Goal: Task Accomplishment & Management: Use online tool/utility

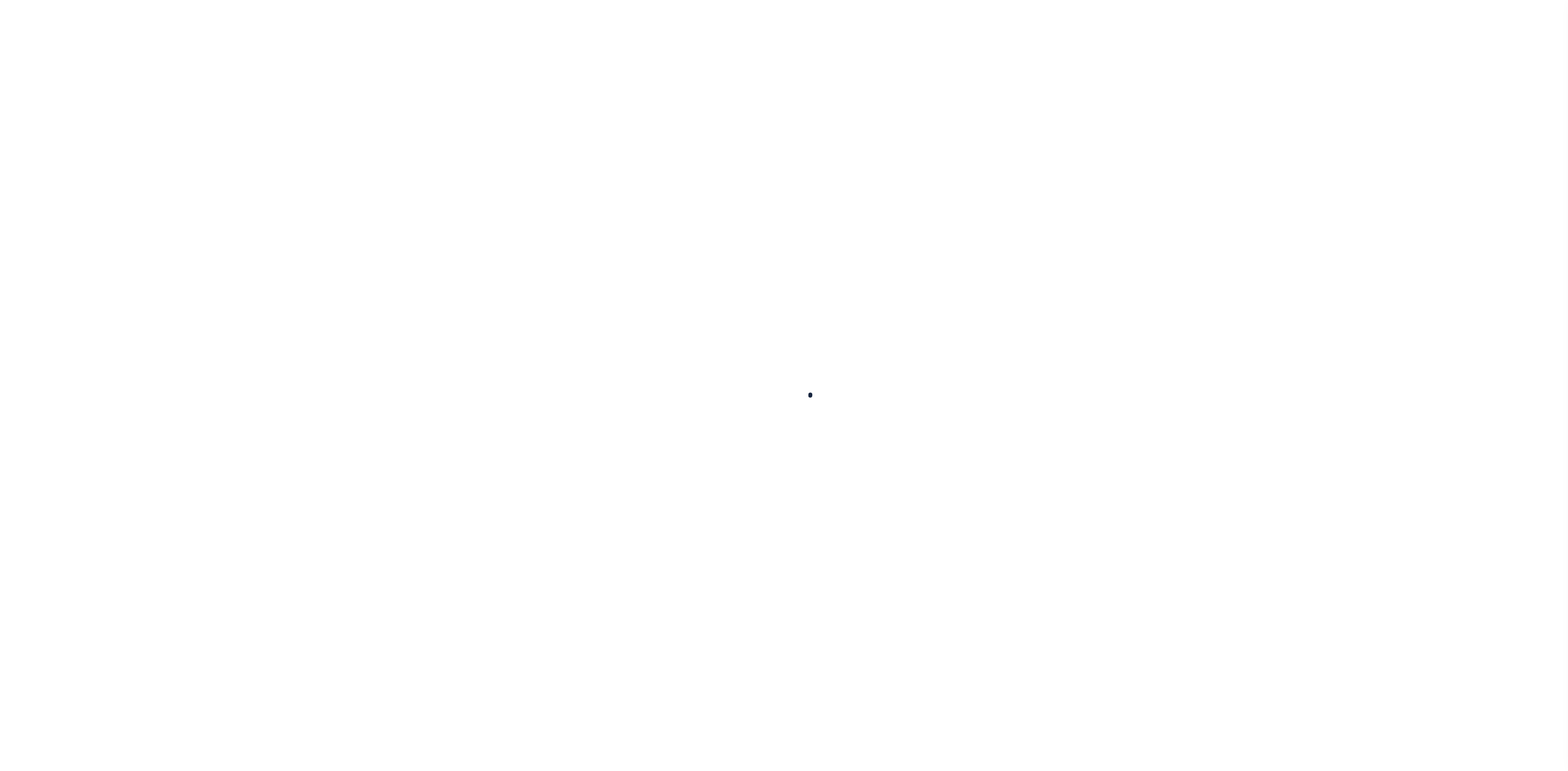
select select "100"
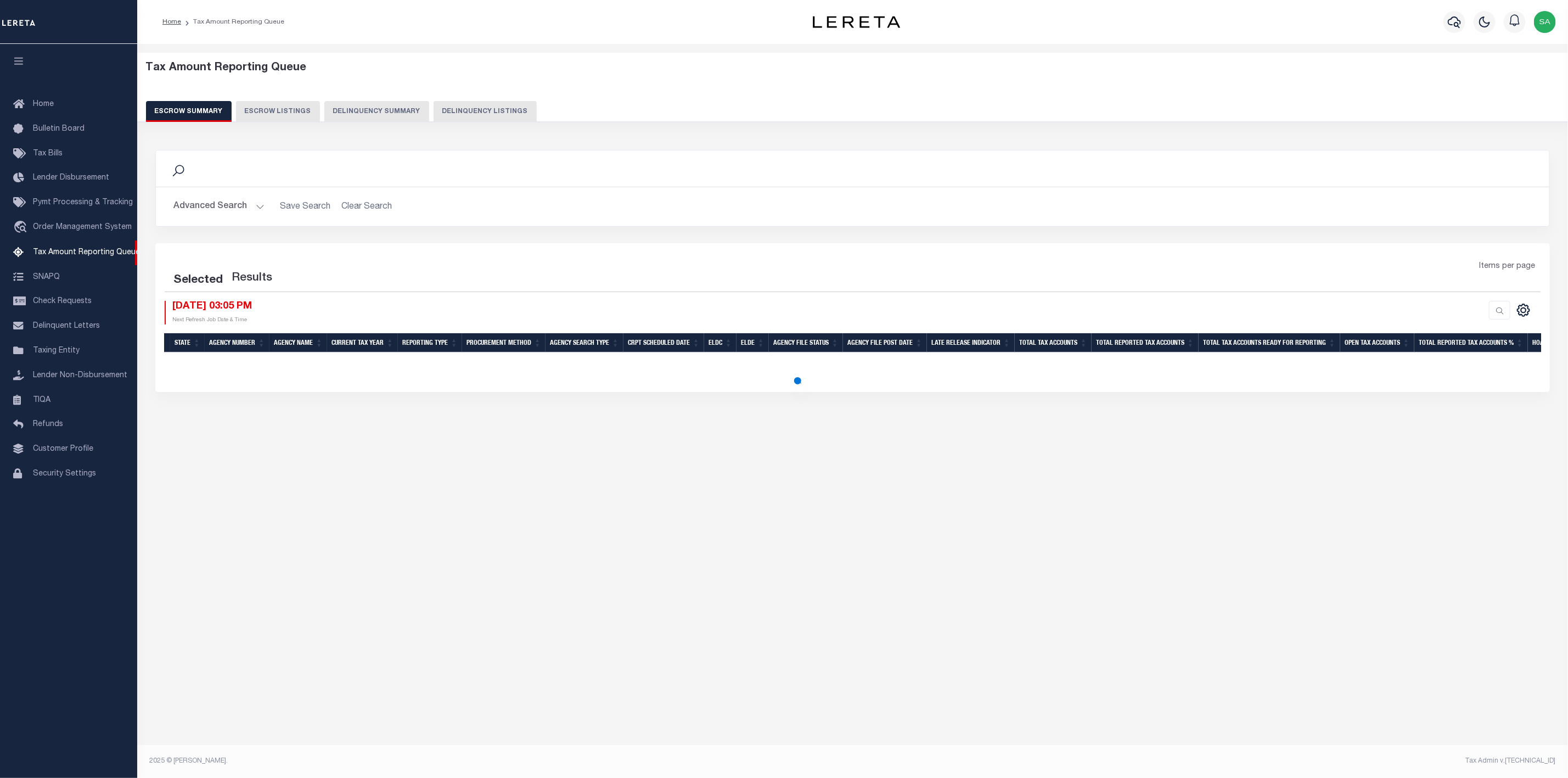
select select "100"
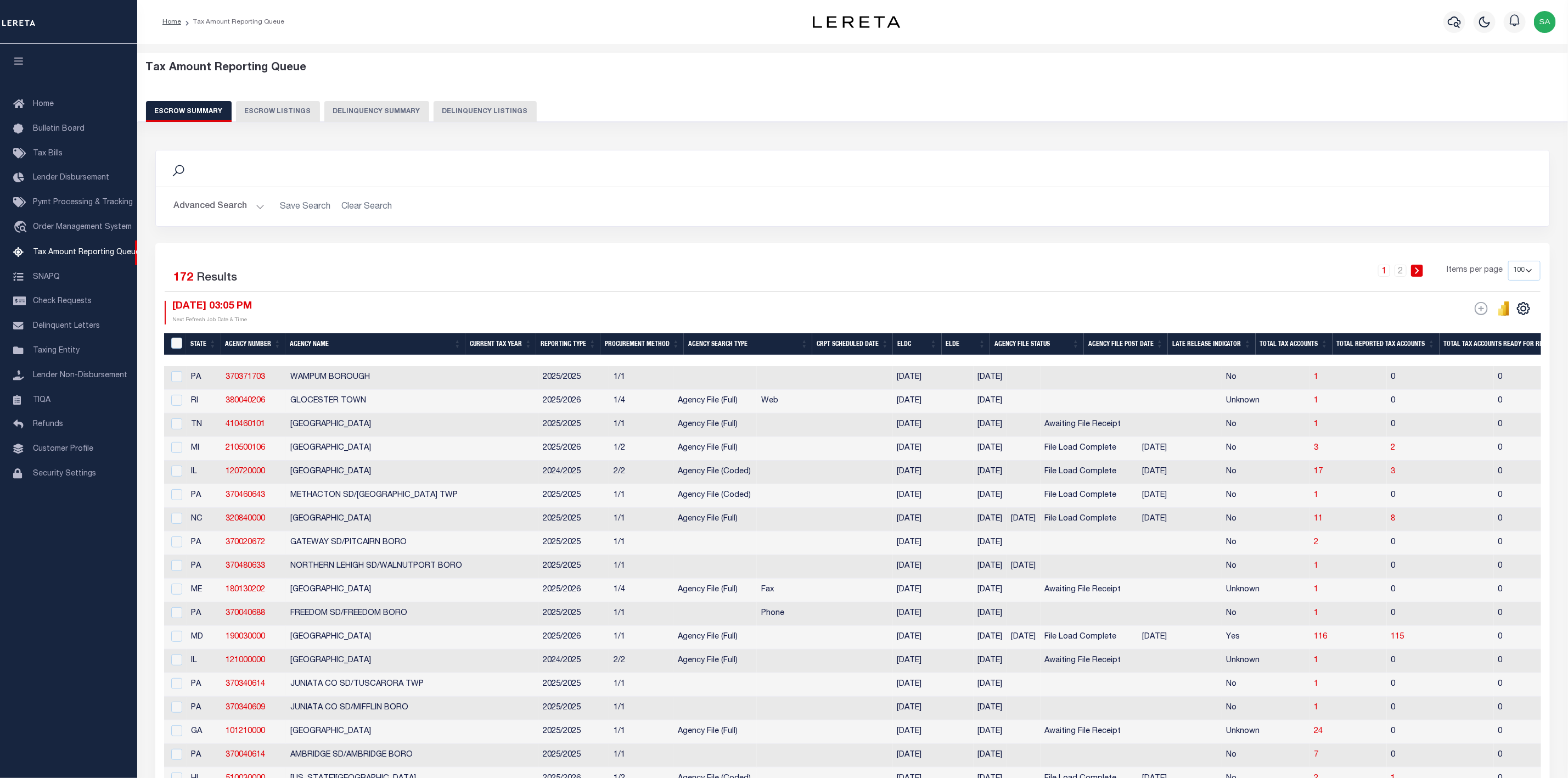
click at [228, 211] on button "Advanced Search" at bounding box center [219, 206] width 91 height 21
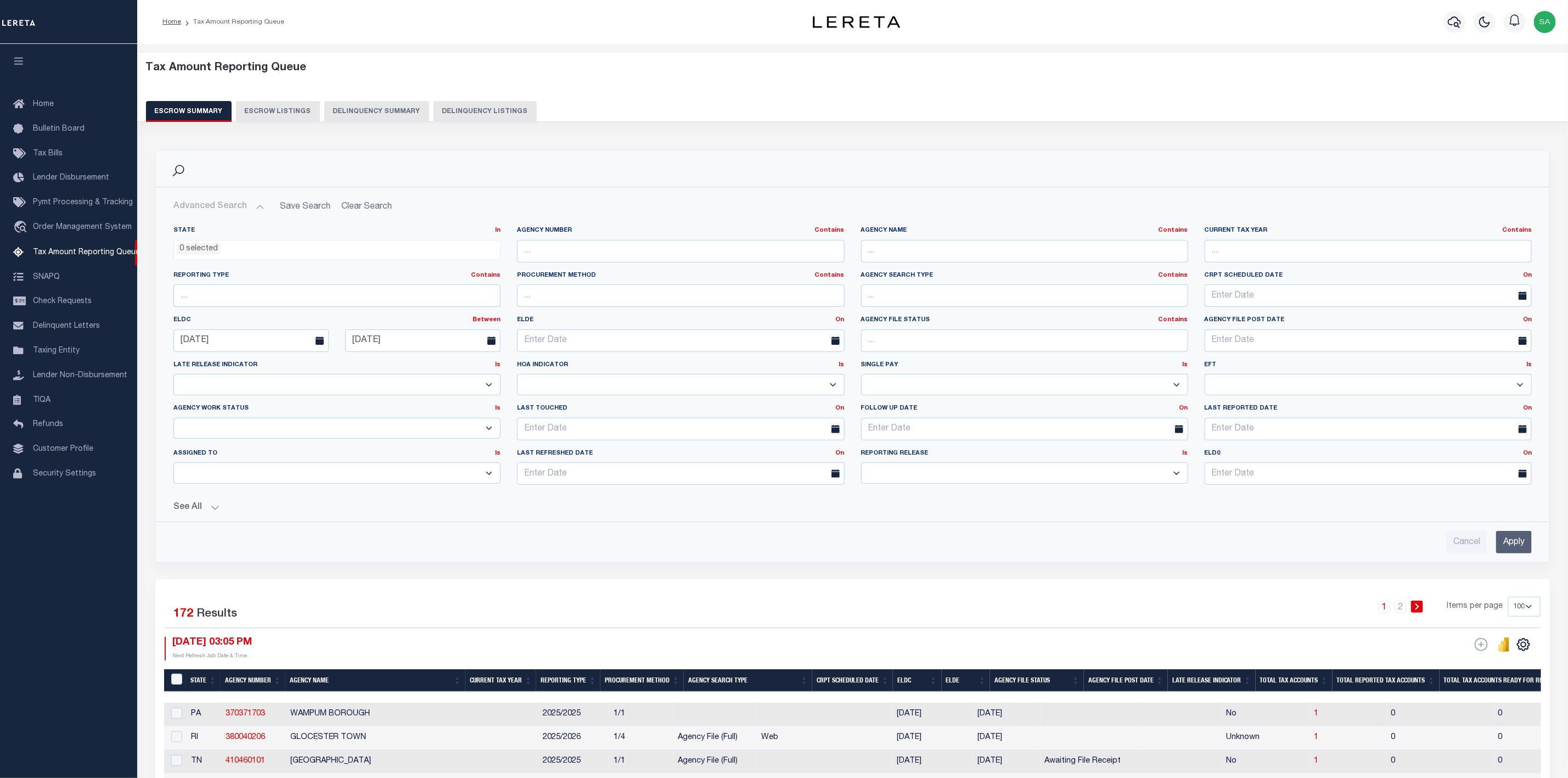
click at [216, 513] on button "See All" at bounding box center [853, 507] width 1359 height 10
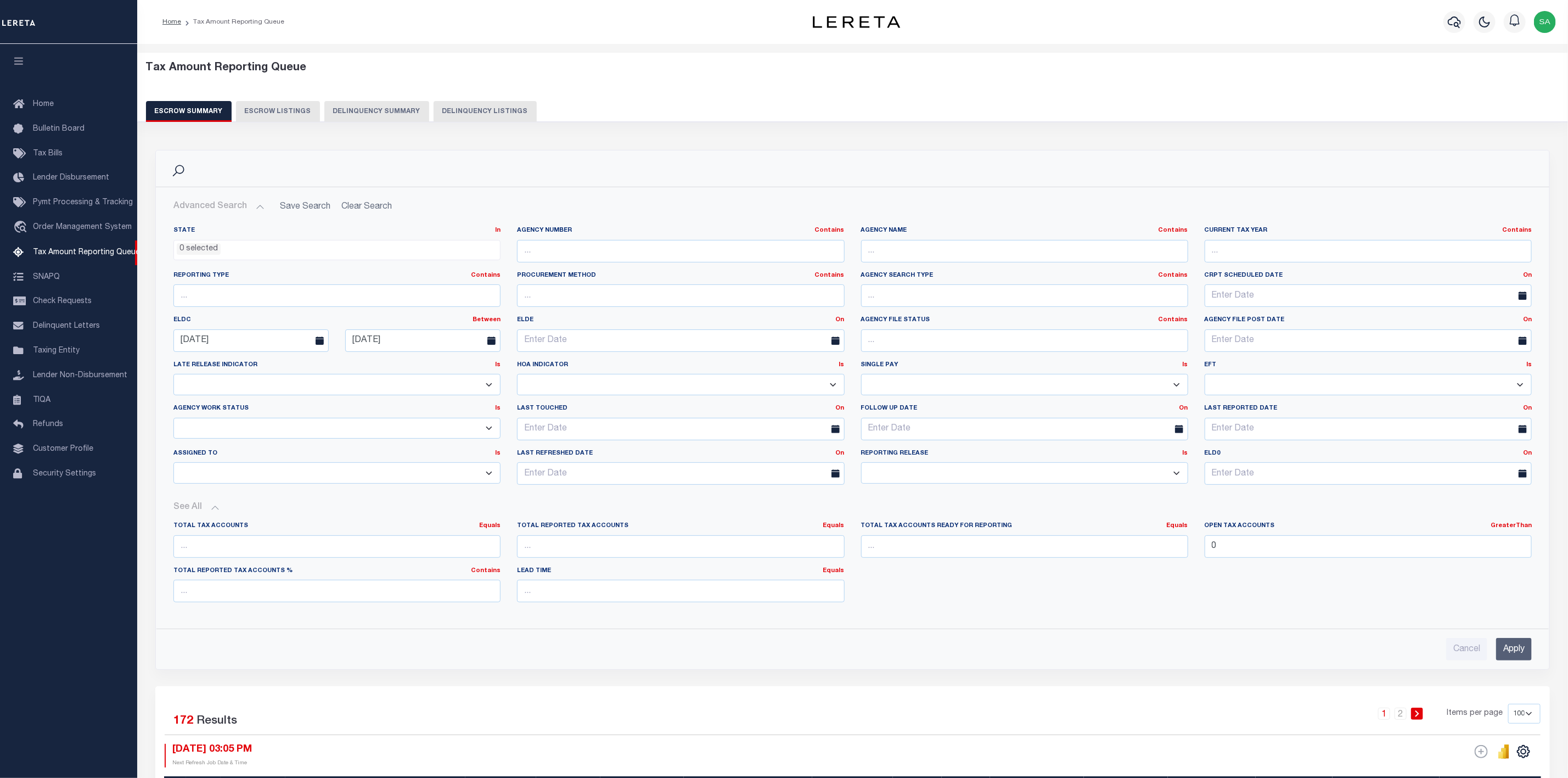
click at [1519, 656] on input "Apply" at bounding box center [1514, 649] width 36 height 23
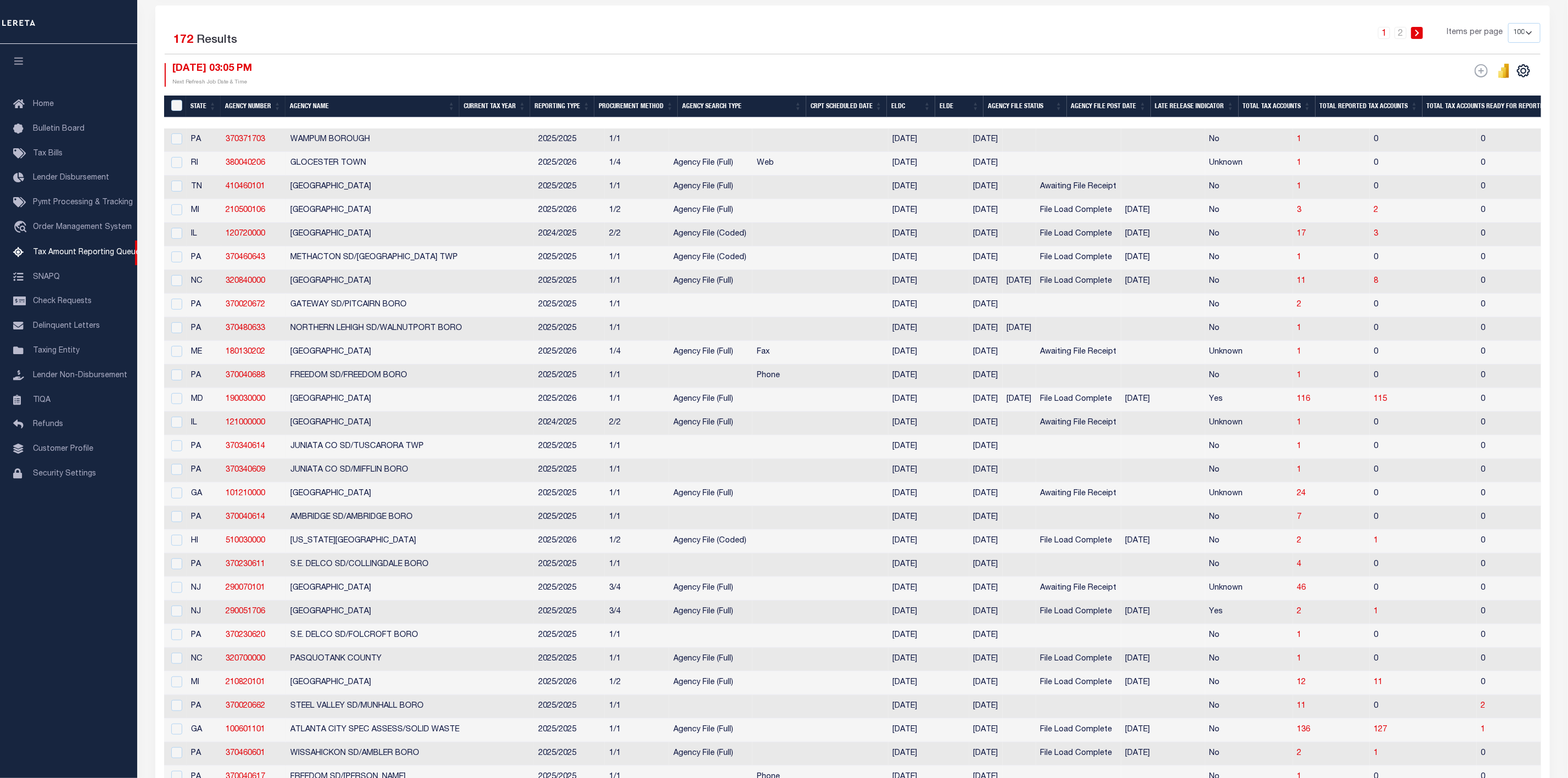
scroll to position [247, 0]
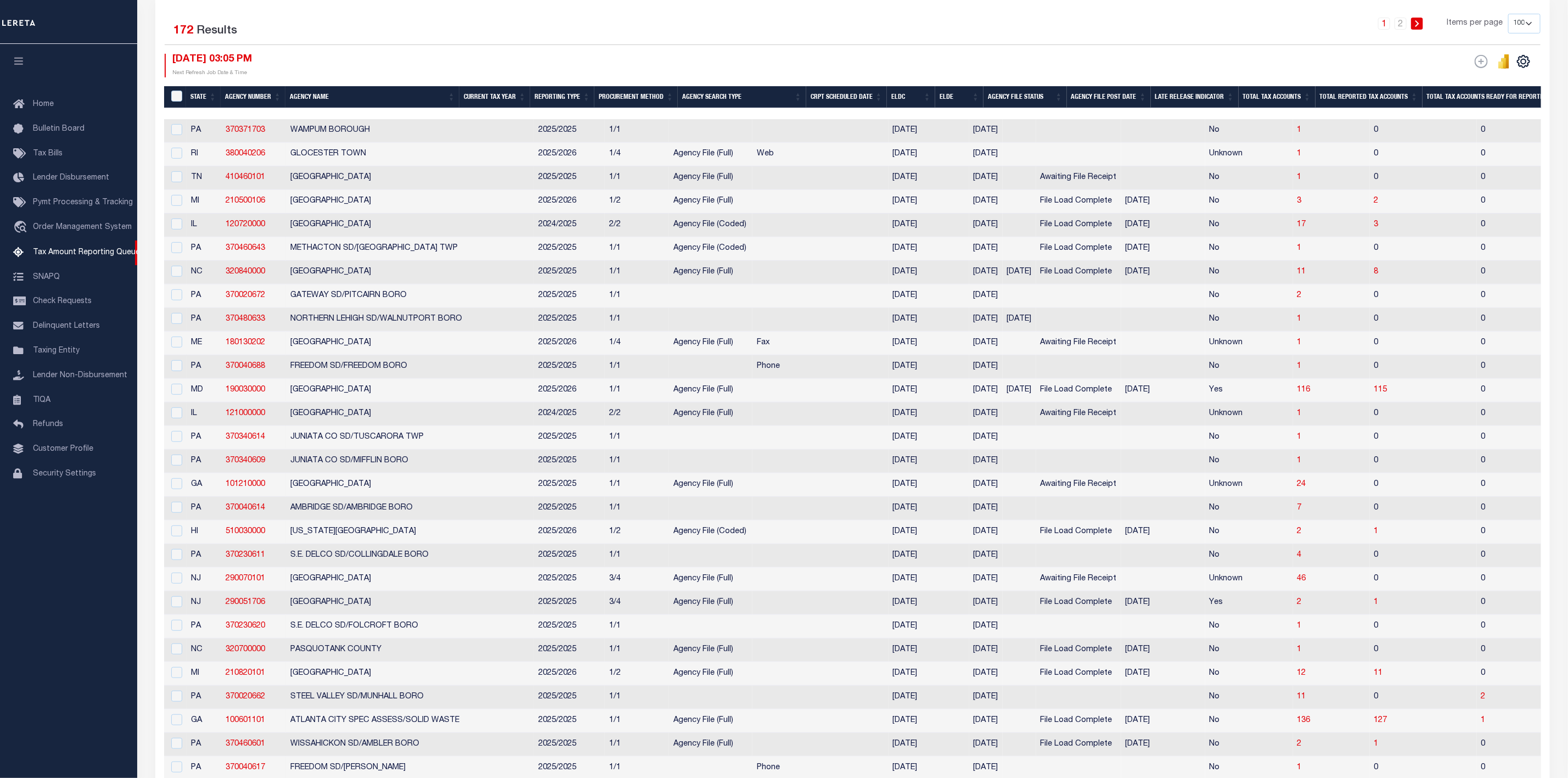
click at [201, 103] on th "State" at bounding box center [203, 97] width 34 height 23
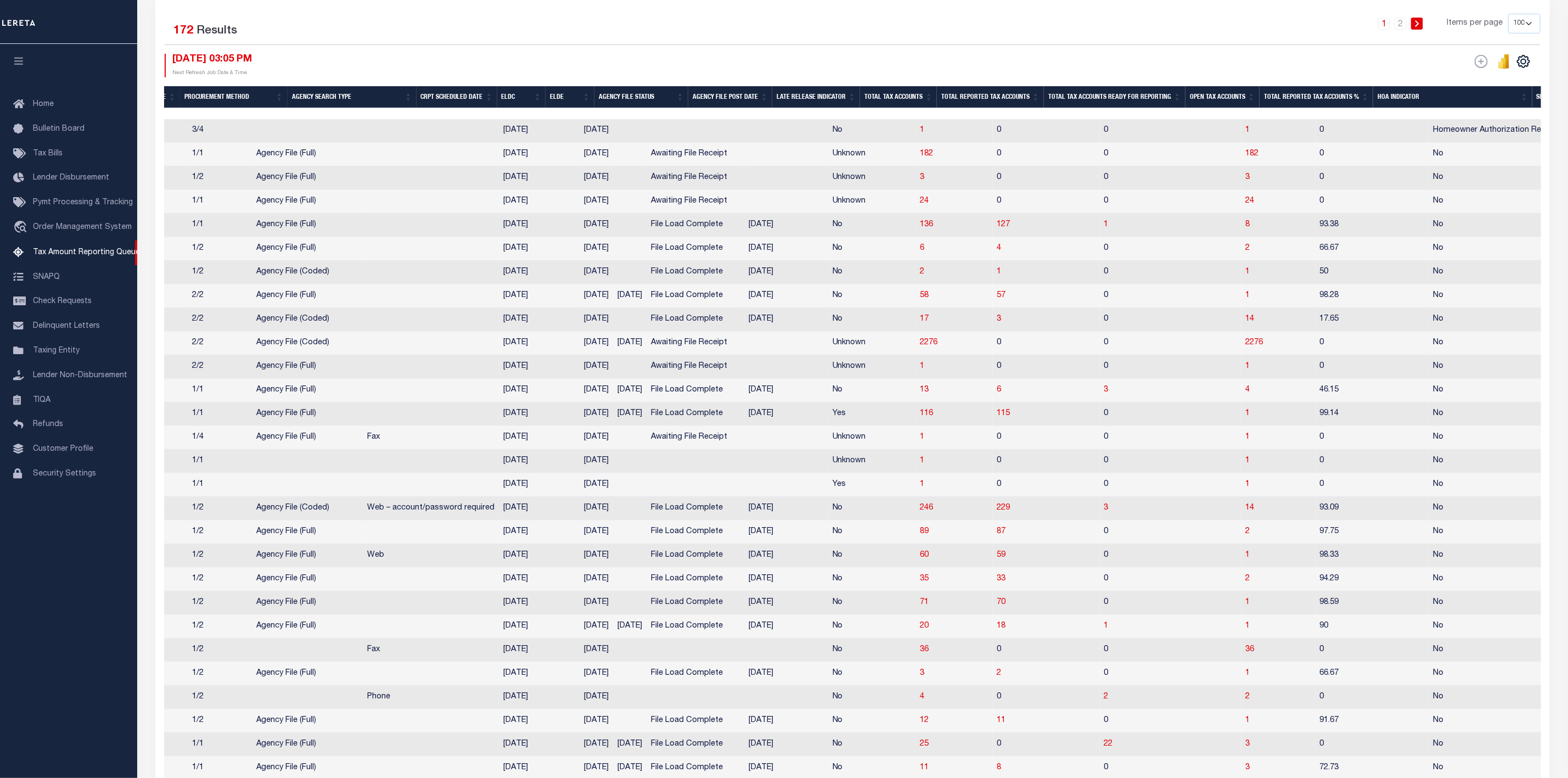
scroll to position [0, 414]
click at [1254, 155] on span "182" at bounding box center [1260, 154] width 13 height 8
select select "100"
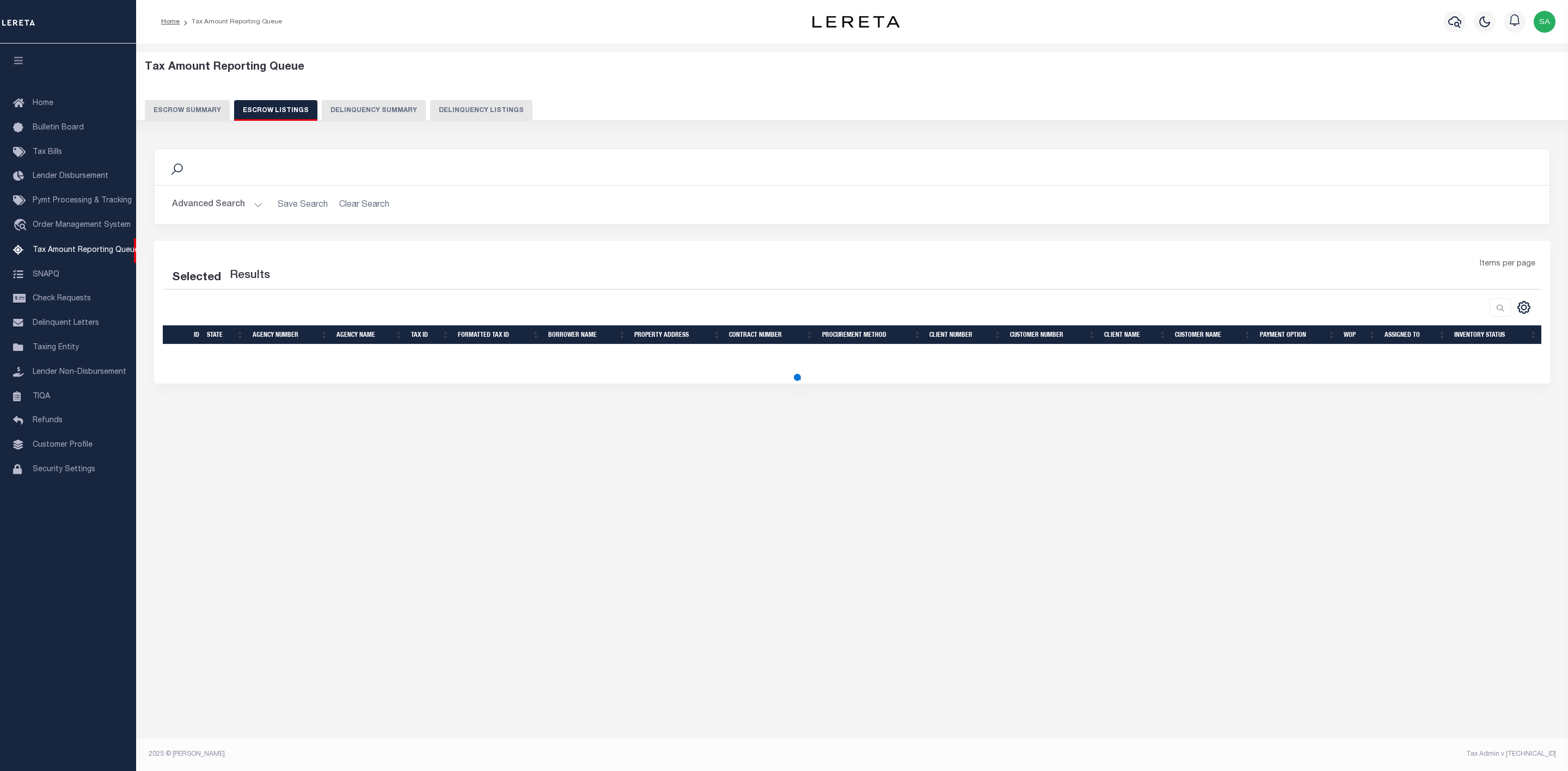
select select "100"
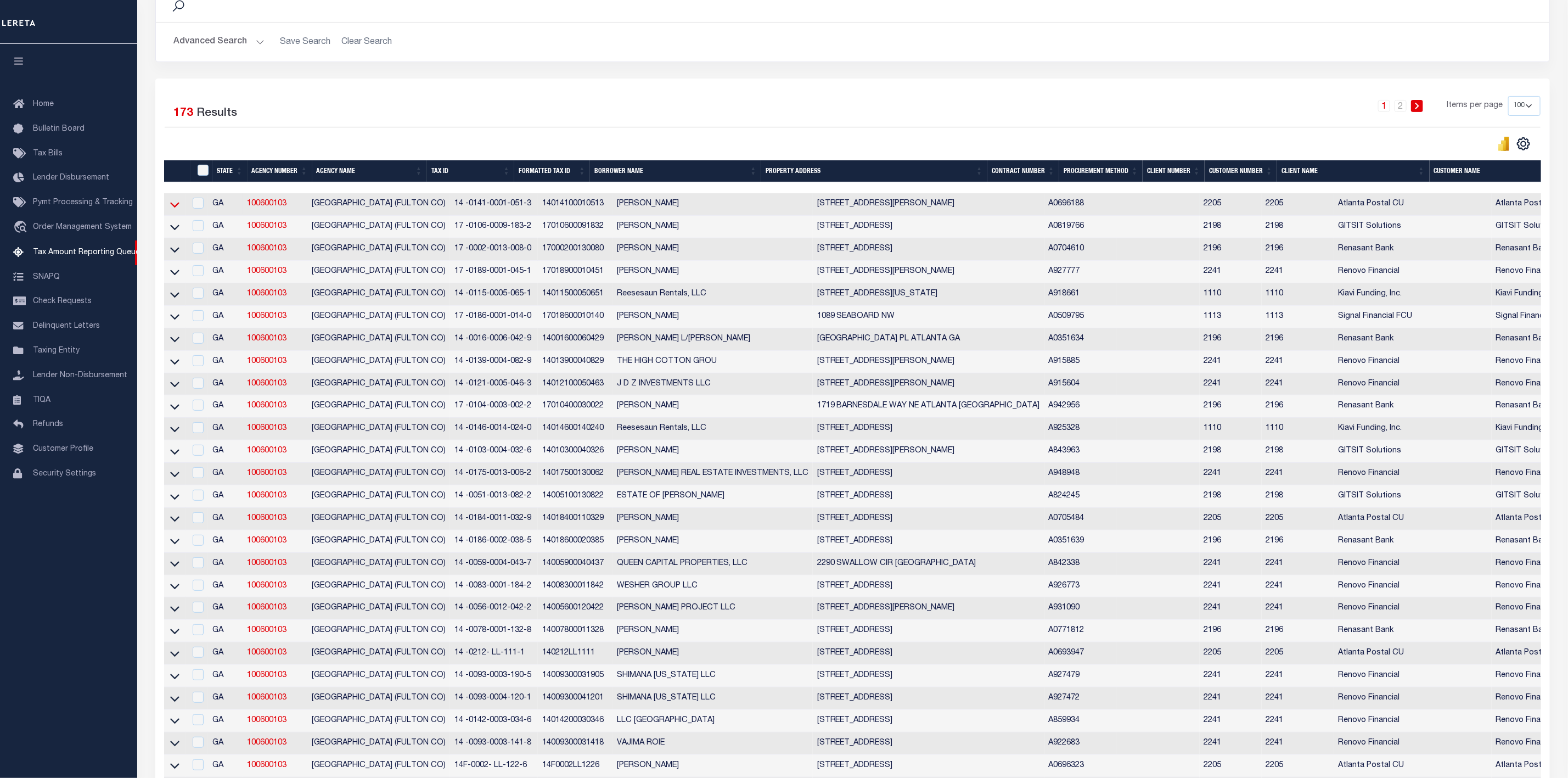
click at [178, 211] on icon at bounding box center [174, 204] width 9 height 12
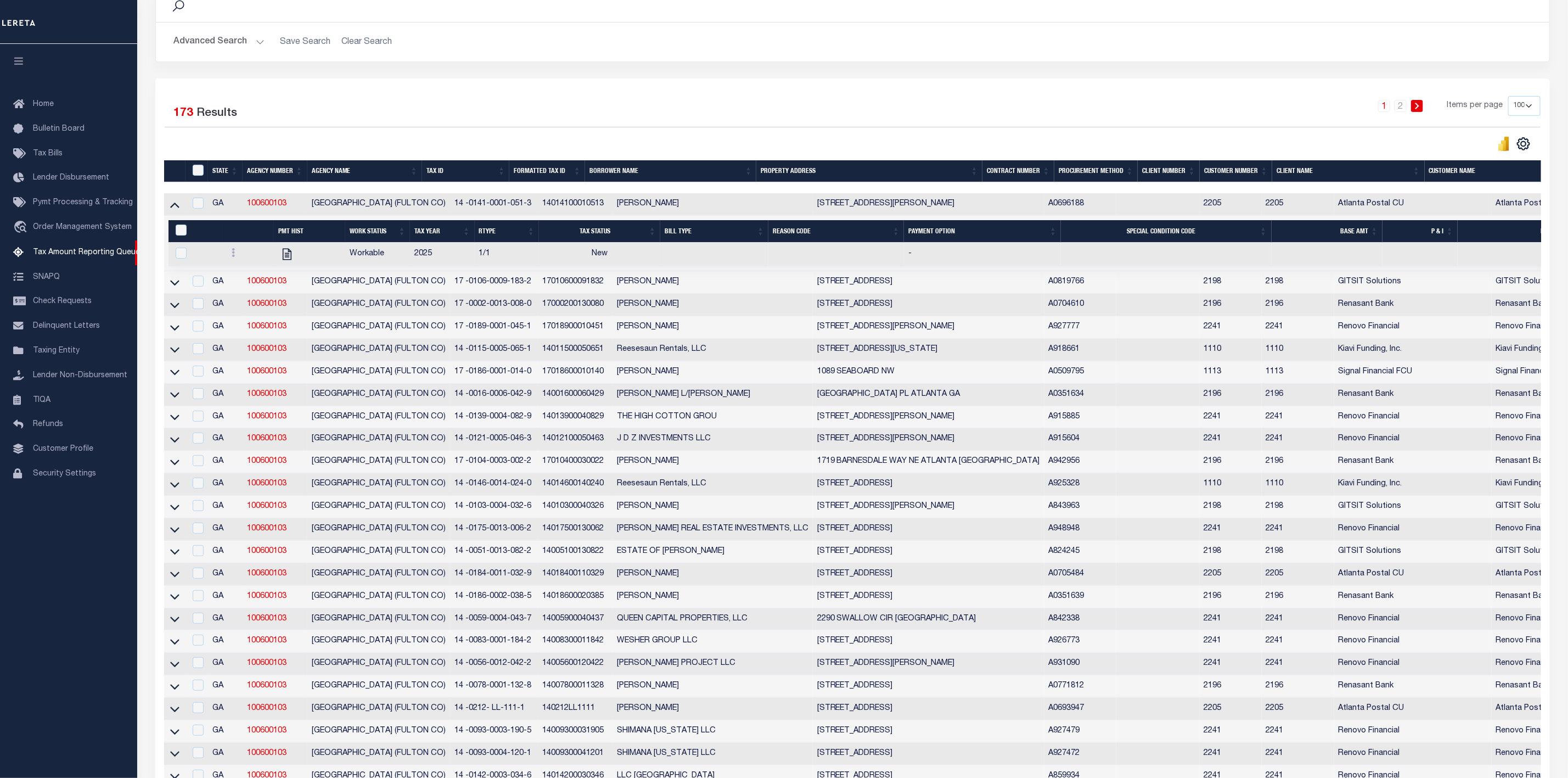
drag, startPoint x: 865, startPoint y: 208, endPoint x: 767, endPoint y: 211, distance: 98.0
click at [767, 211] on tr "GA 100600103 ATLANTA CITY (FULTON CO) 14 -0141-0001-051-3 14014100010513 MOORE …" at bounding box center [1022, 204] width 1717 height 23
copy tr "101 CHAPPELL RD"
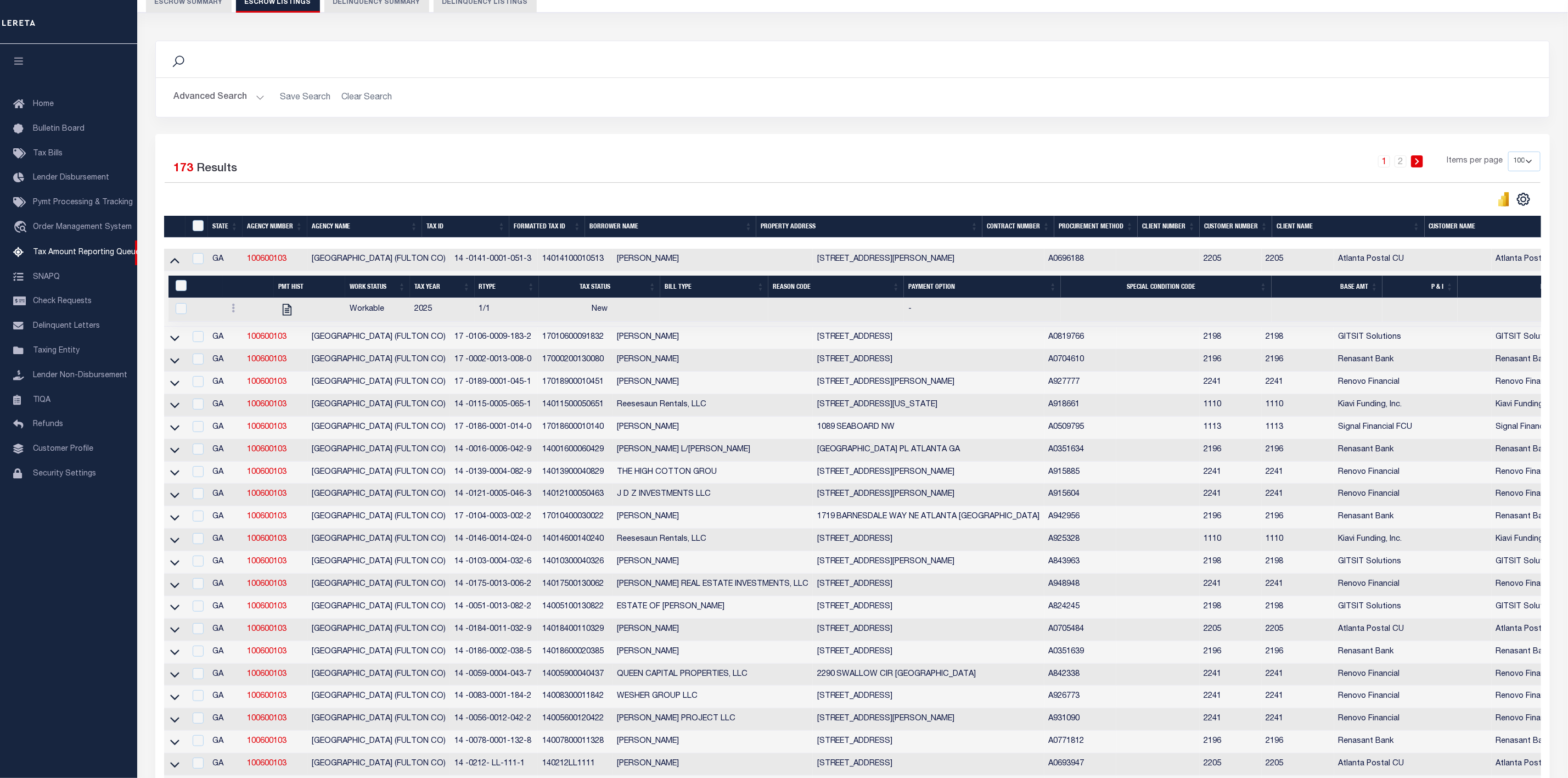
scroll to position [82, 0]
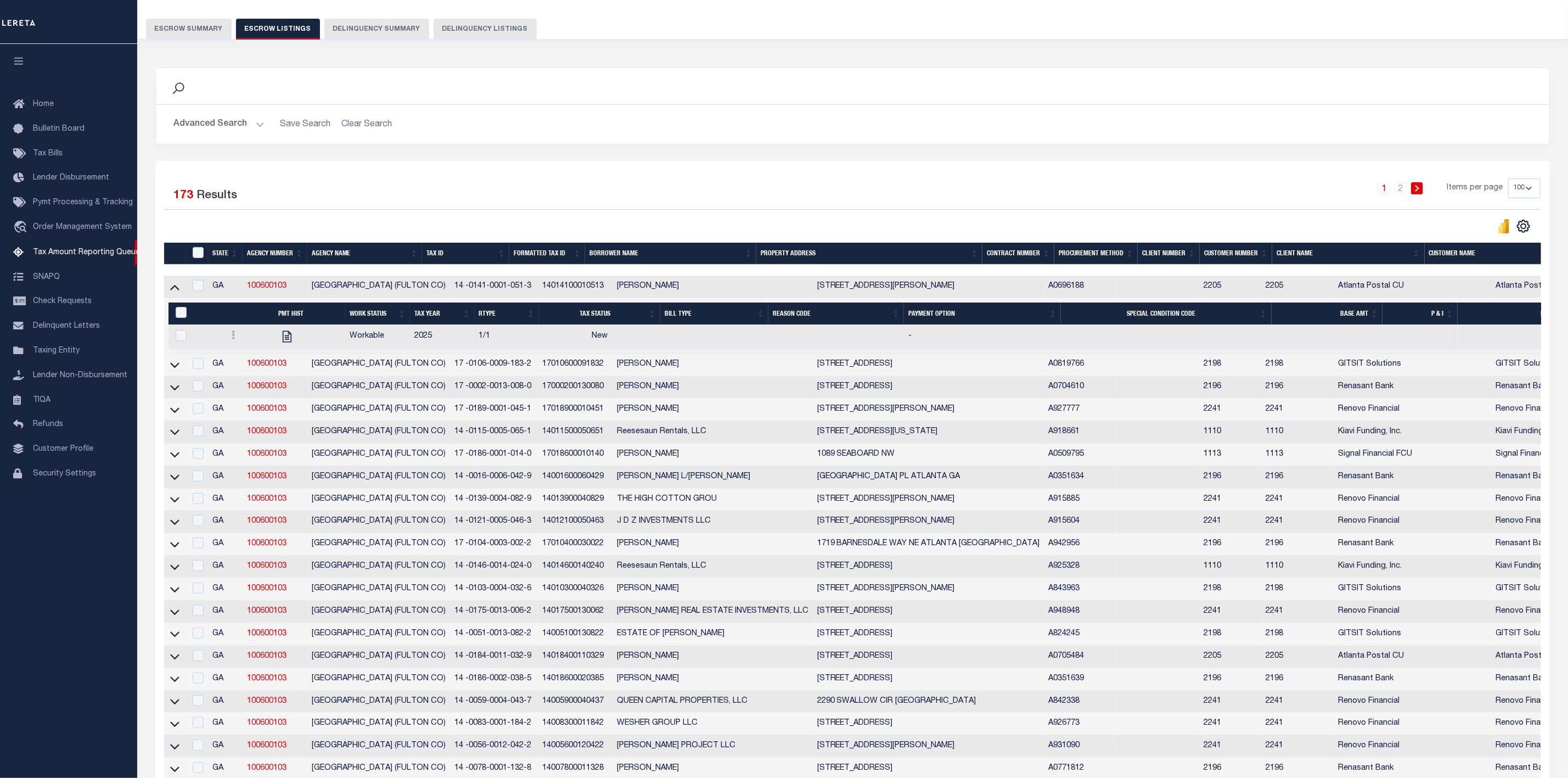
click at [198, 26] on button "Escrow Summary" at bounding box center [189, 29] width 86 height 21
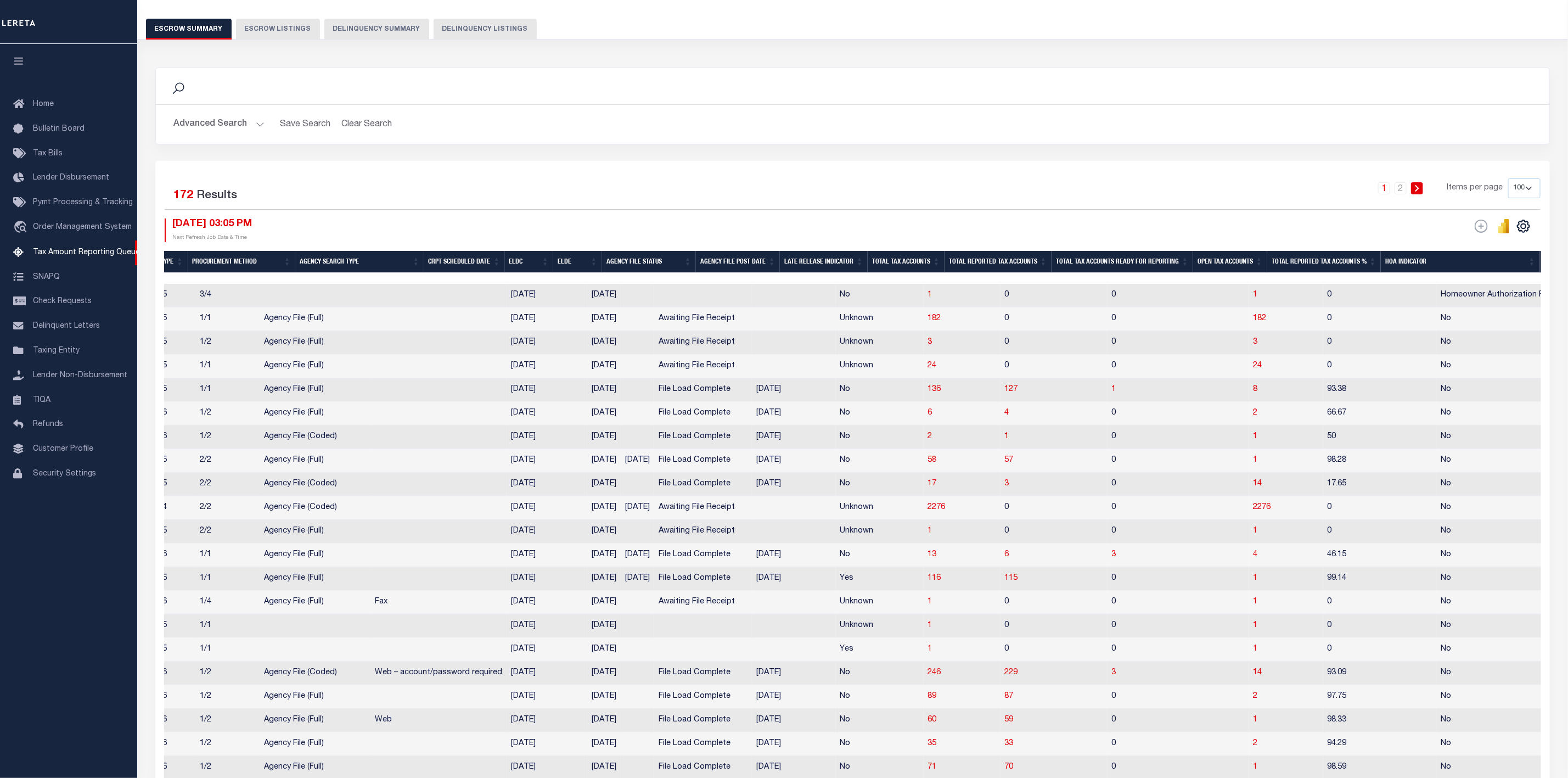
scroll to position [0, 0]
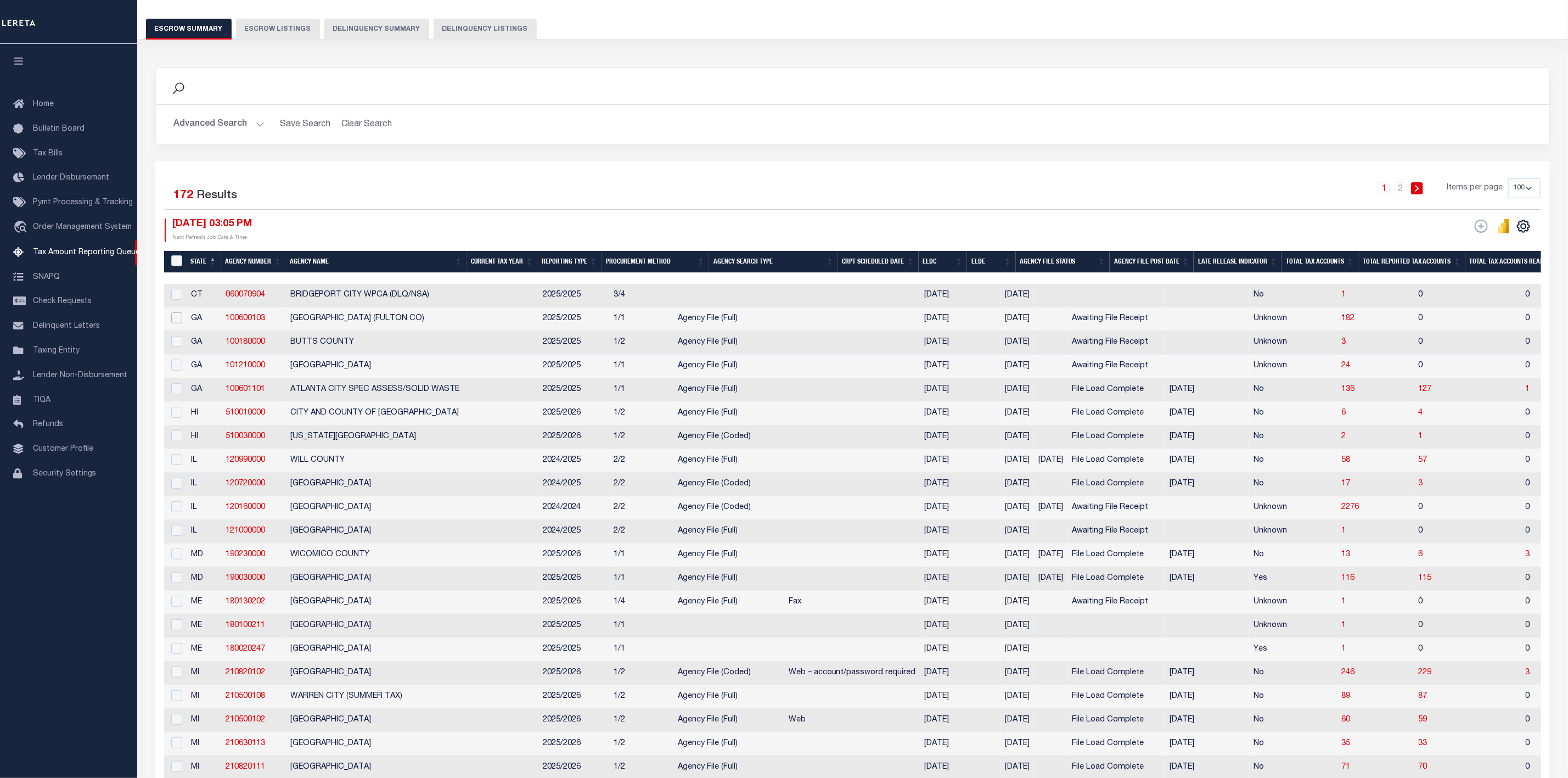
click at [177, 321] on input "checkbox" at bounding box center [177, 318] width 11 height 11
checkbox input "true"
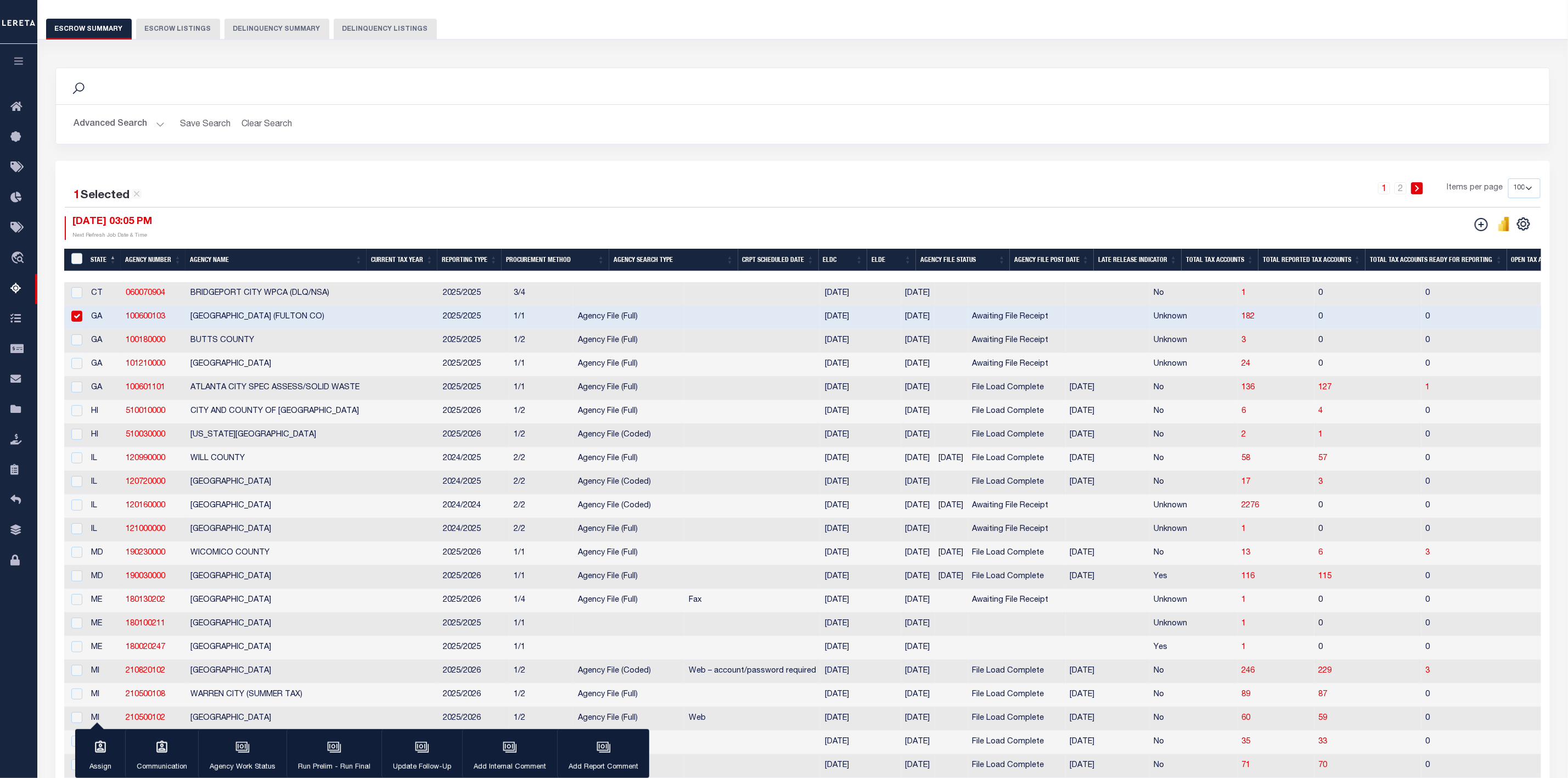
scroll to position [80, 0]
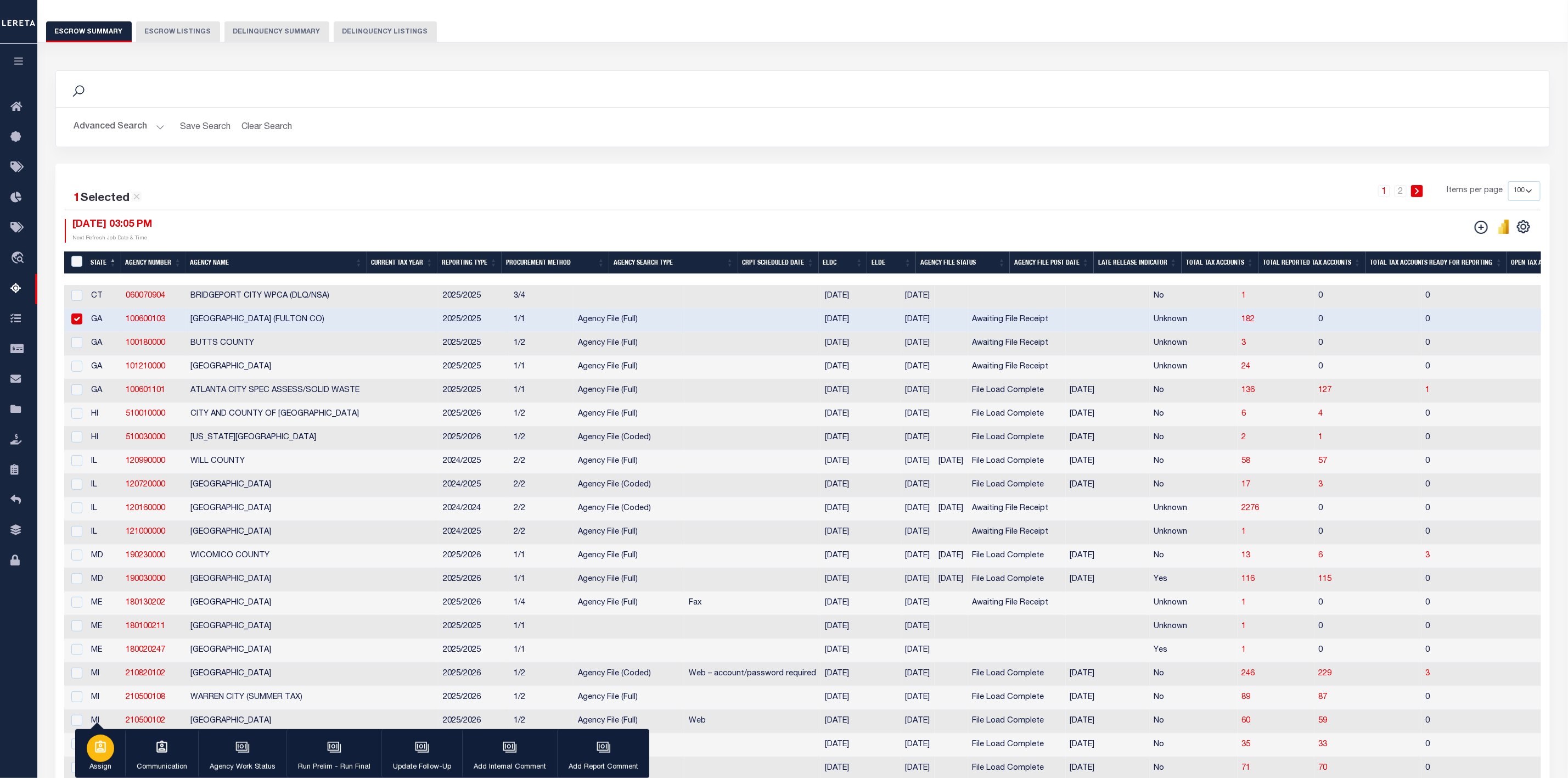
click at [102, 762] on p "Assign" at bounding box center [100, 768] width 28 height 11
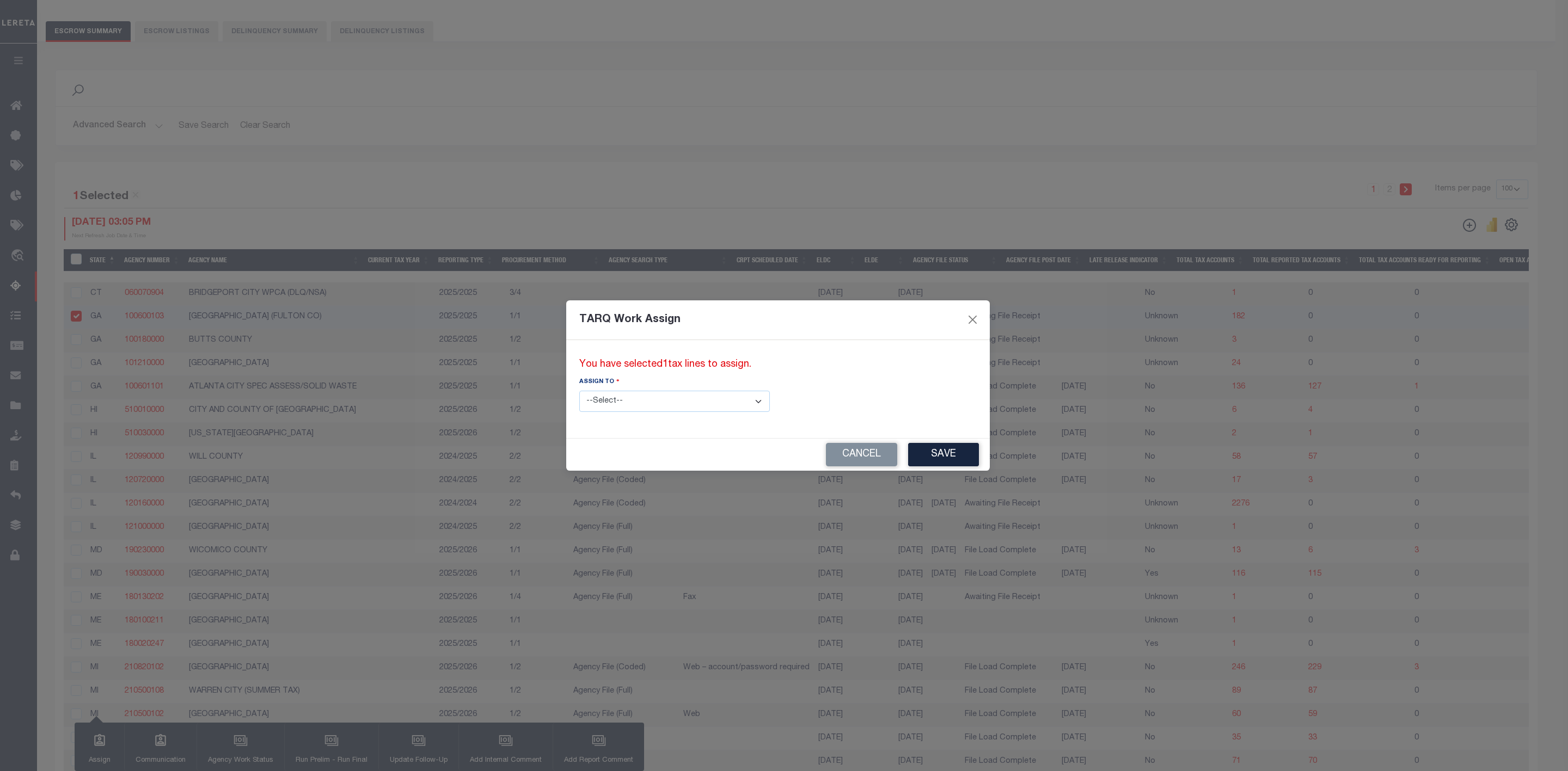
click at [703, 407] on select "--Select-- --Unassigned-- --Unassigned-- Agustin Fernandez Agustin Maturino Ahm…" at bounding box center [674, 401] width 191 height 21
select select "Safeer Ahmed"
click at [579, 391] on select "--Select-- --Unassigned-- --Unassigned-- Agustin Fernandez Agustin Maturino Ahm…" at bounding box center [674, 401] width 191 height 21
click at [908, 452] on button "Save" at bounding box center [943, 455] width 71 height 23
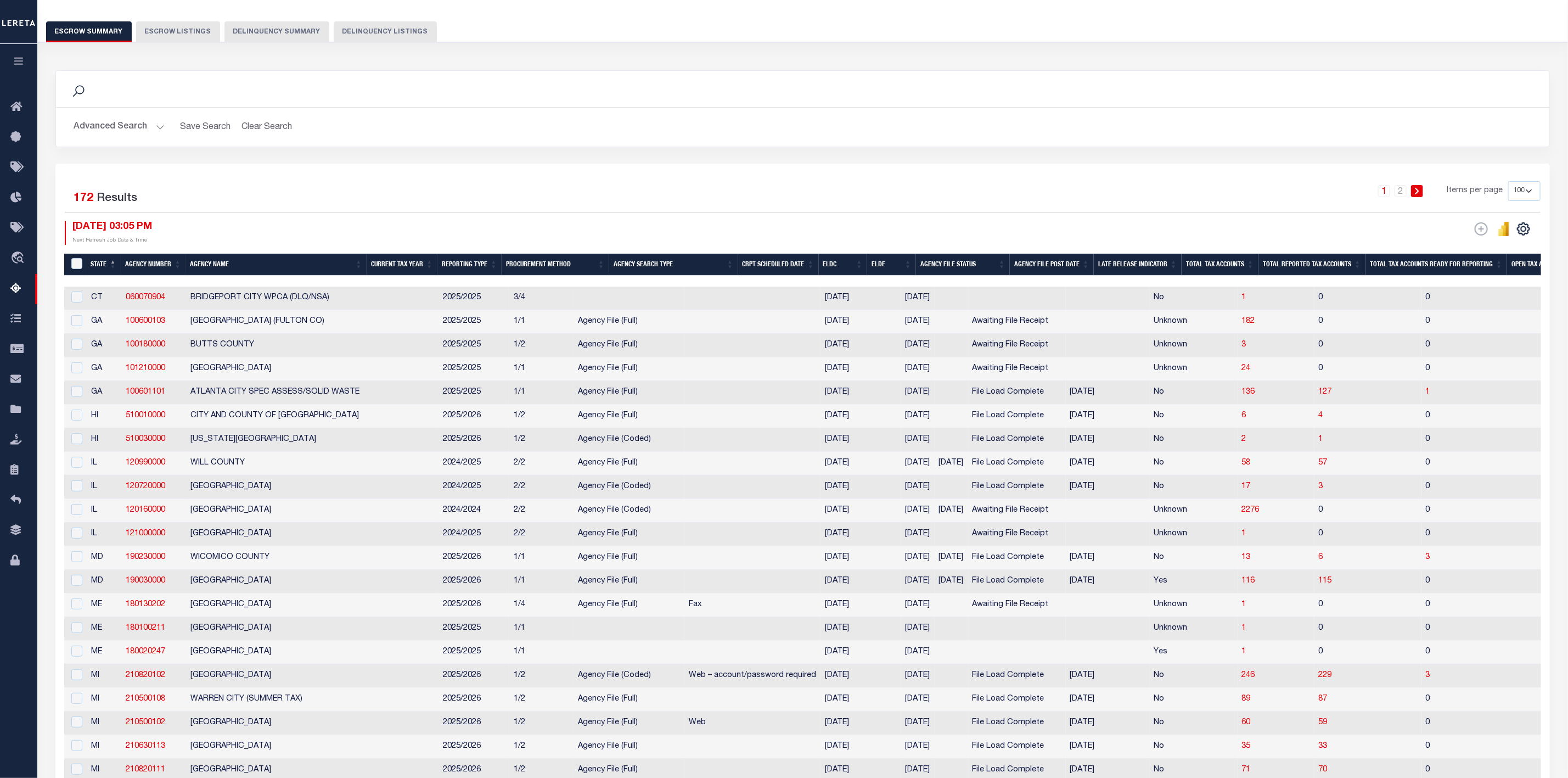
click at [97, 263] on th "State" at bounding box center [103, 265] width 34 height 23
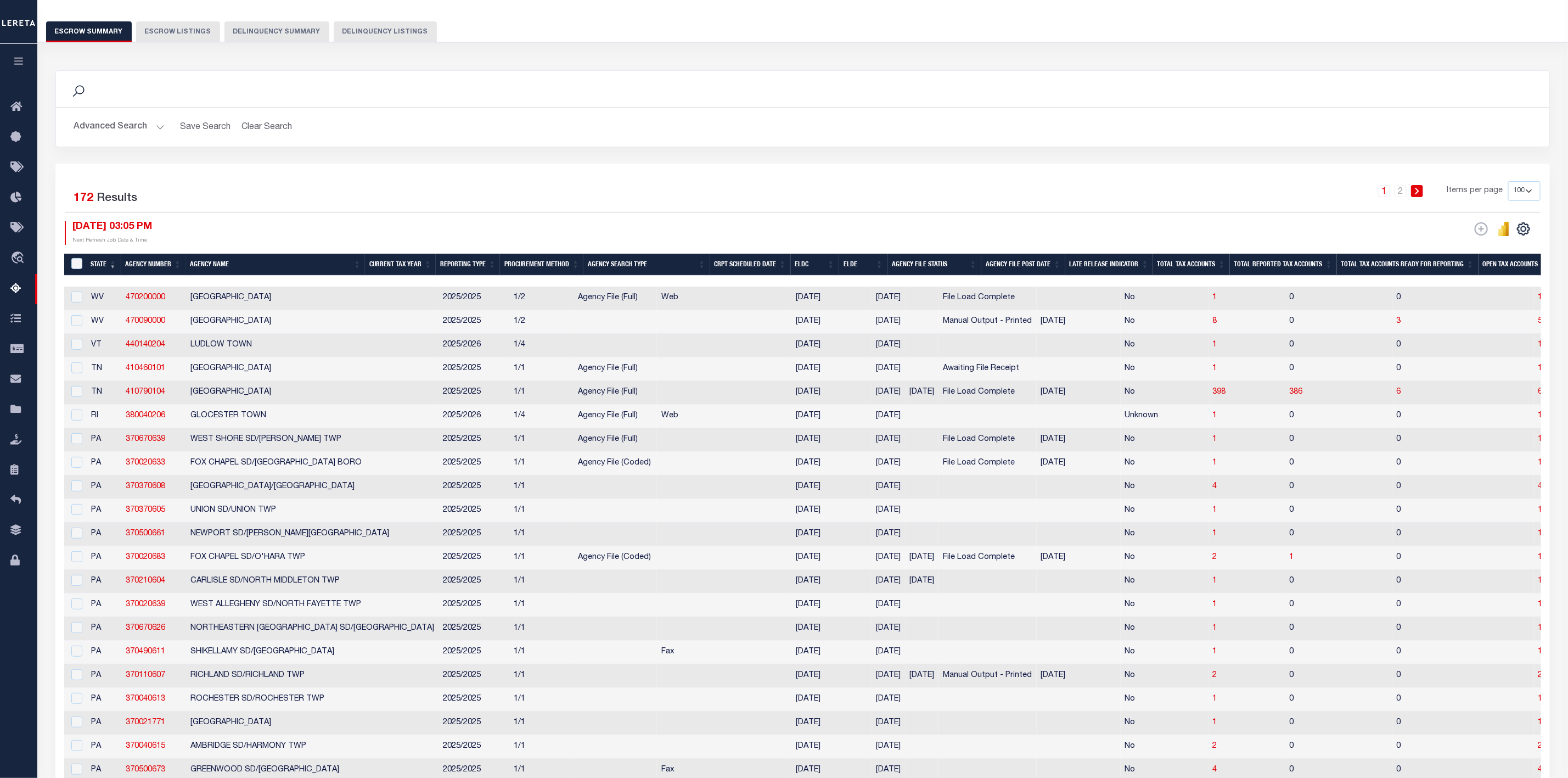
click at [97, 263] on th "State" at bounding box center [103, 265] width 34 height 23
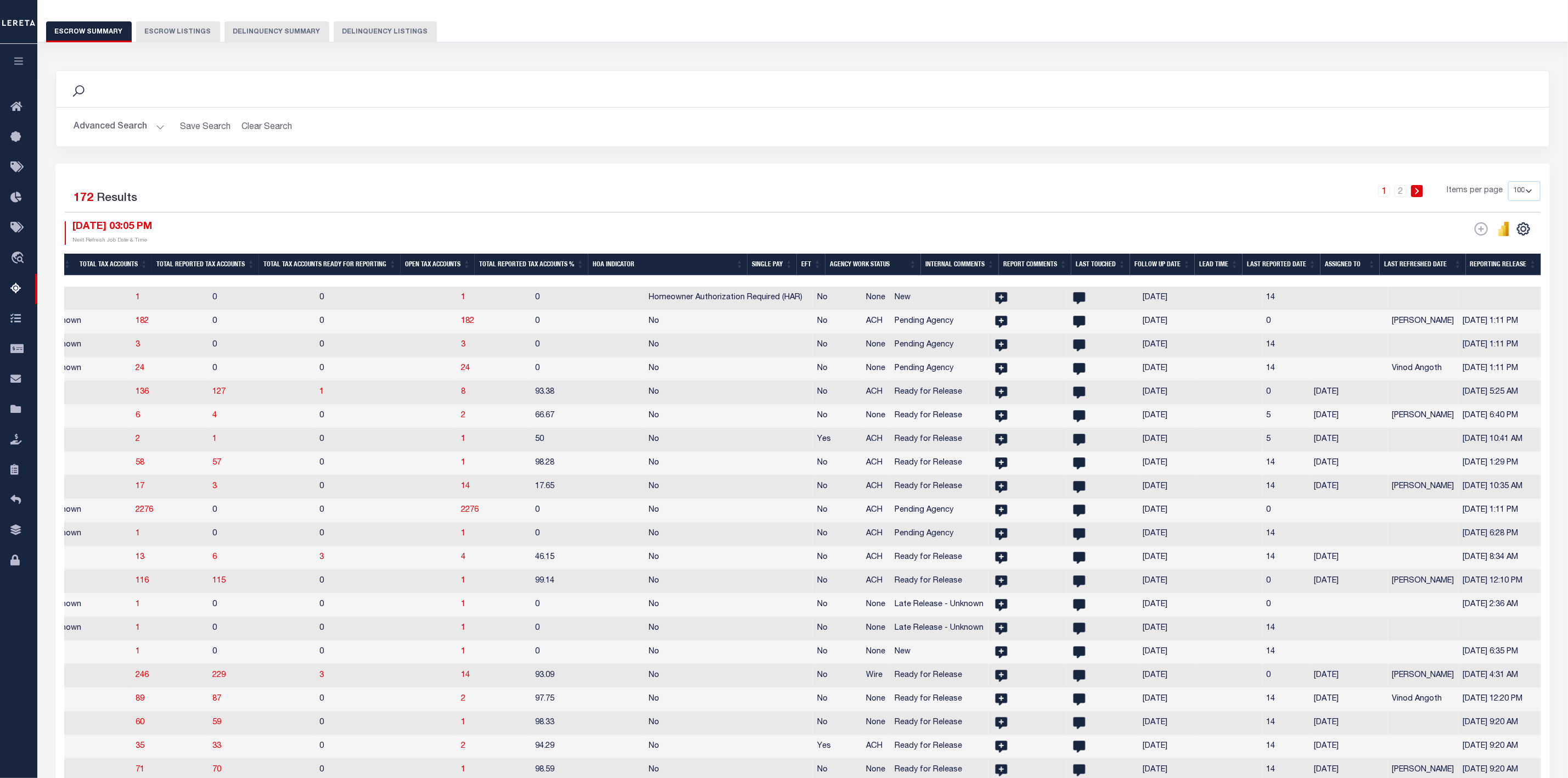
scroll to position [0, 615]
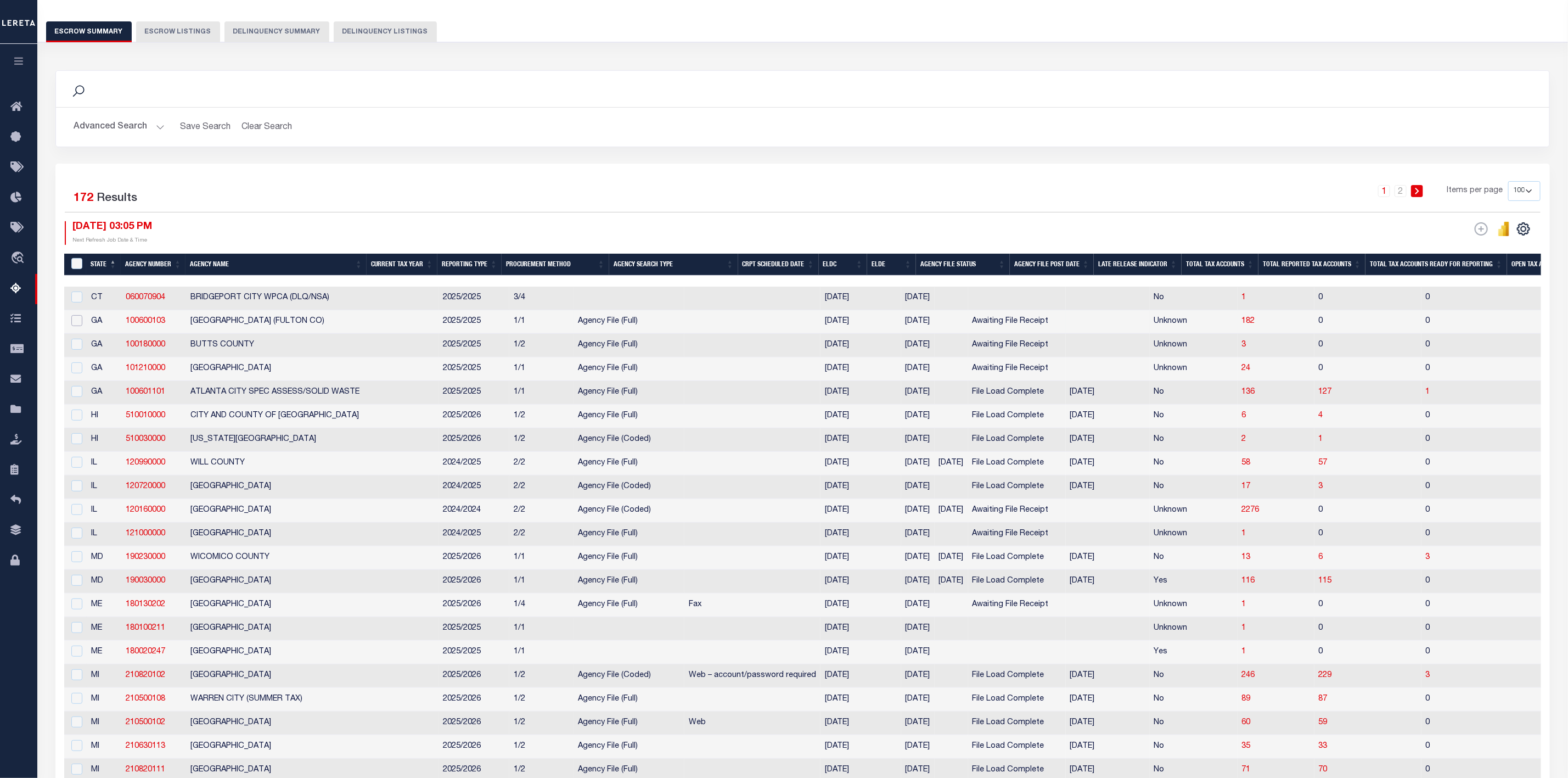
click at [76, 325] on input "checkbox" at bounding box center [77, 321] width 11 height 11
checkbox input "true"
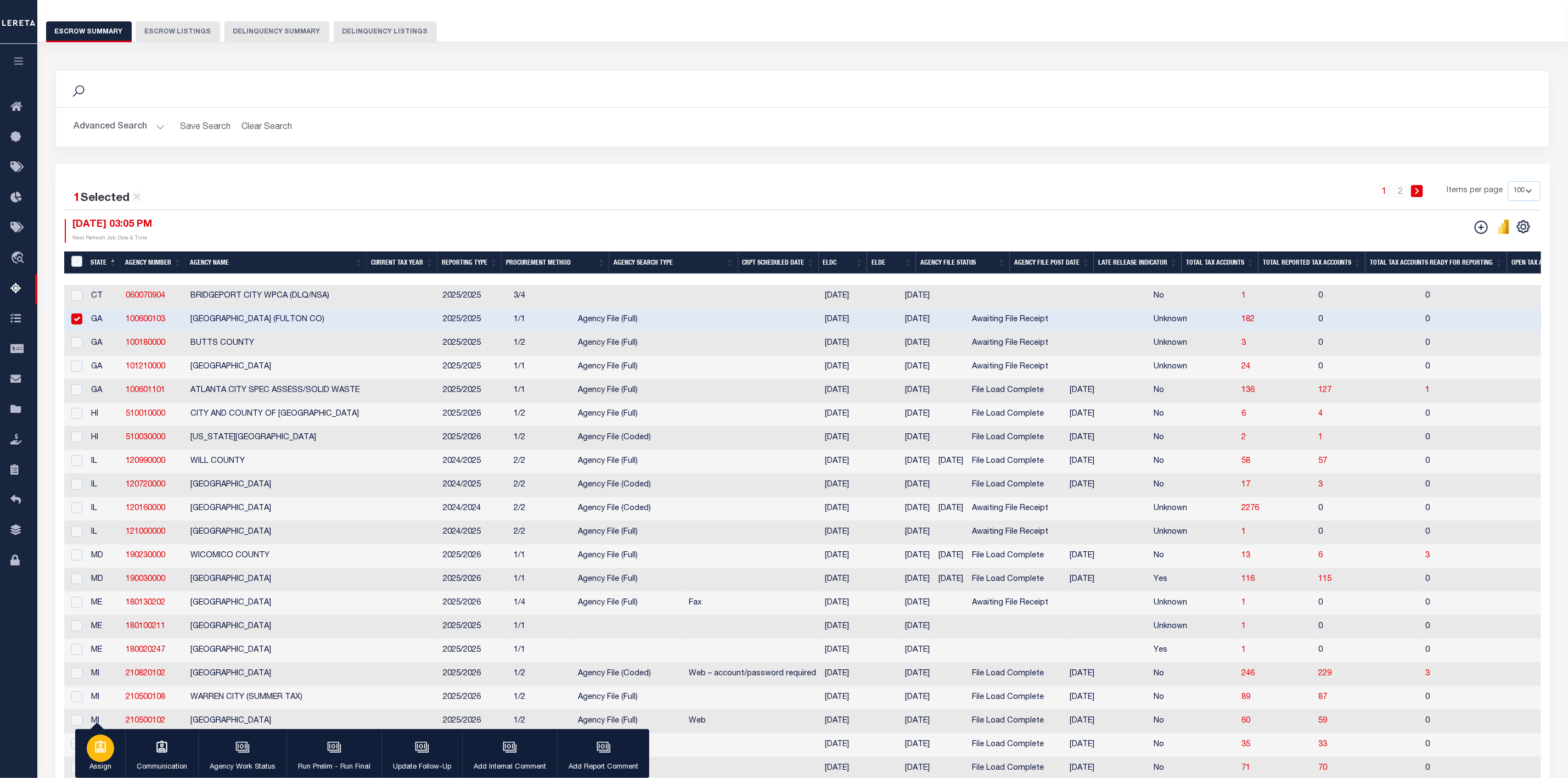
click at [102, 757] on div "button" at bounding box center [100, 749] width 28 height 28
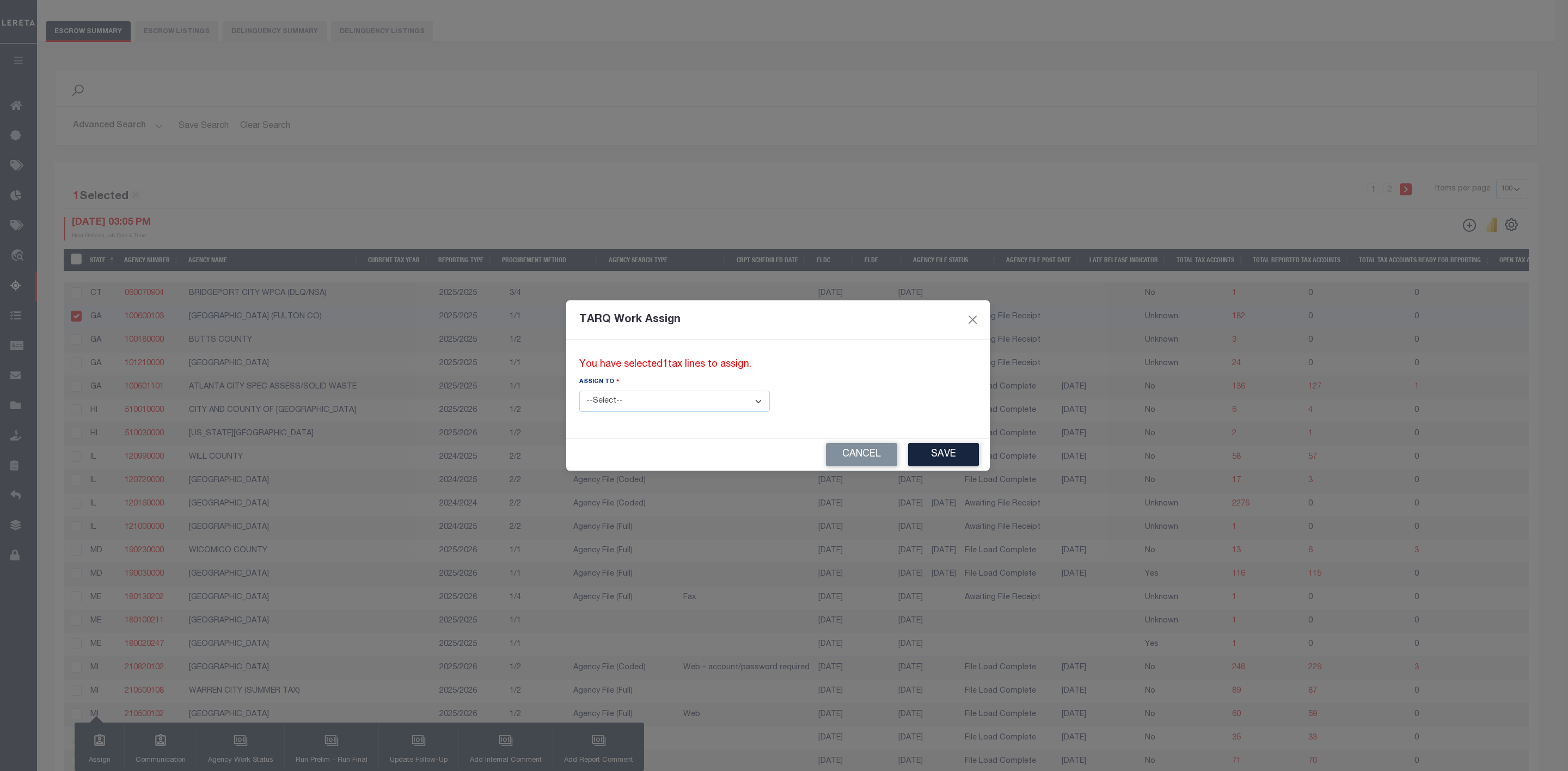
click at [704, 400] on select "--Select-- --Unassigned-- --Unassigned-- Agustin Fernandez Agustin Maturino Ahm…" at bounding box center [674, 401] width 191 height 21
select select "--Unassigned--"
click at [579, 391] on select "--Select-- --Unassigned-- --Unassigned-- Agustin Fernandez Agustin Maturino Ahm…" at bounding box center [674, 401] width 191 height 21
click at [908, 456] on button "Save" at bounding box center [943, 455] width 71 height 23
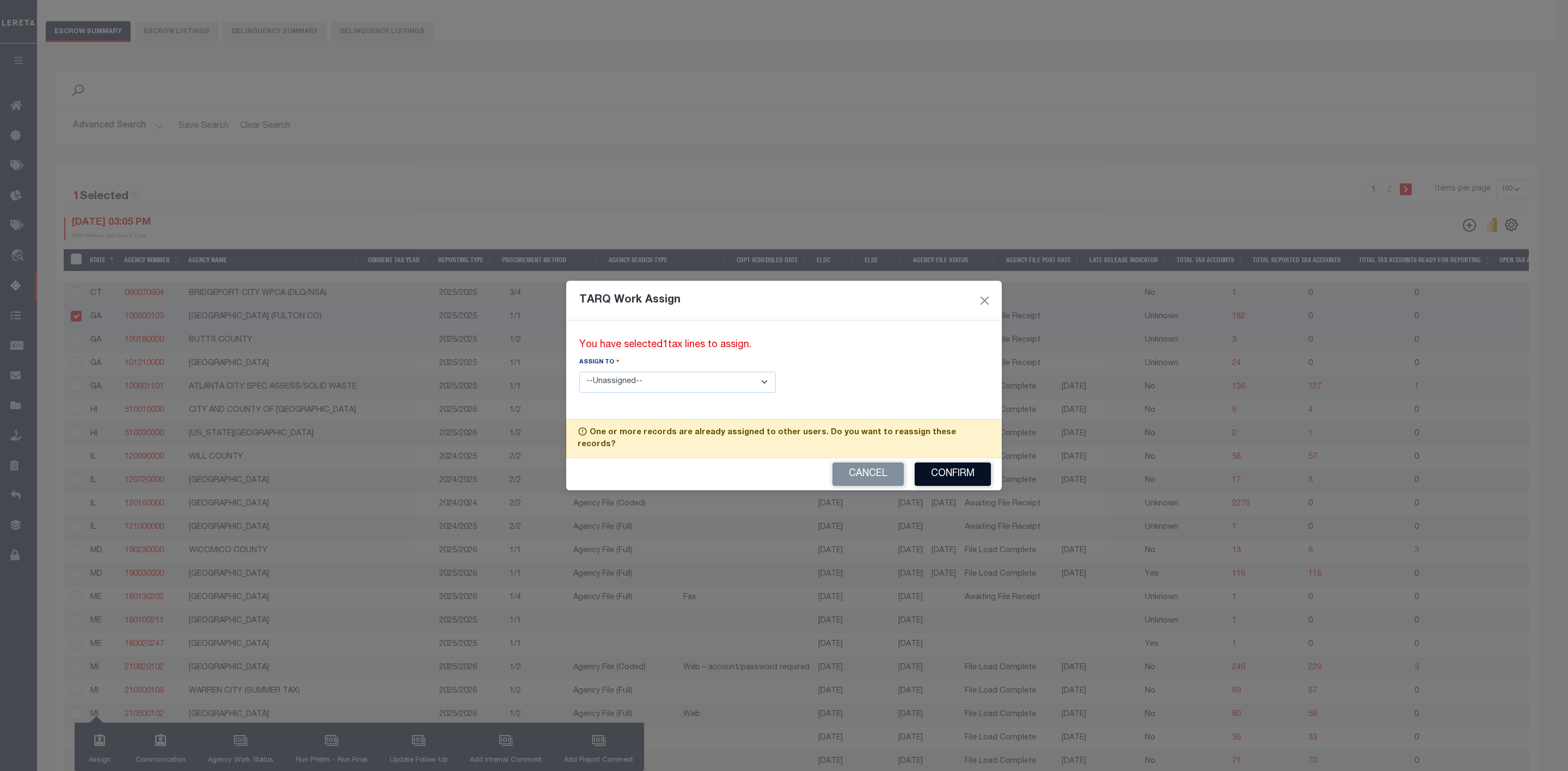
click at [956, 466] on button "Confirm" at bounding box center [953, 474] width 76 height 23
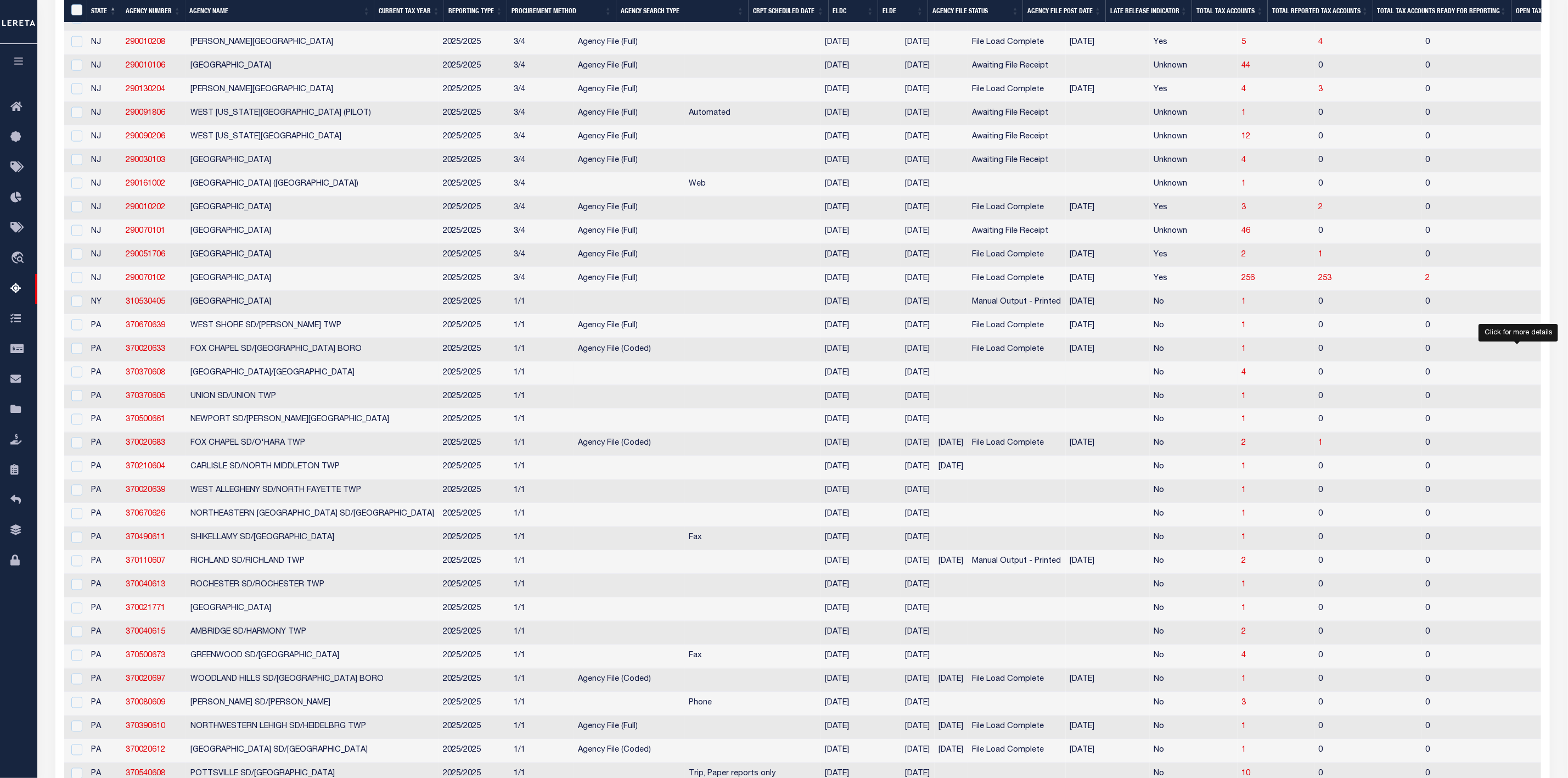
click at [1568, 377] on span "4" at bounding box center [1570, 373] width 4 height 8
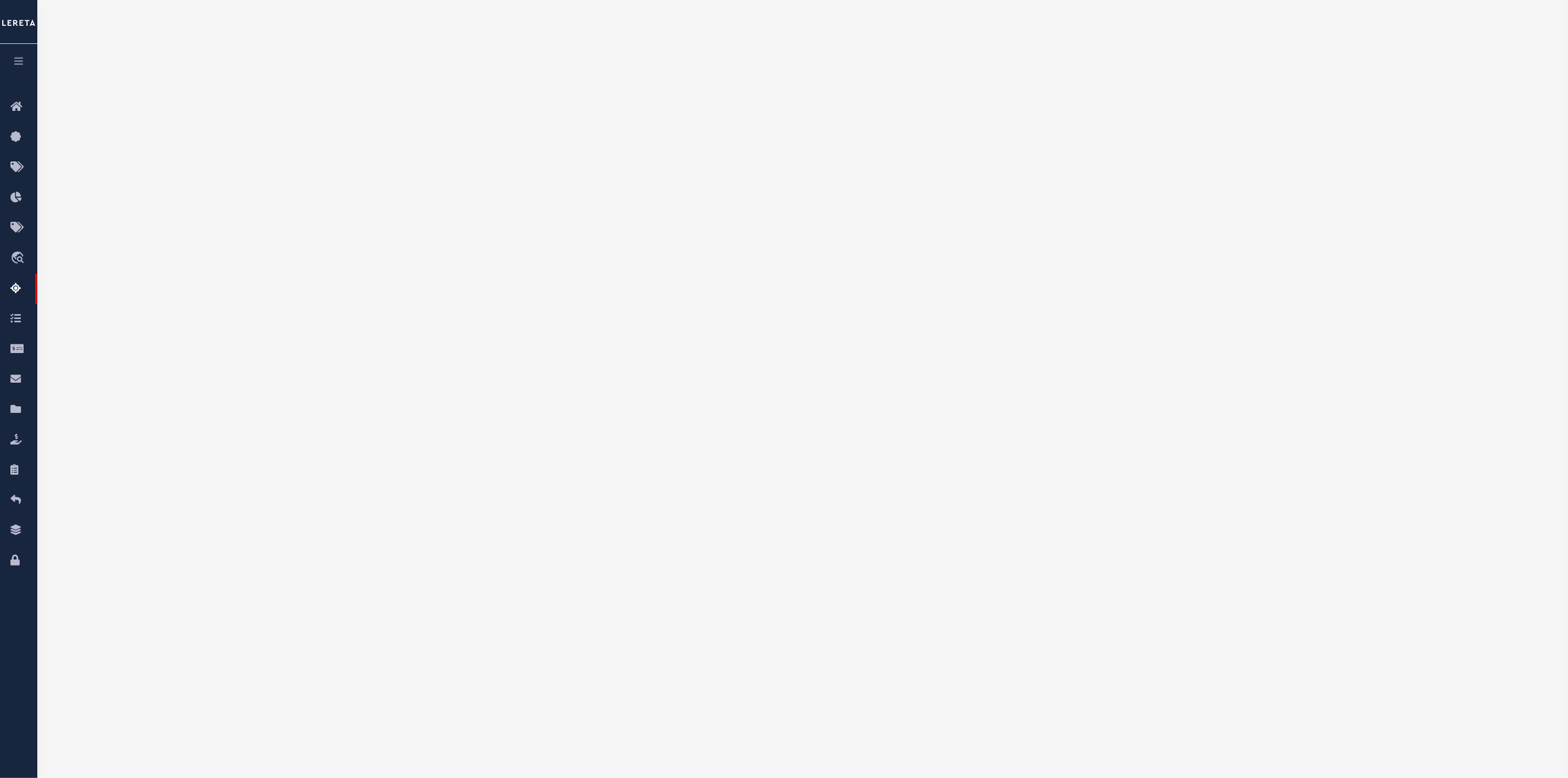
scroll to position [0, 0]
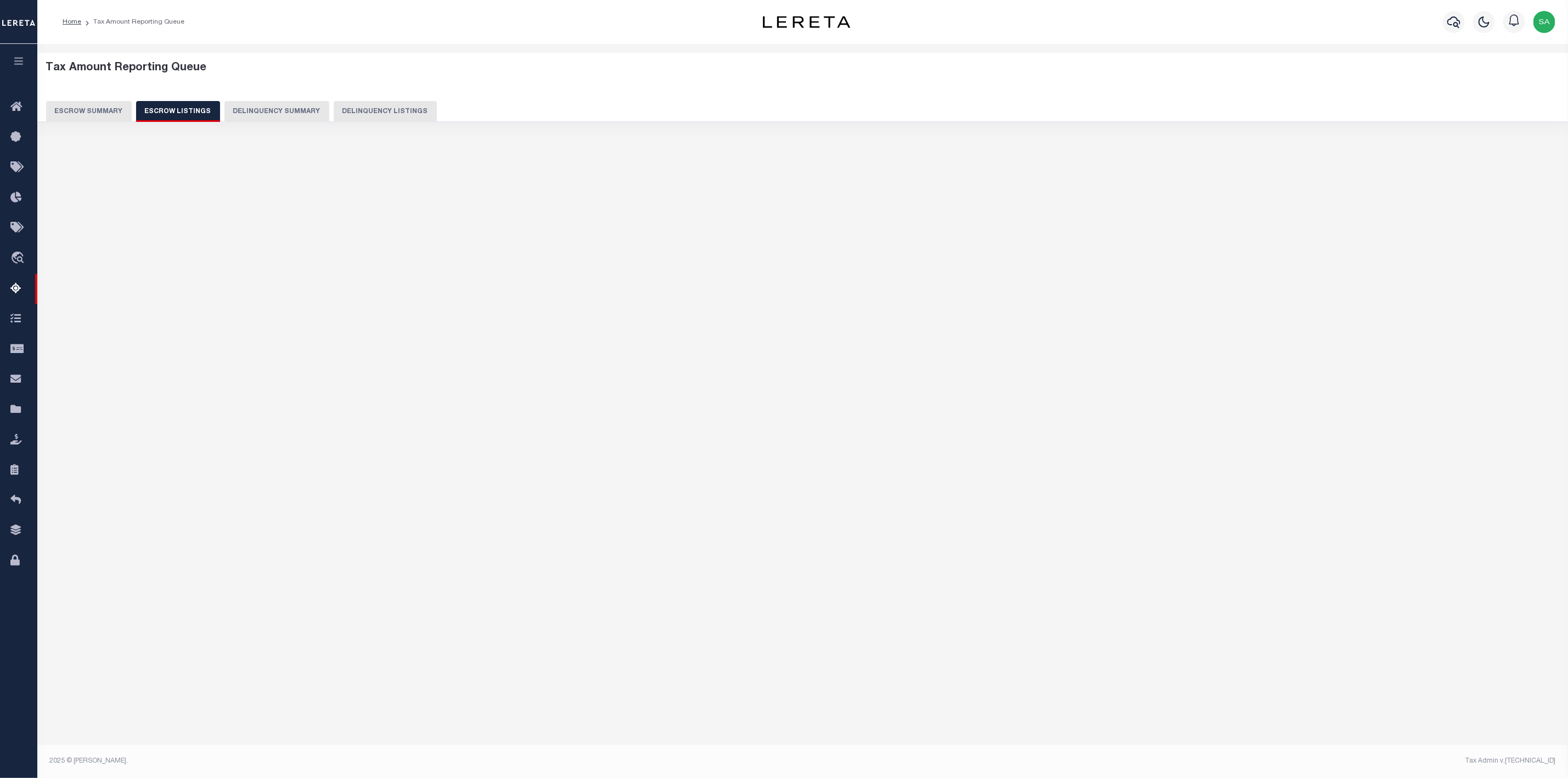
select select "100"
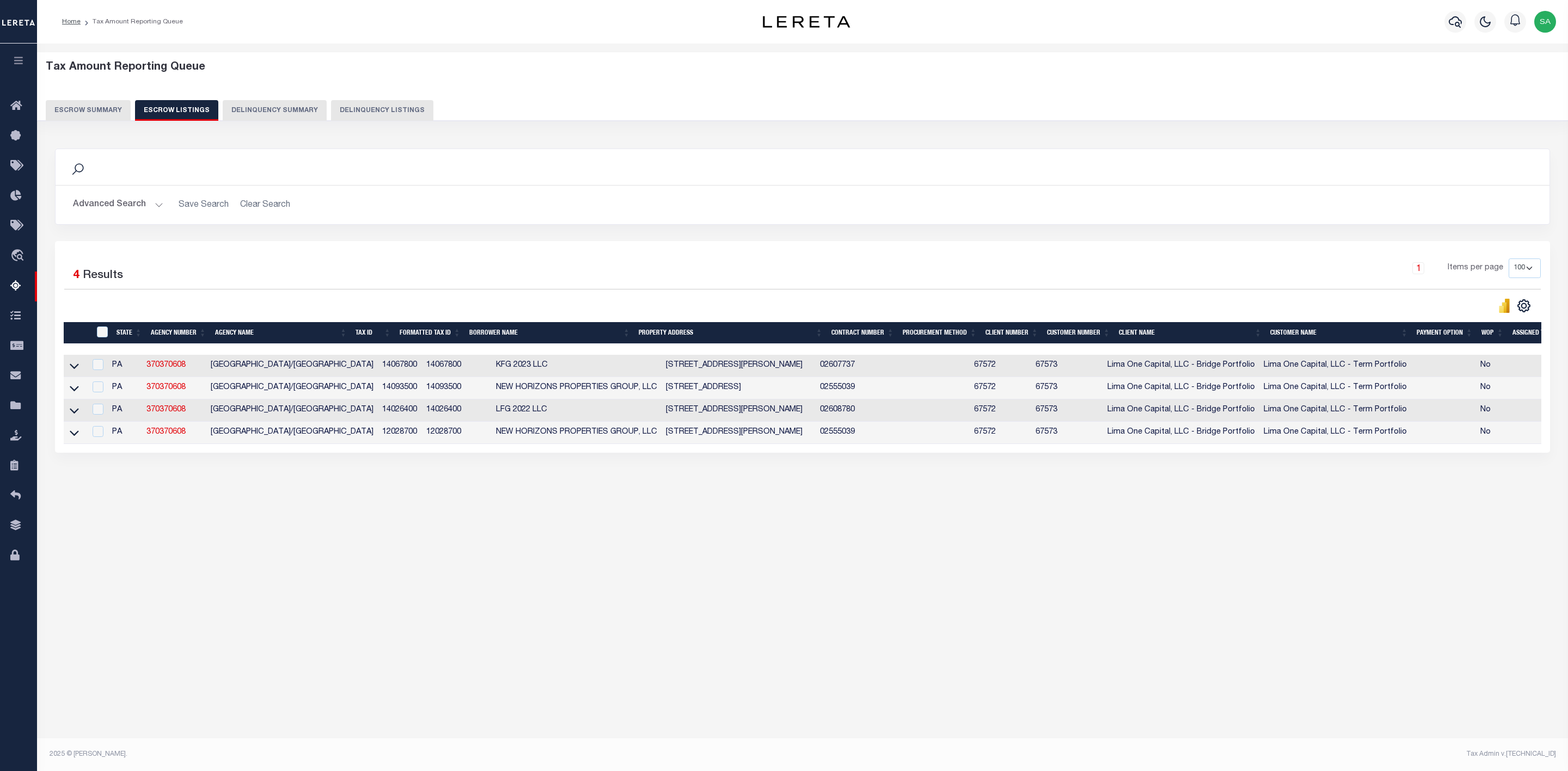
click at [83, 114] on button "Escrow Summary" at bounding box center [88, 111] width 85 height 21
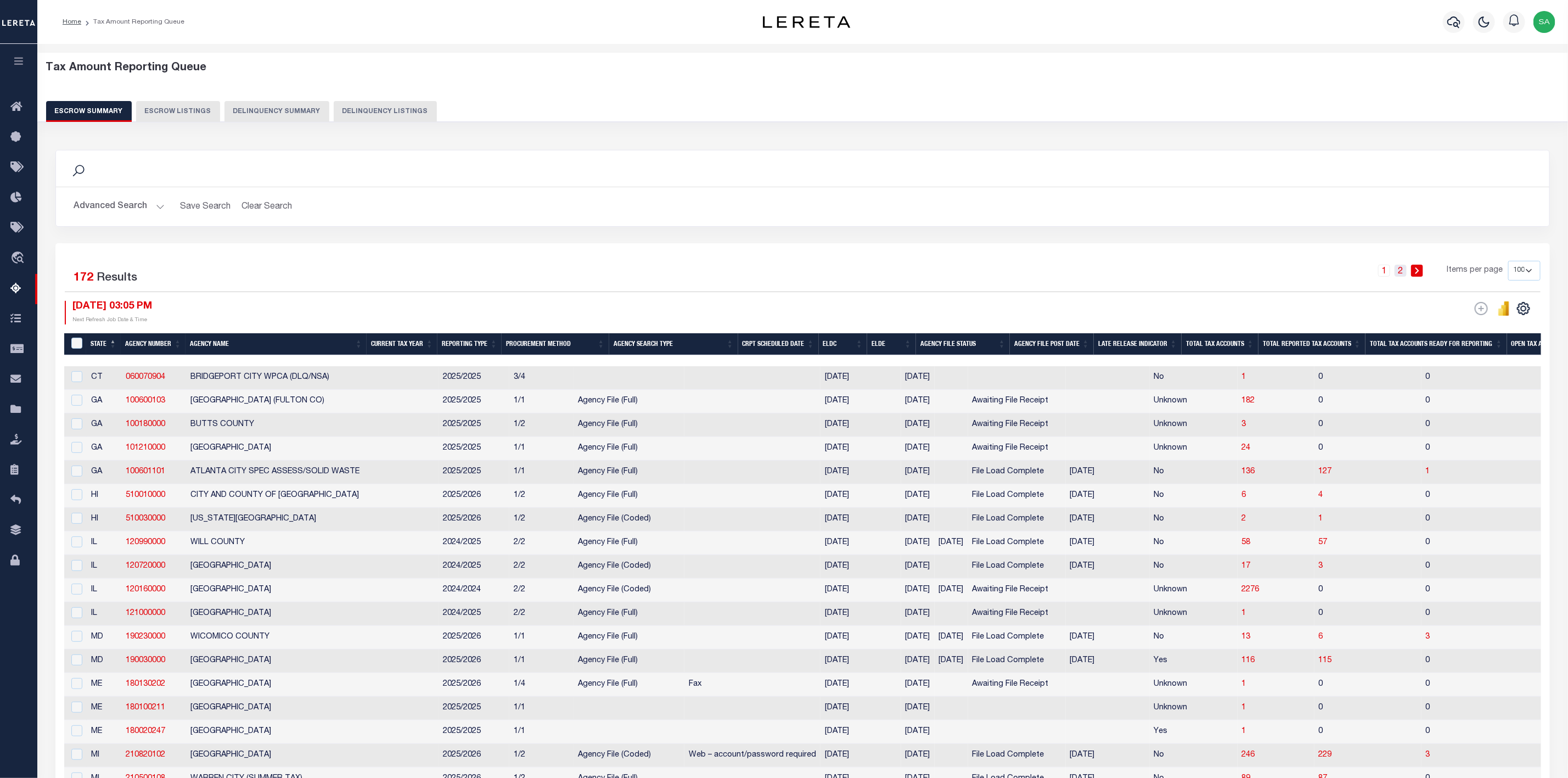
click at [1400, 276] on link "2" at bounding box center [1401, 271] width 12 height 12
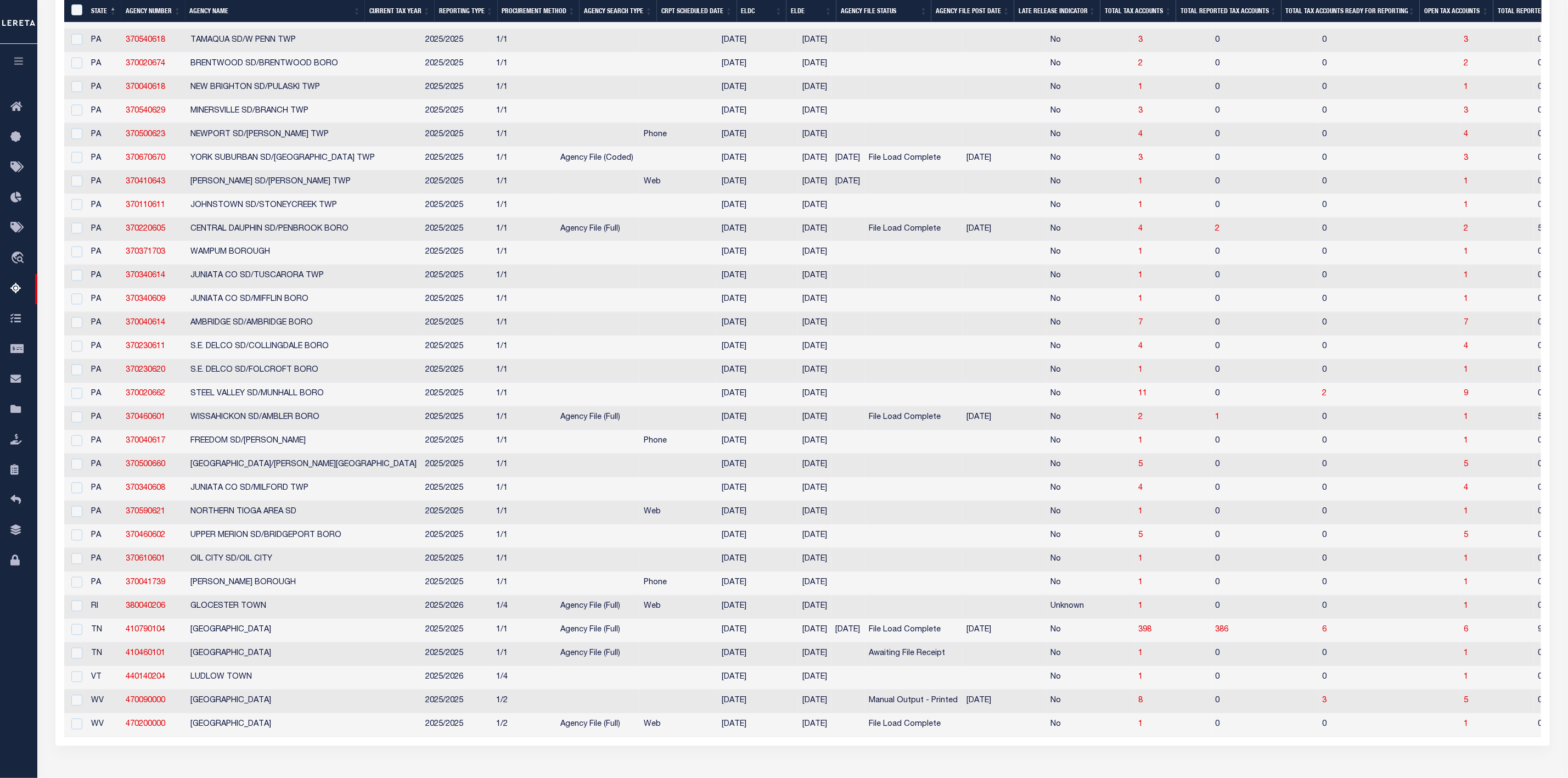
scroll to position [1418, 0]
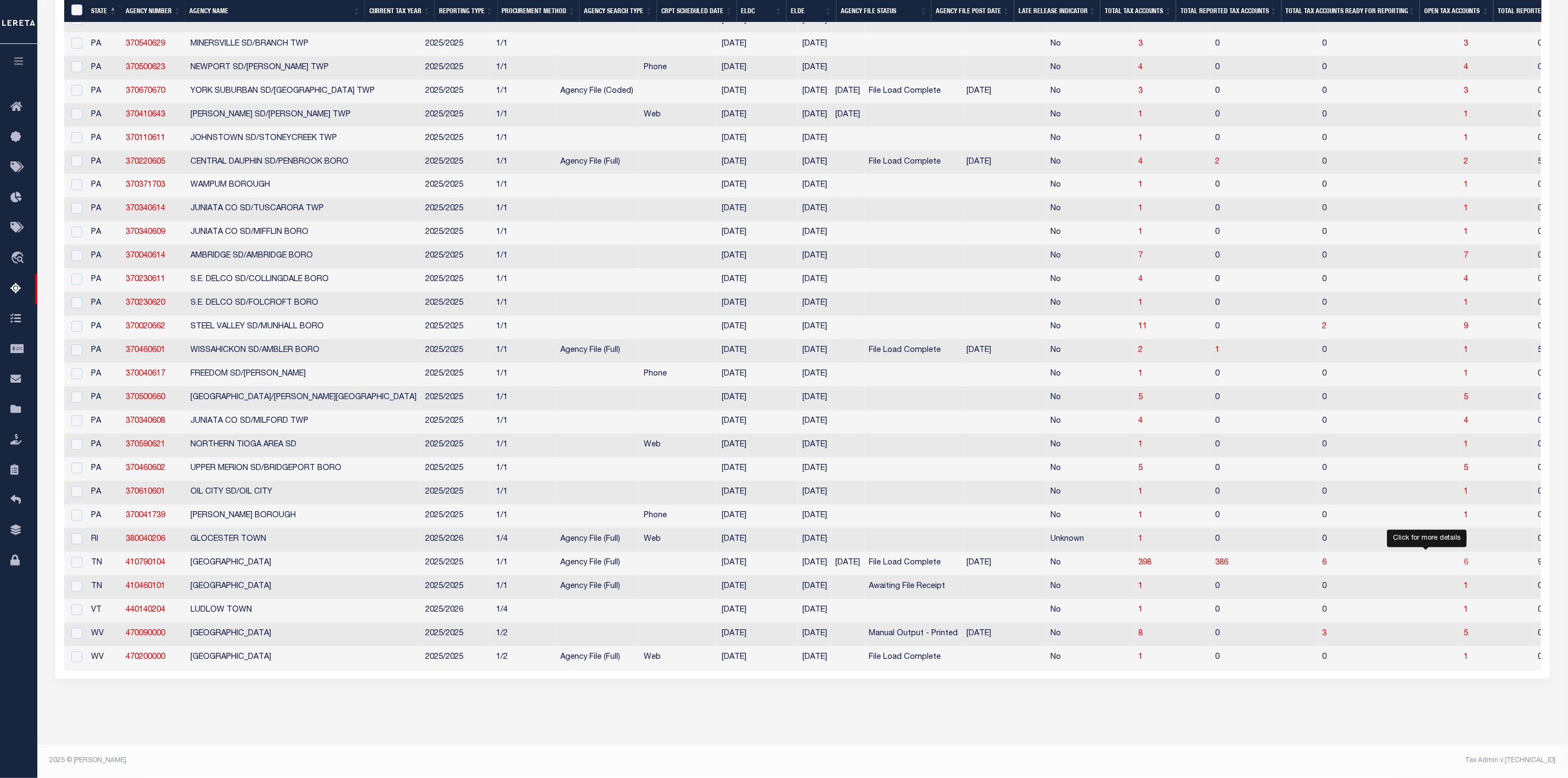
click at [1464, 559] on span "6" at bounding box center [1466, 563] width 4 height 8
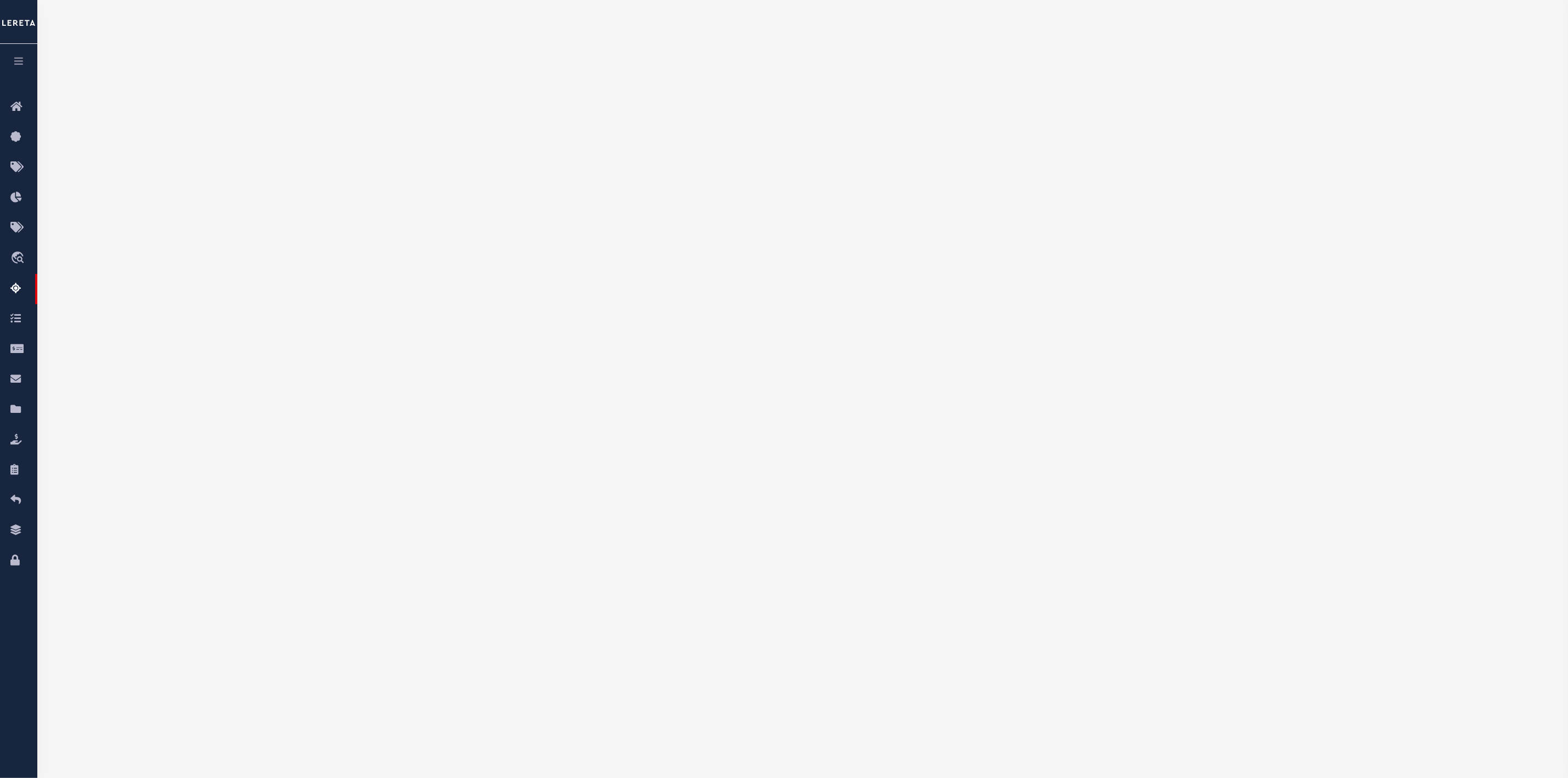
scroll to position [0, 0]
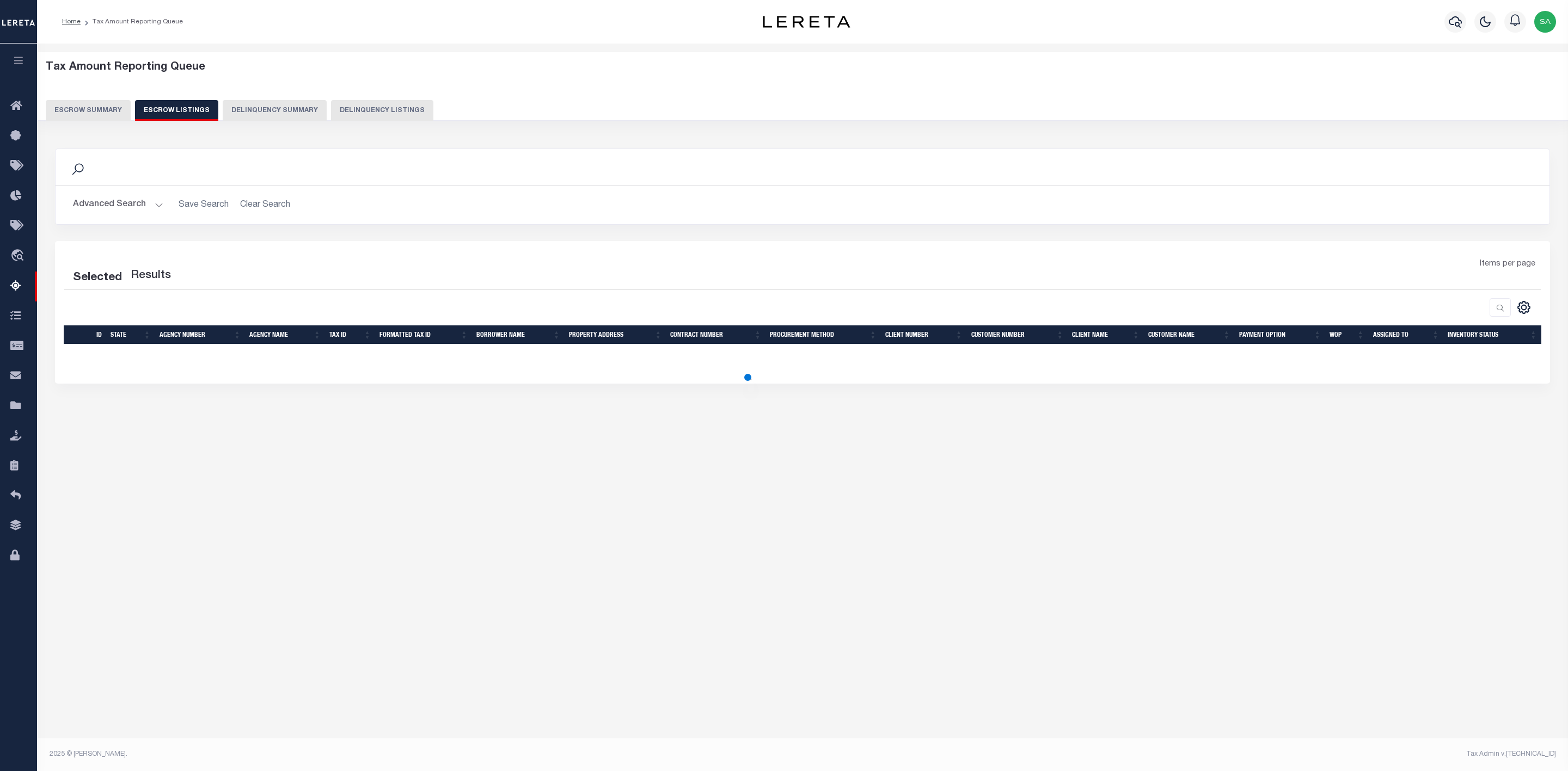
select select "100"
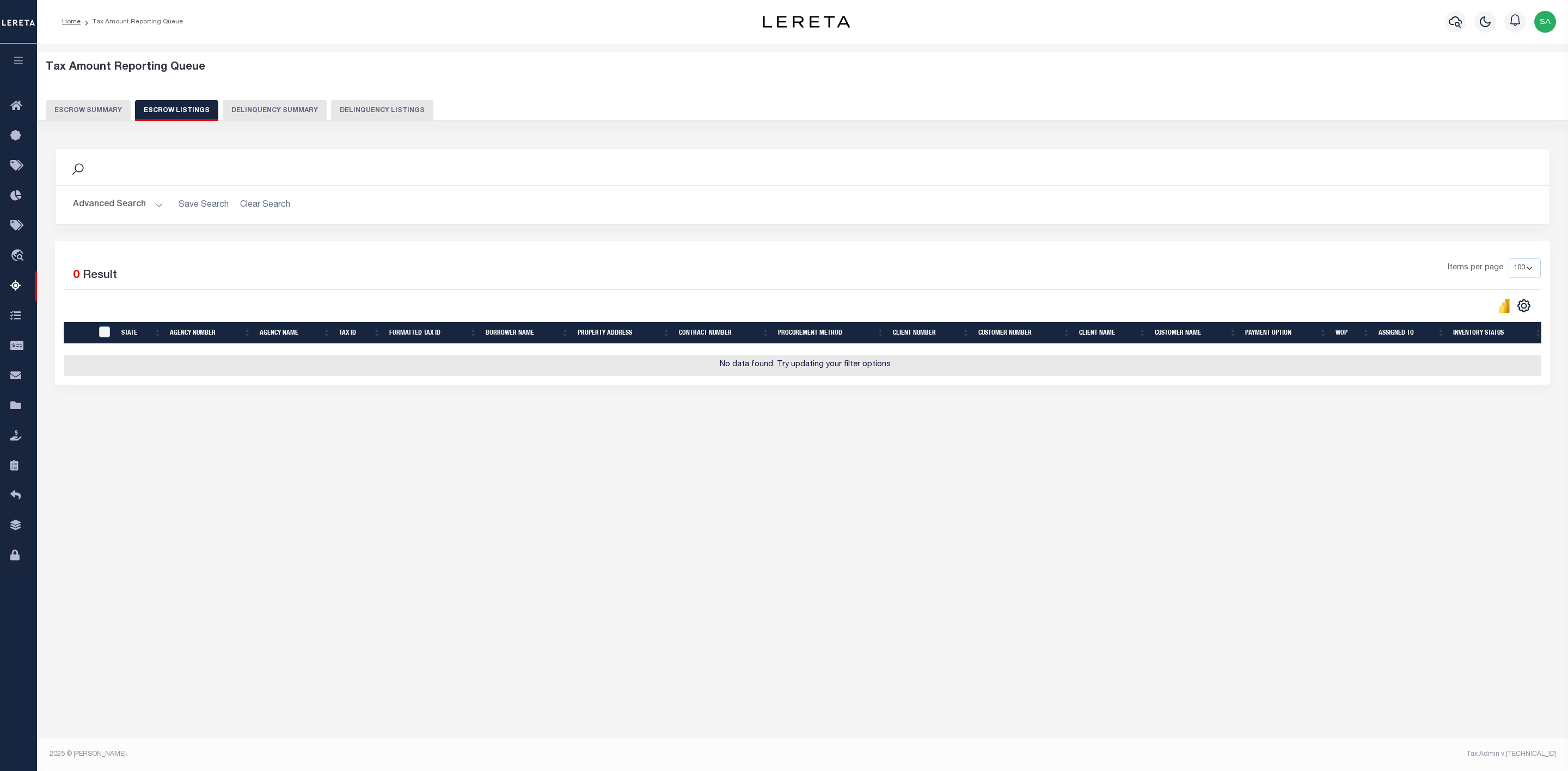
click at [101, 116] on button "Escrow Summary" at bounding box center [88, 111] width 85 height 21
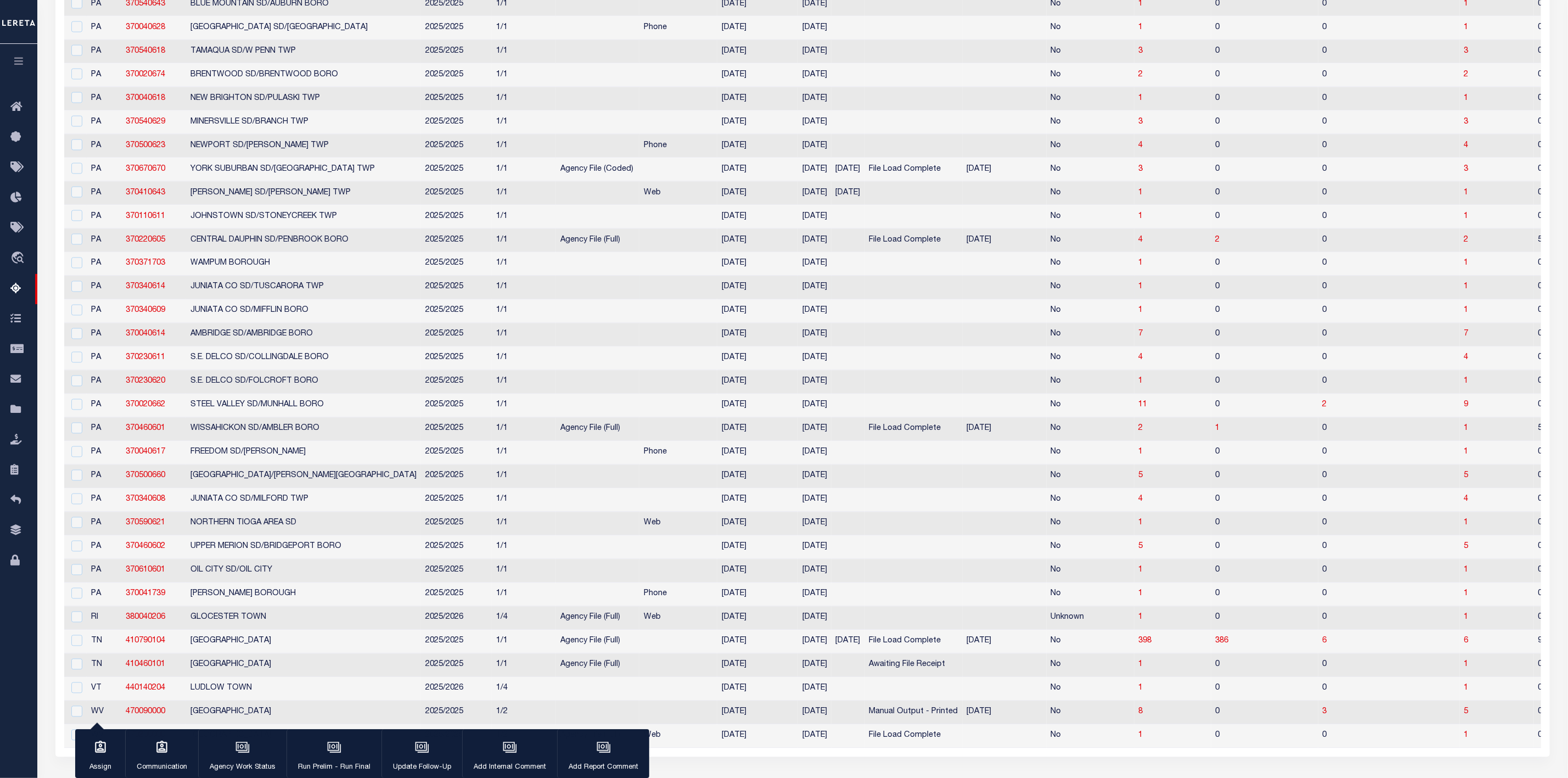
scroll to position [1429, 0]
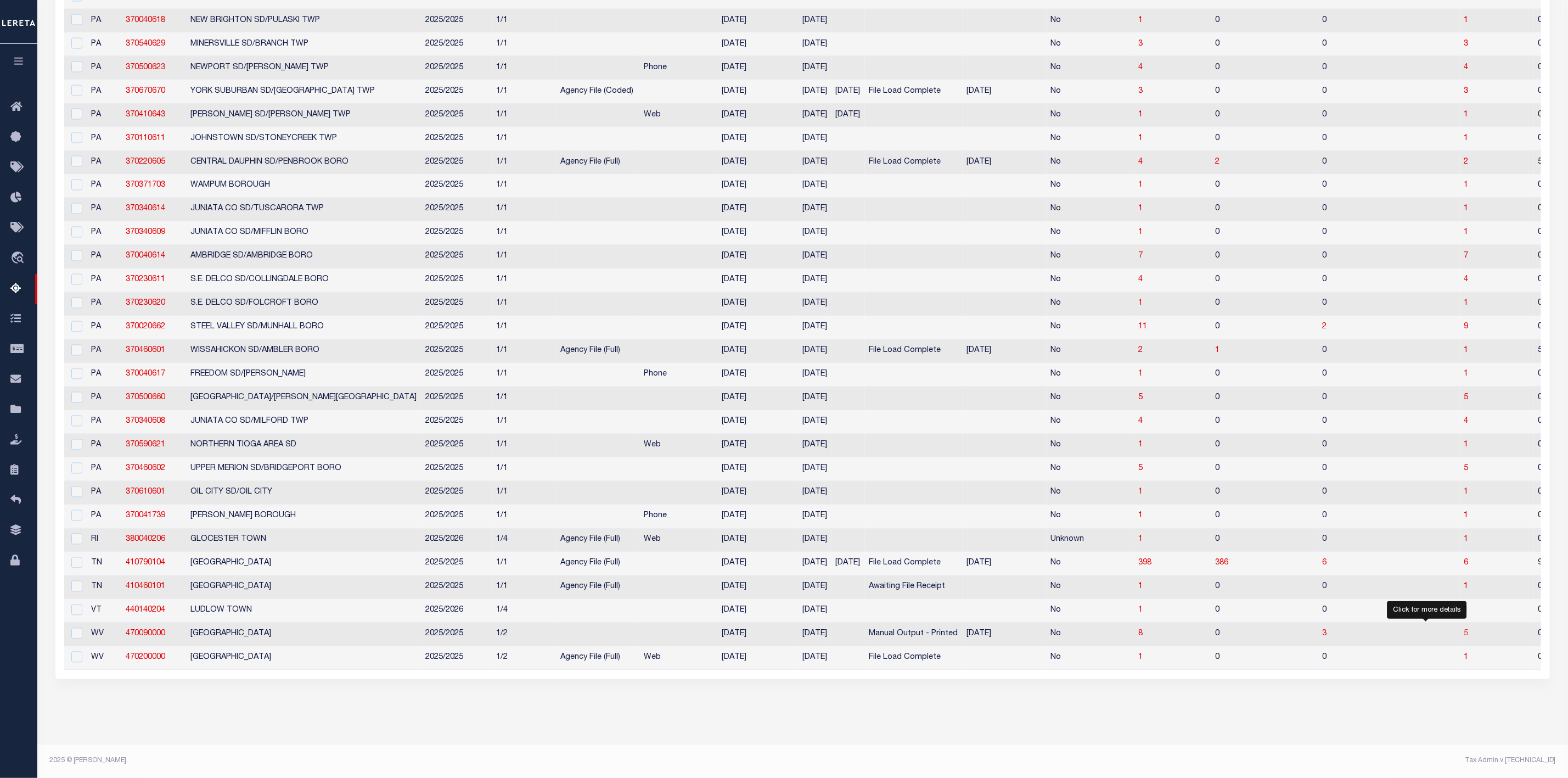
click at [1464, 631] on span "5" at bounding box center [1466, 634] width 4 height 8
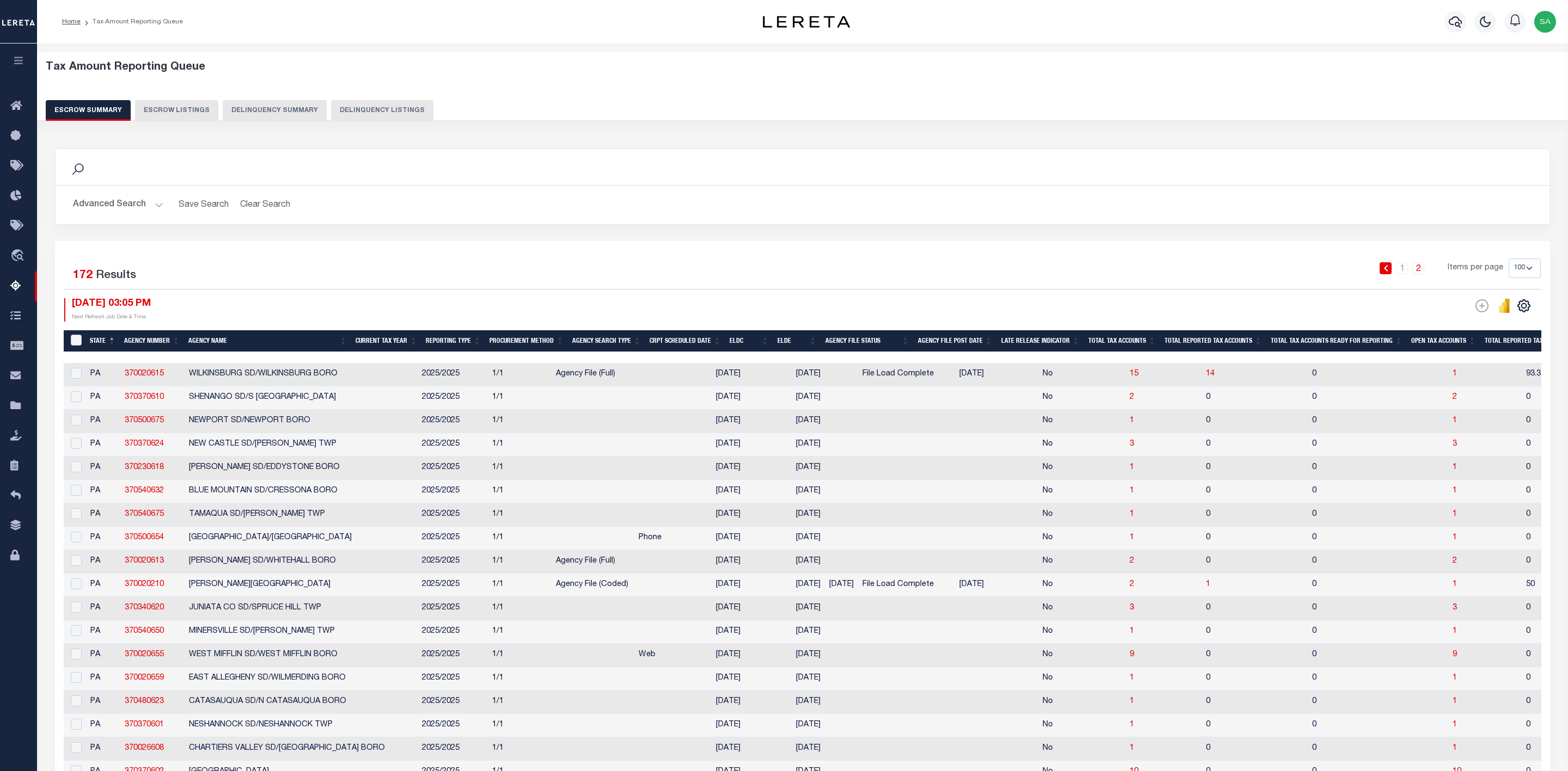
select select "100"
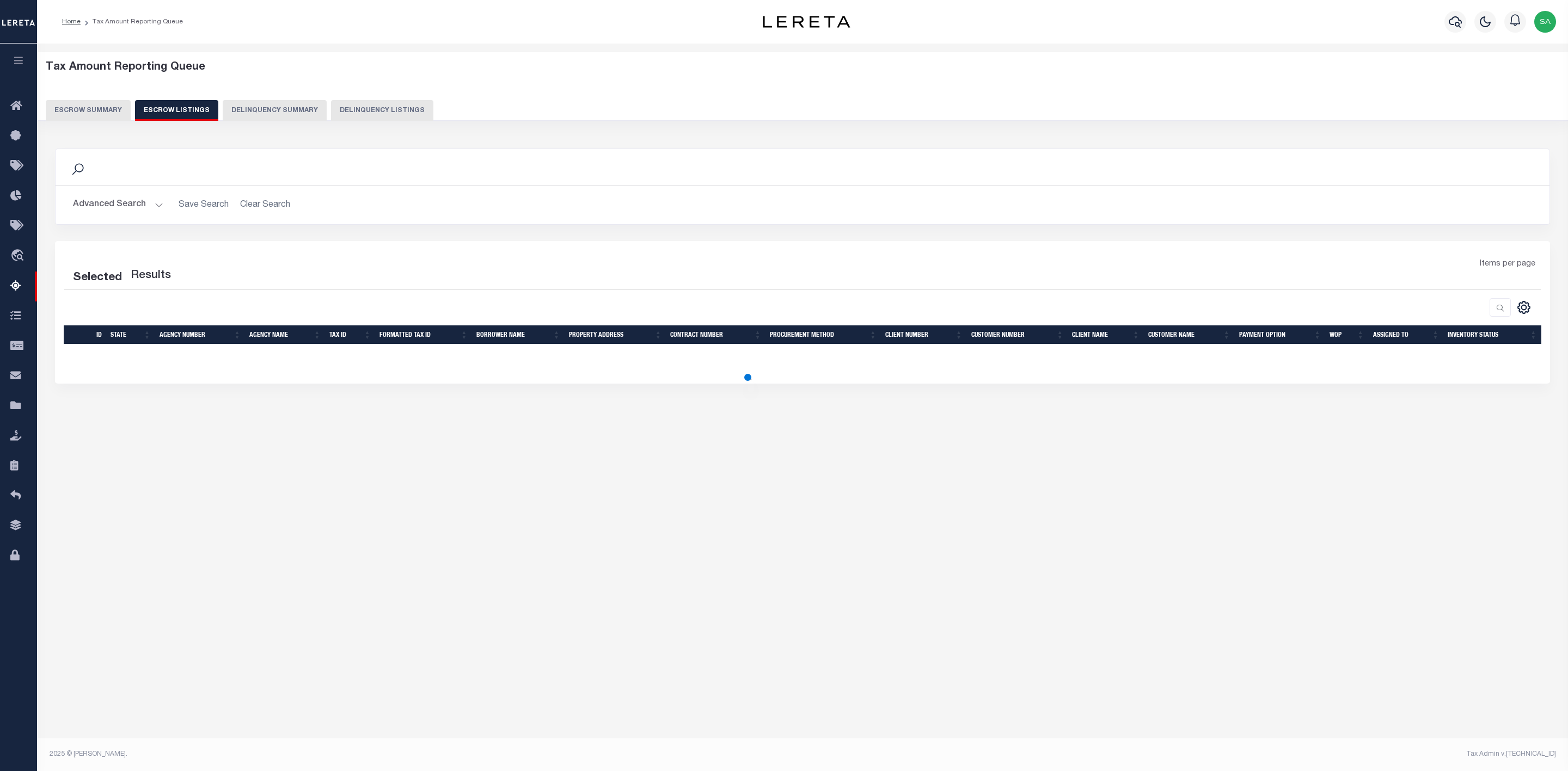
select select "100"
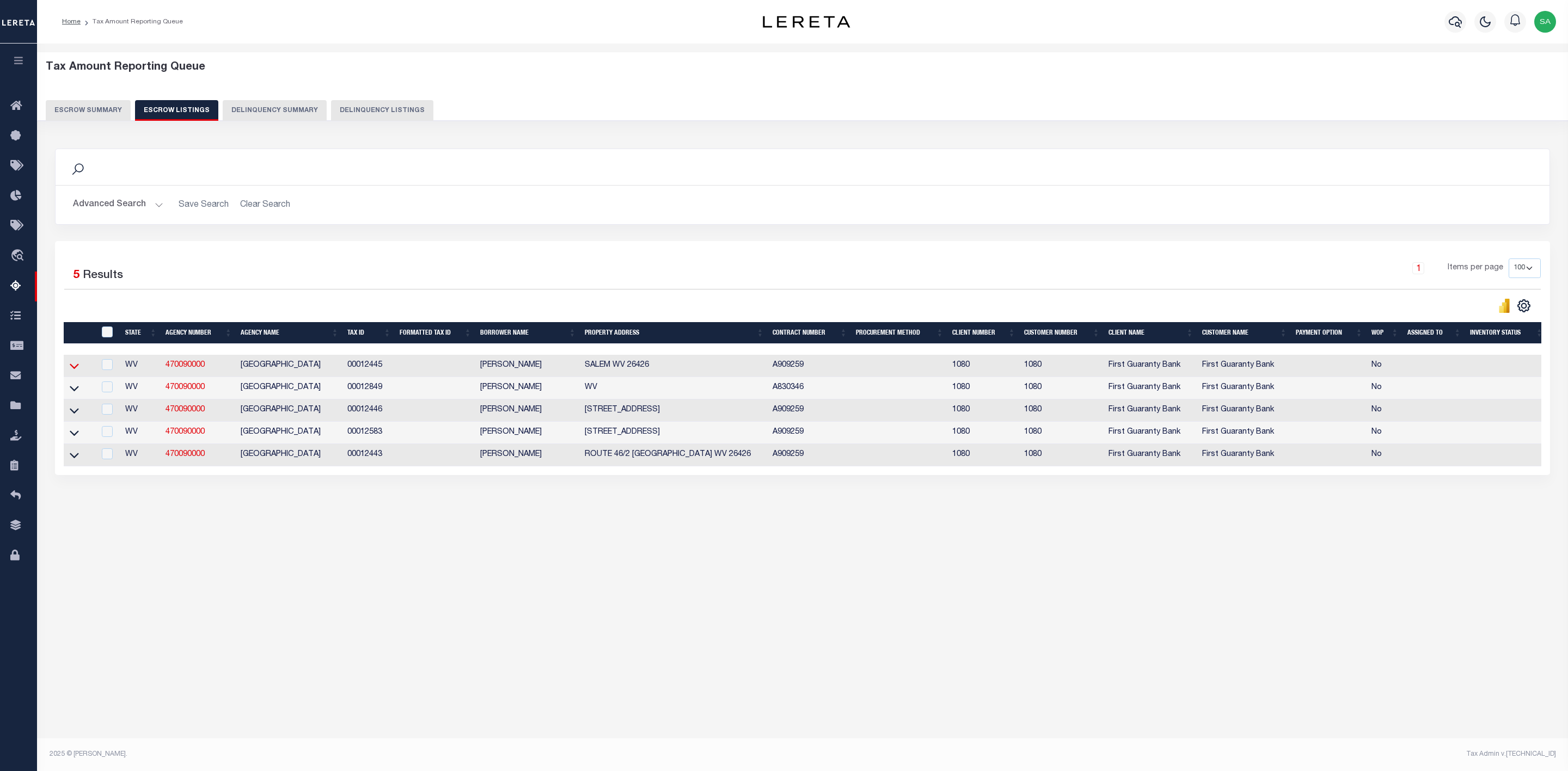
click at [77, 372] on icon at bounding box center [74, 366] width 9 height 12
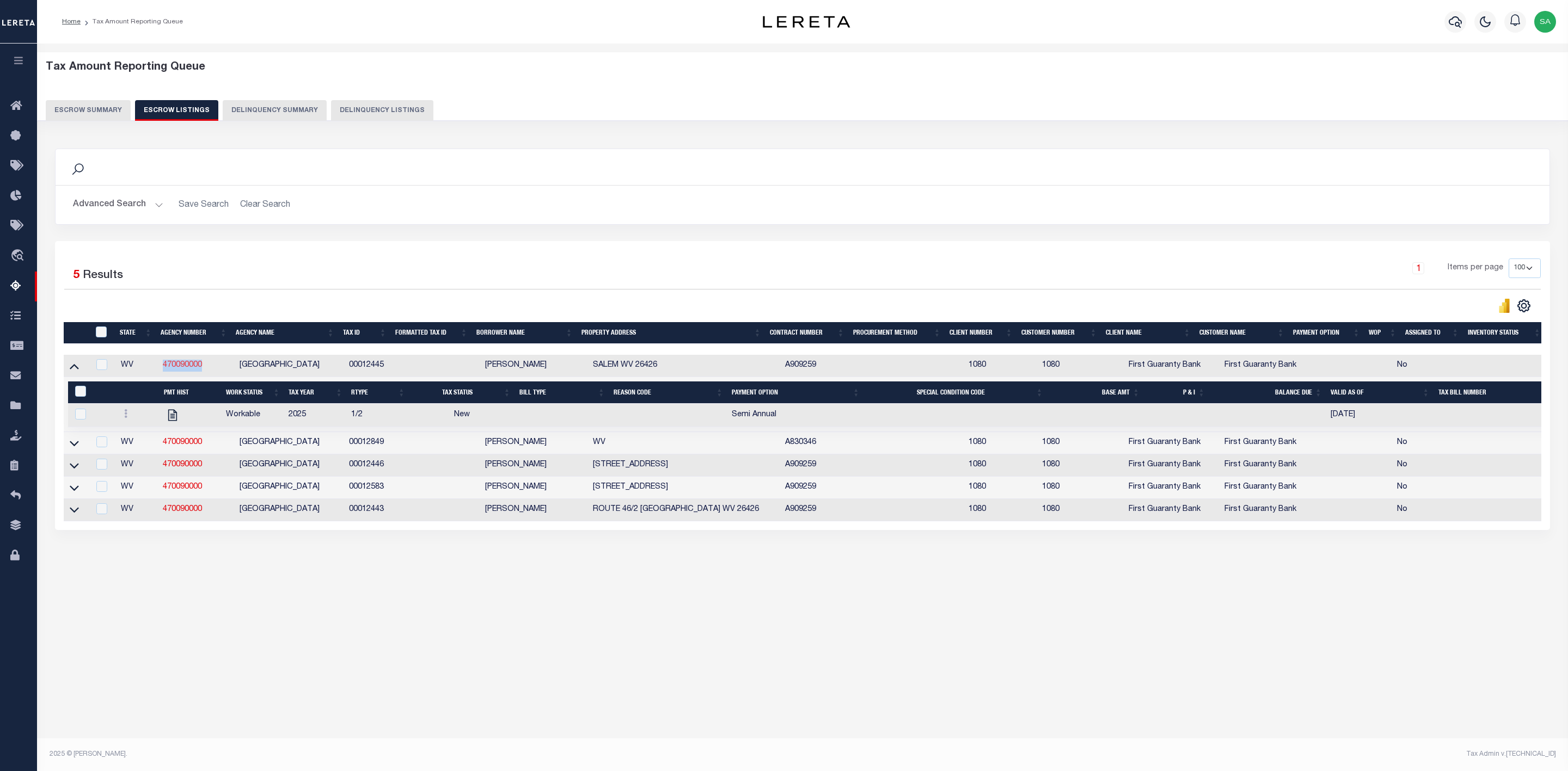
drag, startPoint x: 209, startPoint y: 369, endPoint x: 163, endPoint y: 371, distance: 46.0
click at [163, 371] on td "470090000" at bounding box center [197, 366] width 77 height 23
copy link "470090000"
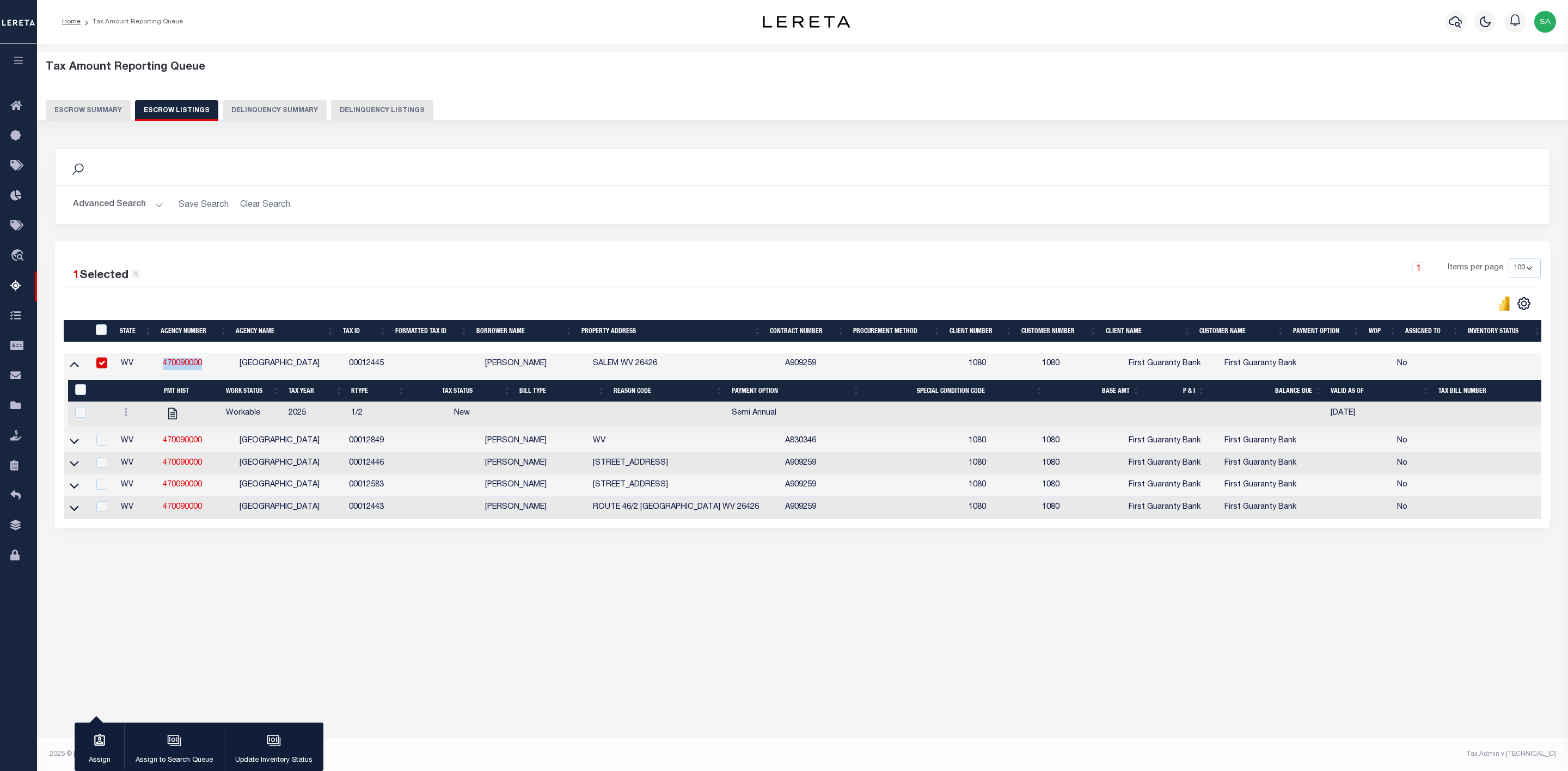
drag, startPoint x: 565, startPoint y: 368, endPoint x: 486, endPoint y: 371, distance: 79.1
click at [486, 371] on td "[PERSON_NAME]" at bounding box center [534, 364] width 107 height 23
copy td "[PERSON_NAME]"
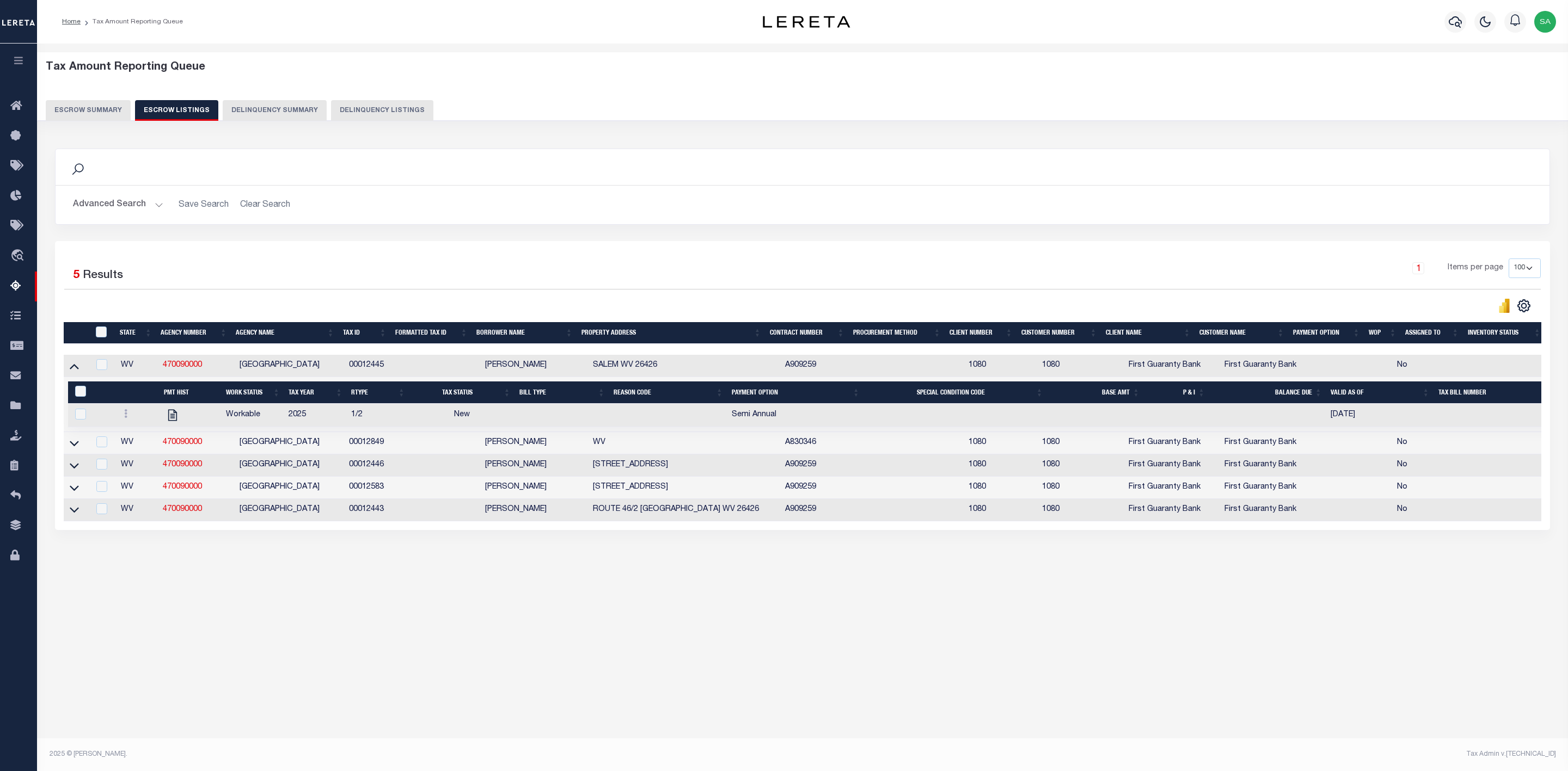
click at [373, 368] on td "00012445" at bounding box center [371, 366] width 54 height 23
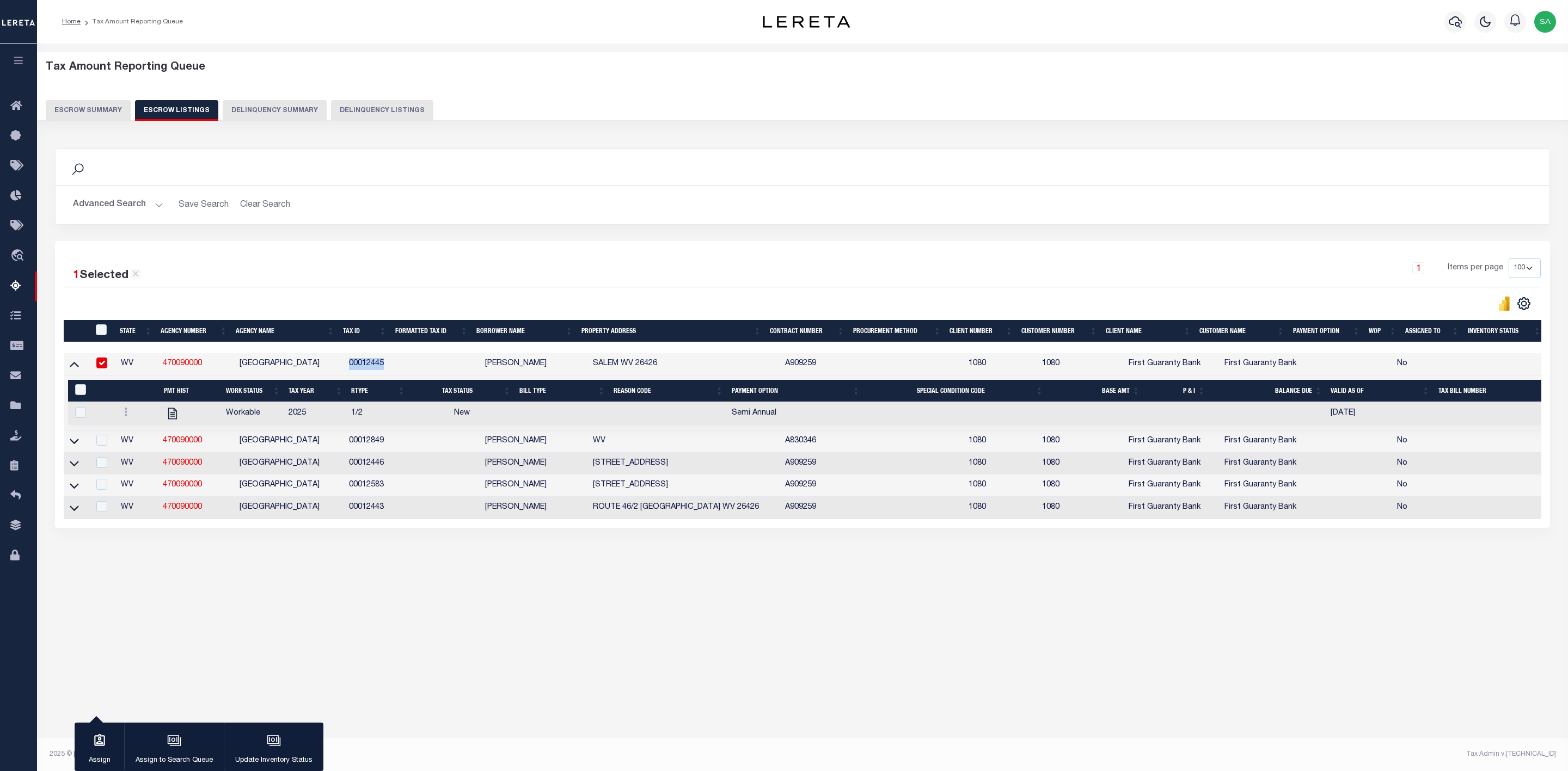
click at [373, 368] on td "00012445" at bounding box center [371, 364] width 54 height 23
checkbox input "false"
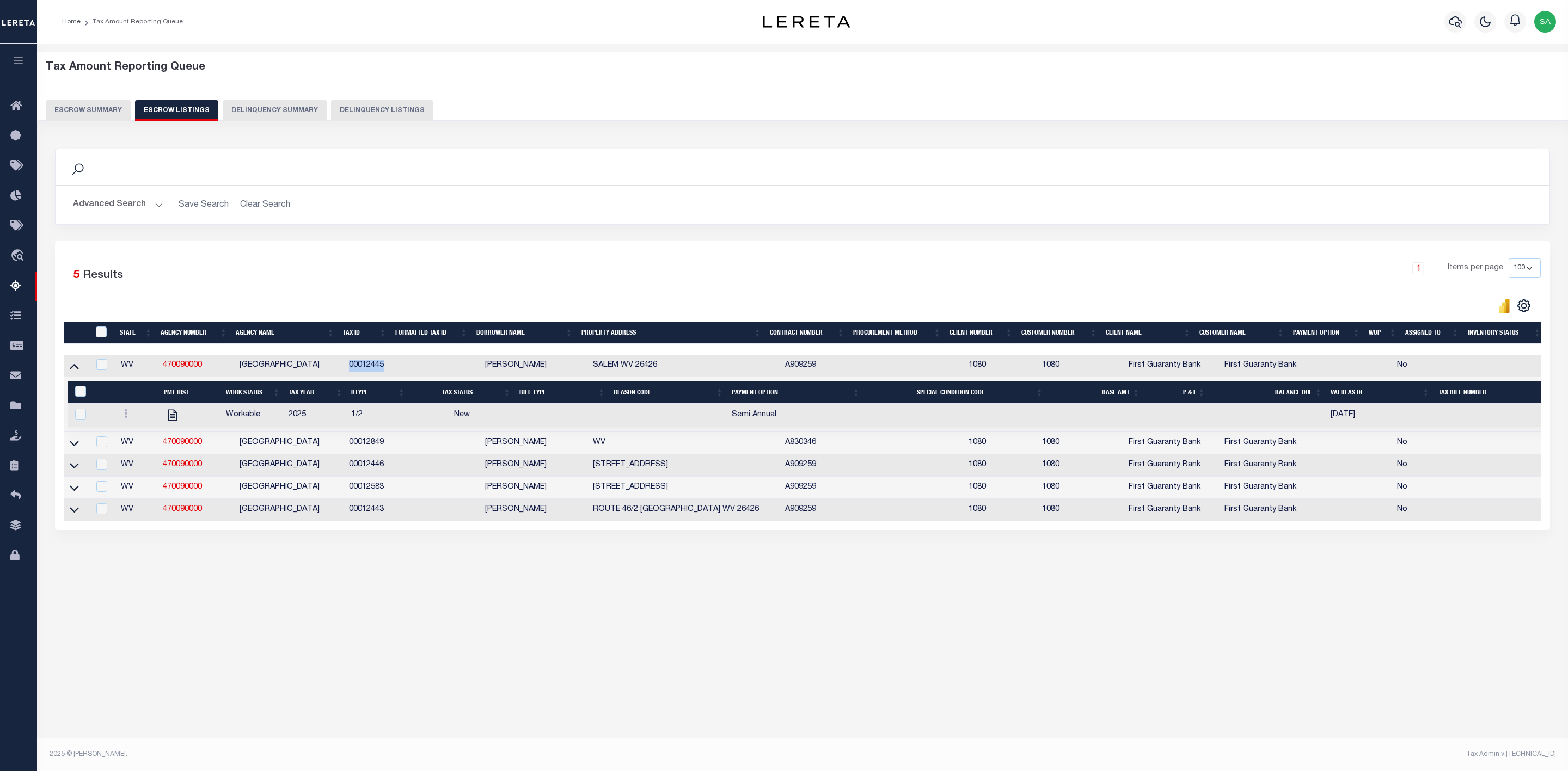
copy td "00012445"
click at [127, 420] on link at bounding box center [126, 415] width 12 height 9
click at [138, 456] on img "" at bounding box center [139, 450] width 11 height 12
checkbox input "true"
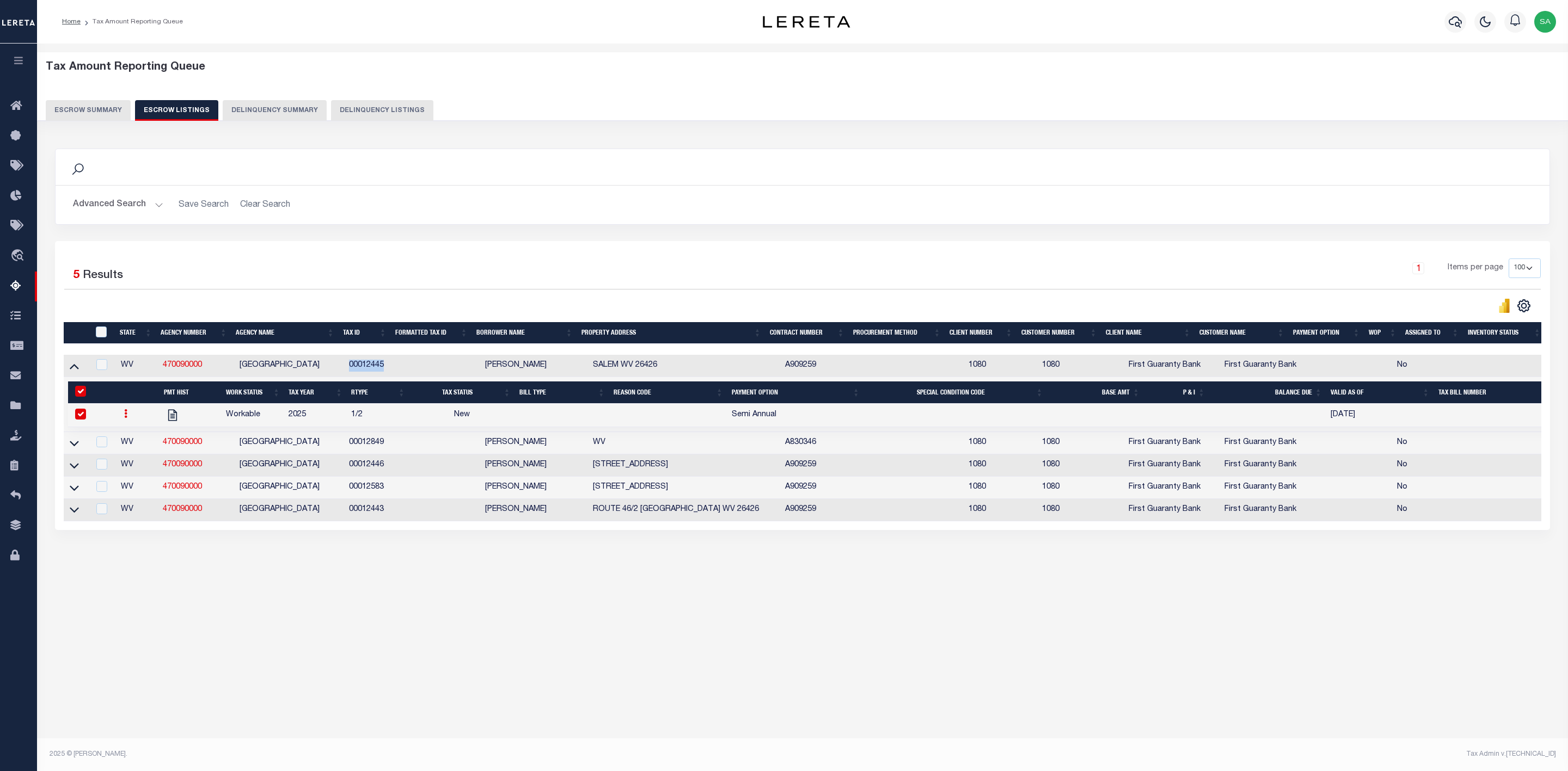
select select "NW2"
select select
type input "[DATE]"
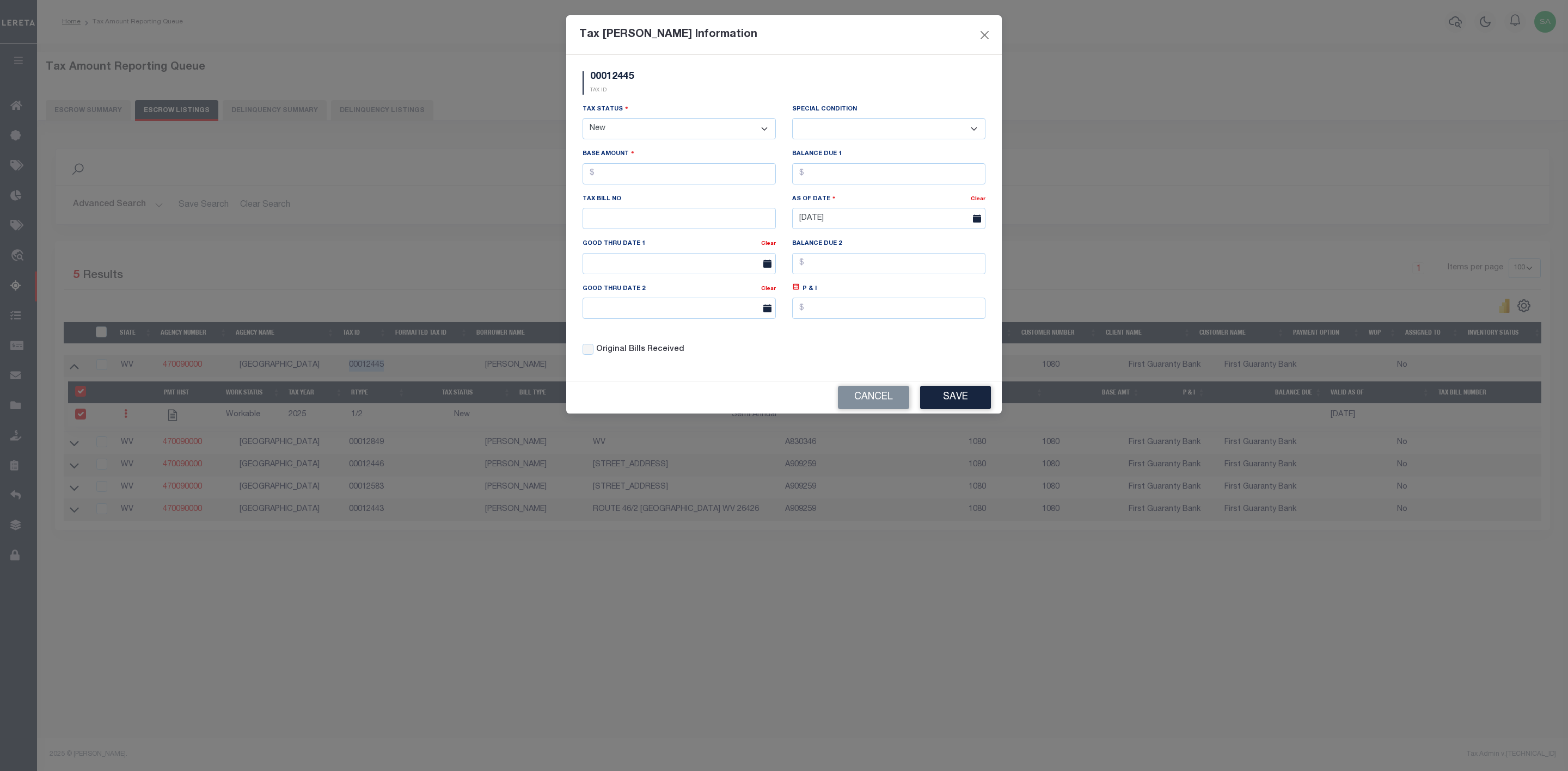
click at [695, 125] on select "- Select Status - Open Due/Unpaid Paid Incomplete No Tax Due Internal Refund Pr…" at bounding box center [679, 128] width 194 height 21
select select "PYD"
click at [583, 119] on select "- Select Status - Open Due/Unpaid Paid Incomplete No Tax Due Internal Refund Pr…" at bounding box center [679, 128] width 194 height 21
select select "0"
click at [675, 229] on input "text" at bounding box center [679, 218] width 194 height 21
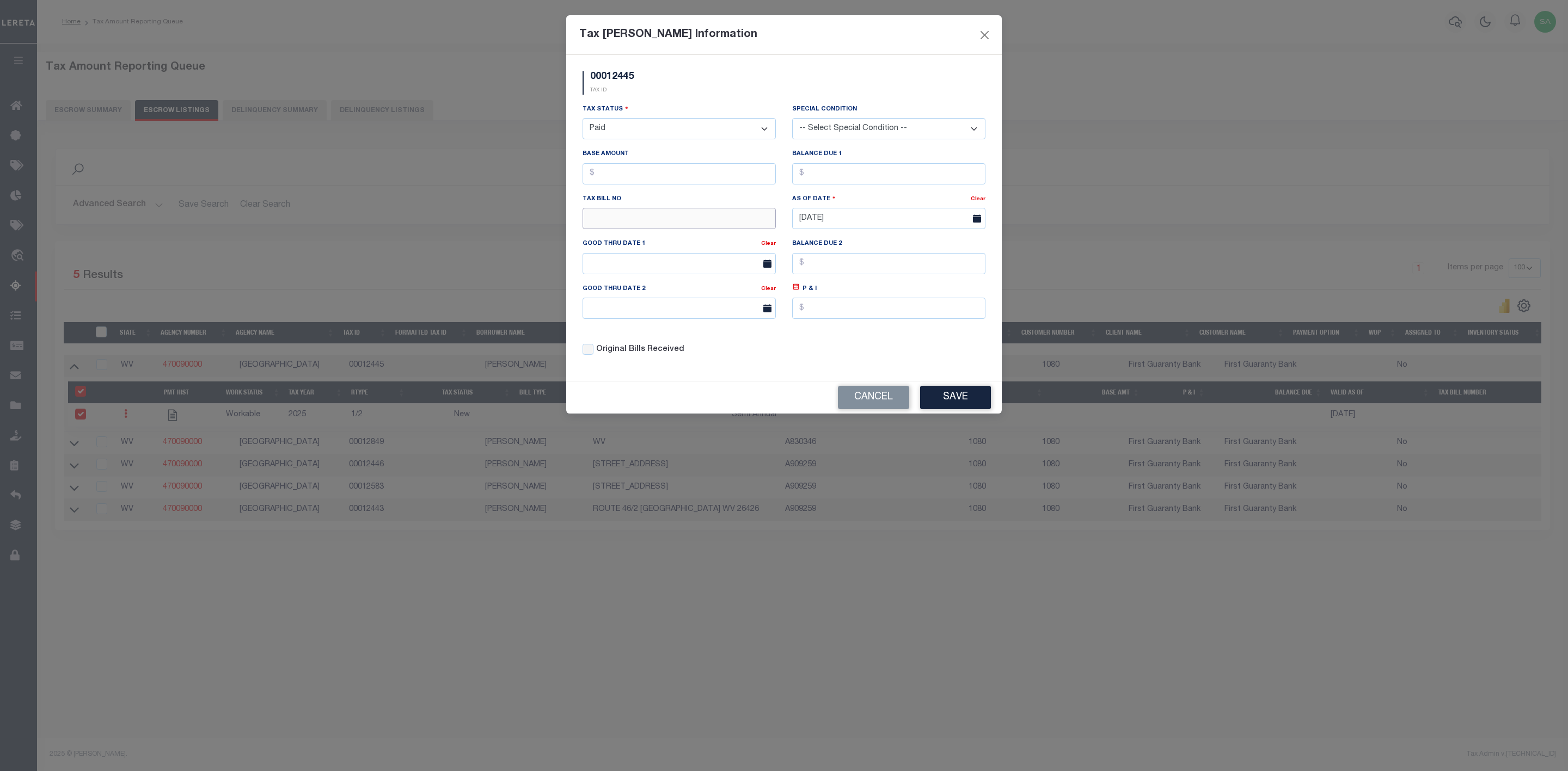
paste input "0000017294"
type input "0000017294"
click at [967, 405] on button "Save" at bounding box center [956, 397] width 71 height 23
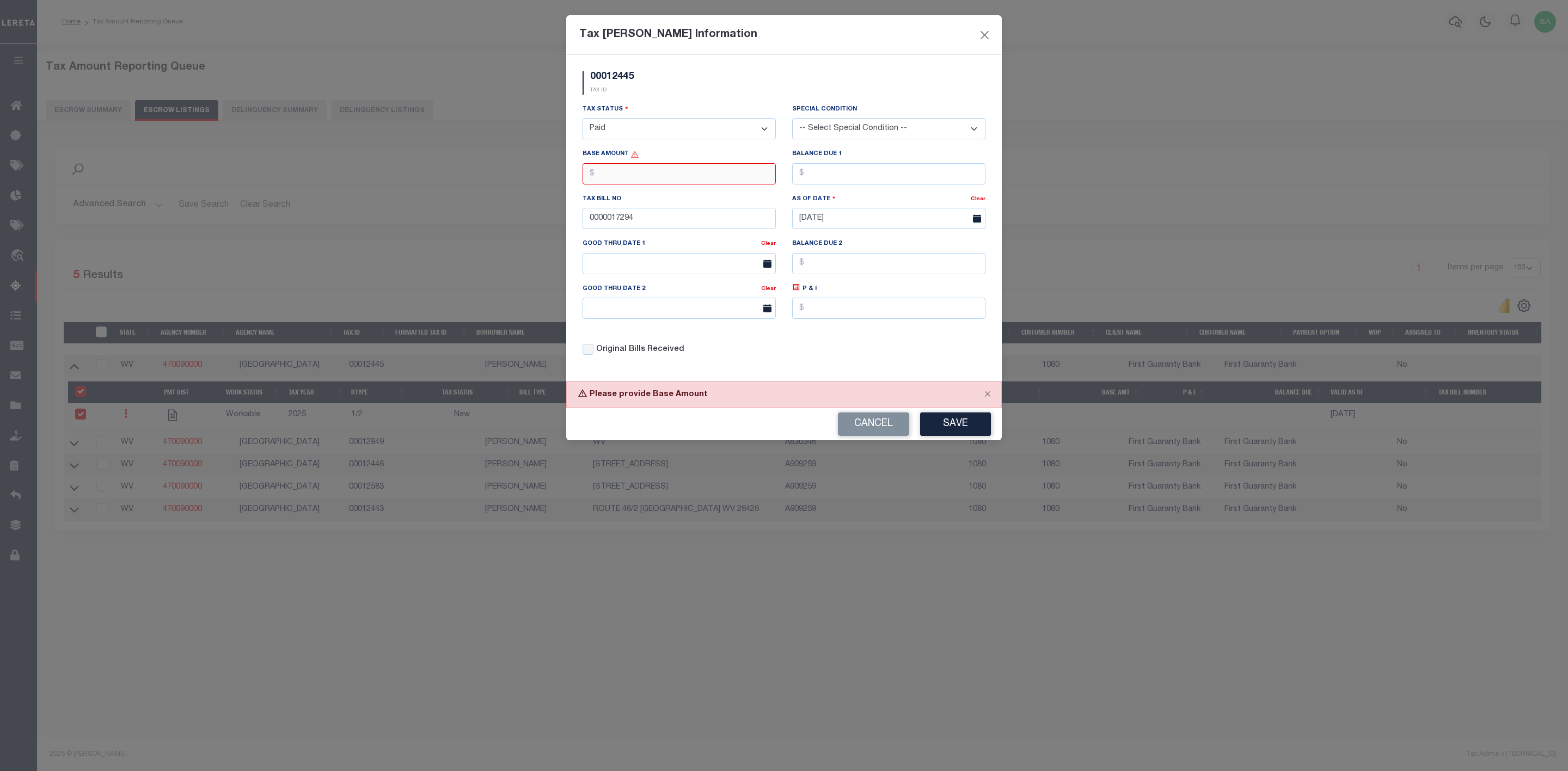
click at [694, 176] on input "text" at bounding box center [679, 173] width 194 height 21
type input "$9.34"
click at [950, 430] on button "Save" at bounding box center [956, 424] width 71 height 23
click at [853, 173] on input "text" at bounding box center [889, 173] width 194 height 21
type input "$0.00"
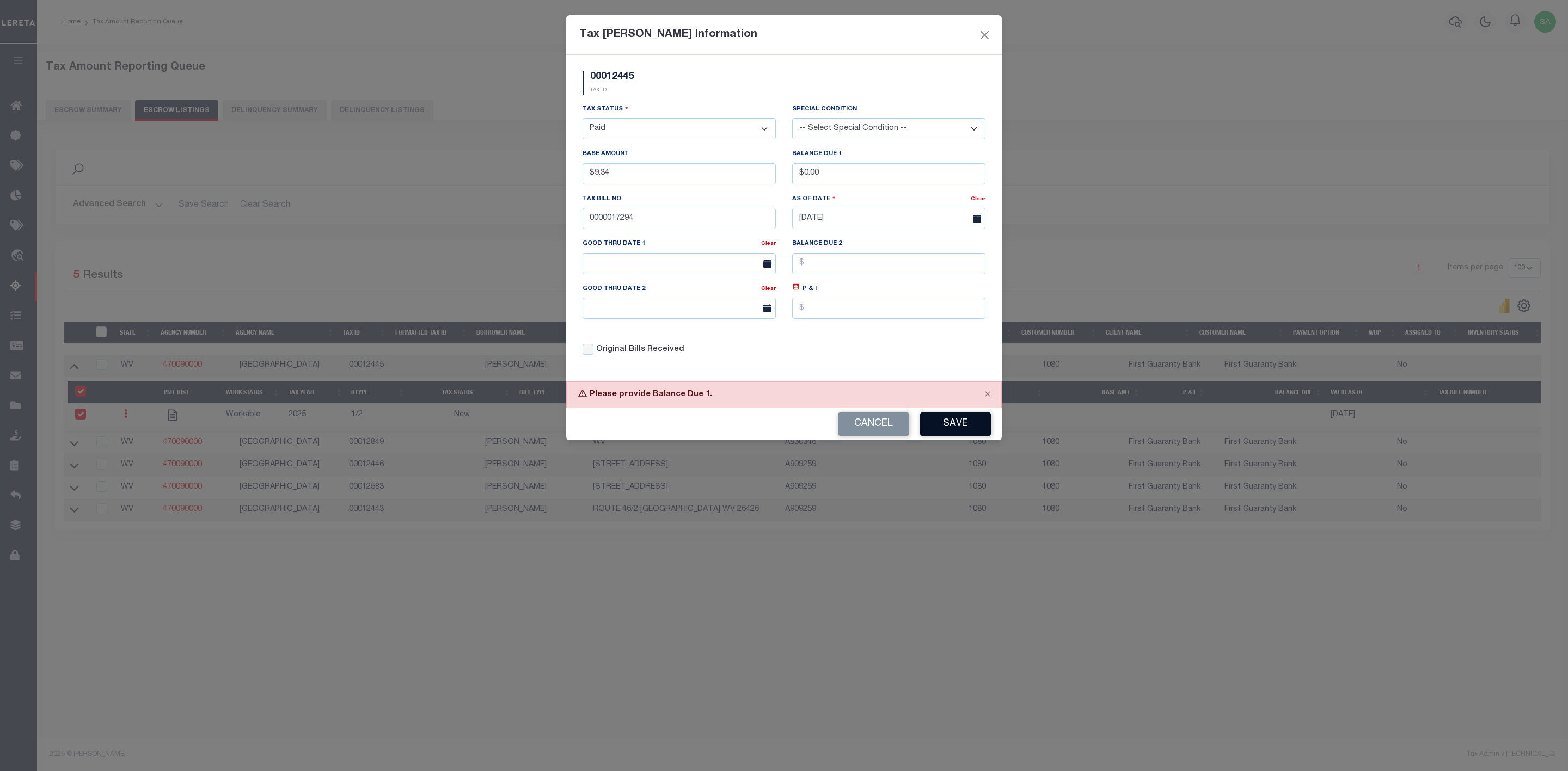
click at [962, 433] on button "Save" at bounding box center [956, 424] width 71 height 23
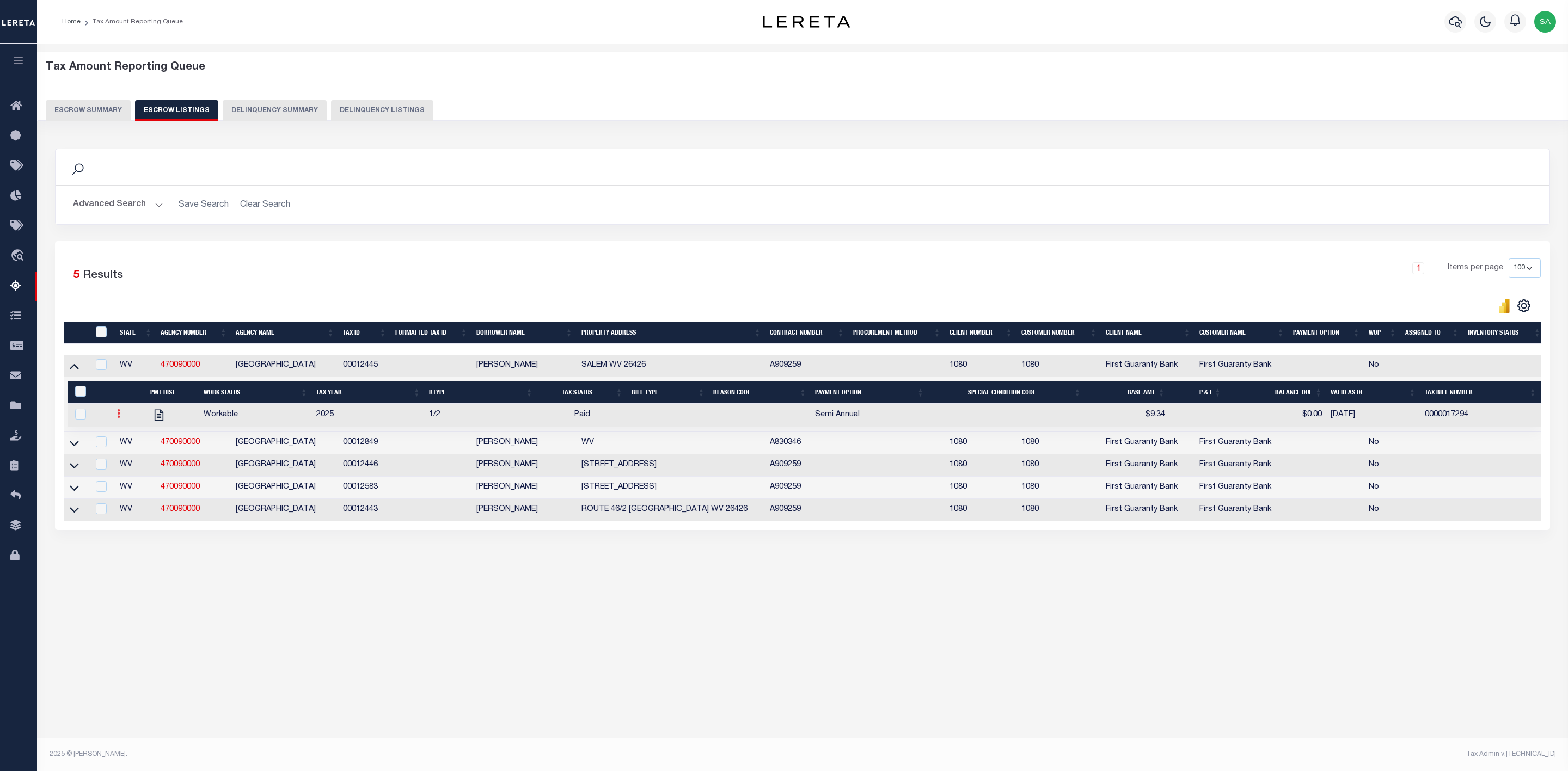
click at [123, 420] on link at bounding box center [119, 415] width 12 height 9
click at [134, 456] on img at bounding box center [132, 450] width 11 height 12
checkbox input "true"
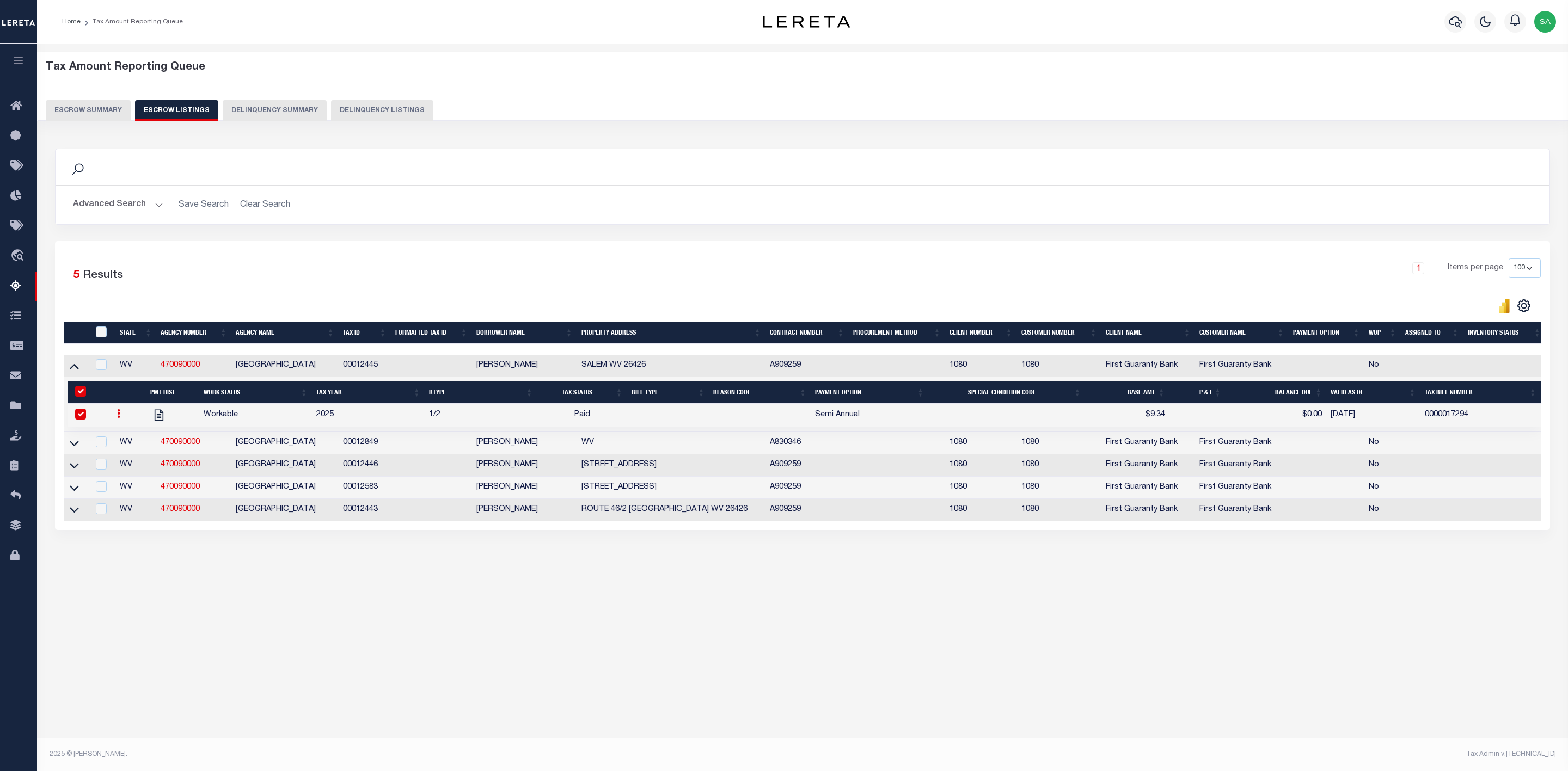
select select "PYD"
type input "$9.34"
type input "$0.00"
type input "0000017294"
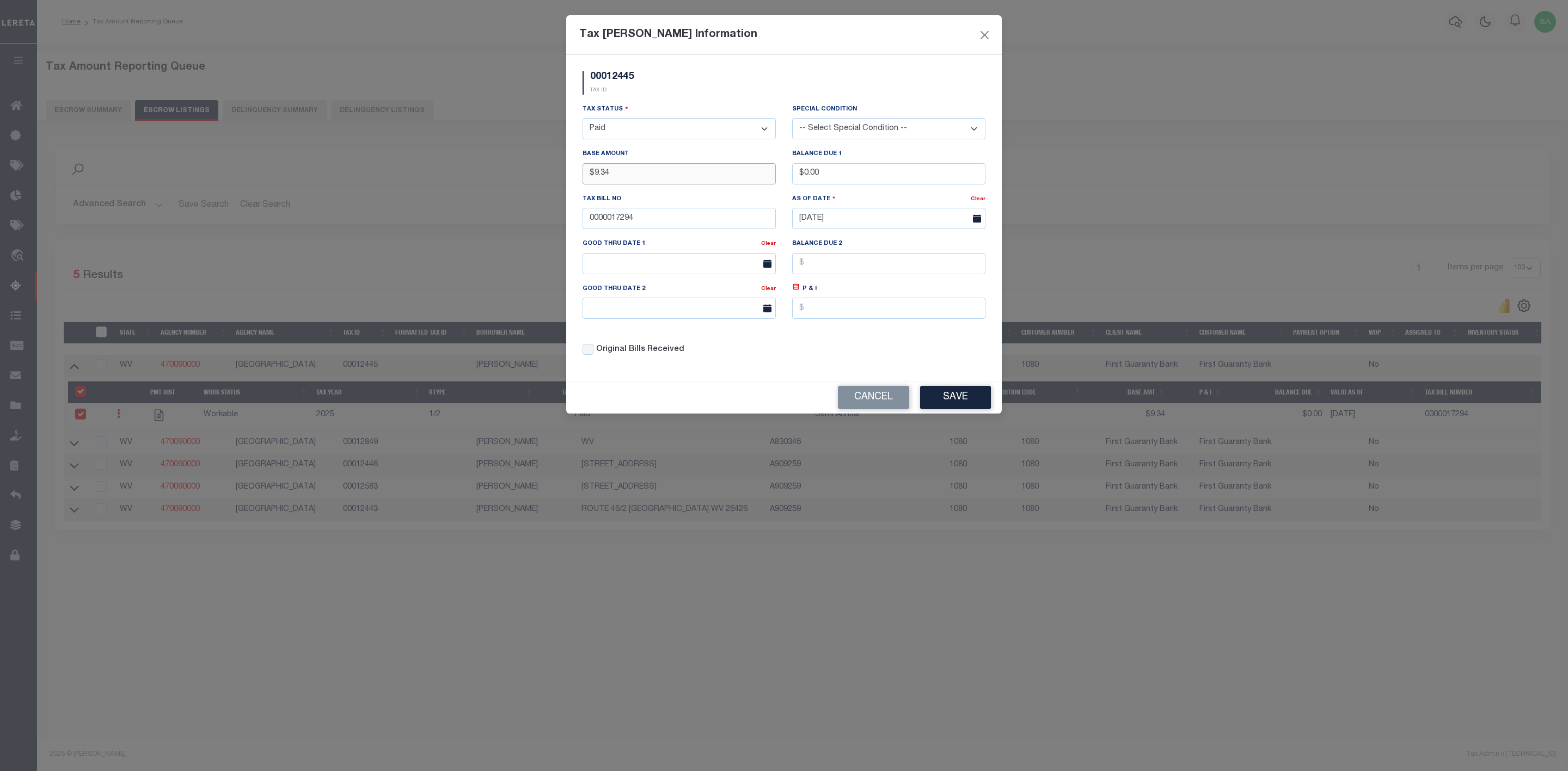
click at [635, 172] on input "$9.34" at bounding box center [679, 173] width 194 height 21
type input "$9.58"
click at [972, 396] on button "Save" at bounding box center [956, 397] width 71 height 23
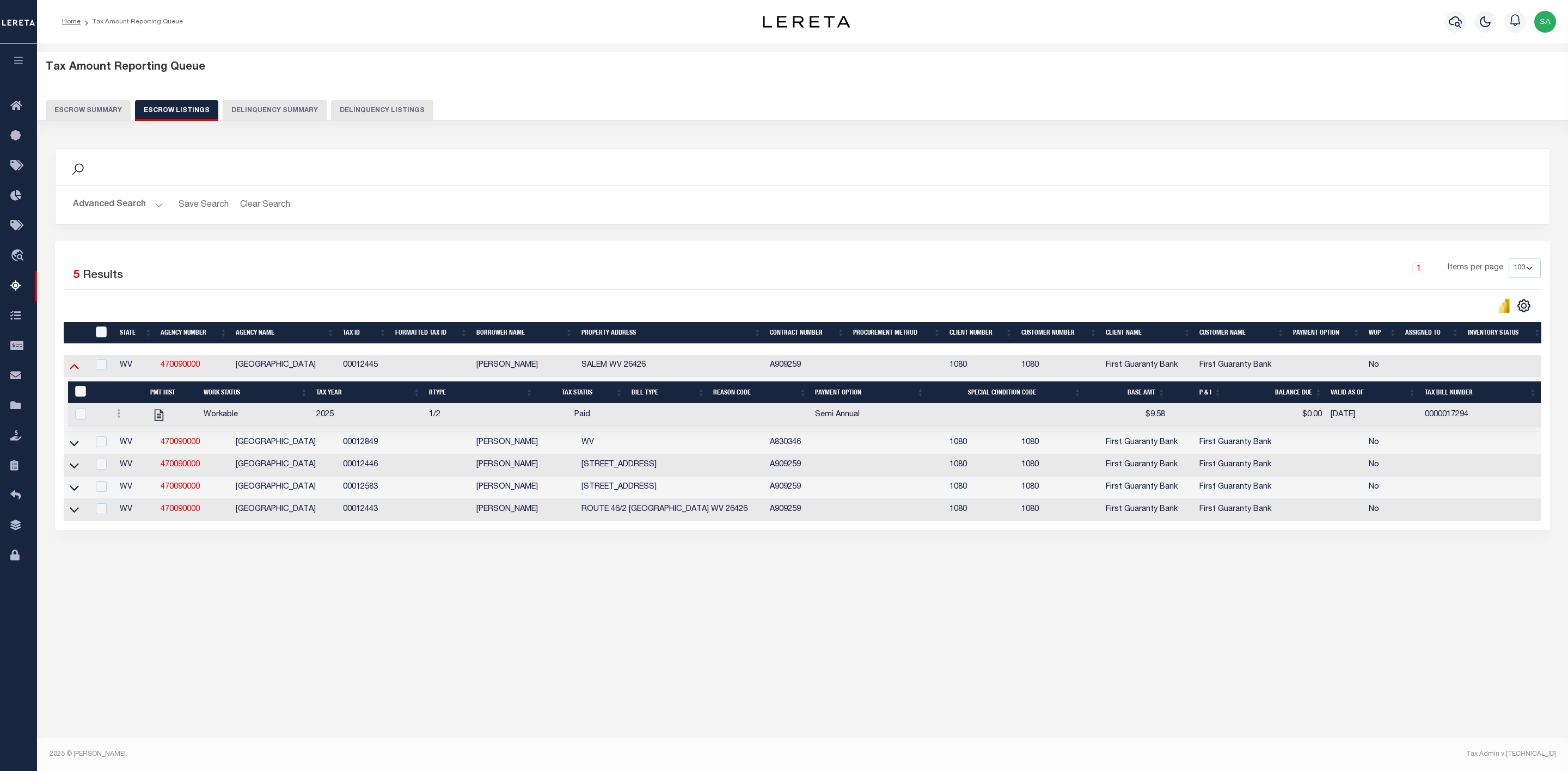
click at [72, 369] on icon at bounding box center [74, 366] width 9 height 5
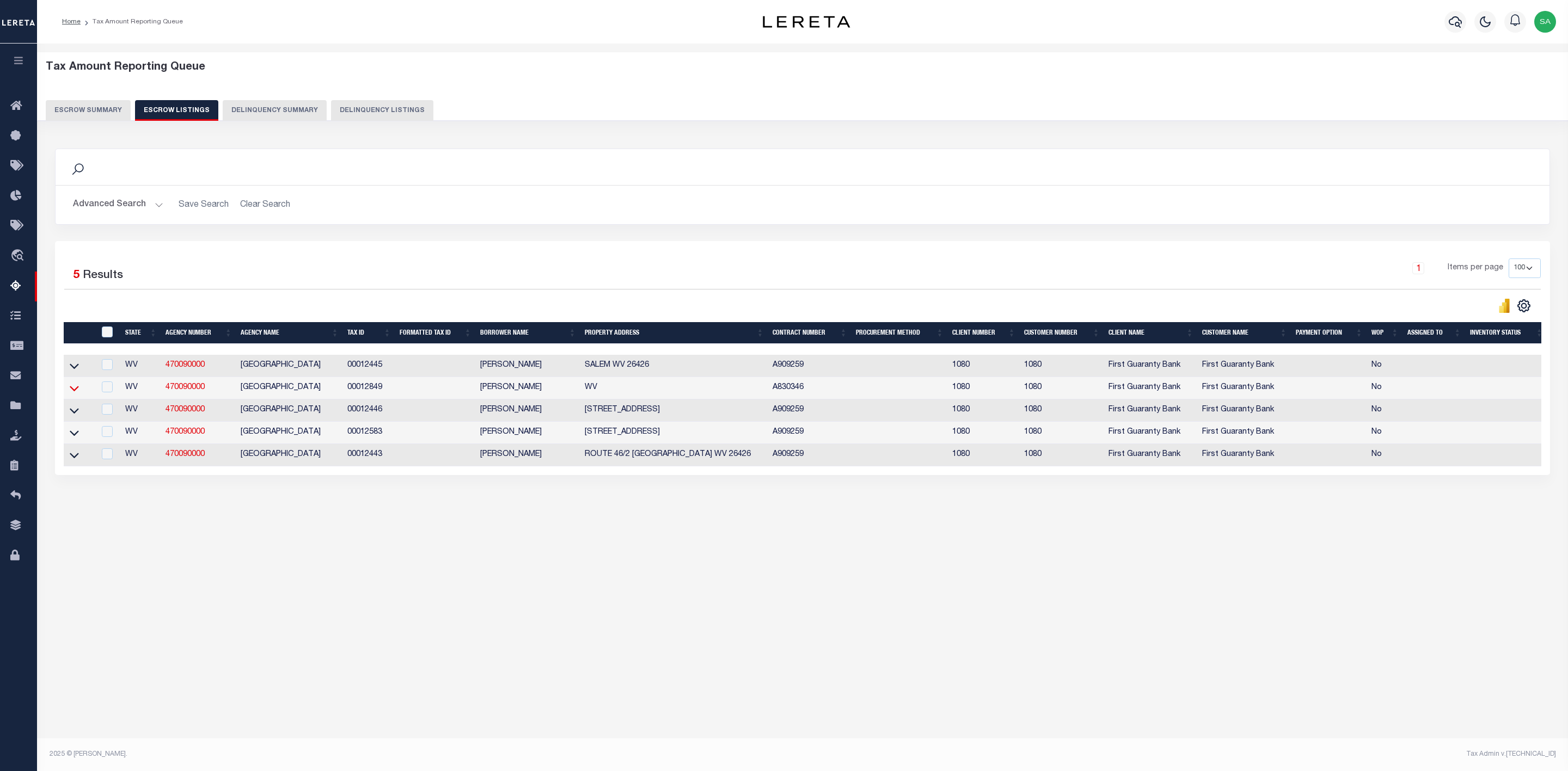
click at [74, 391] on icon at bounding box center [74, 388] width 9 height 5
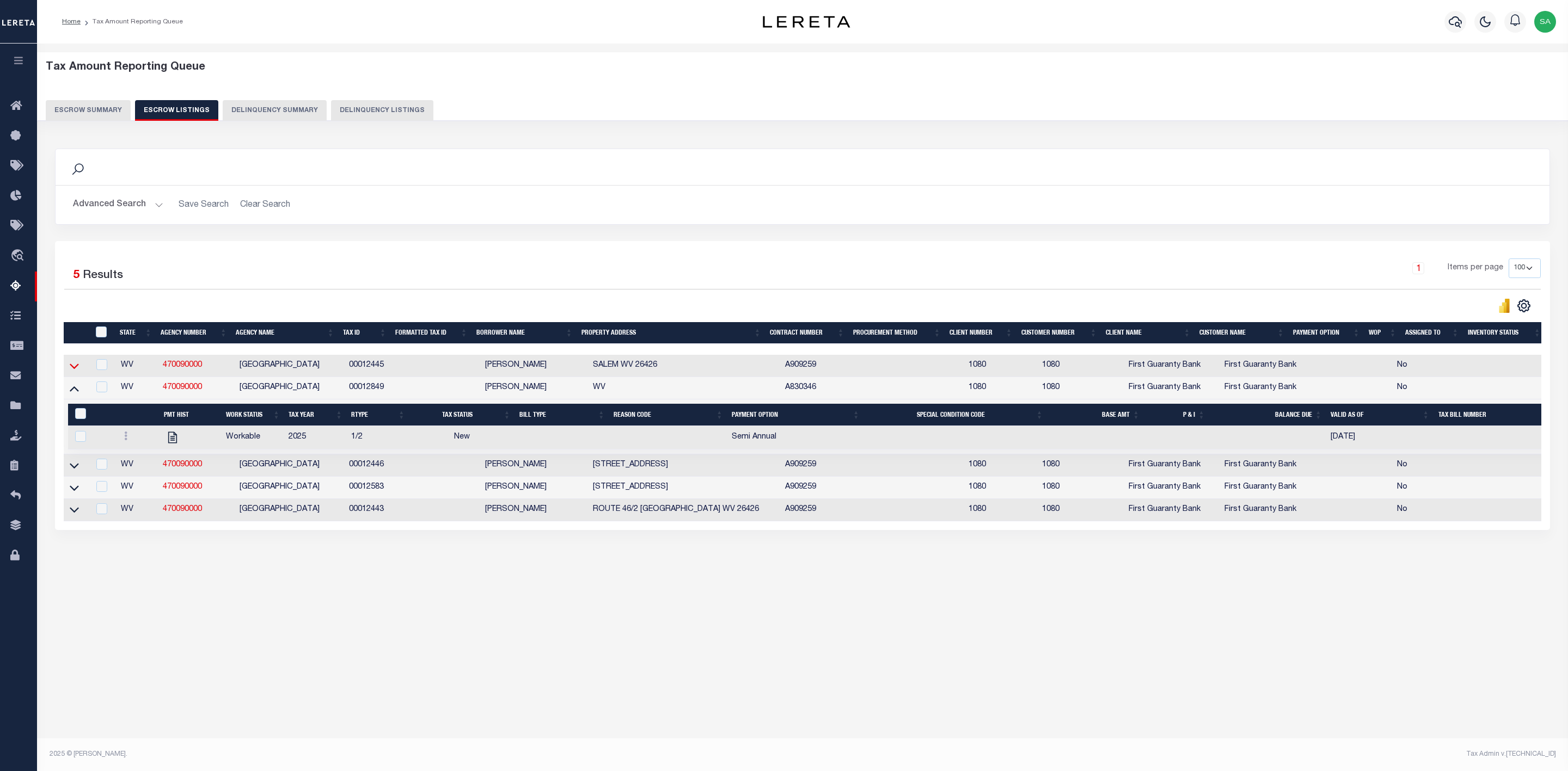
click at [74, 371] on icon at bounding box center [74, 366] width 9 height 12
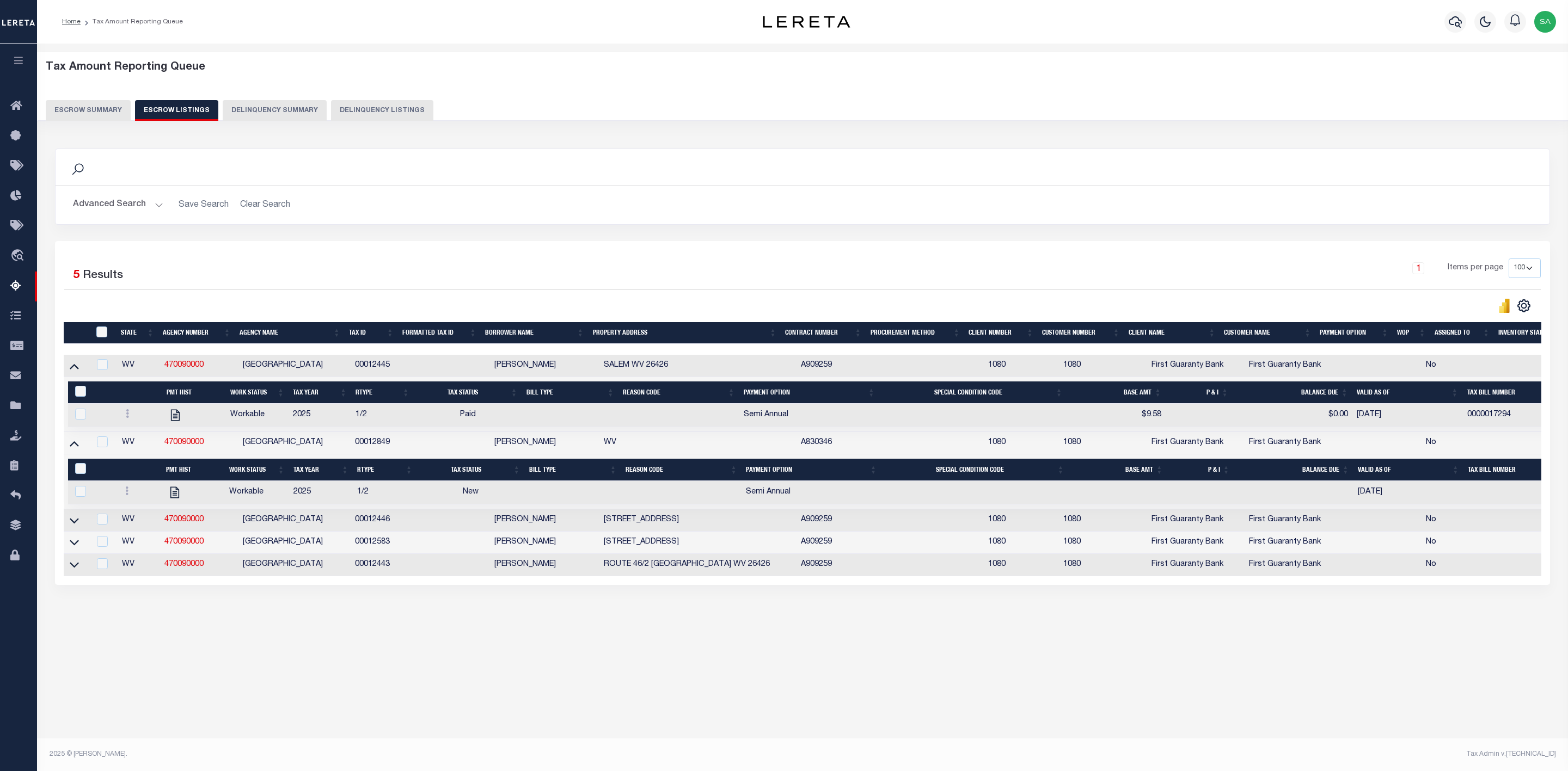
click at [74, 369] on icon at bounding box center [74, 366] width 9 height 5
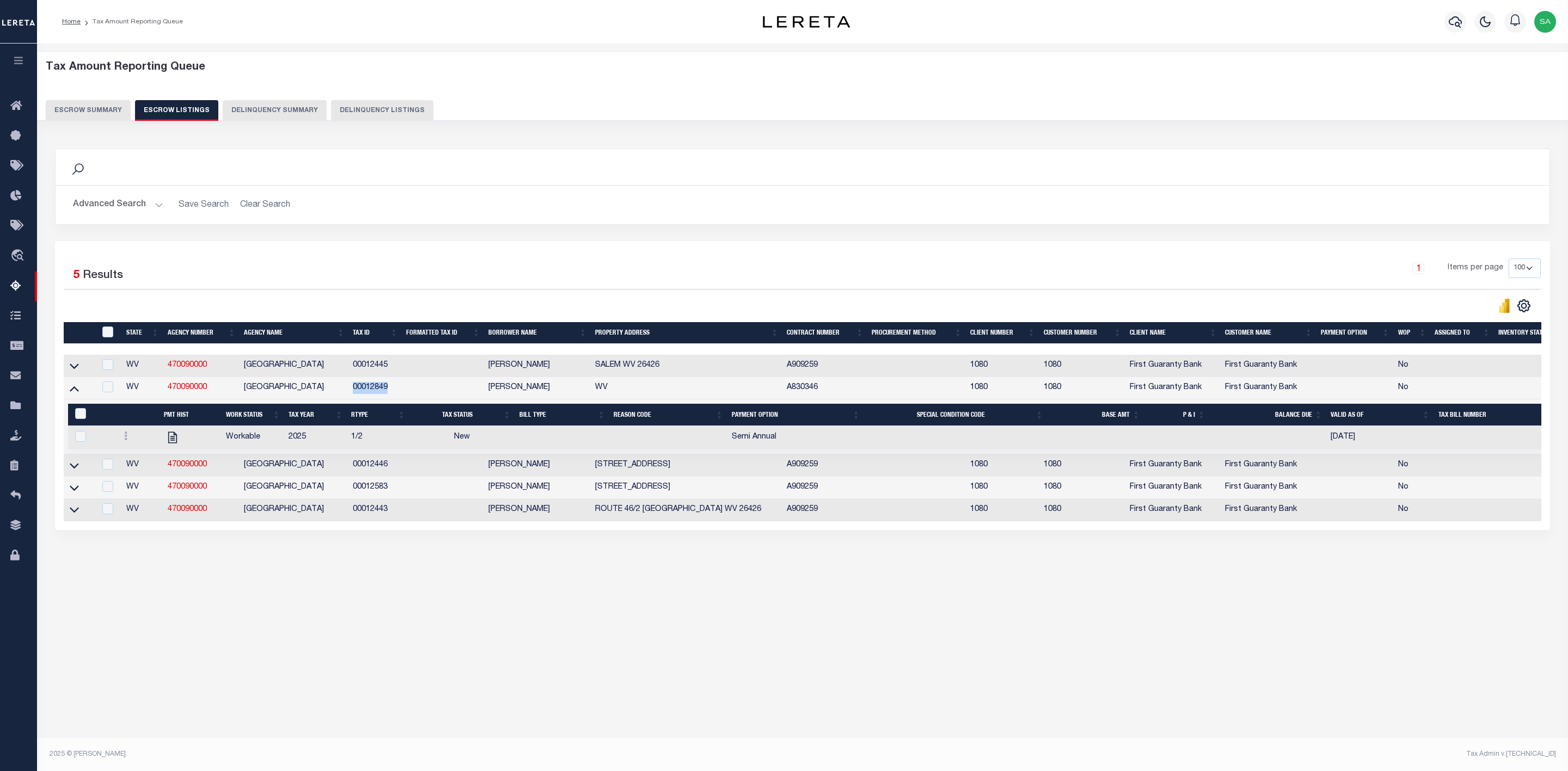
drag, startPoint x: 396, startPoint y: 394, endPoint x: 350, endPoint y: 392, distance: 46.0
click at [350, 392] on td "00012849" at bounding box center [375, 388] width 54 height 23
checkbox input "true"
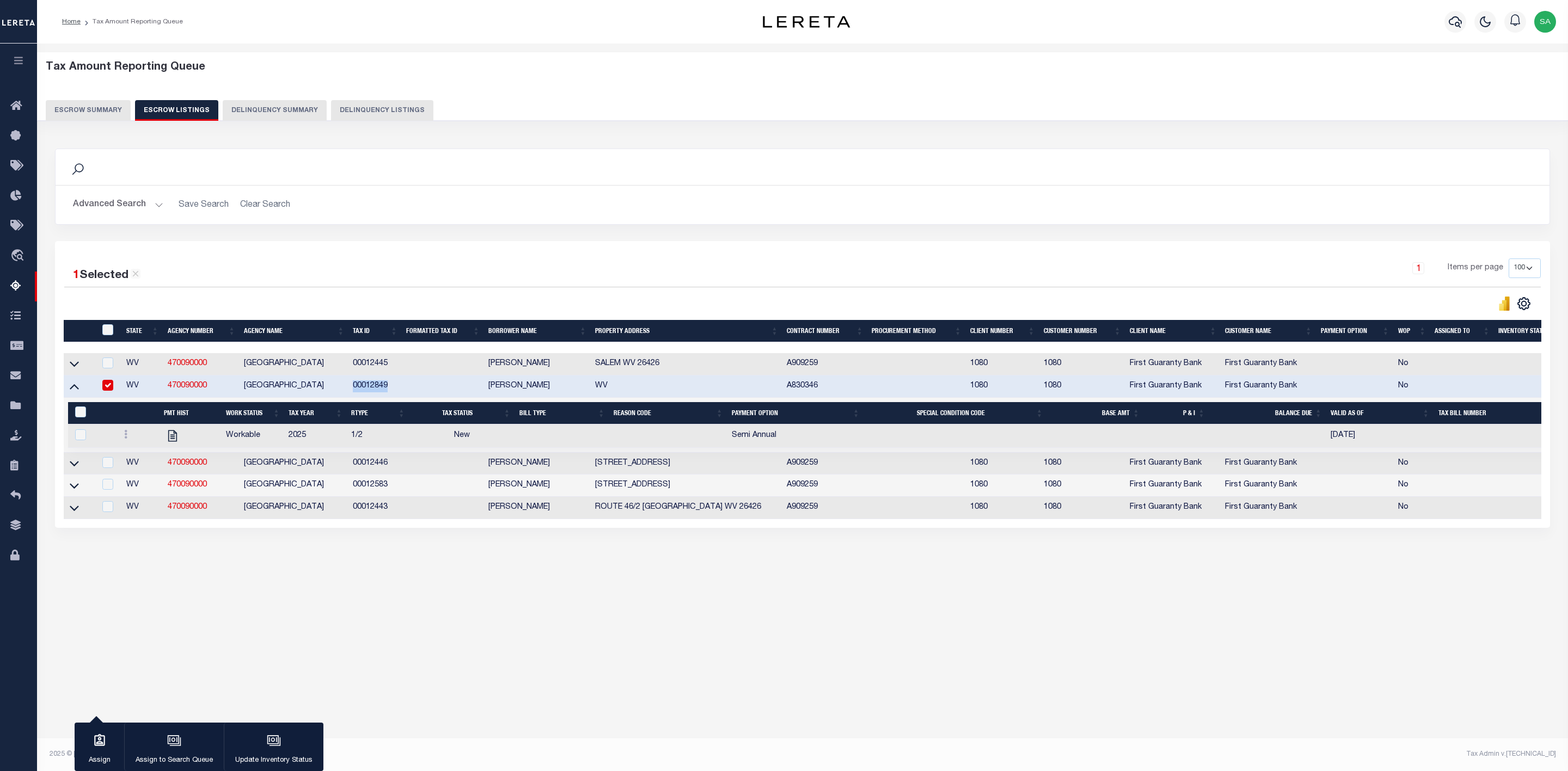
copy td "00012849"
click at [127, 438] on link at bounding box center [126, 436] width 12 height 9
click at [138, 476] on img "" at bounding box center [139, 470] width 11 height 12
checkbox input "true"
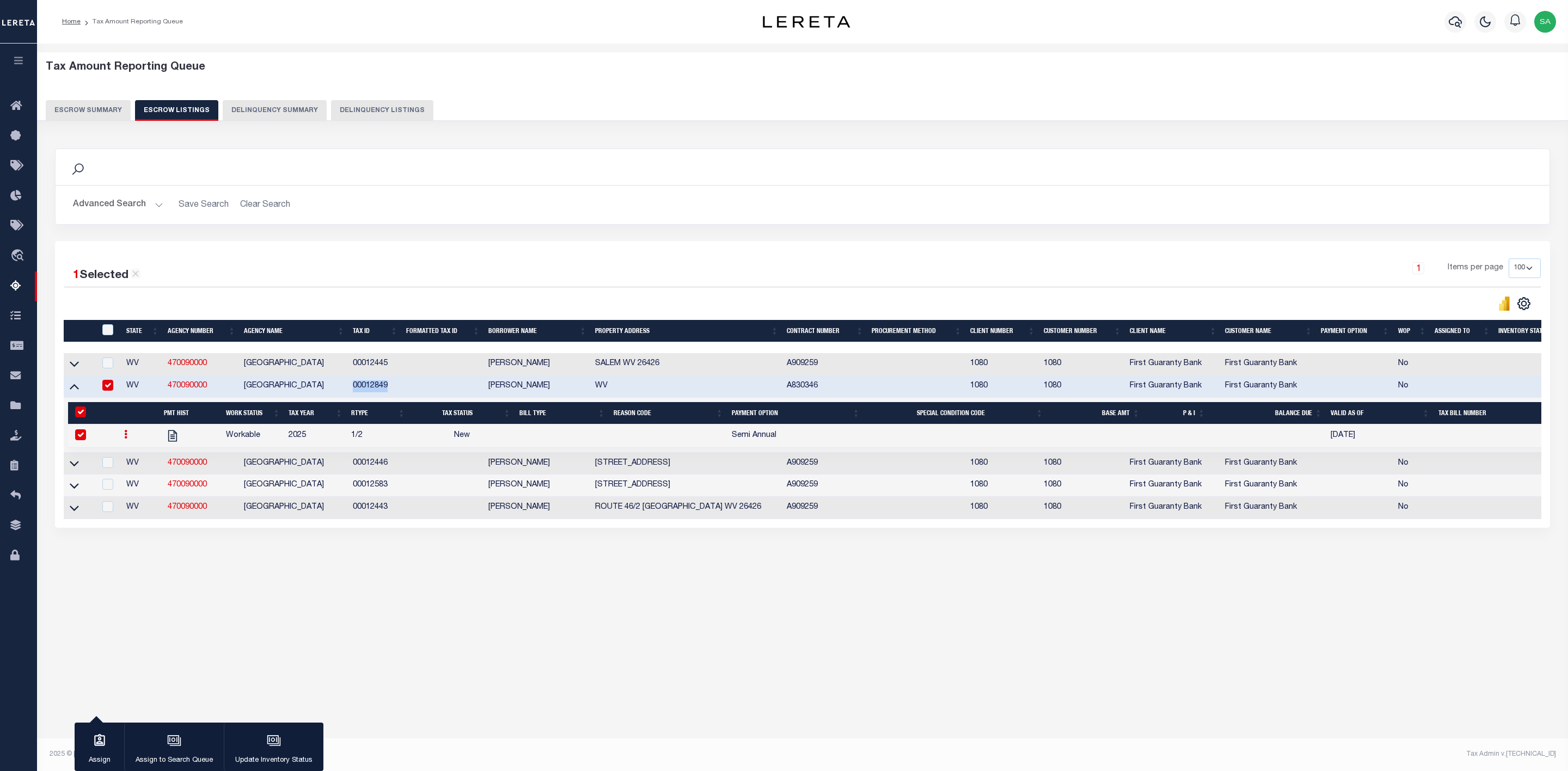
select select "NW2"
select select
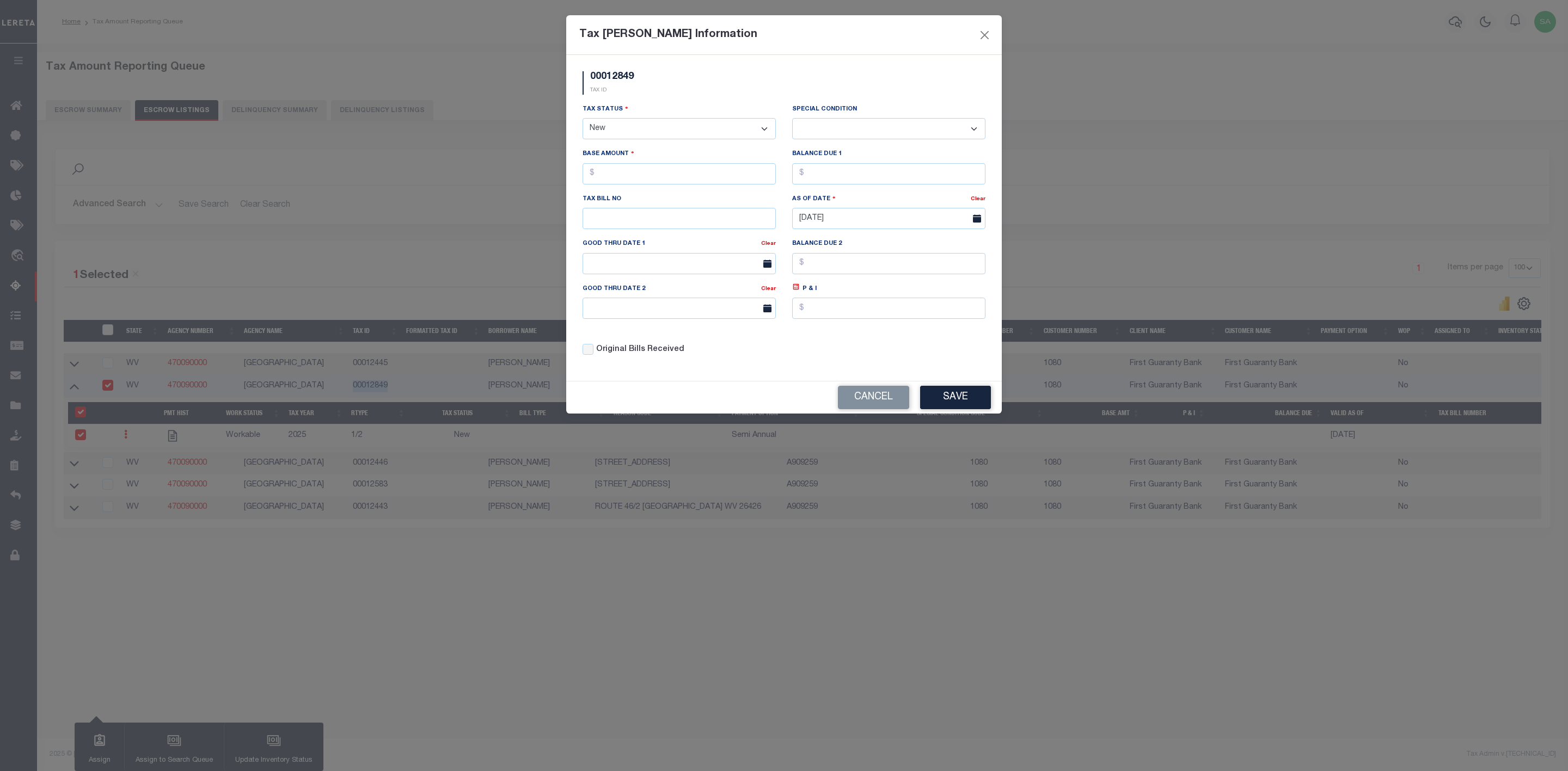
click at [717, 127] on select "- Select Status - Open Due/Unpaid Paid Incomplete No Tax Due Internal Refund Pr…" at bounding box center [679, 128] width 194 height 21
select select "DUE"
click at [583, 119] on select "- Select Status - Open Due/Unpaid Paid Incomplete No Tax Due Internal Refund Pr…" at bounding box center [679, 128] width 194 height 21
select select "0"
click at [729, 173] on input "text" at bounding box center [679, 173] width 194 height 21
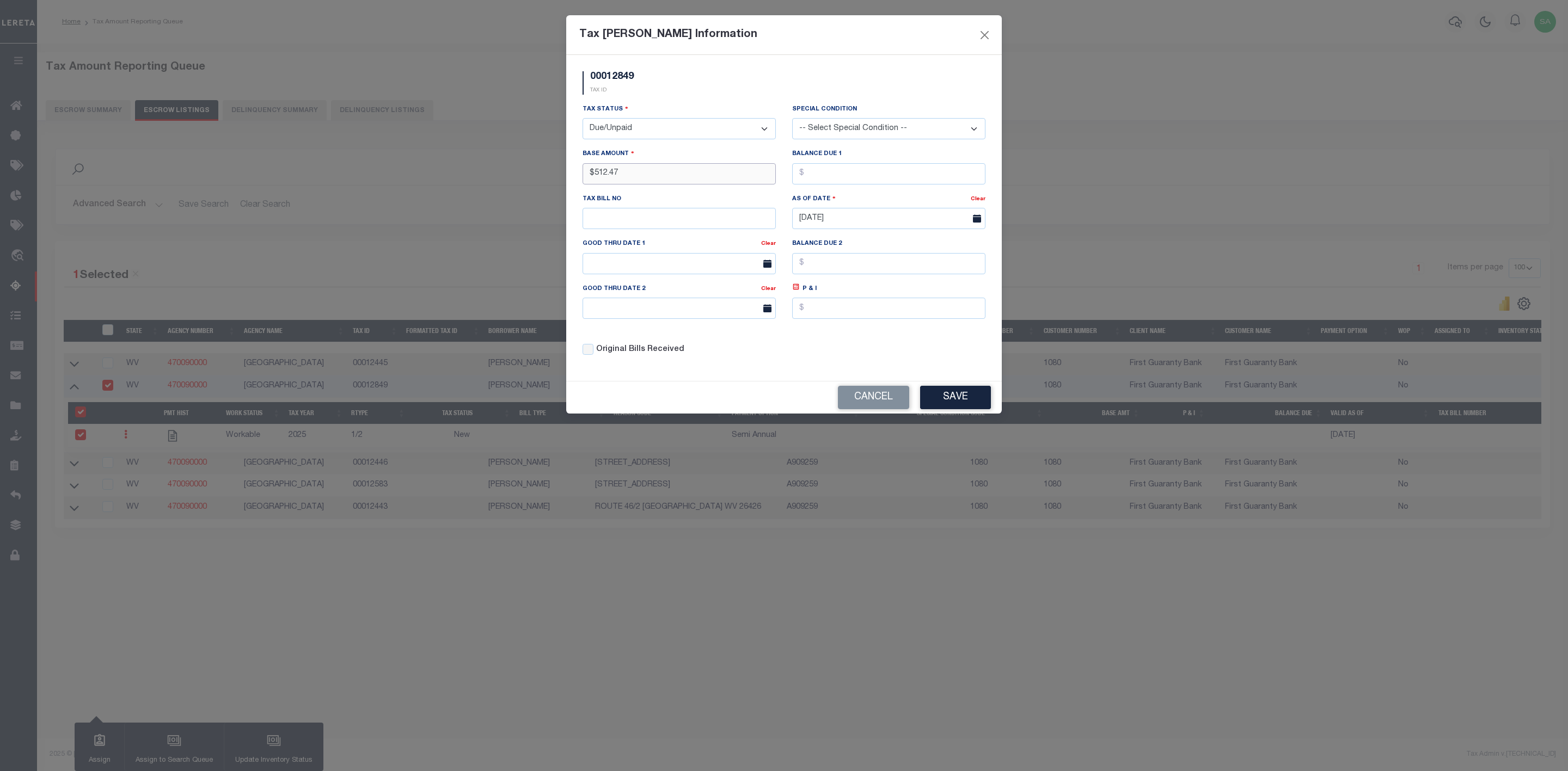
type input "$512.47"
click at [634, 226] on input "text" at bounding box center [679, 218] width 194 height 21
paste input "0000021826"
type input "0000021826"
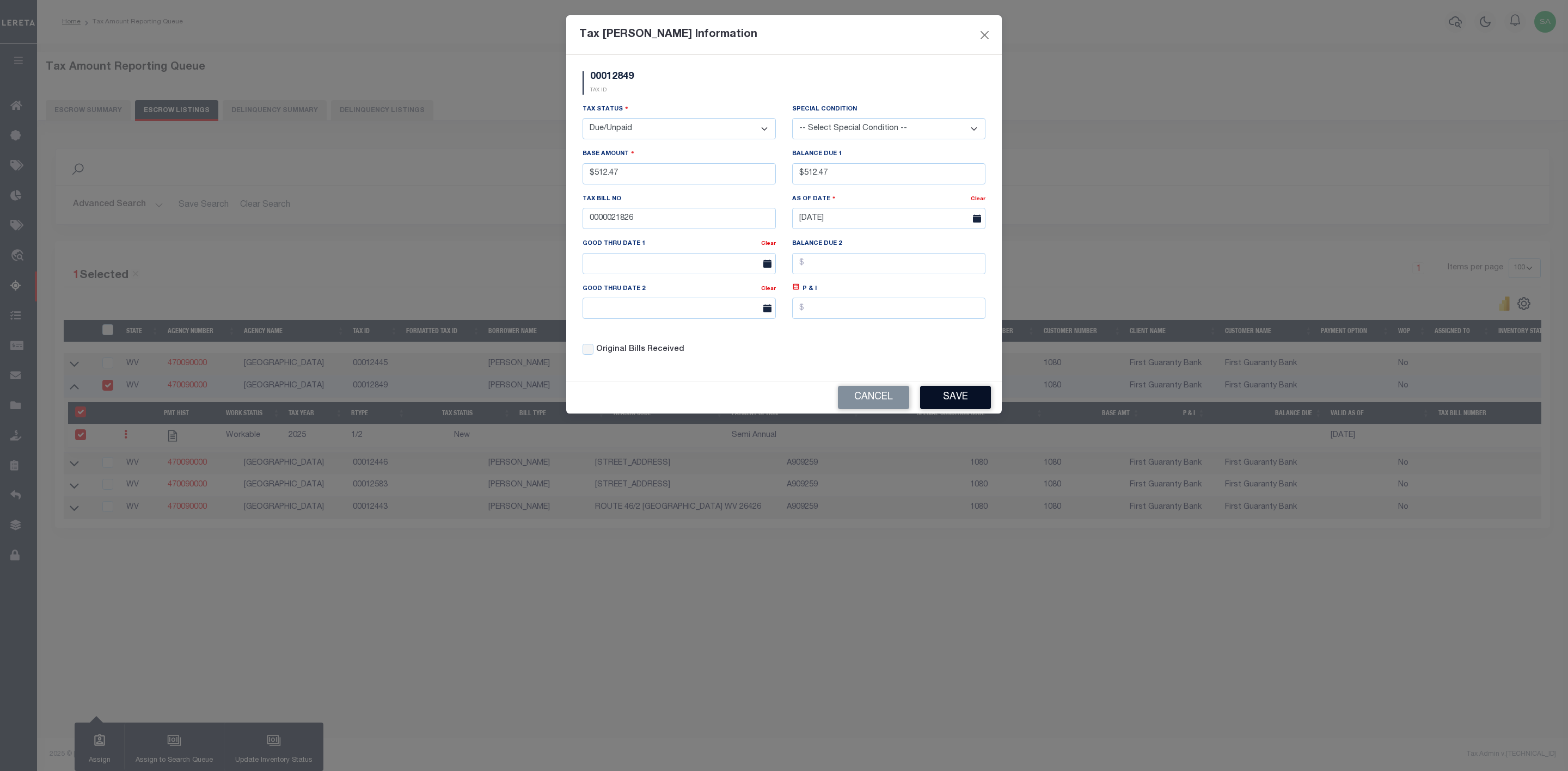
click at [945, 402] on button "Save" at bounding box center [956, 397] width 71 height 23
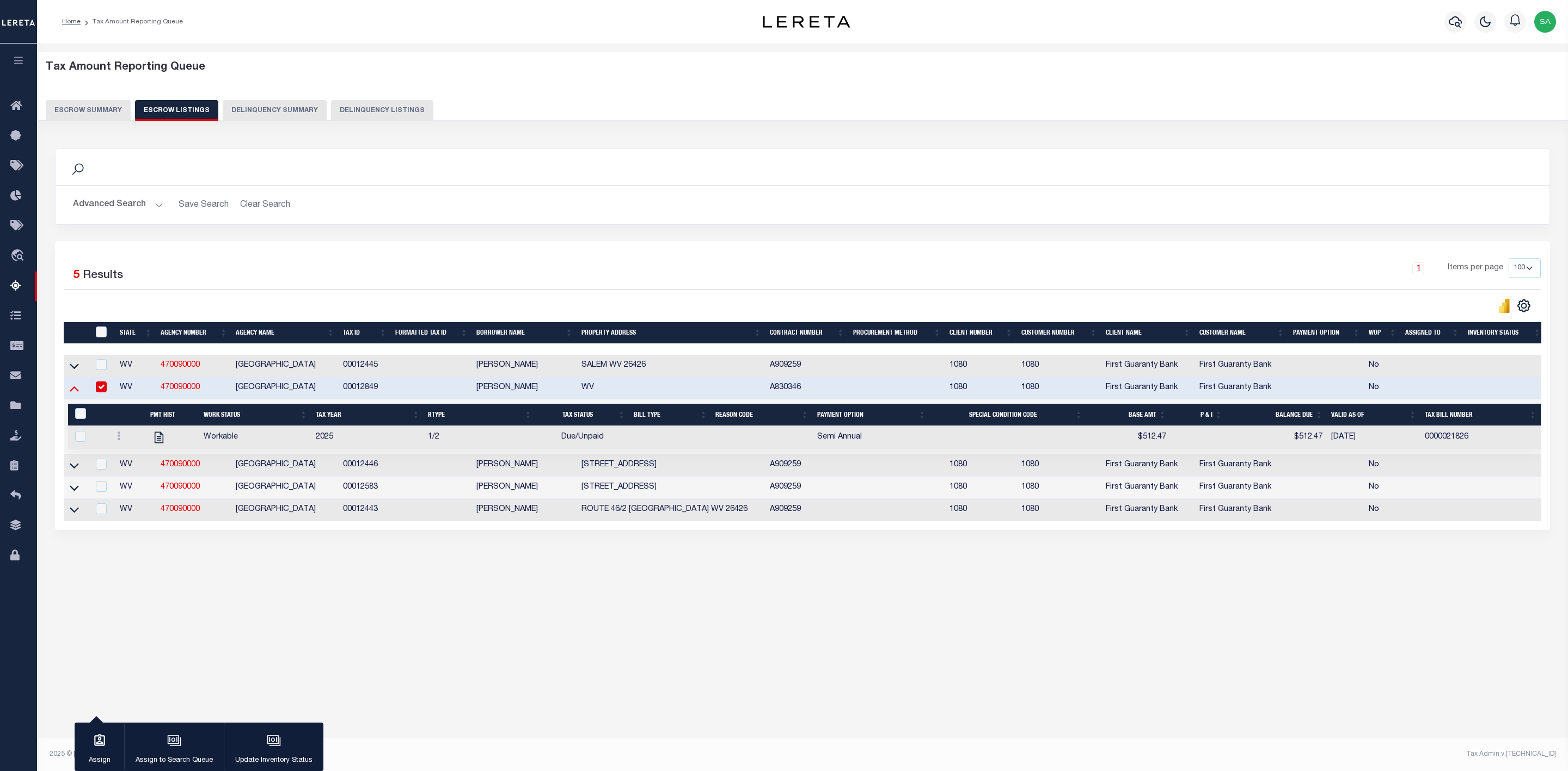
click at [72, 392] on icon at bounding box center [74, 388] width 9 height 12
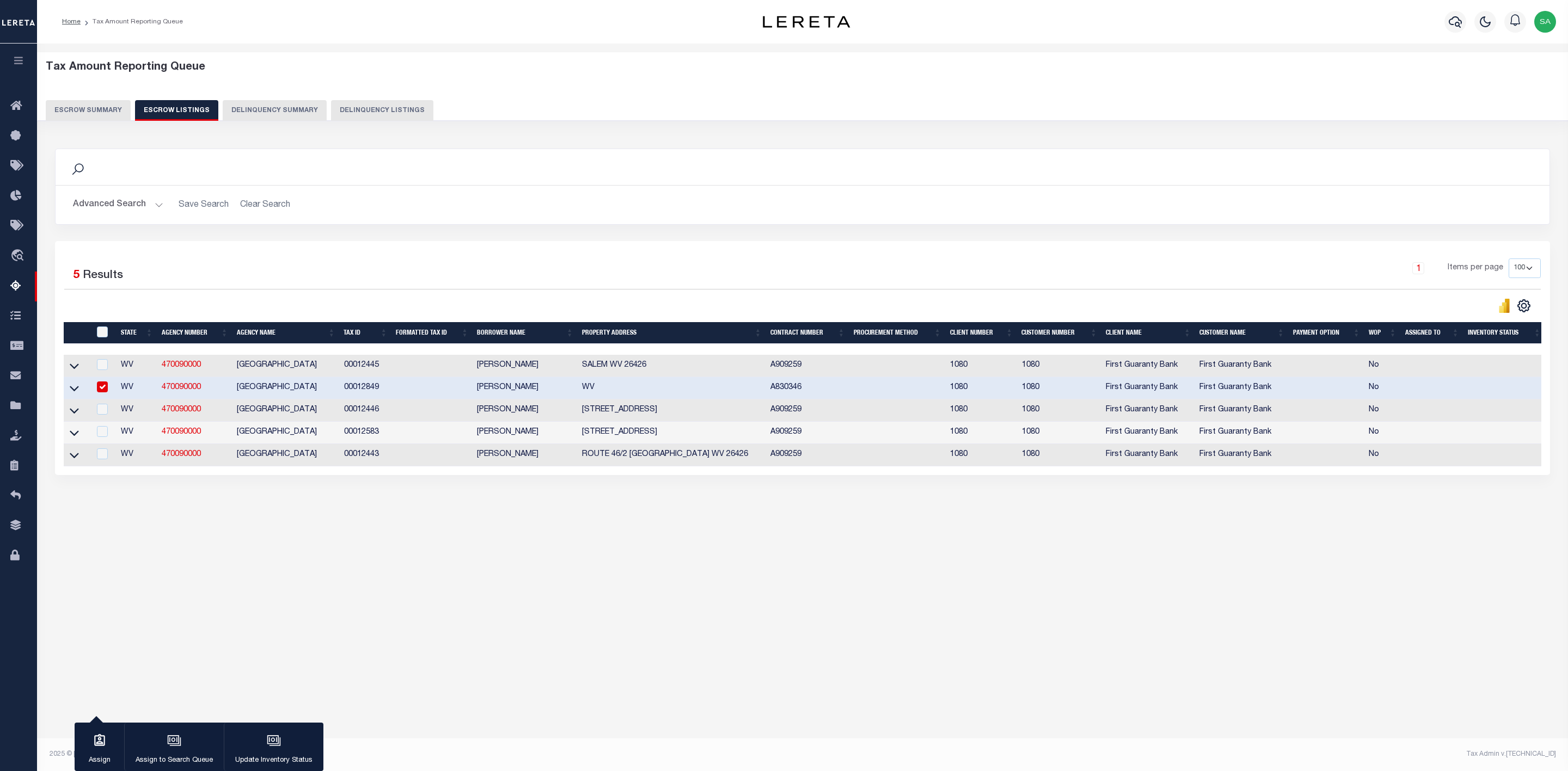
click at [103, 392] on input "checkbox" at bounding box center [102, 387] width 11 height 11
checkbox input "false"
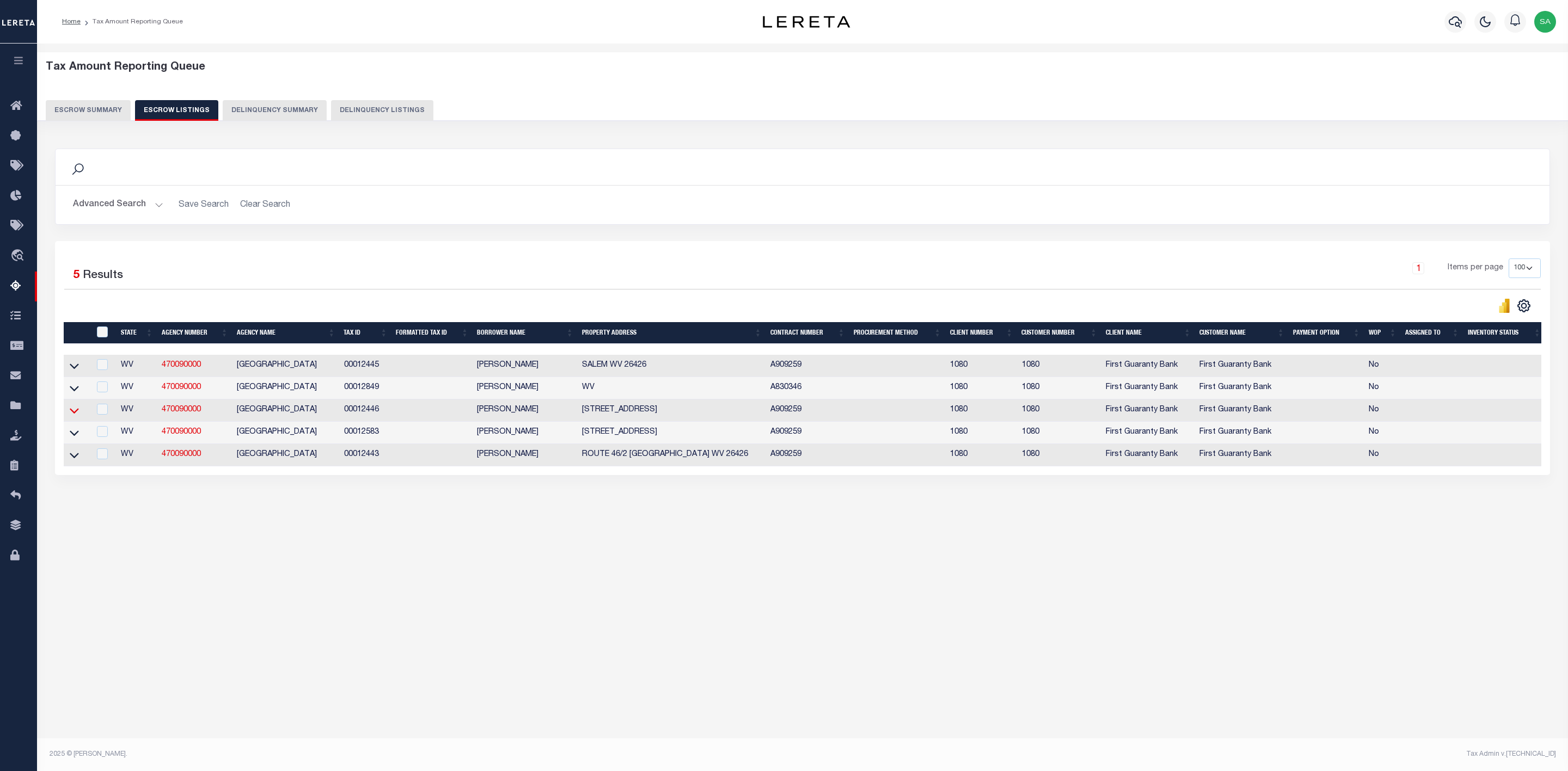
click at [77, 416] on icon at bounding box center [74, 410] width 9 height 12
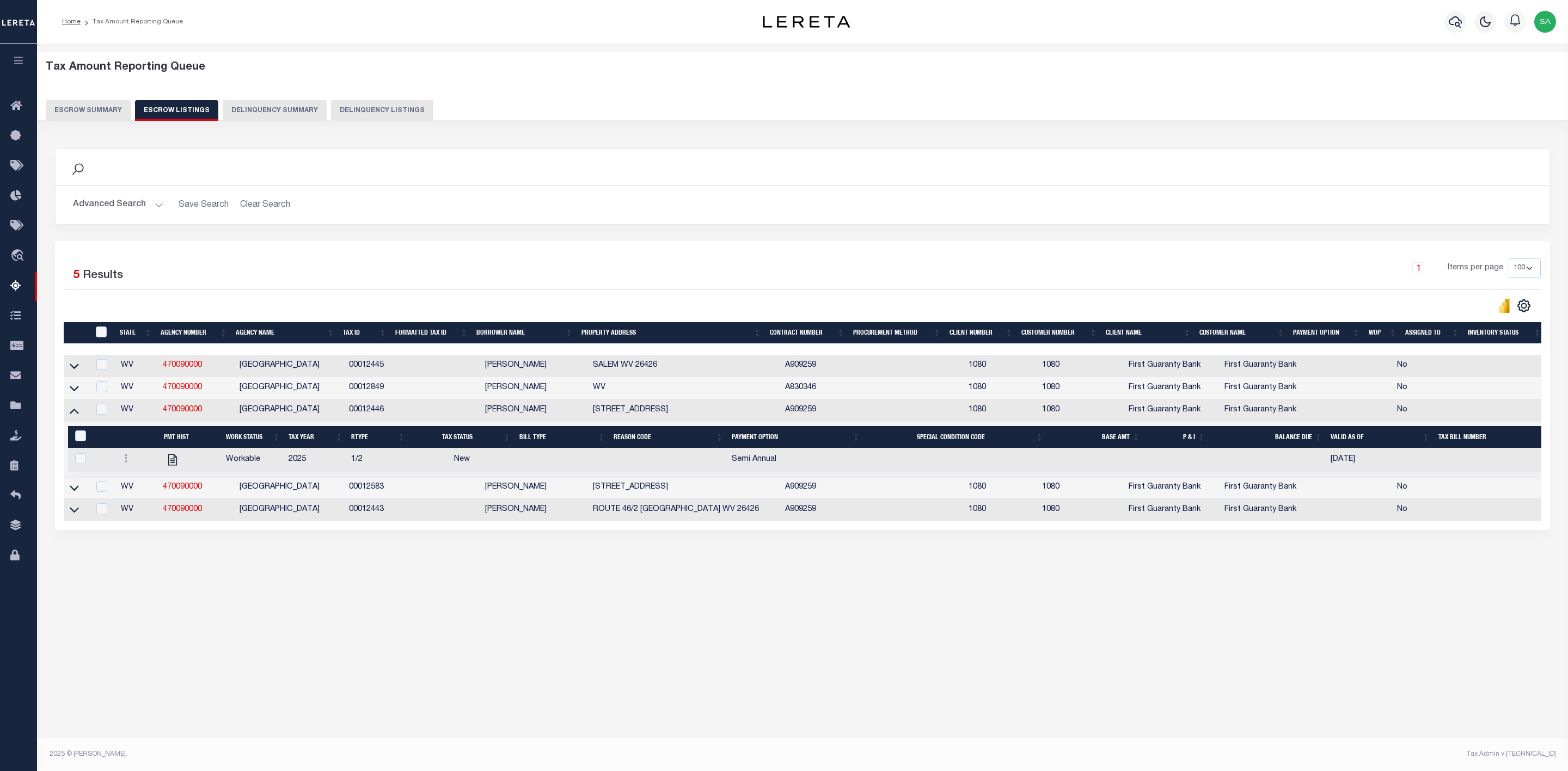
drag, startPoint x: 390, startPoint y: 417, endPoint x: 333, endPoint y: 413, distance: 57.1
click at [333, 413] on tr "WV 470090000 DODDRIDGE COUNTY 00012446 SALVADOR CANTERO 3 SALEM RT 46 RD # SALE…" at bounding box center [821, 411] width 1514 height 23
copy tr "00012446"
click at [126, 462] on icon at bounding box center [125, 458] width 3 height 9
click at [136, 500] on img "" at bounding box center [139, 494] width 11 height 12
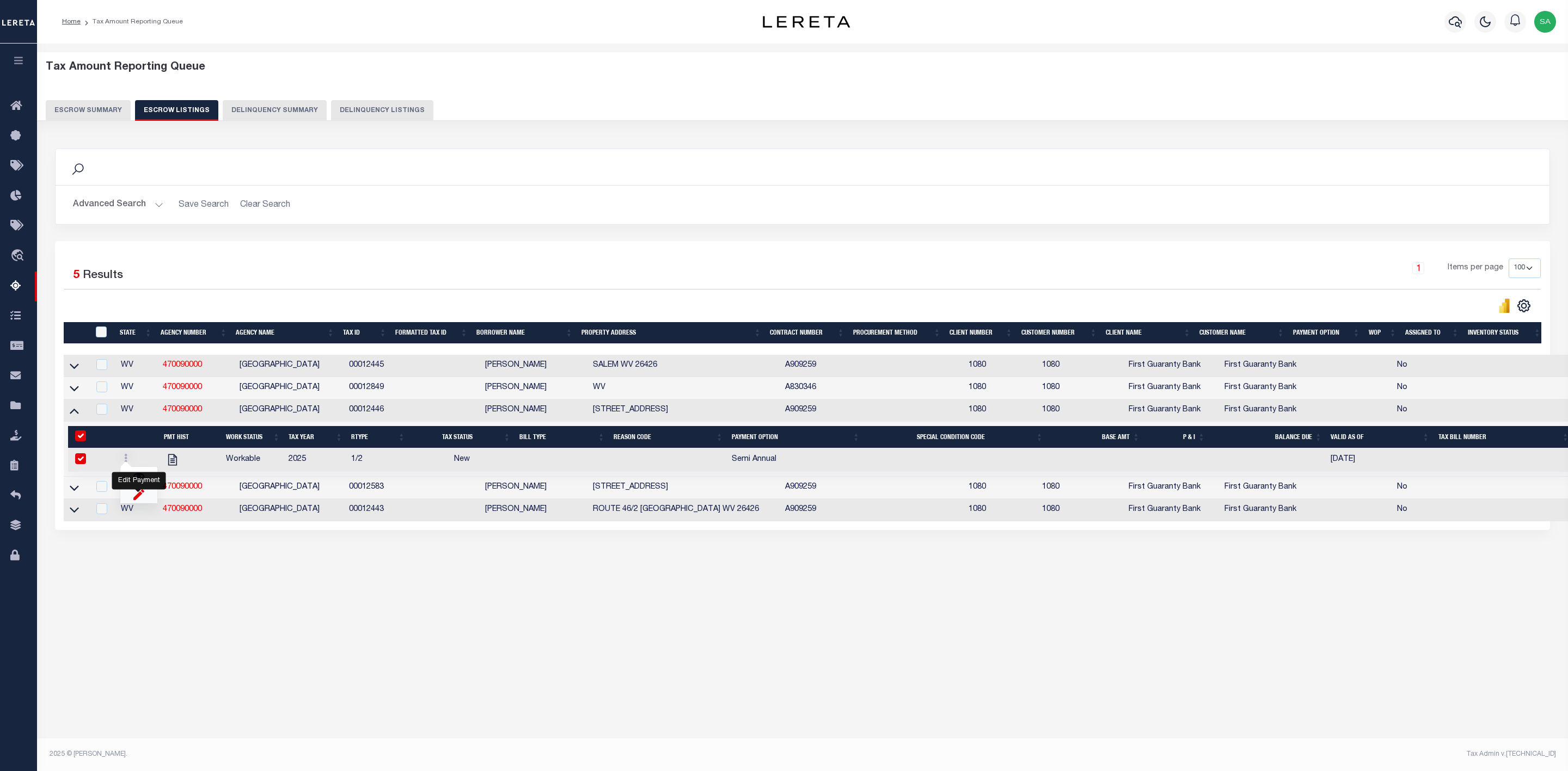
checkbox input "true"
select select
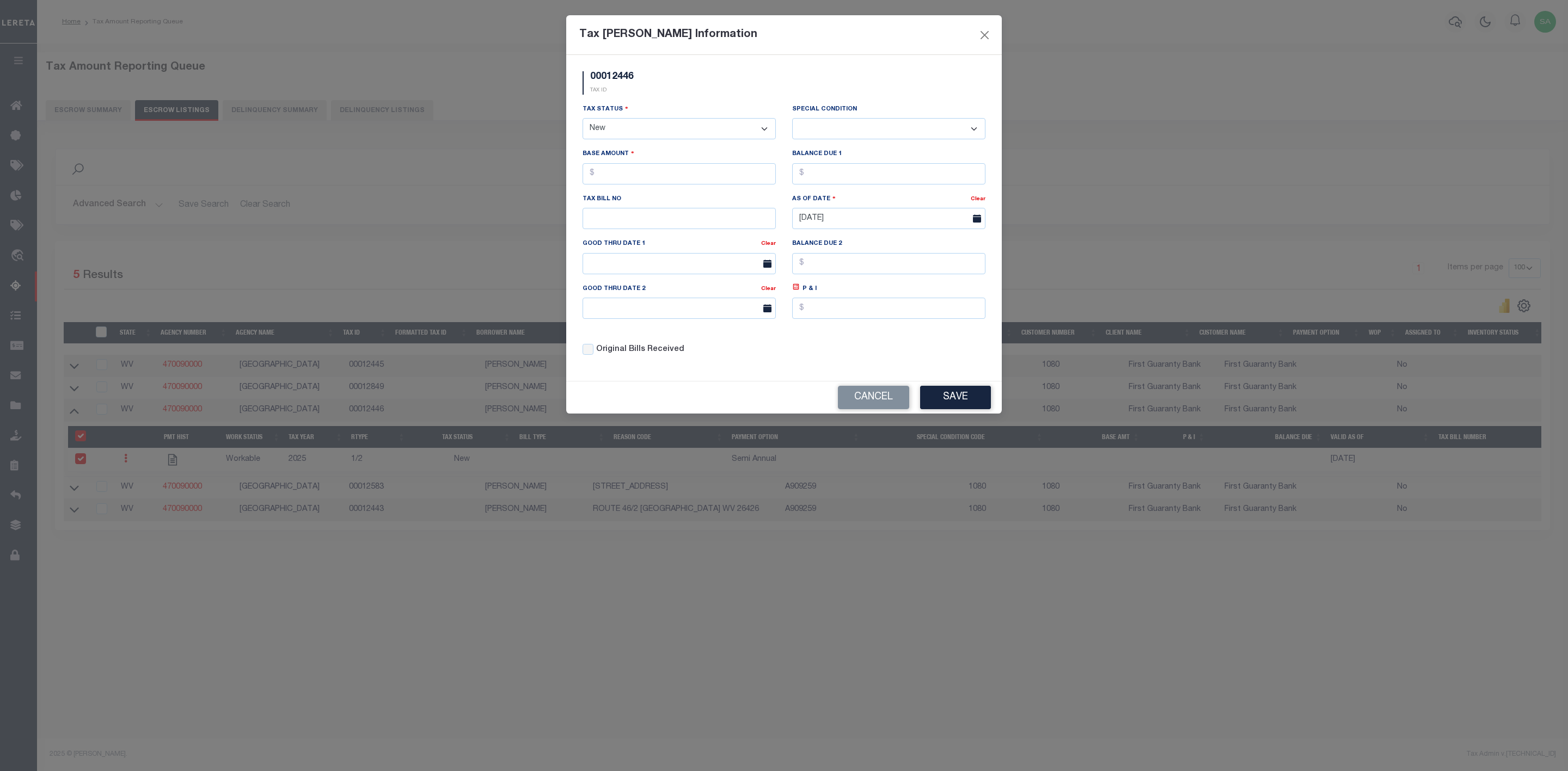
click at [735, 134] on select "- Select Status - Open Due/Unpaid Paid Incomplete No Tax Due Internal Refund Pr…" at bounding box center [679, 128] width 194 height 21
select select "PYD"
click at [583, 119] on select "- Select Status - Open Due/Unpaid Paid Incomplete No Tax Due Internal Refund Pr…" at bounding box center [679, 128] width 194 height 21
select select "0"
click at [696, 178] on input "text" at bounding box center [679, 173] width 194 height 21
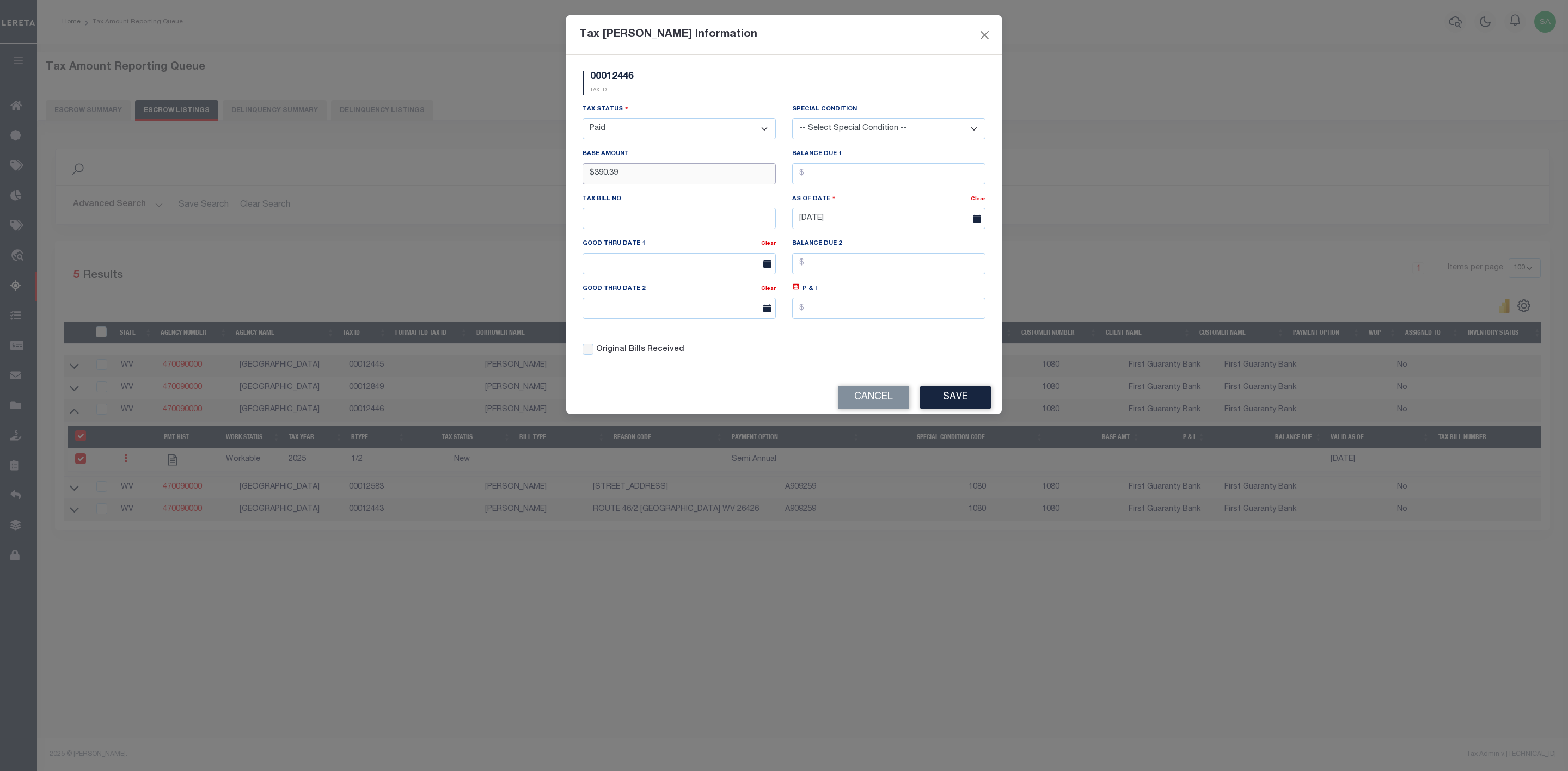
type input "$390.39"
click at [824, 176] on input "text" at bounding box center [889, 173] width 194 height 21
type input "$0.00"
click at [619, 225] on input "text" at bounding box center [679, 218] width 194 height 21
paste input "0000017295"
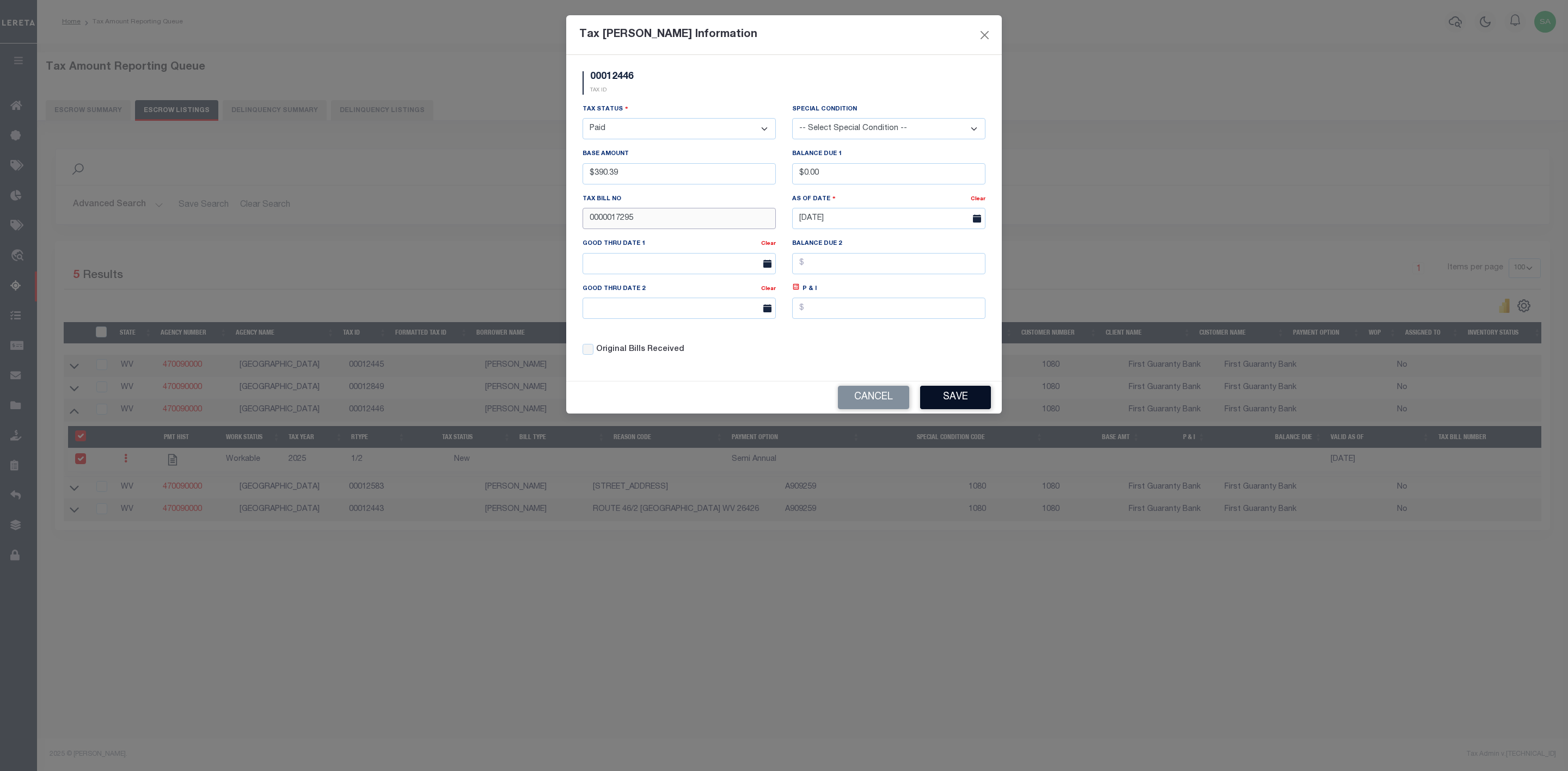
type input "0000017295"
click at [964, 399] on button "Save" at bounding box center [956, 397] width 71 height 23
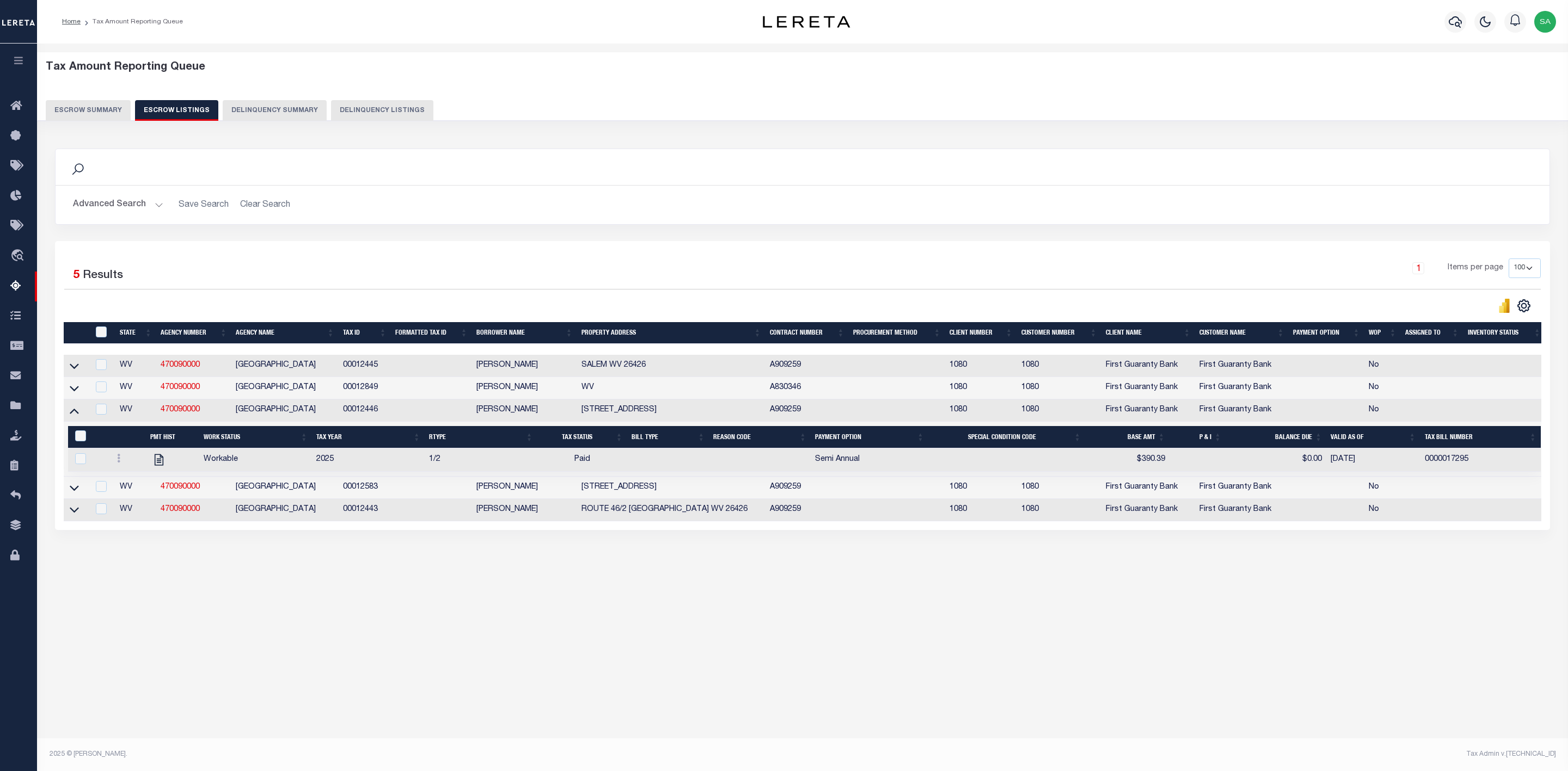
click at [668, 628] on div "Tax Amount Reporting Queue Escrow Summary Escrow Listings" at bounding box center [802, 336] width 1531 height 585
click at [74, 414] on icon at bounding box center [74, 410] width 9 height 12
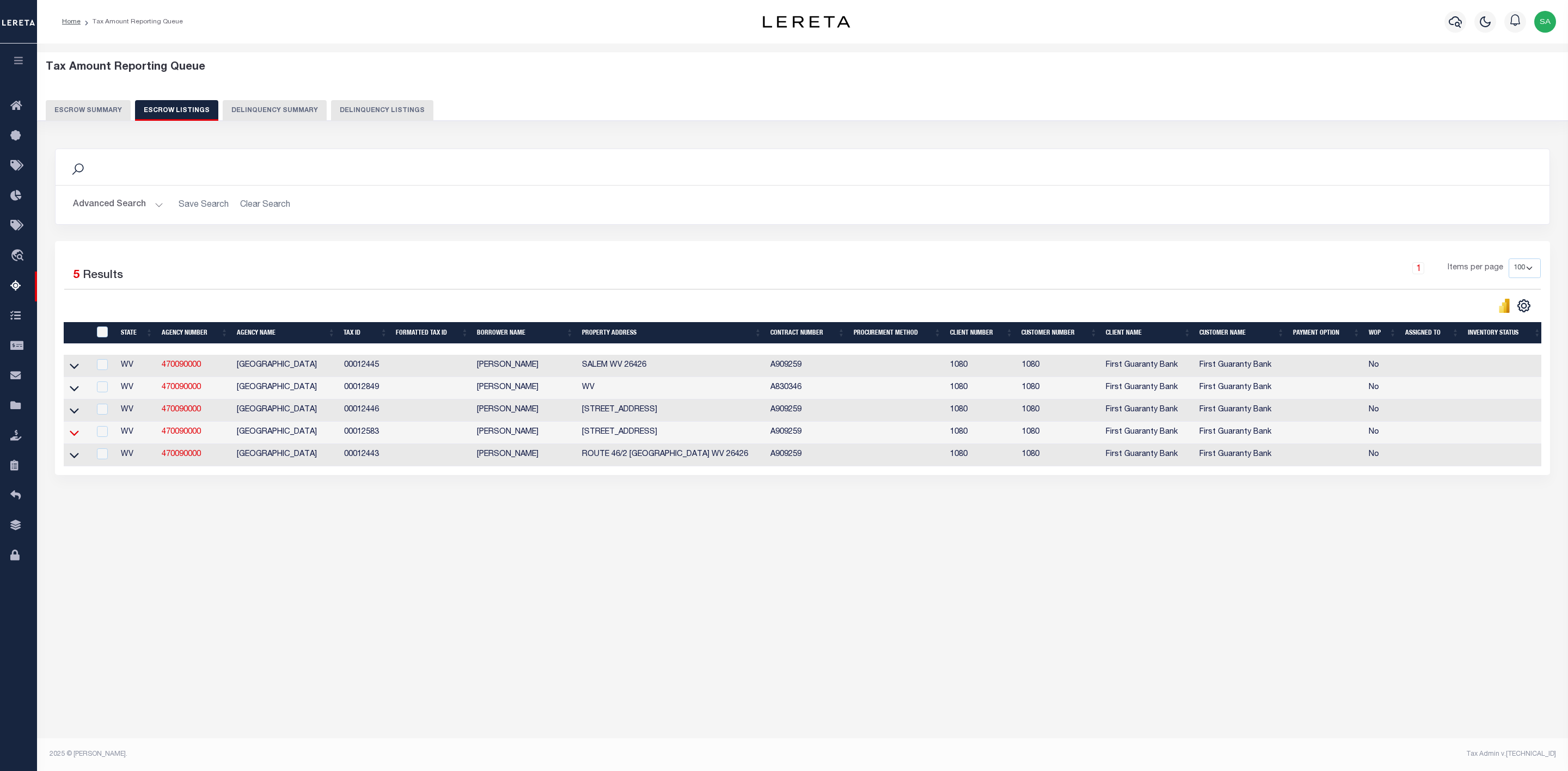
click at [75, 438] on icon at bounding box center [74, 433] width 9 height 12
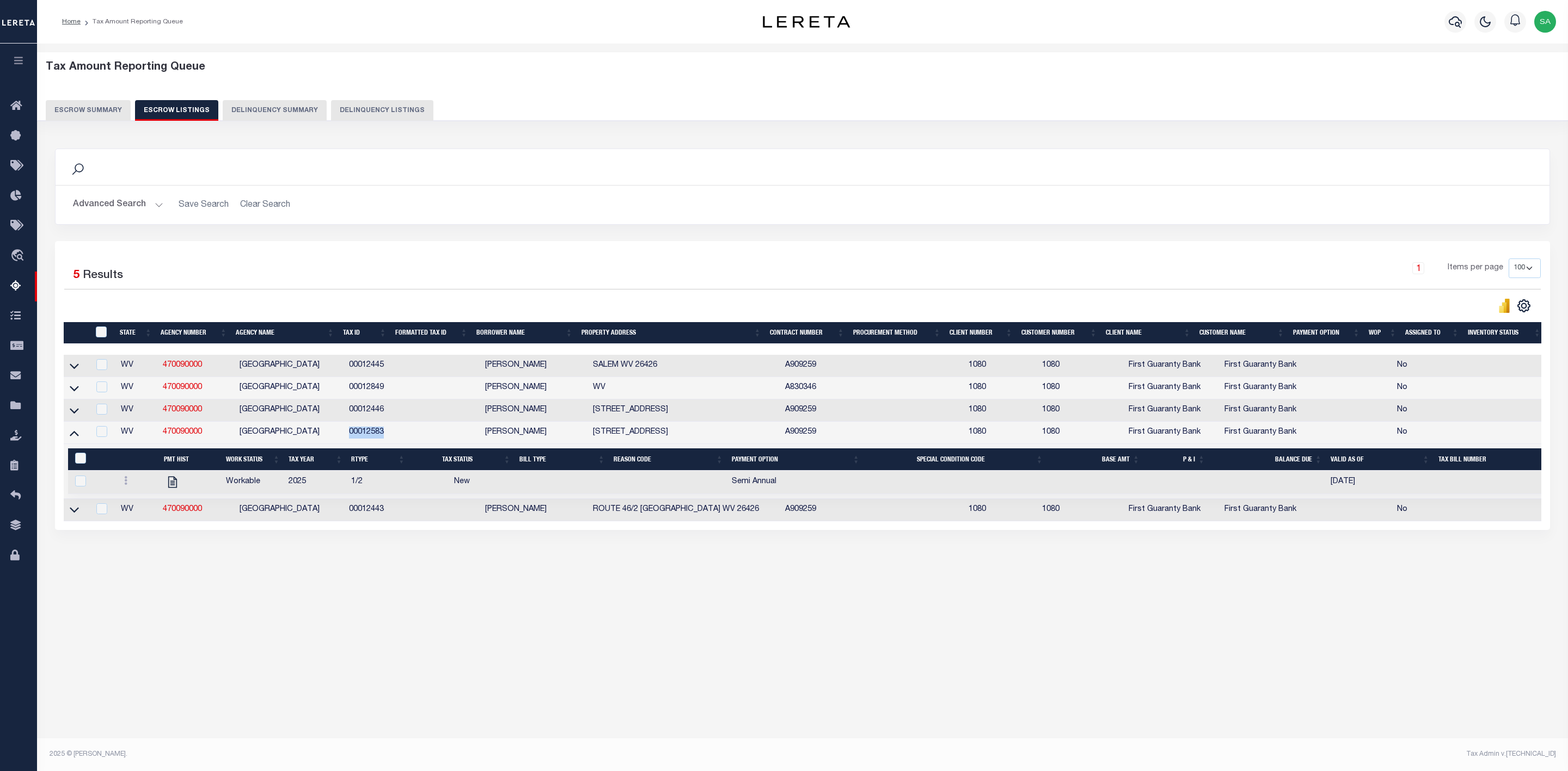
drag, startPoint x: 394, startPoint y: 436, endPoint x: 348, endPoint y: 438, distance: 46.0
click at [348, 438] on td "00012583" at bounding box center [371, 433] width 54 height 23
checkbox input "true"
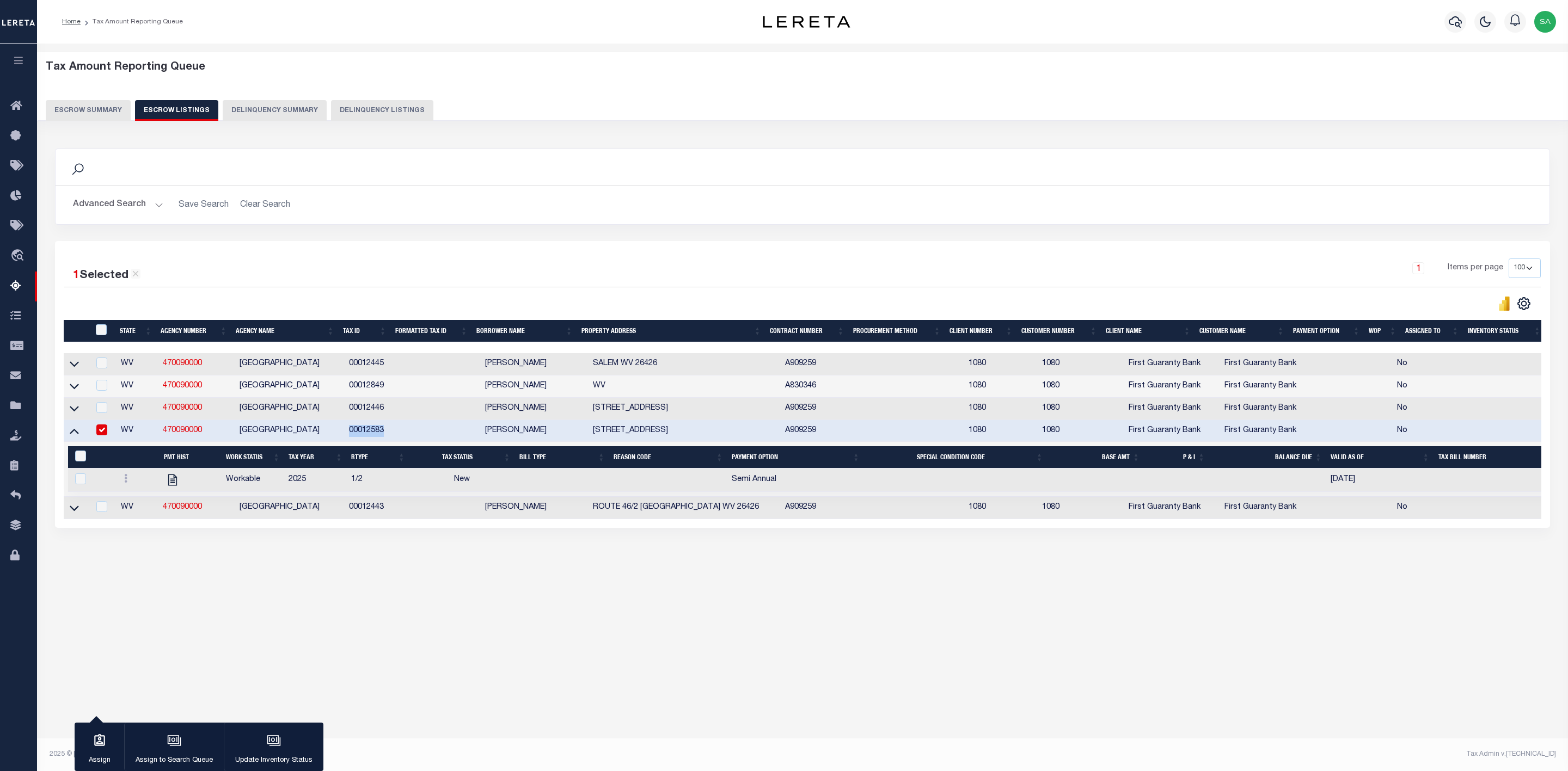
copy td "00012583"
click at [127, 483] on icon at bounding box center [125, 478] width 3 height 9
click at [139, 521] on img "" at bounding box center [139, 515] width 11 height 12
checkbox input "true"
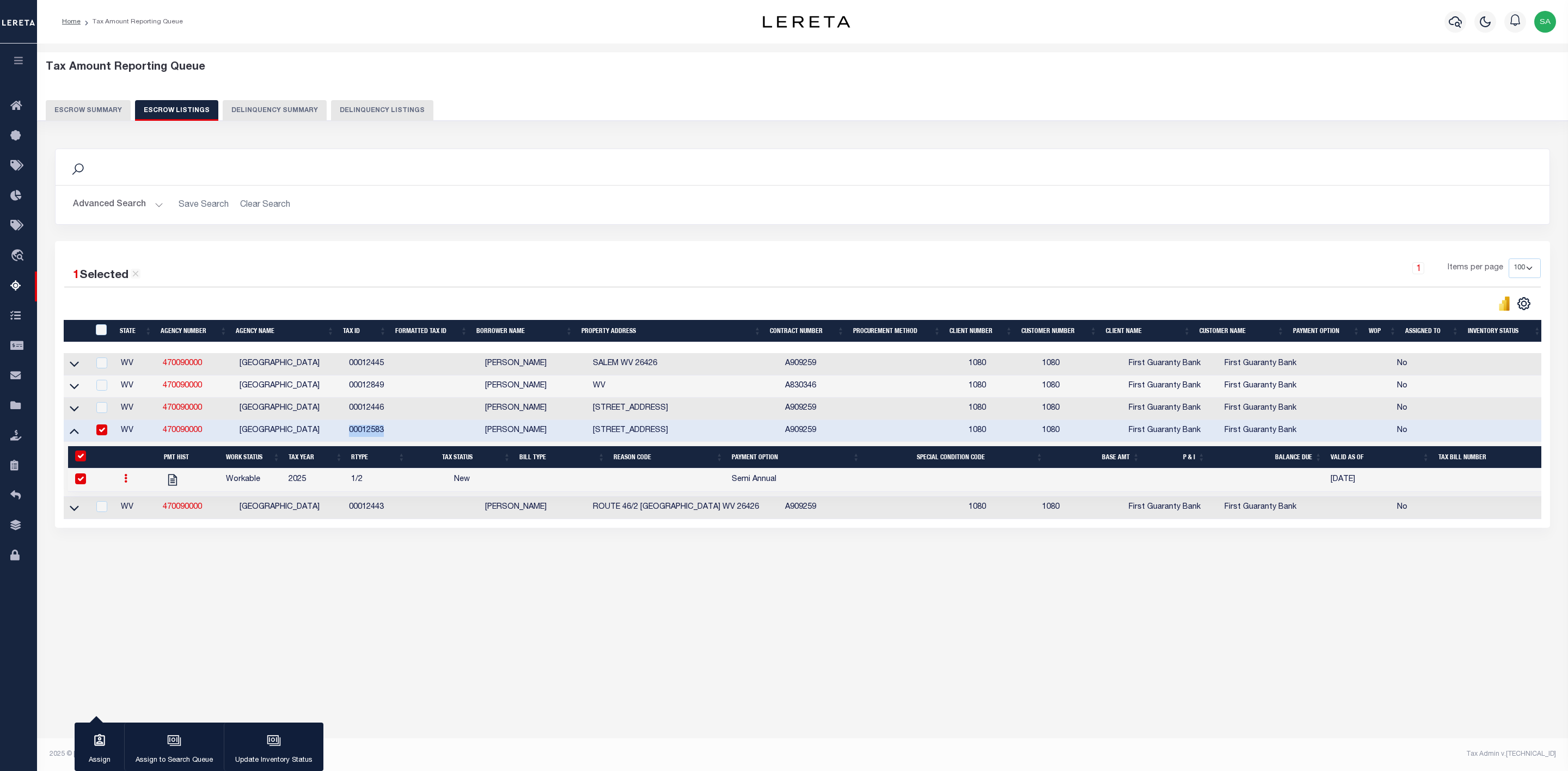
select select
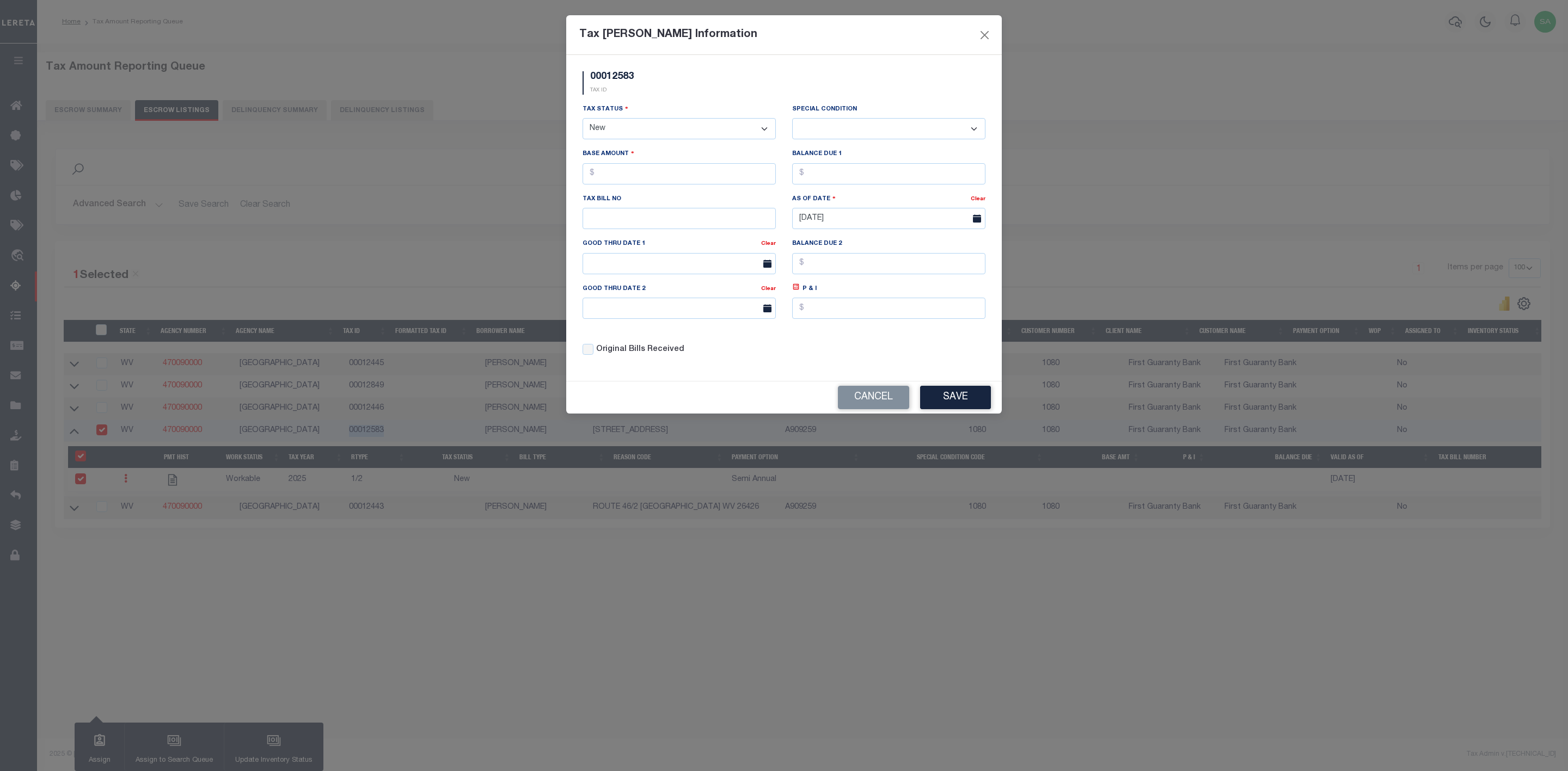
click at [637, 134] on select "- Select Status - Open Due/Unpaid Paid Incomplete No Tax Due Internal Refund Pr…" at bounding box center [679, 128] width 194 height 21
select select "DUE"
click at [583, 119] on select "- Select Status - Open Due/Unpaid Paid Incomplete No Tax Due Internal Refund Pr…" at bounding box center [679, 128] width 194 height 21
select select "0"
click at [712, 184] on input "text" at bounding box center [679, 173] width 194 height 21
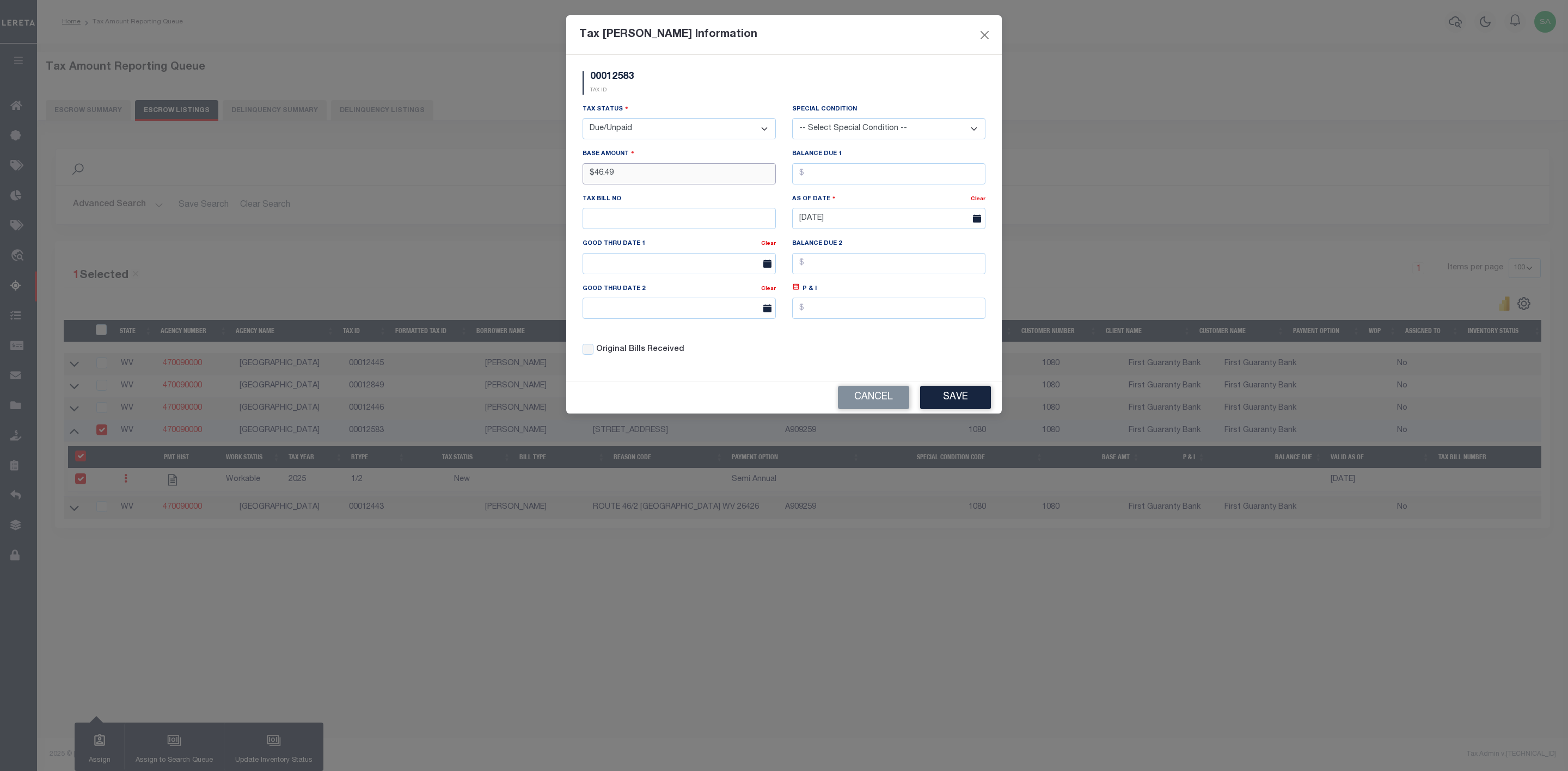
type input "$46.49"
click at [649, 225] on input "text" at bounding box center [679, 218] width 194 height 21
paste input "0000017296"
type input "0000017296"
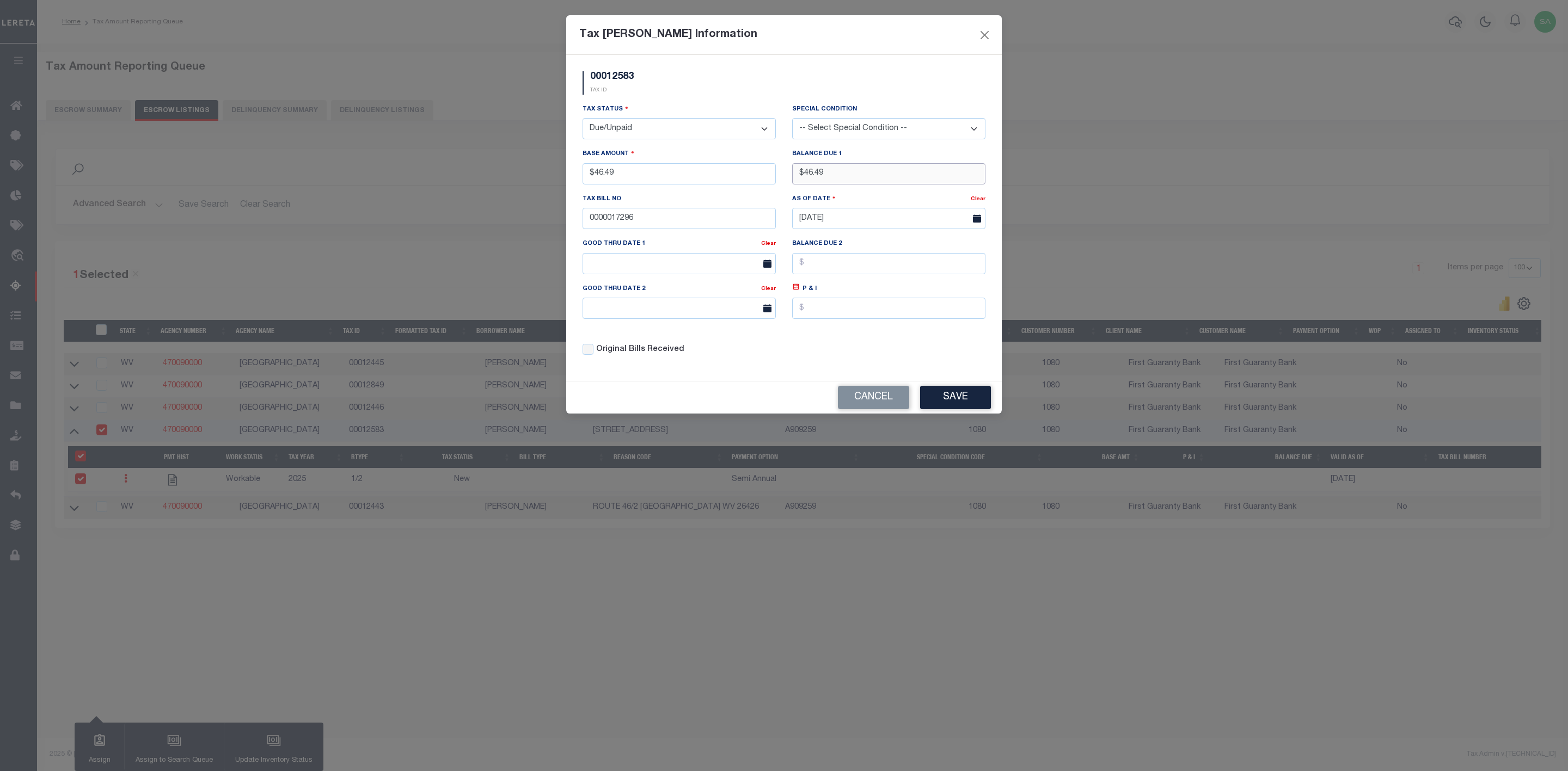
drag, startPoint x: 870, startPoint y: 173, endPoint x: 777, endPoint y: 175, distance: 93.0
click at [777, 175] on div "Tax Status - Select Status - Open Due/Unpaid Paid Incomplete No Tax Due Interna…" at bounding box center [784, 234] width 419 height 261
type input "$0.00"
click at [787, 361] on div "Tax Status - Select Status - Open Due/Unpaid Paid Incomplete No Tax Due Interna…" at bounding box center [784, 234] width 419 height 261
click at [962, 403] on button "Save" at bounding box center [956, 397] width 71 height 23
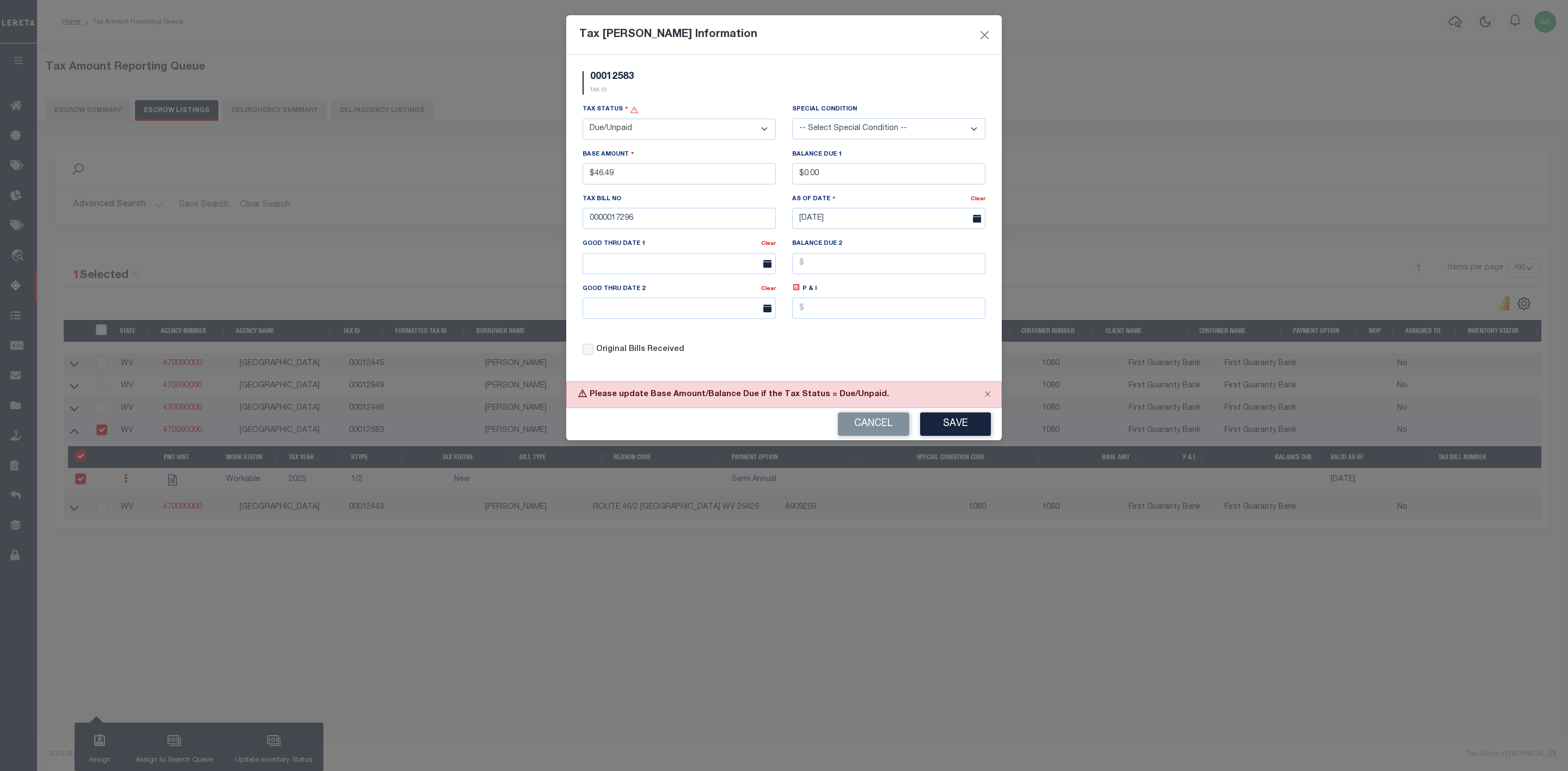
click at [754, 132] on select "- Select Status - Open Due/Unpaid Paid Incomplete No Tax Due Internal Refund Pr…" at bounding box center [679, 129] width 194 height 21
select select "PYD"
click at [583, 119] on select "- Select Status - Open Due/Unpaid Paid Incomplete No Tax Due Internal Refund Pr…" at bounding box center [679, 129] width 194 height 21
click at [970, 428] on button "Save" at bounding box center [956, 424] width 71 height 23
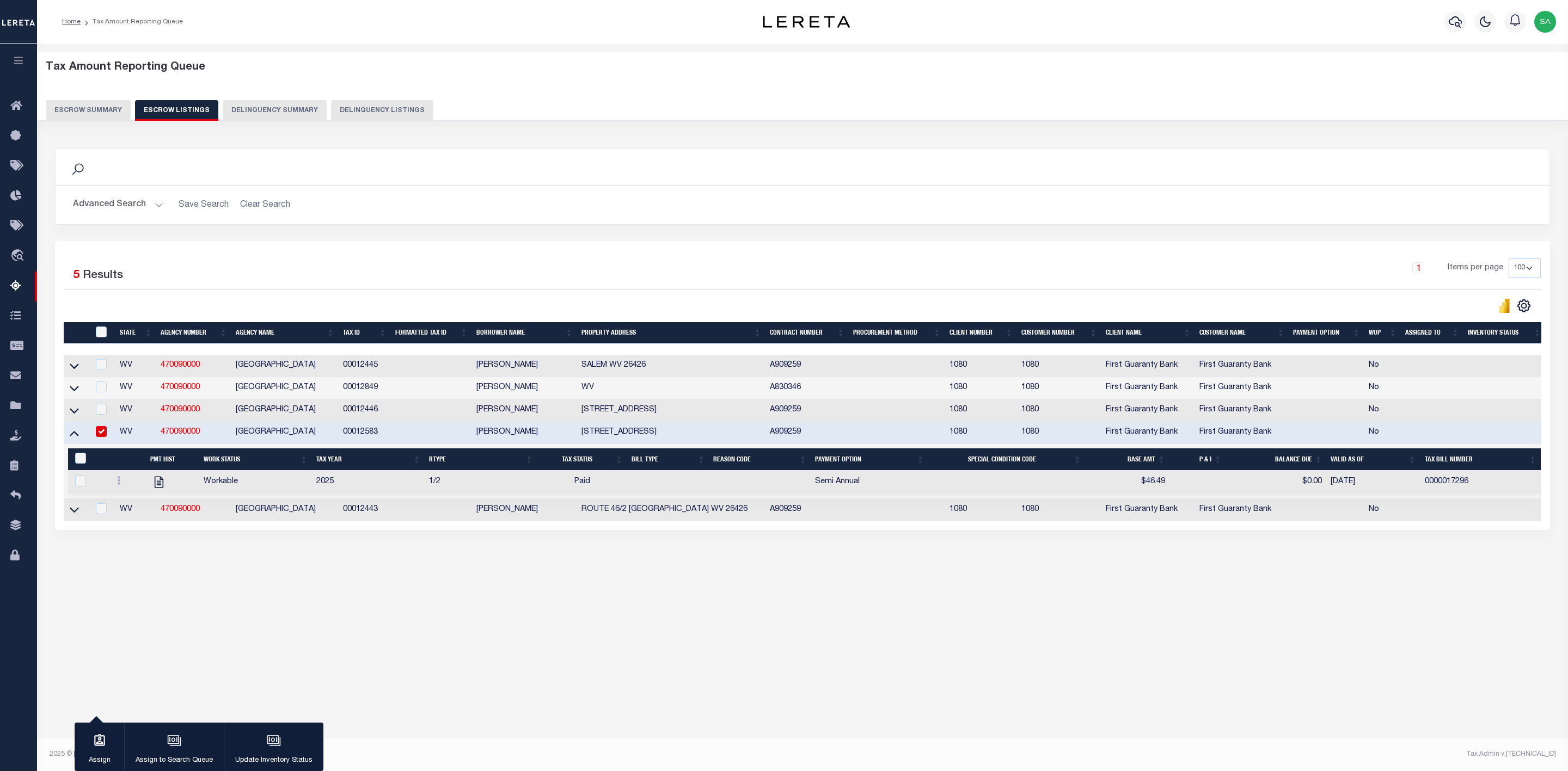
click at [600, 701] on div "Tax Amount Reporting Queue Escrow Summary Escrow Listings In" at bounding box center [802, 391] width 1531 height 694
click at [79, 439] on icon at bounding box center [74, 433] width 9 height 12
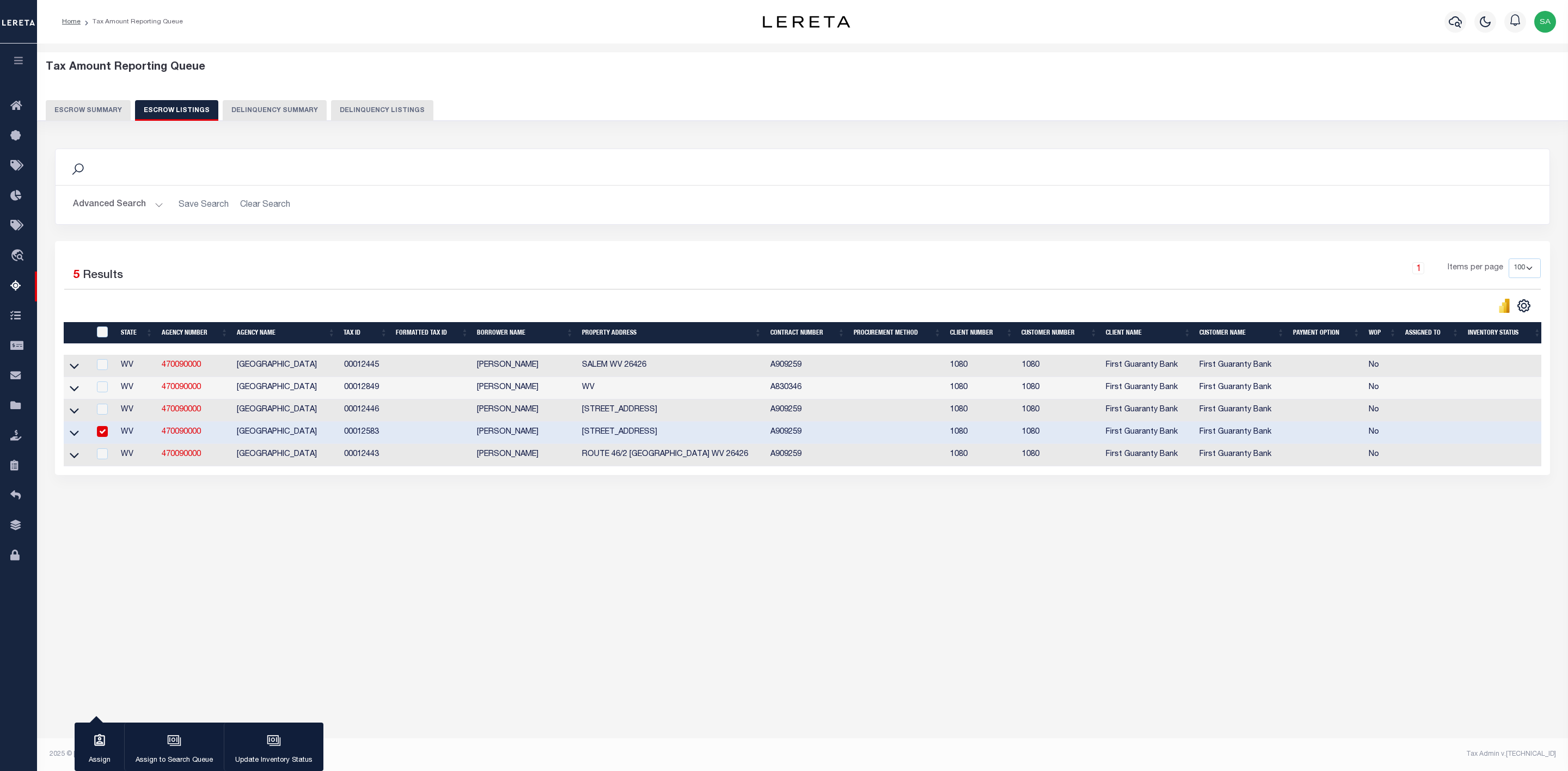
click at [103, 437] on input "checkbox" at bounding box center [102, 431] width 11 height 11
checkbox input "false"
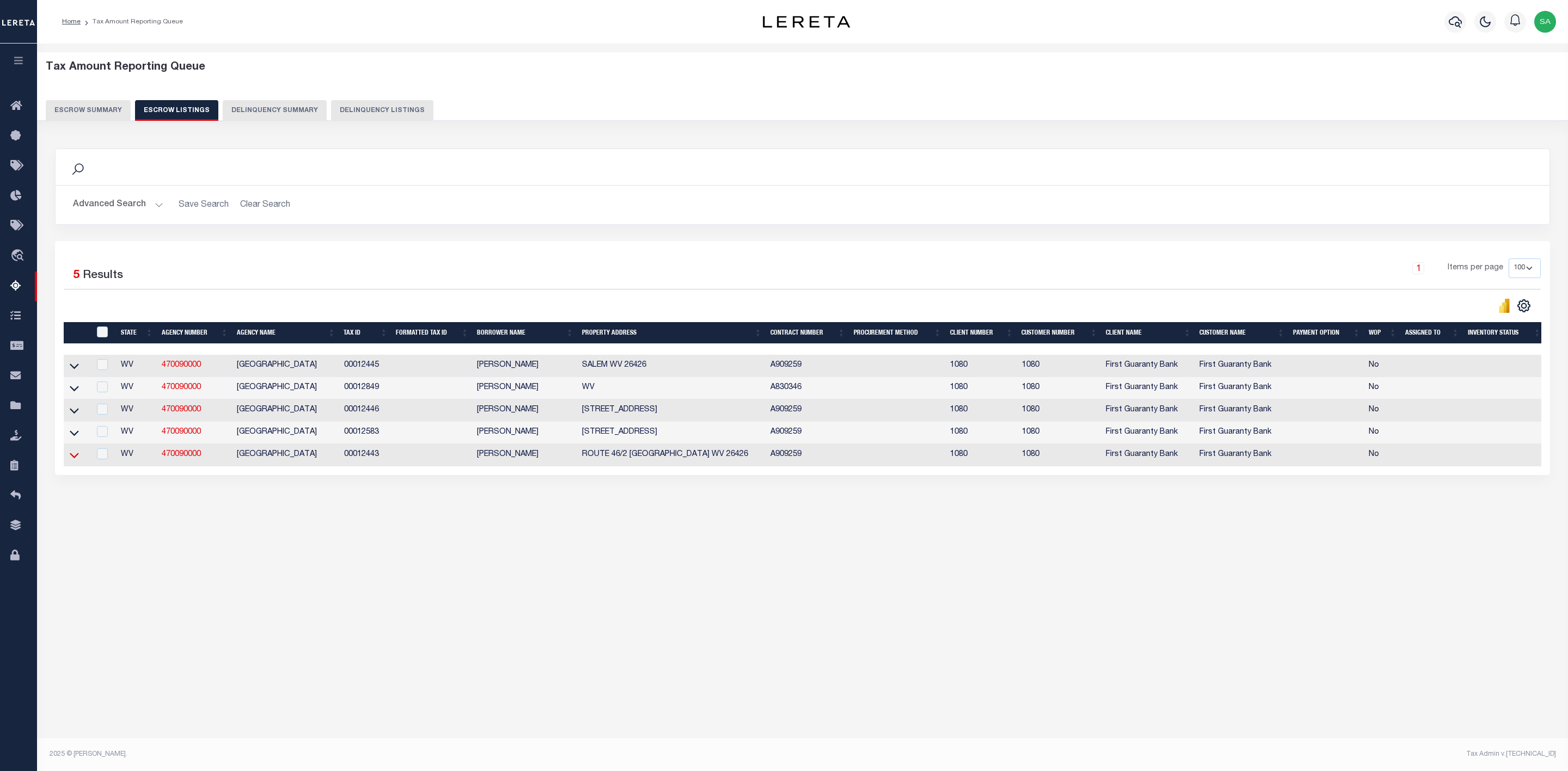
click at [74, 458] on icon at bounding box center [74, 455] width 9 height 5
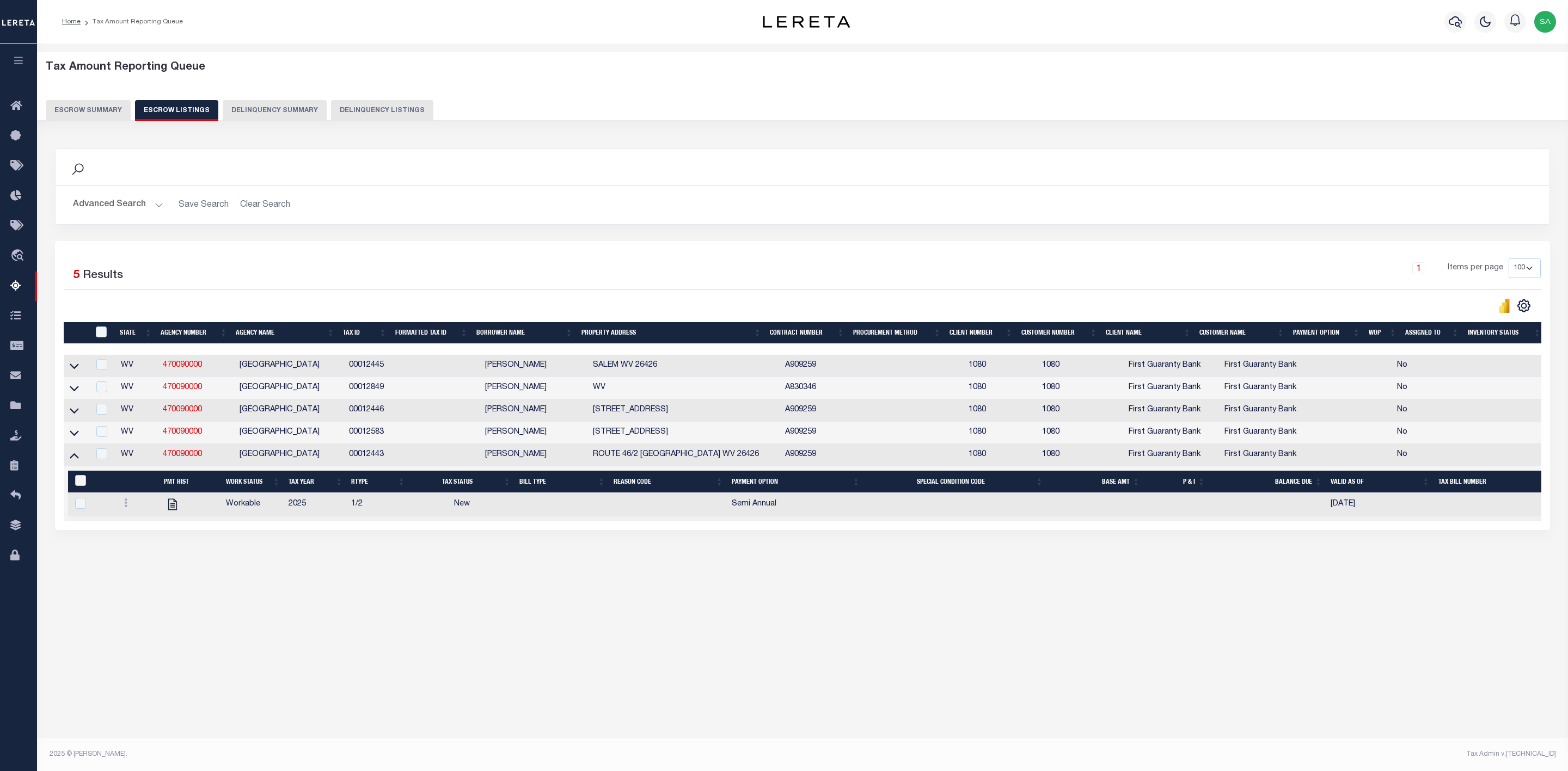
drag, startPoint x: 393, startPoint y: 459, endPoint x: 335, endPoint y: 459, distance: 58.0
click at [335, 459] on tr "WV 470090000 DODDRIDGE COUNTY 00012443 SALVADOR CANTERO ROUTE 46/2 SALEM WV 264…" at bounding box center [821, 455] width 1514 height 23
copy tr "00012443"
click at [124, 508] on icon at bounding box center [125, 503] width 3 height 9
click at [142, 545] on img "" at bounding box center [139, 539] width 11 height 12
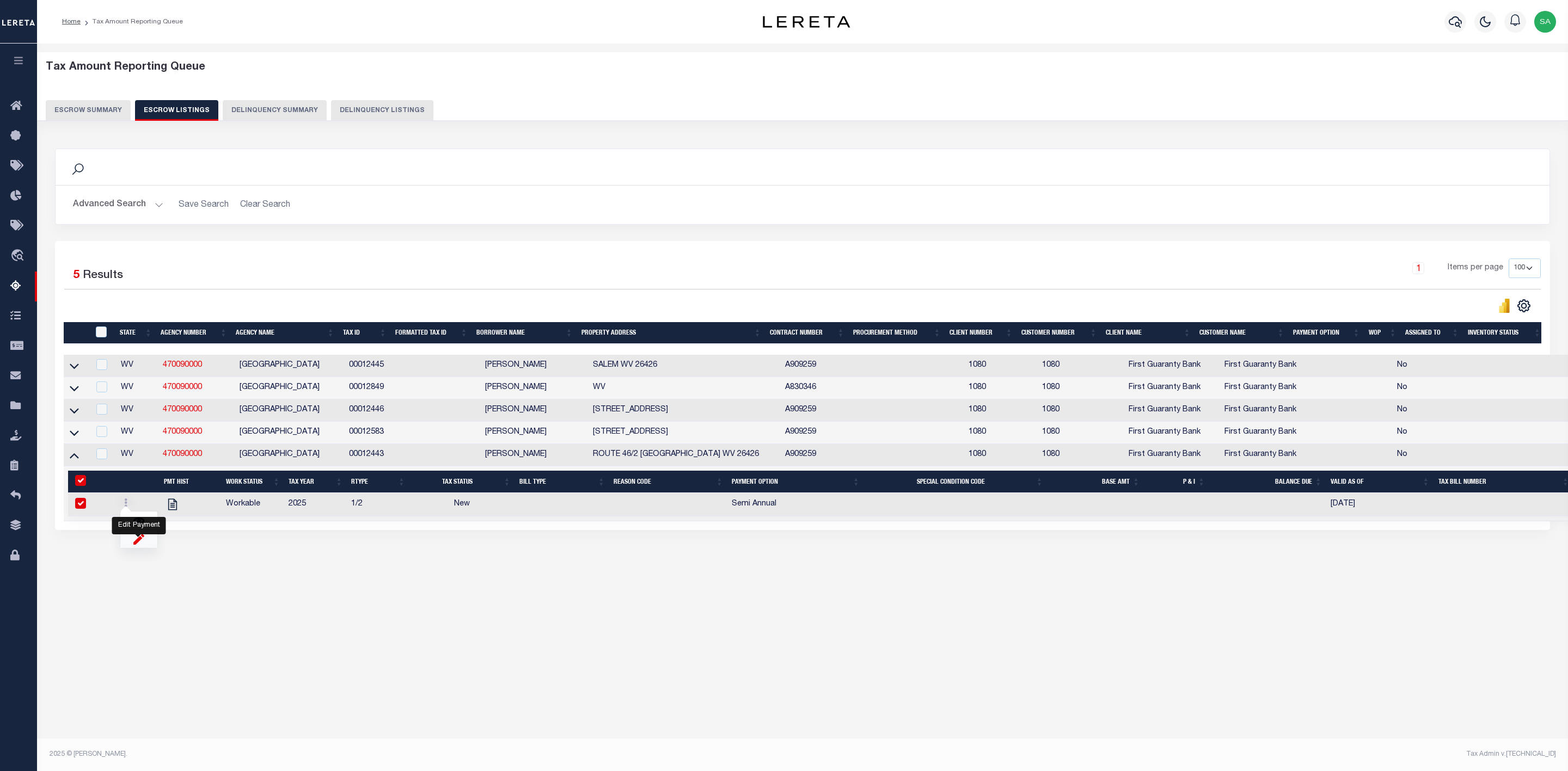
checkbox input "true"
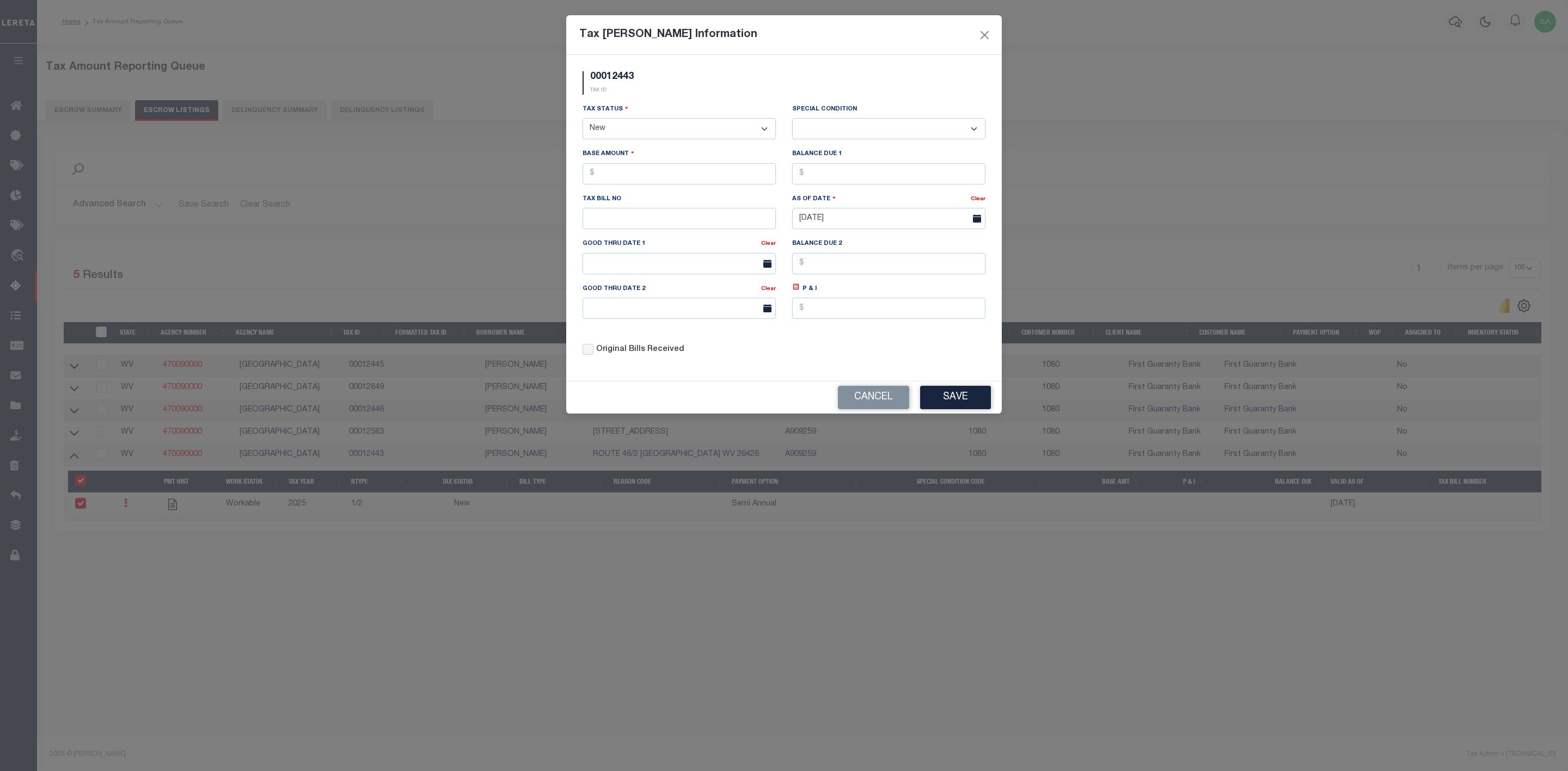
click at [704, 132] on select "- Select Status - Open Due/Unpaid Paid Incomplete No Tax Due Internal Refund Pr…" at bounding box center [679, 128] width 194 height 21
select select "PYD"
click at [583, 119] on select "- Select Status - Open Due/Unpaid Paid Incomplete No Tax Due Internal Refund Pr…" at bounding box center [679, 128] width 194 height 21
select select "0"
click at [678, 175] on input "text" at bounding box center [679, 173] width 194 height 21
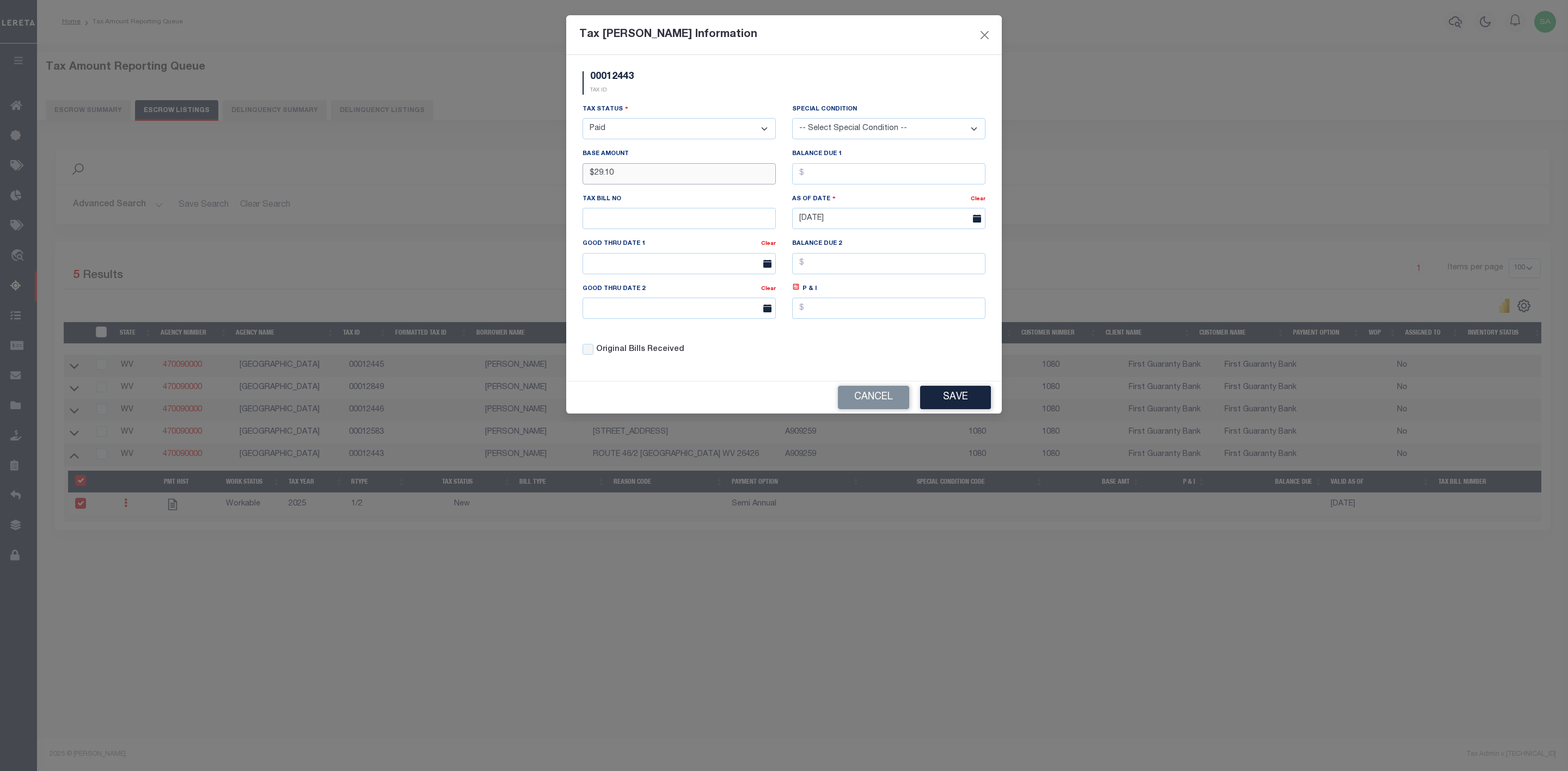
type input "$29.10"
click at [859, 180] on input "text" at bounding box center [889, 173] width 194 height 21
type input "$0.00"
click at [639, 222] on input "text" at bounding box center [679, 218] width 194 height 21
paste input "0000017293"
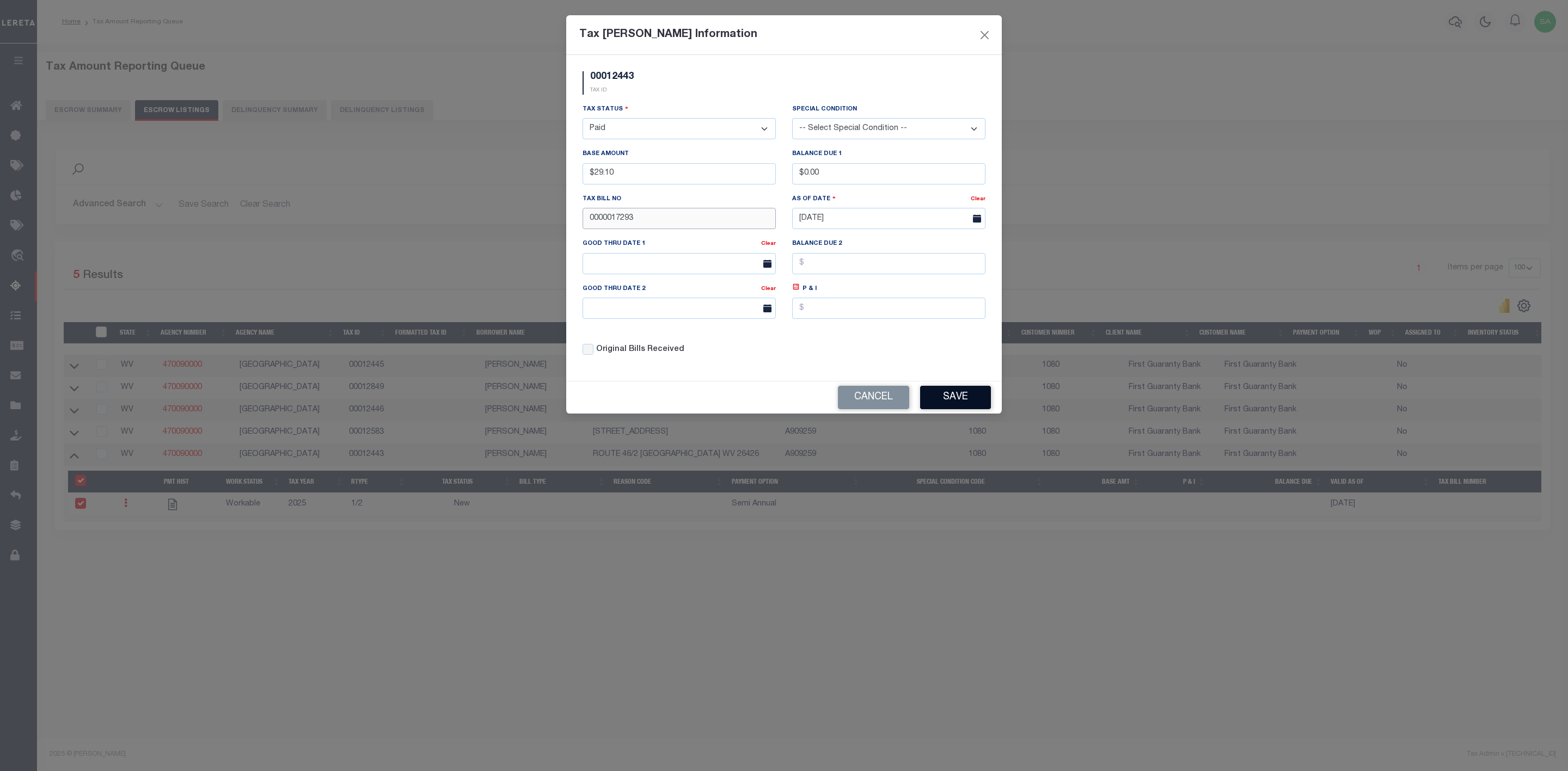
type input "0000017293"
click at [966, 397] on button "Save" at bounding box center [956, 397] width 71 height 23
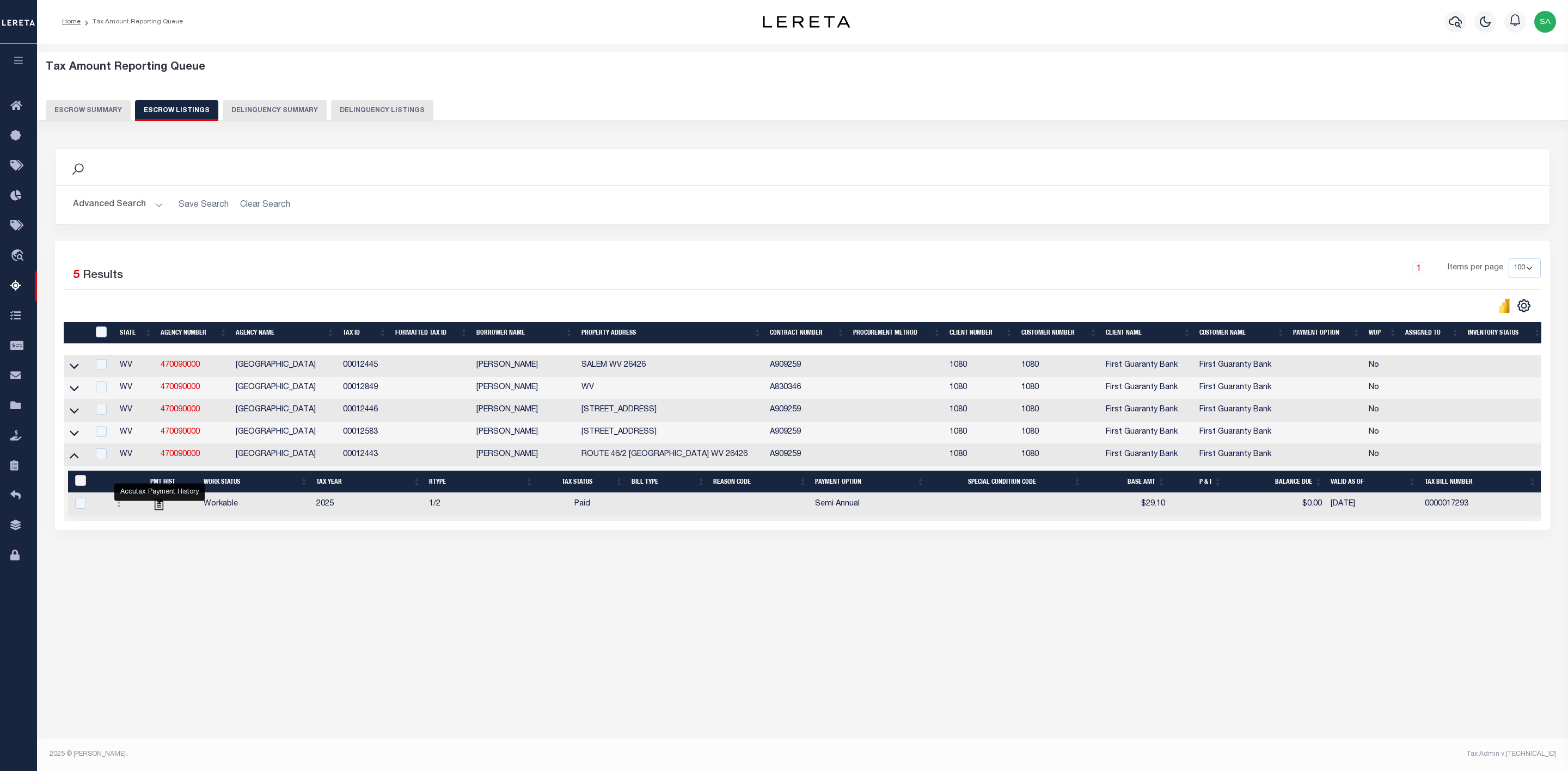
click at [529, 650] on div "Tax Amount Reporting Queue Escrow Summary Escrow Listings In" at bounding box center [802, 391] width 1531 height 694
click at [75, 439] on icon at bounding box center [74, 433] width 9 height 12
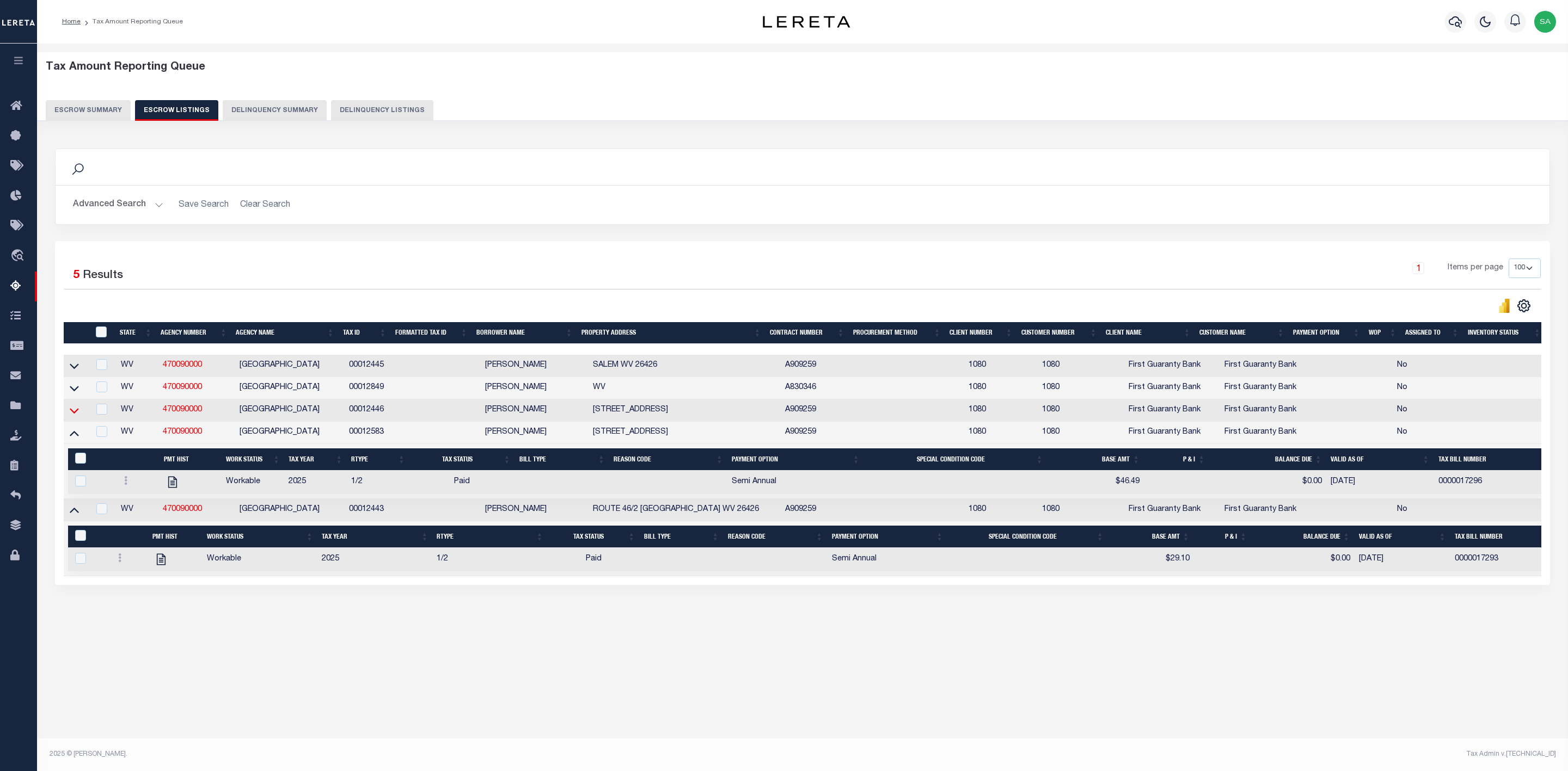
click at [74, 416] on icon at bounding box center [74, 410] width 9 height 12
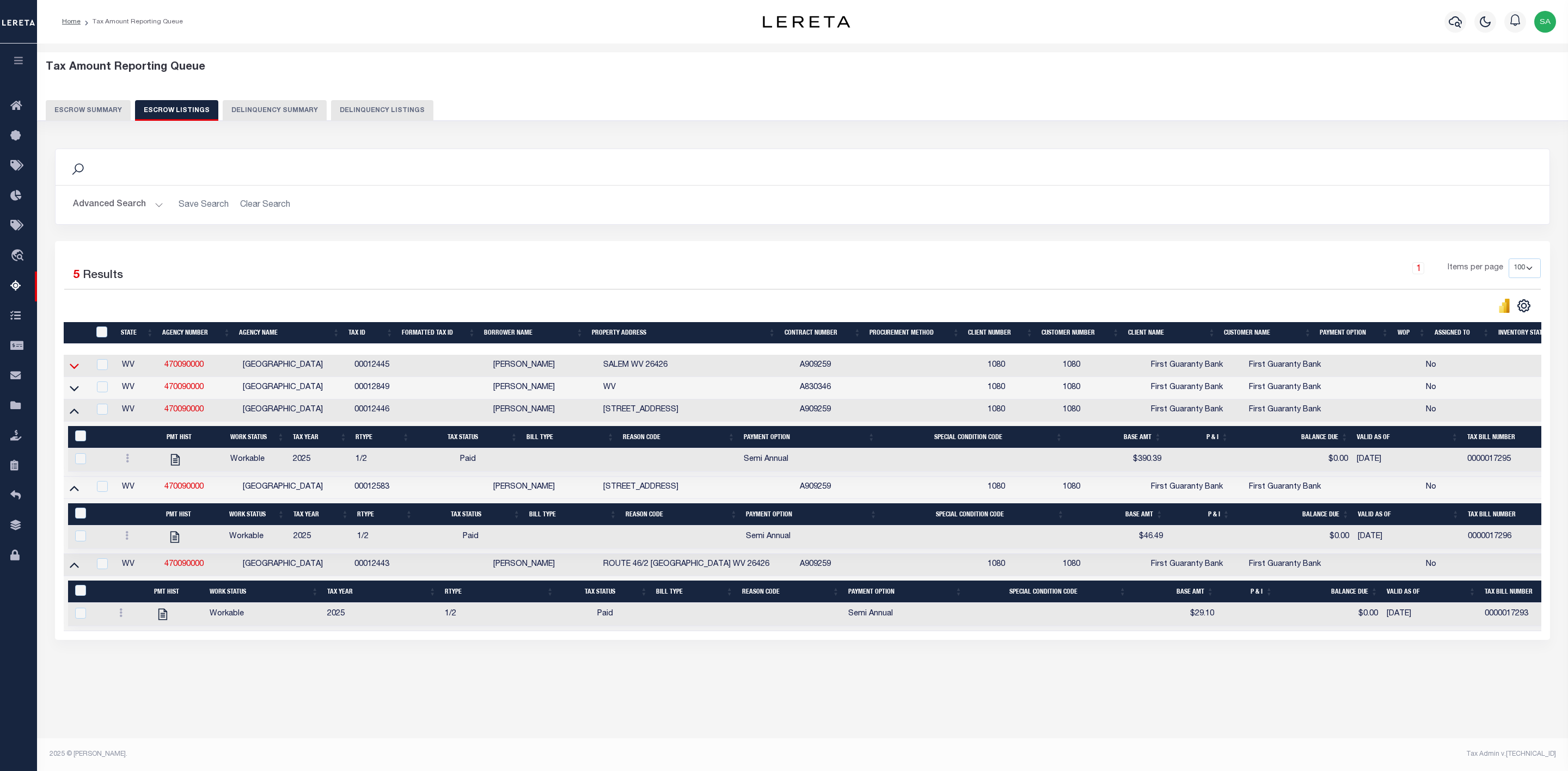
click at [72, 369] on icon at bounding box center [74, 366] width 9 height 12
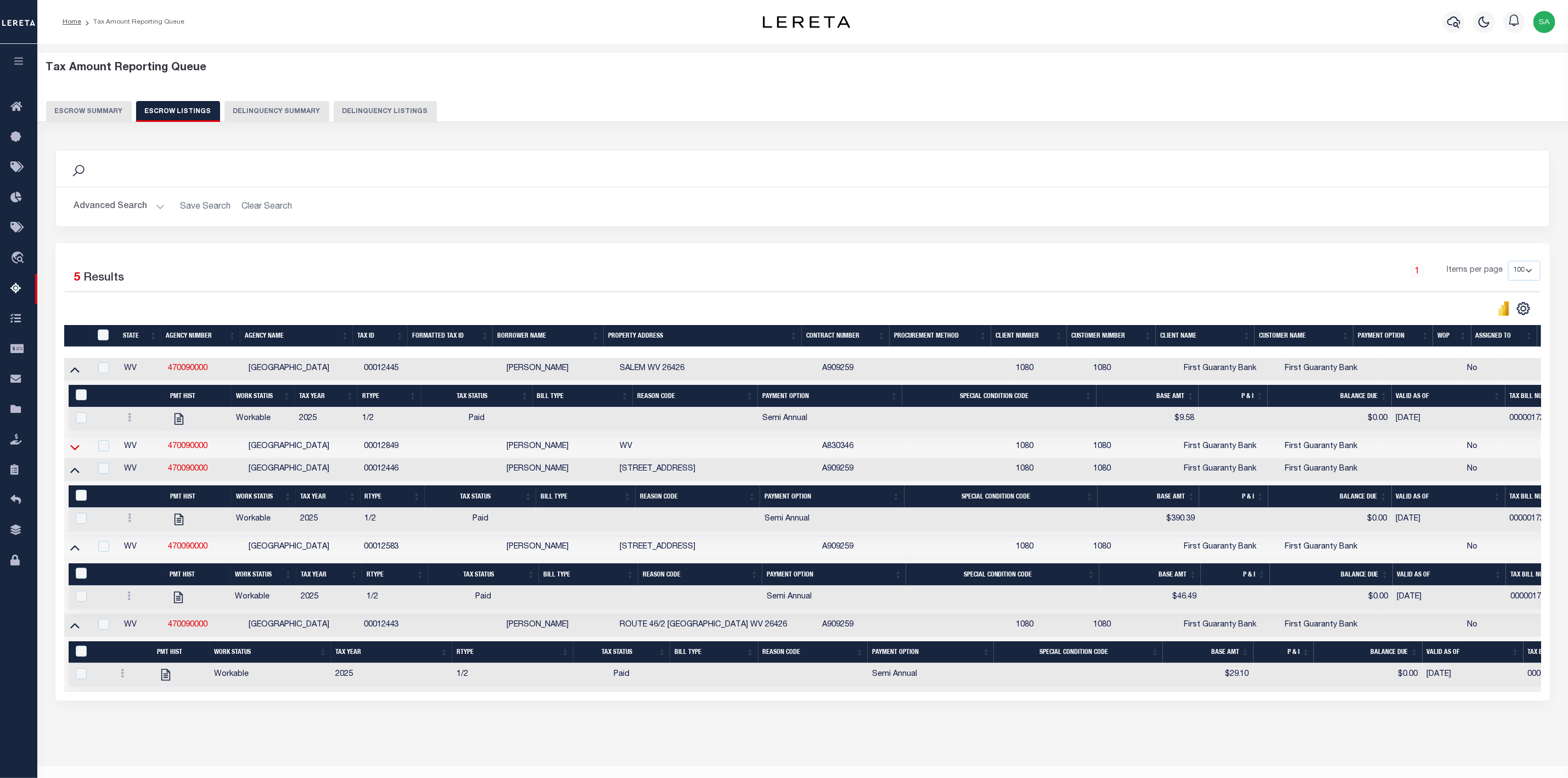
click at [72, 453] on icon at bounding box center [74, 447] width 9 height 12
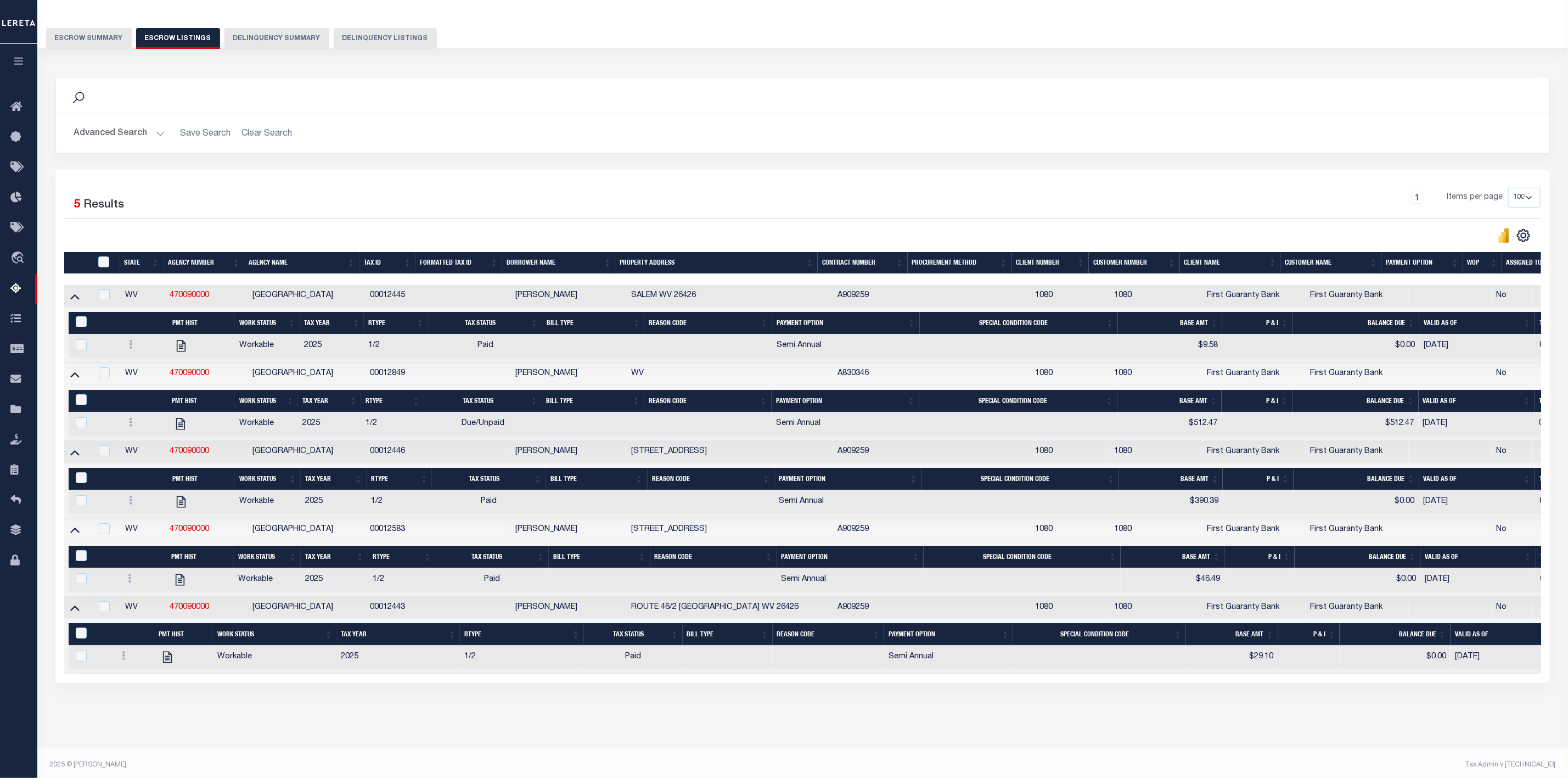
scroll to position [82, 0]
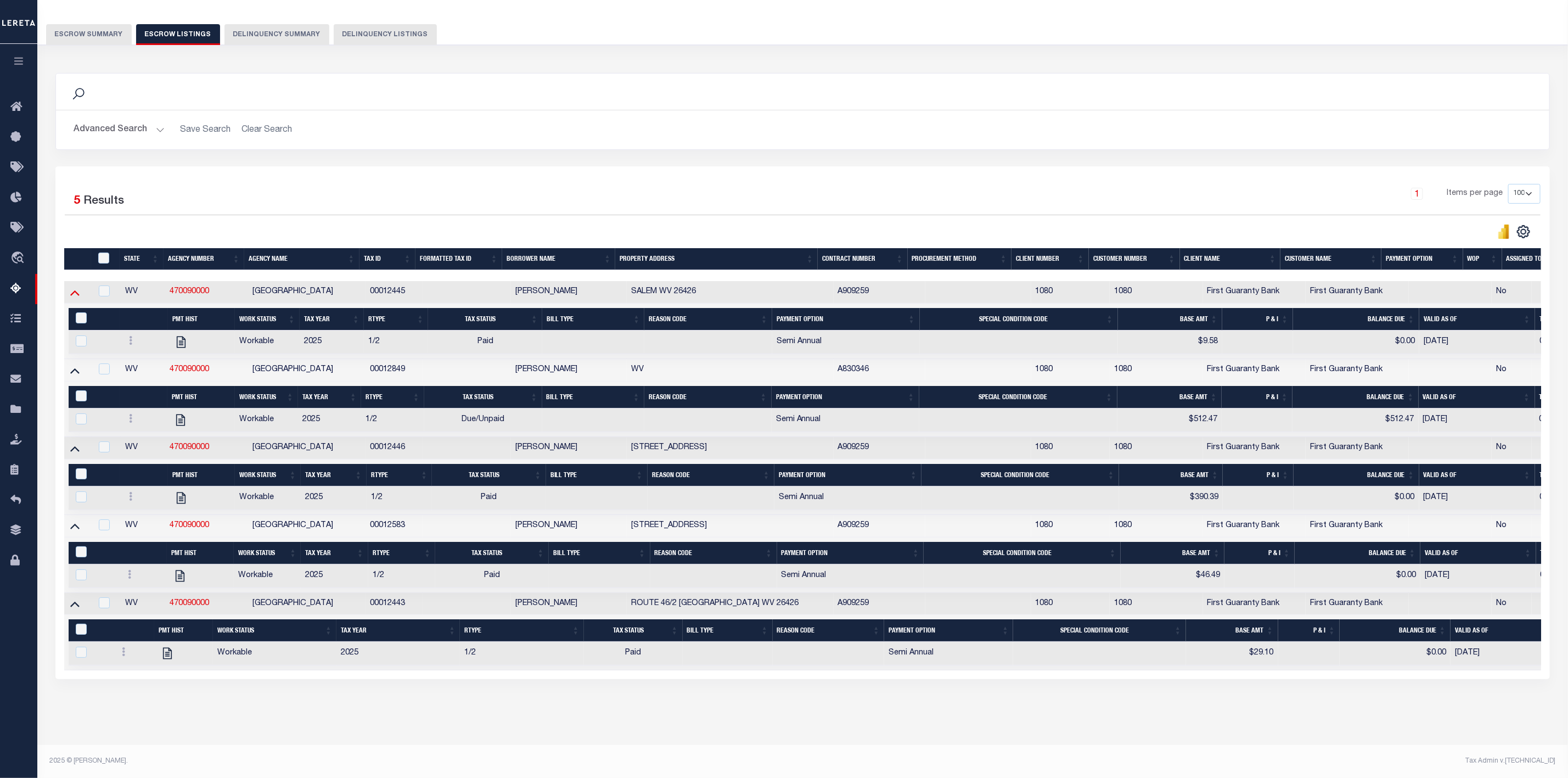
click at [73, 295] on icon at bounding box center [74, 292] width 9 height 12
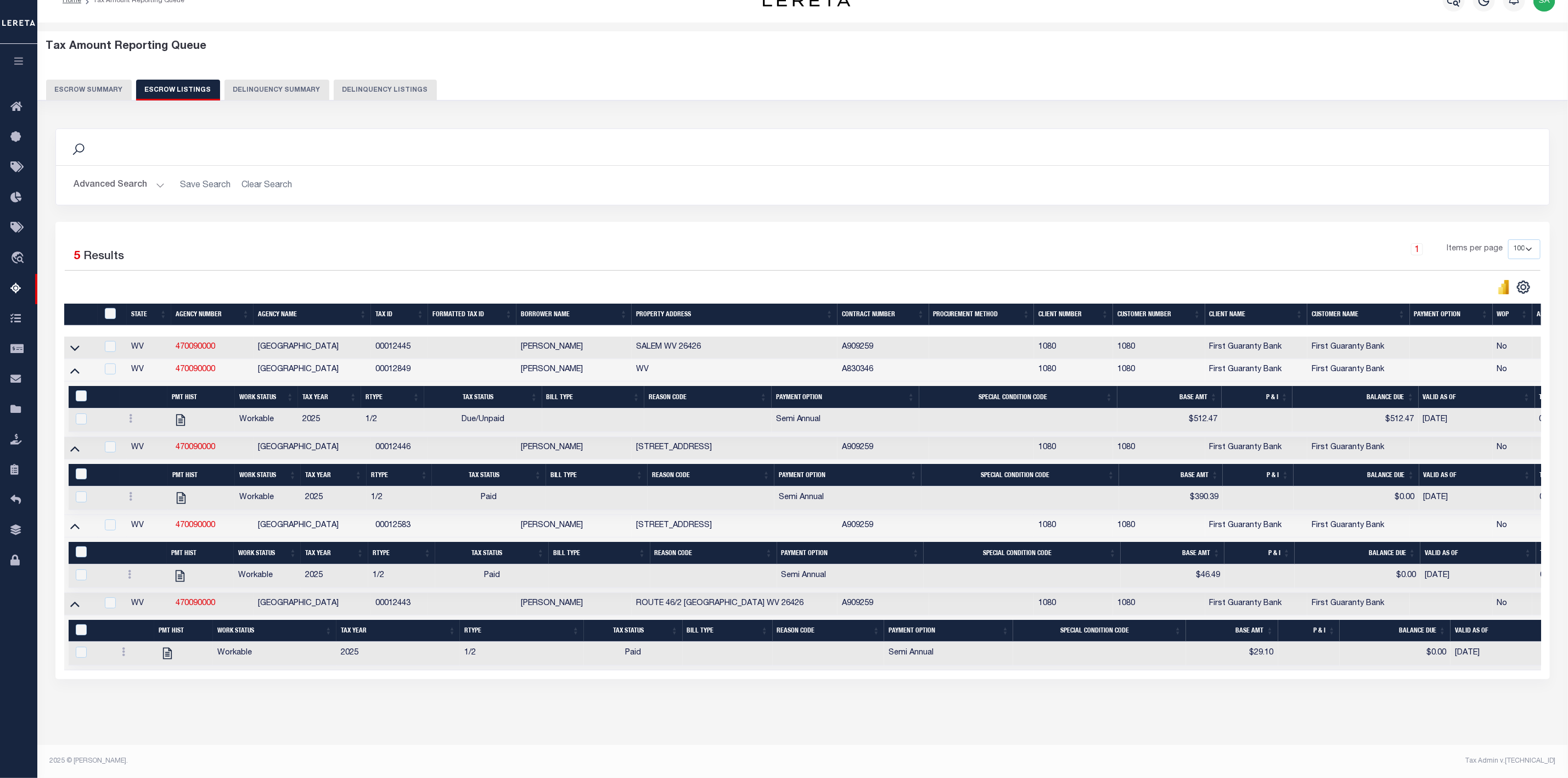
scroll to position [38, 0]
click at [72, 342] on icon at bounding box center [74, 348] width 9 height 12
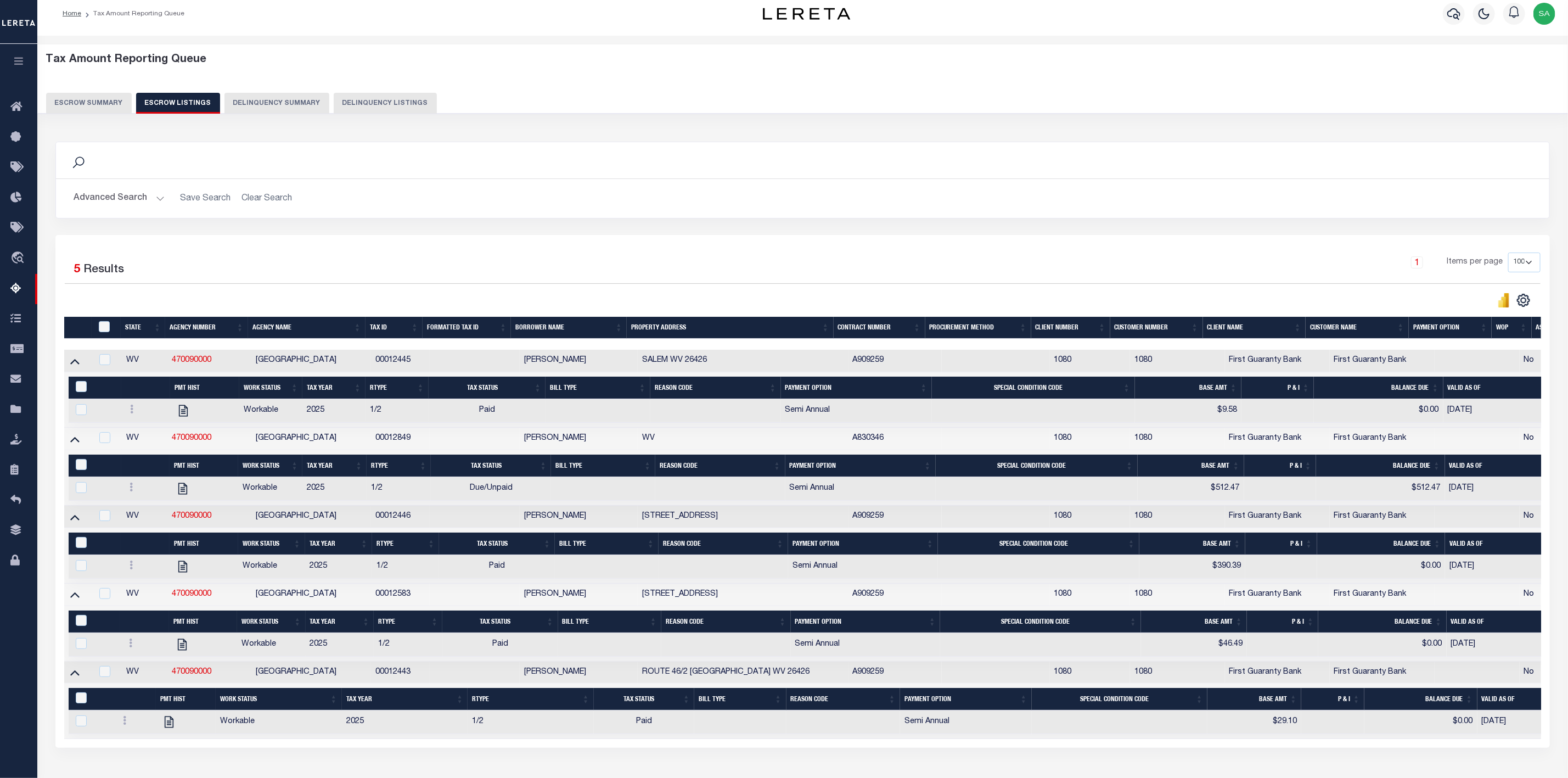
scroll to position [0, 0]
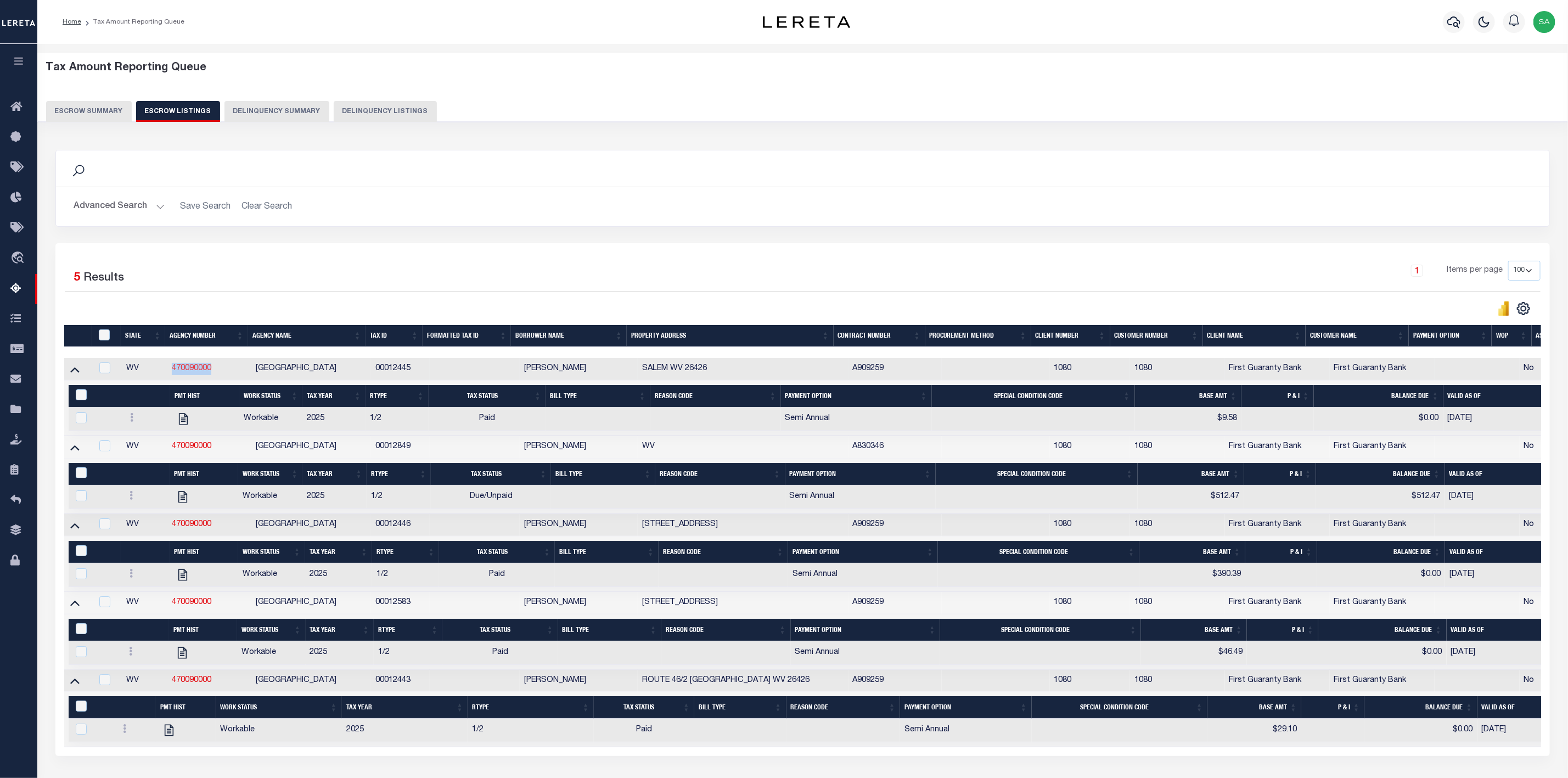
drag, startPoint x: 220, startPoint y: 373, endPoint x: 173, endPoint y: 376, distance: 47.1
click at [173, 376] on td "470090000" at bounding box center [209, 369] width 84 height 23
copy link "470090000"
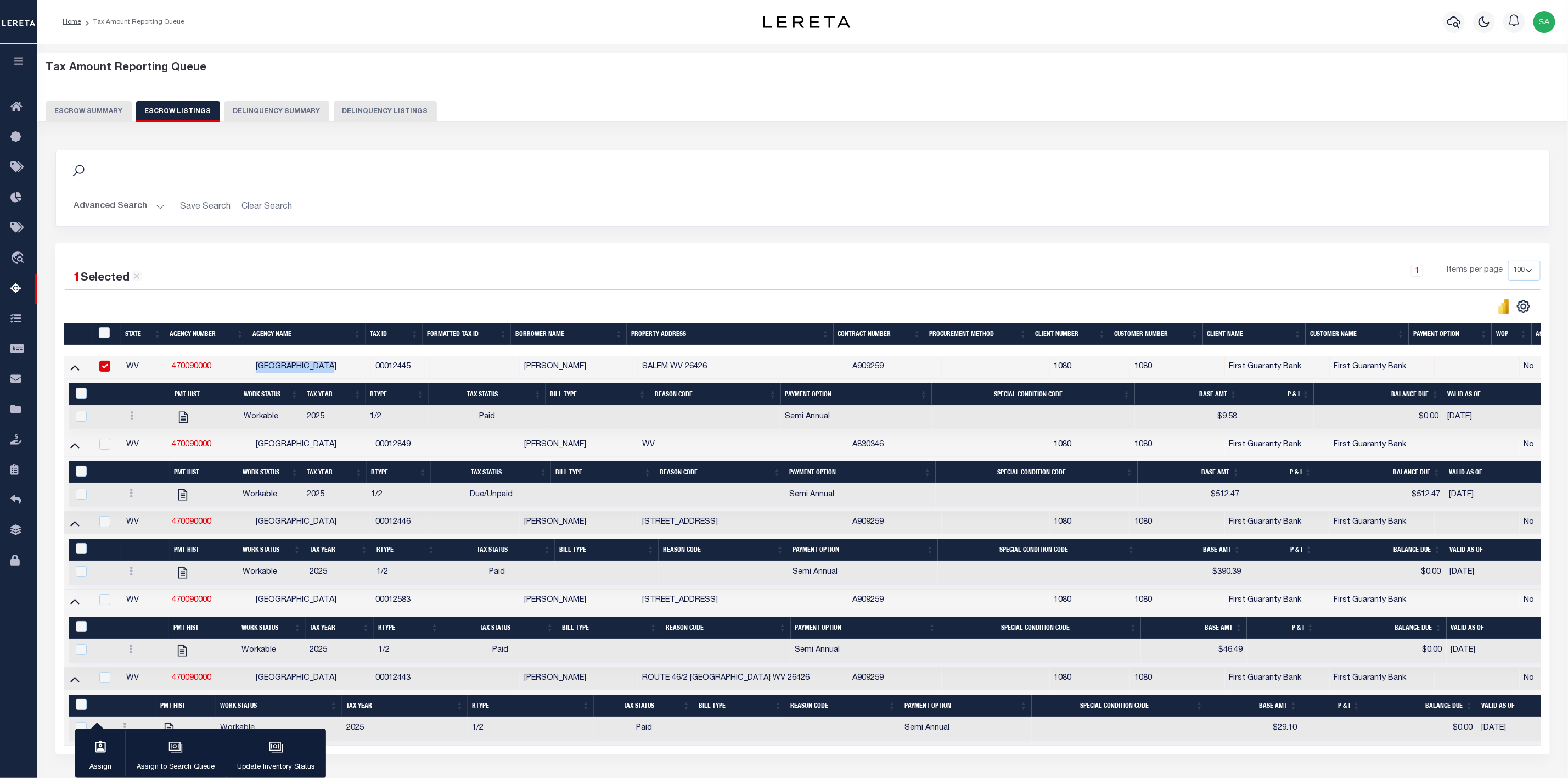
drag, startPoint x: 339, startPoint y: 366, endPoint x: 249, endPoint y: 367, distance: 90.0
click at [249, 367] on tr "WV 470090000 DODDRIDGE COUNTY 00012445 SALVADOR CANTERO SALEM WV 26426 A909259 …" at bounding box center [893, 367] width 1658 height 23
copy tr "DODDRIDGE COUNTY"
click at [343, 376] on td "DODDRIDGE COUNTY" at bounding box center [311, 367] width 120 height 23
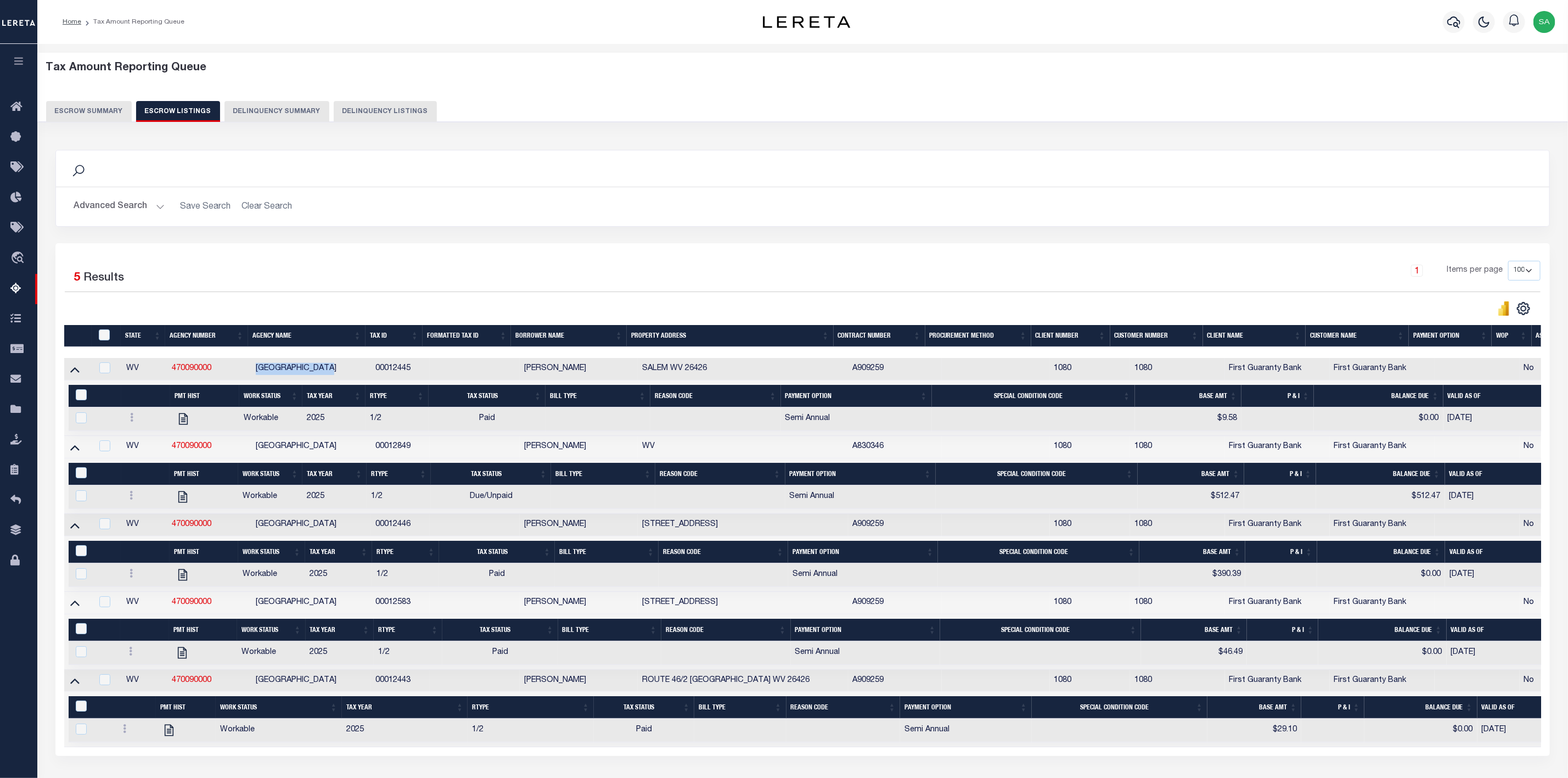
drag, startPoint x: 343, startPoint y: 371, endPoint x: 257, endPoint y: 374, distance: 86.1
click at [257, 374] on td "DODDRIDGE COUNTY" at bounding box center [311, 369] width 120 height 23
checkbox input "true"
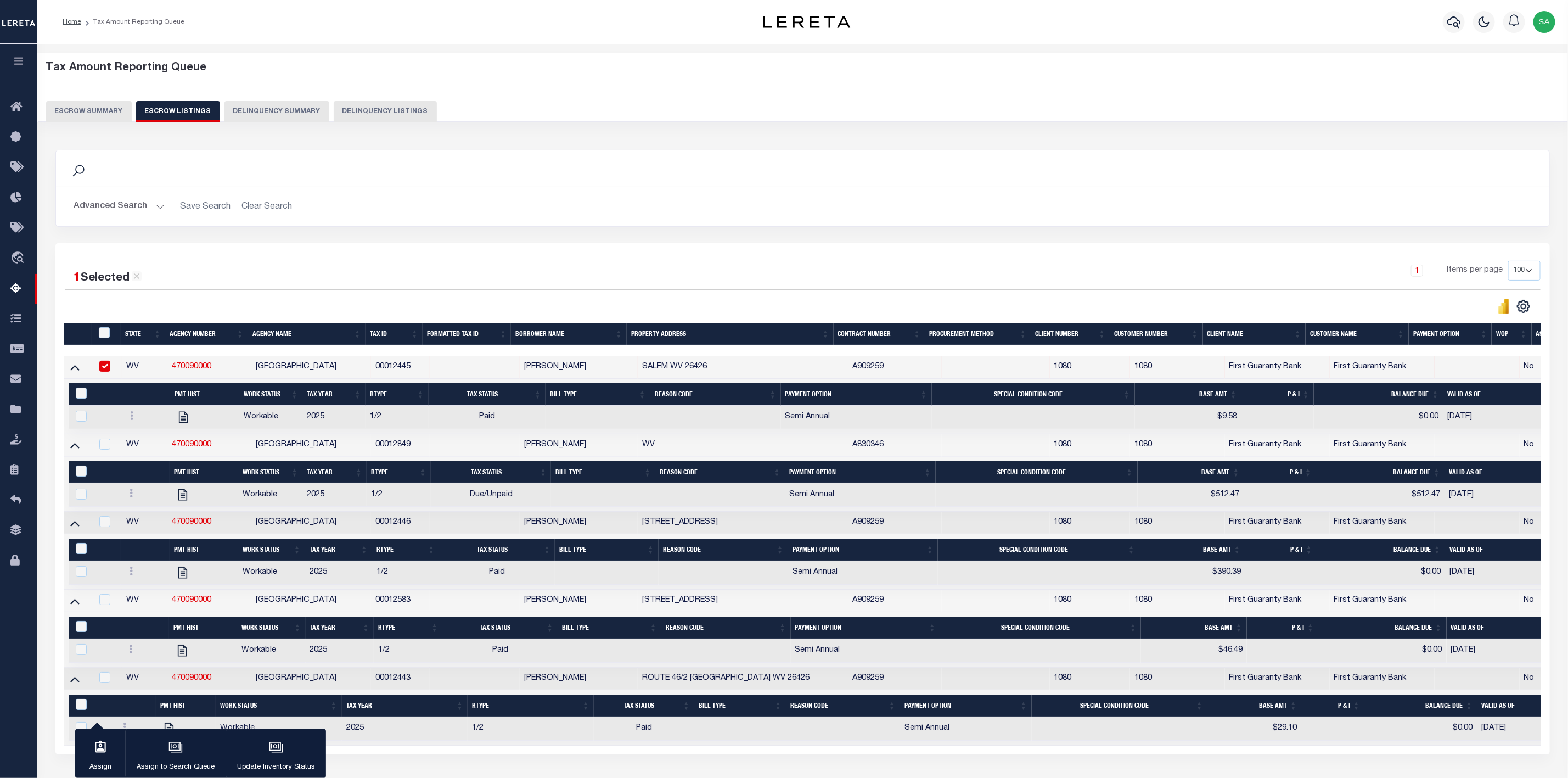
click at [244, 264] on div "1 Selected 5 Results" at bounding box center [243, 274] width 357 height 26
click at [101, 330] on input "ID" at bounding box center [104, 333] width 11 height 11
checkbox input "true"
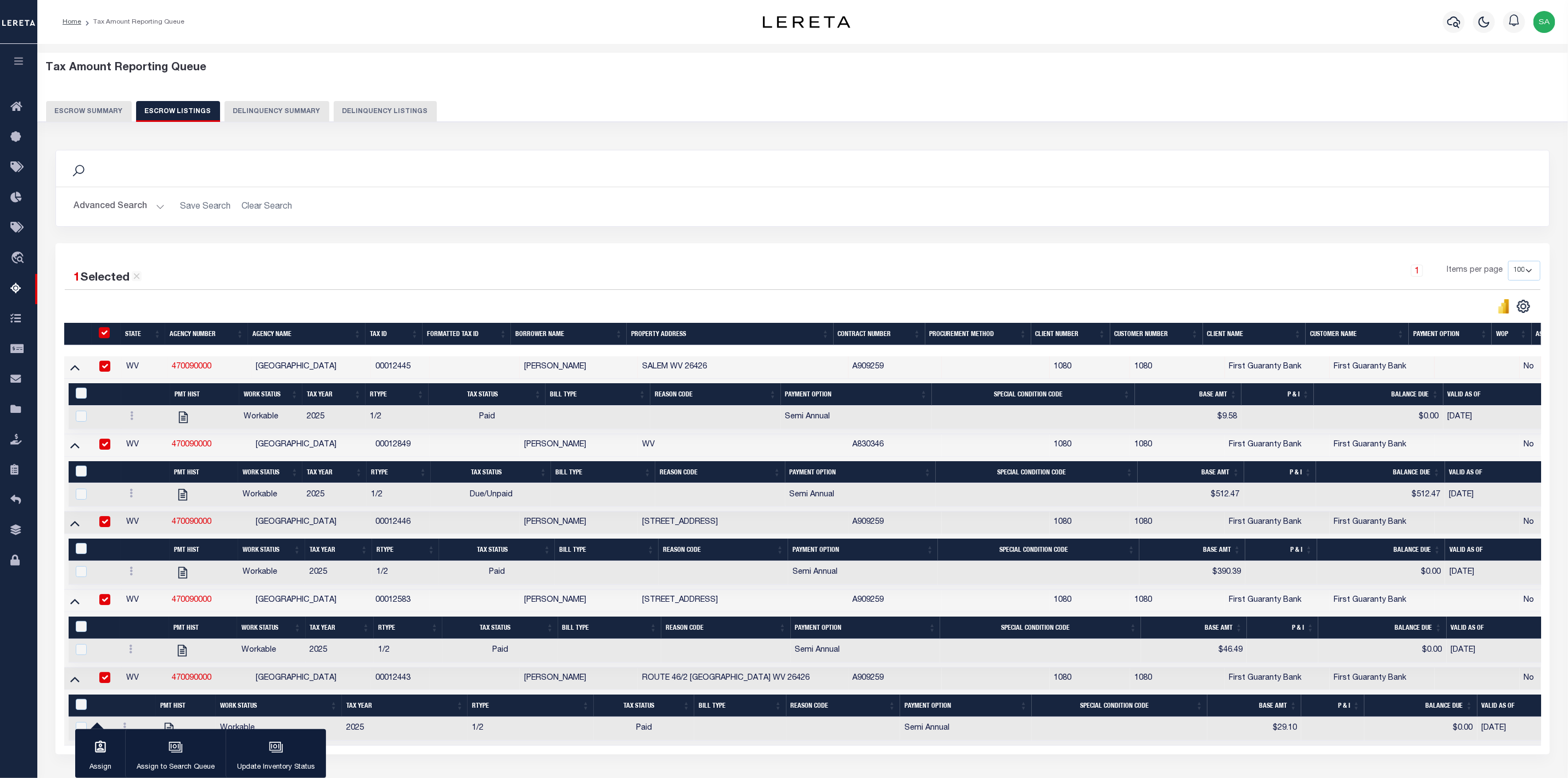
checkbox input "true"
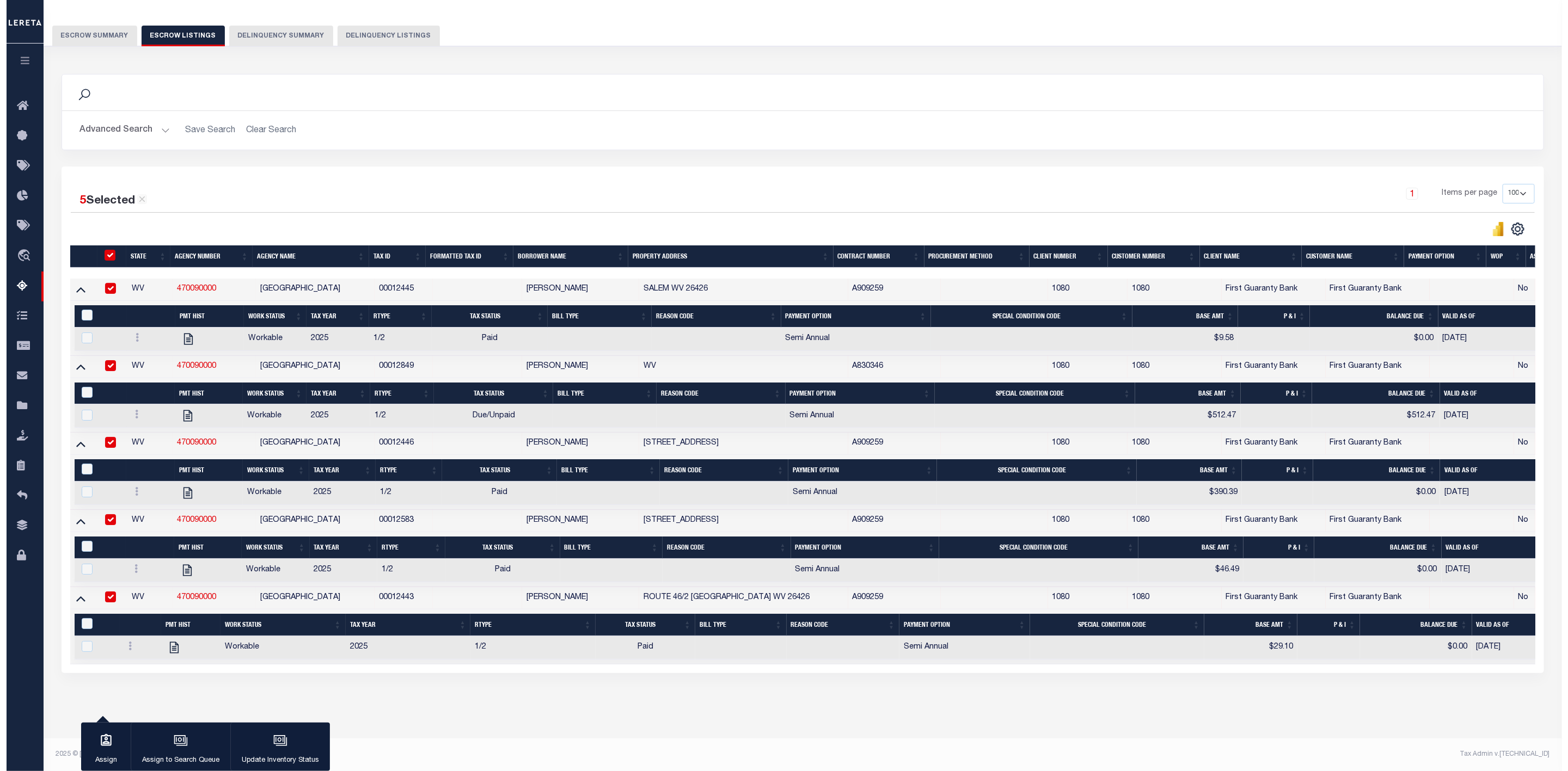
scroll to position [90, 0]
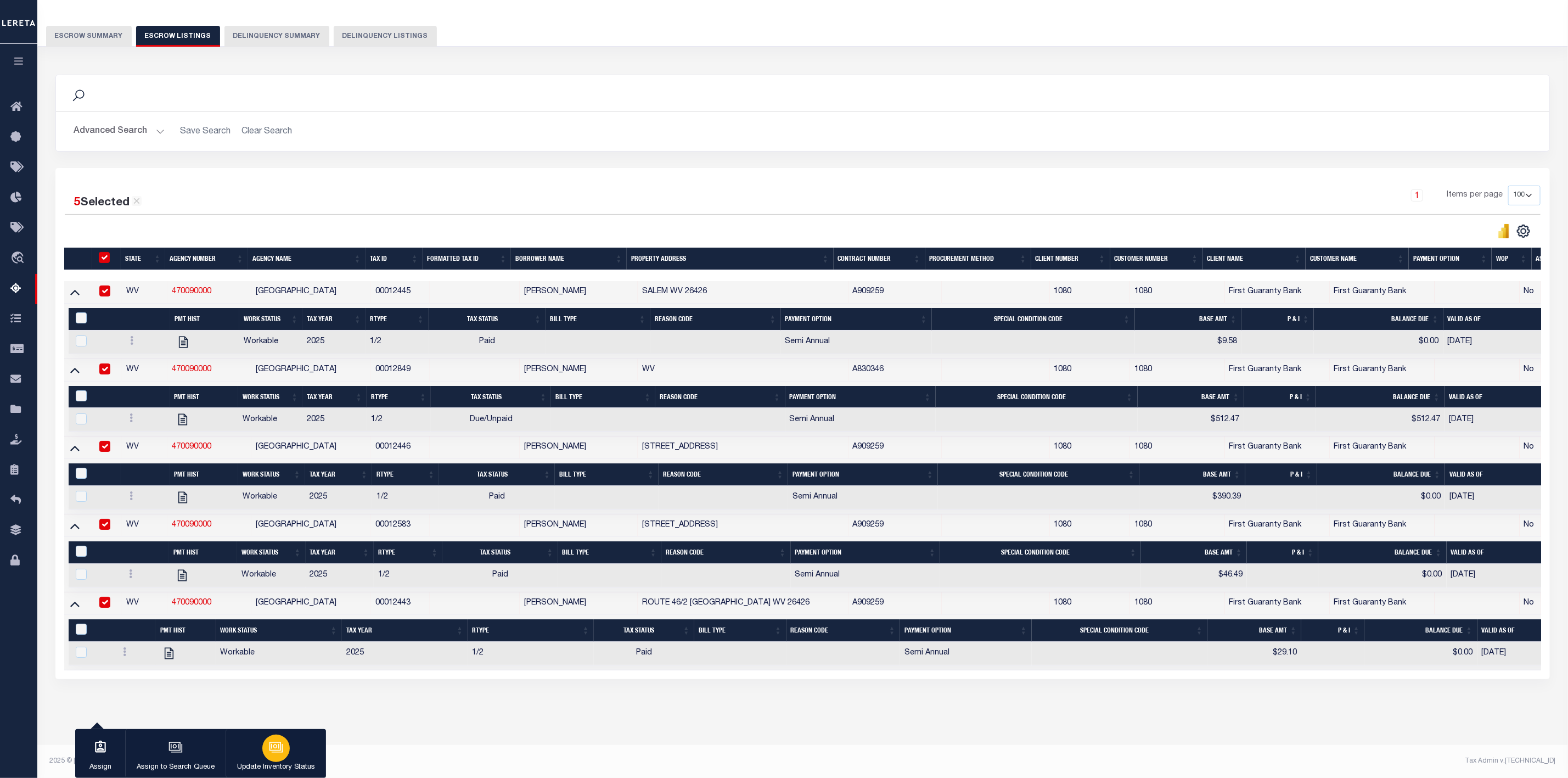
click at [277, 750] on icon "button" at bounding box center [276, 747] width 14 height 14
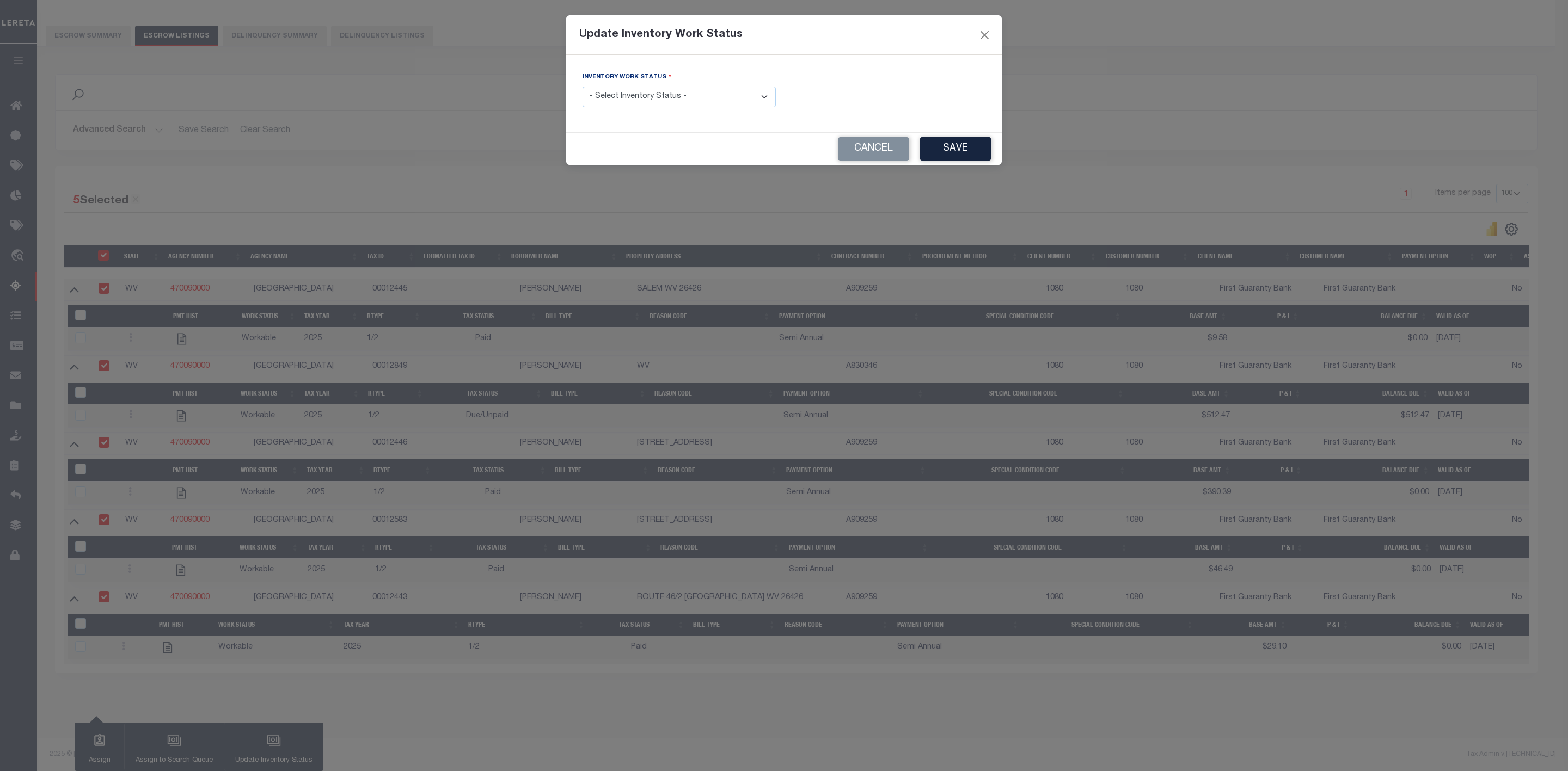
click at [720, 96] on select "- Select Inventory Status - Manual - Exception Pended - Awaiting Search Late Ad…" at bounding box center [679, 97] width 194 height 21
select select "4"
click at [583, 87] on select "- Select Inventory Status - Manual - Exception Pended - Awaiting Search Late Ad…" at bounding box center [679, 97] width 194 height 21
click at [956, 152] on button "Save" at bounding box center [956, 148] width 71 height 23
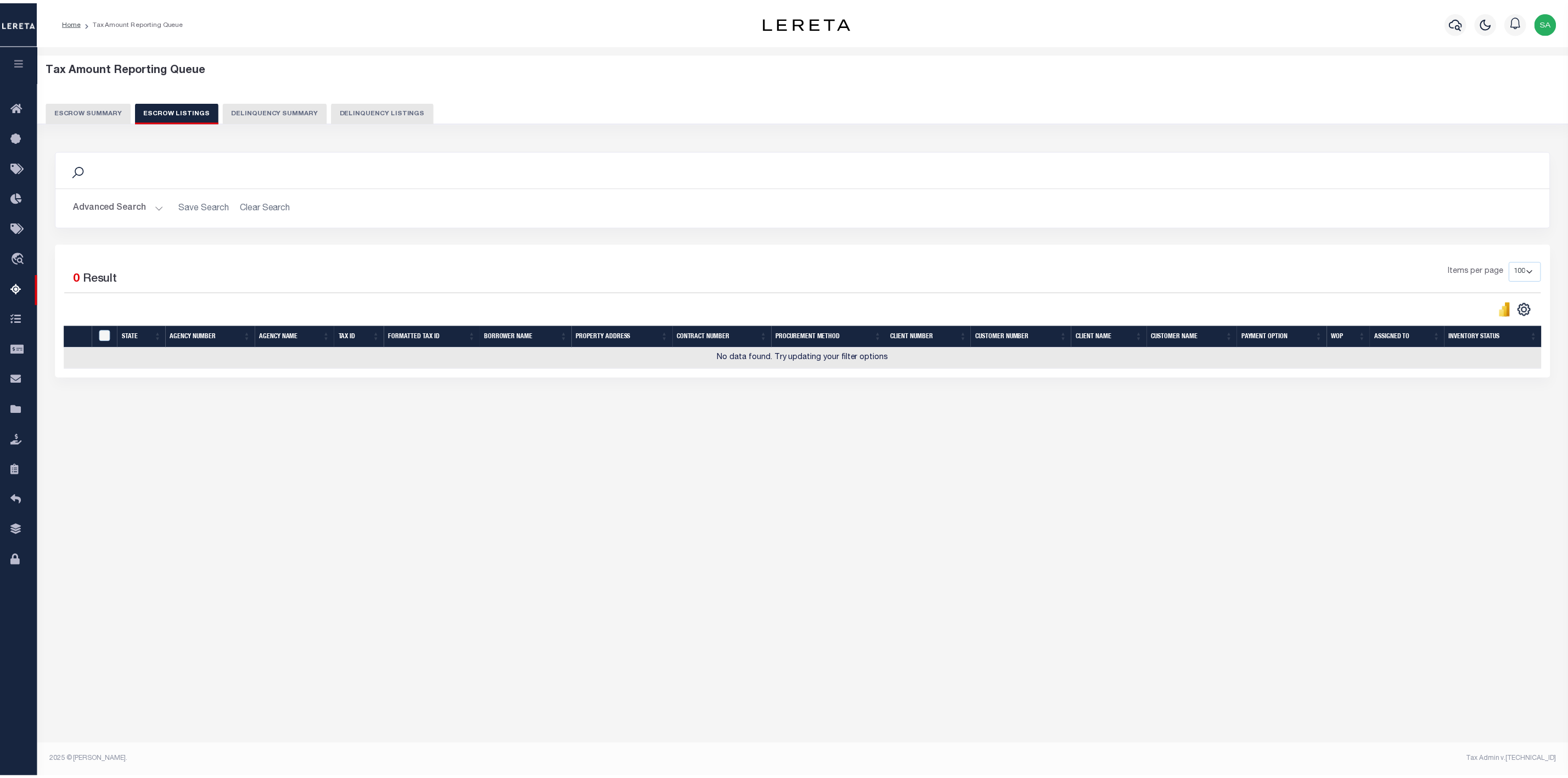
scroll to position [0, 0]
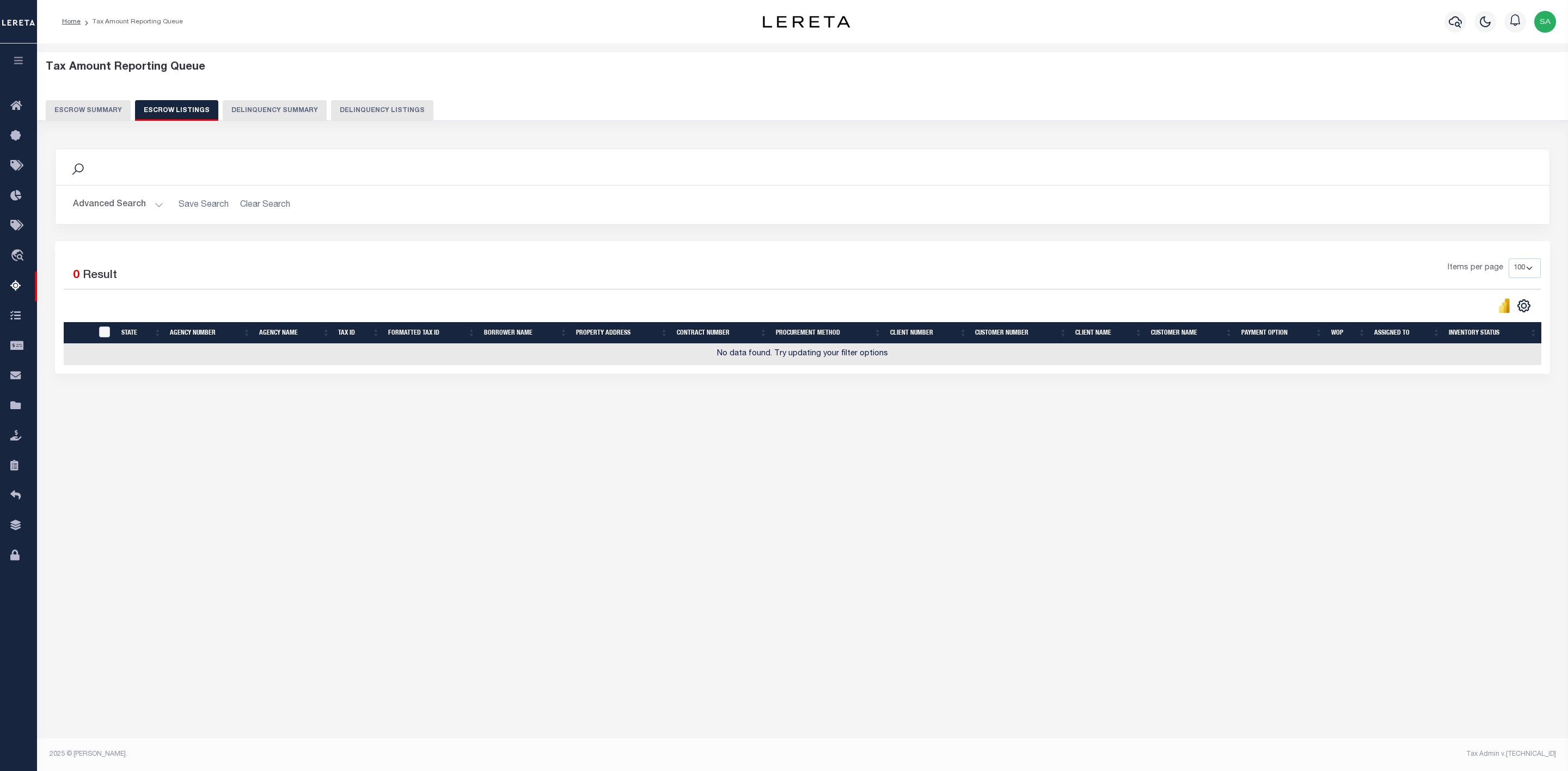
click at [80, 110] on button "Escrow Summary" at bounding box center [88, 111] width 85 height 21
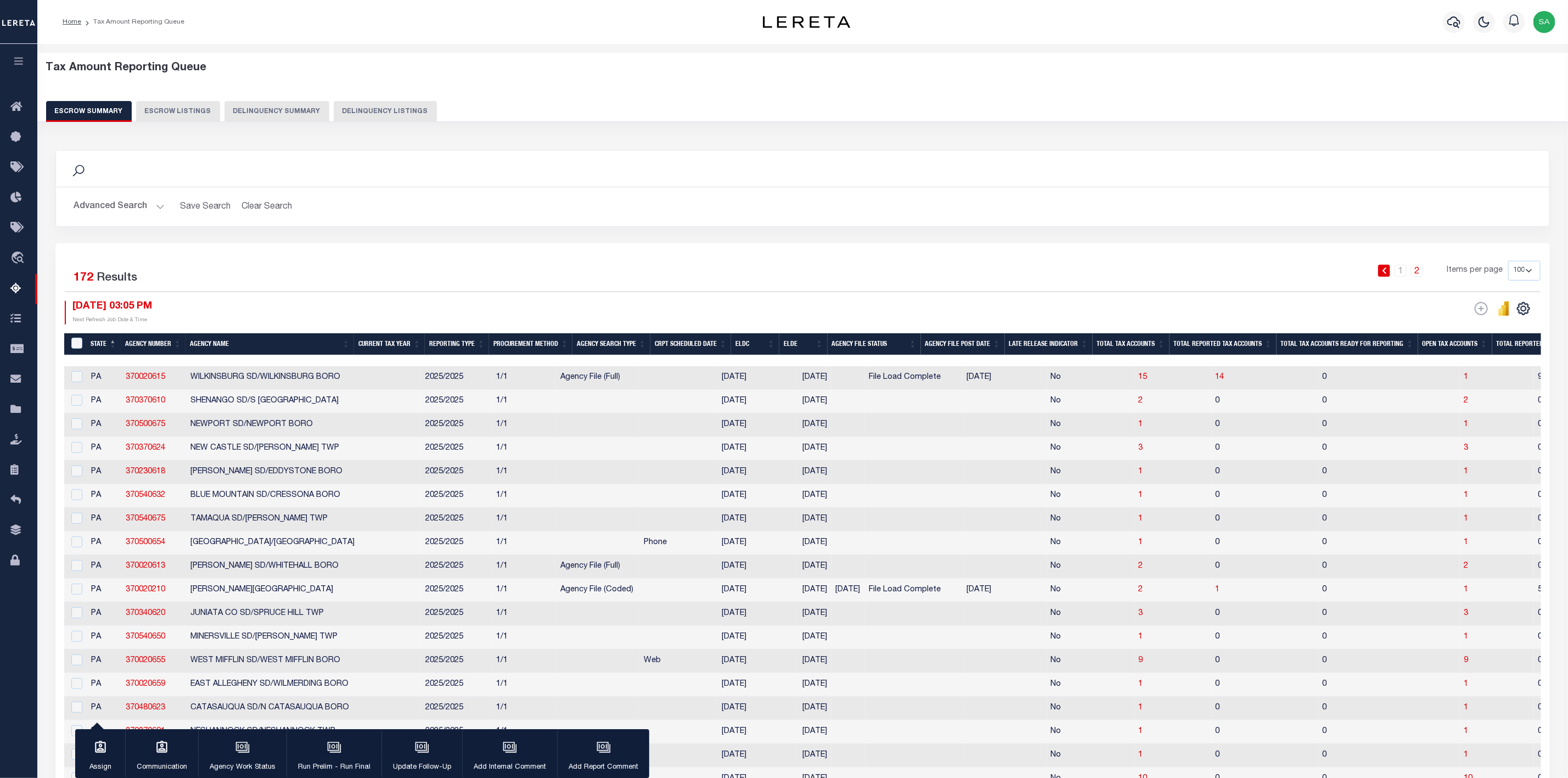
click at [794, 84] on div "Tax Amount Reporting Queue Escrow Summary Escrow Listings Delinquency Summary" at bounding box center [803, 91] width 1514 height 60
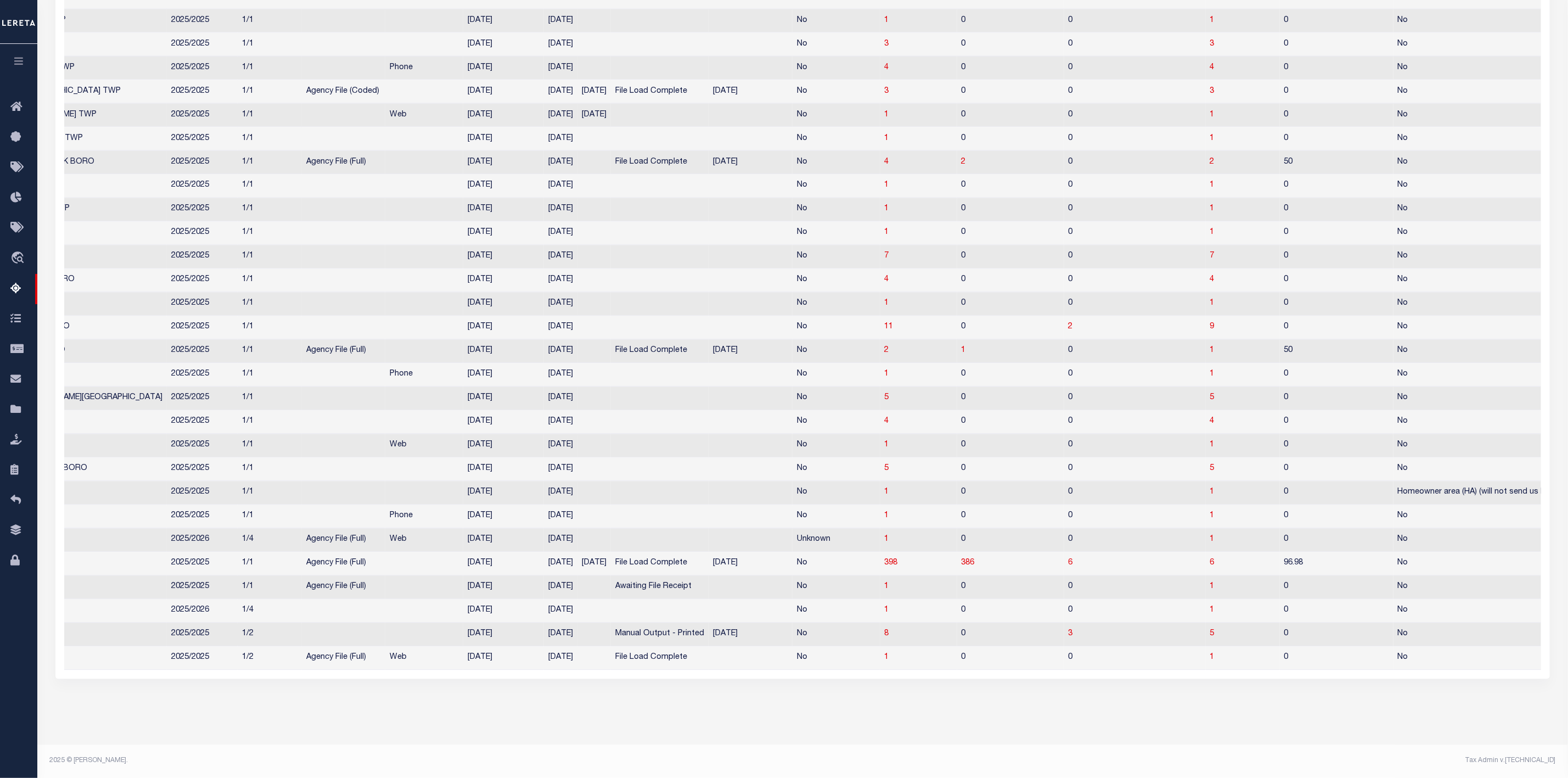
scroll to position [0, 181]
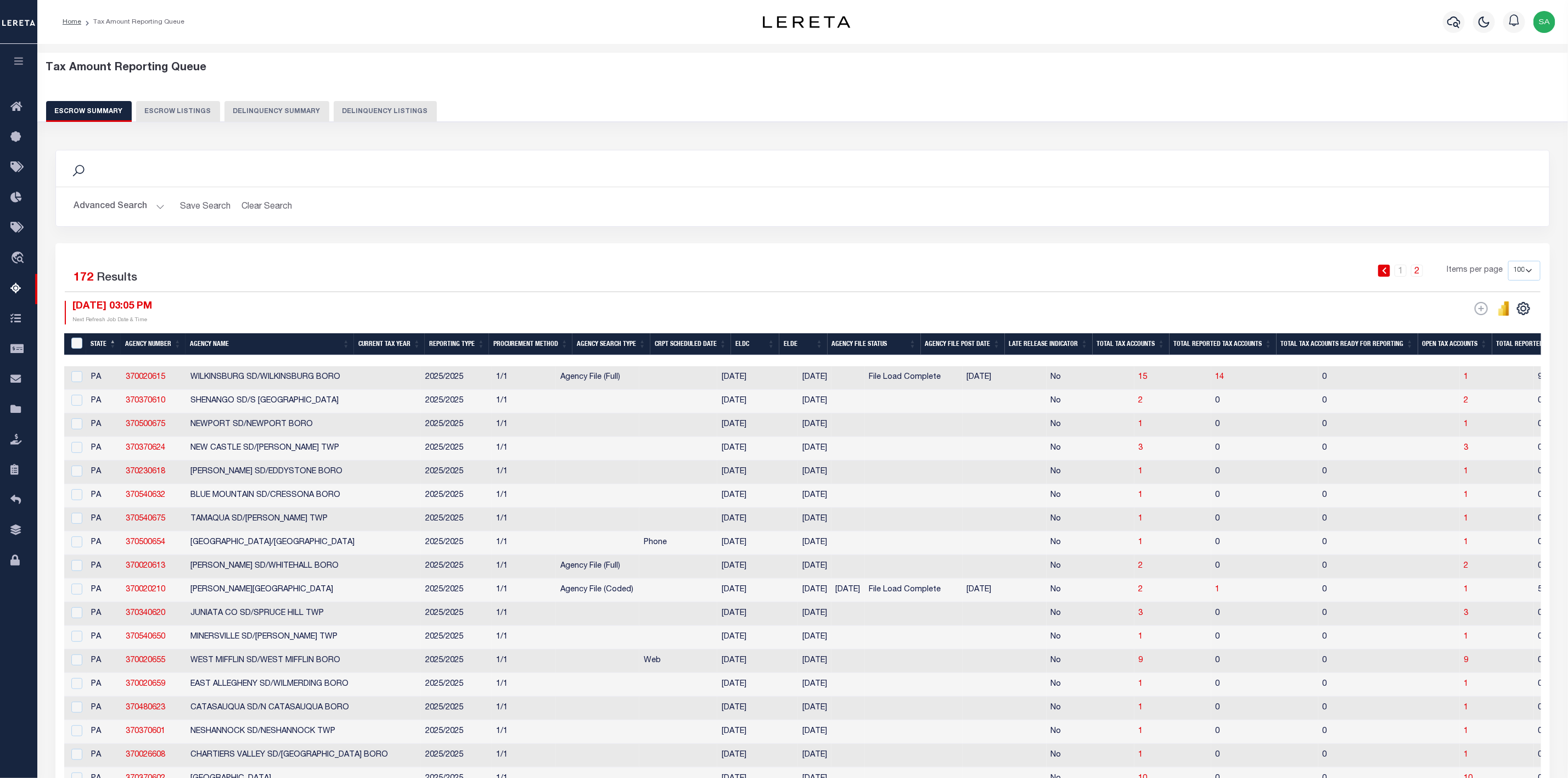
click at [78, 104] on button "Escrow Summary" at bounding box center [89, 112] width 86 height 21
click at [136, 206] on button "Advanced Search" at bounding box center [119, 206] width 91 height 21
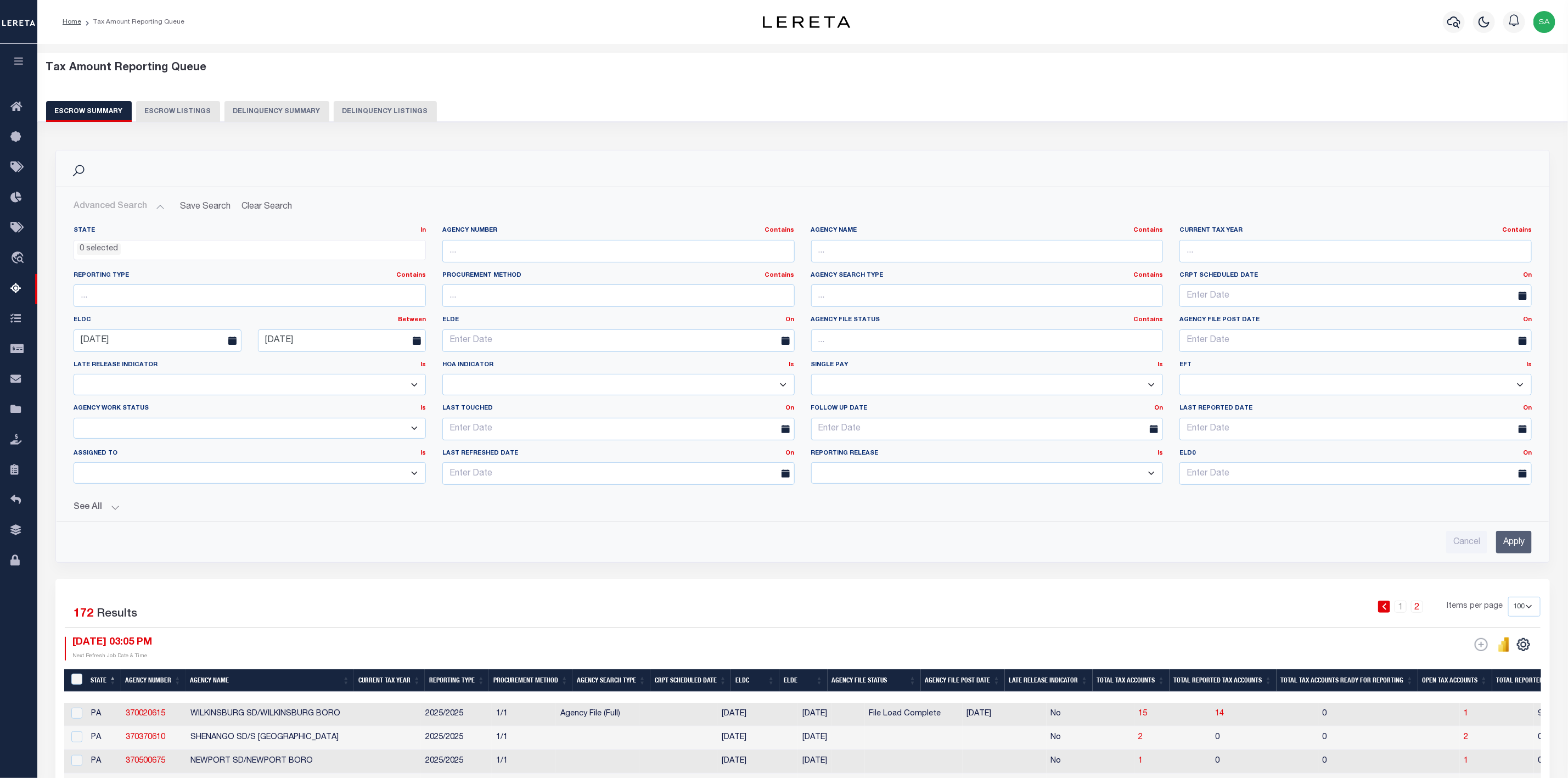
click at [1508, 543] on input "Apply" at bounding box center [1514, 542] width 36 height 23
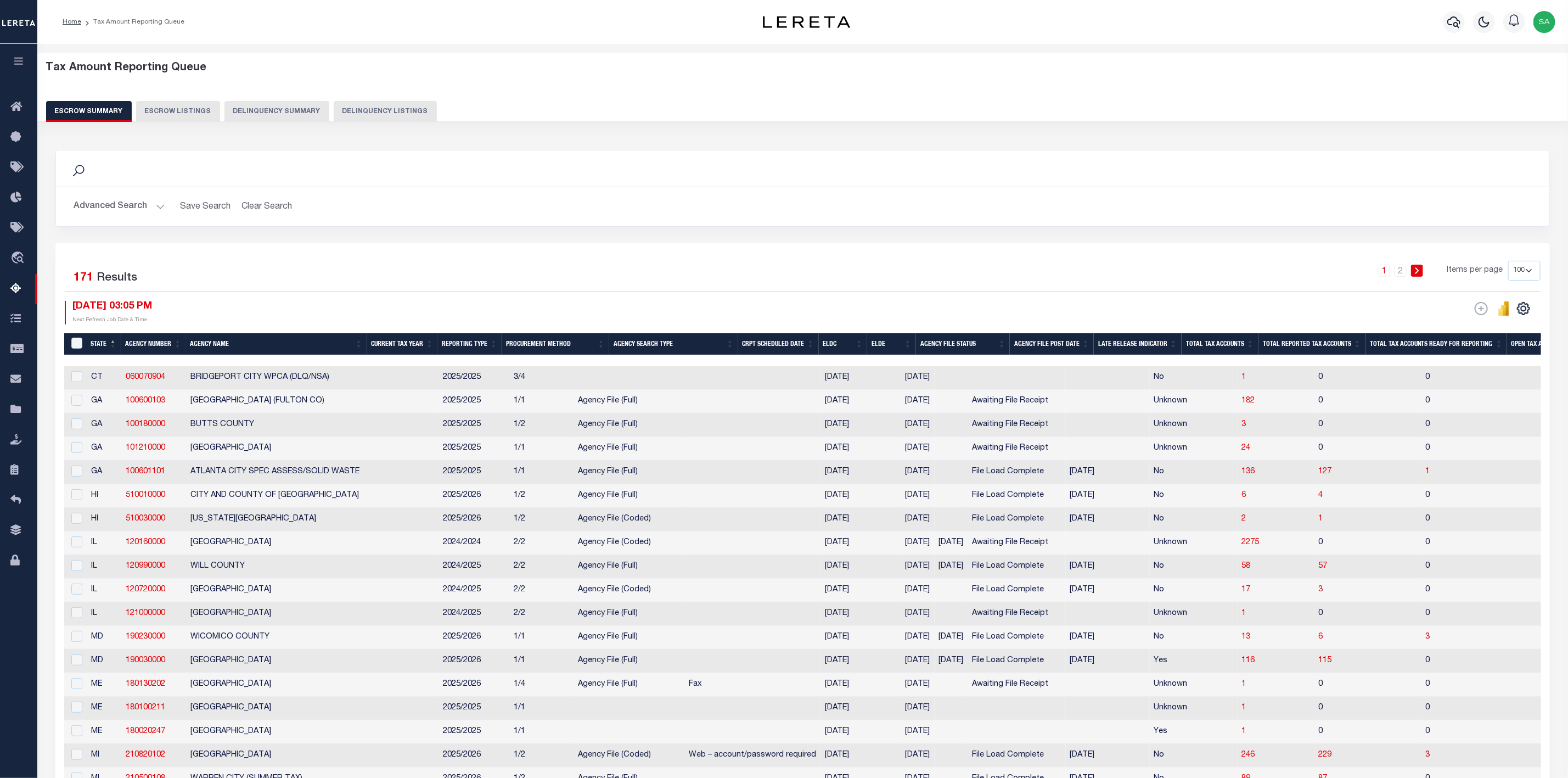
click at [1419, 268] on icon at bounding box center [1418, 271] width 5 height 7
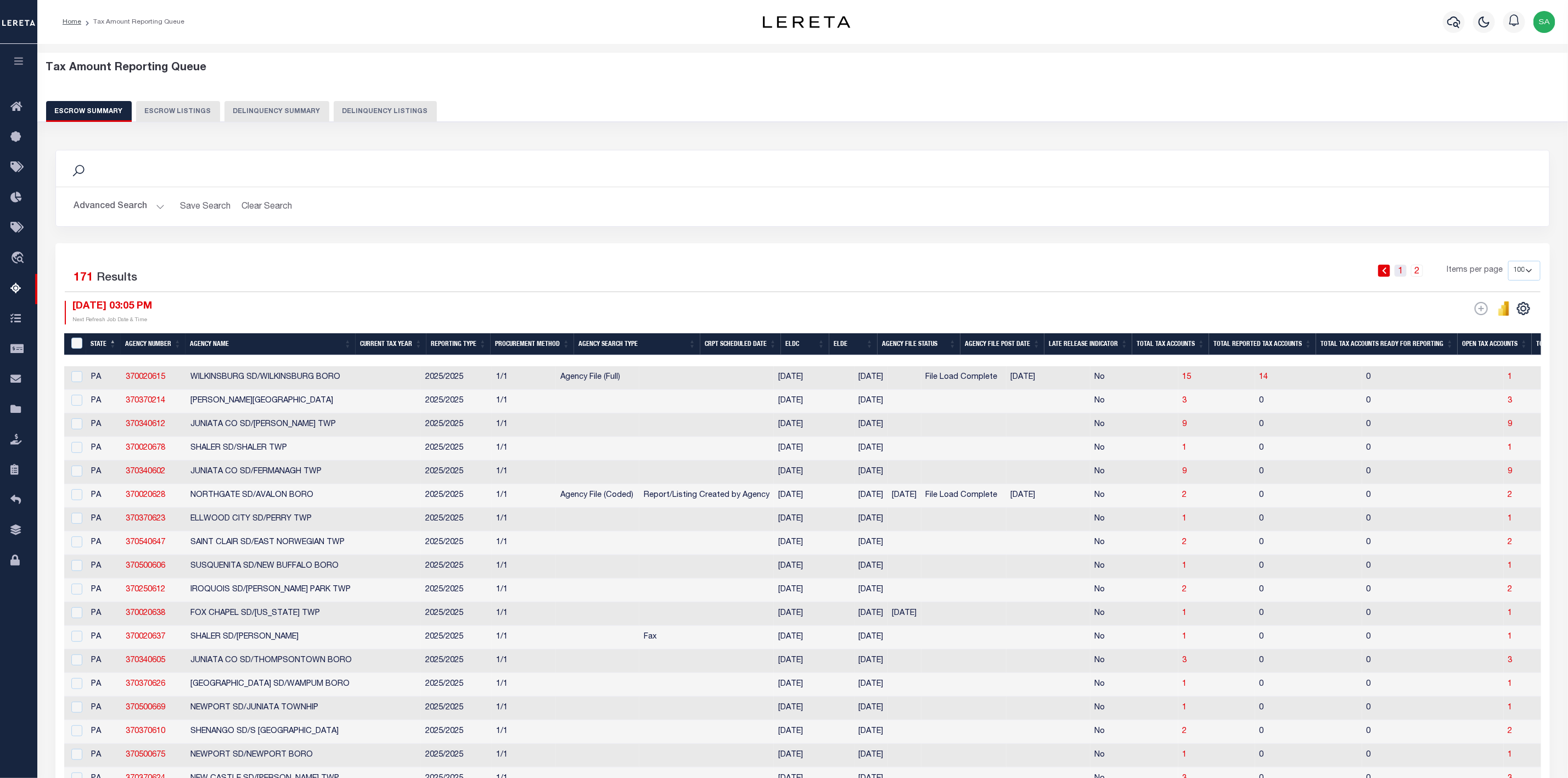
click at [1402, 277] on link "1" at bounding box center [1401, 271] width 12 height 12
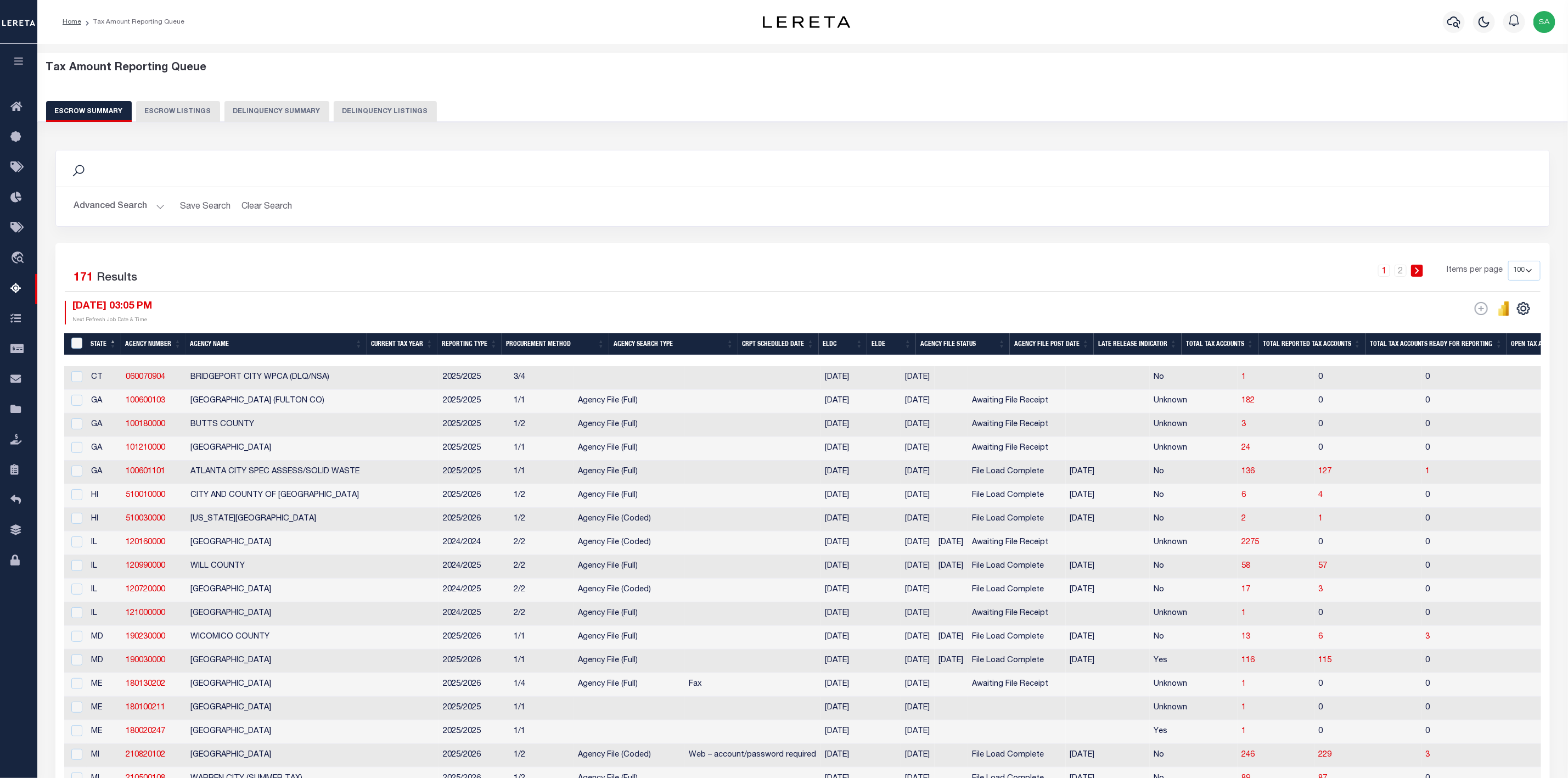
click at [160, 210] on button "Advanced Search" at bounding box center [119, 206] width 91 height 21
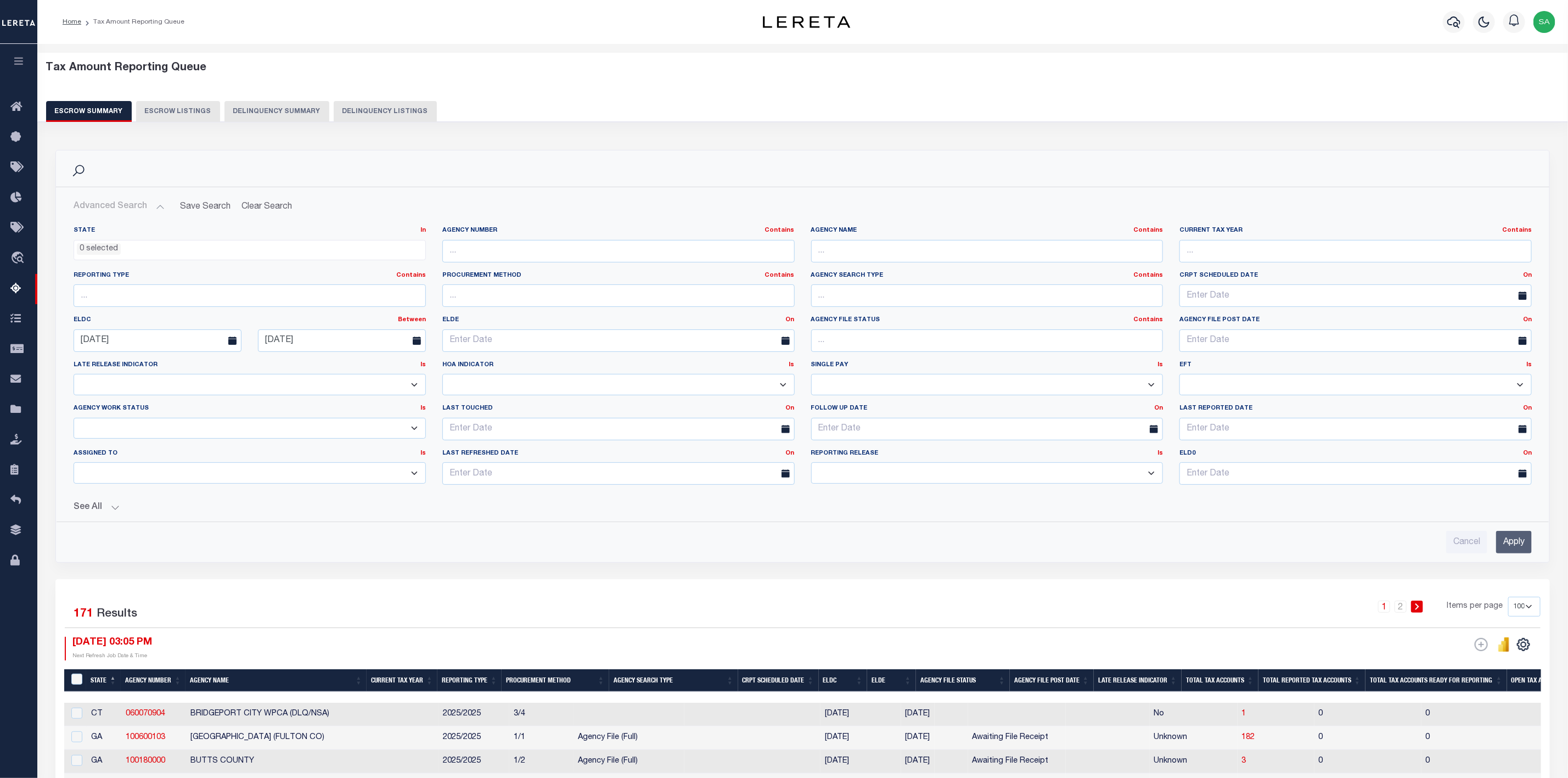
click at [1516, 545] on input "Apply" at bounding box center [1514, 542] width 36 height 23
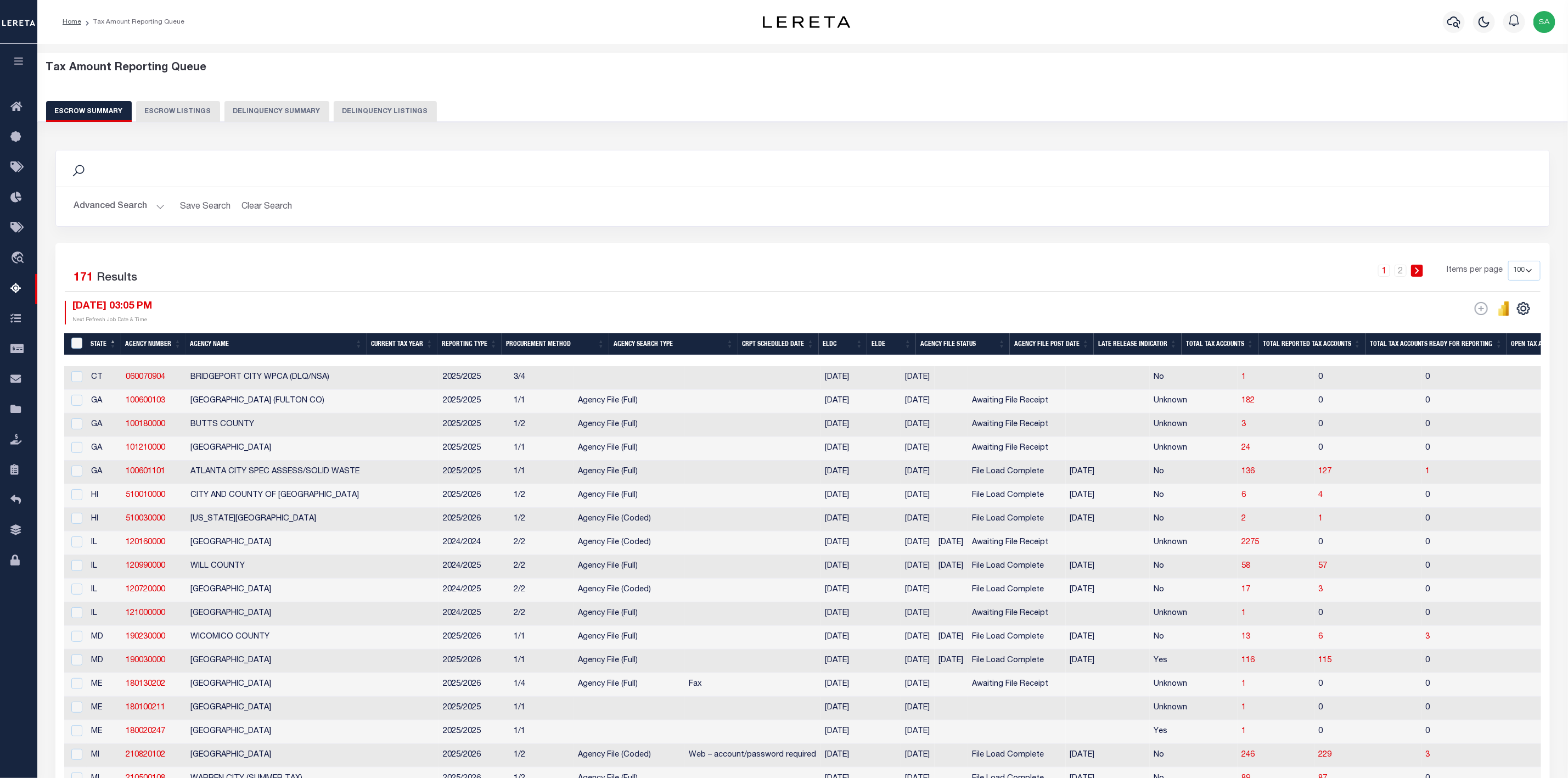
click at [155, 209] on button "Advanced Search" at bounding box center [119, 206] width 91 height 21
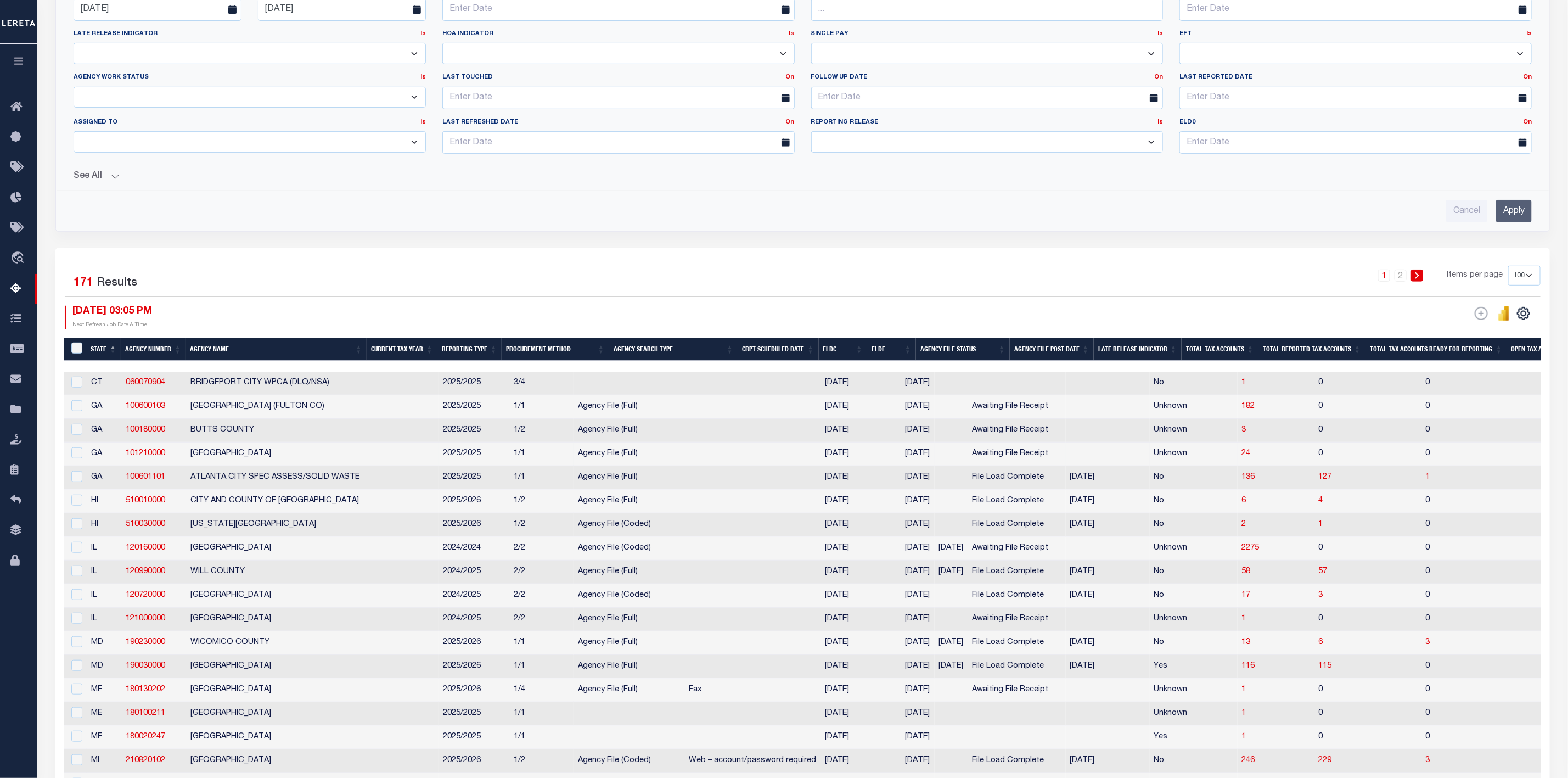
scroll to position [412, 0]
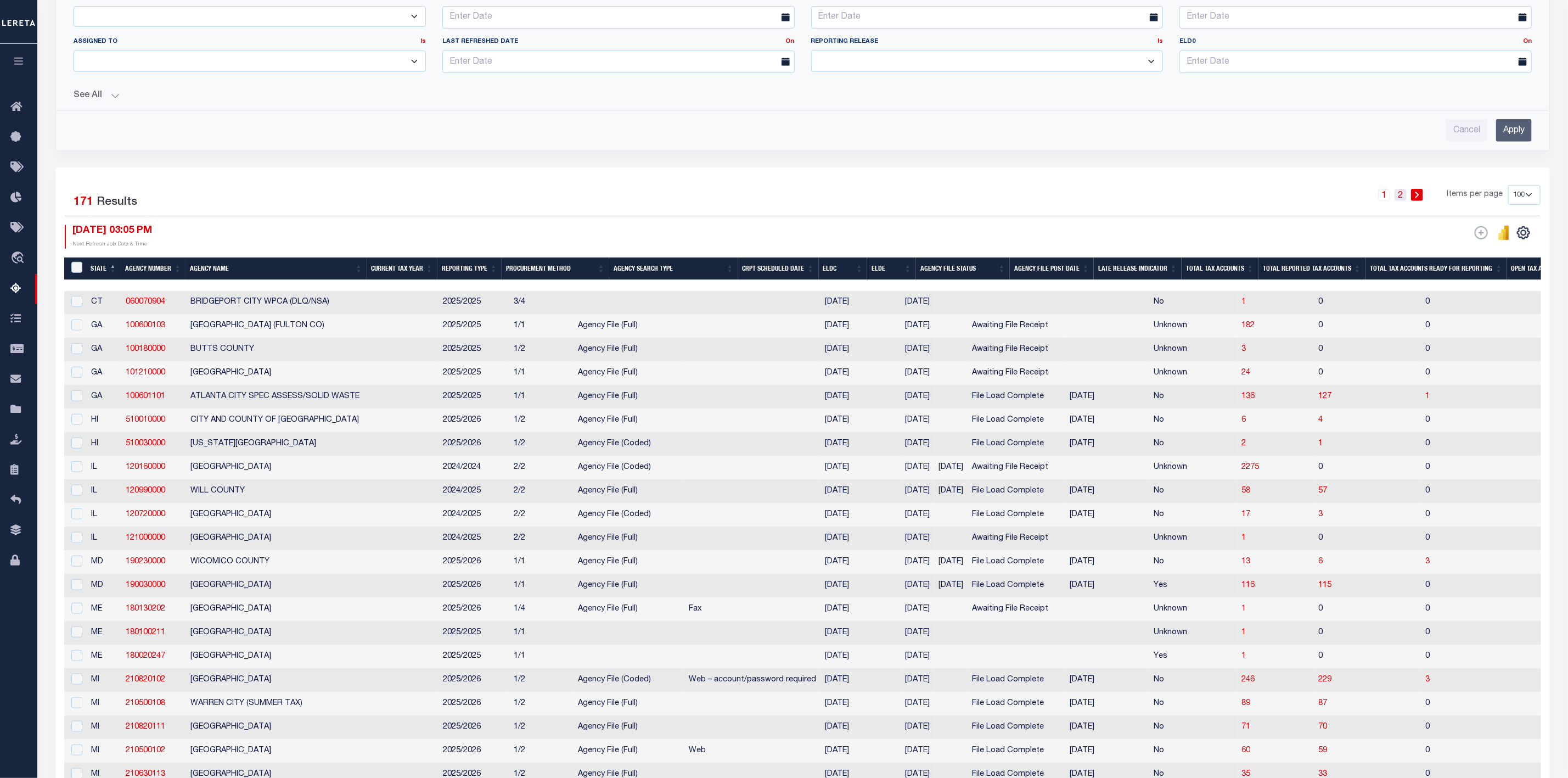
click at [1400, 198] on link "2" at bounding box center [1401, 195] width 12 height 12
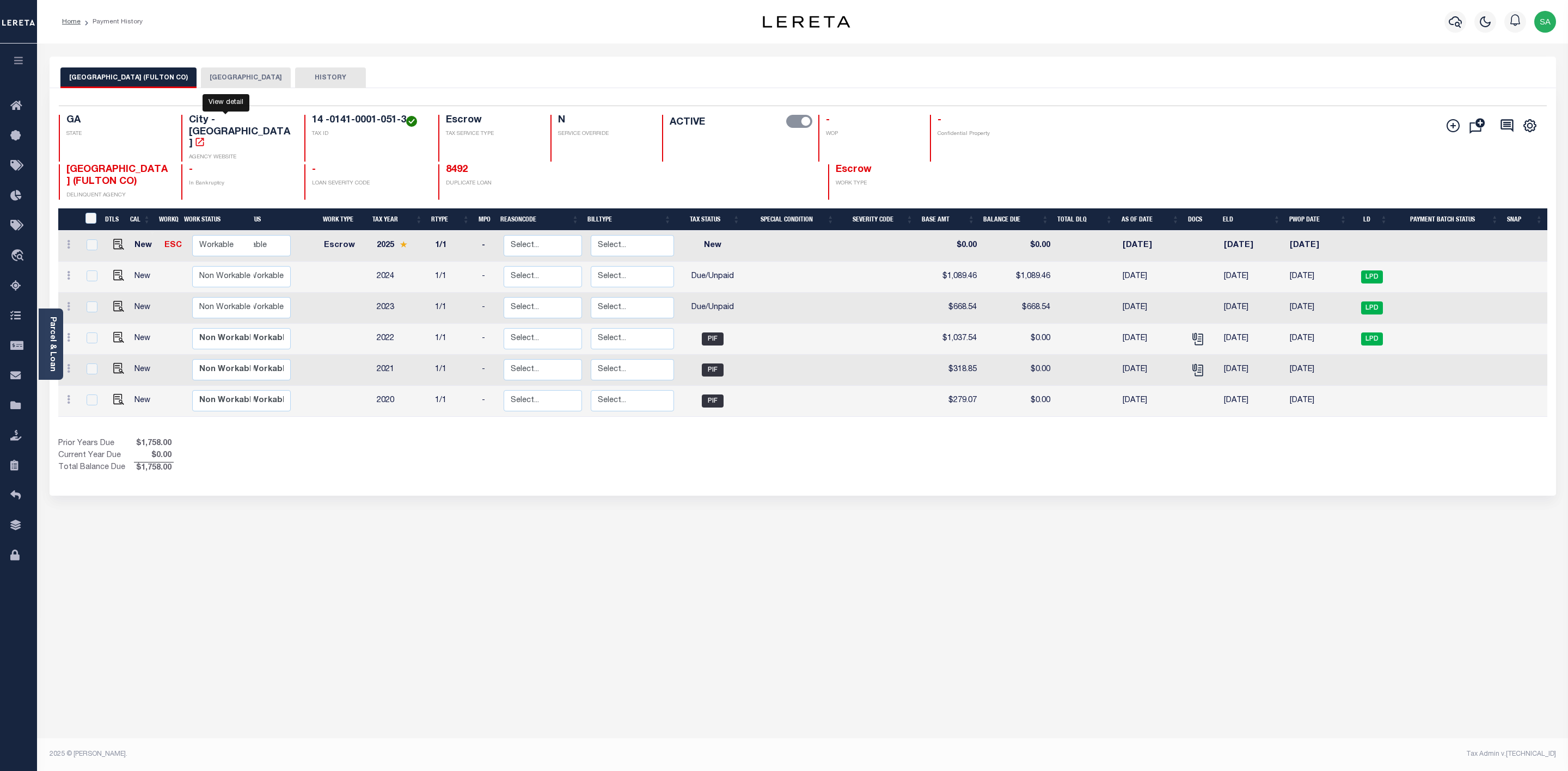
click at [205, 137] on icon "" at bounding box center [200, 142] width 11 height 11
drag, startPoint x: 91, startPoint y: 158, endPoint x: 60, endPoint y: 157, distance: 31.0
click at [60, 164] on div "ATLANTA CITY (FULTON CO) DELINQUENT AGENCY" at bounding box center [114, 182] width 110 height 35
copy span "ATLANTA CITY"
click at [145, 164] on h4 "ATLANTA CITY (FULTON CO)" at bounding box center [117, 176] width 102 height 23
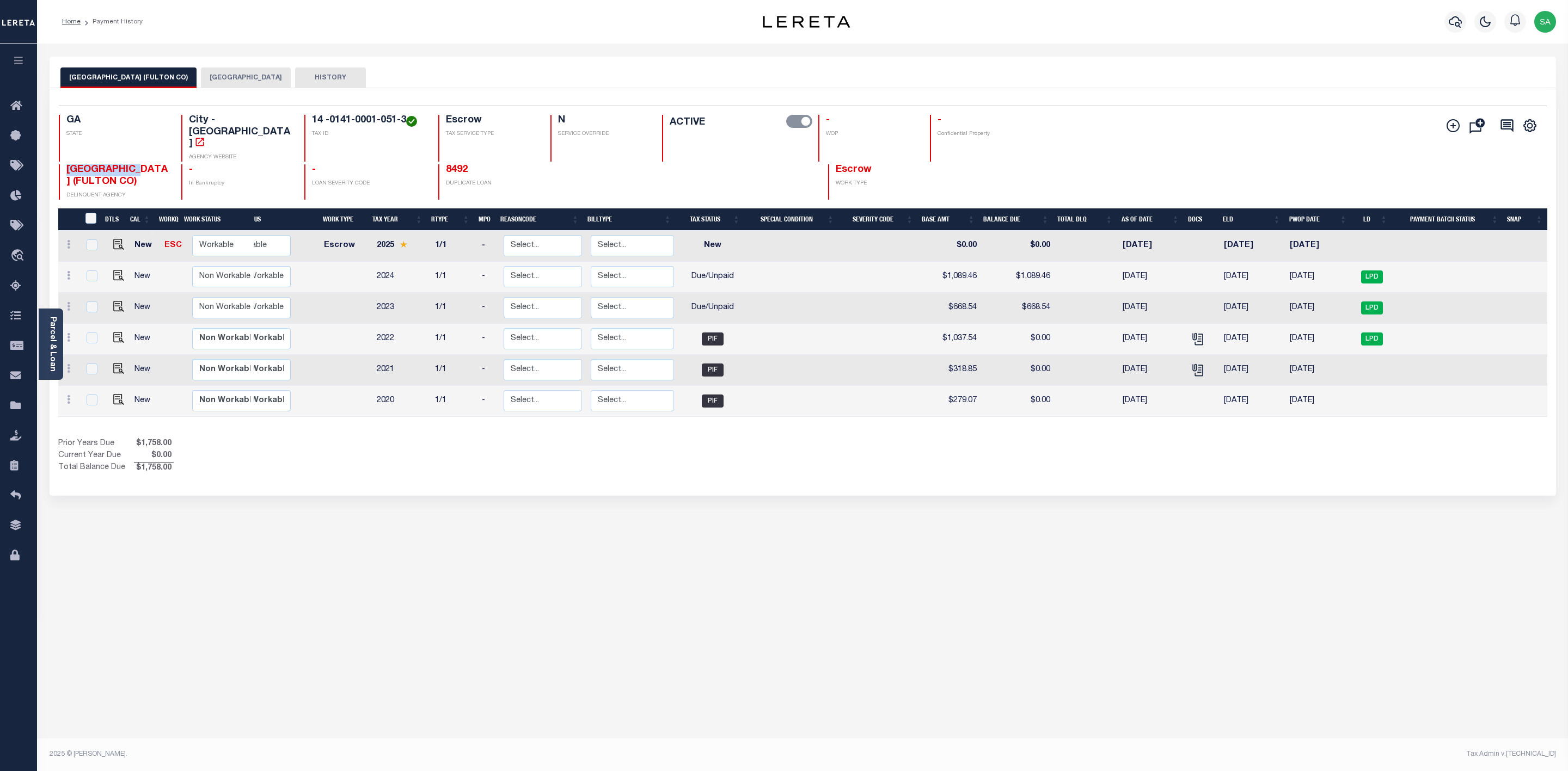
drag, startPoint x: 144, startPoint y: 157, endPoint x: 64, endPoint y: 161, distance: 80.1
click at [64, 164] on div "ATLANTA CITY (FULTON CO) DELINQUENT AGENCY" at bounding box center [114, 182] width 110 height 35
copy span "ATLANTA CITY"
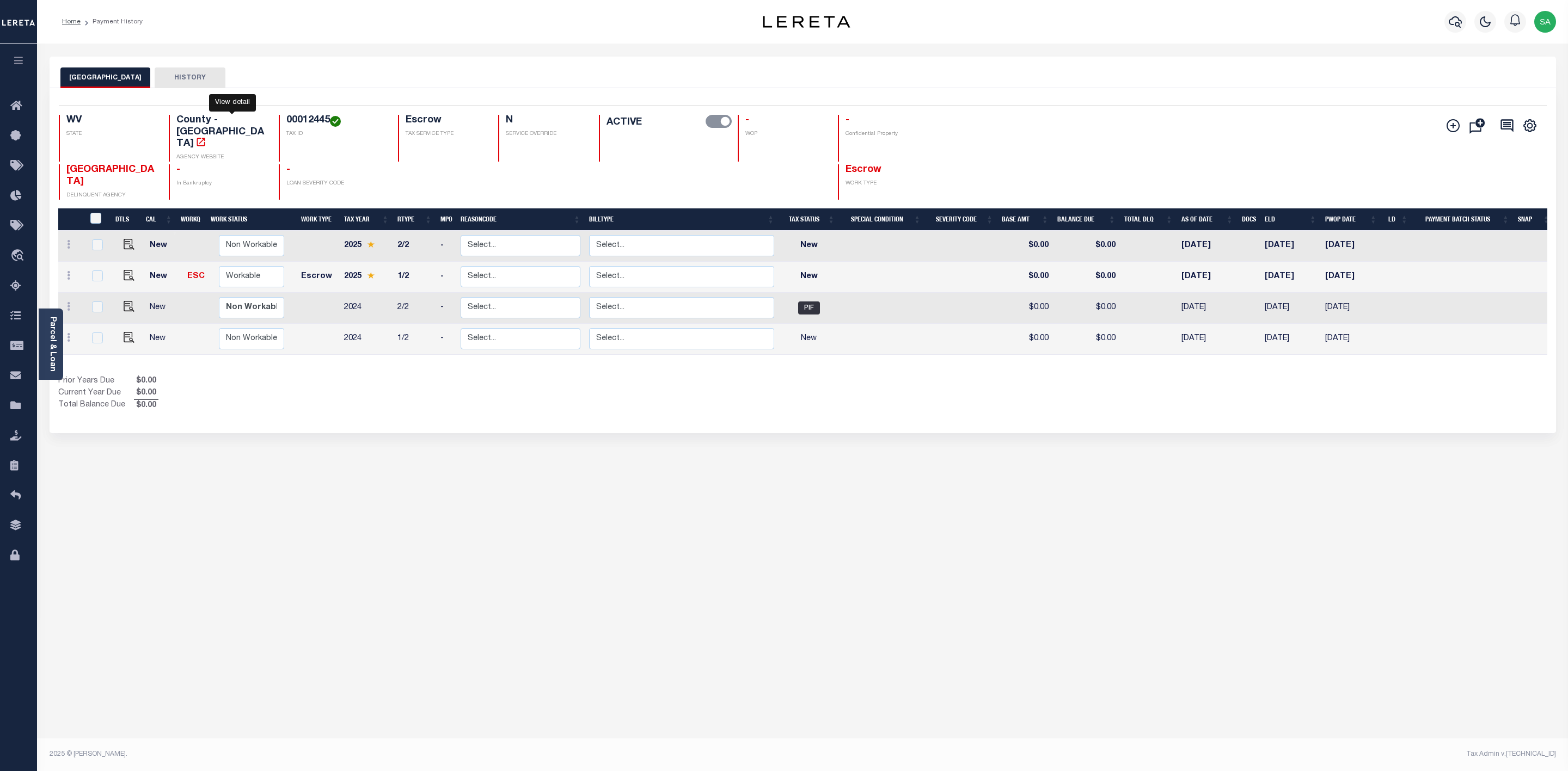
click at [208, 139] on link "" at bounding box center [200, 144] width 14 height 10
click at [52, 342] on link "Parcel & Loan" at bounding box center [52, 344] width 8 height 55
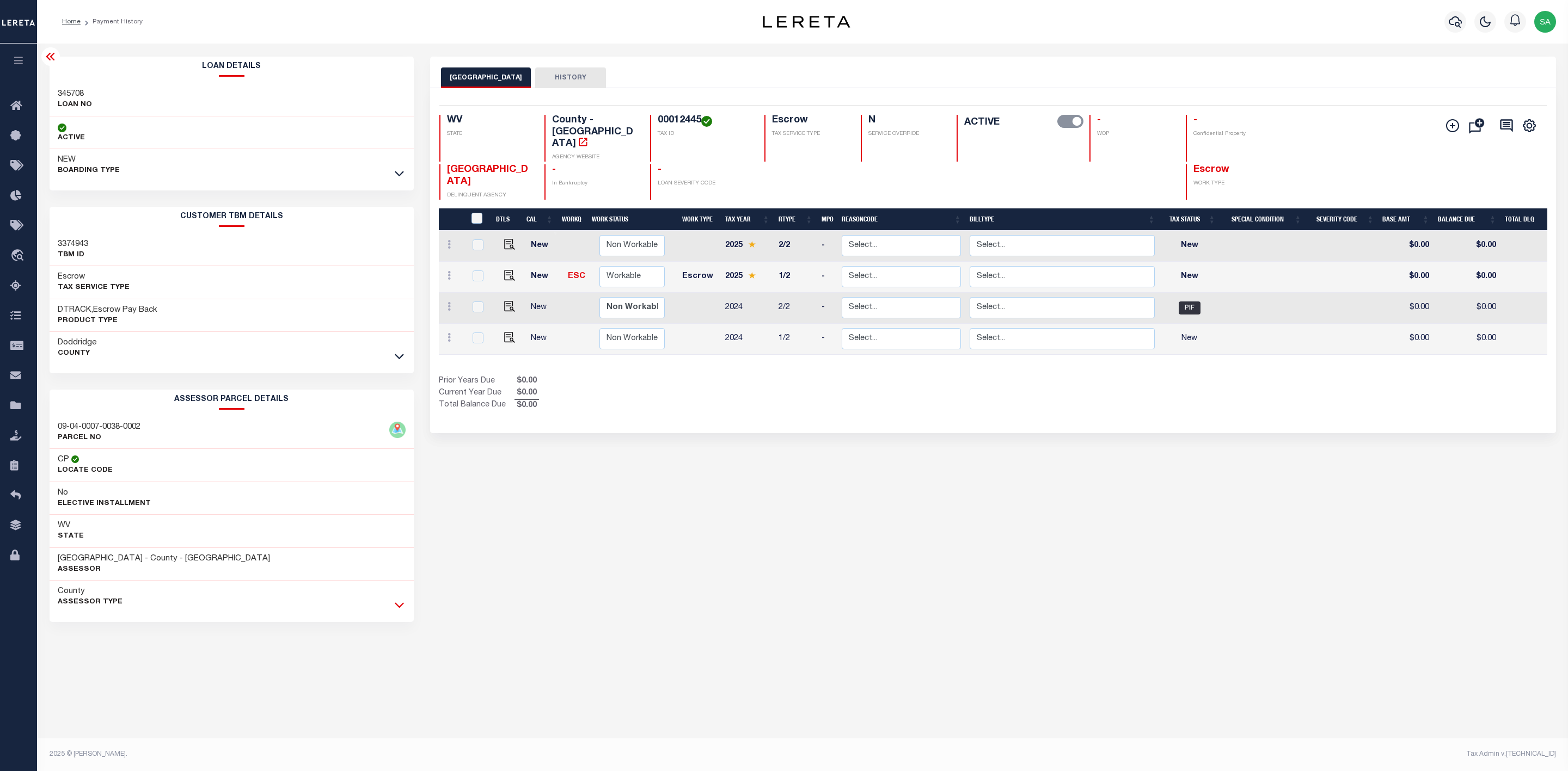
click at [399, 610] on icon at bounding box center [399, 605] width 9 height 12
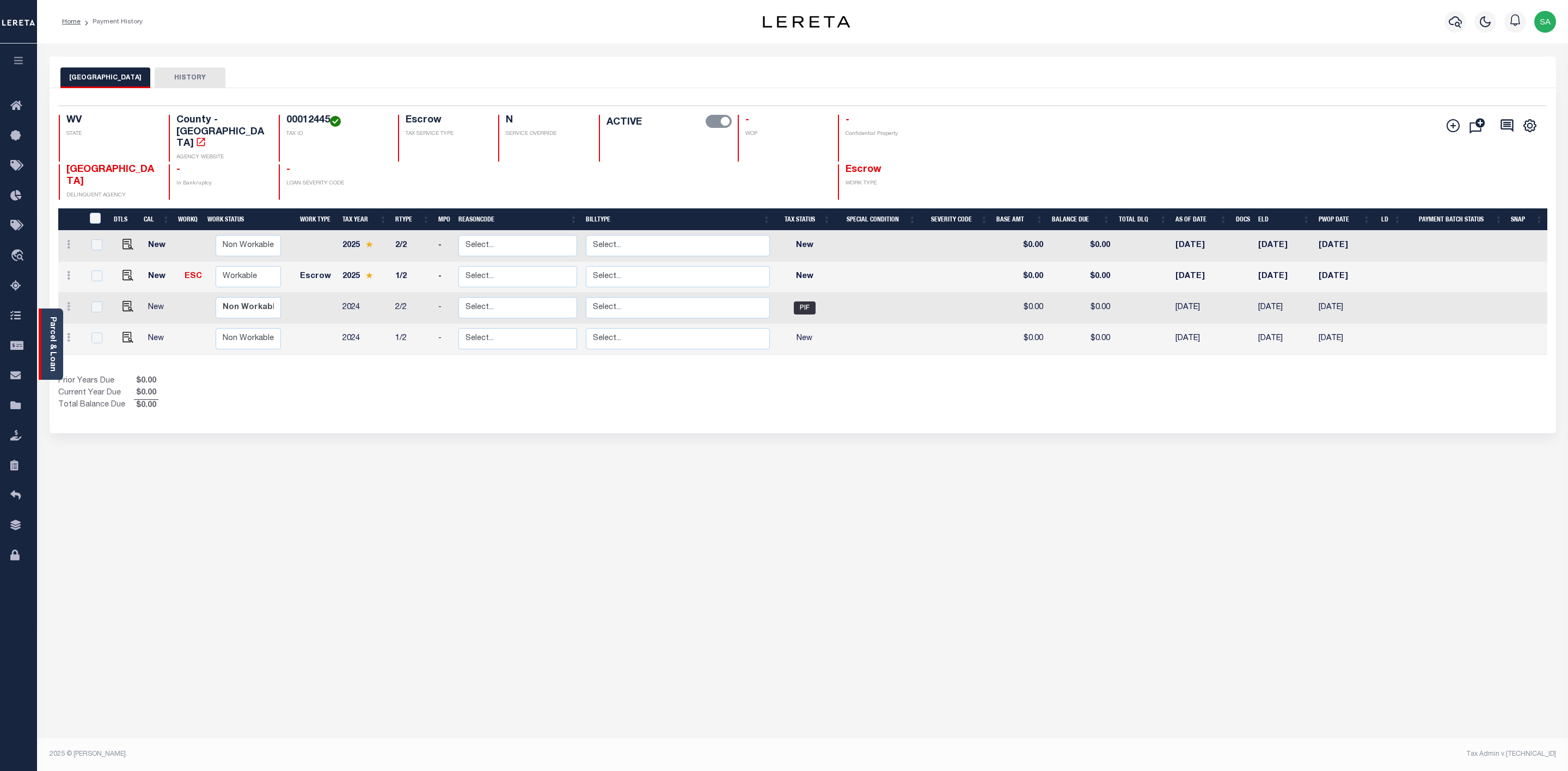
click at [52, 340] on link "Parcel & Loan" at bounding box center [52, 344] width 8 height 55
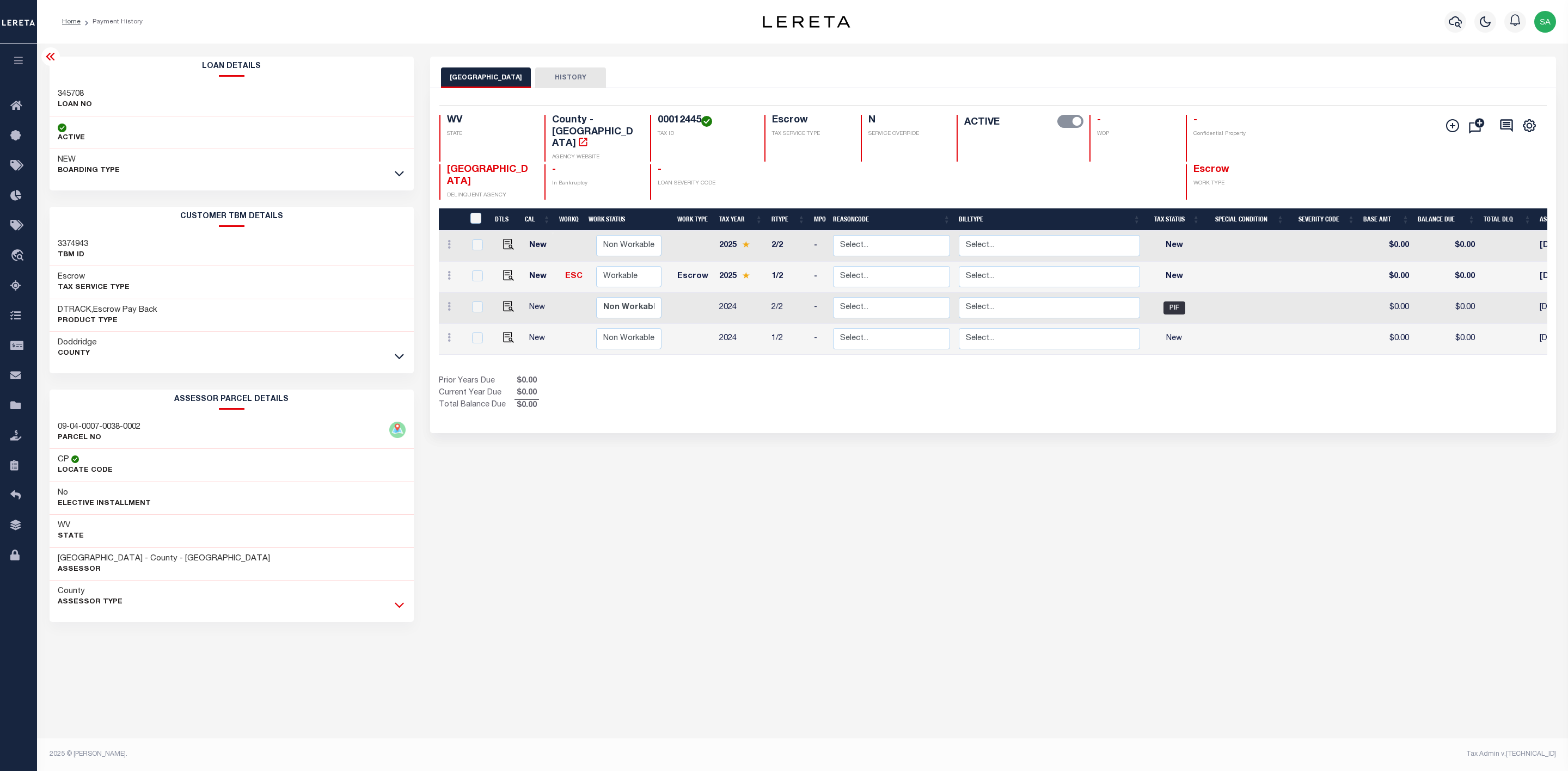
click at [397, 611] on icon at bounding box center [399, 605] width 9 height 12
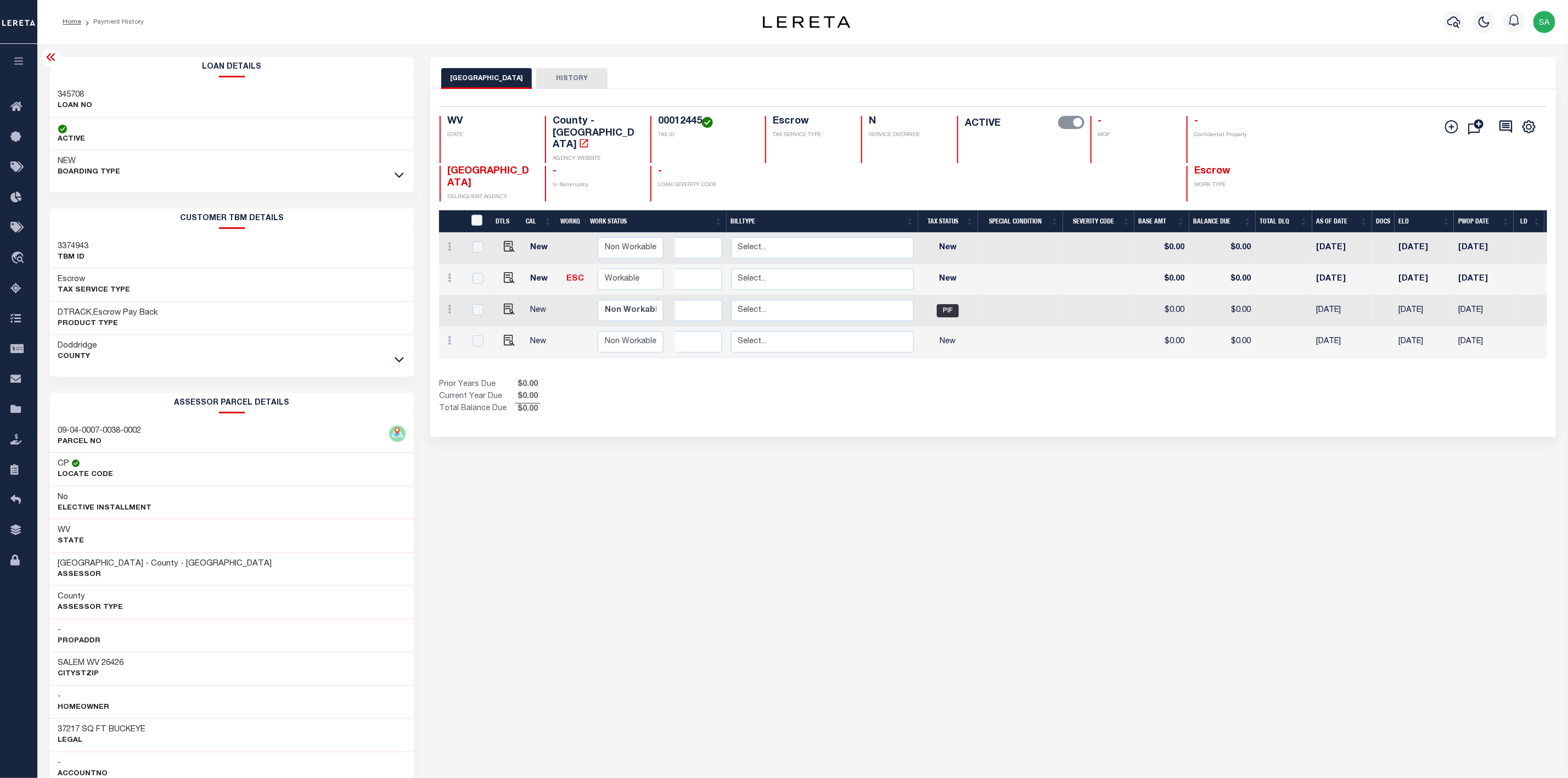
scroll to position [0, 285]
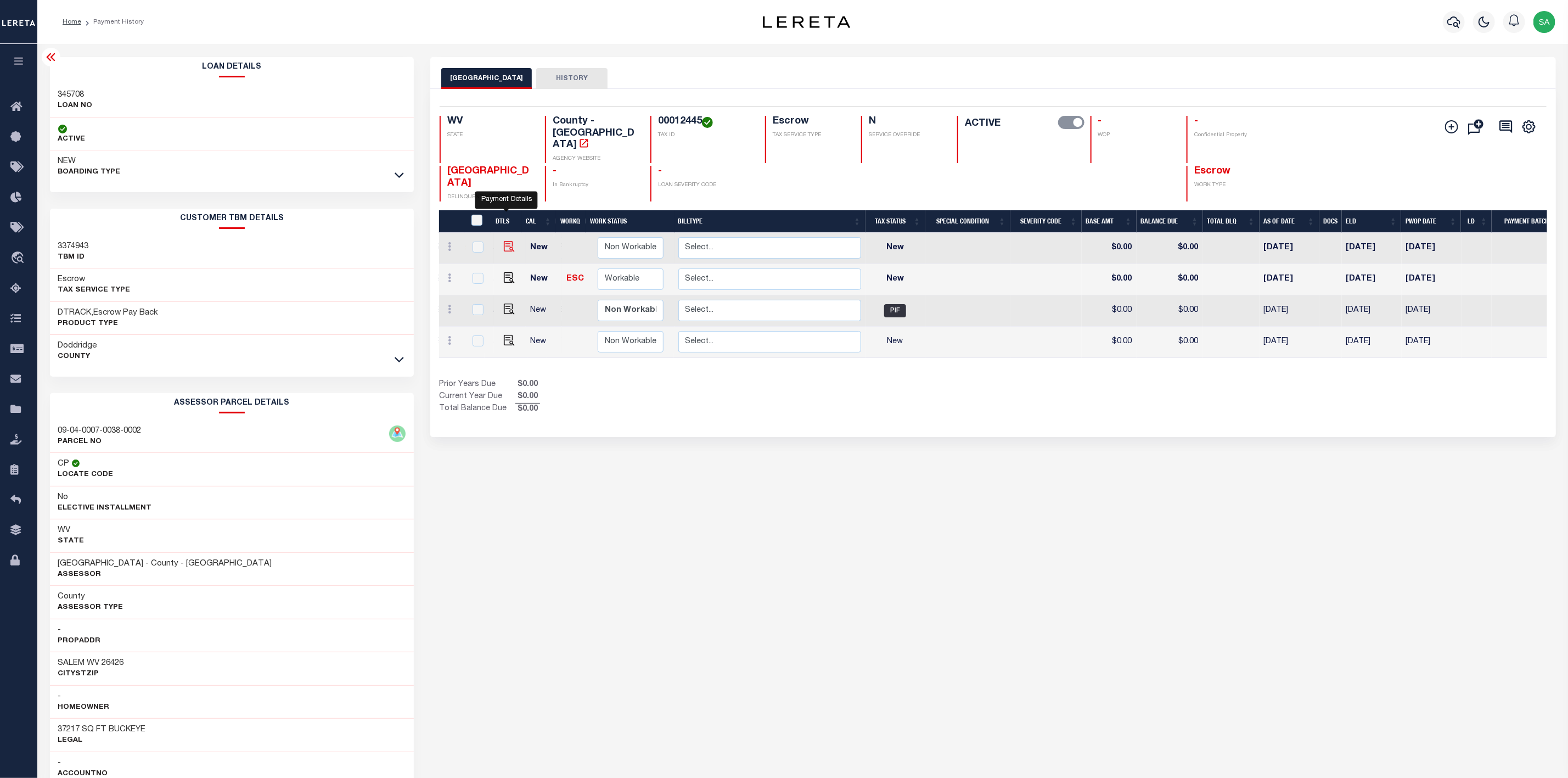
click at [506, 241] on img "" at bounding box center [509, 247] width 11 height 11
checkbox input "true"
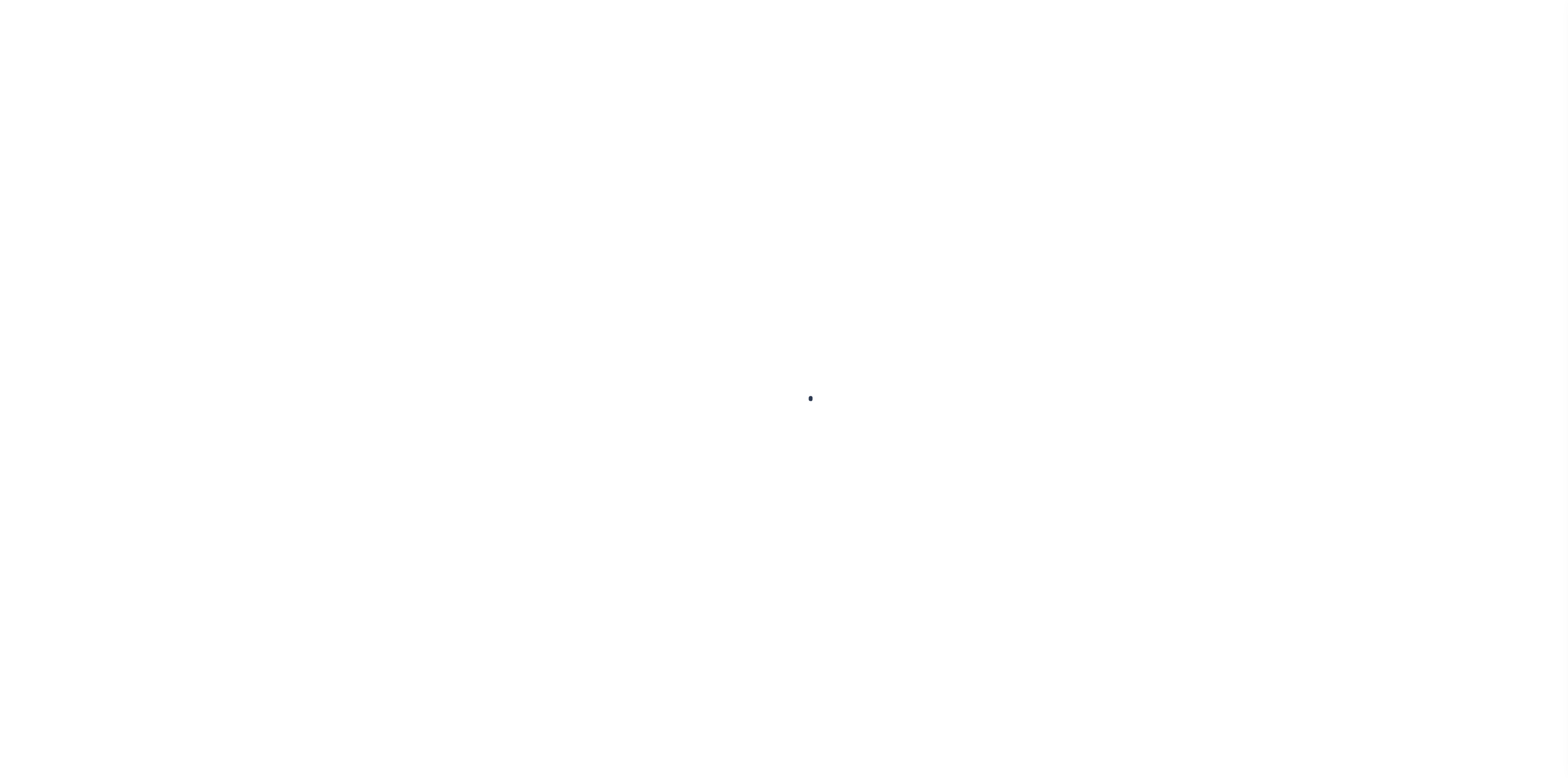
checkbox input "false"
type input "Semi Annual"
type input "[DATE]"
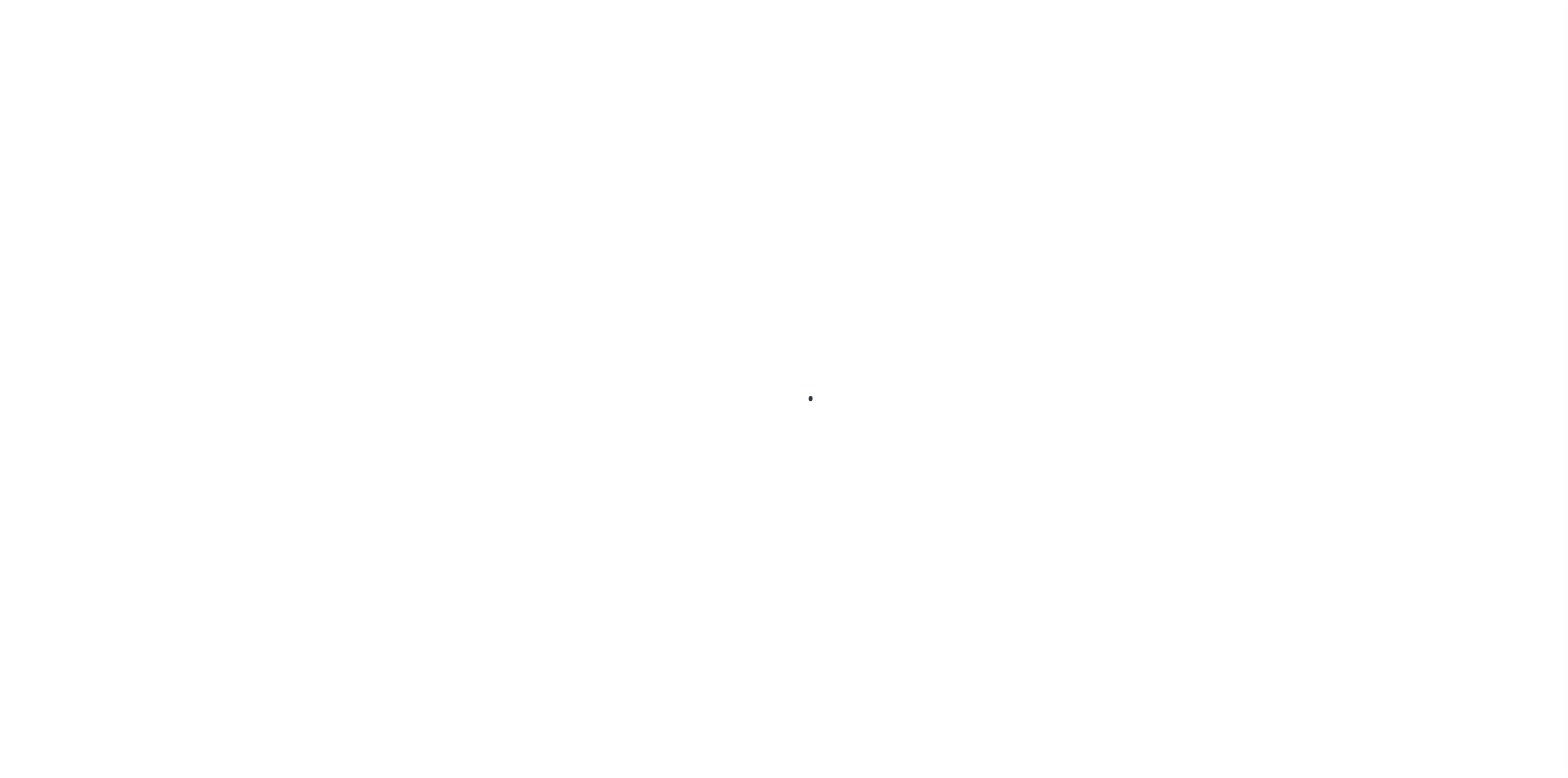
select select "NW2"
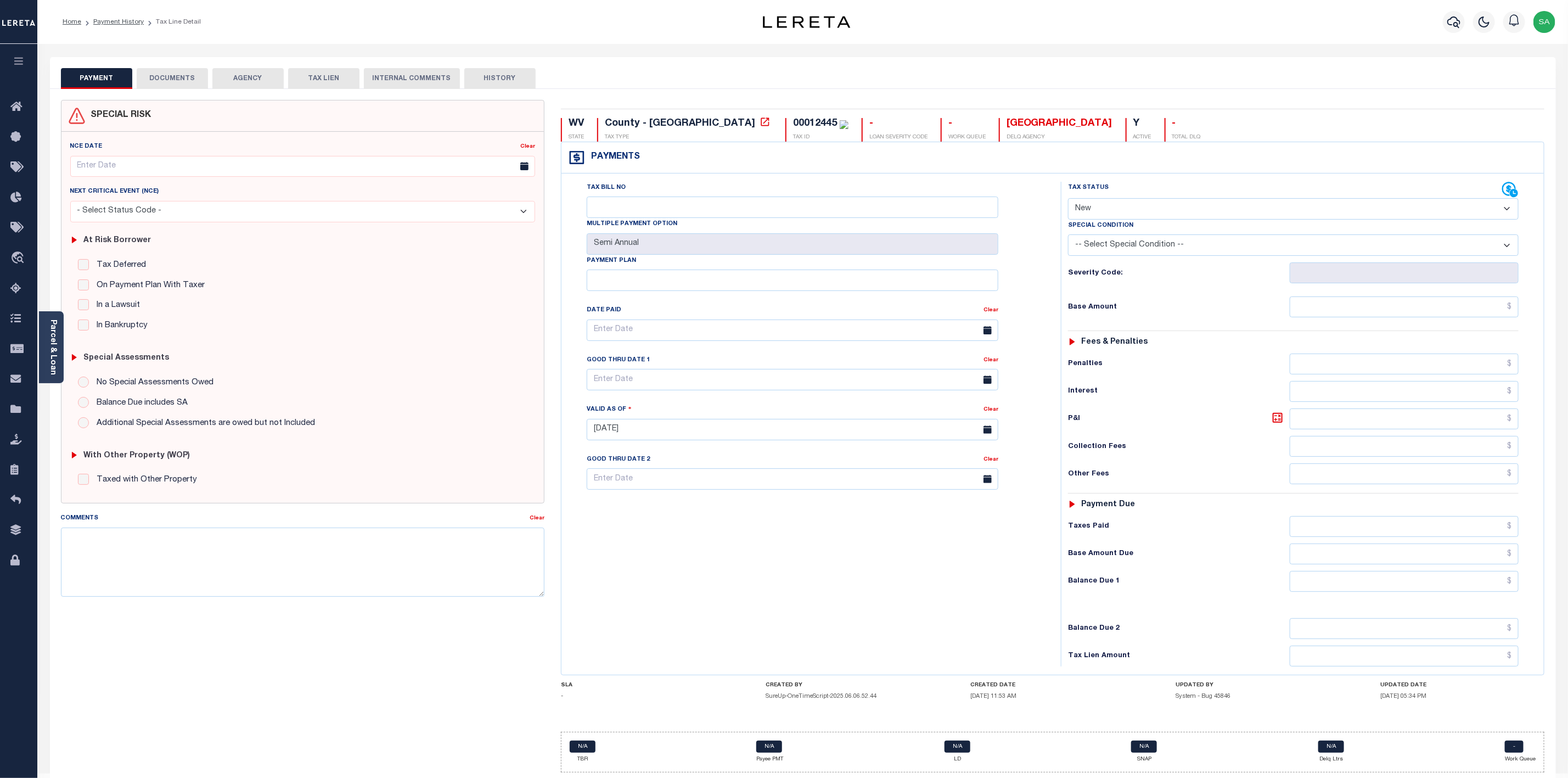
click at [178, 81] on button "DOCUMENTS" at bounding box center [172, 79] width 71 height 21
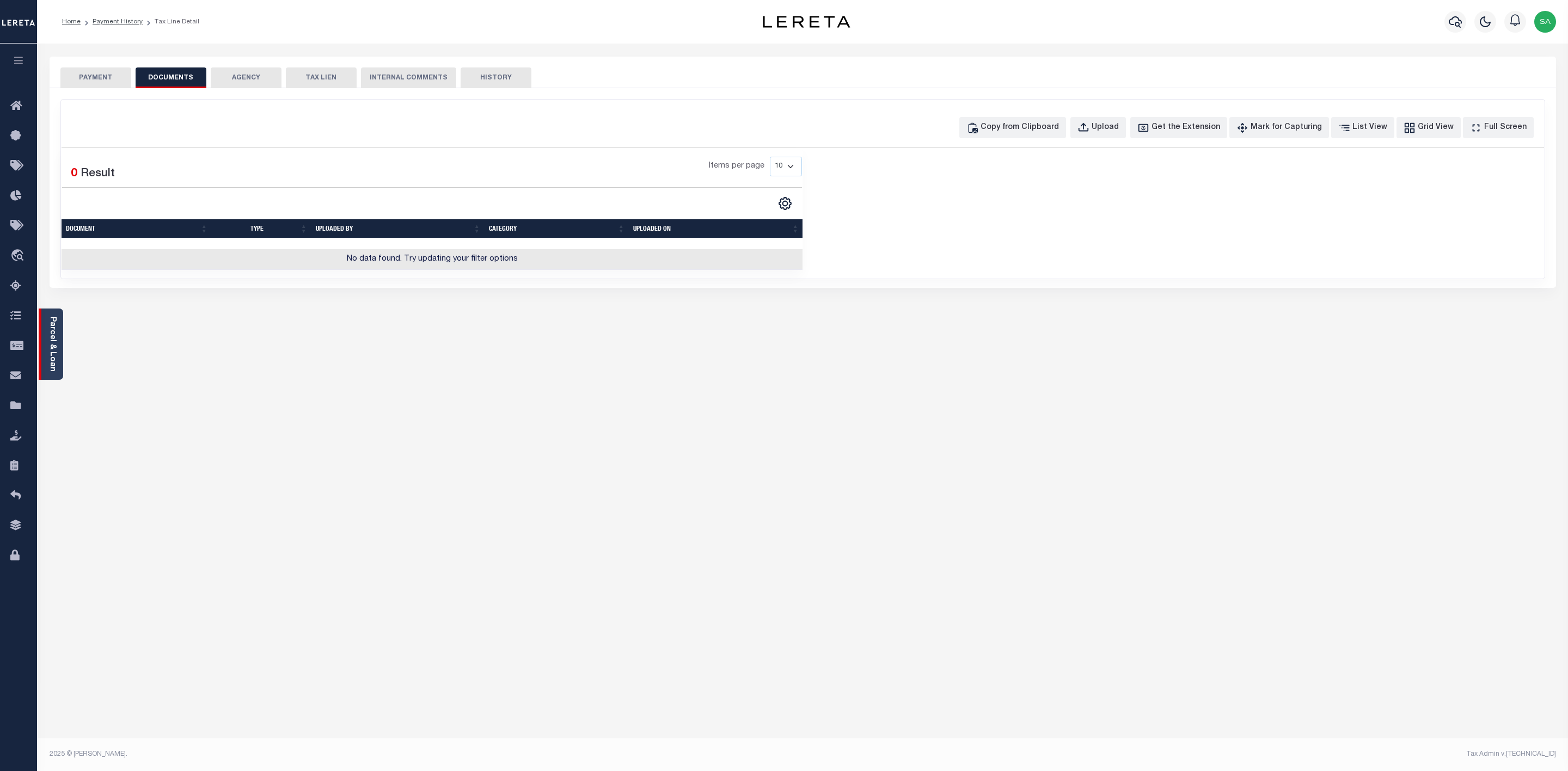
click at [44, 338] on div "Parcel & Loan" at bounding box center [51, 344] width 24 height 71
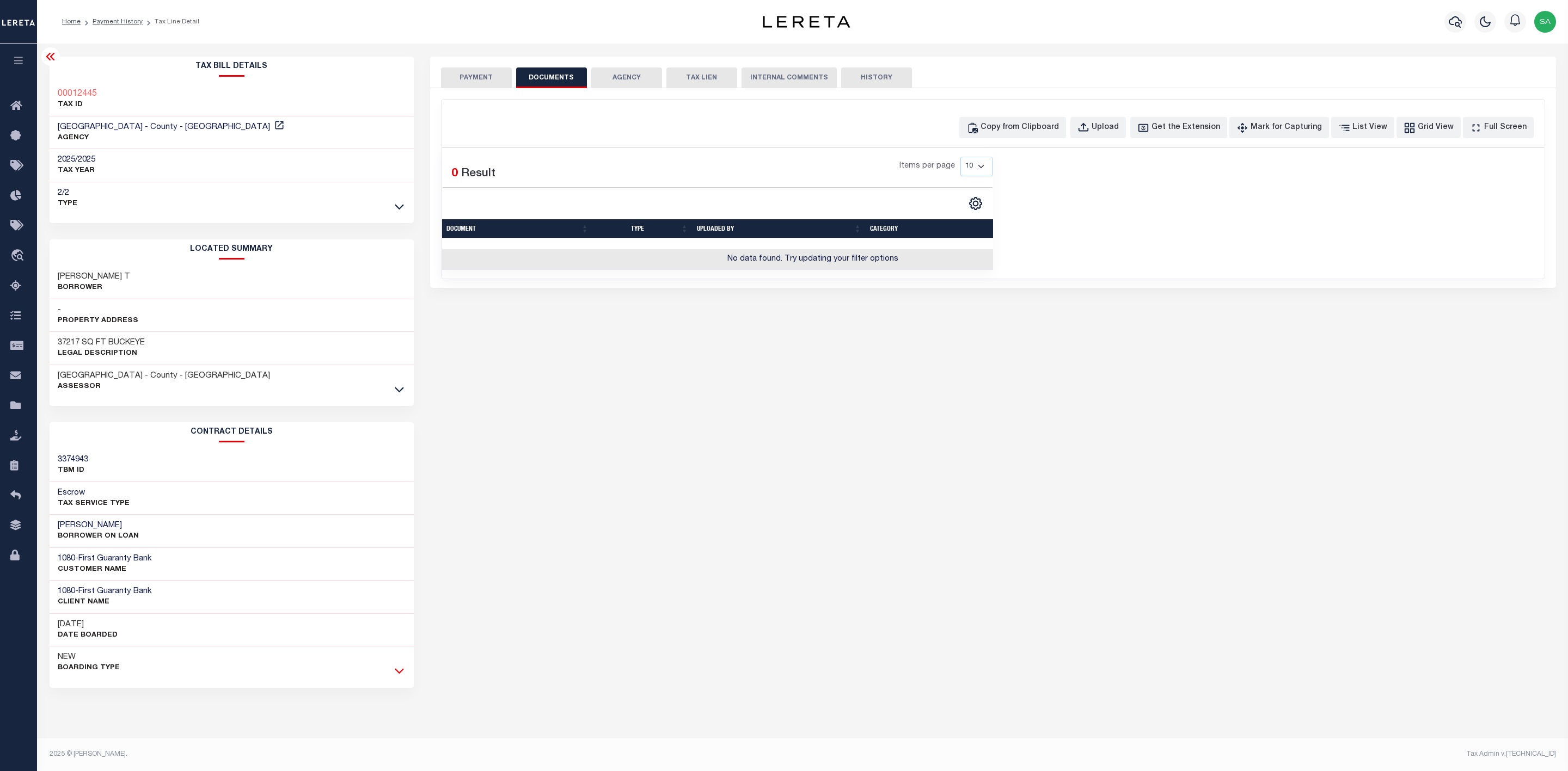
click at [401, 677] on icon at bounding box center [399, 671] width 9 height 12
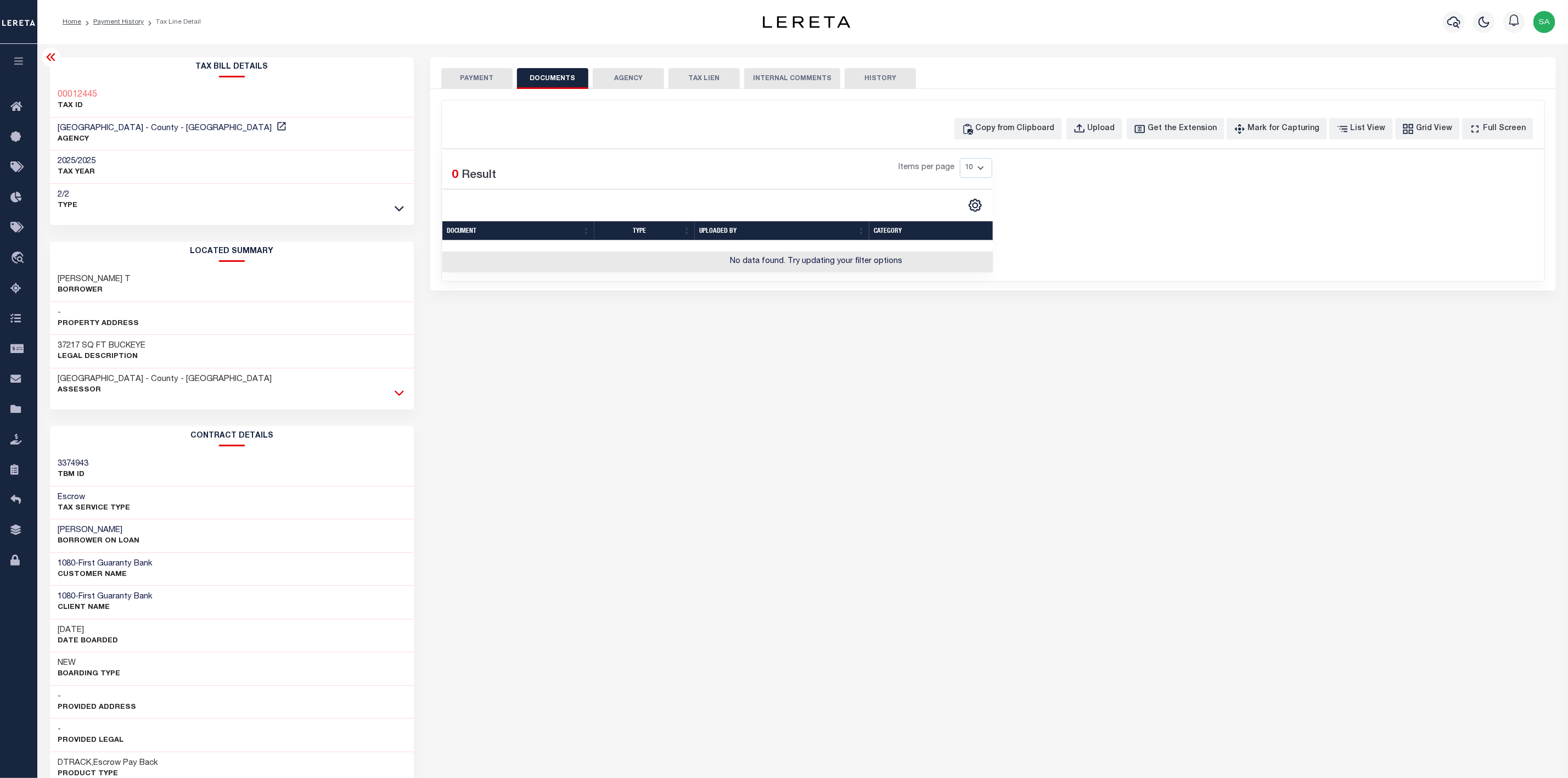
click at [400, 392] on icon at bounding box center [399, 393] width 9 height 12
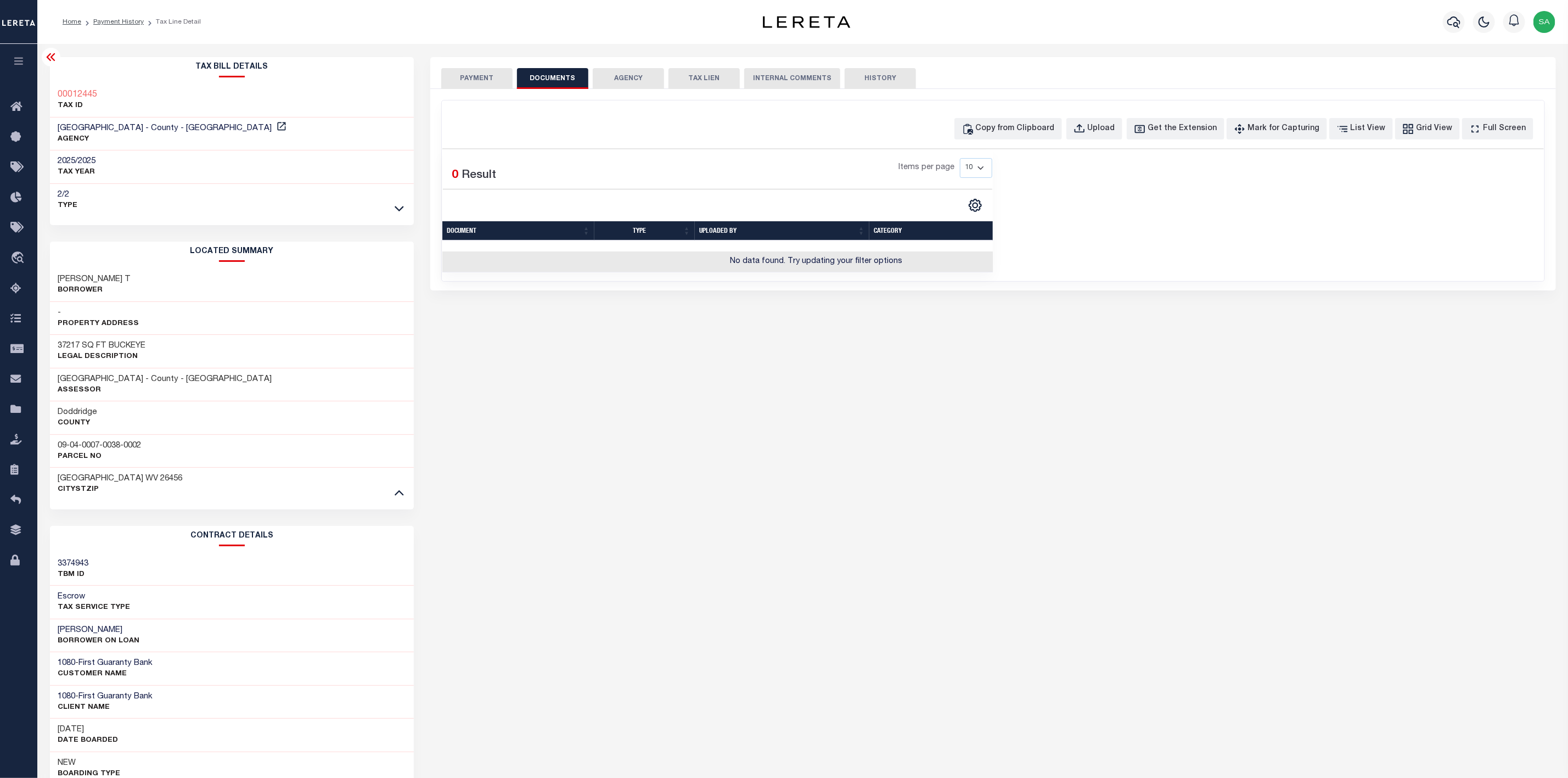
click at [991, 470] on div "PAYMENT DOCUMENTS AGENCY DELINQUENT PAYEE" at bounding box center [993, 516] width 1142 height 919
click at [1116, 133] on div "Upload" at bounding box center [1102, 129] width 28 height 12
select select "POP"
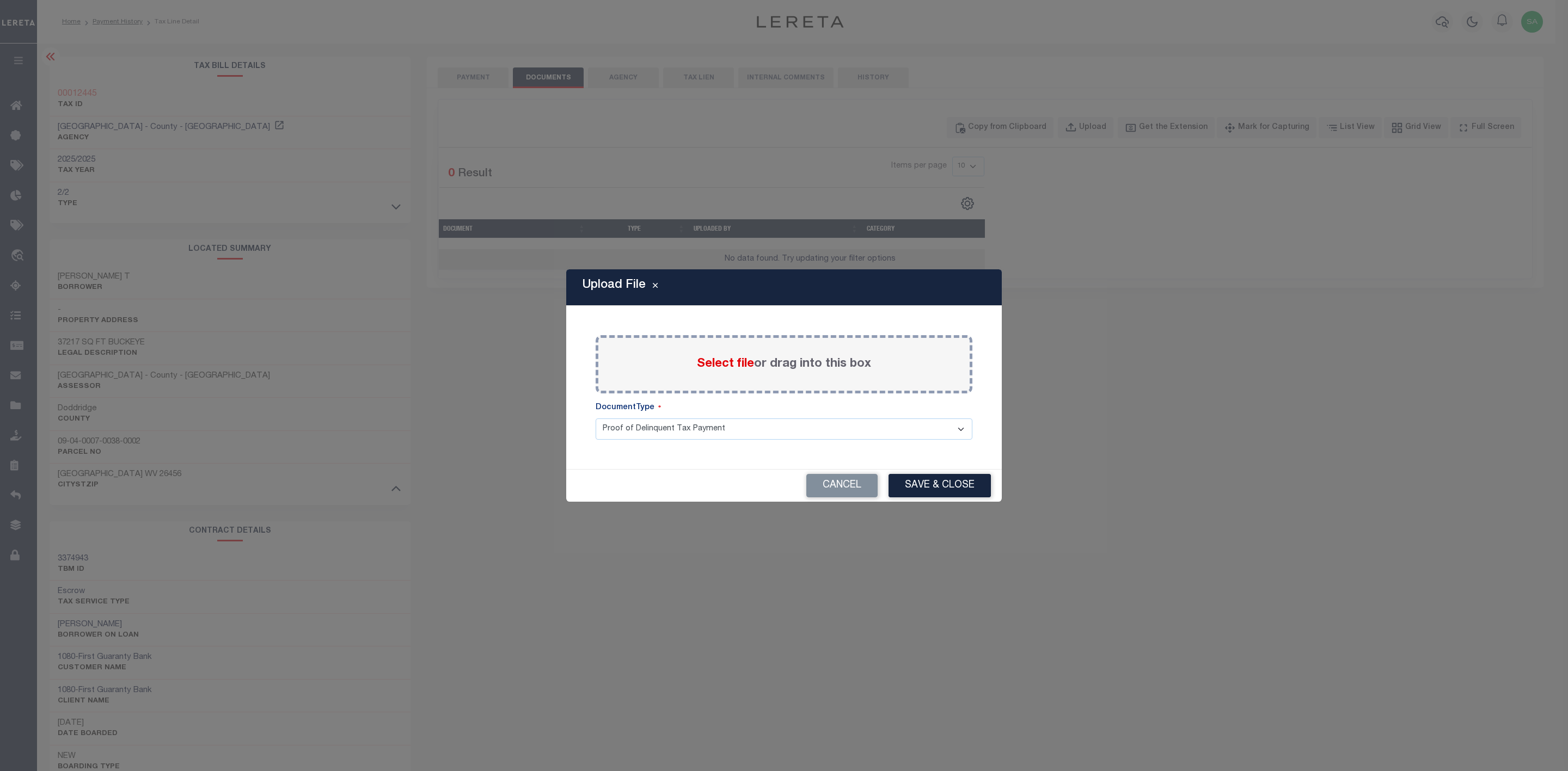
click at [848, 359] on label "Select file or drag into this box" at bounding box center [784, 365] width 174 height 18
click at [0, 0] on input "Select file or drag into this box" at bounding box center [0, 0] width 0 height 0
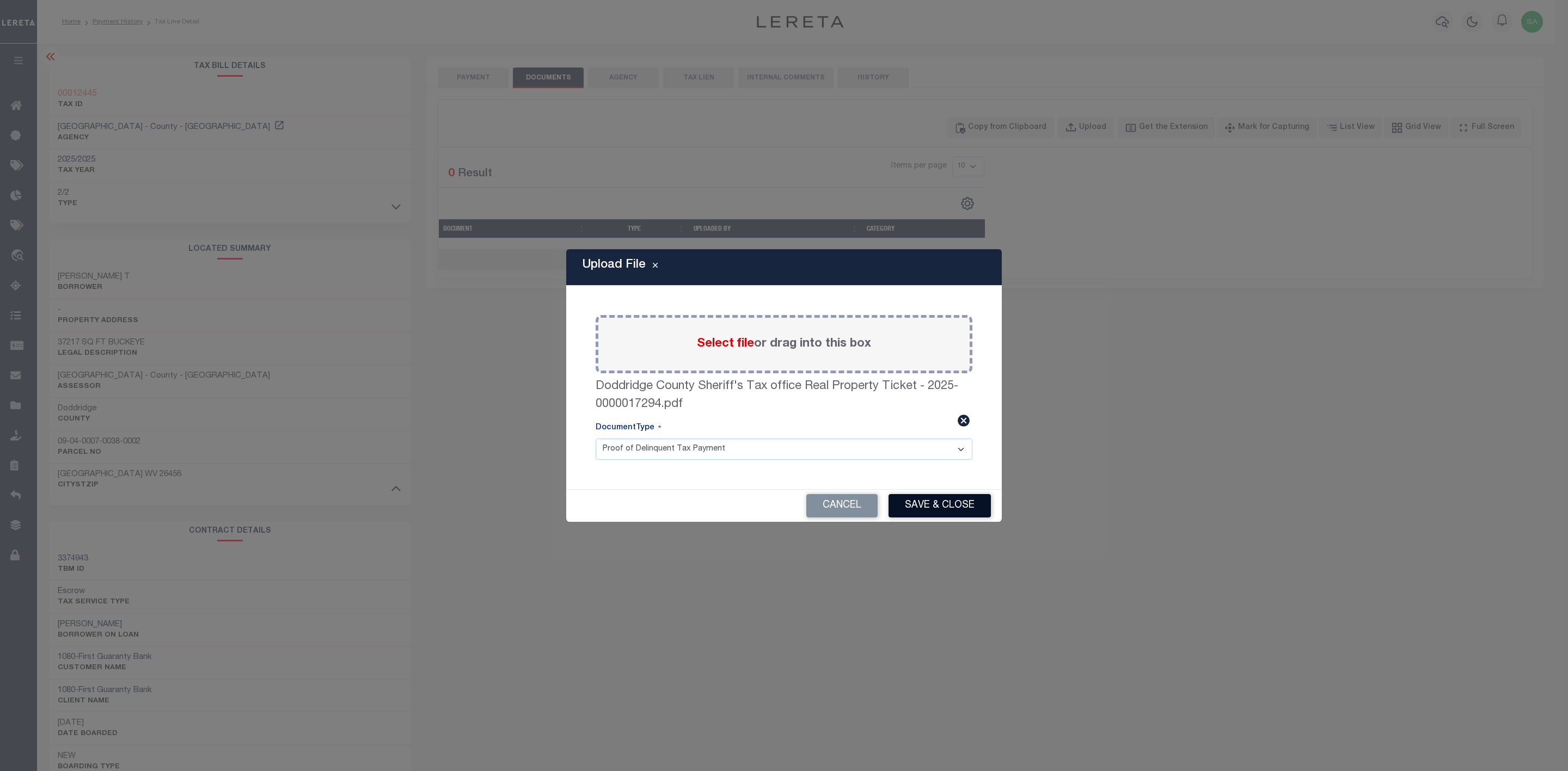
click at [954, 506] on button "Save & Close" at bounding box center [940, 506] width 102 height 23
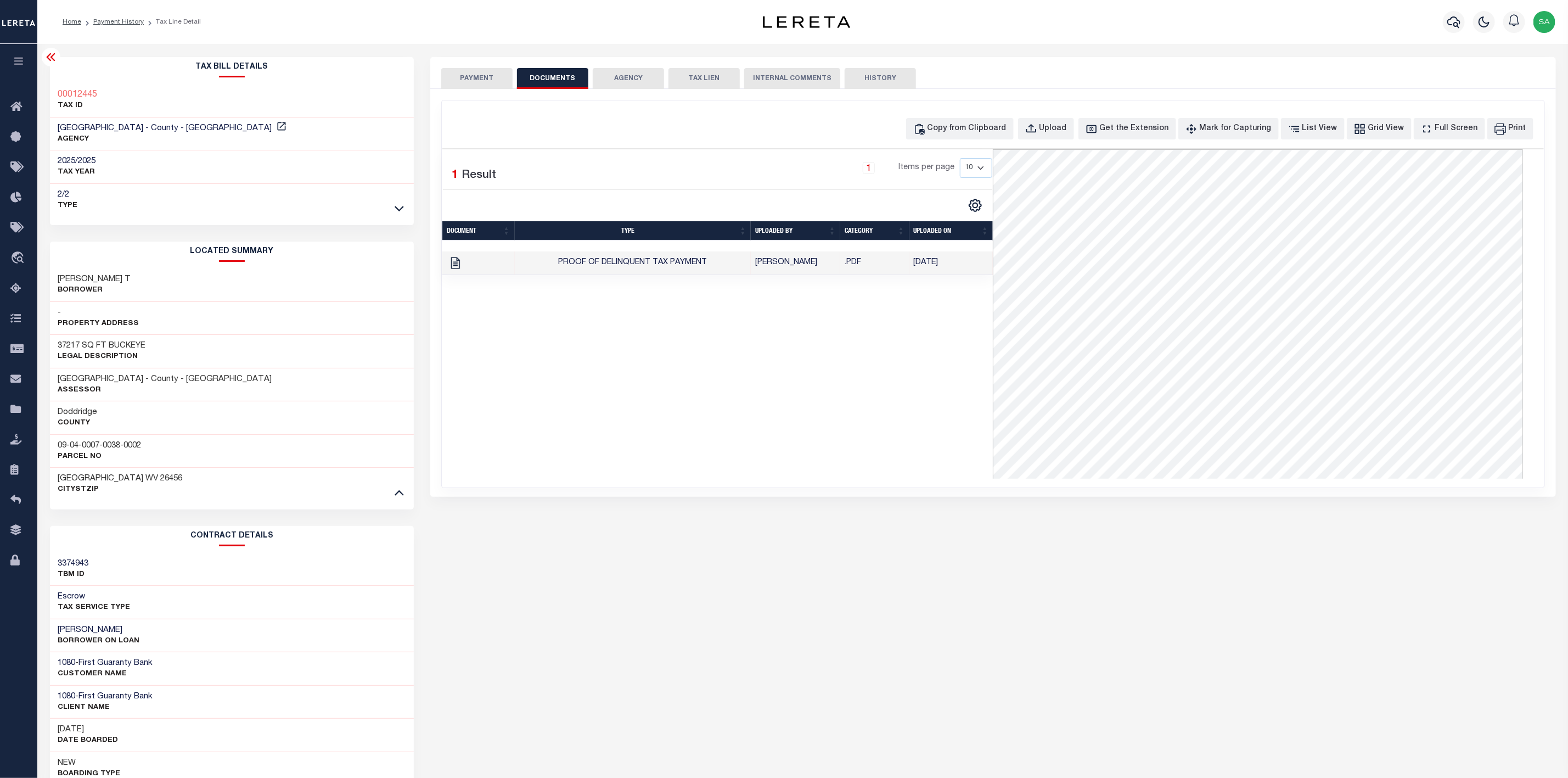
click at [687, 259] on td "Proof of Delinquent Tax Payment" at bounding box center [633, 263] width 237 height 23
click at [481, 74] on button "PAYMENT" at bounding box center [477, 79] width 71 height 21
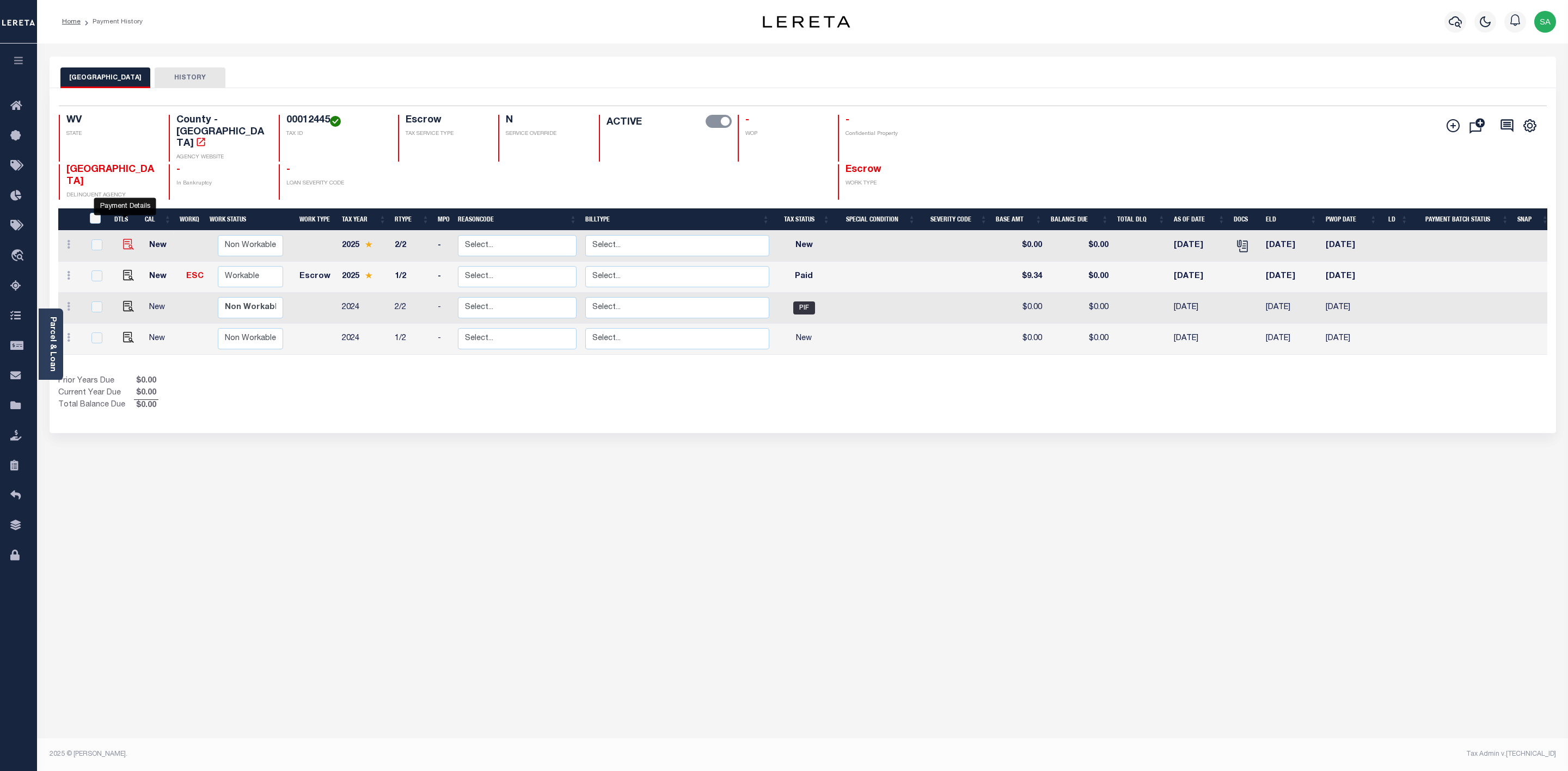
click at [126, 239] on img "" at bounding box center [128, 245] width 11 height 11
checkbox input "true"
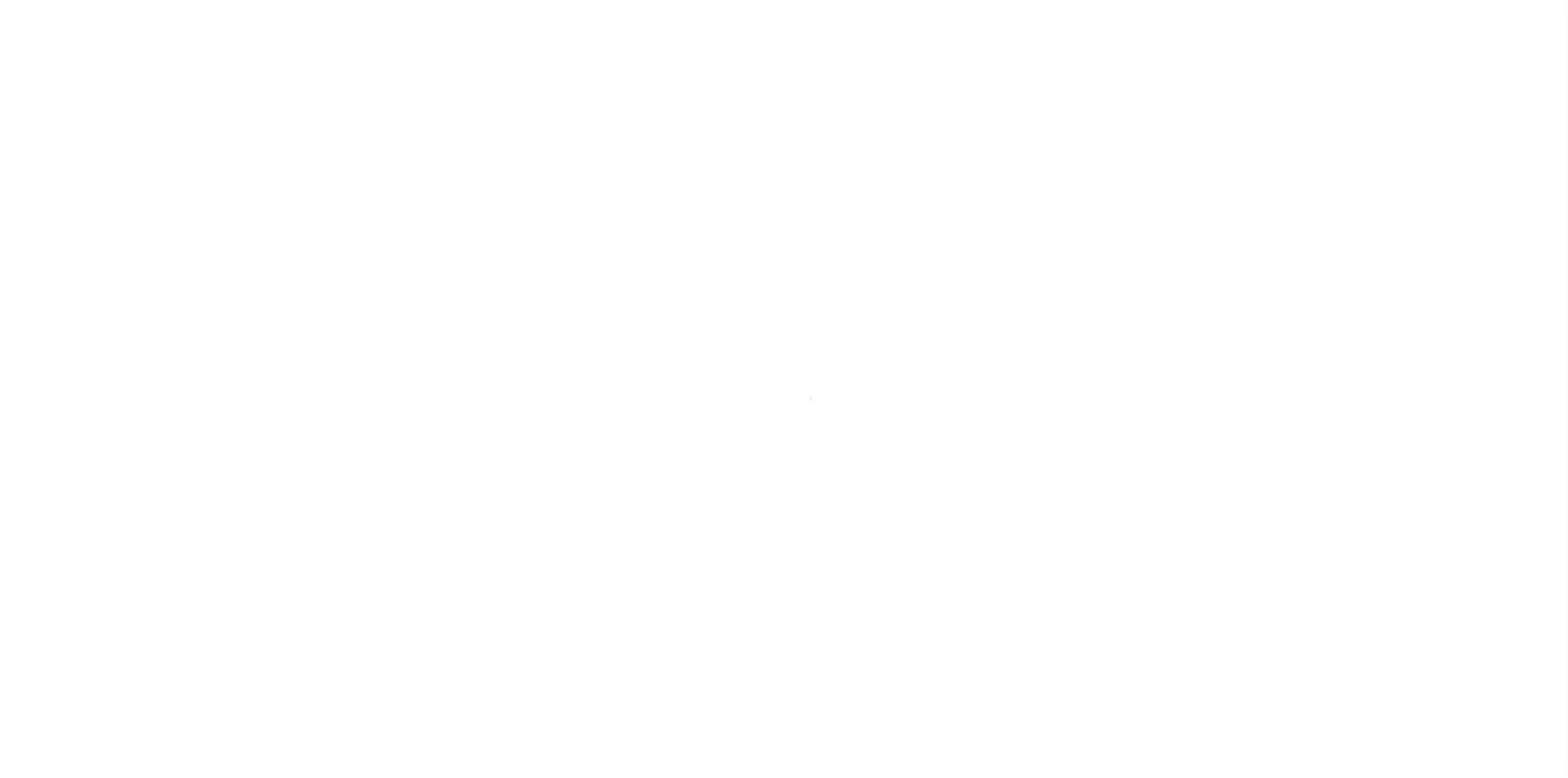
select select "NW2"
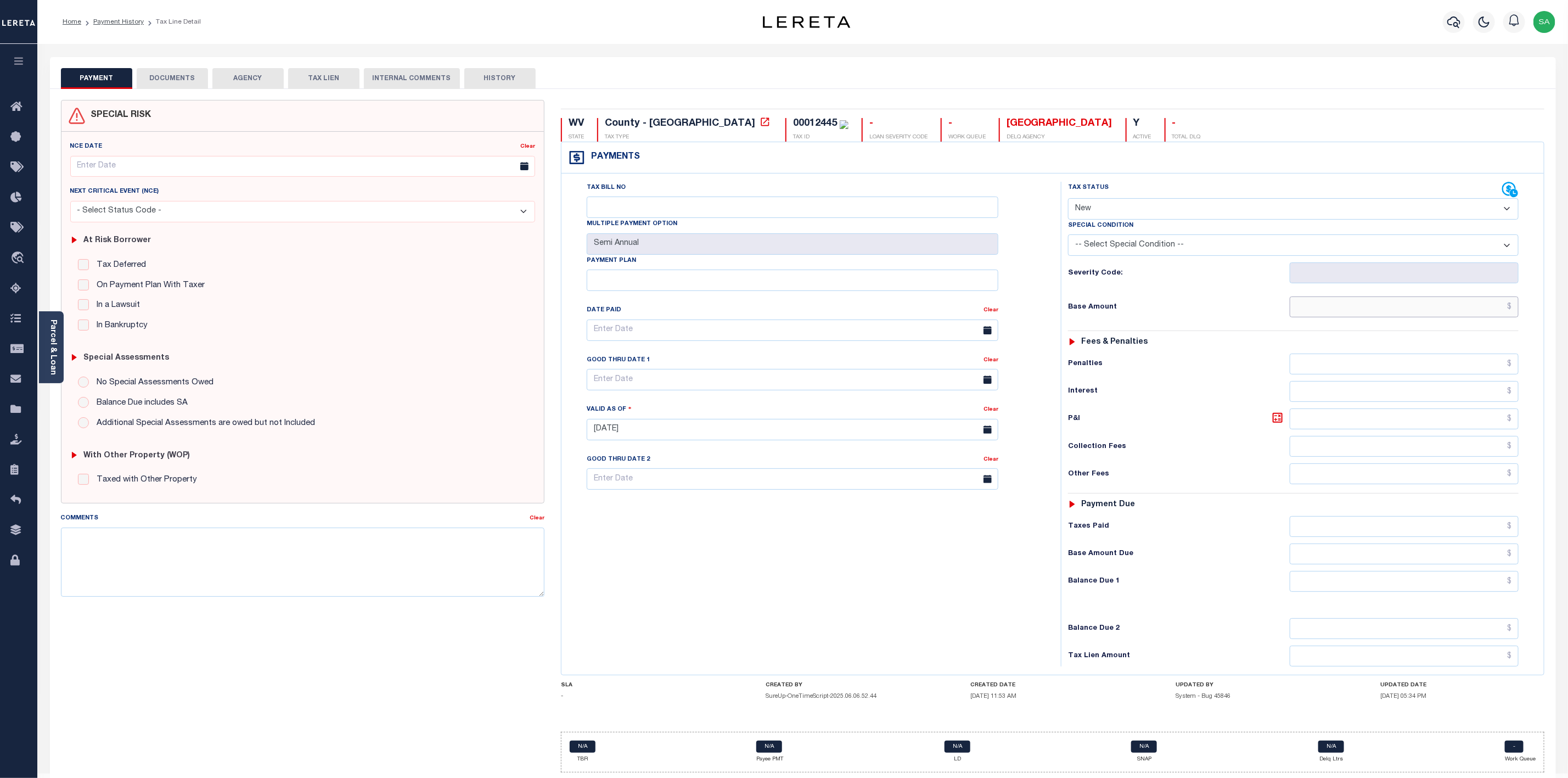
click at [1415, 315] on input "text" at bounding box center [1404, 307] width 229 height 21
type input "$9.58"
type input "[DATE]"
click at [1510, 208] on select "- Select Status Code - Open Due/Unpaid Paid Incomplete No Tax Due Internal Refu…" at bounding box center [1294, 209] width 450 height 21
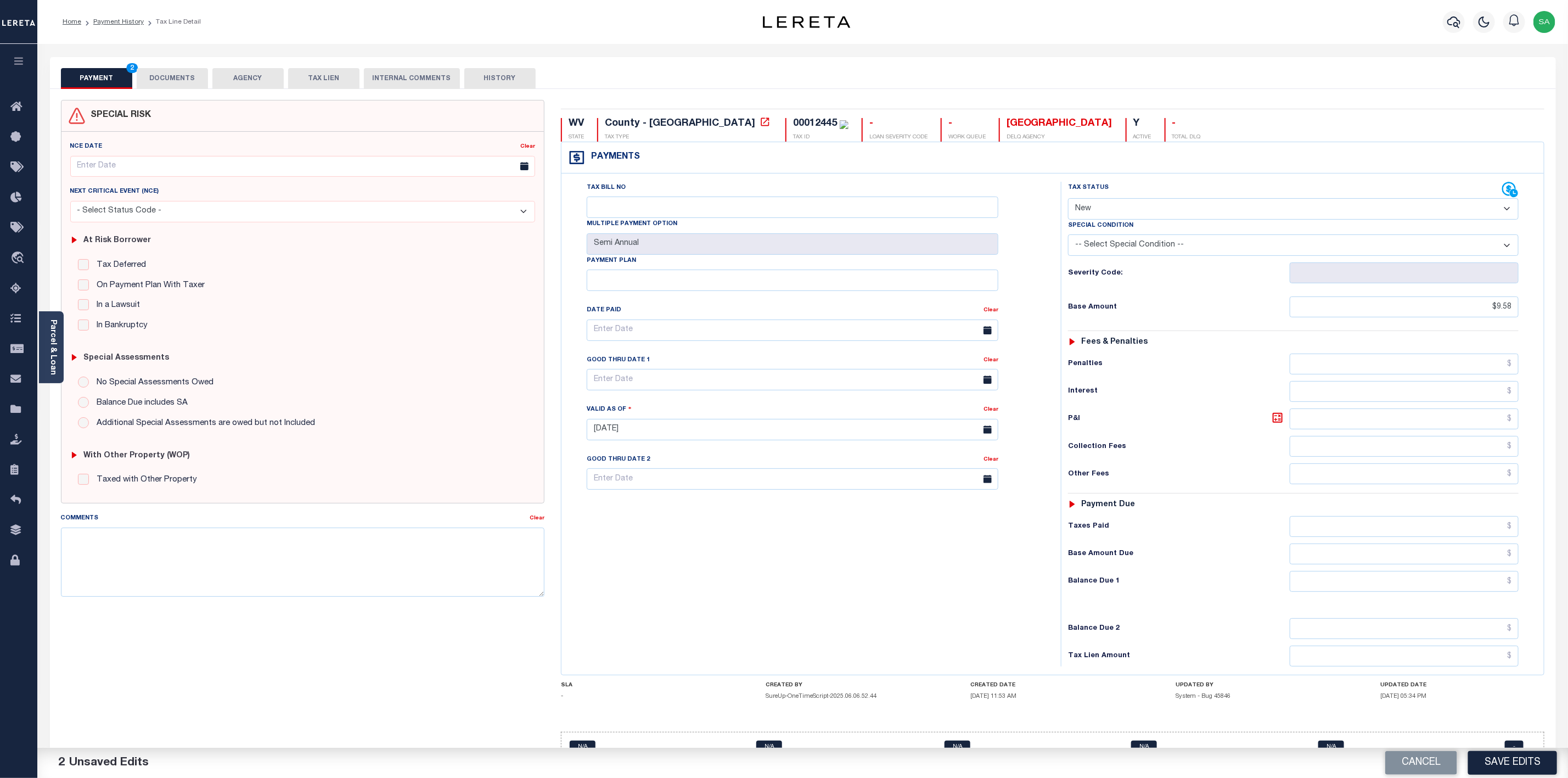
select select "PYD"
click at [1068, 200] on select "- Select Status Code - Open Due/Unpaid Paid Incomplete No Tax Due Internal Refu…" at bounding box center [1294, 209] width 450 height 21
click at [1467, 537] on input "text" at bounding box center [1404, 527] width 229 height 21
type input "$9.34"
click at [186, 77] on button "DOCUMENTS" at bounding box center [172, 79] width 71 height 21
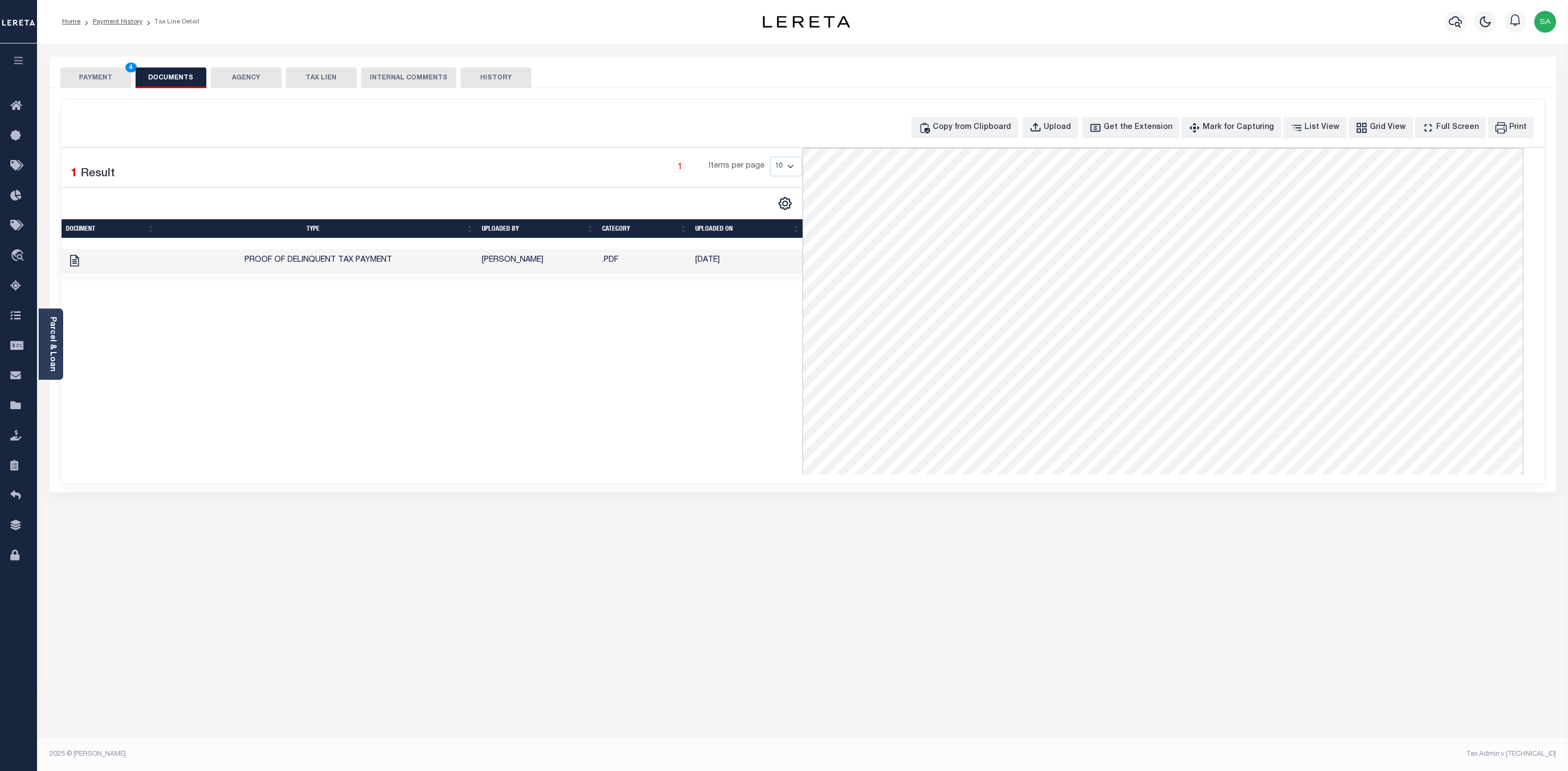
click at [172, 80] on button "DOCUMENTS" at bounding box center [171, 78] width 71 height 21
click at [103, 83] on button "PAYMENT 4" at bounding box center [96, 78] width 71 height 21
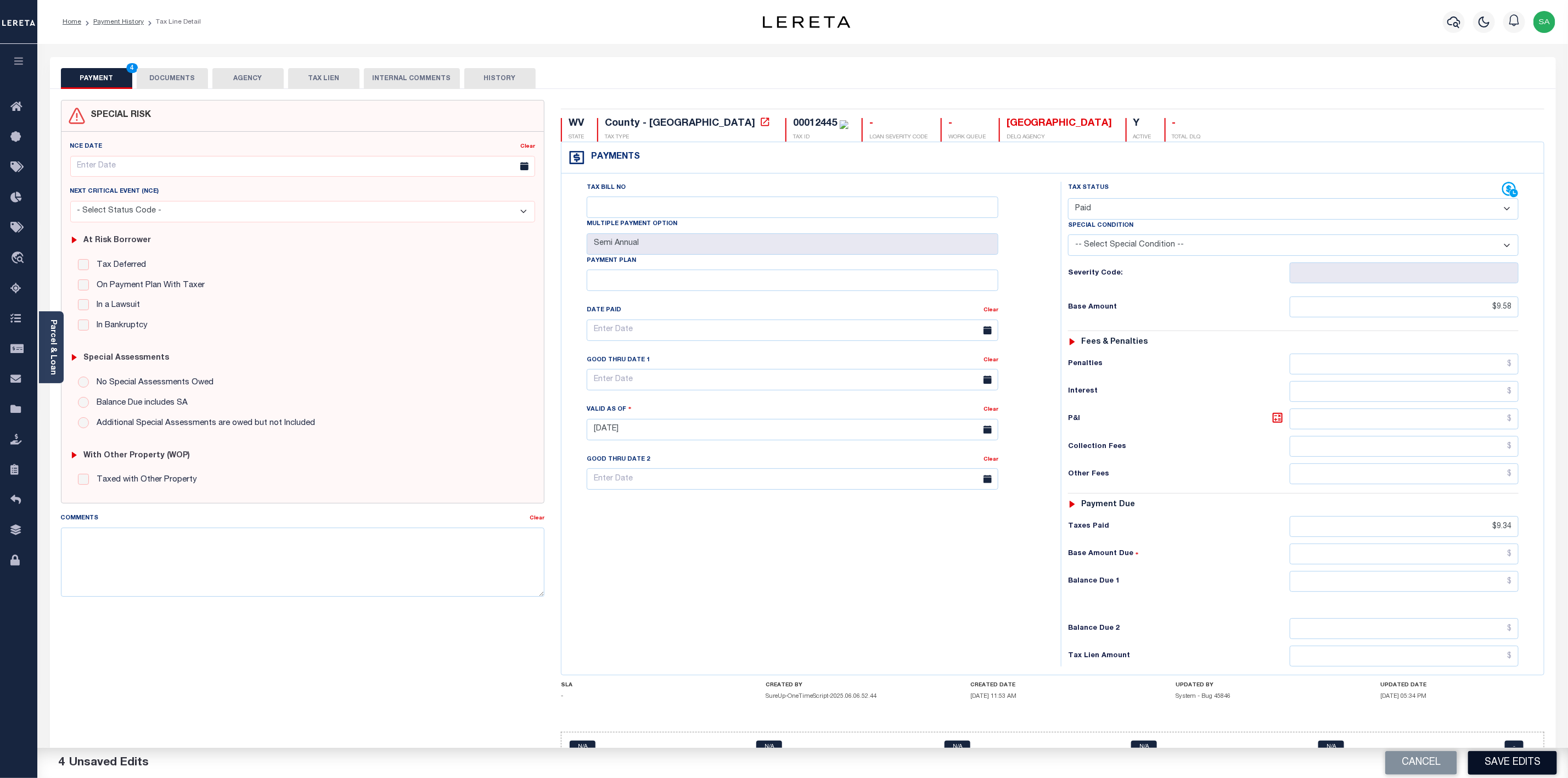
click at [1537, 758] on button "Save Edits" at bounding box center [1513, 763] width 89 height 23
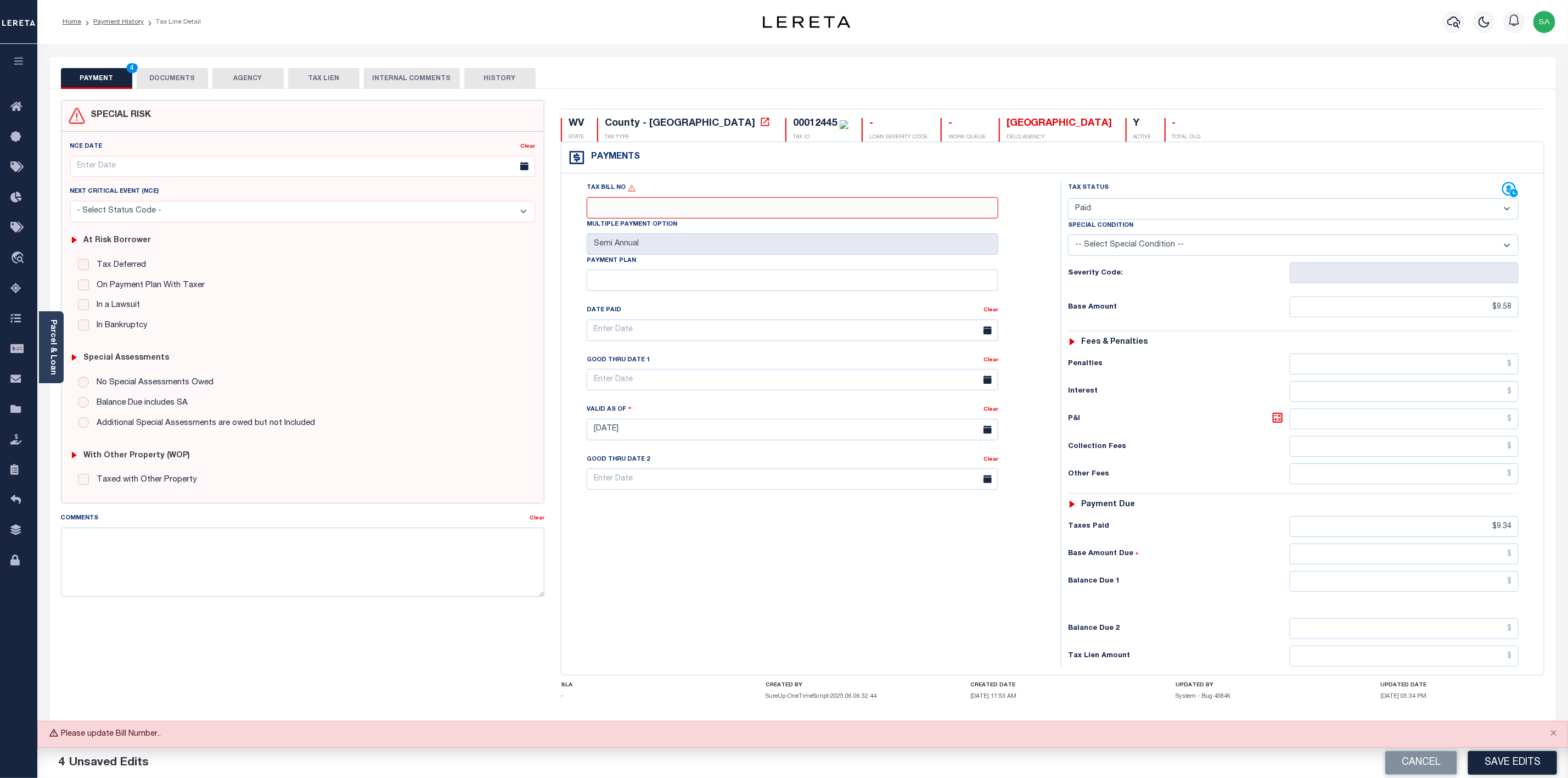
click at [632, 210] on input "Tax Bill No" at bounding box center [792, 208] width 412 height 21
click at [664, 211] on input "Tax Bill No" at bounding box center [792, 208] width 412 height 21
paste input "0000017294"
type input "0000017294"
click at [1531, 758] on button "Save Edits" at bounding box center [1513, 763] width 89 height 23
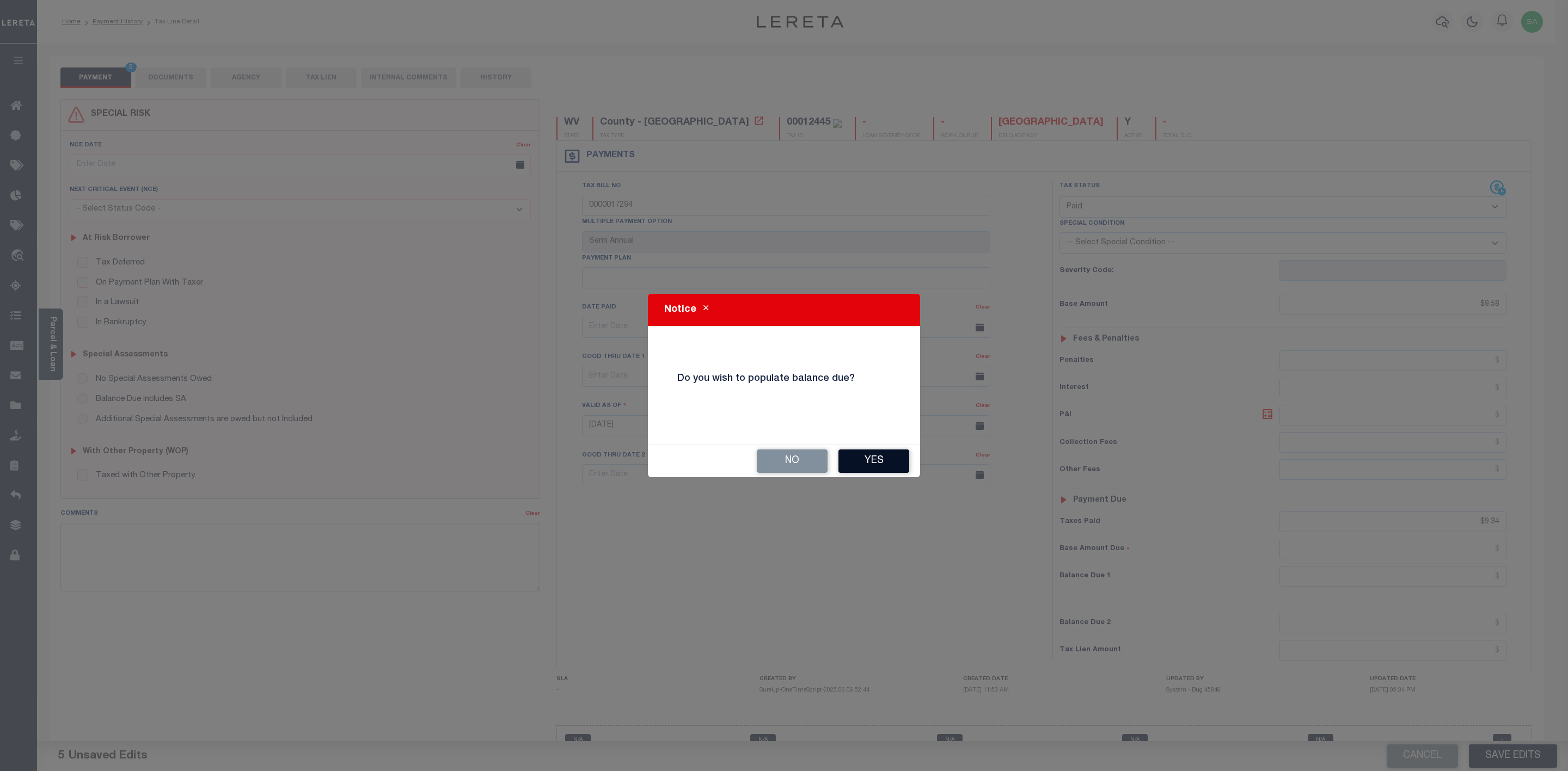
click at [873, 456] on button "Yes" at bounding box center [873, 461] width 71 height 23
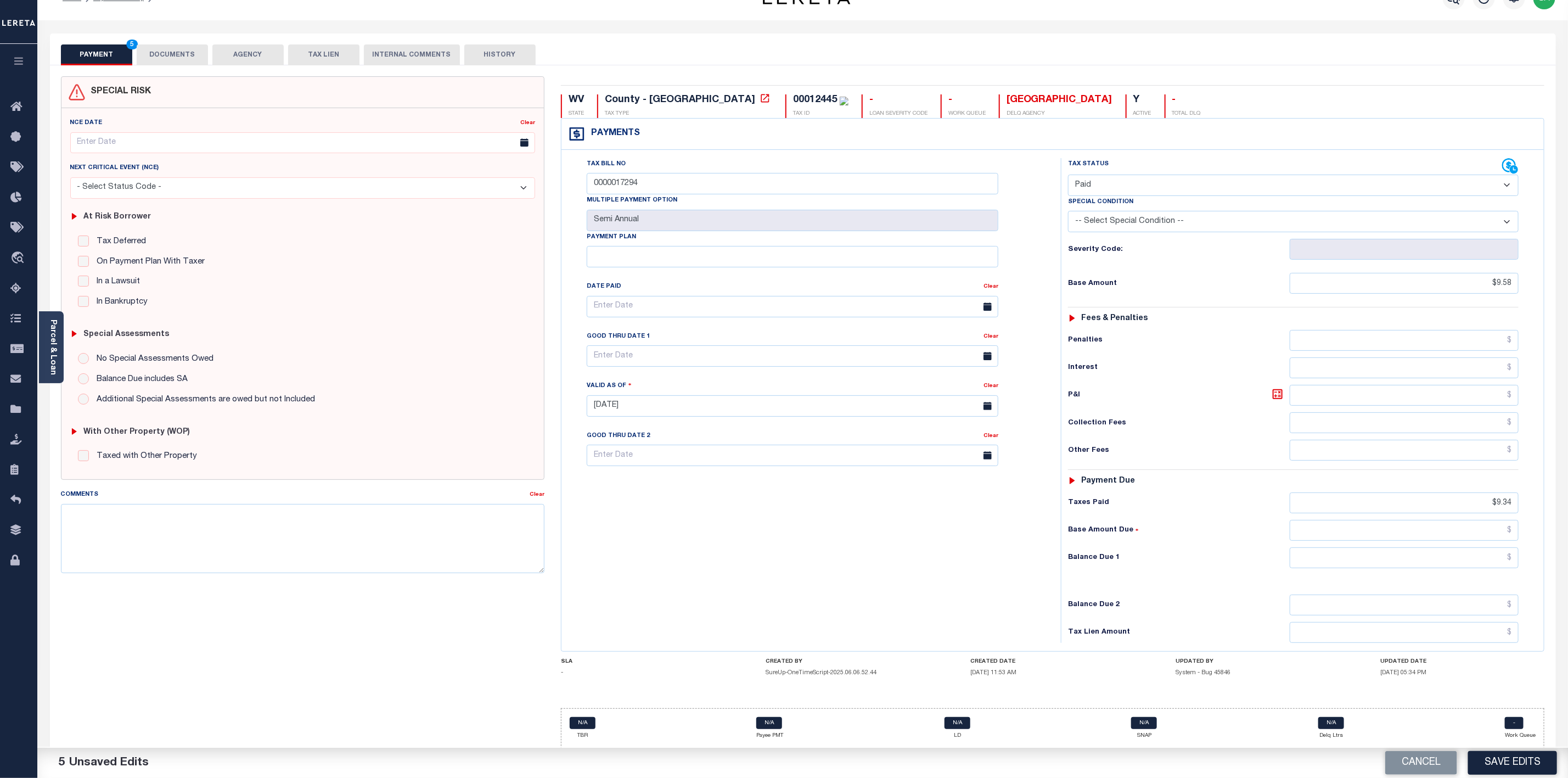
scroll to position [35, 0]
click at [1532, 760] on button "Save Edits" at bounding box center [1513, 763] width 89 height 23
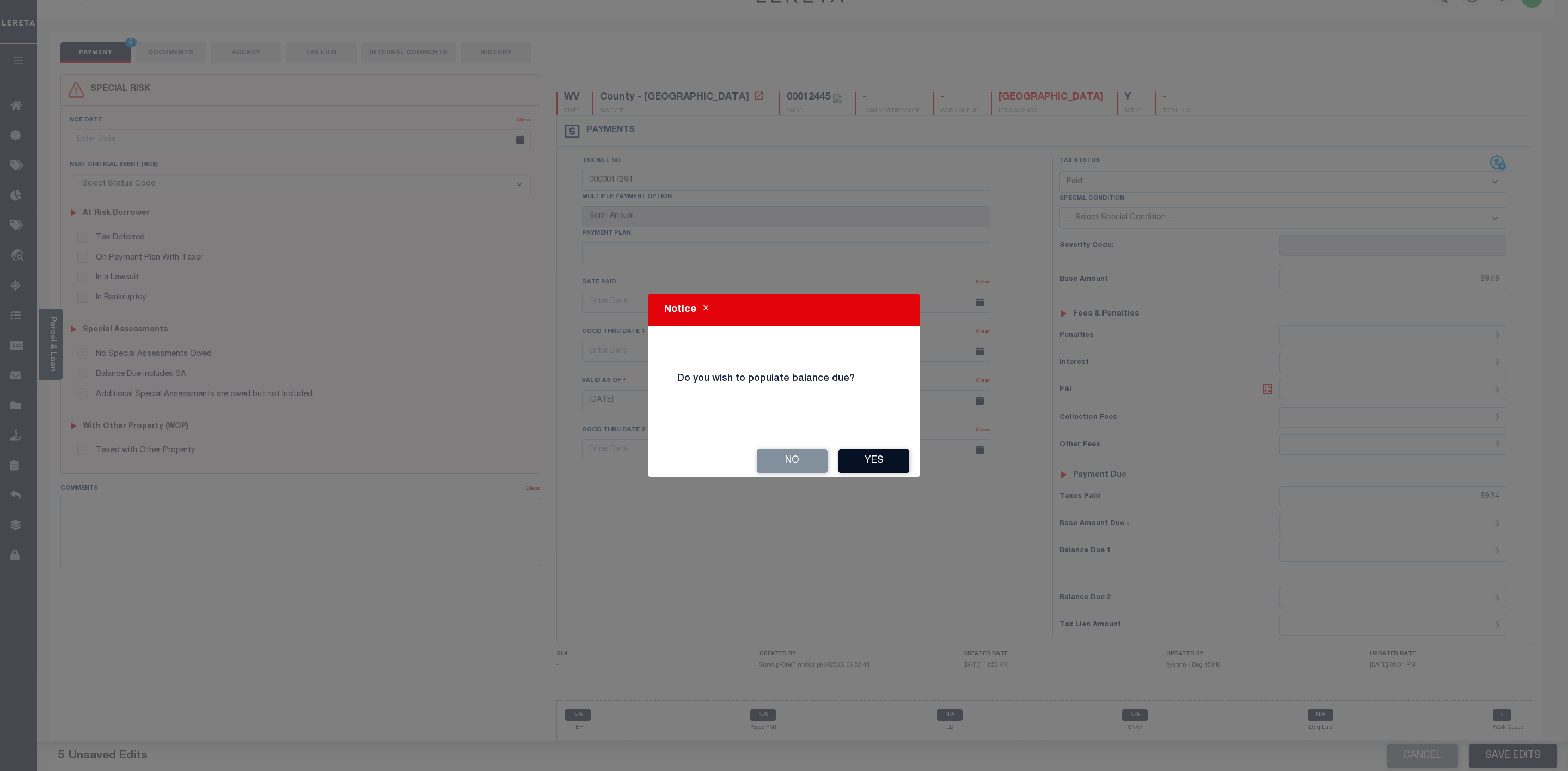
click at [866, 462] on button "Yes" at bounding box center [873, 461] width 71 height 23
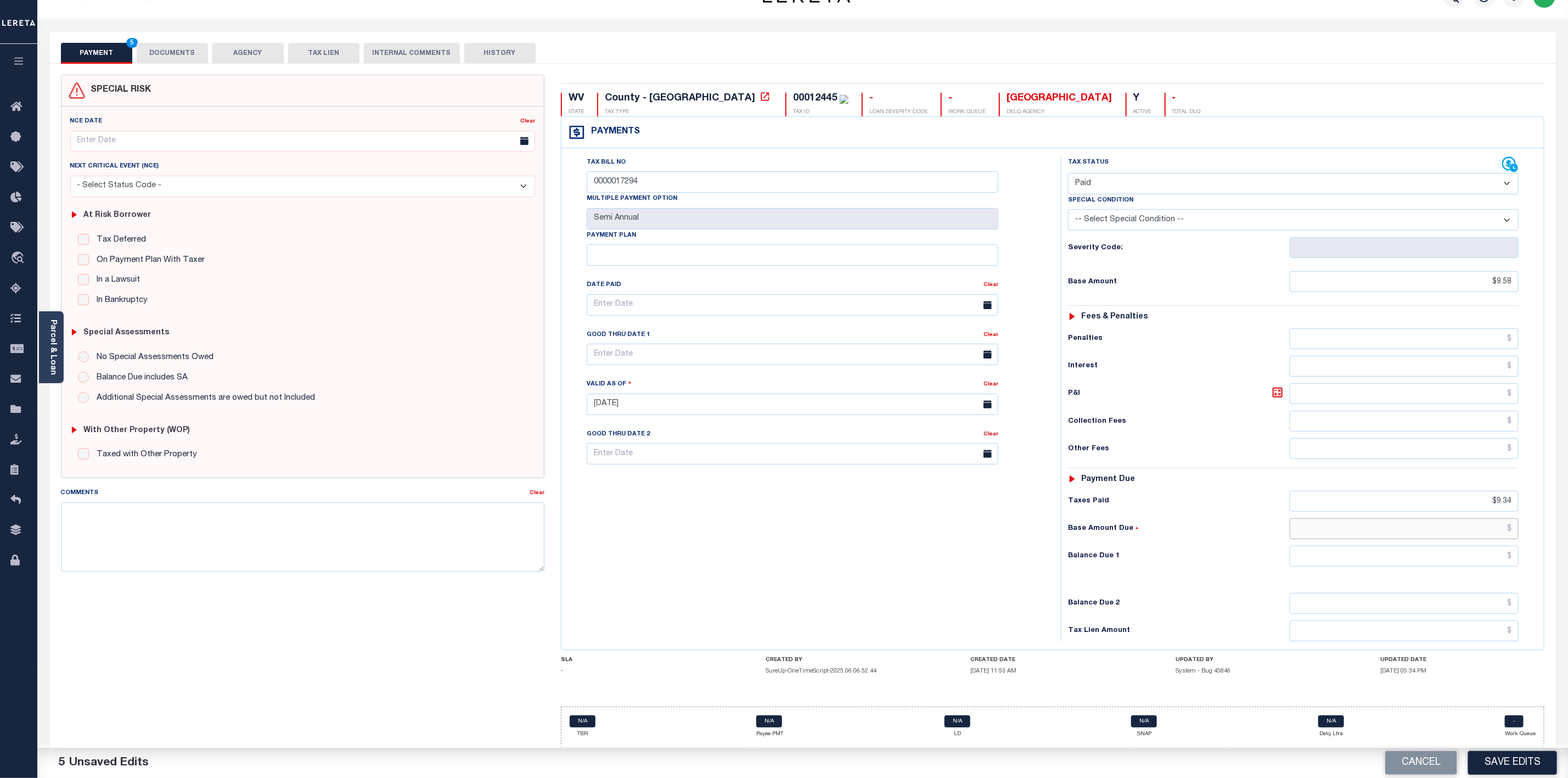
drag, startPoint x: 1505, startPoint y: 529, endPoint x: 1491, endPoint y: 536, distance: 15.7
click at [1505, 529] on input "text" at bounding box center [1404, 529] width 229 height 21
type input "$0.00"
click at [1542, 592] on div "Tax Status Status" at bounding box center [1297, 399] width 489 height 485
click at [1525, 757] on button "Save Edits" at bounding box center [1513, 763] width 89 height 23
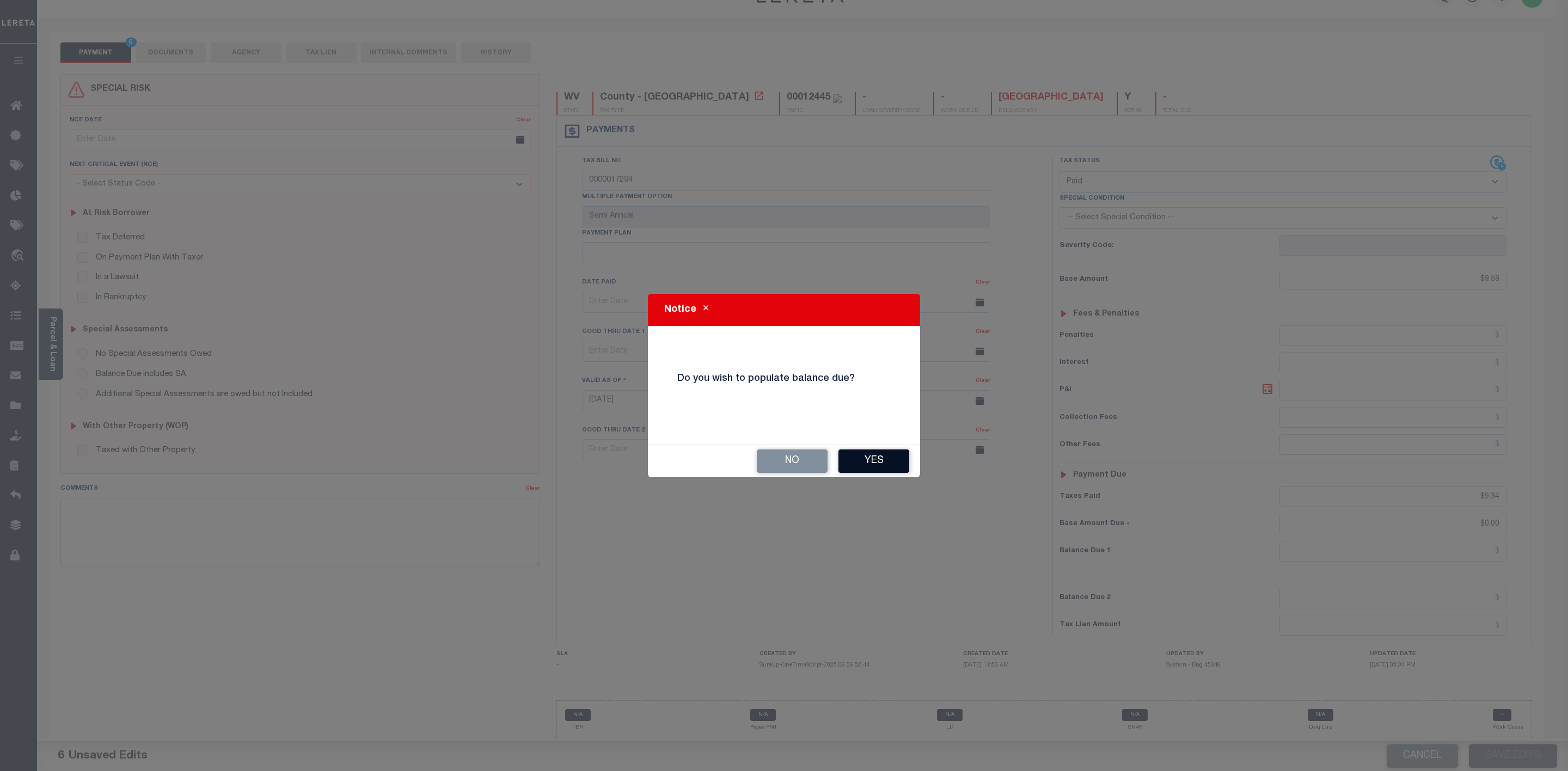
click at [876, 458] on button "Yes" at bounding box center [873, 461] width 71 height 23
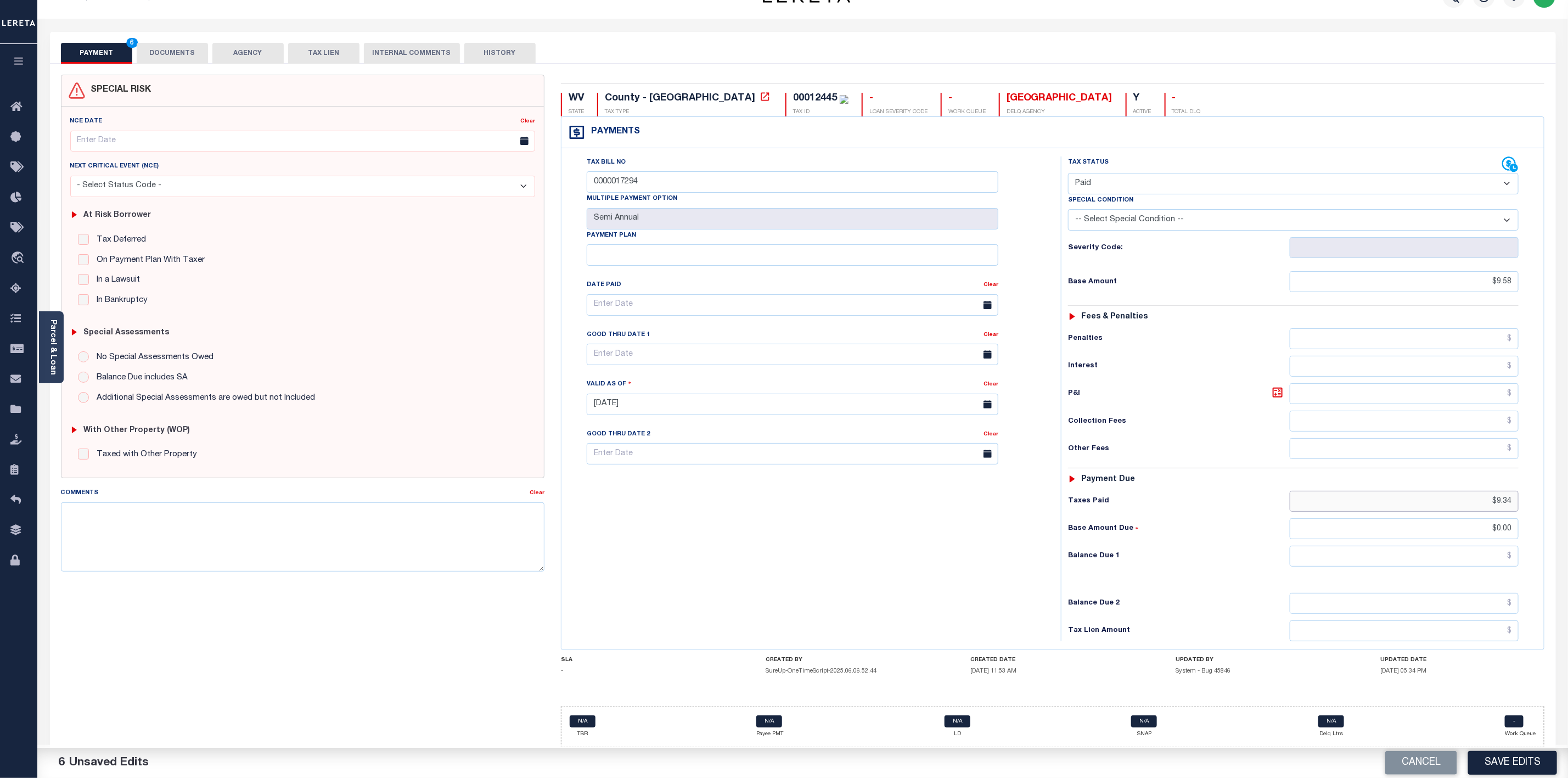
drag, startPoint x: 1512, startPoint y: 500, endPoint x: 1467, endPoint y: 497, distance: 45.1
click at [1467, 497] on input "$9.34" at bounding box center [1404, 502] width 229 height 21
click at [1528, 765] on button "Save Edits" at bounding box center [1513, 763] width 89 height 23
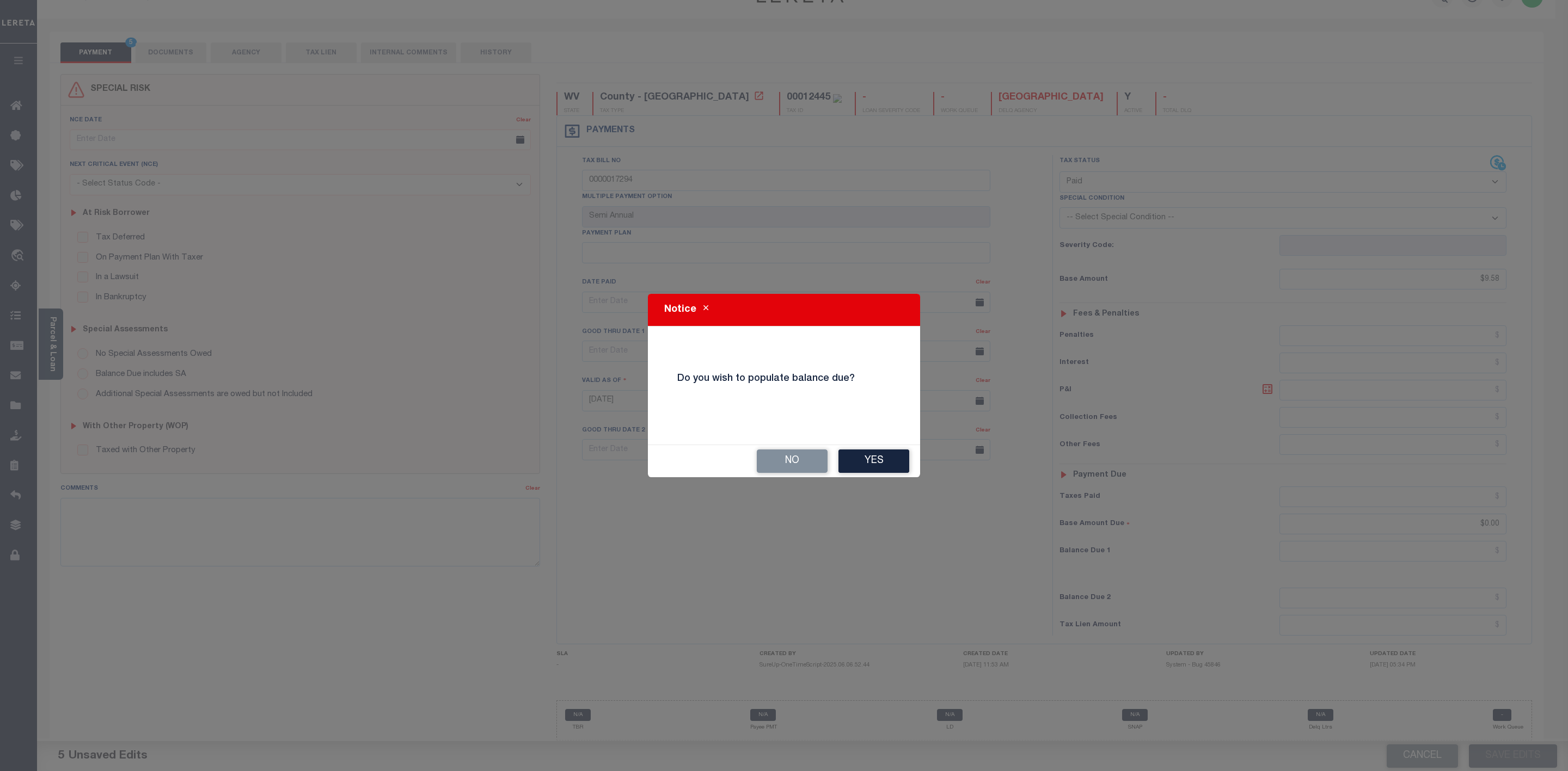
drag, startPoint x: 880, startPoint y: 459, endPoint x: 891, endPoint y: 459, distance: 11.0
click at [891, 459] on button "Yes" at bounding box center [873, 461] width 71 height 23
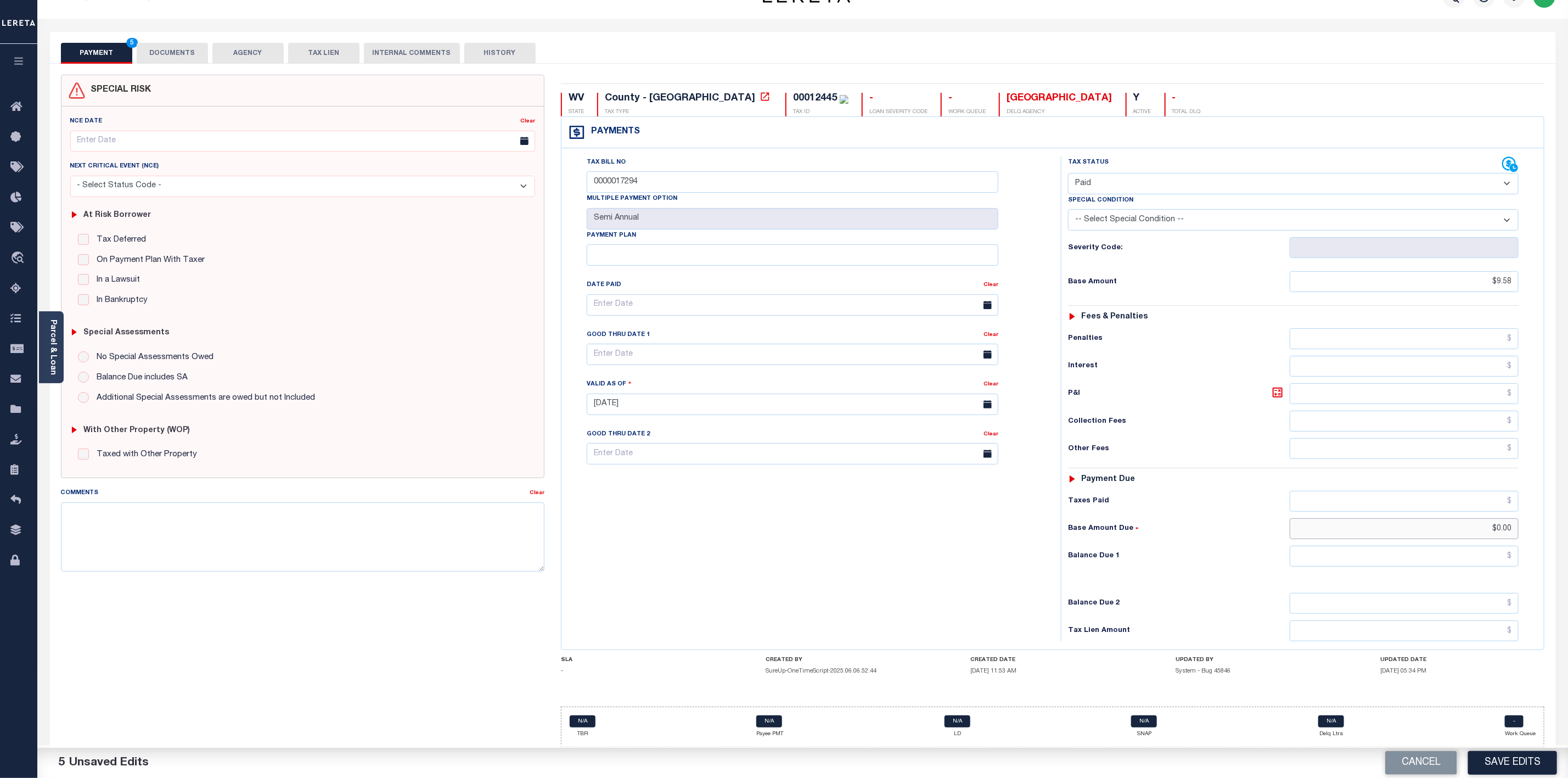
drag, startPoint x: 1482, startPoint y: 526, endPoint x: 1538, endPoint y: 523, distance: 56.1
click at [1538, 523] on div "Tax Status Status" at bounding box center [1297, 399] width 489 height 485
click at [1508, 498] on input "text" at bounding box center [1404, 502] width 229 height 21
type input "$9.34"
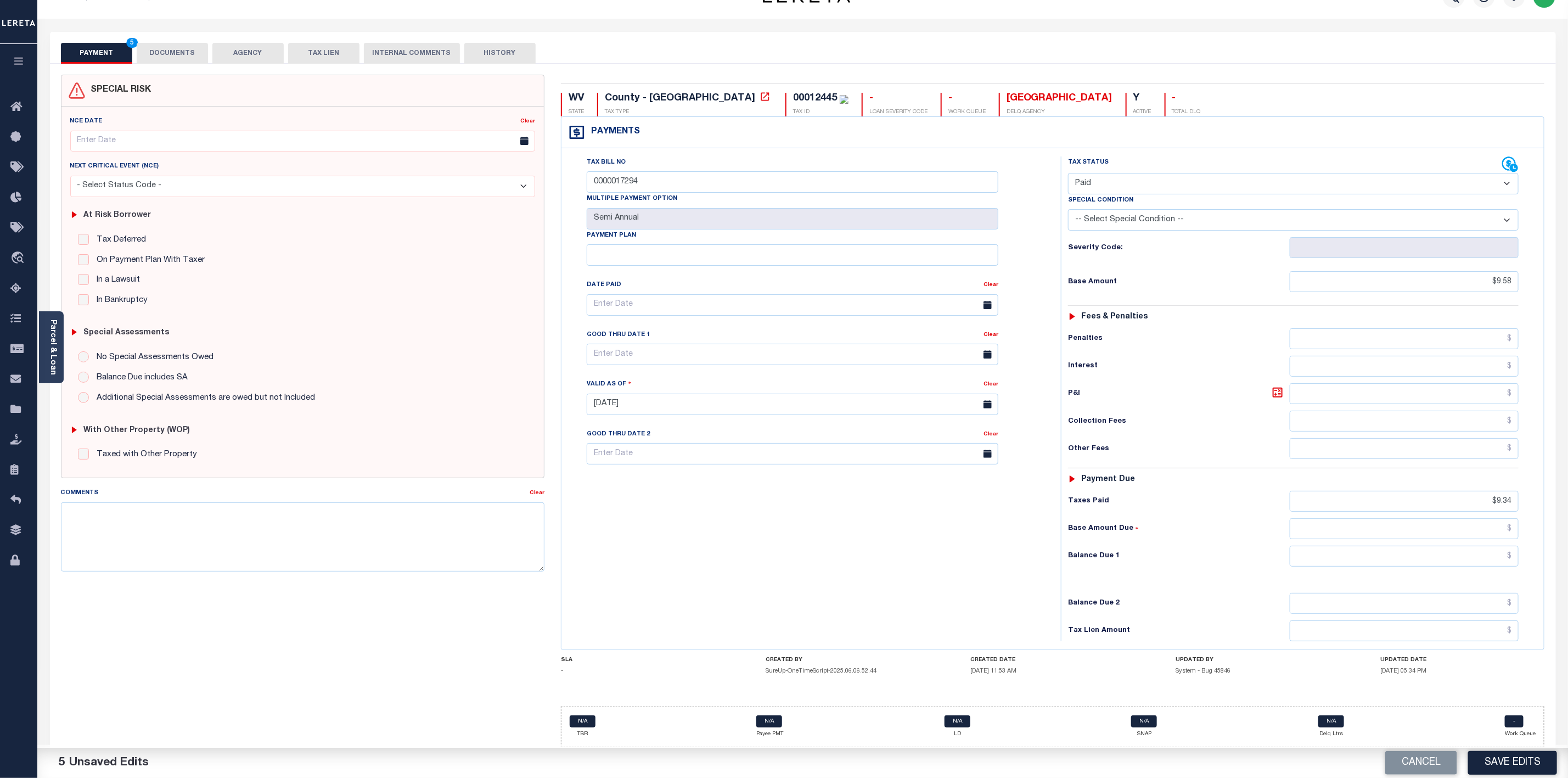
click at [1540, 569] on div "Tax Status Status" at bounding box center [1297, 399] width 489 height 485
click at [1526, 758] on button "Save Edits" at bounding box center [1513, 763] width 89 height 23
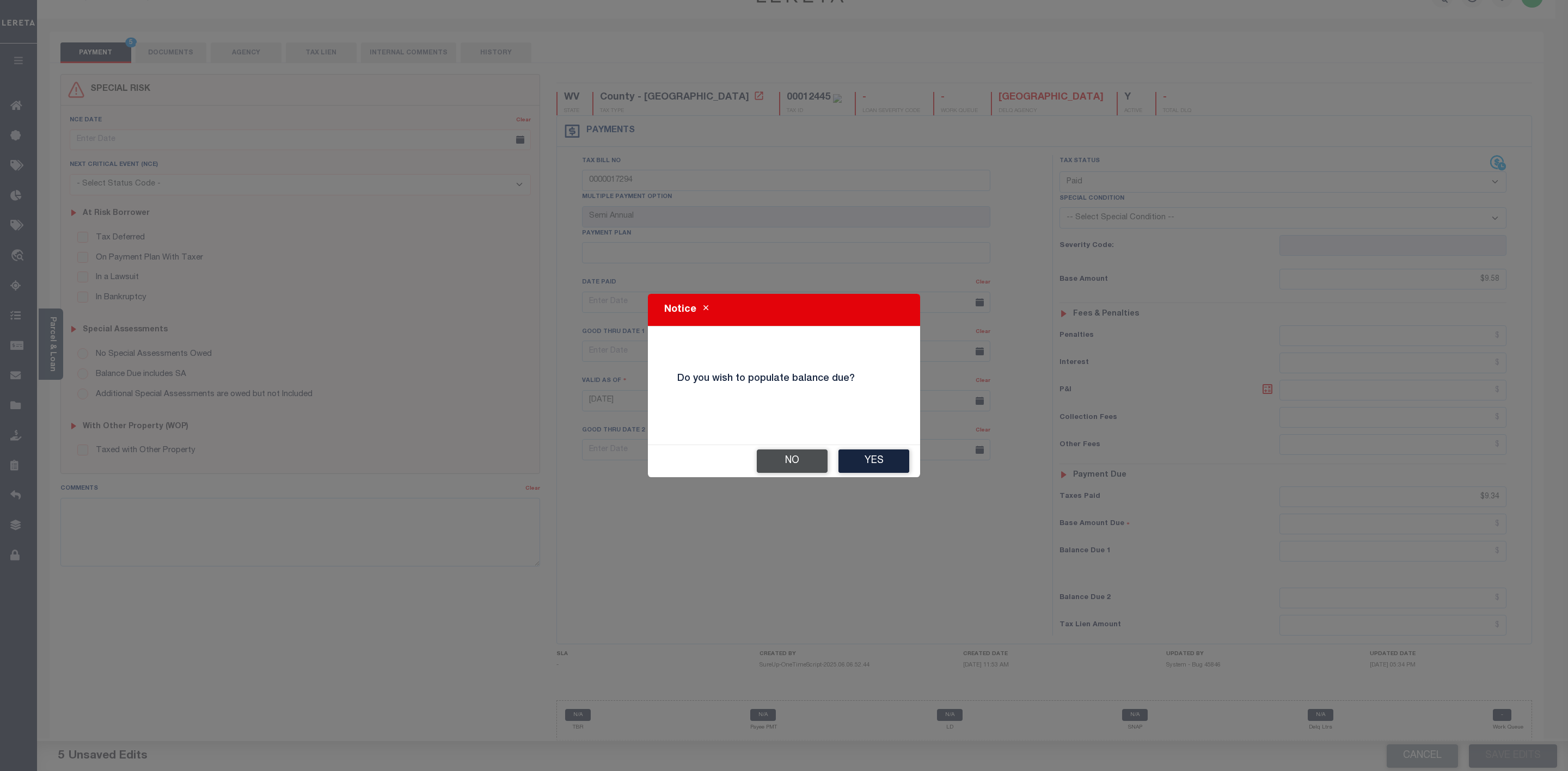
click at [797, 462] on button "No" at bounding box center [792, 461] width 71 height 23
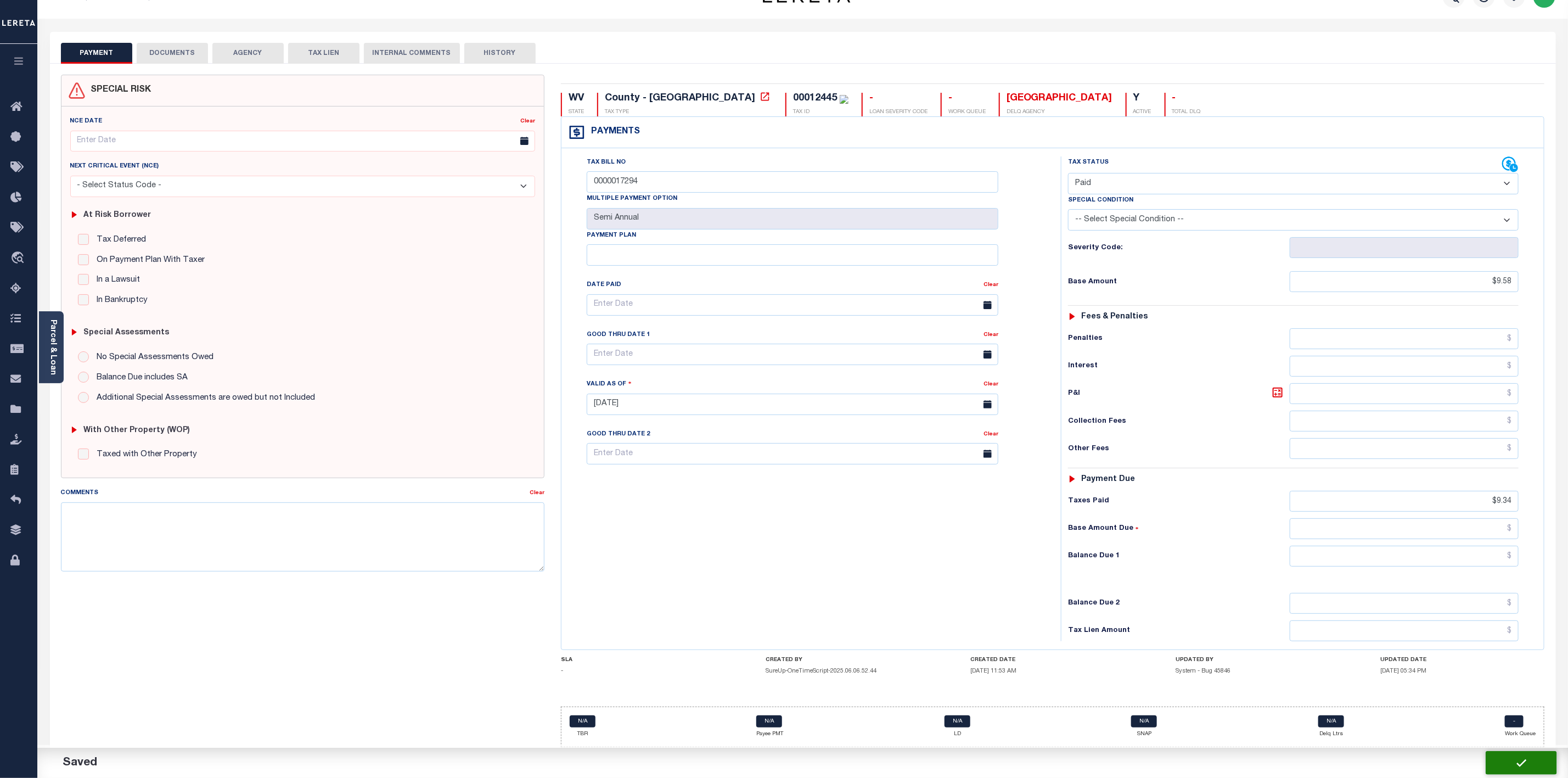
checkbox input "false"
type input "$9.58"
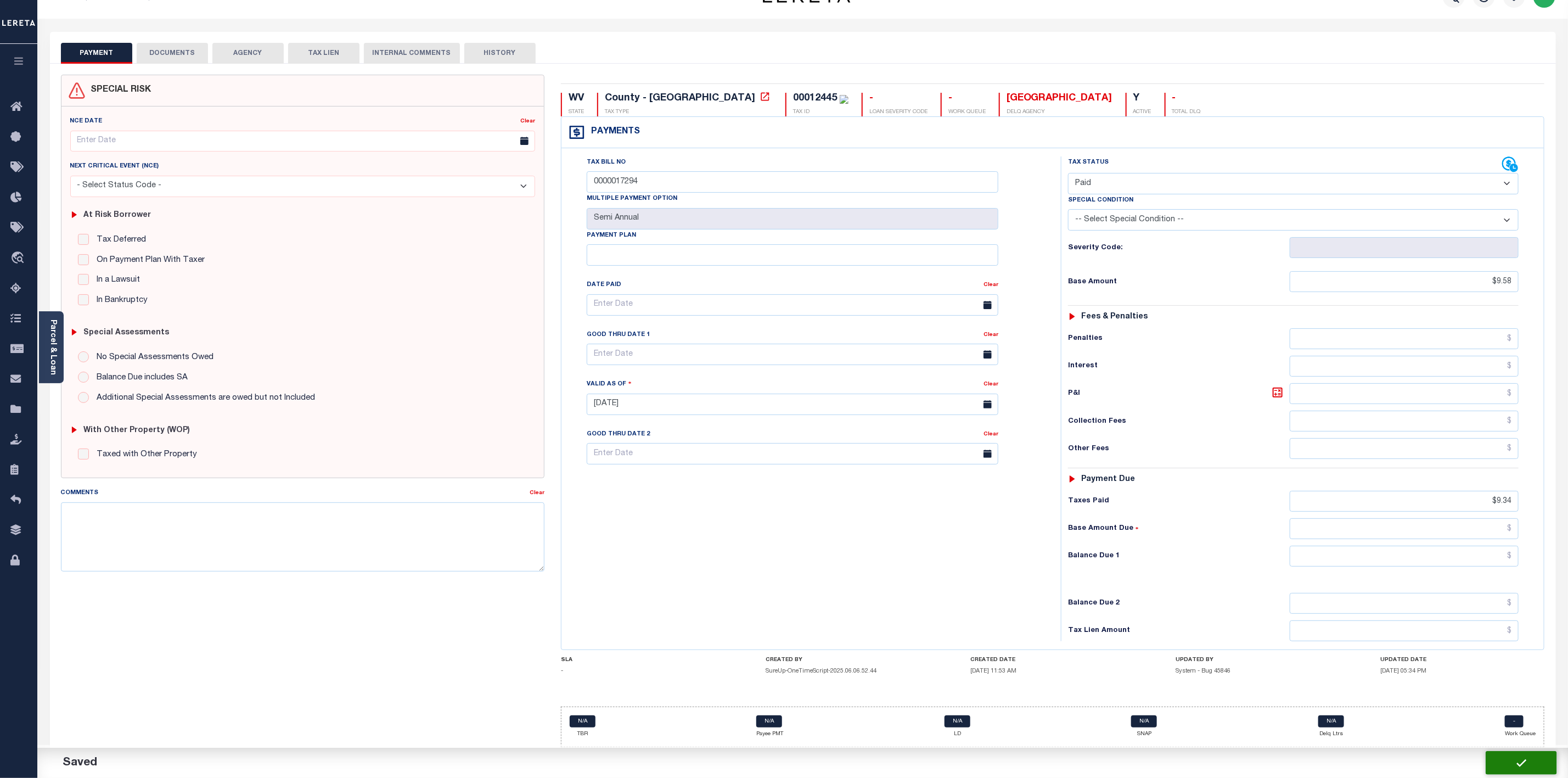
type input "$9.34"
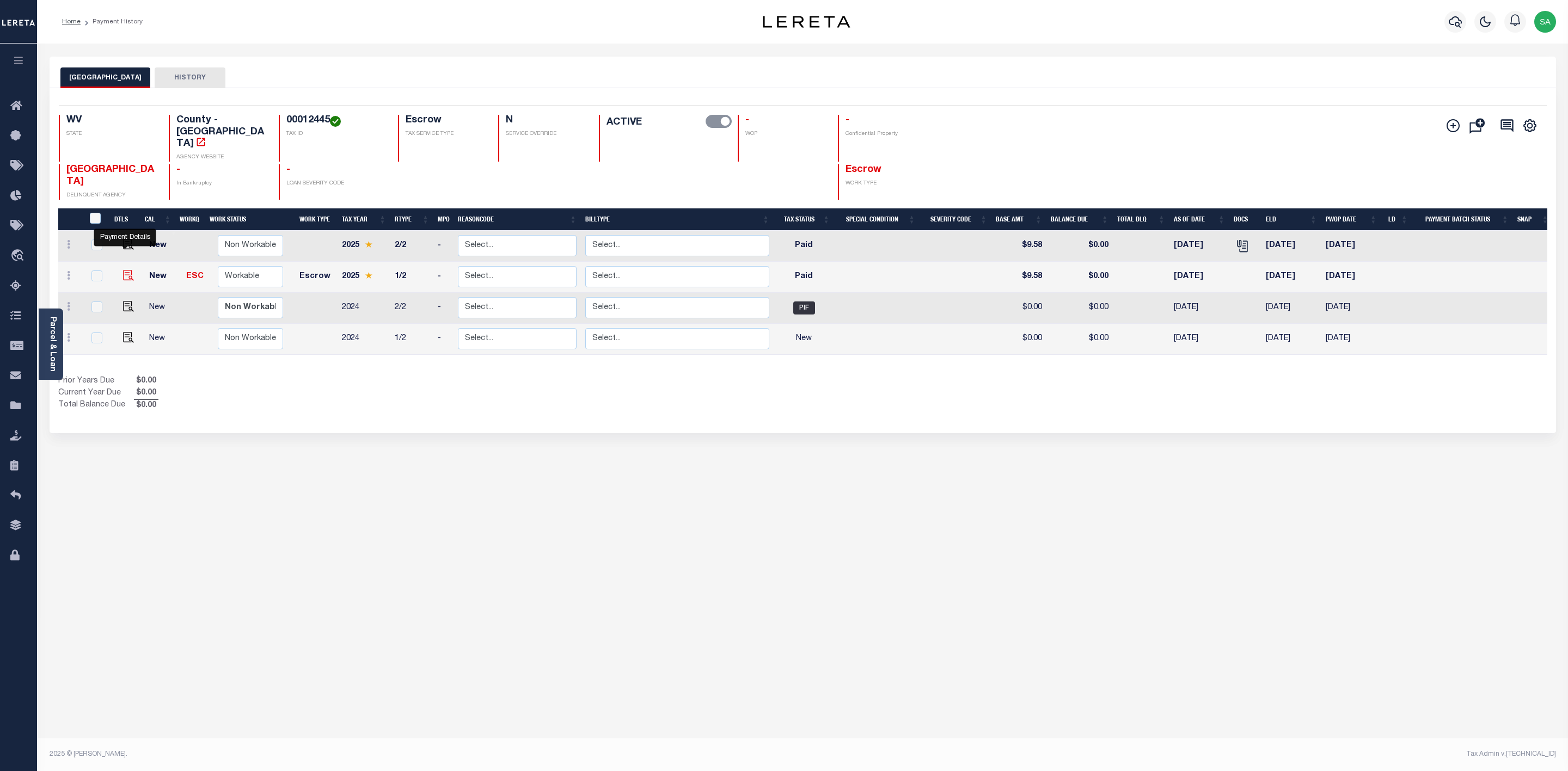
click at [123, 270] on img "" at bounding box center [128, 276] width 11 height 11
checkbox input "true"
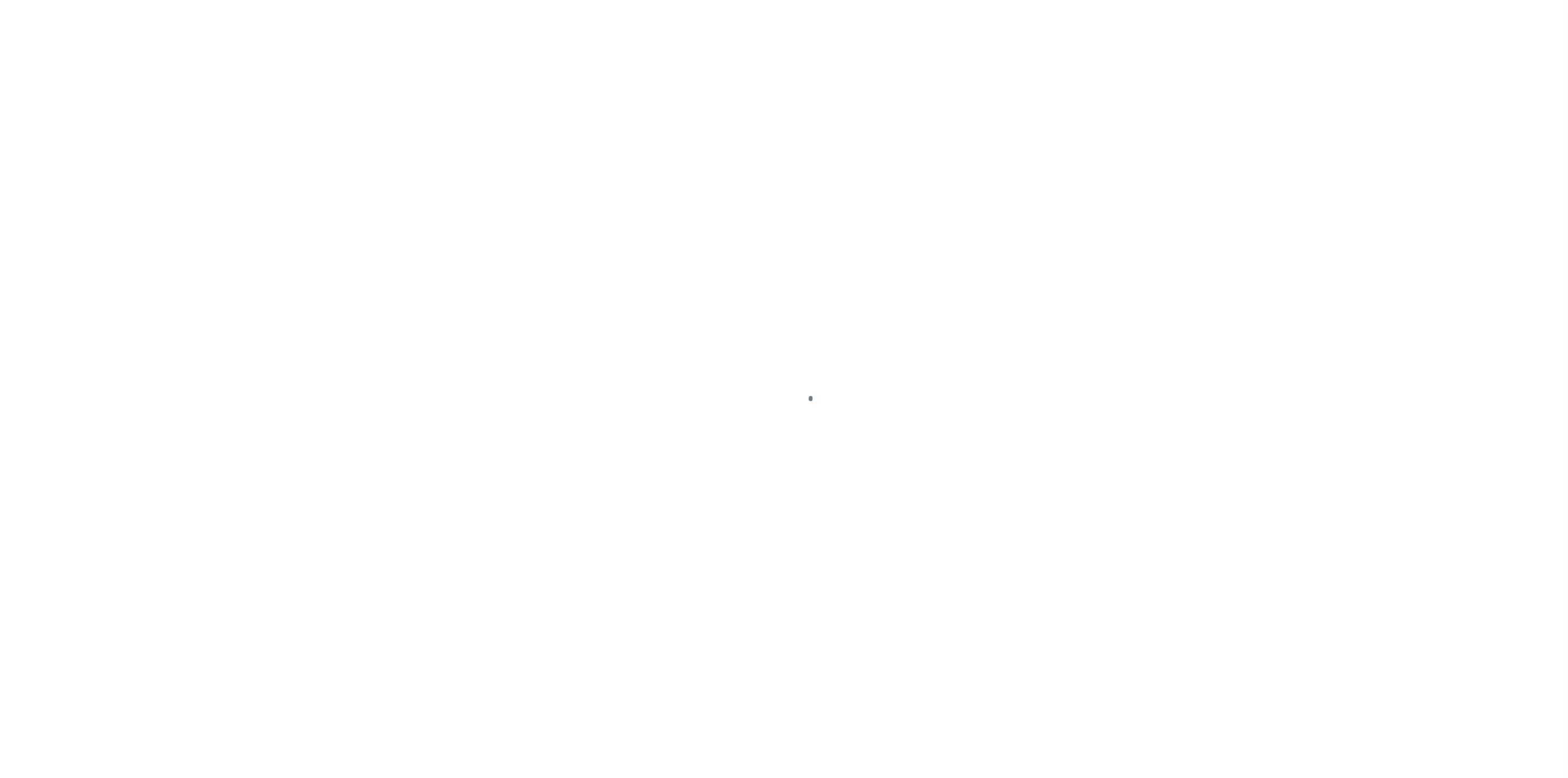
checkbox input "false"
type input "0000017294"
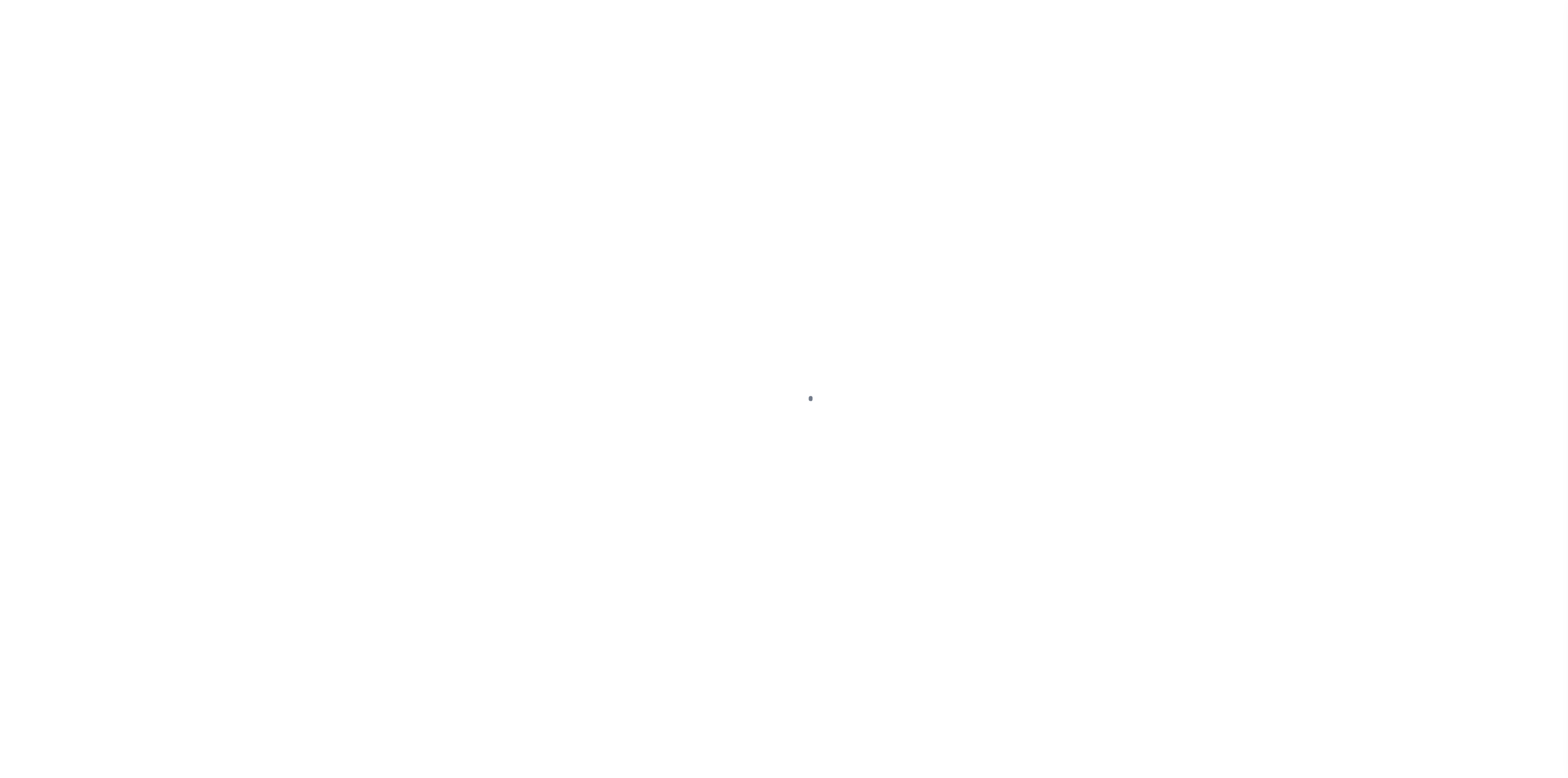
type input "Semi Annual"
type input "[DATE]"
select select "PYD"
type input "$9.58"
type input "$0"
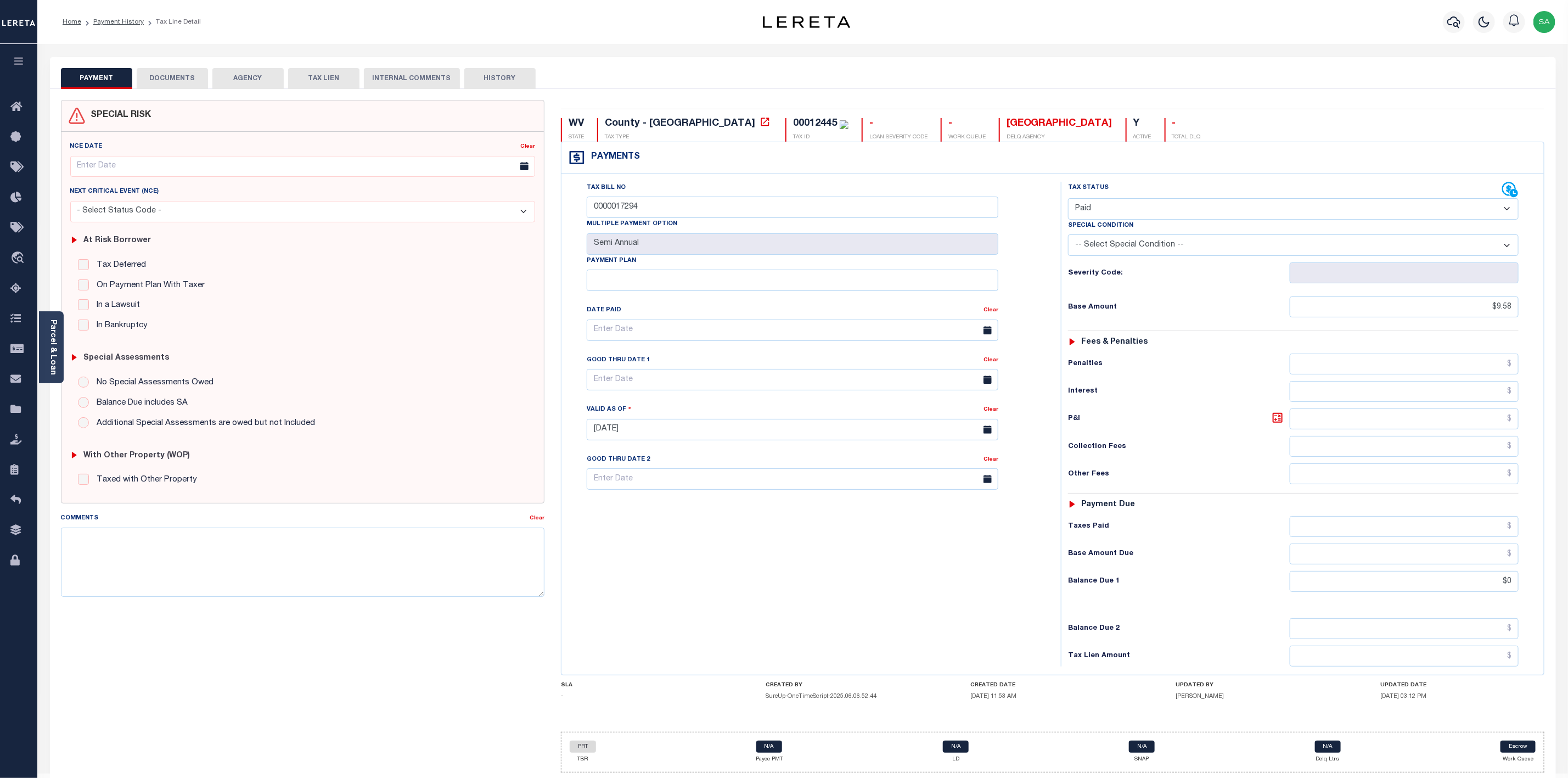
click at [158, 74] on button "DOCUMENTS" at bounding box center [172, 79] width 71 height 21
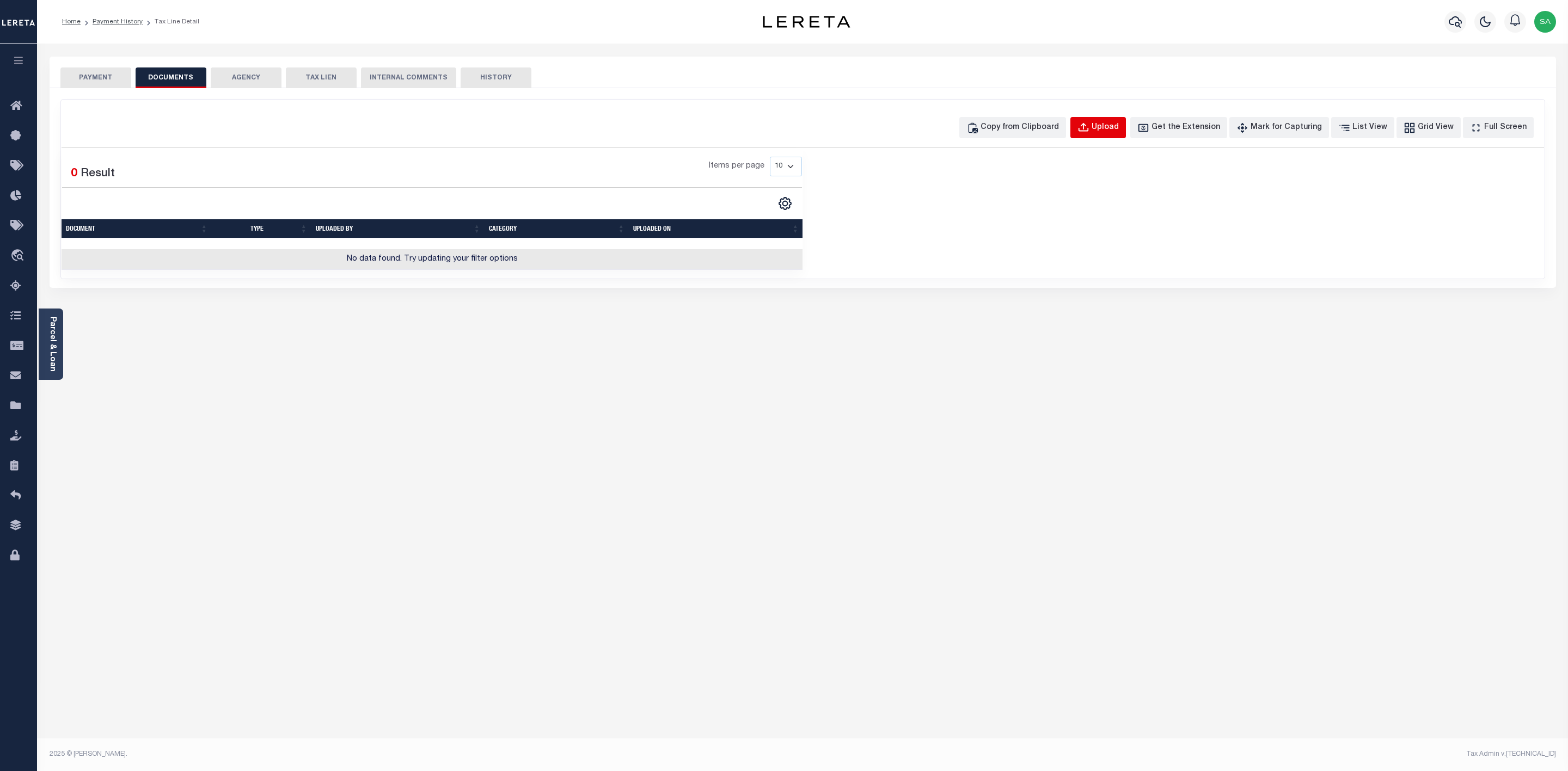
click at [1119, 131] on div "Upload" at bounding box center [1105, 128] width 27 height 12
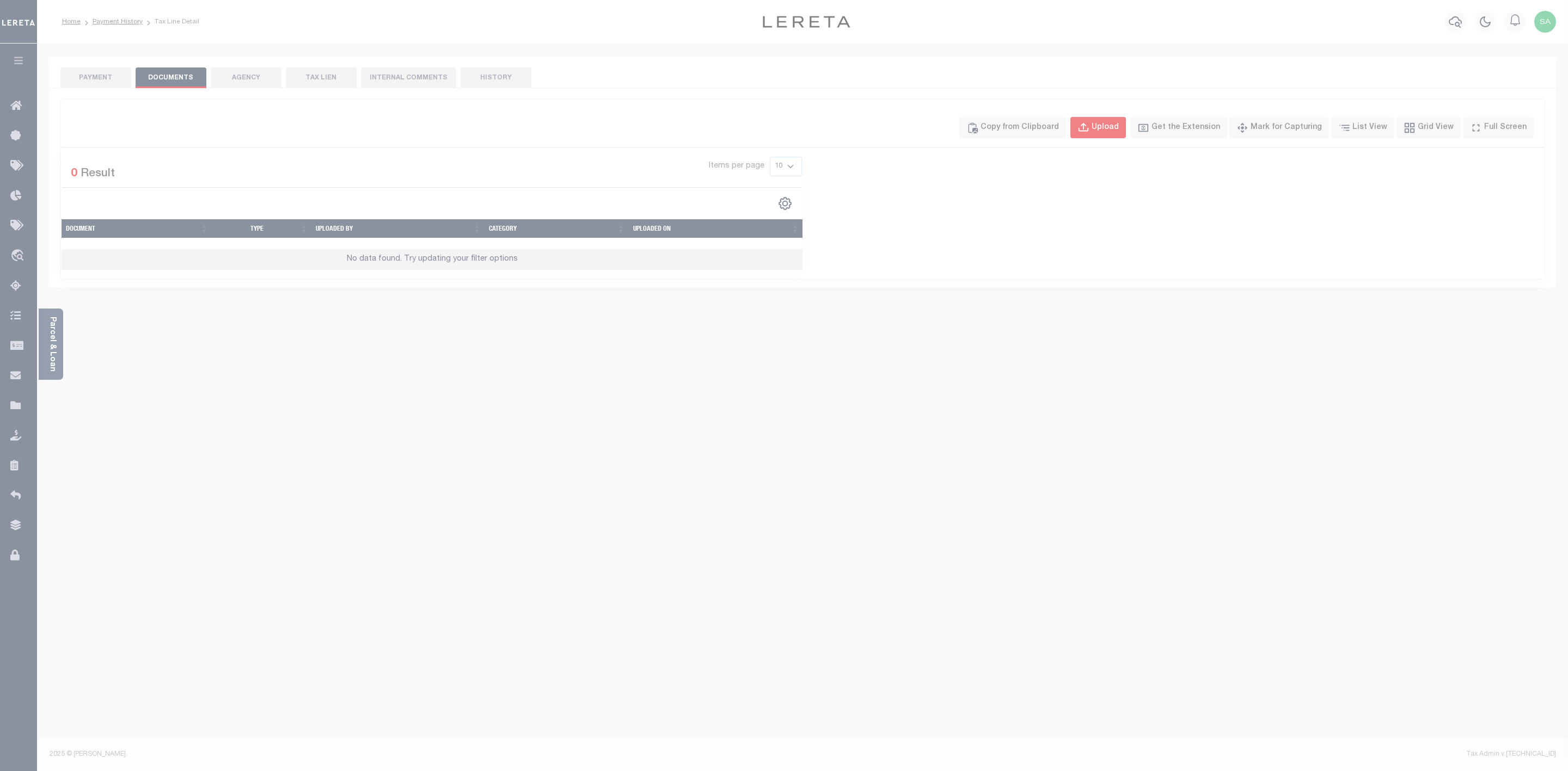
select select "POP"
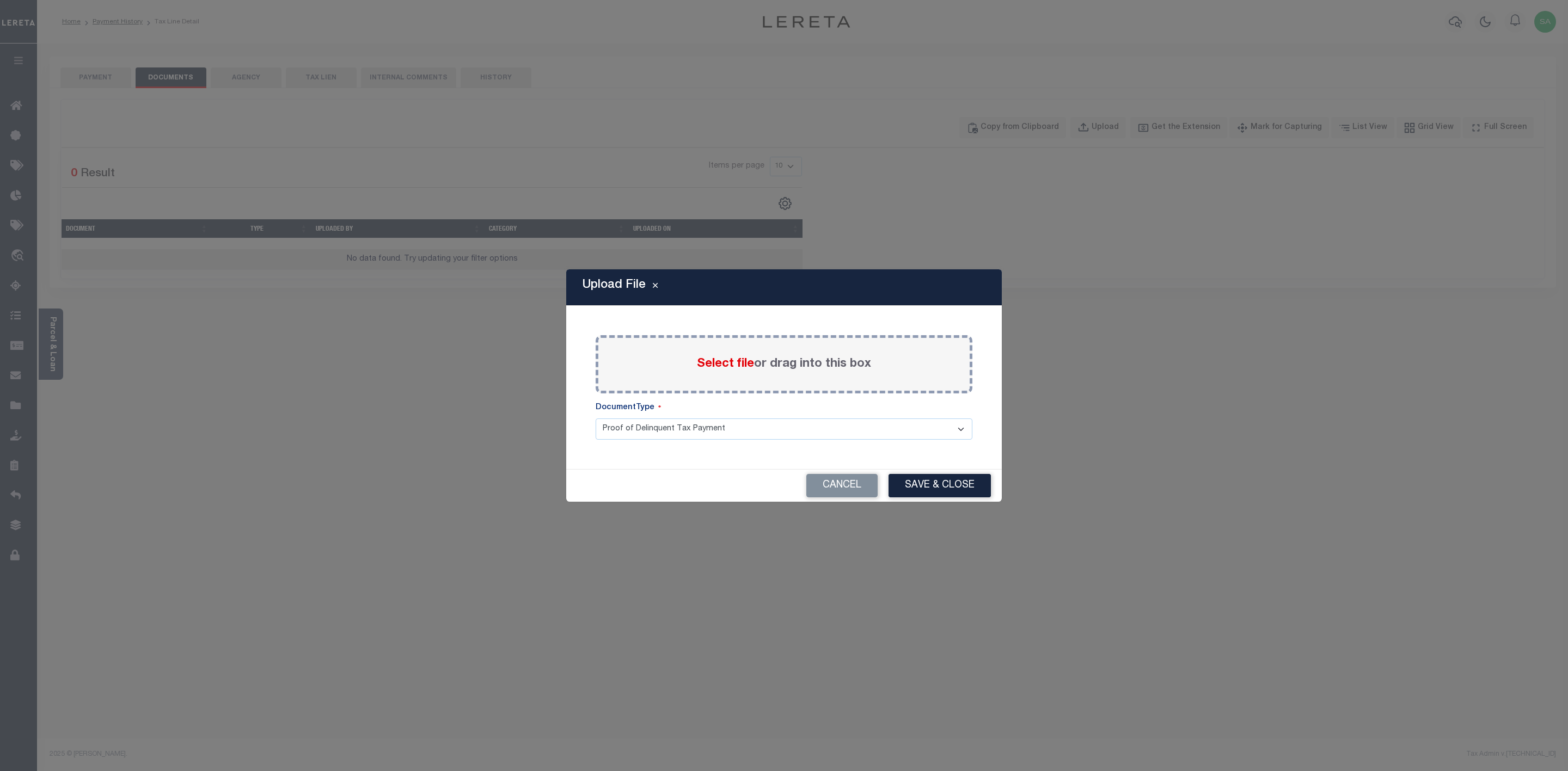
click at [725, 361] on span "Select file" at bounding box center [726, 365] width 57 height 12
click at [0, 0] on input "Select file or drag into this box" at bounding box center [0, 0] width 0 height 0
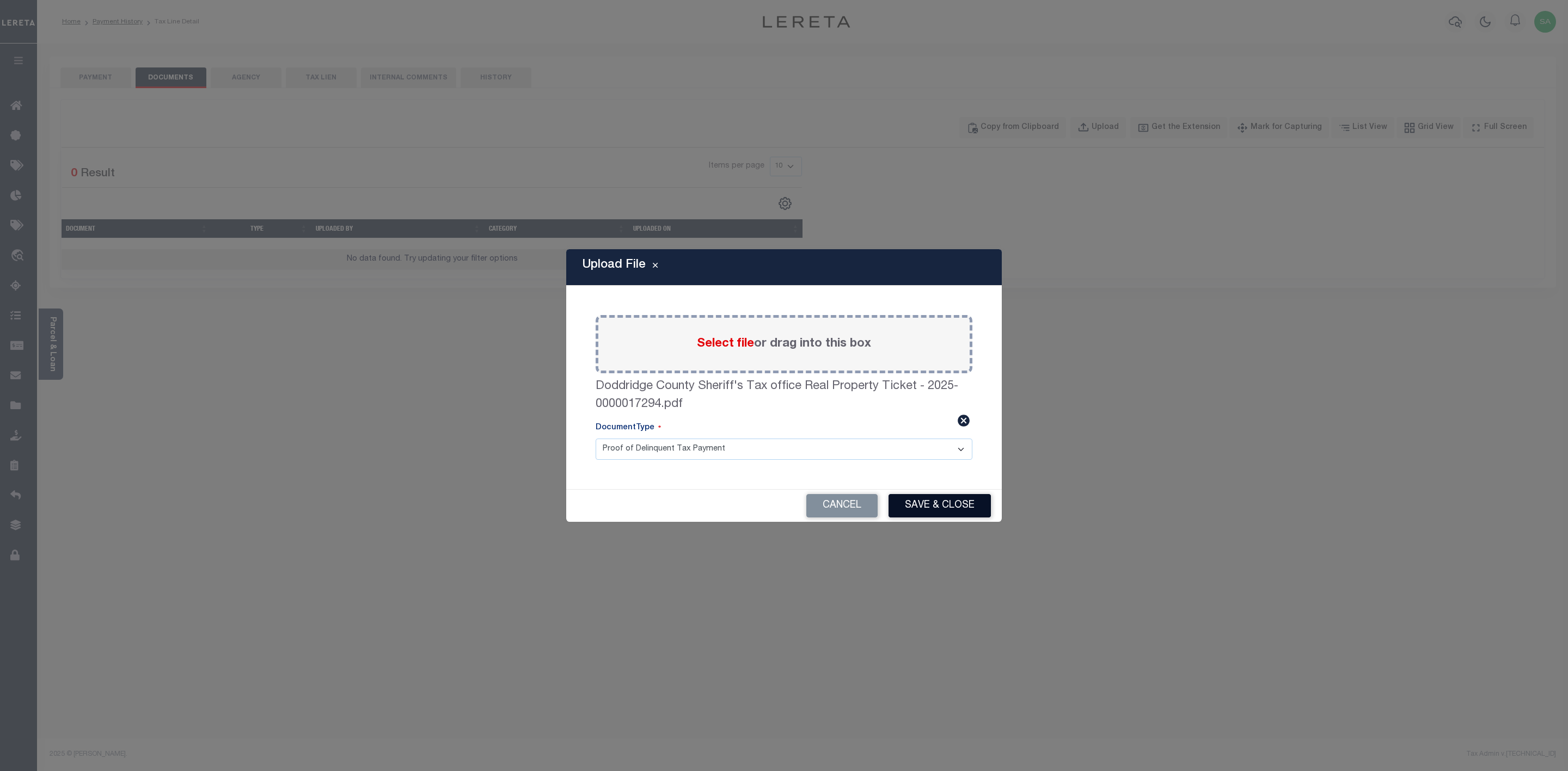
click at [942, 502] on button "Save & Close" at bounding box center [940, 506] width 102 height 23
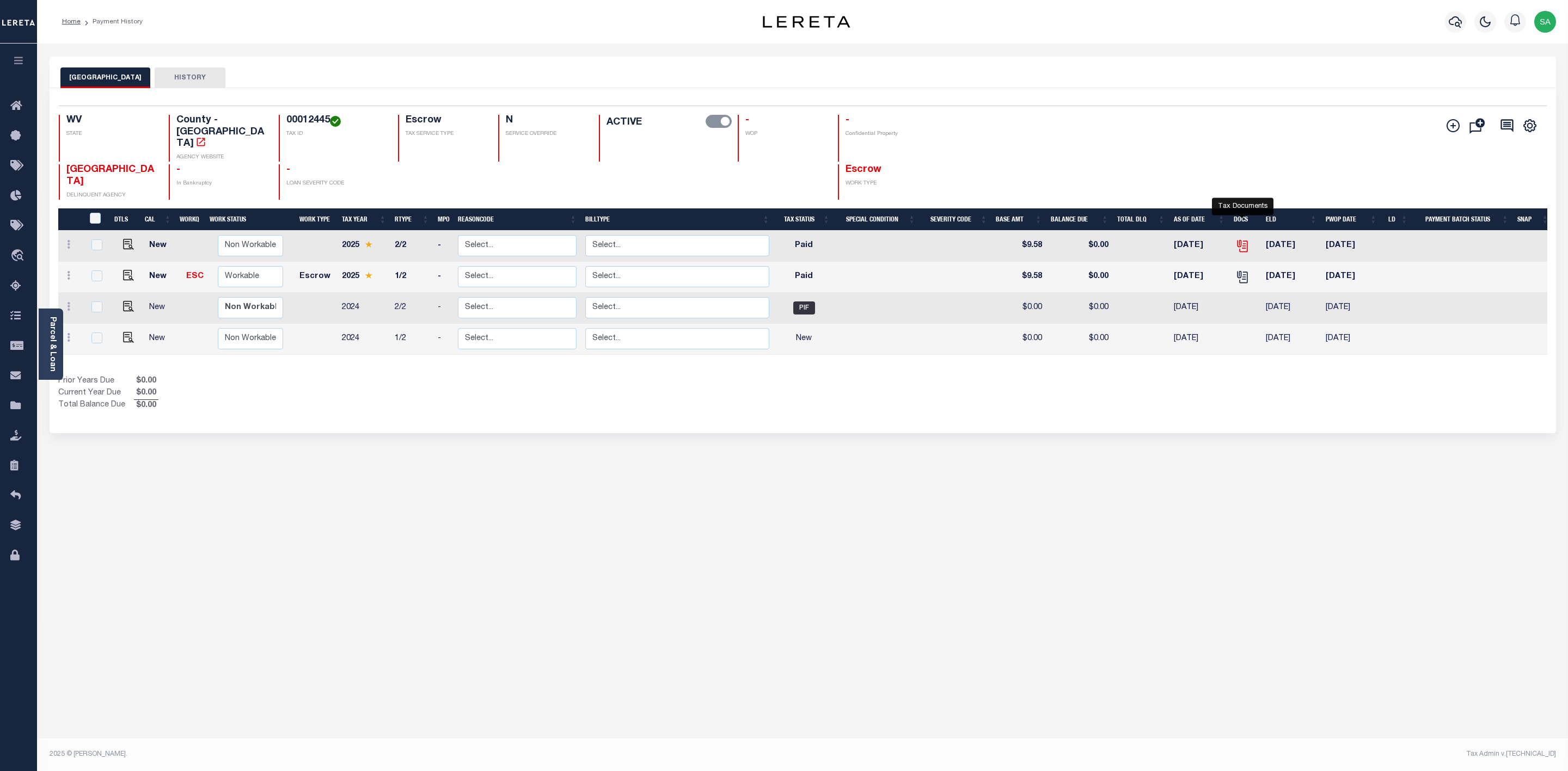
click at [1246, 239] on icon "" at bounding box center [1242, 246] width 14 height 14
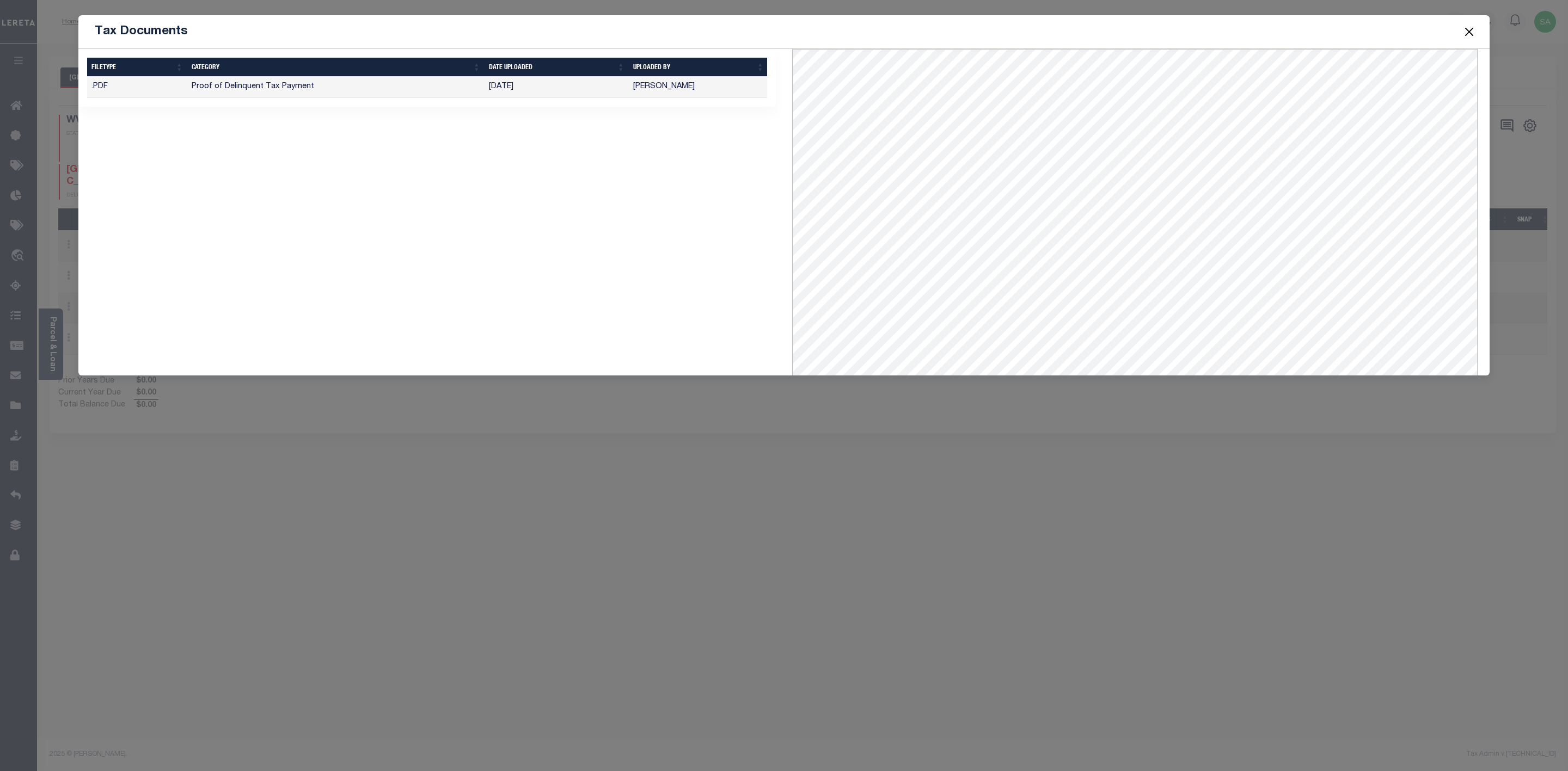
click at [1469, 27] on button "Close" at bounding box center [1469, 31] width 14 height 14
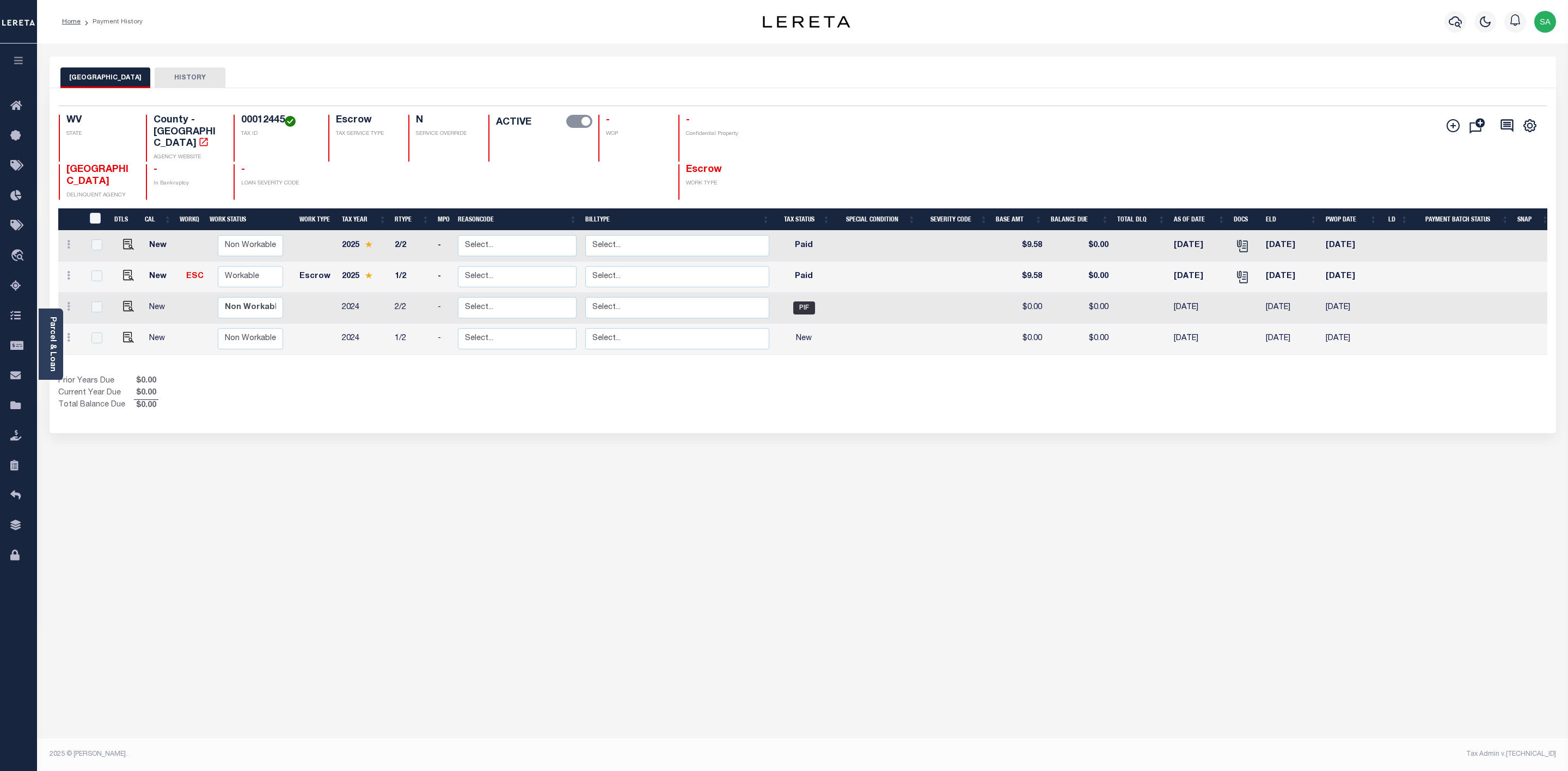
click at [656, 467] on div "DODDRIDGE COUNTY HISTORY Selected 4 Results" at bounding box center [803, 364] width 1523 height 615
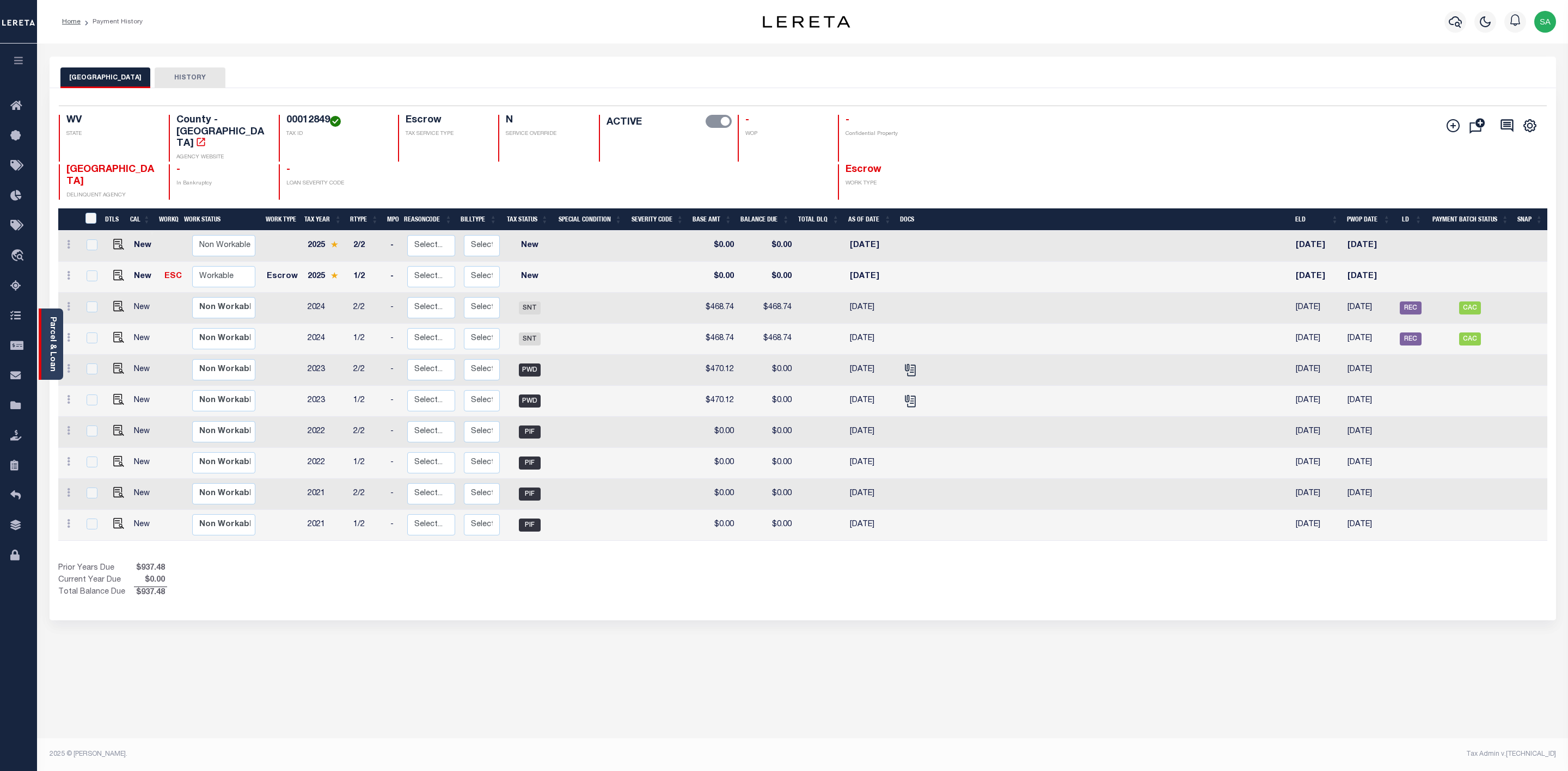
click at [52, 343] on link "Parcel & Loan" at bounding box center [52, 344] width 8 height 55
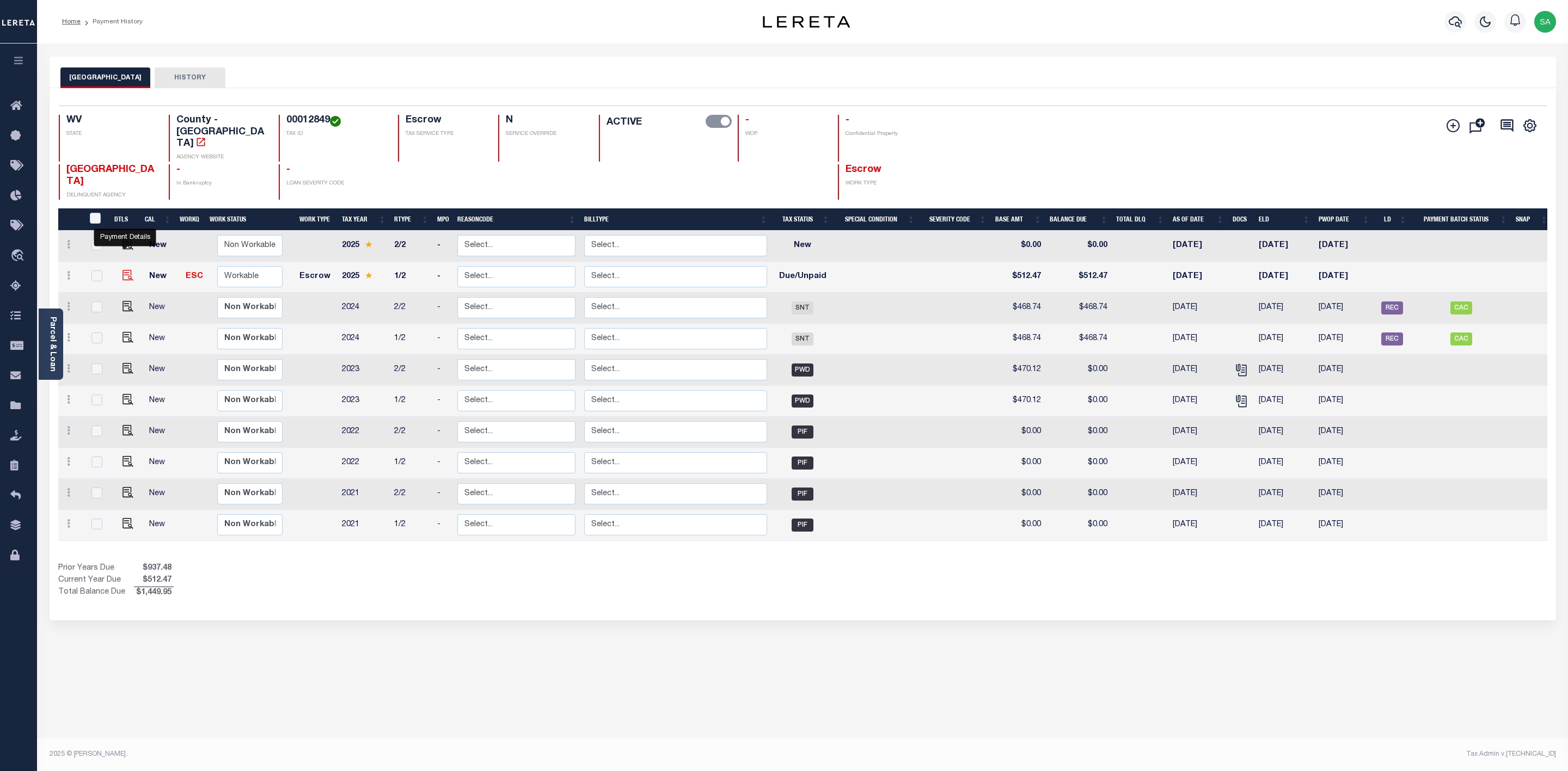
click at [126, 270] on img "" at bounding box center [128, 276] width 11 height 11
checkbox input "true"
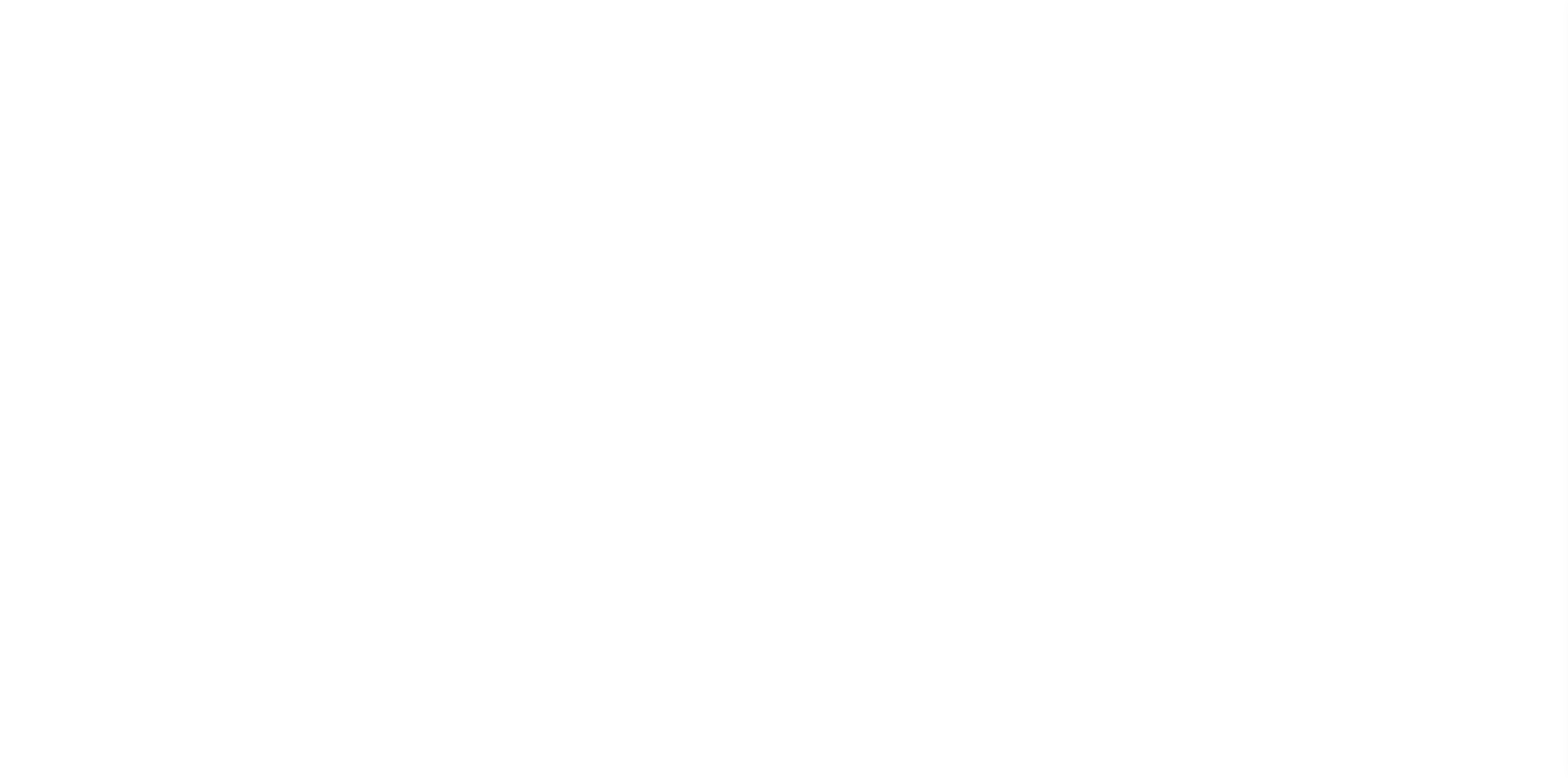
select select "NW2"
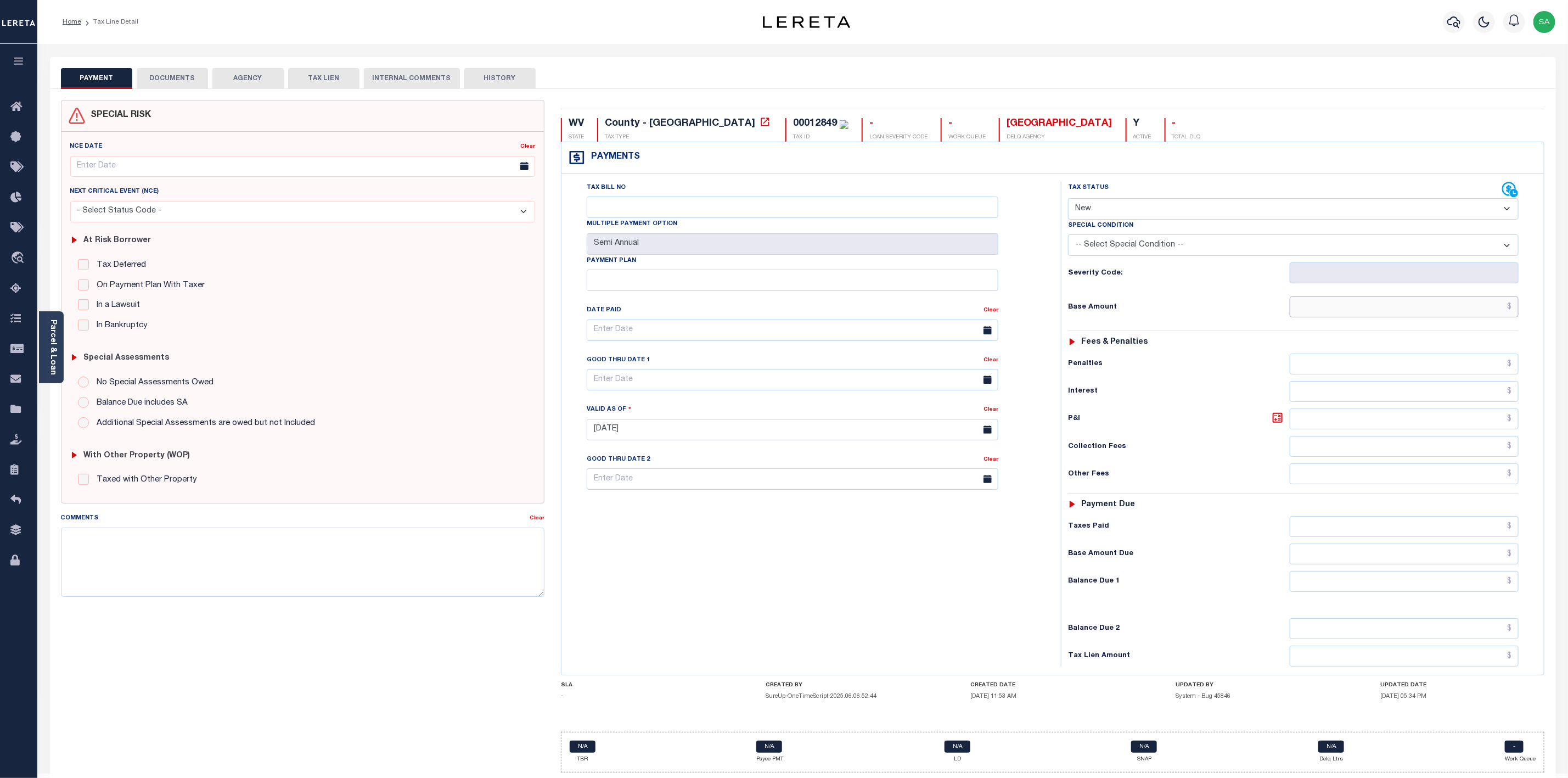
click at [1448, 310] on input "text" at bounding box center [1404, 307] width 229 height 21
paste input "$512.47"
type input "$512.47"
type input "[DATE]"
click at [1459, 592] on input "text" at bounding box center [1404, 582] width 229 height 21
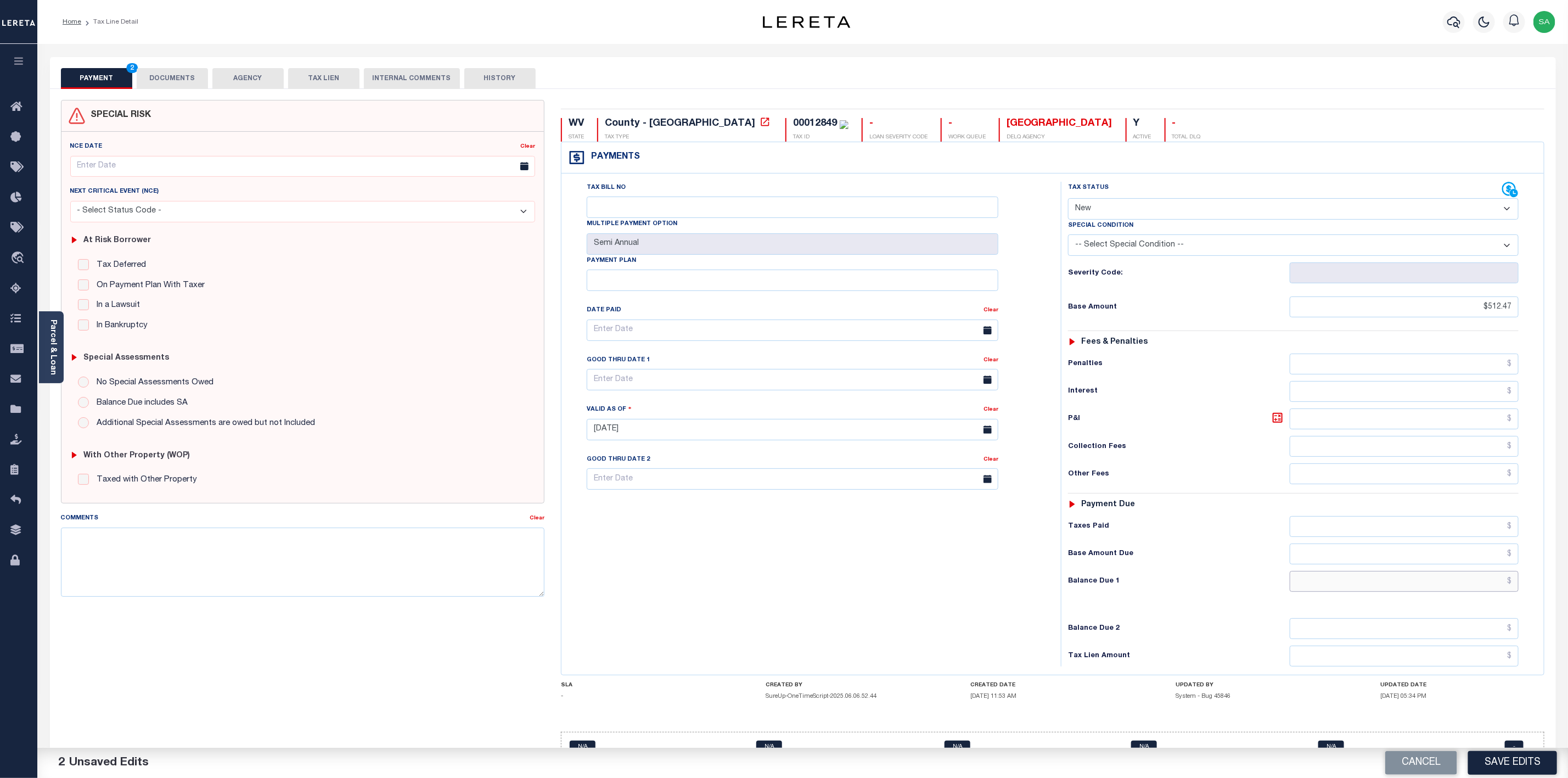
paste input "$512.47"
type input "$512.47"
click at [834, 598] on div "Tax Bill No Multiple Payment Option Semi Annual Payment Plan Clear" at bounding box center [808, 424] width 489 height 485
click at [1192, 210] on select "- Select Status Code - Open Due/Unpaid Paid Incomplete No Tax Due Internal Refu…" at bounding box center [1294, 209] width 450 height 21
select select "DUE"
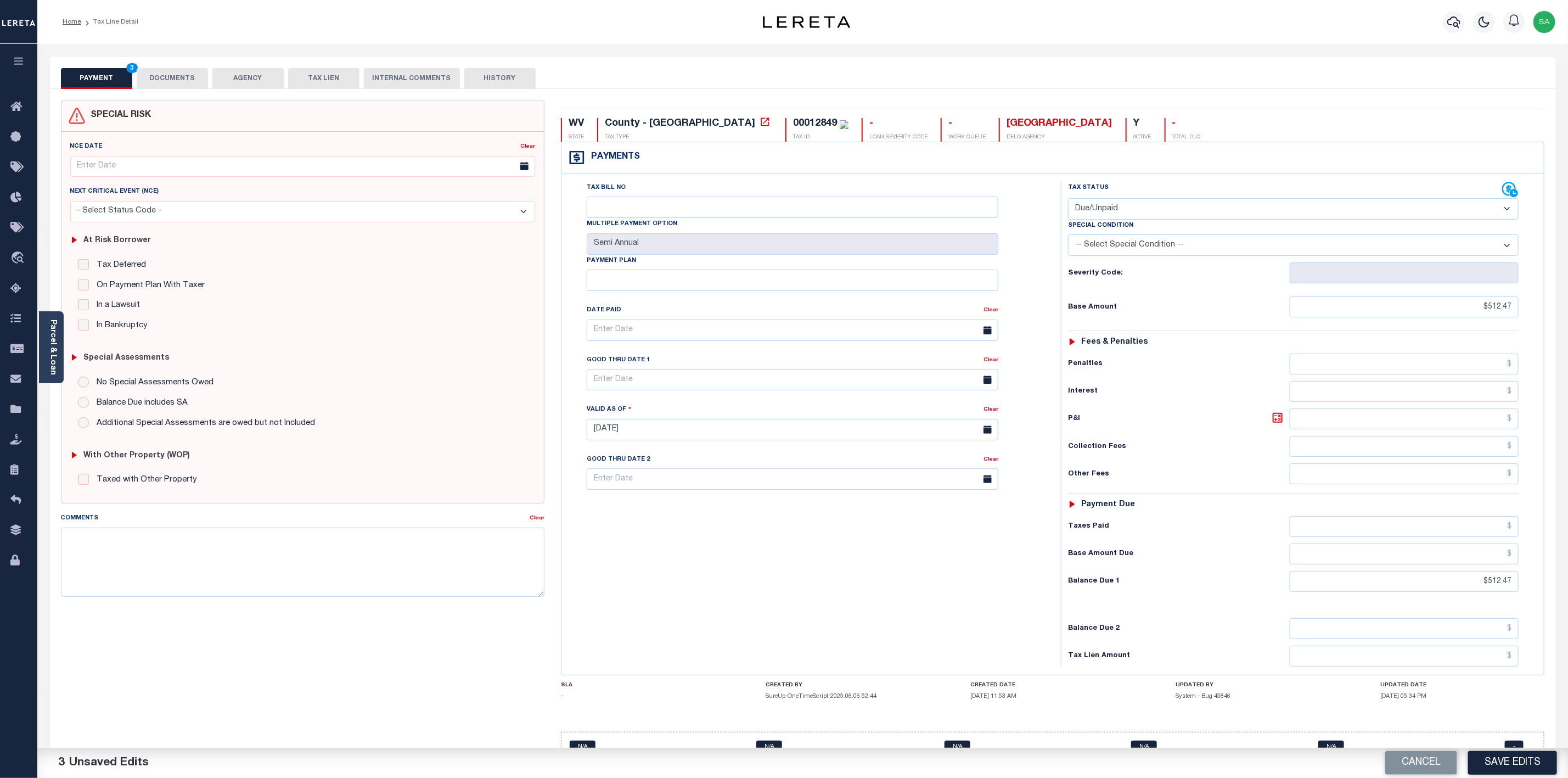
click at [1068, 200] on select "- Select Status Code - Open Due/Unpaid Paid Incomplete No Tax Due Internal Refu…" at bounding box center [1294, 209] width 450 height 21
click at [908, 610] on div "Tax Bill No Multiple Payment Option Semi Annual Payment Plan Clear" at bounding box center [808, 424] width 489 height 485
click at [174, 69] on button "DOCUMENTS" at bounding box center [172, 79] width 71 height 21
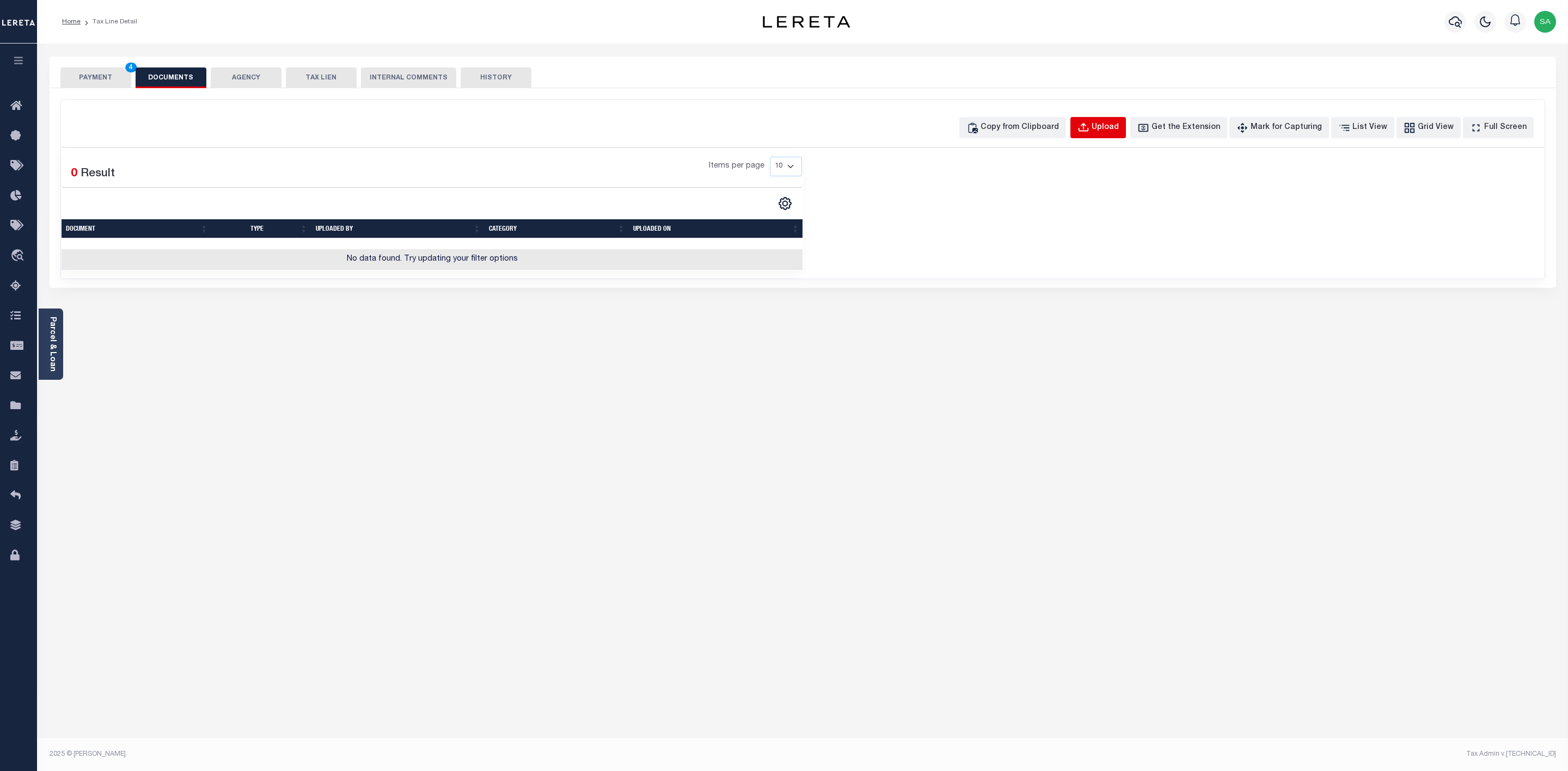
click at [1110, 134] on div "Upload" at bounding box center [1105, 128] width 27 height 12
select select "POP"
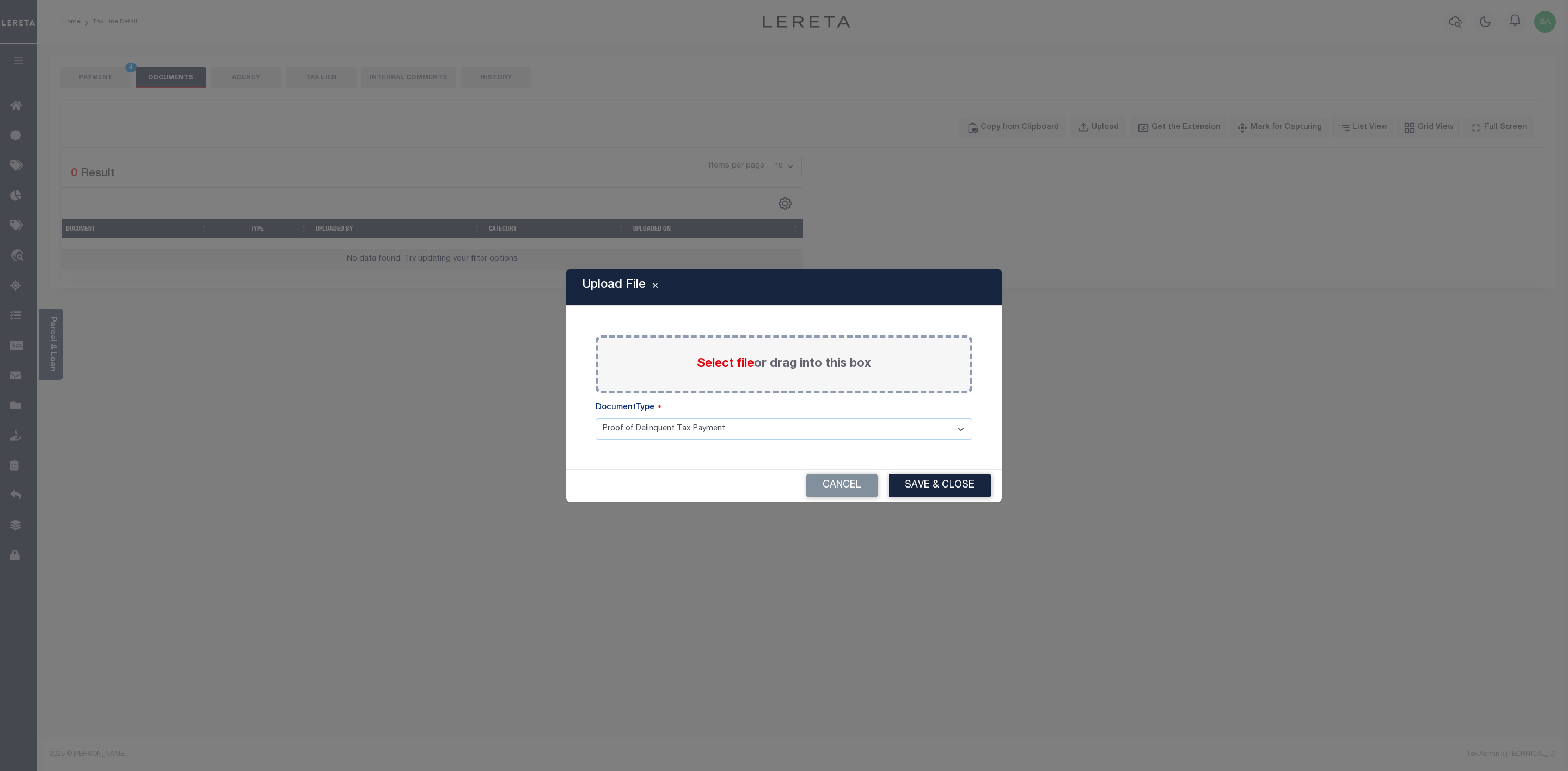
click at [740, 363] on span "Select file" at bounding box center [726, 365] width 57 height 12
click at [0, 0] on input "Select file or drag into this box" at bounding box center [0, 0] width 0 height 0
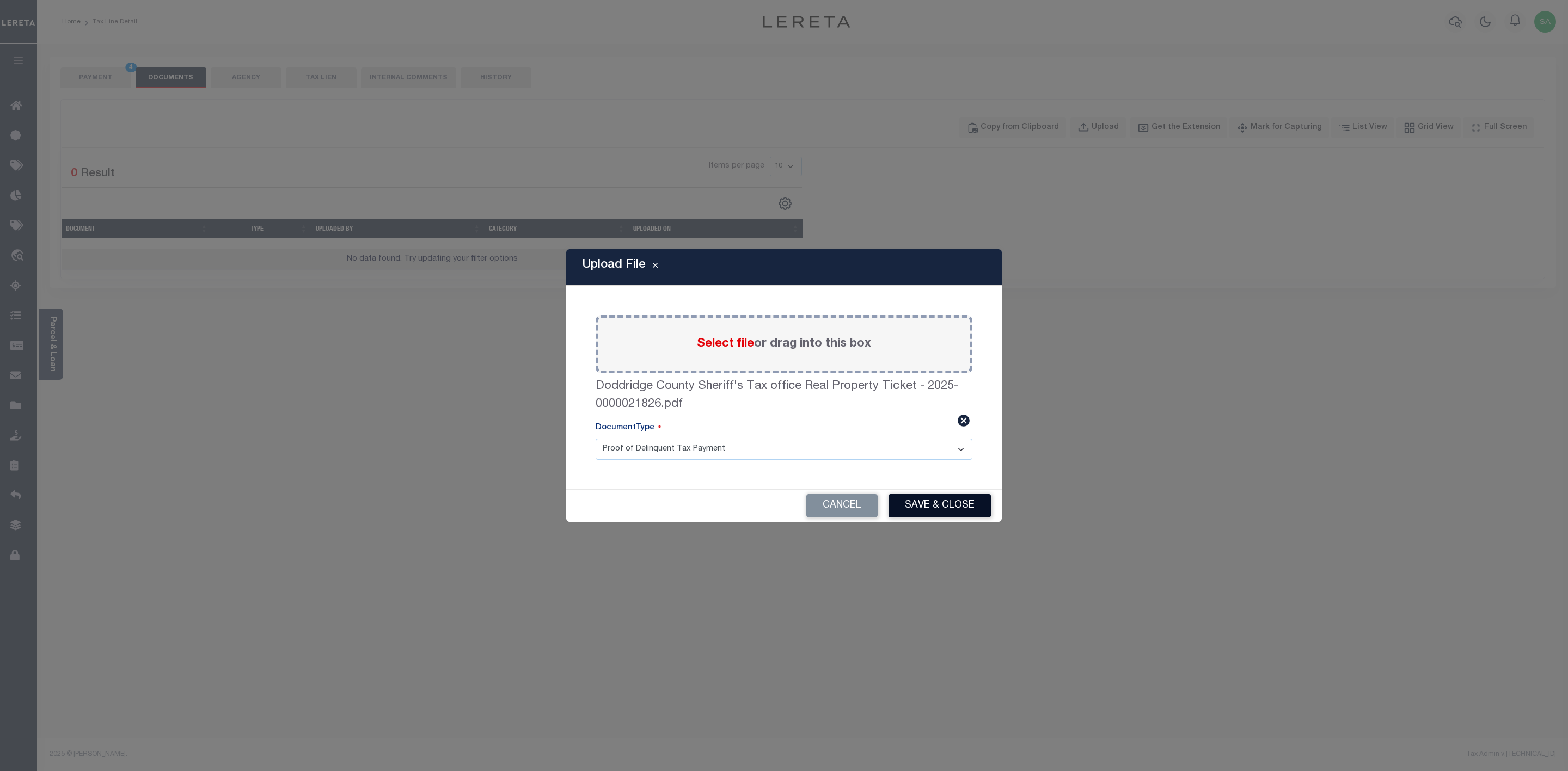
click at [923, 498] on button "Save & Close" at bounding box center [940, 506] width 102 height 23
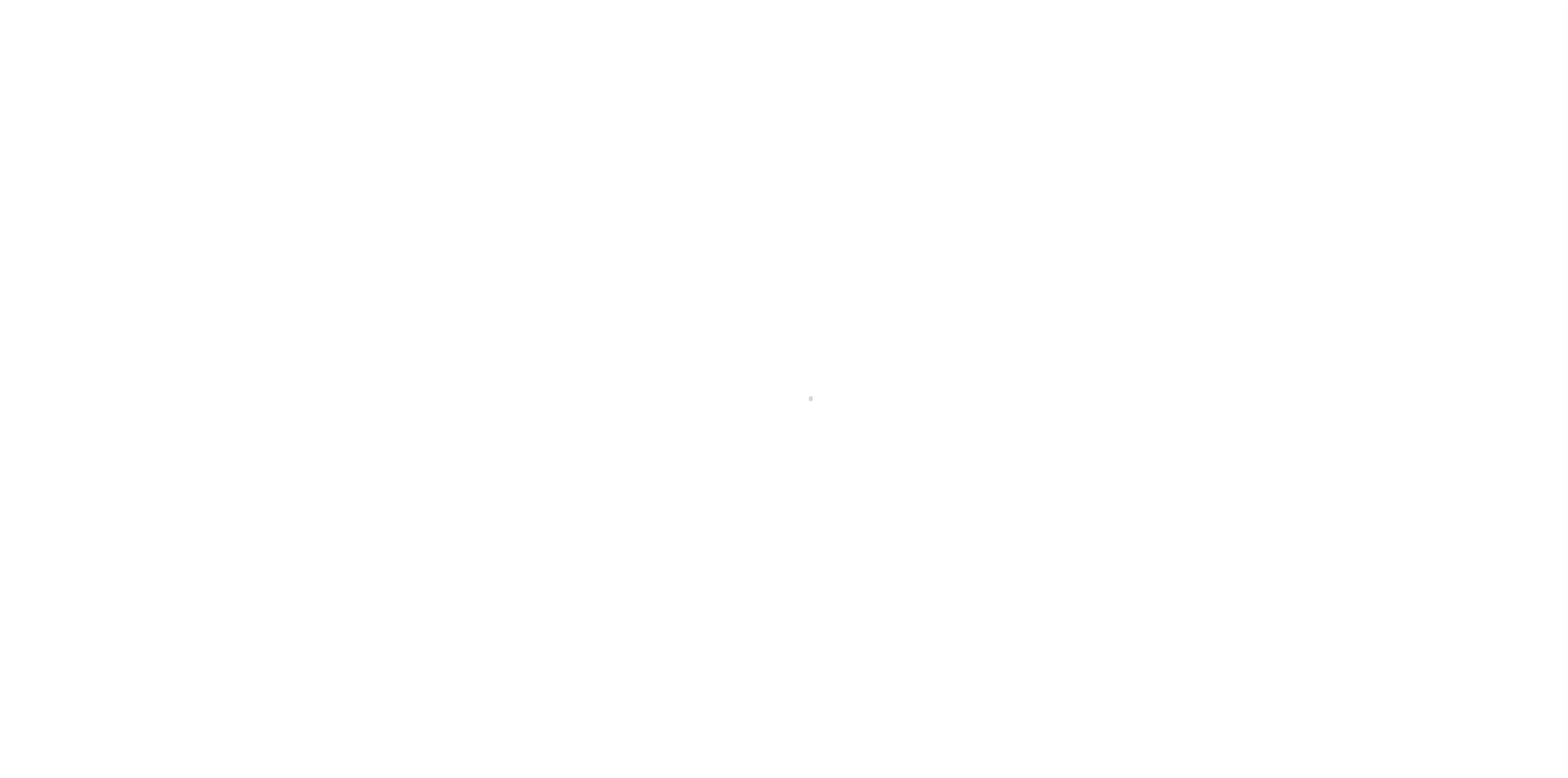
checkbox input "false"
type input "0000021826"
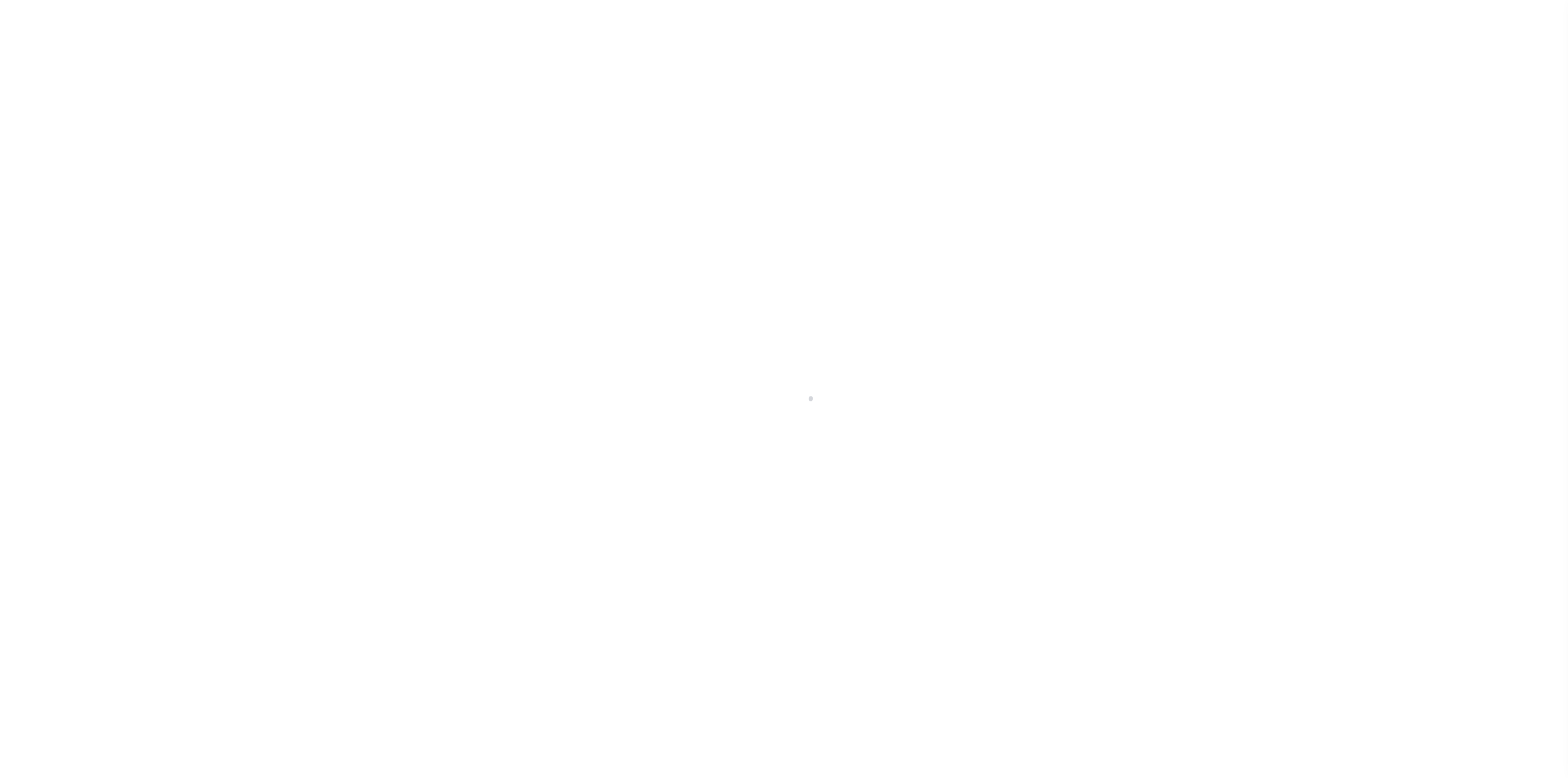
type input "Semi Annual"
type input "[DATE]"
select select "DUE"
type input "$512.47"
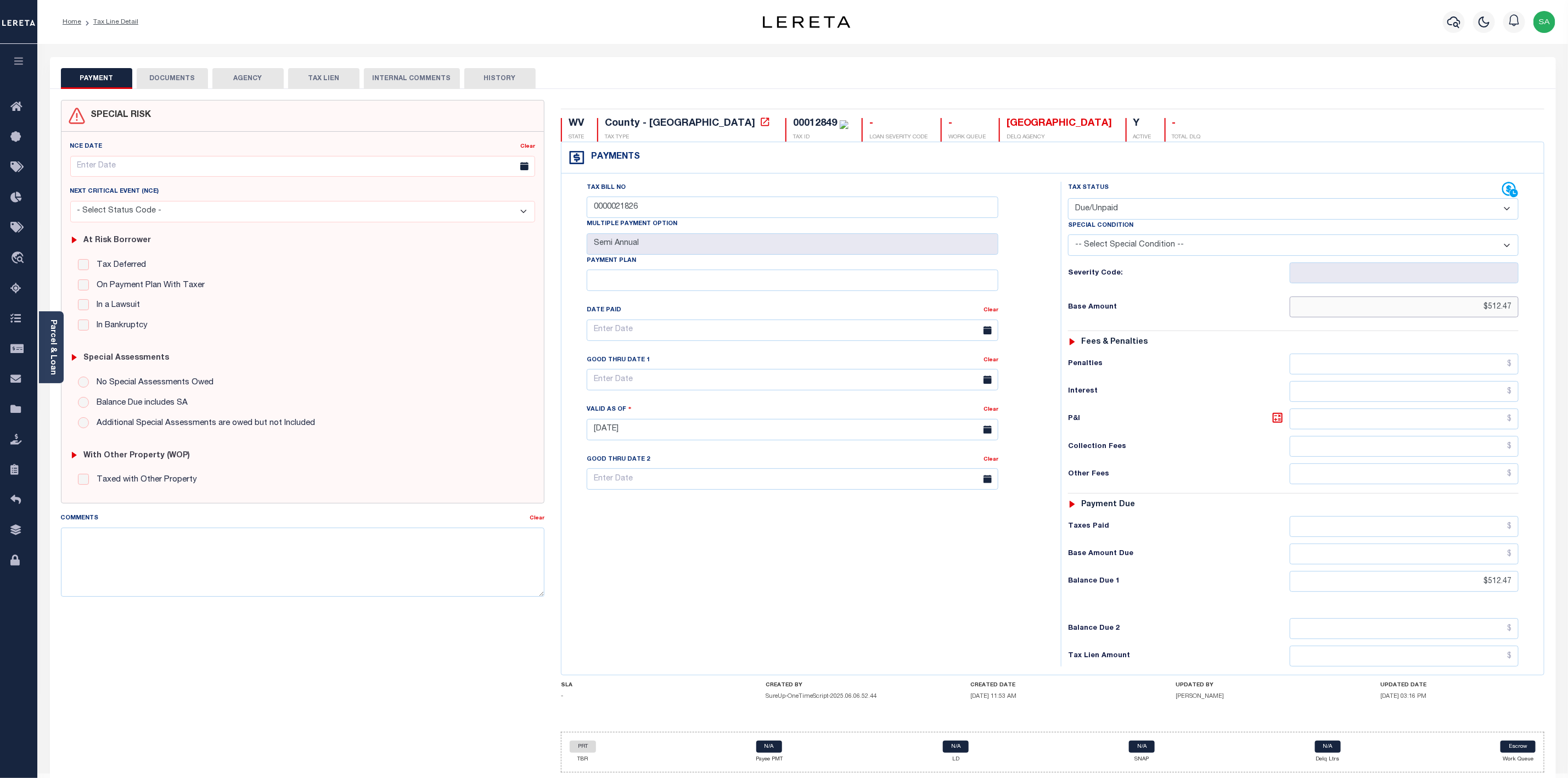
drag, startPoint x: 1514, startPoint y: 311, endPoint x: 1472, endPoint y: 309, distance: 42.0
click at [1472, 309] on input "$512.47" at bounding box center [1404, 307] width 229 height 21
click at [176, 80] on button "DOCUMENTS" at bounding box center [172, 79] width 71 height 21
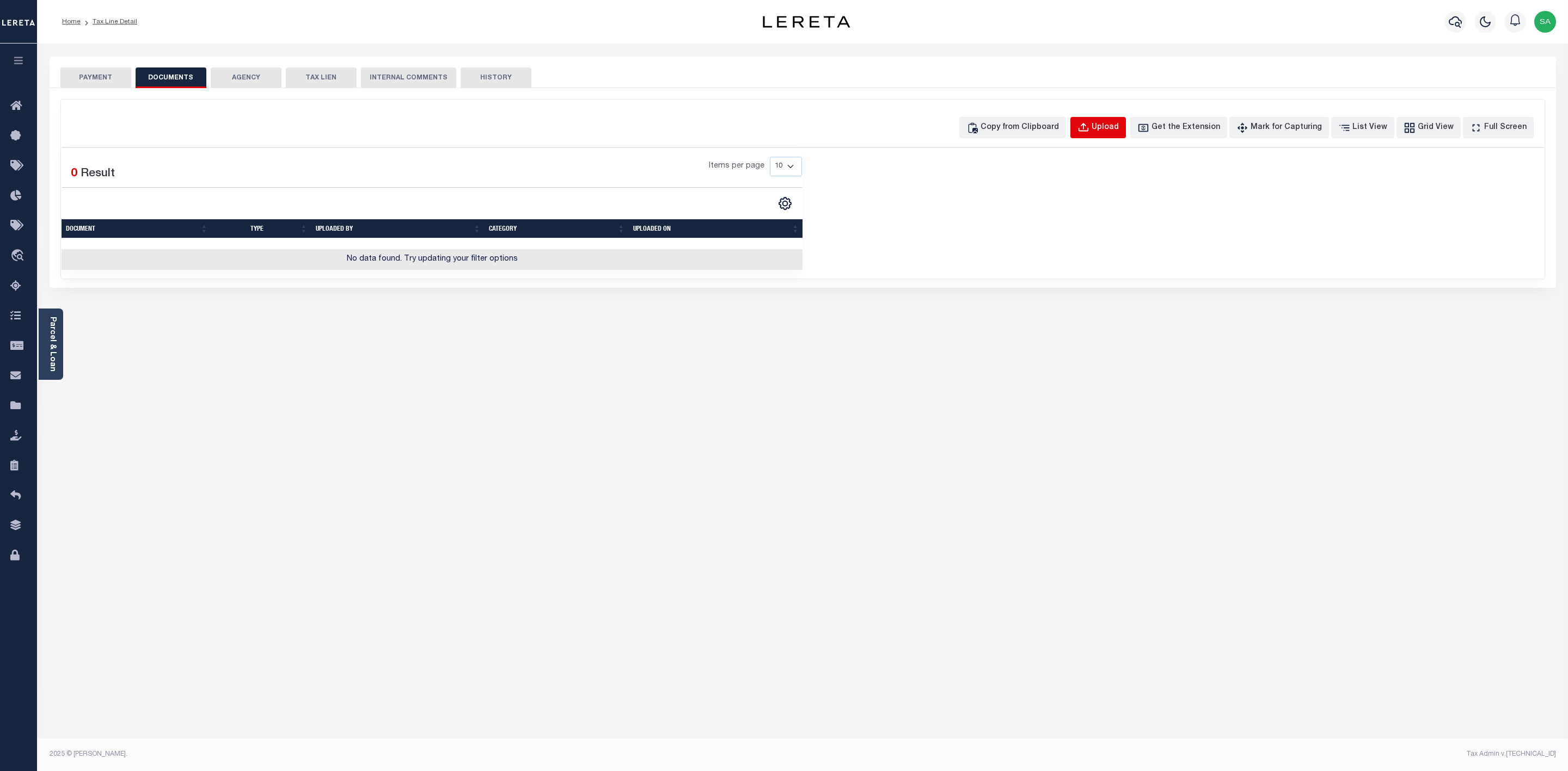
click at [1126, 134] on button "Upload" at bounding box center [1097, 127] width 55 height 21
select select "POP"
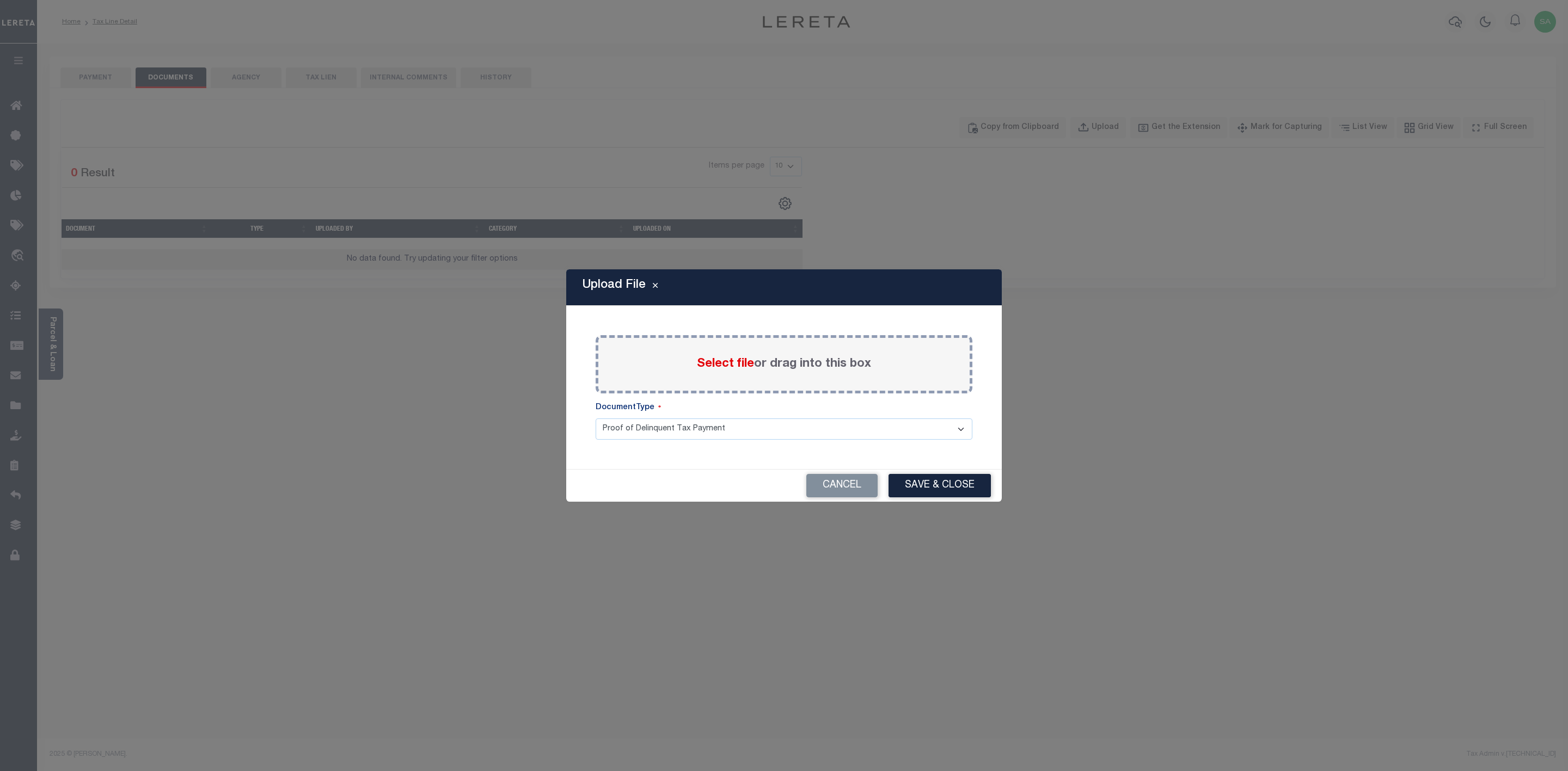
click at [760, 375] on div "Select file or drag into this box" at bounding box center [784, 365] width 377 height 58
click at [712, 368] on span "Select file" at bounding box center [726, 365] width 57 height 12
click at [0, 0] on input "Select file or drag into this box" at bounding box center [0, 0] width 0 height 0
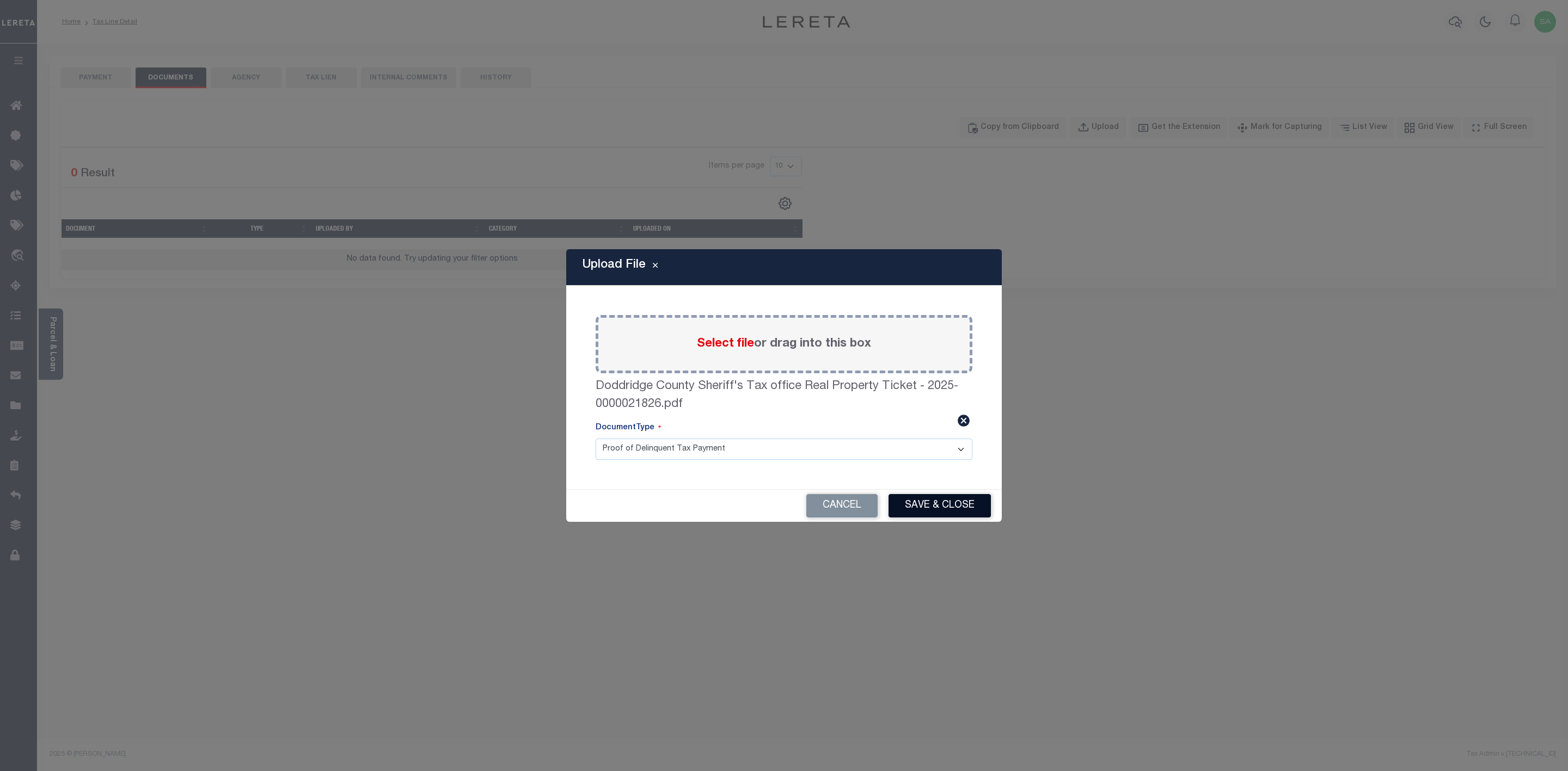
click at [944, 504] on button "Save & Close" at bounding box center [940, 506] width 102 height 23
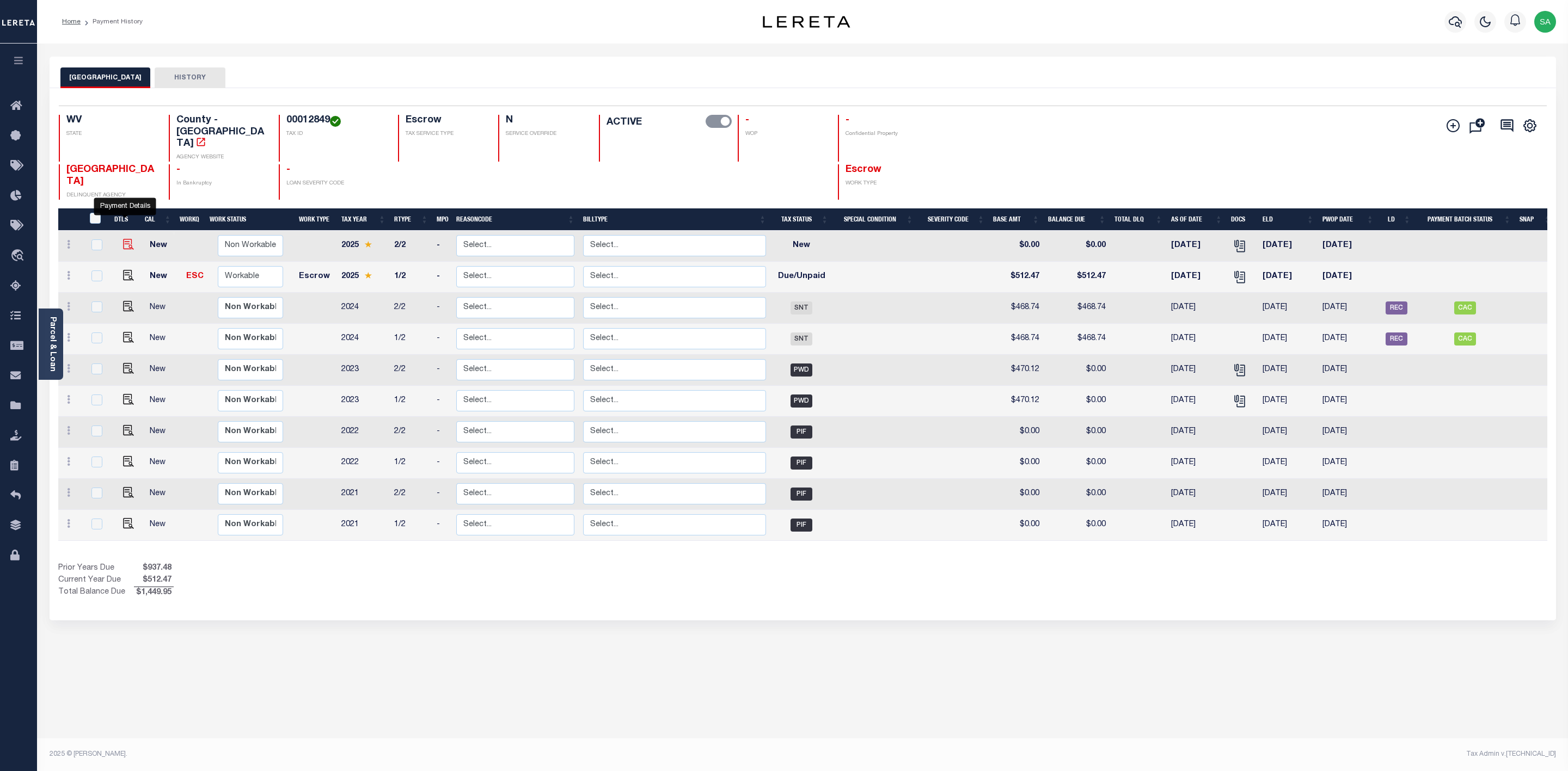
click at [126, 239] on img "" at bounding box center [128, 245] width 11 height 11
checkbox input "true"
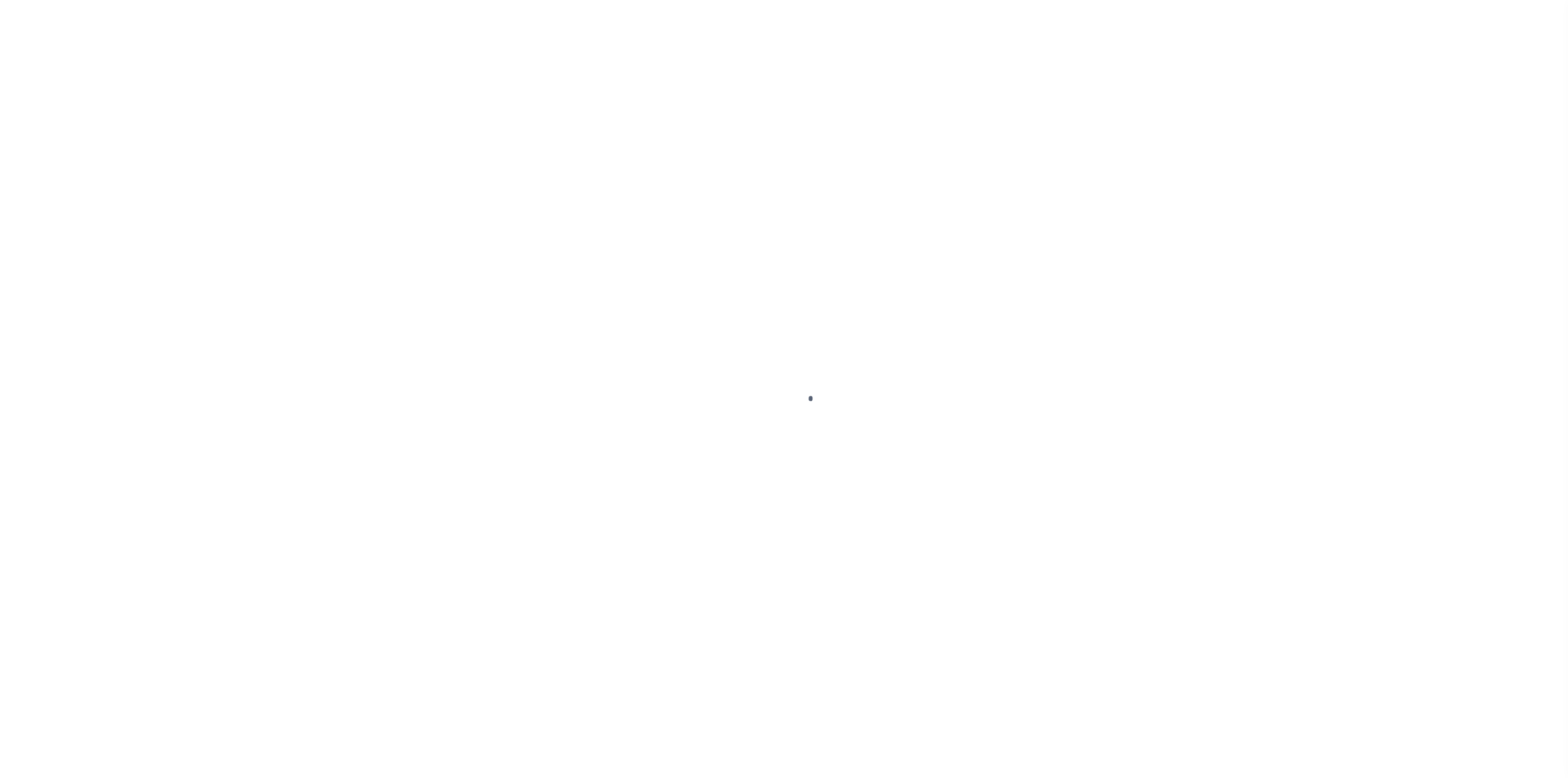
checkbox input "false"
type input "Semi Annual"
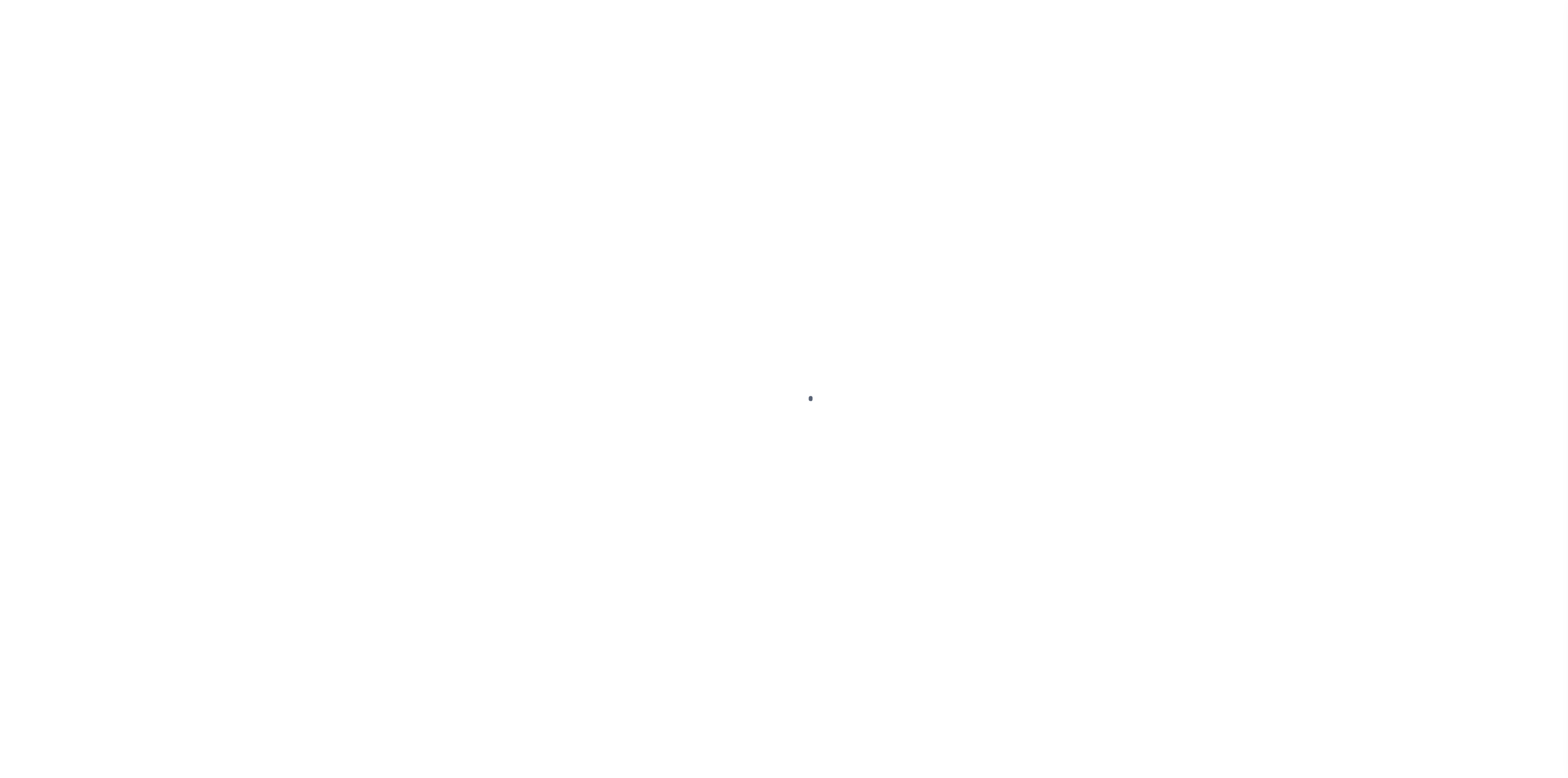
type input "[DATE]"
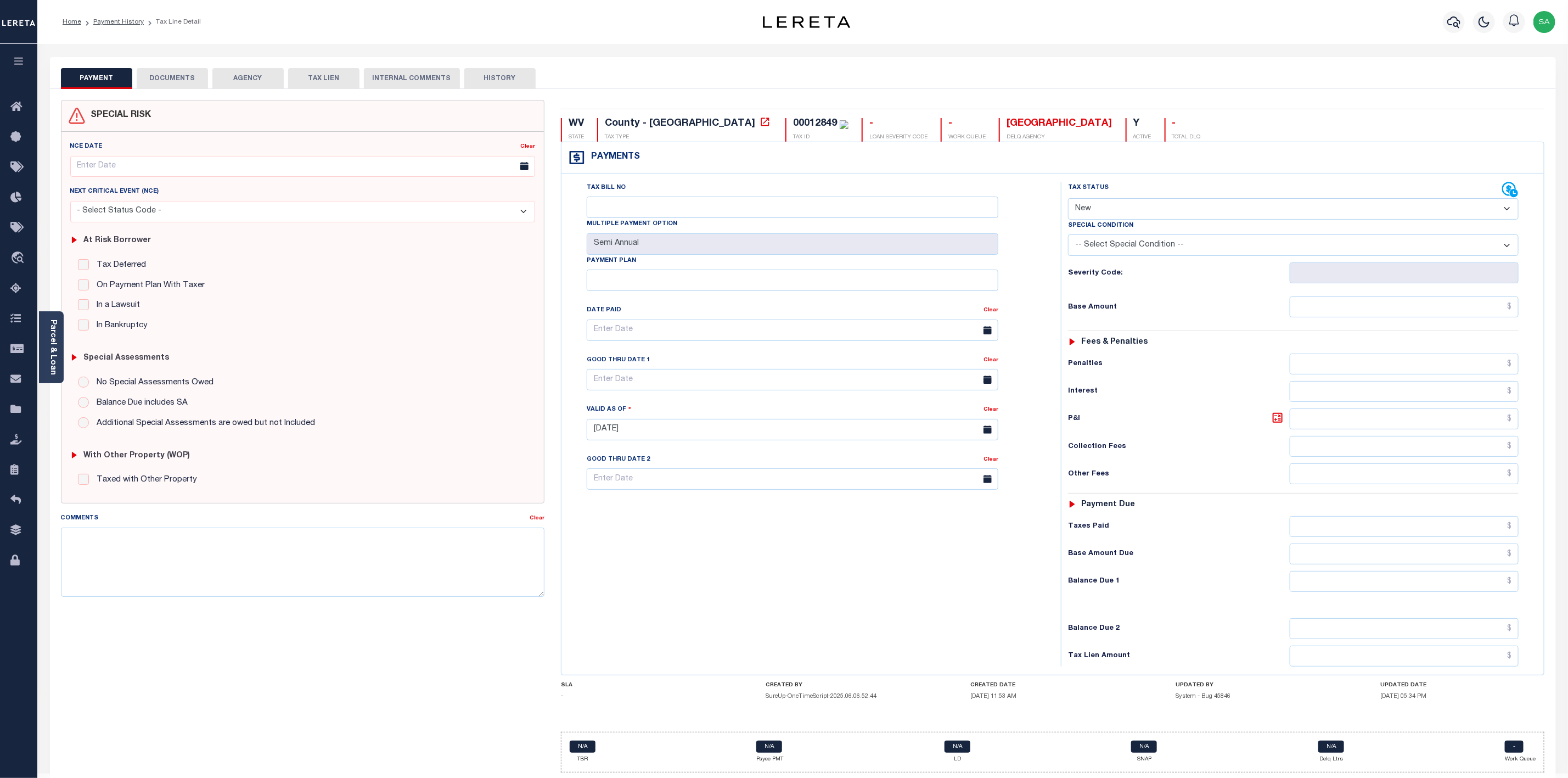
click at [1229, 206] on select "- Select Status Code - Open Due/Unpaid Paid Incomplete No Tax Due Internal Refu…" at bounding box center [1294, 209] width 450 height 21
select select "DUE"
click at [1068, 200] on select "- Select Status Code - Open Due/Unpaid Paid Incomplete No Tax Due Internal Refu…" at bounding box center [1294, 209] width 450 height 21
type input "[DATE]"
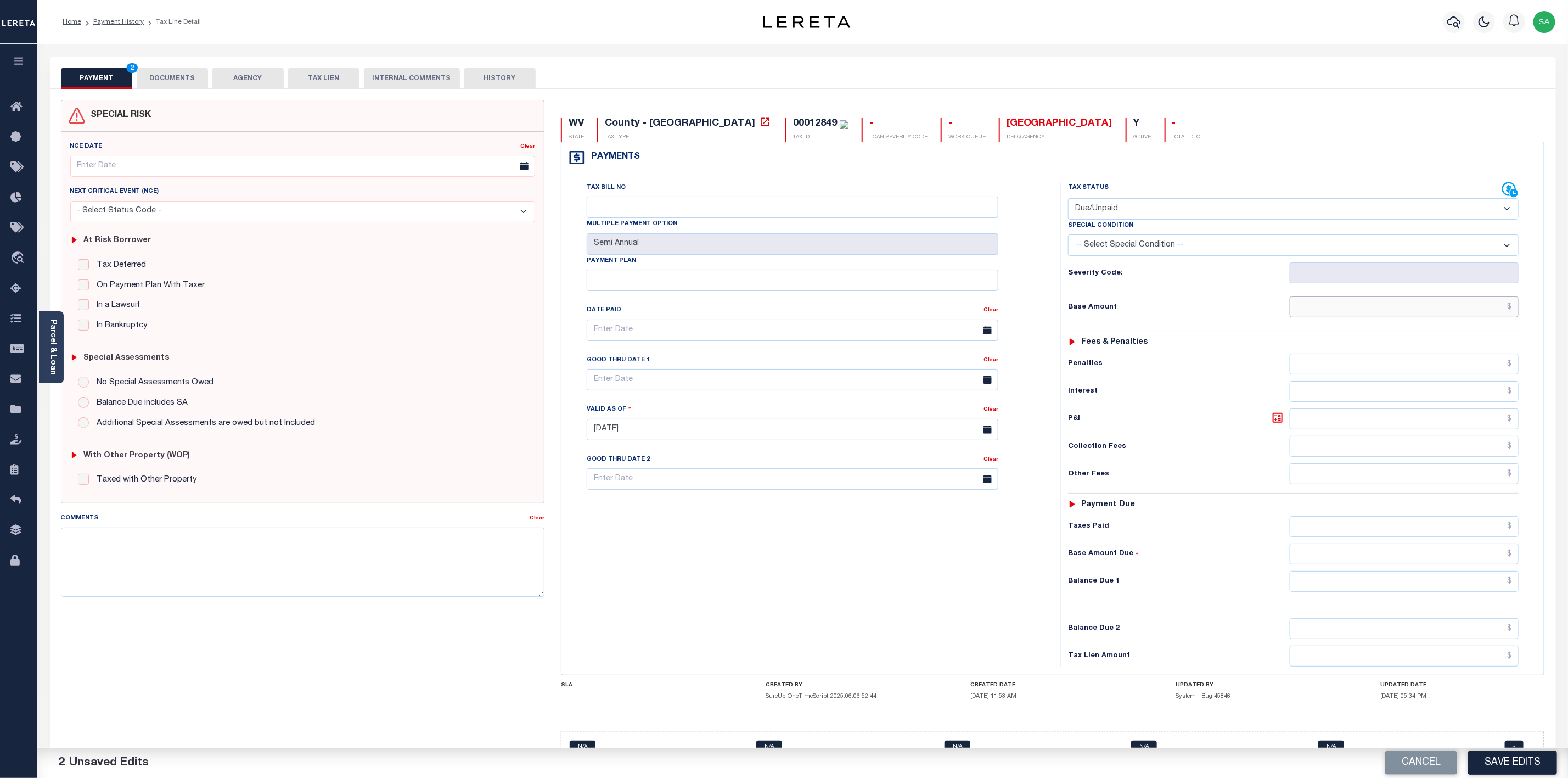
click at [1395, 313] on input "text" at bounding box center [1404, 307] width 229 height 21
type input "$512.47"
click at [1402, 592] on input "text" at bounding box center [1404, 582] width 229 height 21
type input "$512.47"
click at [715, 203] on input "Tax Bill No" at bounding box center [792, 207] width 412 height 21
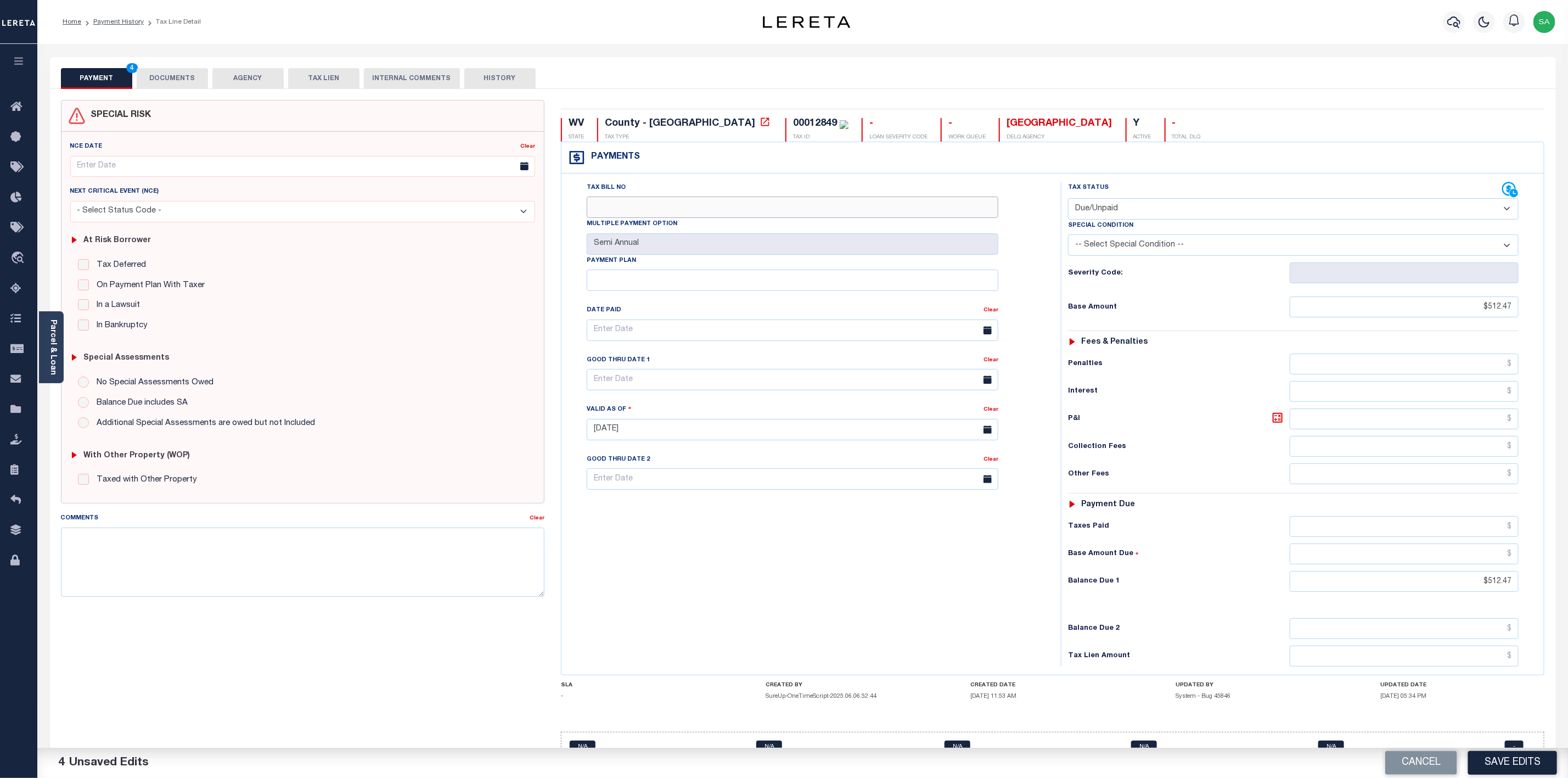
paste input "0000021826"
type input "0000021826"
click at [1521, 767] on button "Save Edits" at bounding box center [1513, 763] width 89 height 23
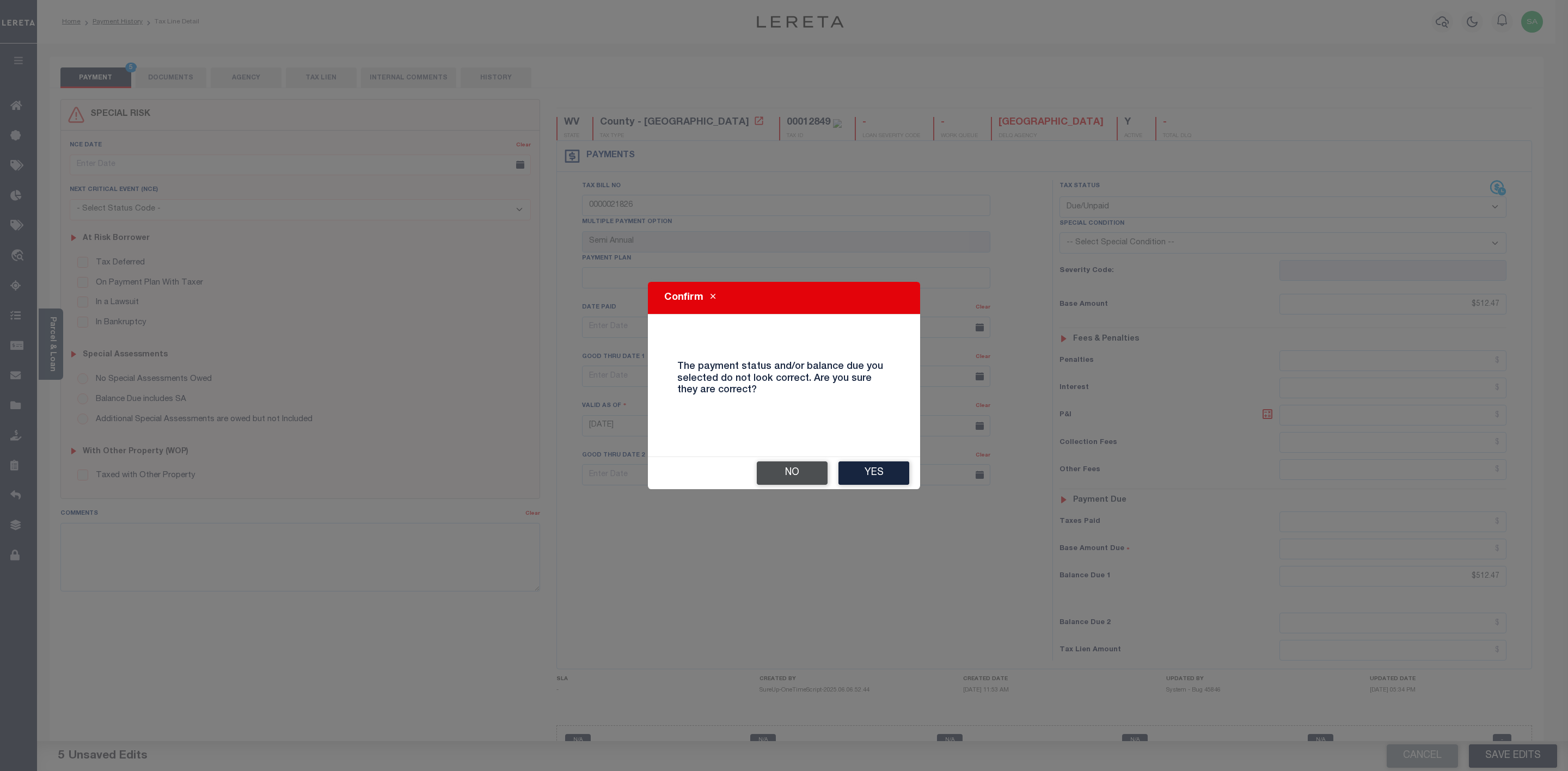
click at [783, 471] on button "No" at bounding box center [792, 473] width 71 height 23
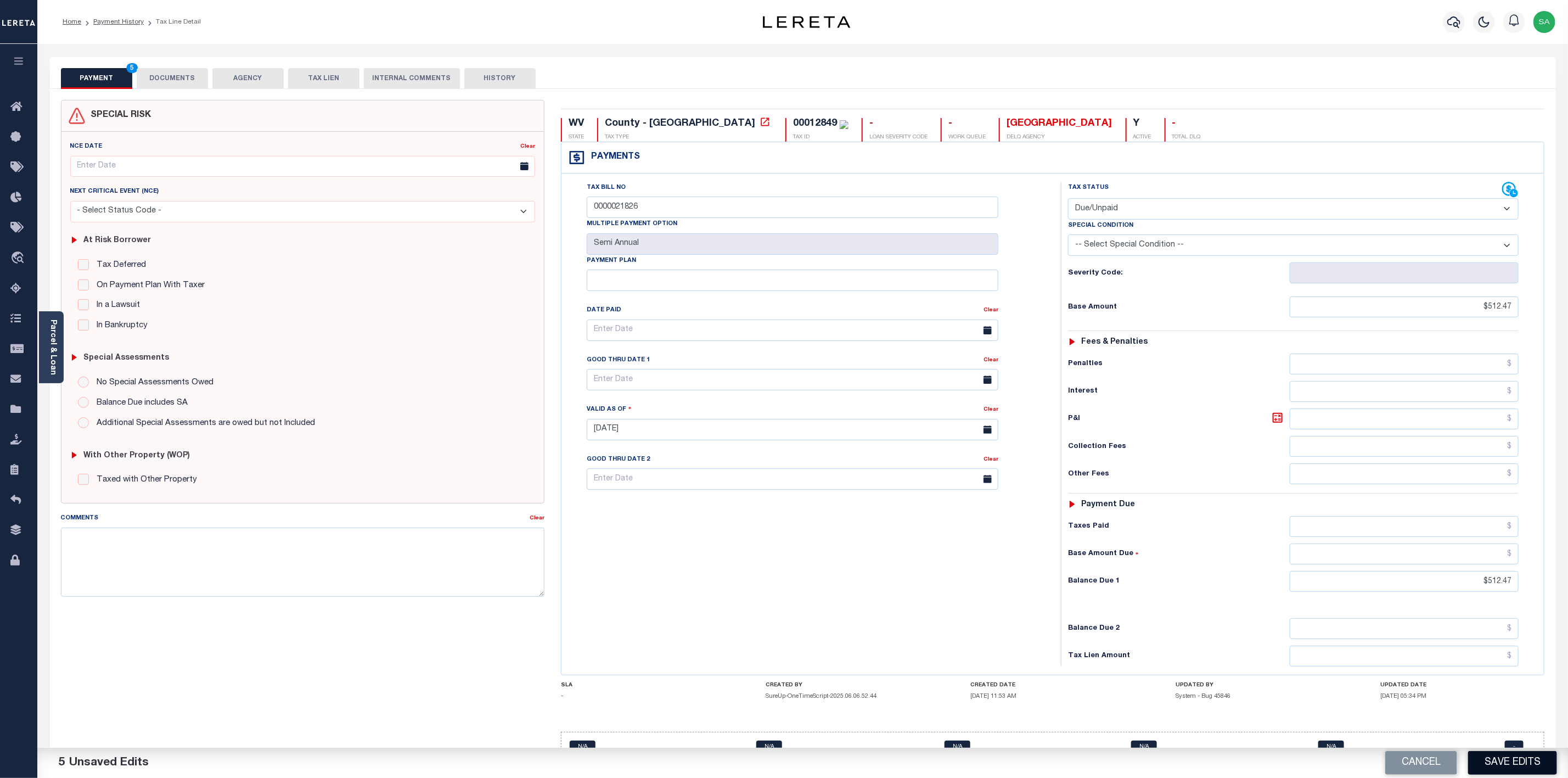
click at [1532, 766] on button "Save Edits" at bounding box center [1513, 763] width 89 height 23
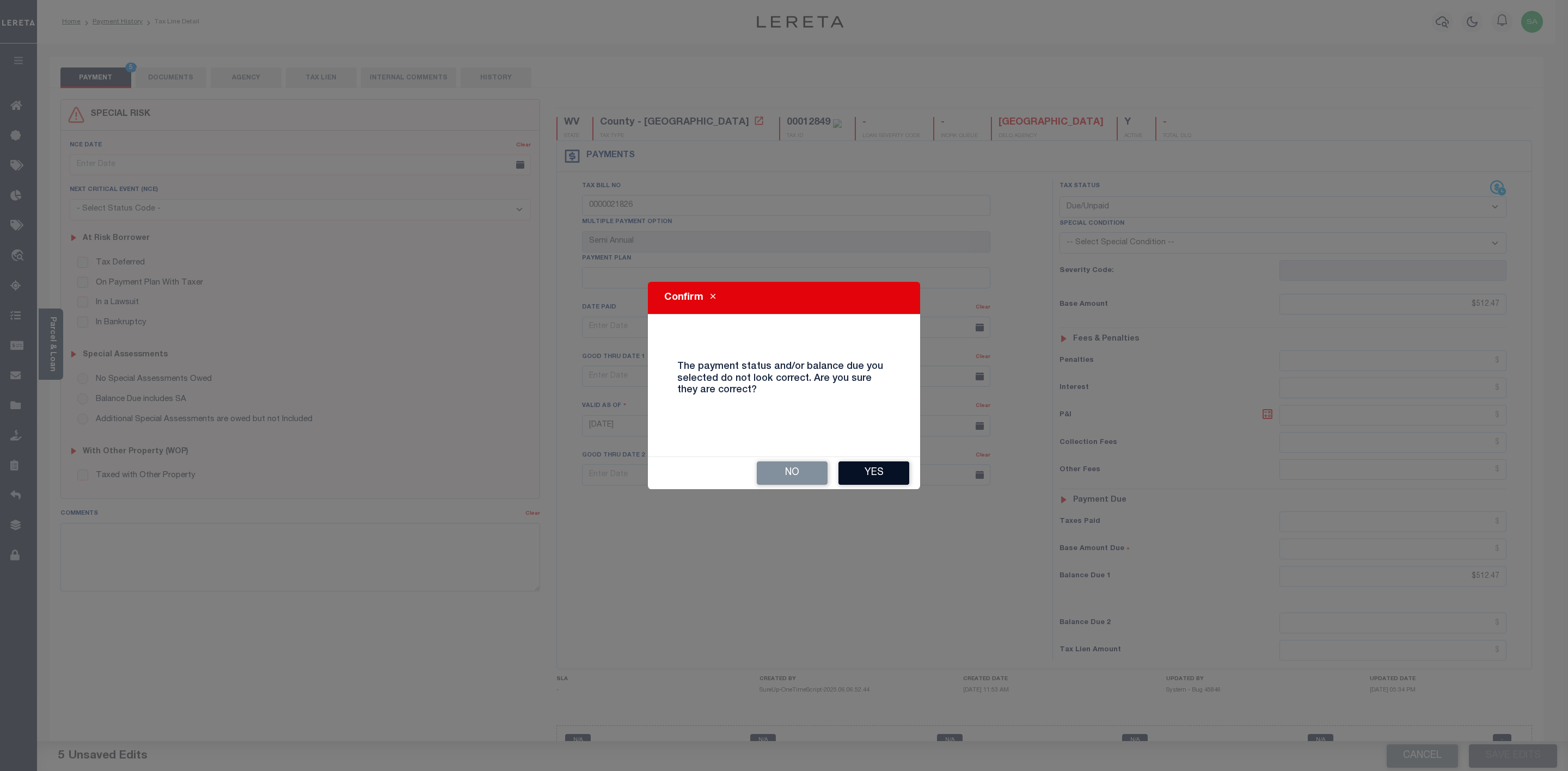
click at [861, 469] on button "Yes" at bounding box center [873, 473] width 71 height 23
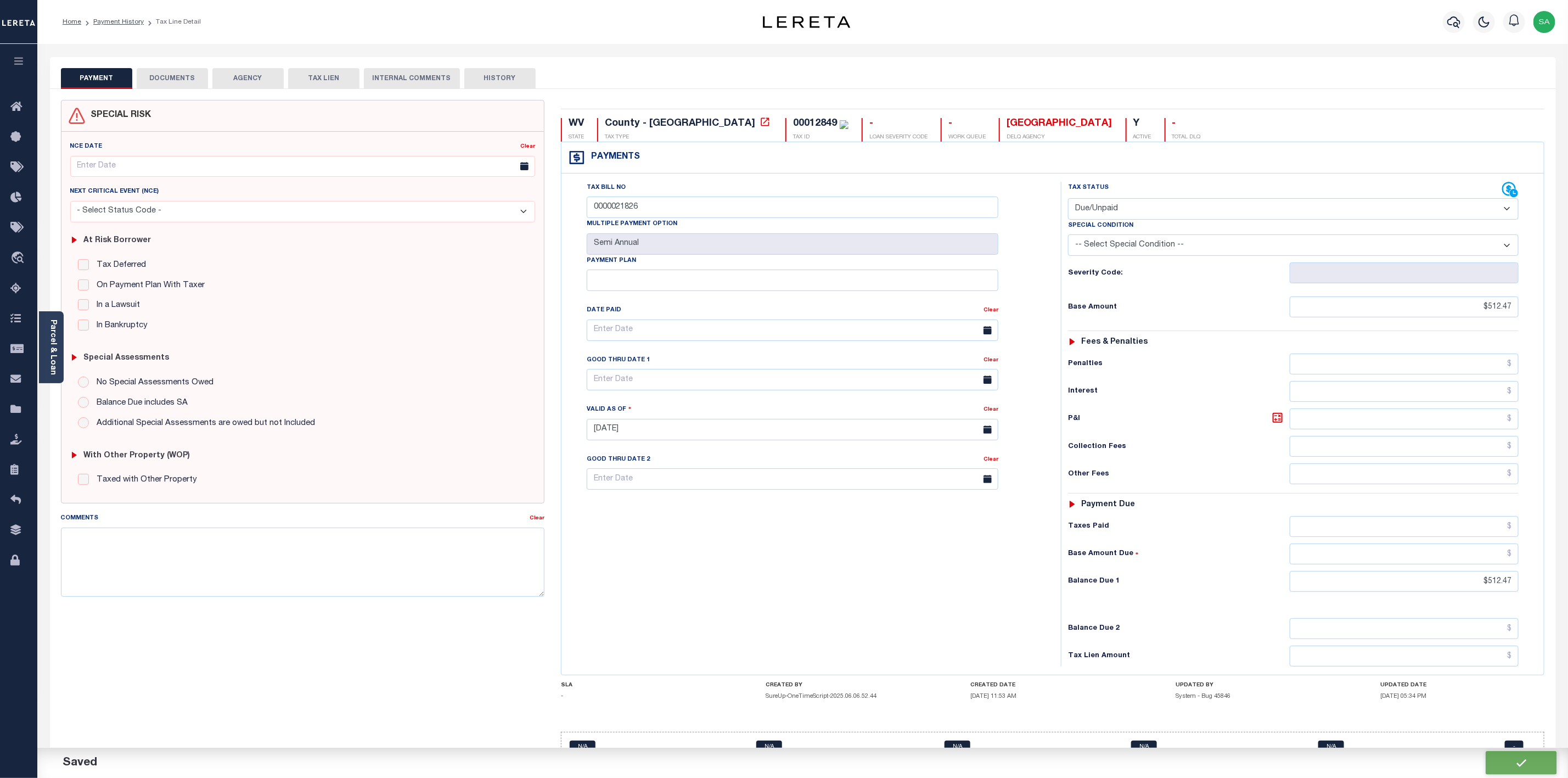
checkbox input "false"
type input "$512.47"
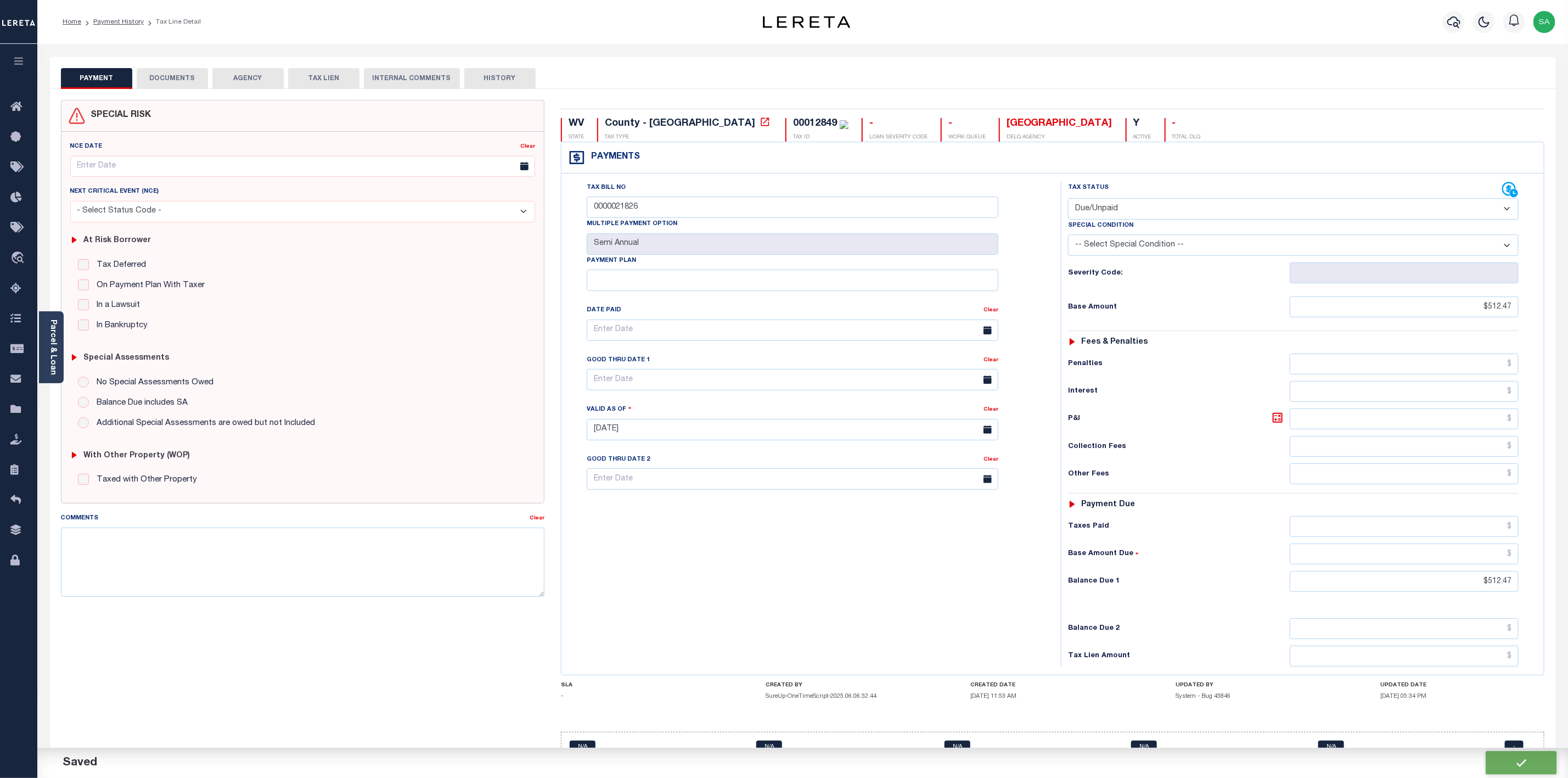
type input "$512.47"
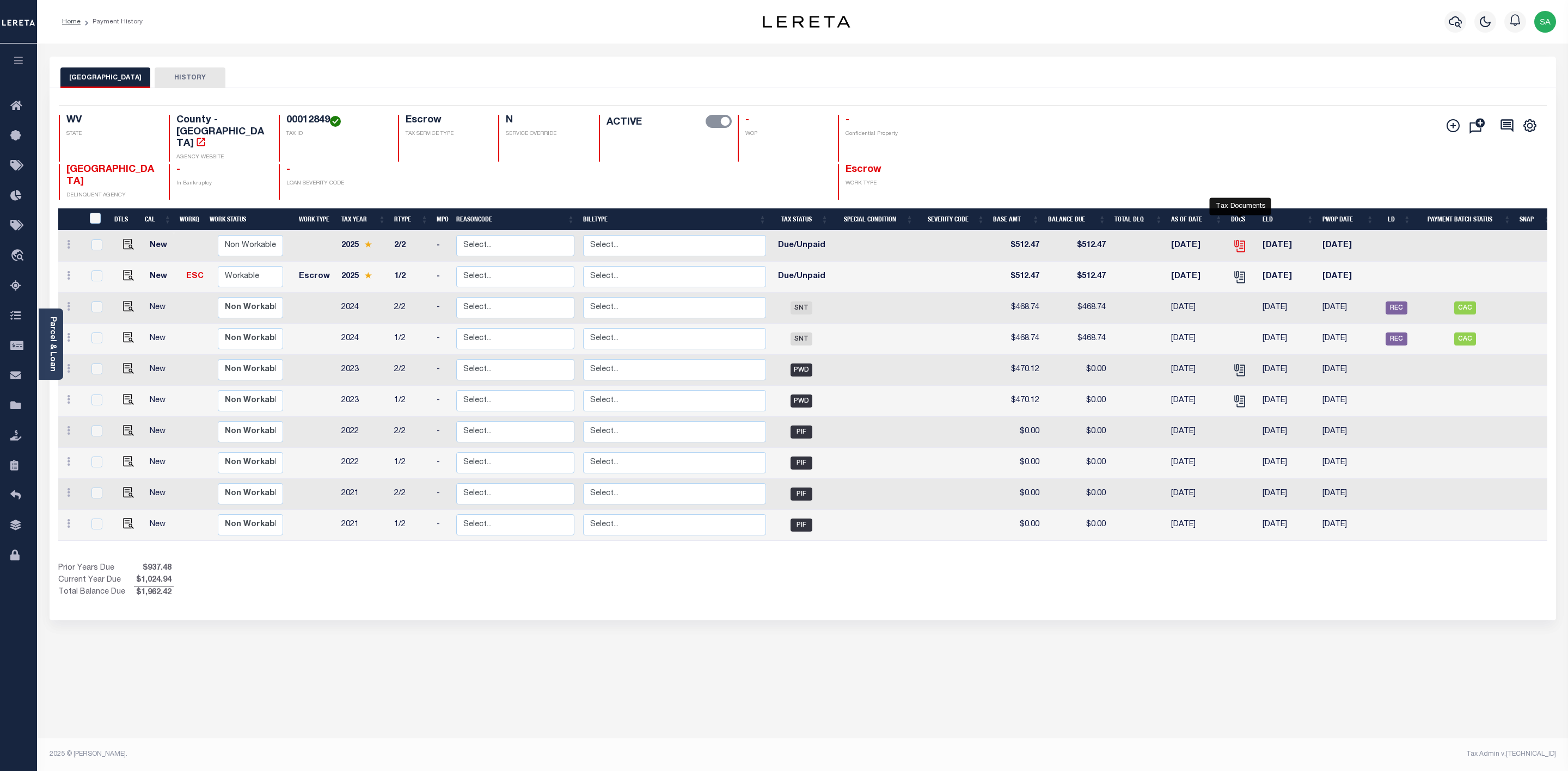
click at [1240, 239] on icon "" at bounding box center [1239, 246] width 14 height 14
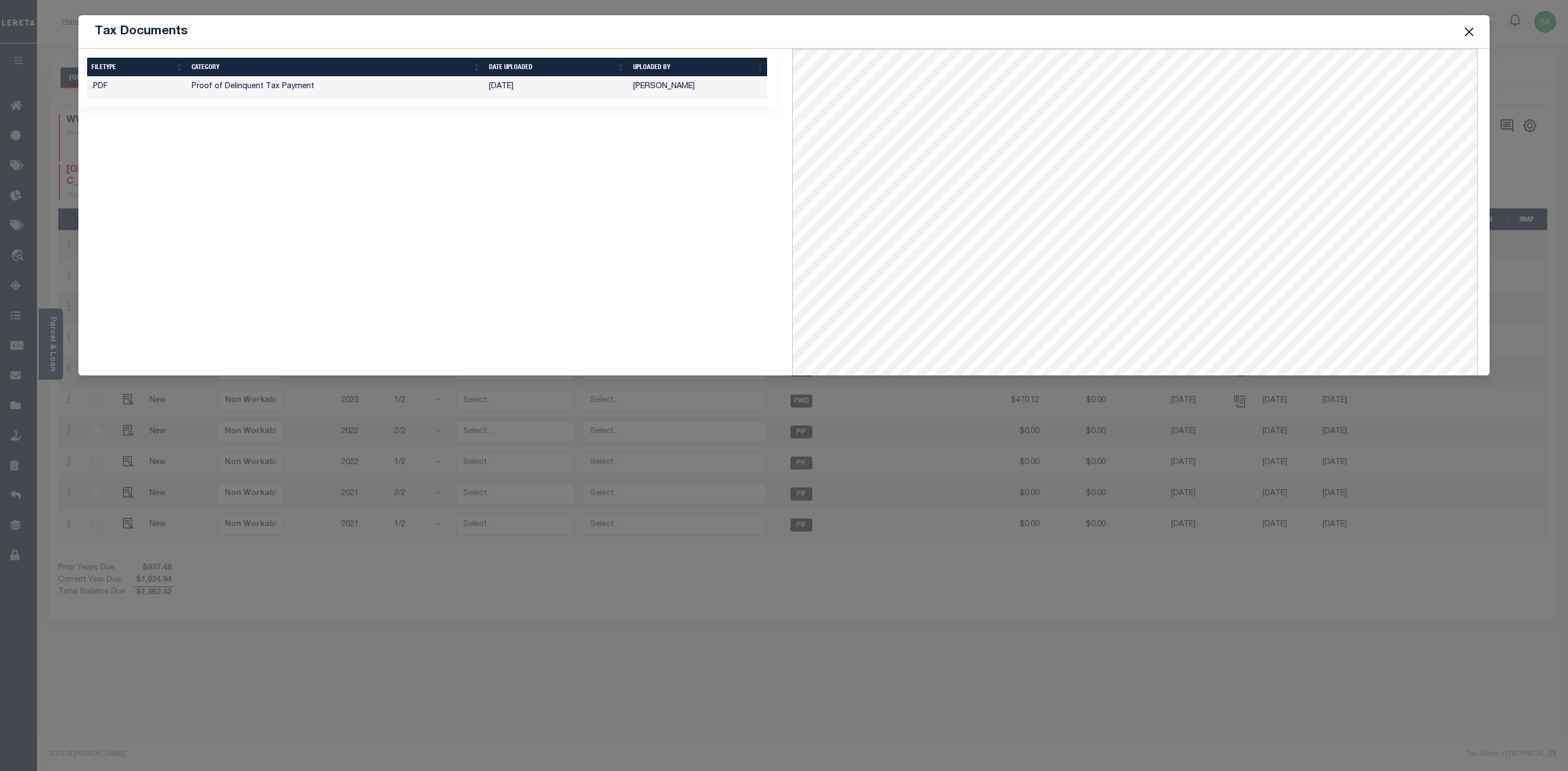
click at [449, 85] on td "Proof of Delinquent Tax Payment" at bounding box center [336, 87] width 297 height 21
click at [1471, 28] on button "Close" at bounding box center [1469, 31] width 14 height 14
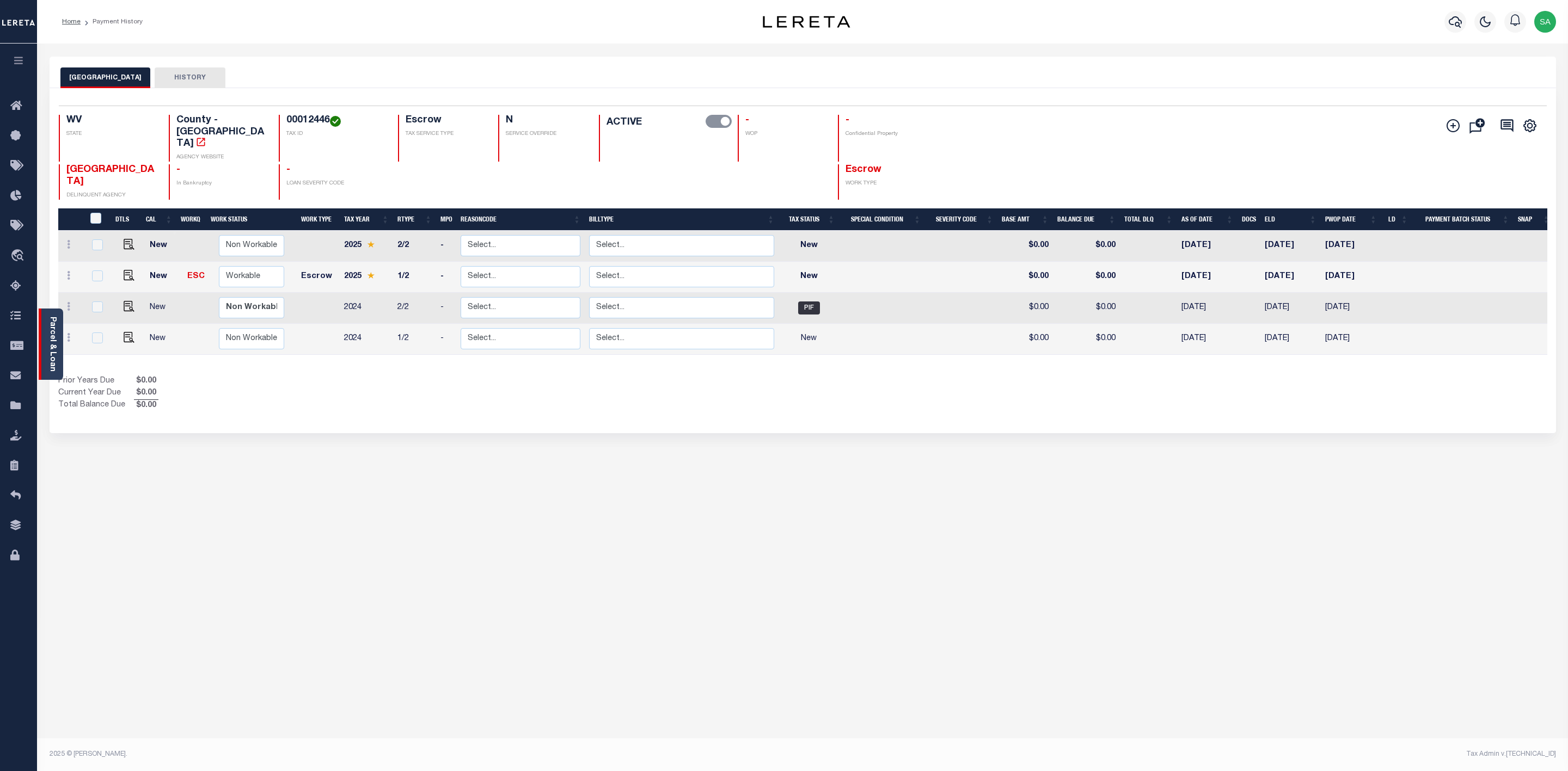
click at [49, 347] on link "Parcel & Loan" at bounding box center [52, 344] width 8 height 55
click at [124, 270] on img "" at bounding box center [129, 276] width 11 height 11
checkbox input "true"
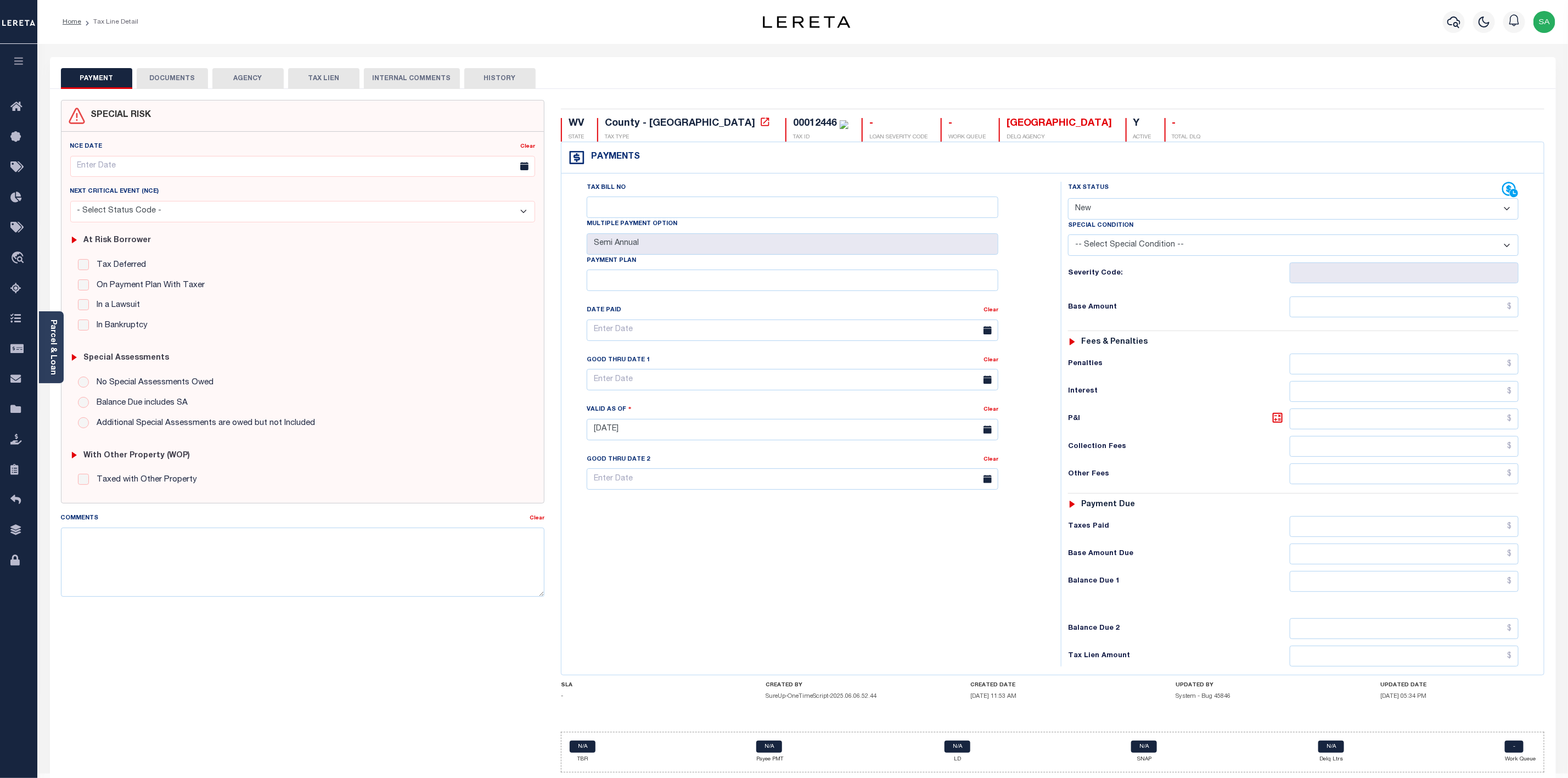
click at [1152, 210] on select "- Select Status Code - Open Due/Unpaid Paid Incomplete No Tax Due Internal Refu…" at bounding box center [1294, 209] width 450 height 21
select select "PYD"
click at [1068, 200] on select "- Select Status Code - Open Due/Unpaid Paid Incomplete No Tax Due Internal Refu…" at bounding box center [1294, 209] width 450 height 21
type input "[DATE]"
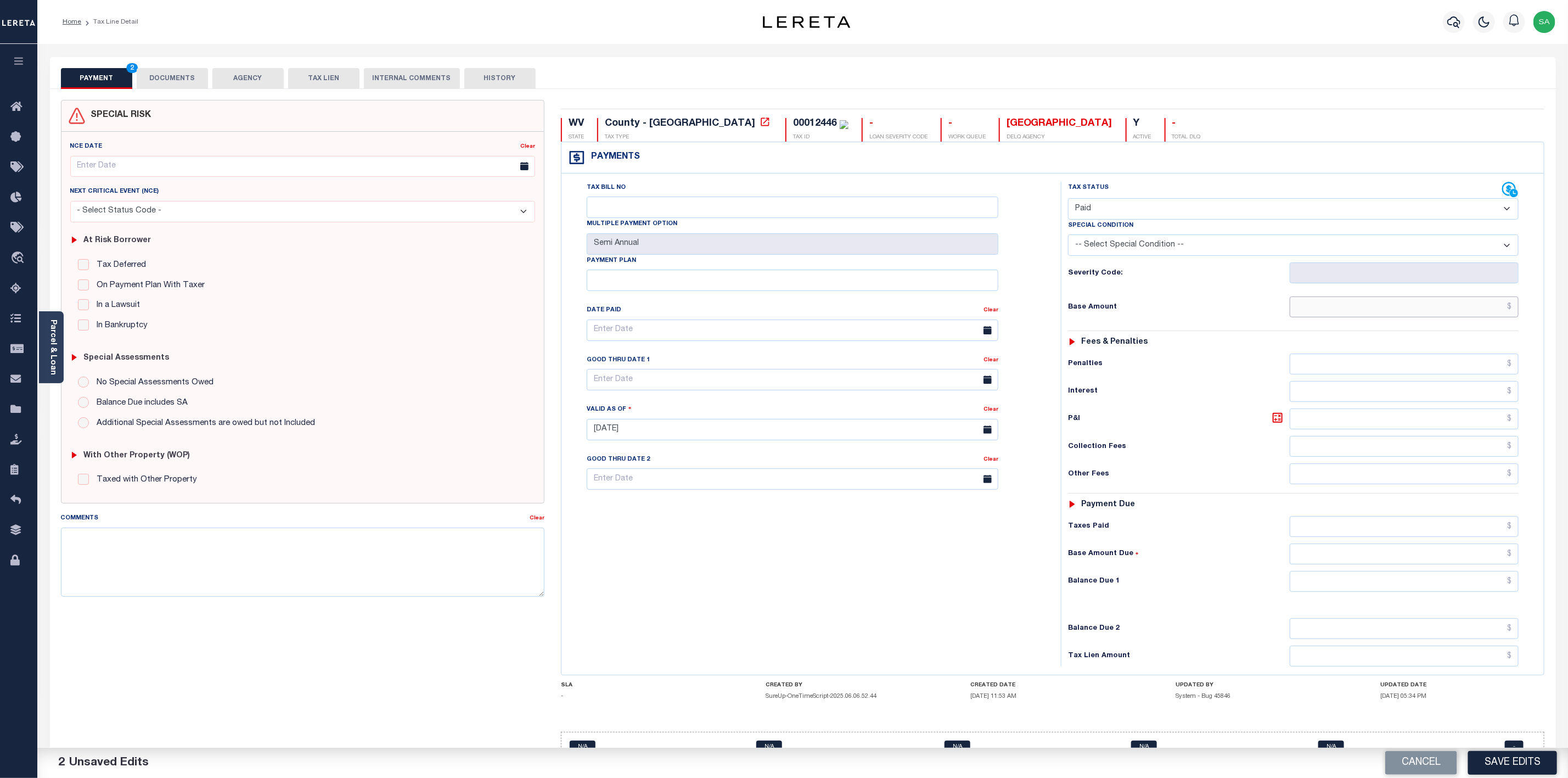
click at [1393, 307] on input "text" at bounding box center [1404, 307] width 229 height 21
paste input "$390.39"
type input "$390.39"
click at [1415, 590] on input "text" at bounding box center [1404, 582] width 229 height 21
type input "$0.00"
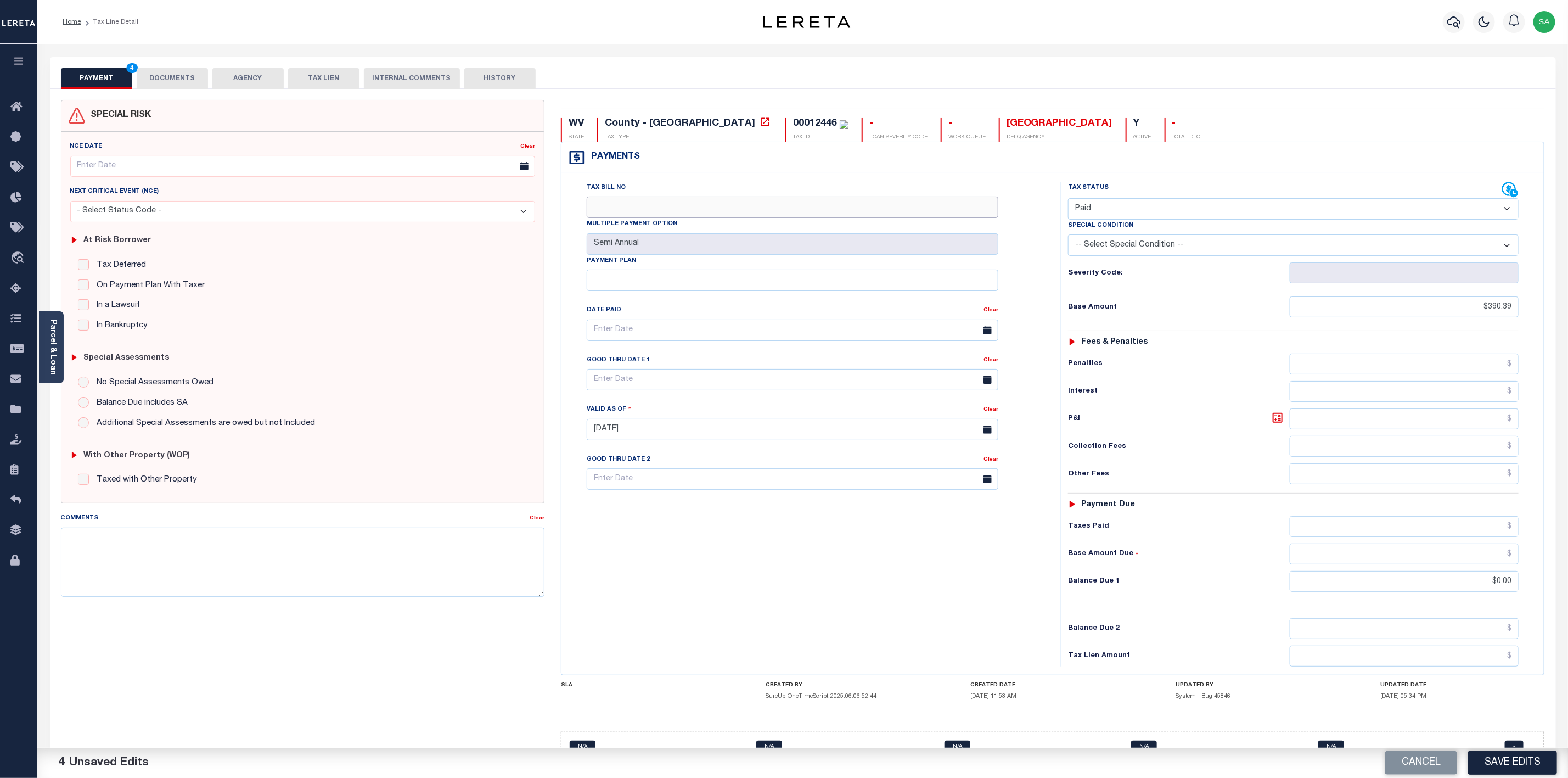
click at [644, 214] on input "Tax Bill No" at bounding box center [792, 207] width 412 height 21
paste input "0000017295"
type input "0000017295"
click at [49, 345] on link "Parcel & Loan" at bounding box center [53, 348] width 8 height 55
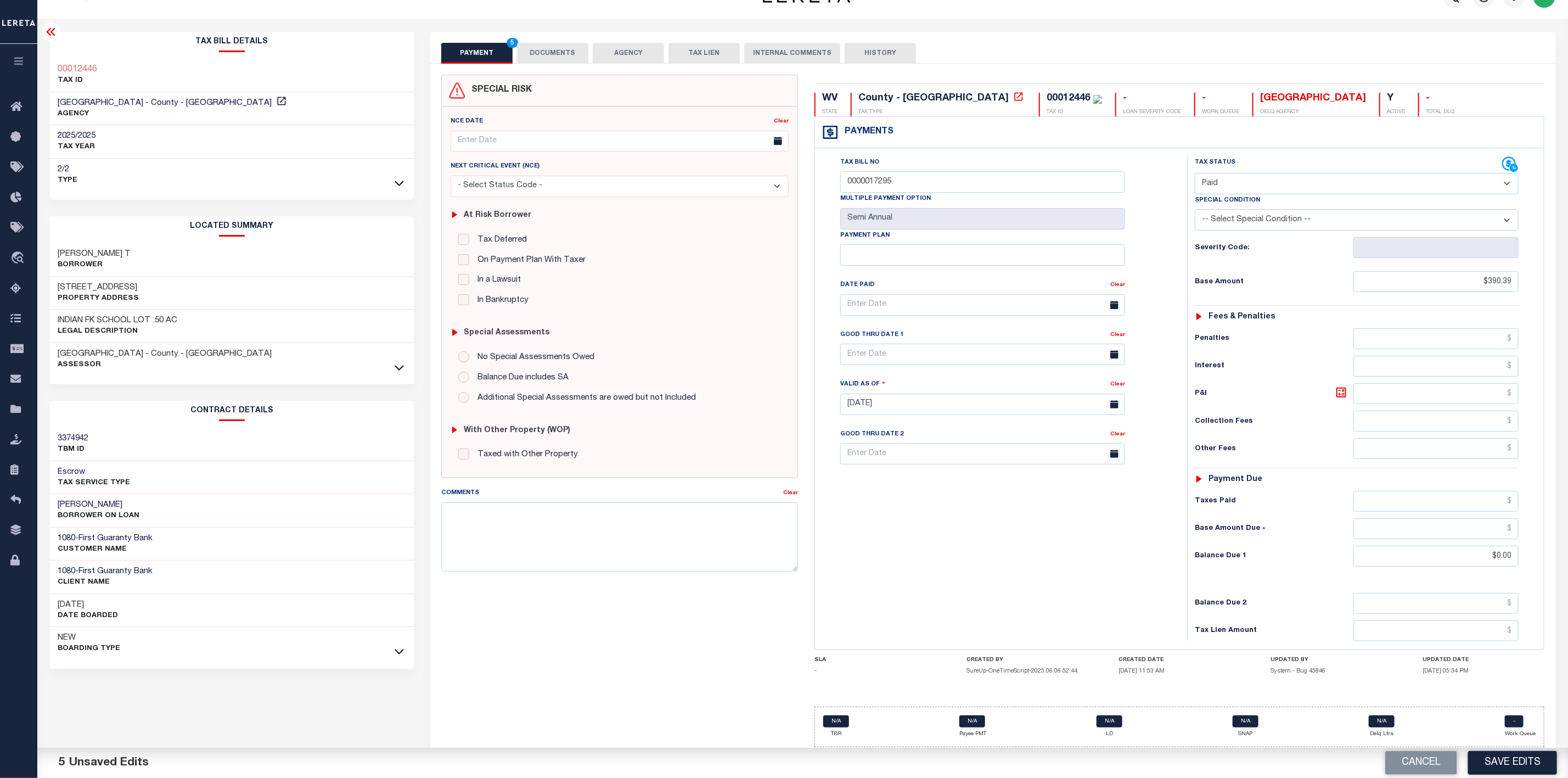
scroll to position [39, 0]
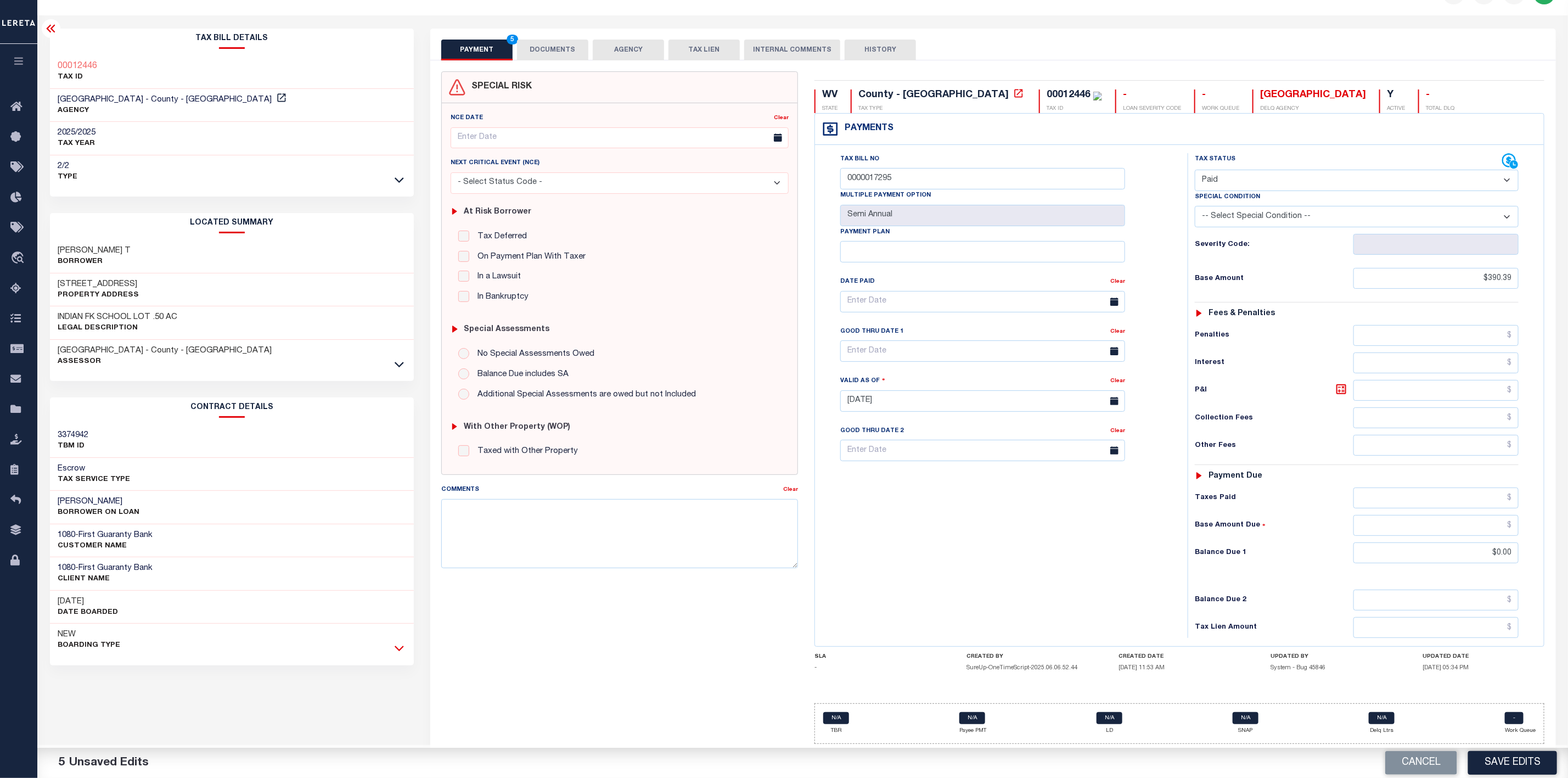
click at [395, 642] on icon at bounding box center [399, 648] width 9 height 12
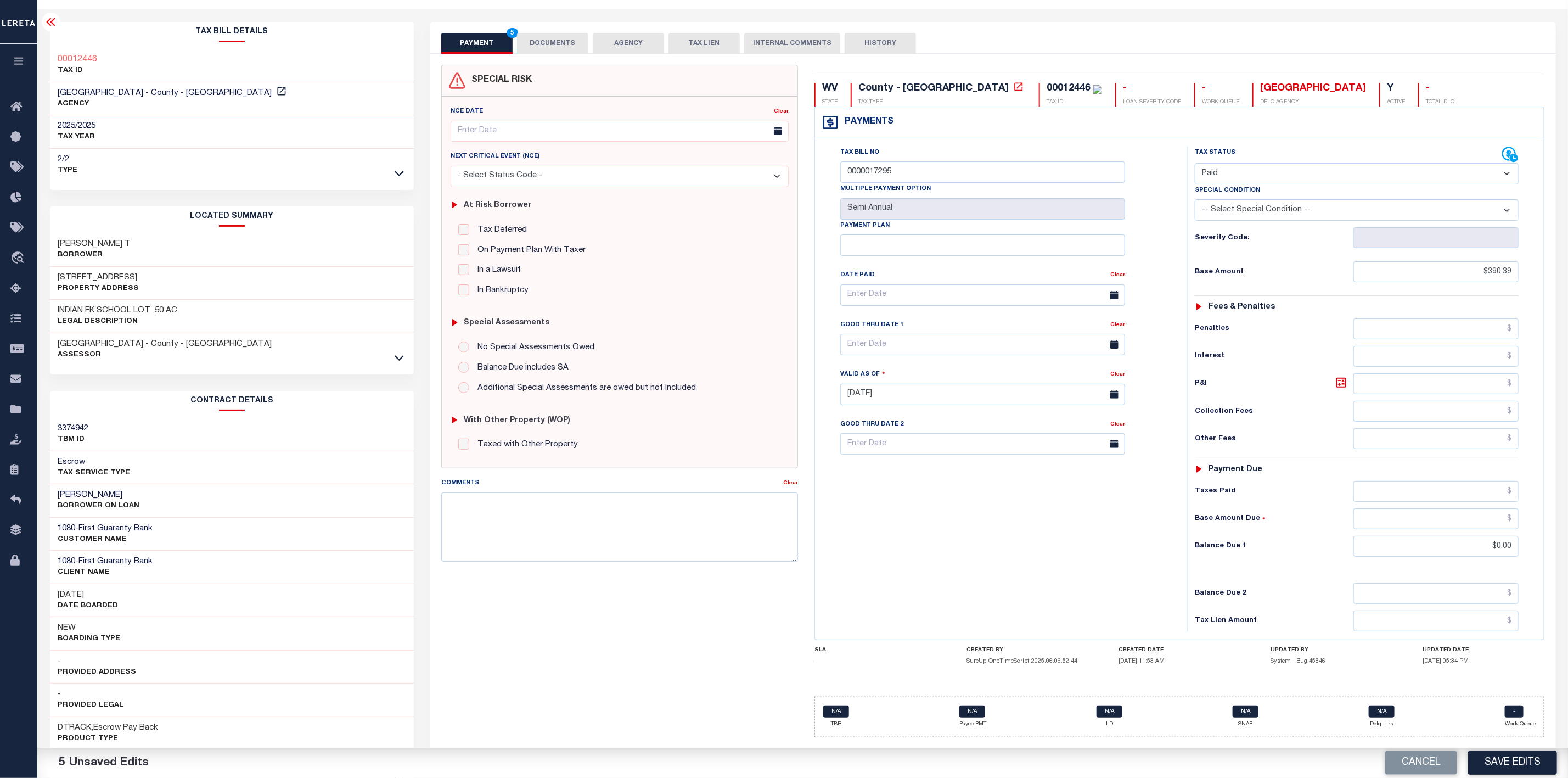
scroll to position [0, 0]
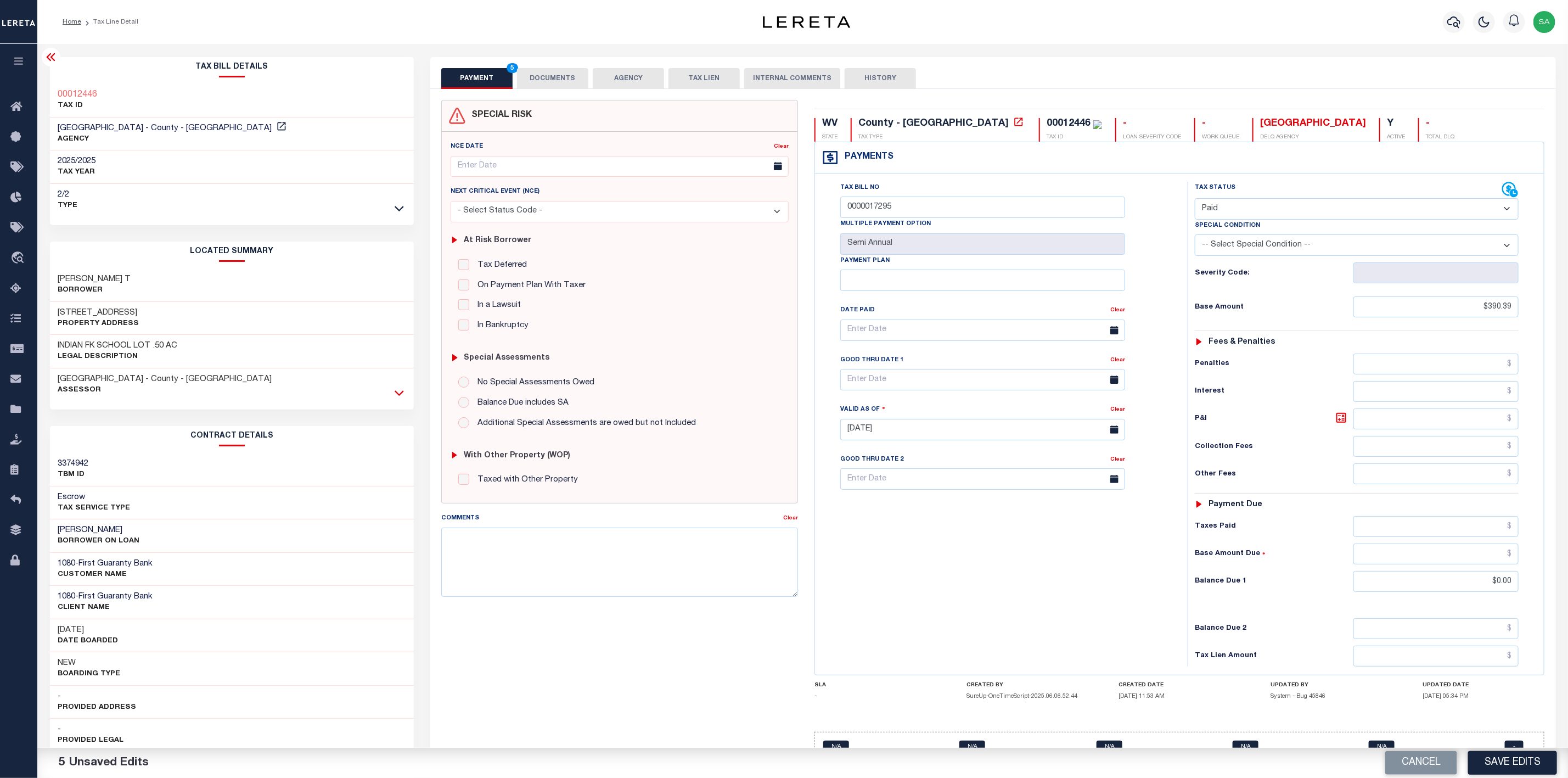
click at [400, 397] on icon at bounding box center [399, 393] width 9 height 12
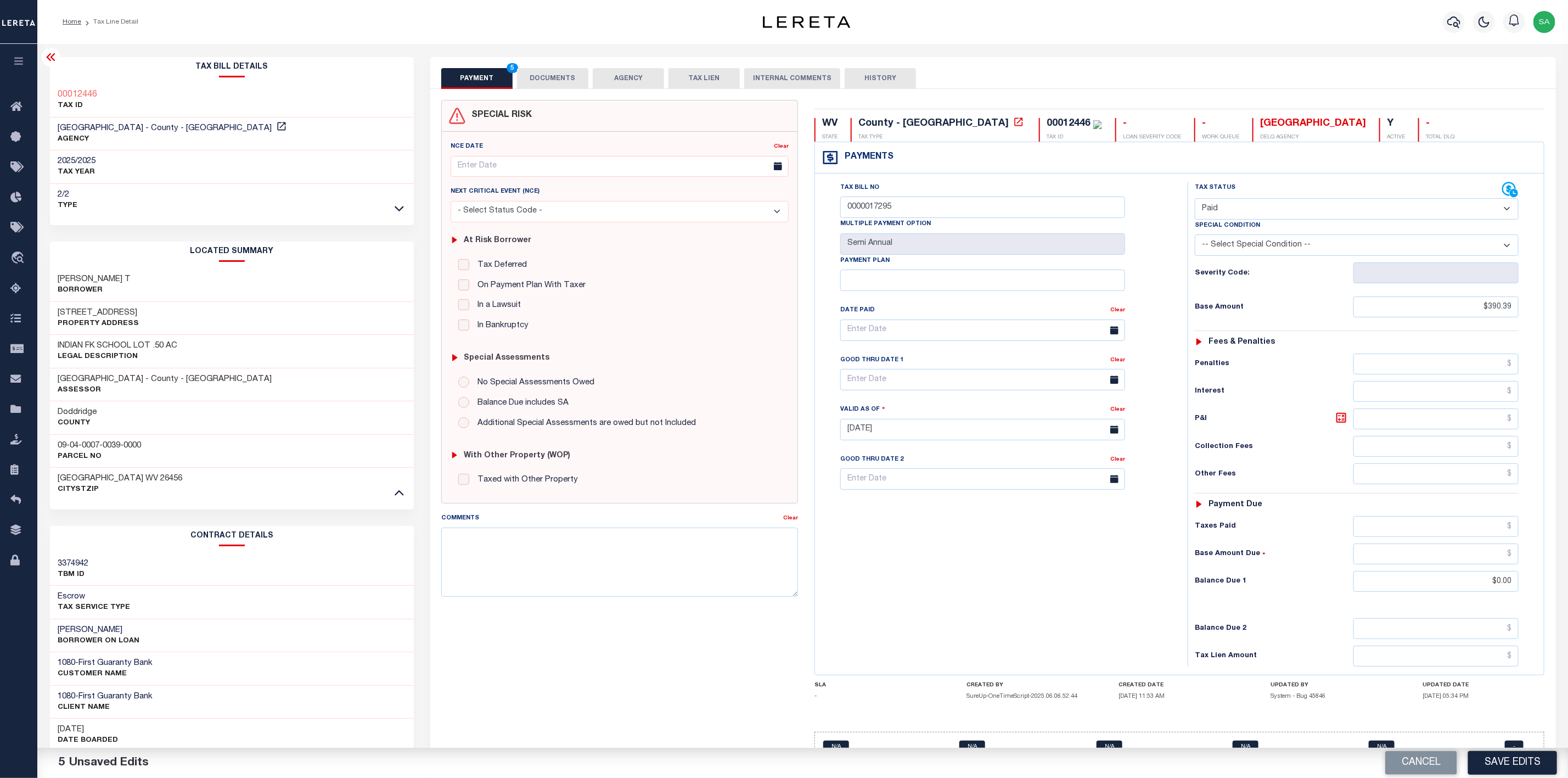
click at [549, 80] on button "DOCUMENTS" at bounding box center [553, 79] width 71 height 21
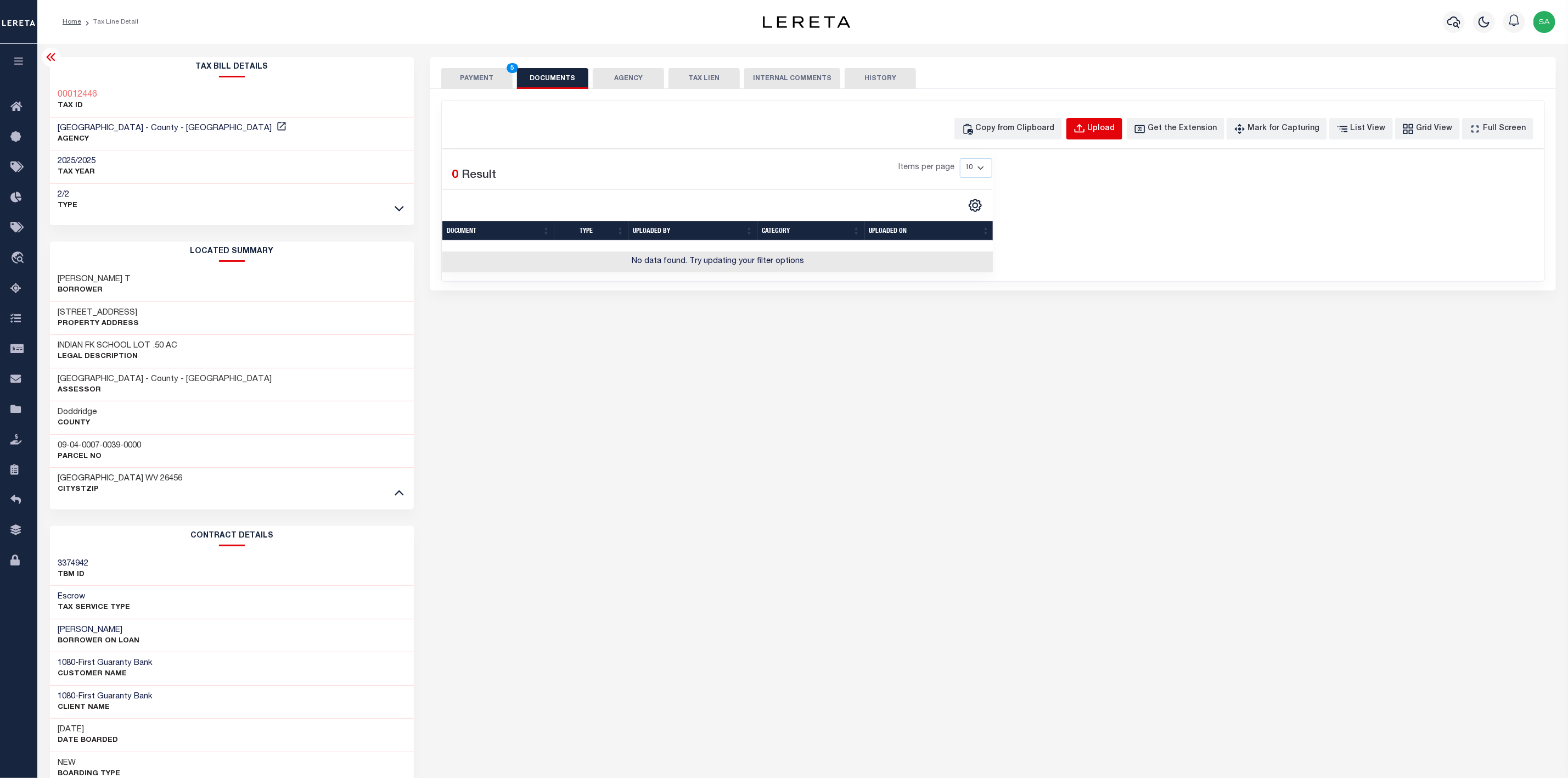
click at [1105, 129] on button "Upload" at bounding box center [1094, 128] width 56 height 21
select select "POP"
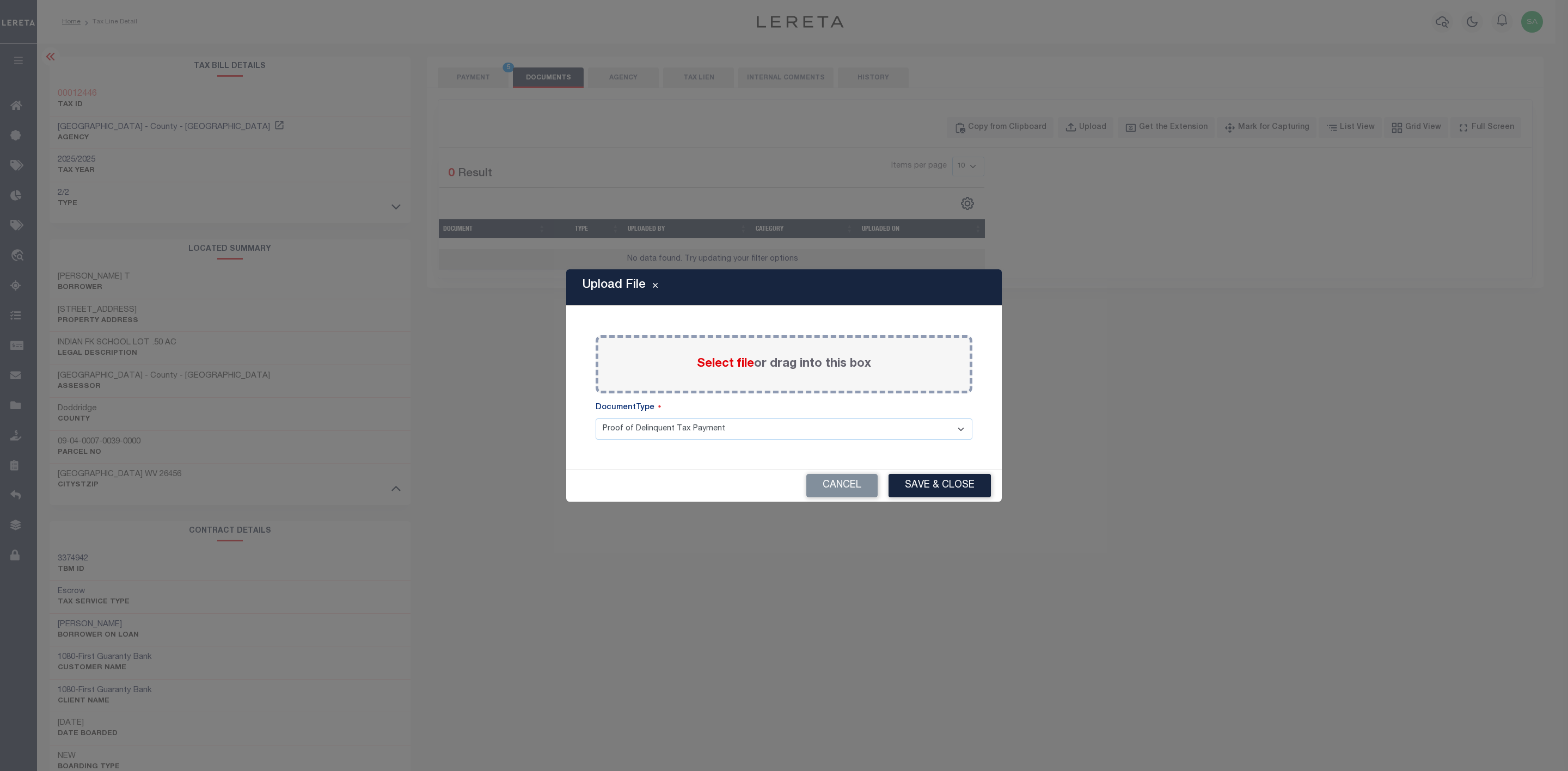
click at [760, 375] on div "Select file or drag into this box" at bounding box center [784, 365] width 377 height 58
click at [734, 369] on span "Select file" at bounding box center [726, 365] width 57 height 12
click at [0, 0] on input "Select file or drag into this box" at bounding box center [0, 0] width 0 height 0
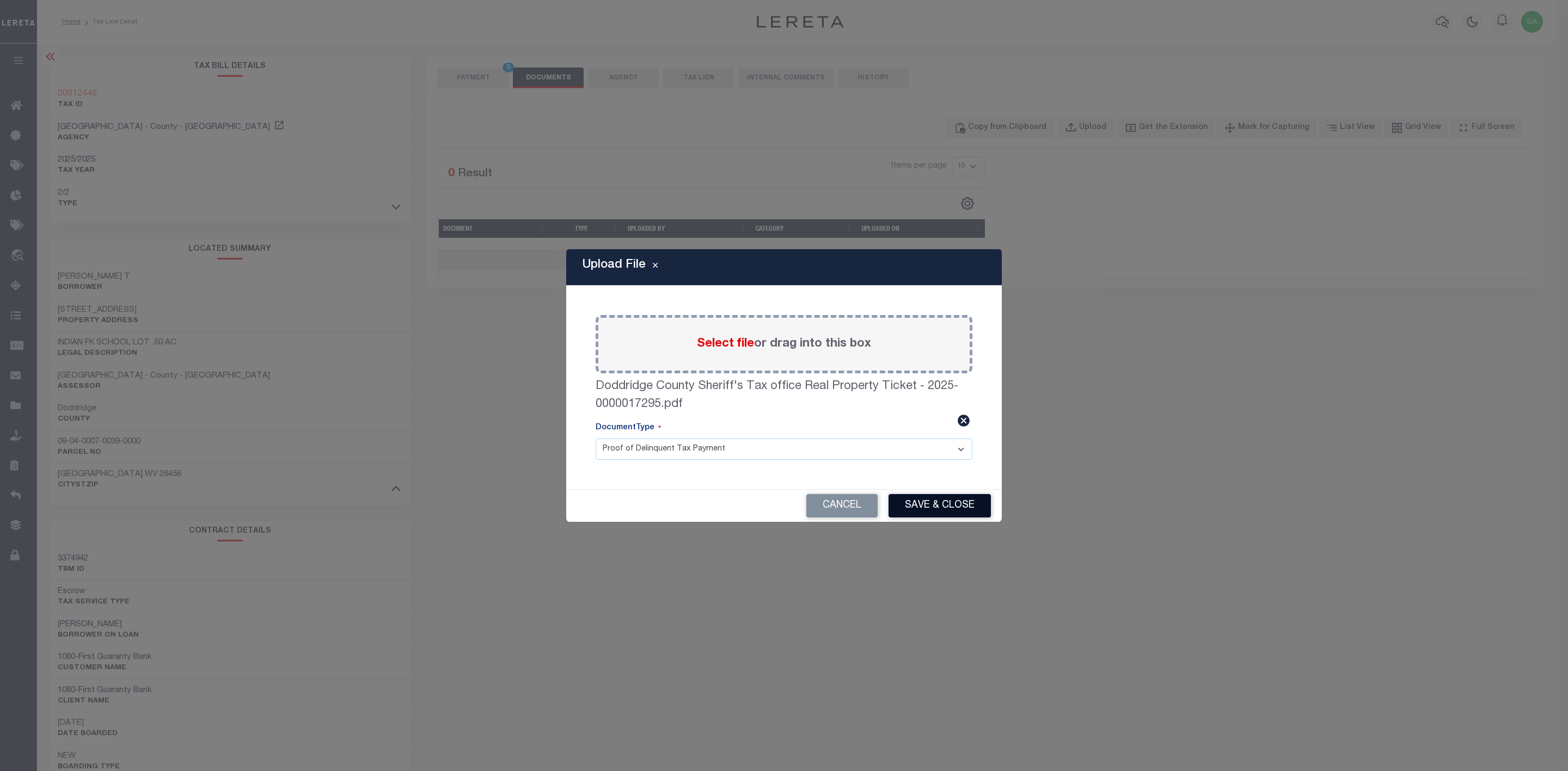
click at [962, 504] on button "Save & Close" at bounding box center [940, 506] width 102 height 23
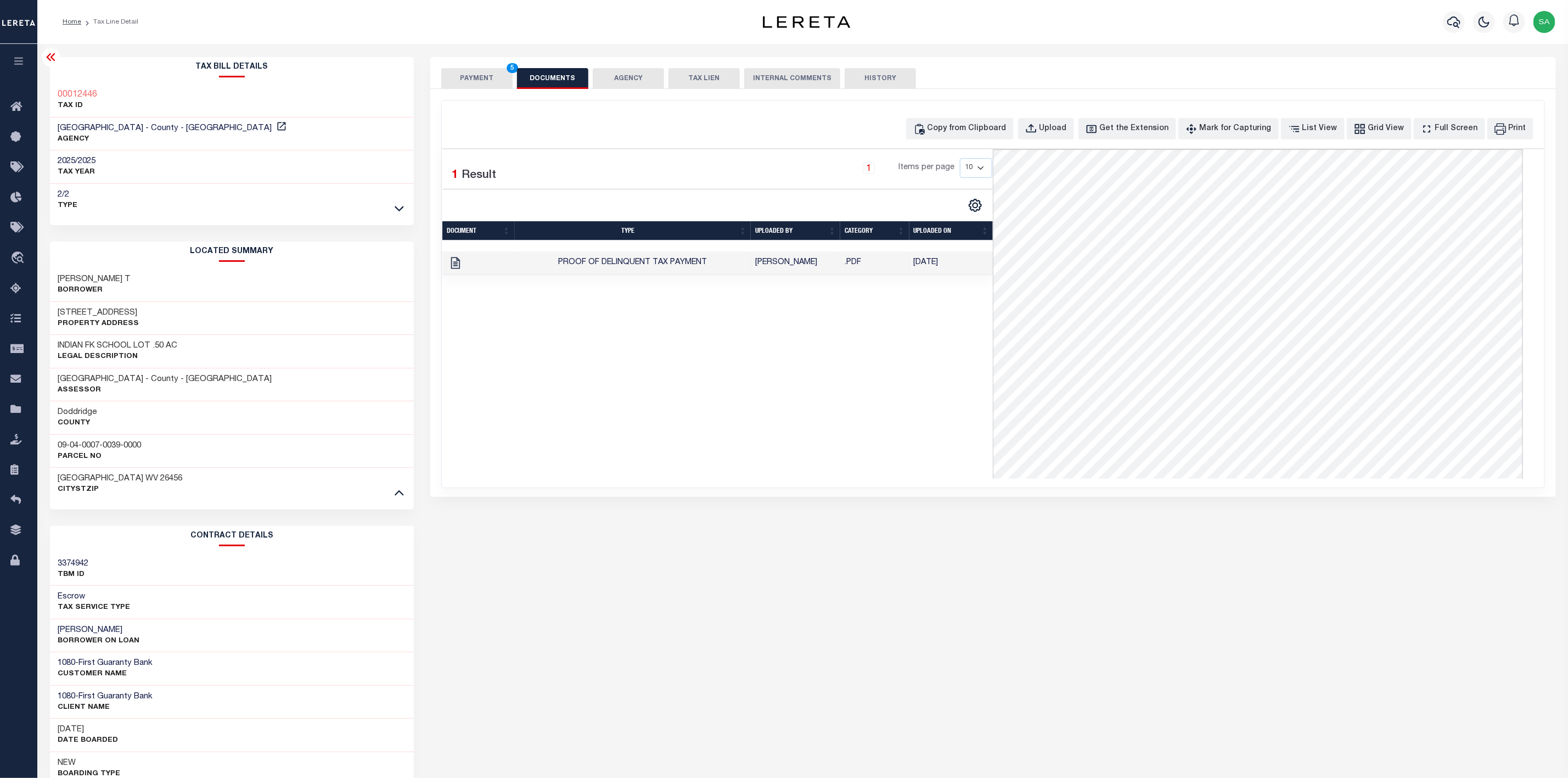
click at [468, 73] on button "PAYMENT 5" at bounding box center [477, 79] width 71 height 21
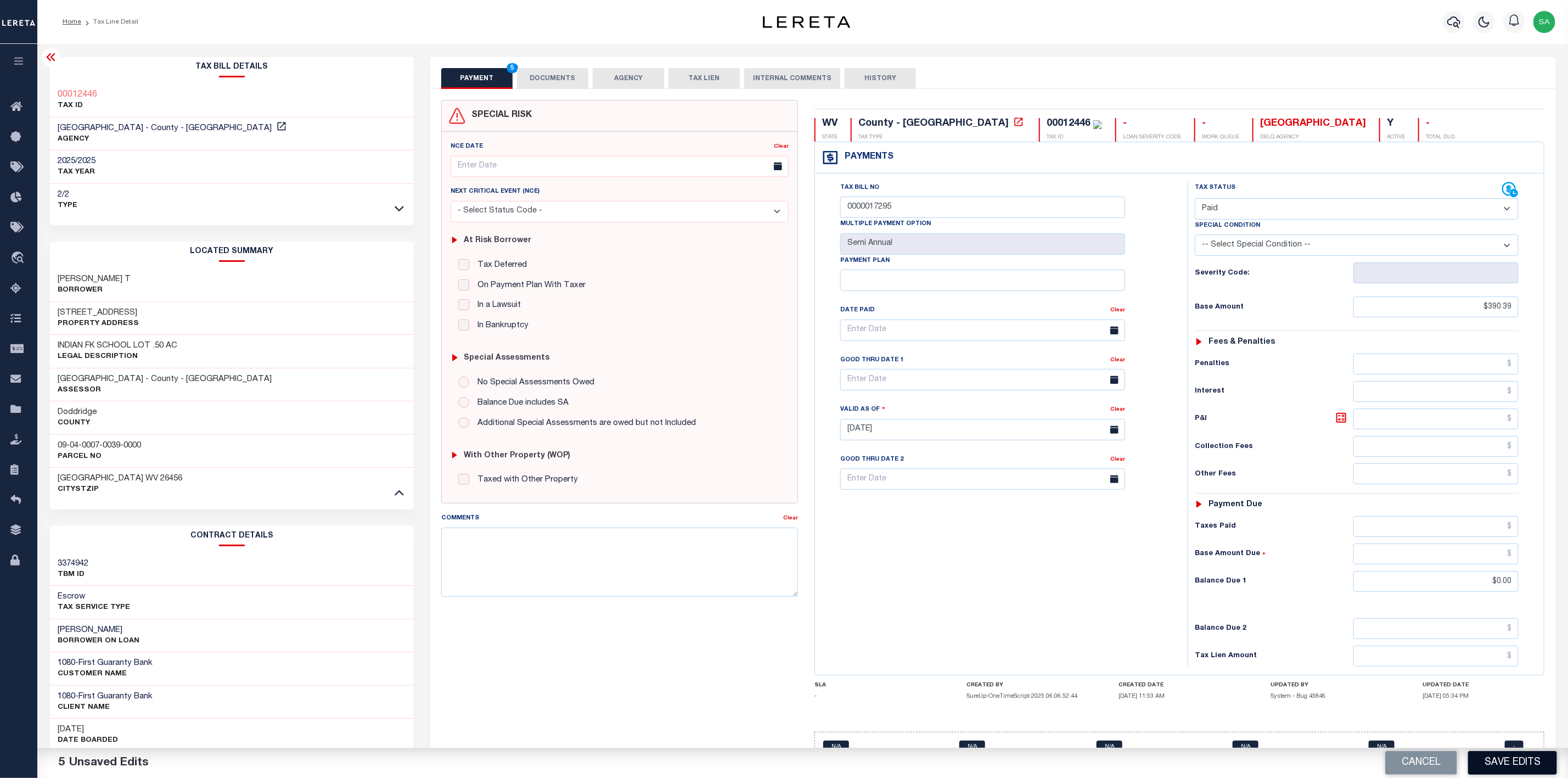
click at [1535, 761] on button "Save Edits" at bounding box center [1513, 763] width 89 height 23
checkbox input "false"
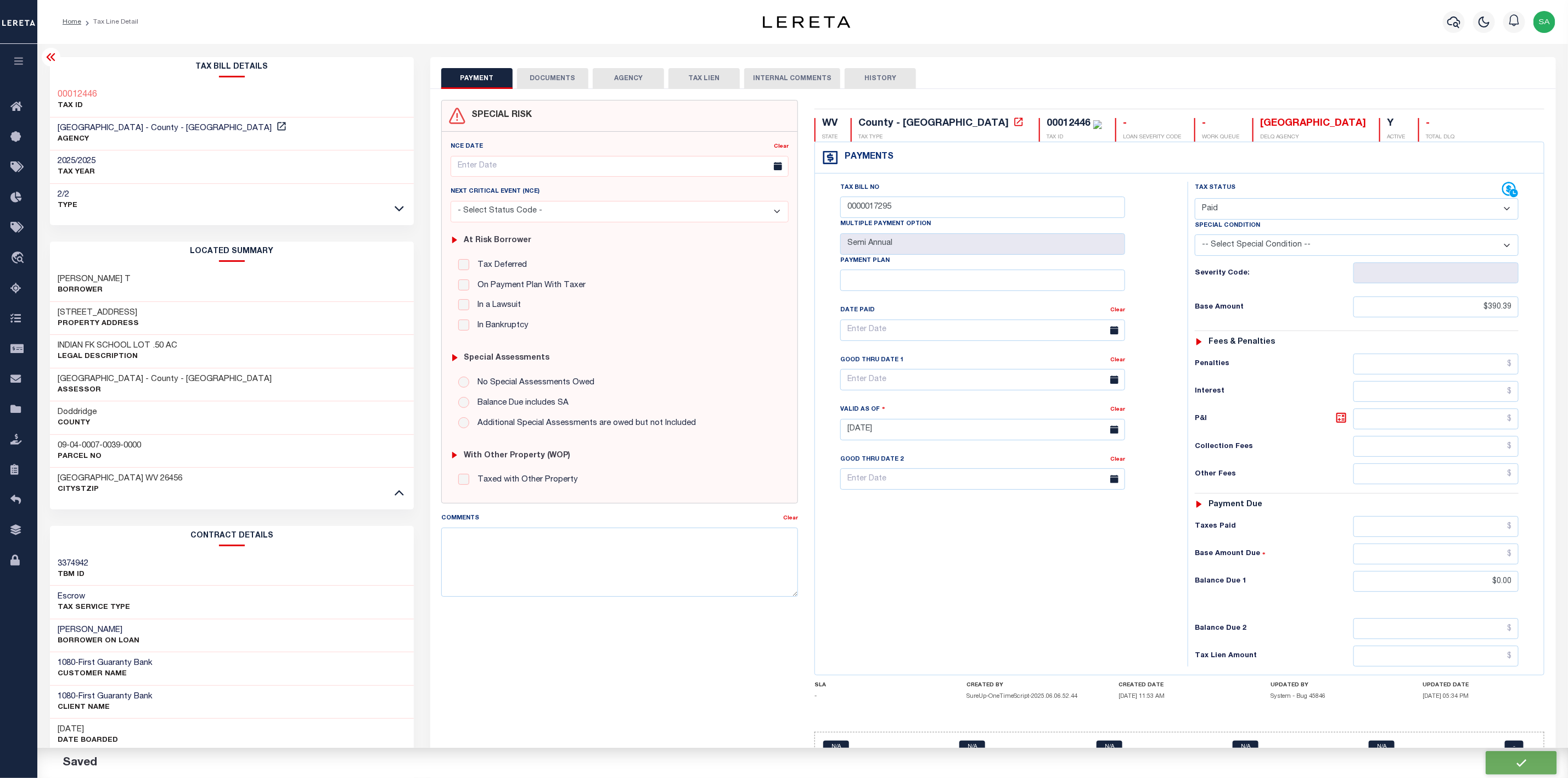
type input "$390.39"
type input "$0"
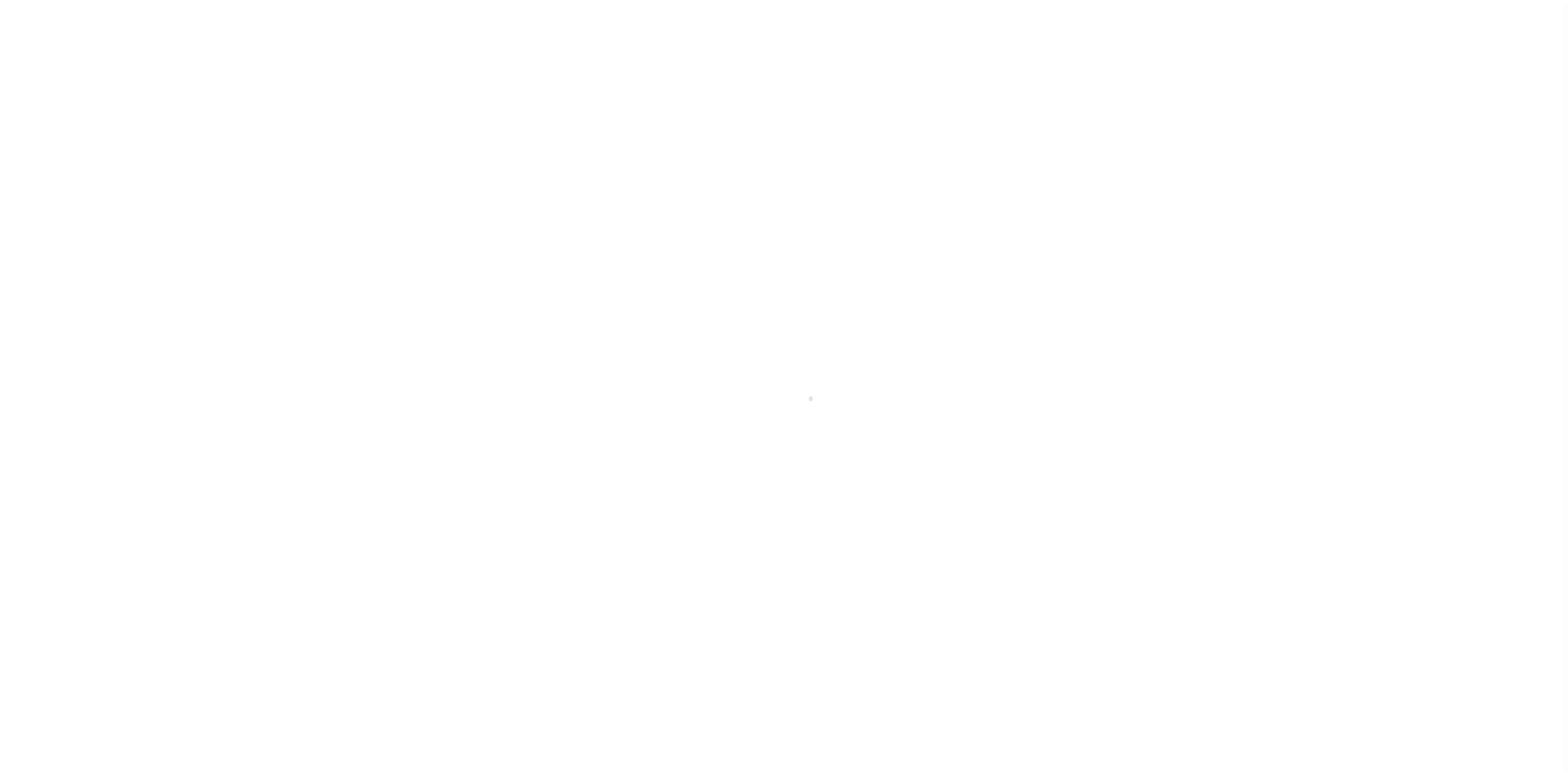
checkbox input "false"
type input "0000017295"
type input "Semi Annual"
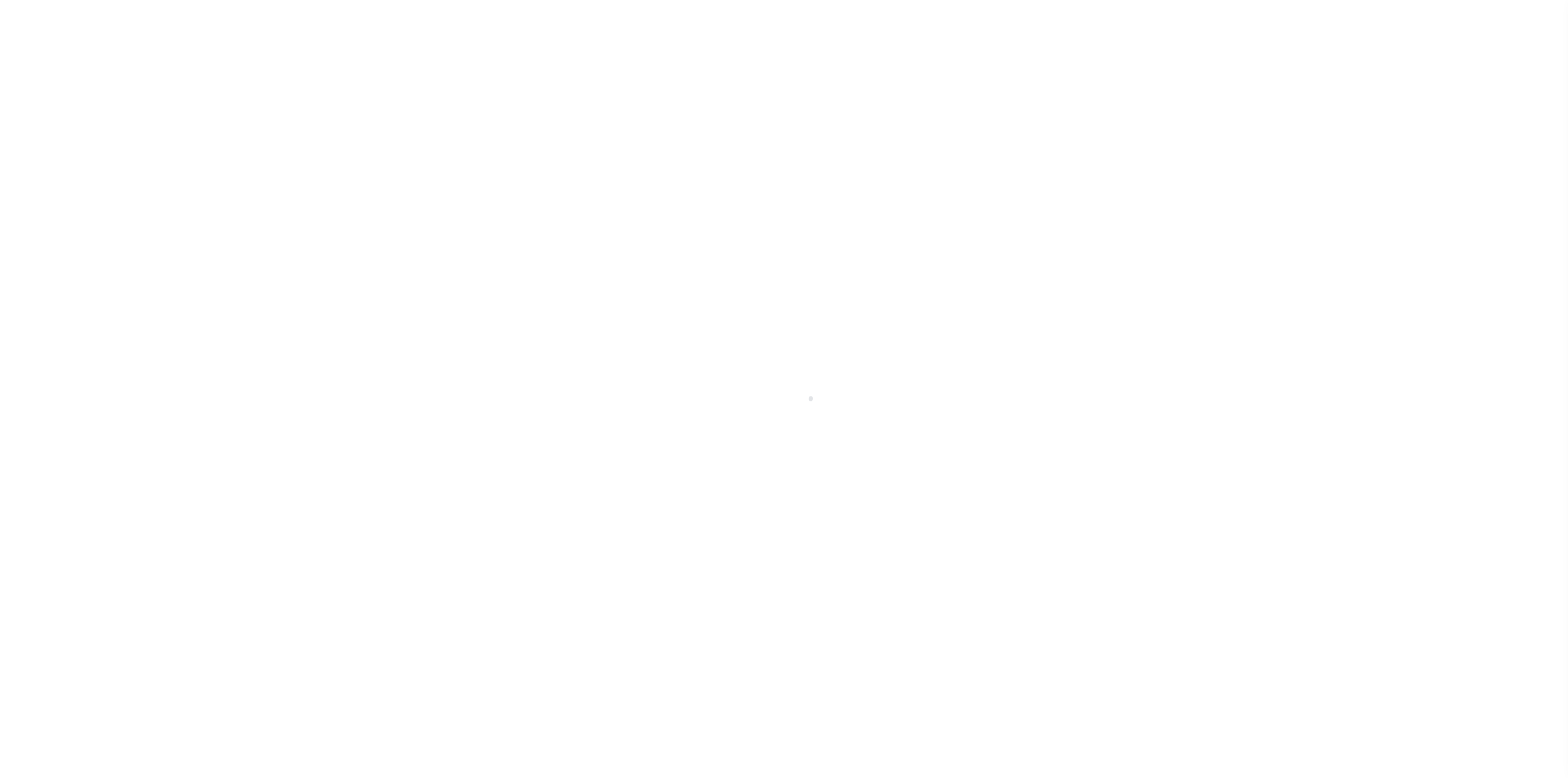
type input "[DATE]"
select select "PYD"
type input "$390.39"
type input "$0"
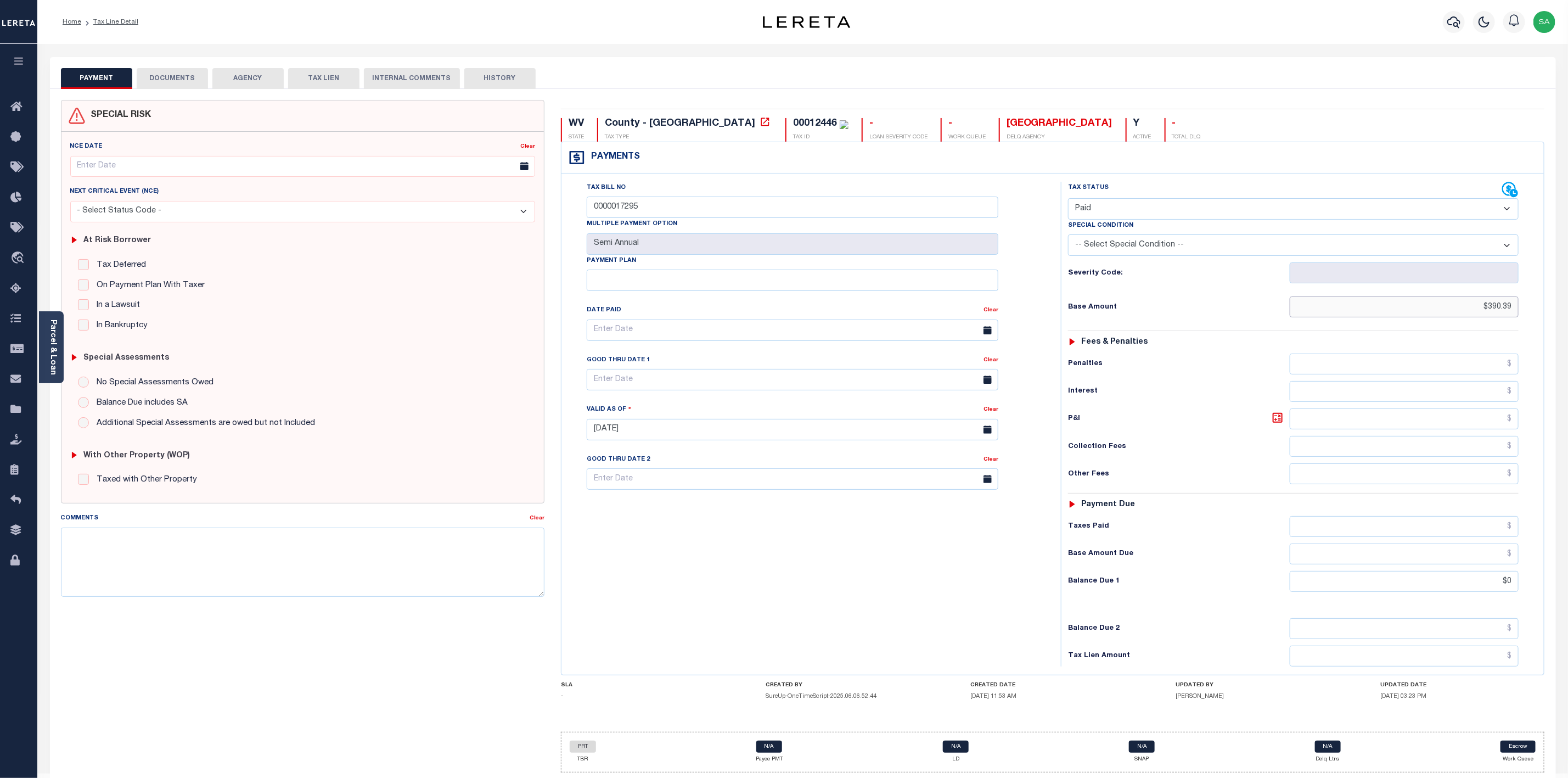
drag, startPoint x: 1483, startPoint y: 316, endPoint x: 1524, endPoint y: 312, distance: 41.2
click at [1524, 312] on div "Tax Status Status - Select Status Code -" at bounding box center [1297, 424] width 472 height 485
drag, startPoint x: 460, startPoint y: 189, endPoint x: 389, endPoint y: 183, distance: 71.3
click at [389, 183] on div "SPECIAL RISK NCE Date Clear" at bounding box center [803, 441] width 1500 height 682
click at [188, 76] on button "DOCUMENTS" at bounding box center [172, 79] width 71 height 21
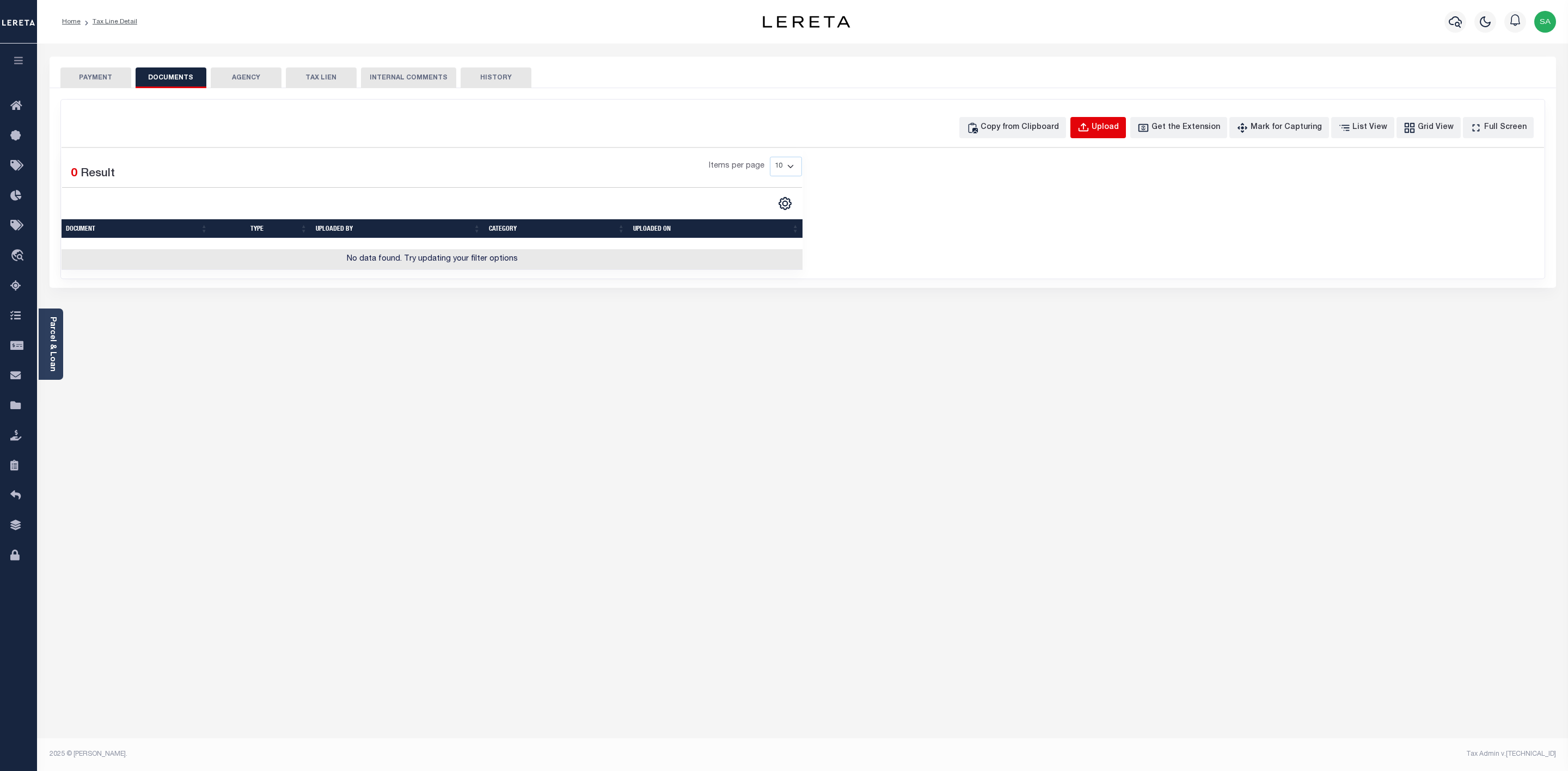
click at [1119, 130] on div "Upload" at bounding box center [1105, 128] width 27 height 12
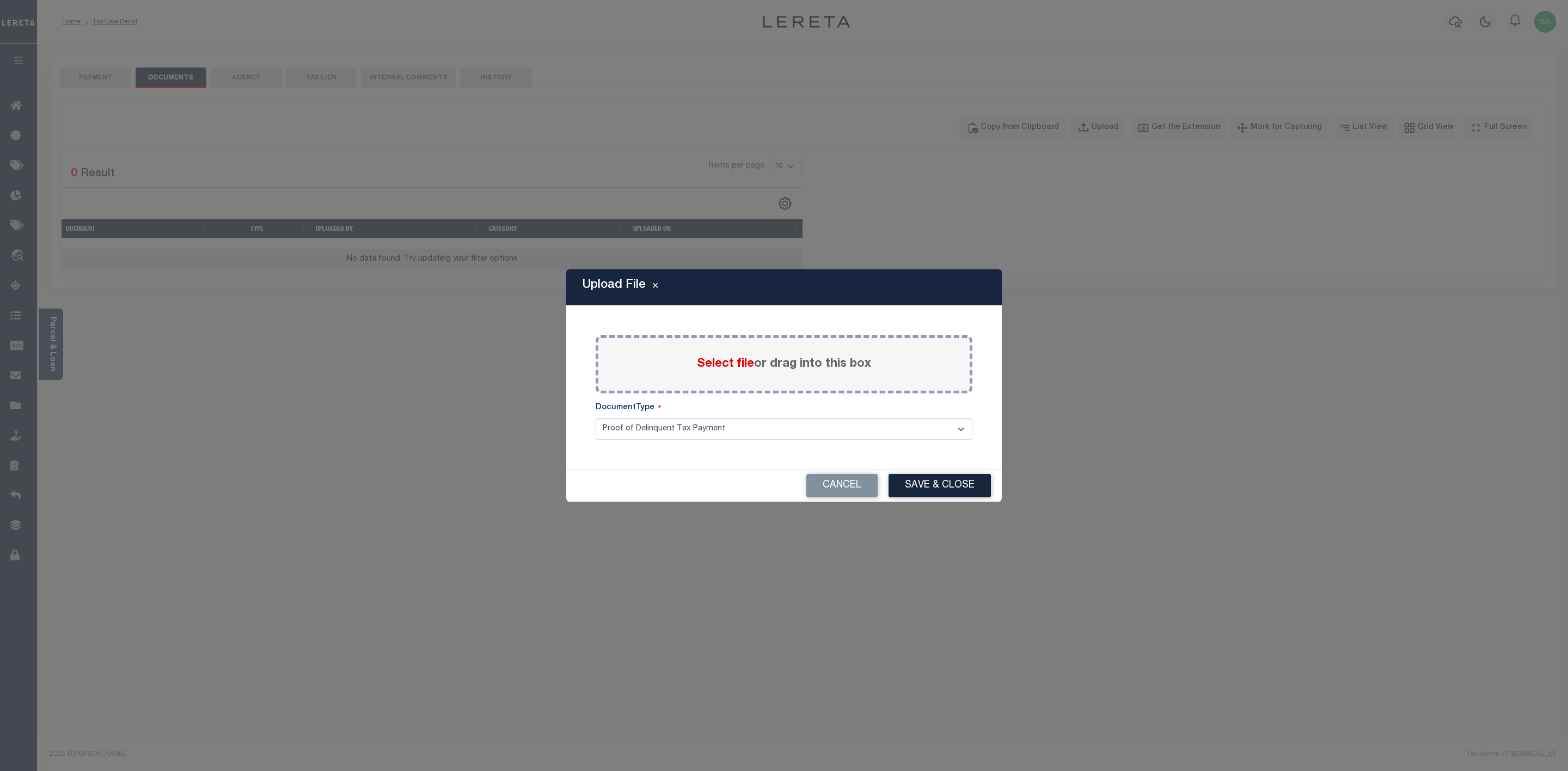
click at [768, 372] on label "Select file or drag into this box" at bounding box center [784, 365] width 174 height 18
click at [0, 0] on input "Select file or drag into this box" at bounding box center [0, 0] width 0 height 0
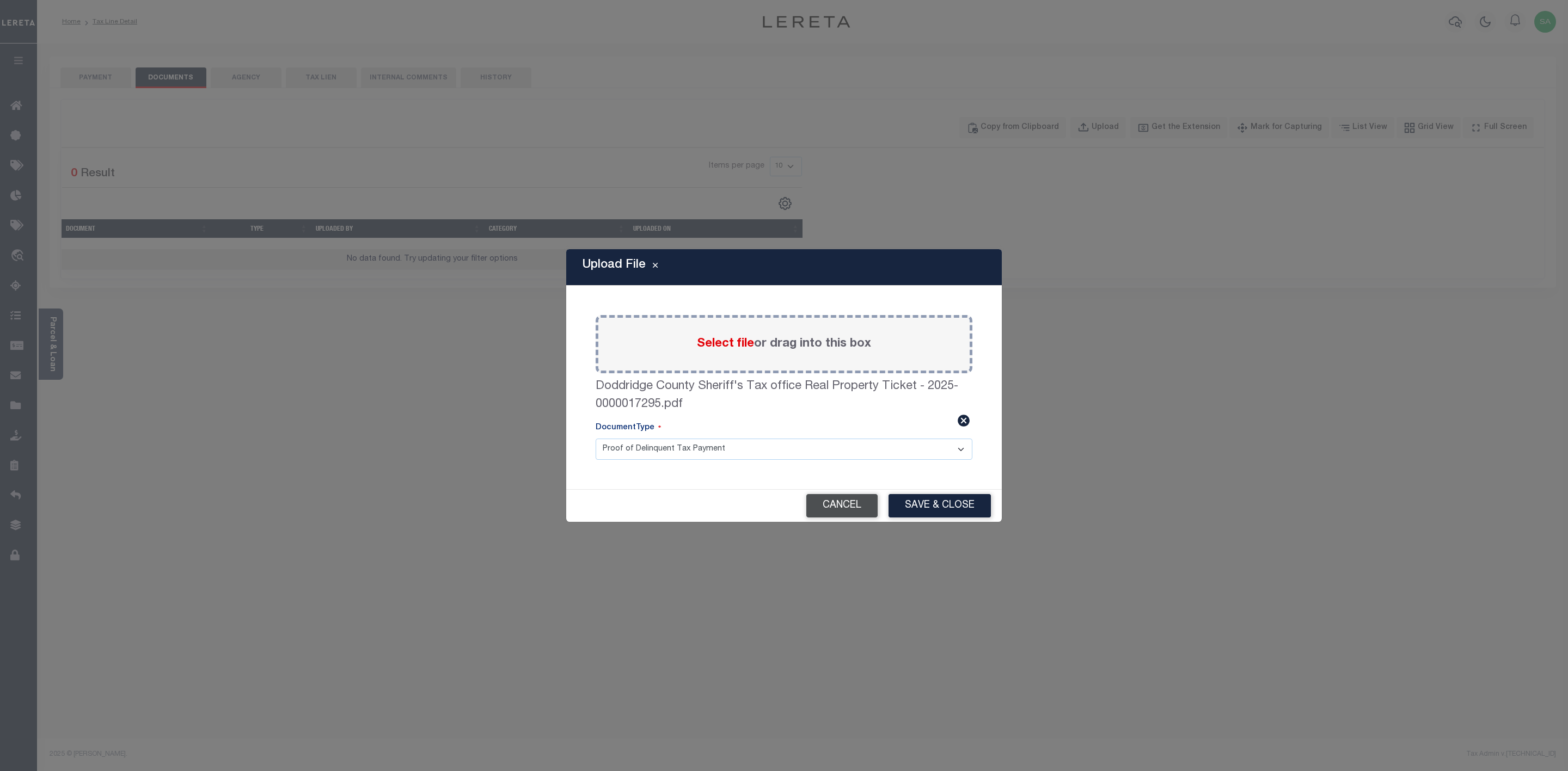
click at [853, 508] on button "Cancel" at bounding box center [842, 506] width 71 height 23
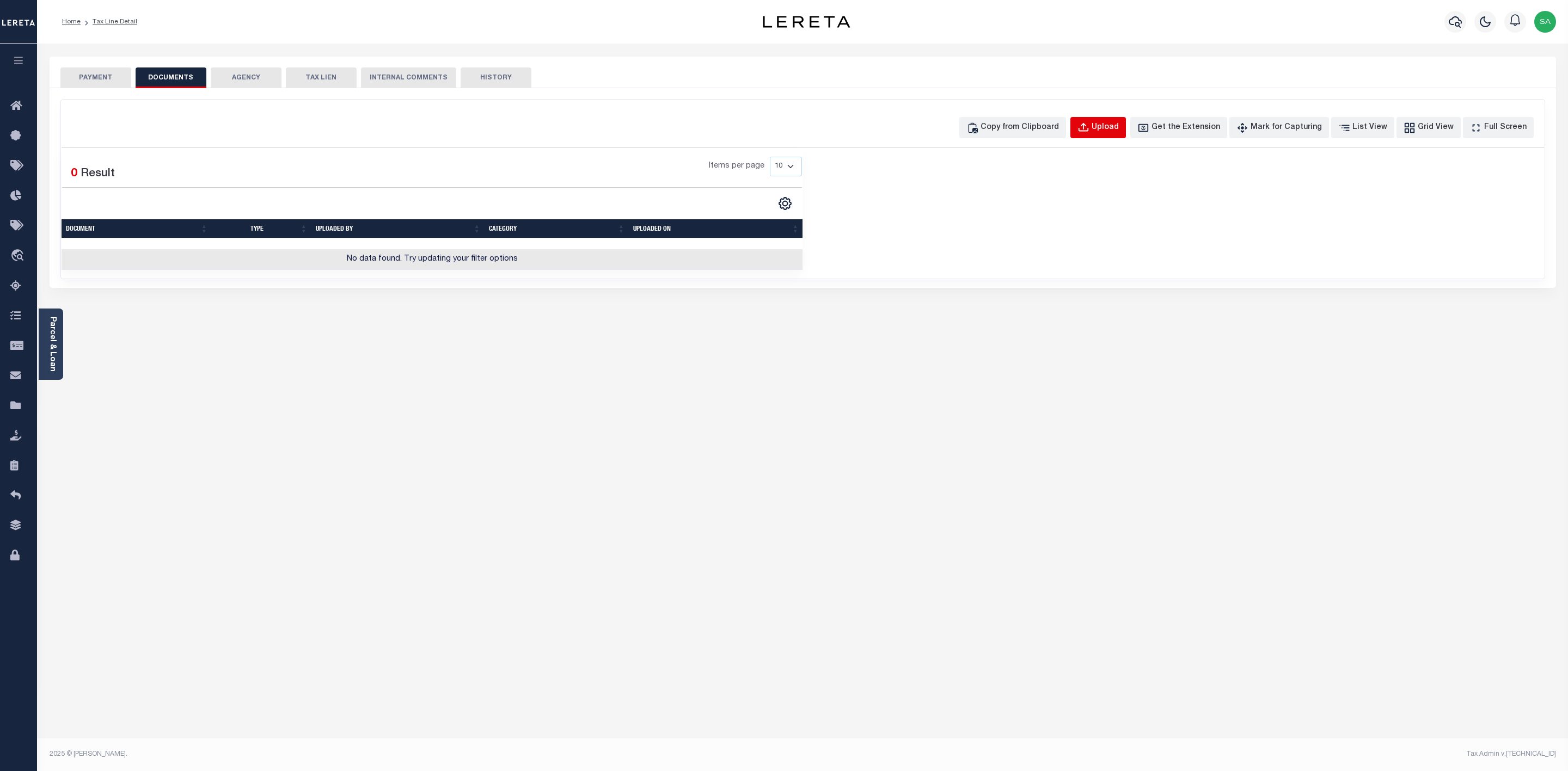
click at [1119, 132] on div "Upload" at bounding box center [1105, 128] width 27 height 12
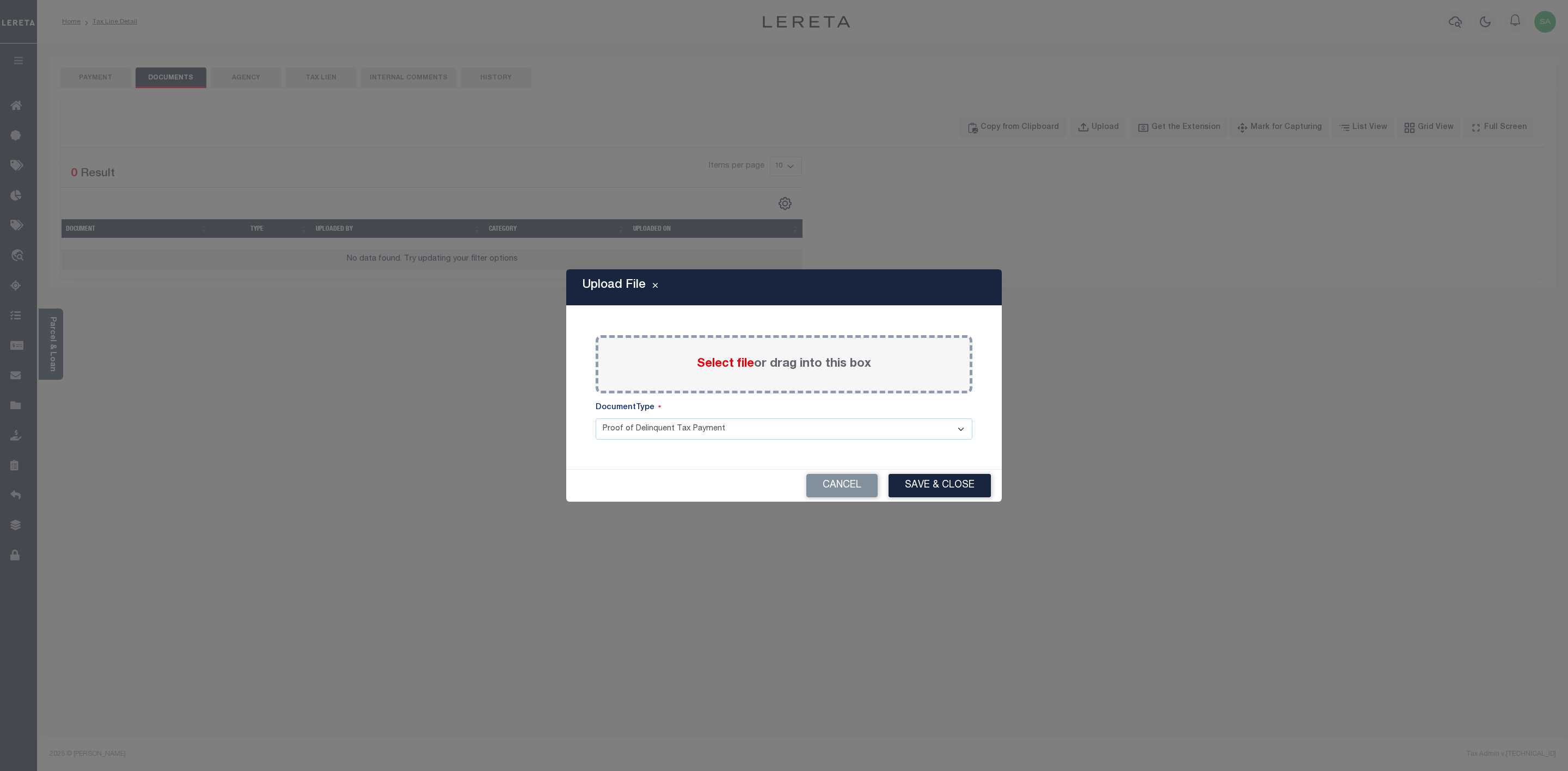
click at [735, 369] on span "Select file" at bounding box center [726, 365] width 57 height 12
click at [0, 0] on input "Select file or drag into this box" at bounding box center [0, 0] width 0 height 0
click at [828, 492] on button "Cancel" at bounding box center [842, 486] width 71 height 23
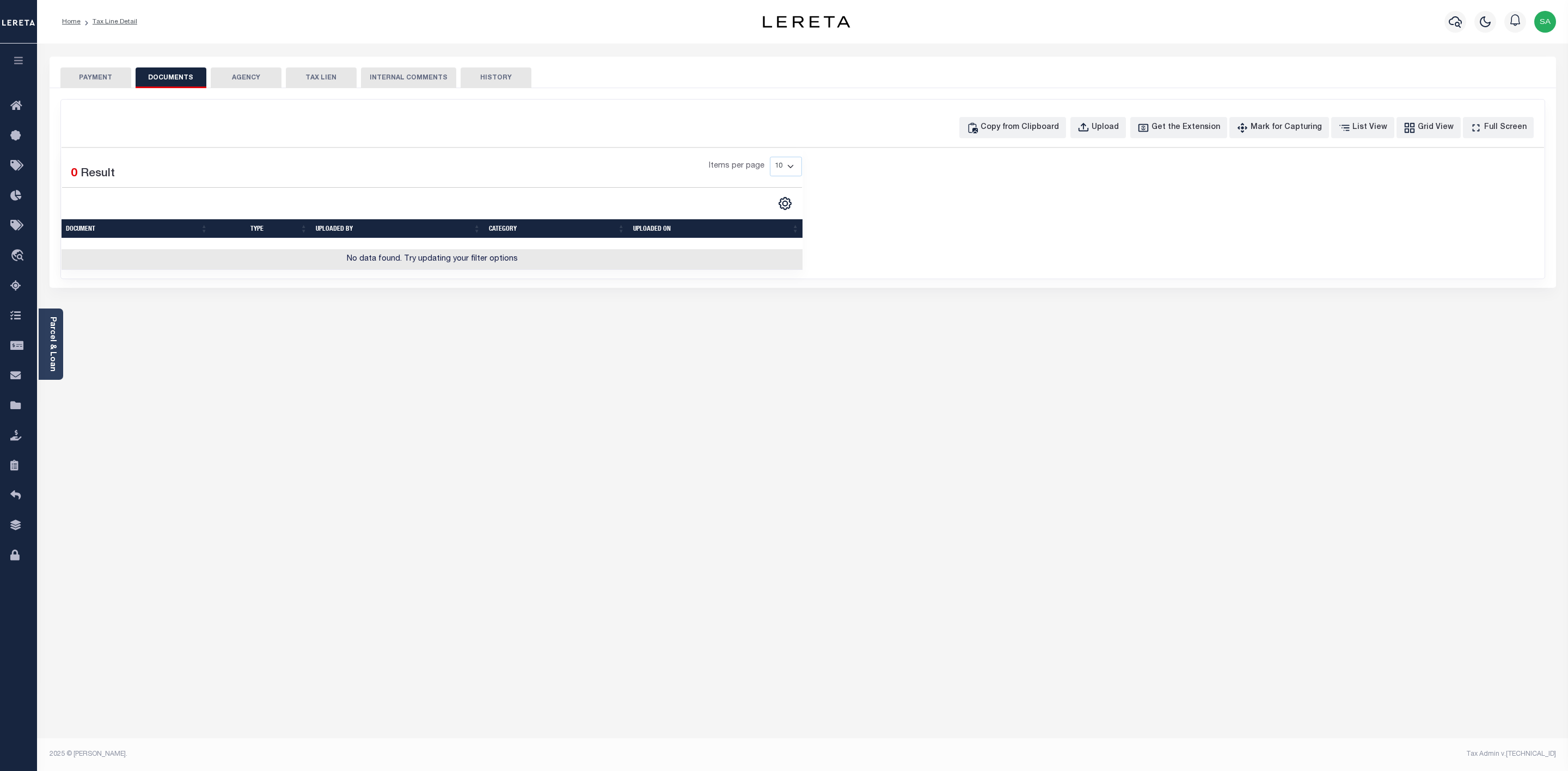
click at [99, 82] on button "PAYMENT" at bounding box center [96, 78] width 71 height 21
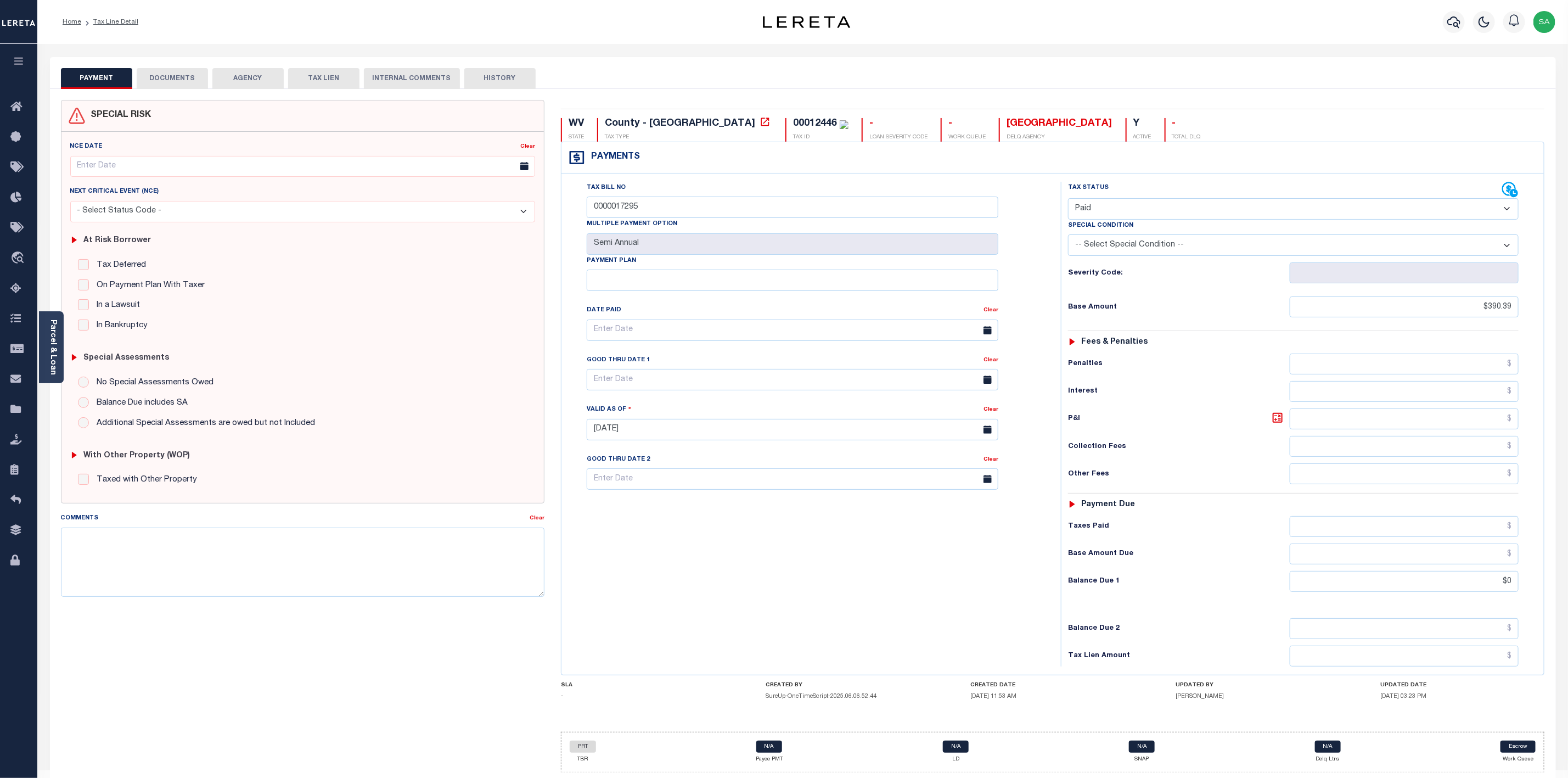
click at [166, 74] on button "DOCUMENTS" at bounding box center [172, 79] width 71 height 21
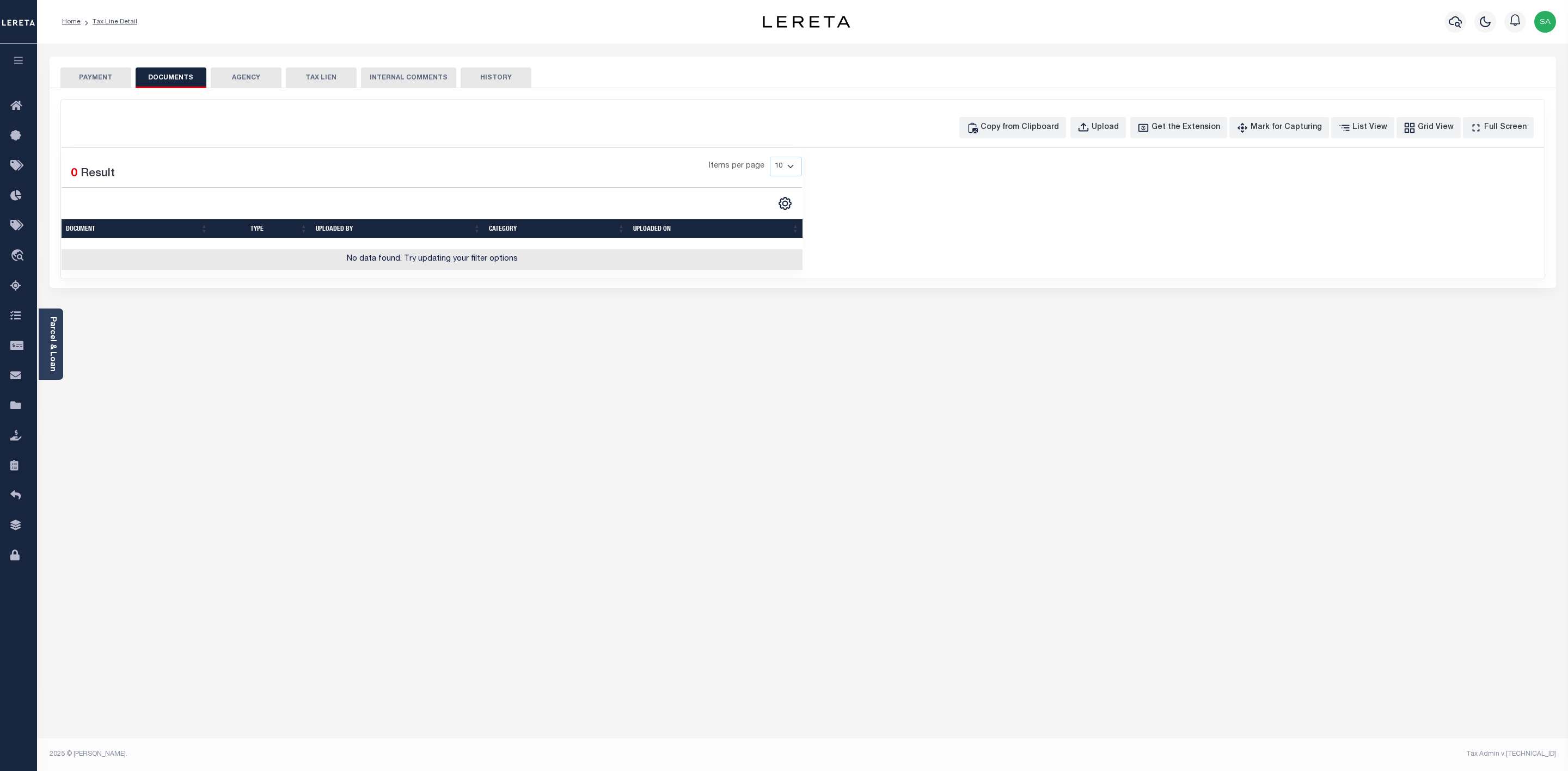
click at [105, 72] on button "PAYMENT" at bounding box center [96, 78] width 71 height 21
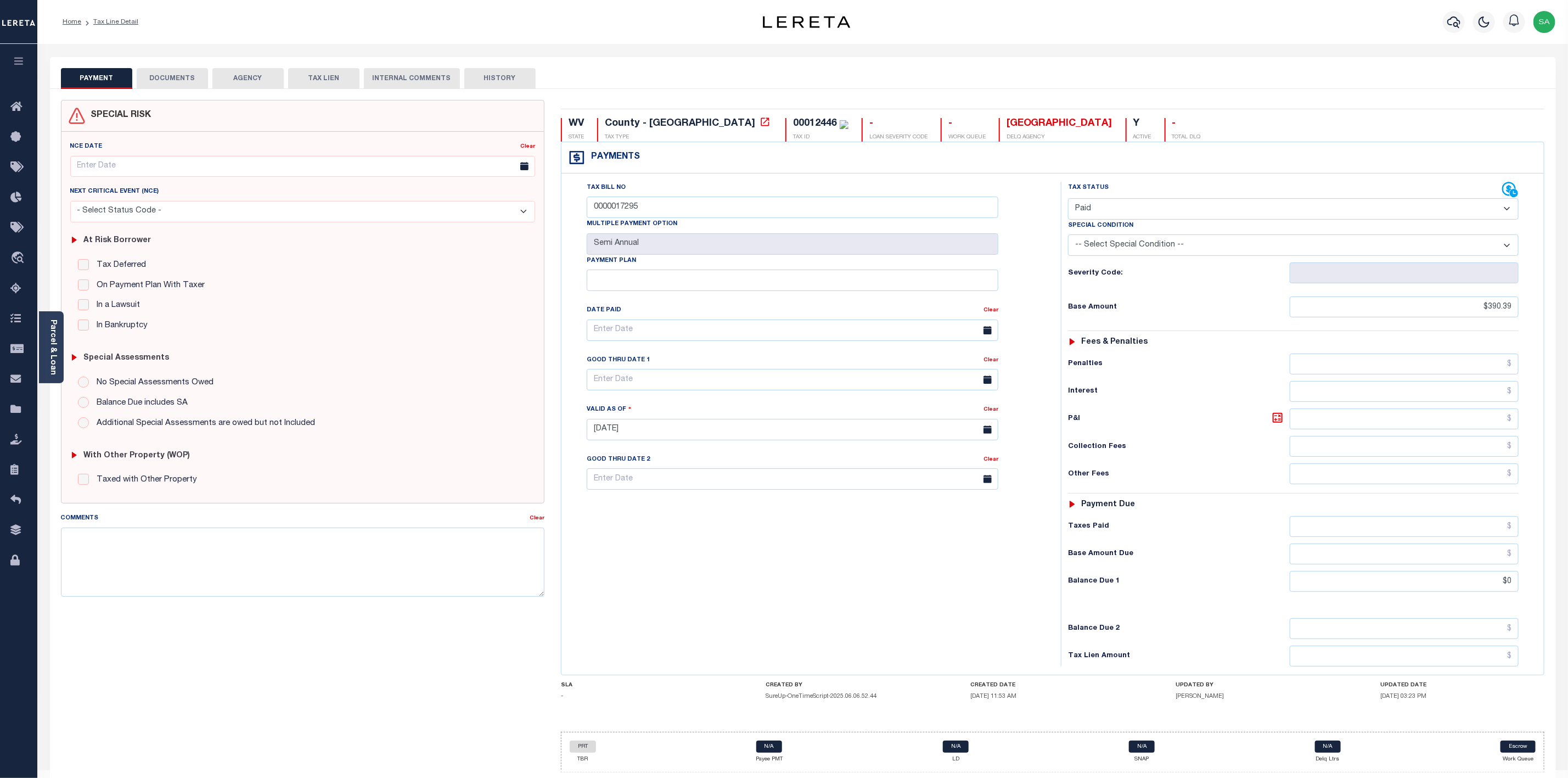
click at [179, 75] on button "DOCUMENTS" at bounding box center [172, 79] width 71 height 21
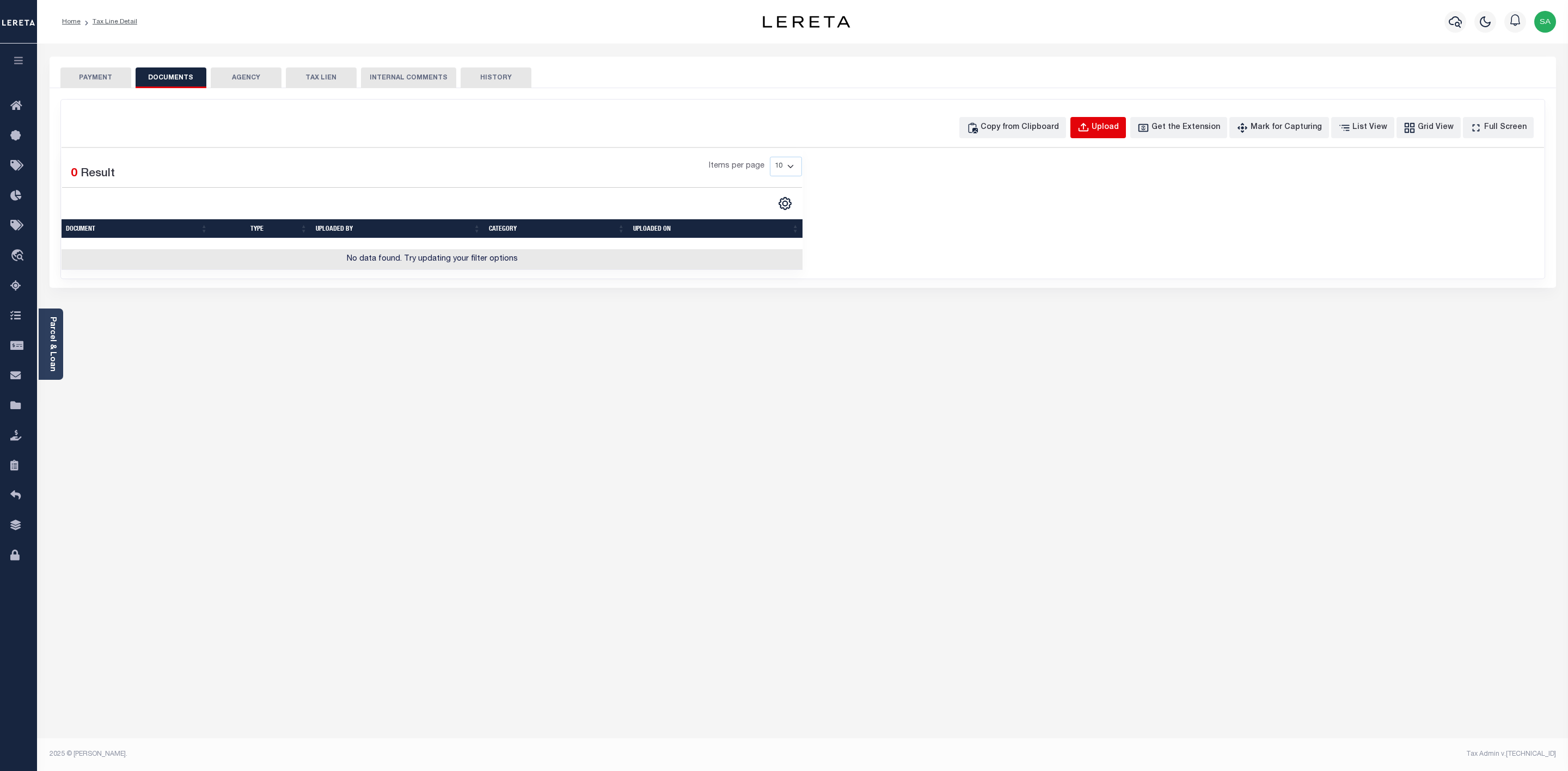
click at [1114, 121] on button "Upload" at bounding box center [1097, 127] width 55 height 21
select select "POP"
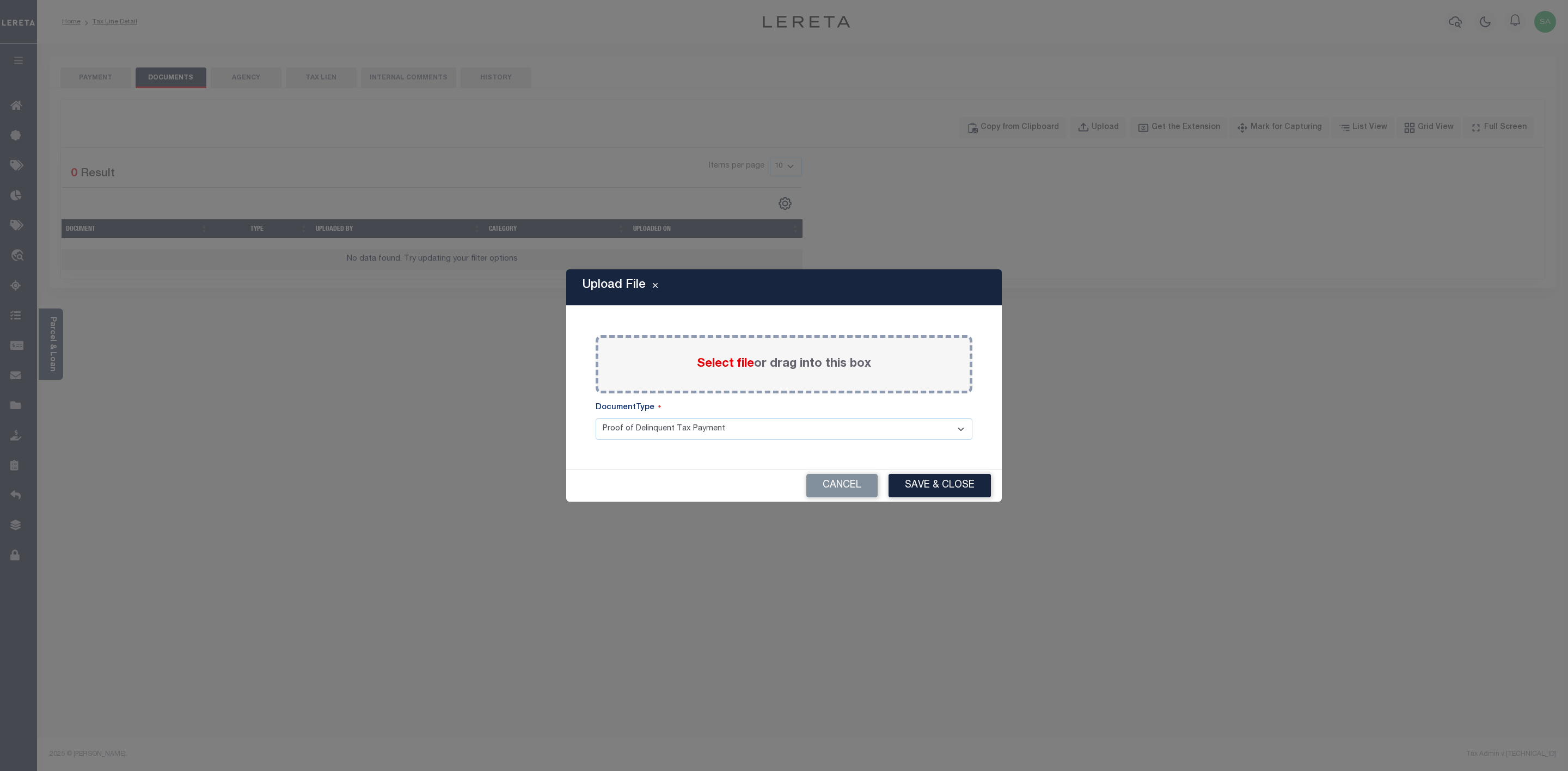
click at [724, 366] on span "Select file" at bounding box center [726, 365] width 57 height 12
click at [0, 0] on input "Select file or drag into this box" at bounding box center [0, 0] width 0 height 0
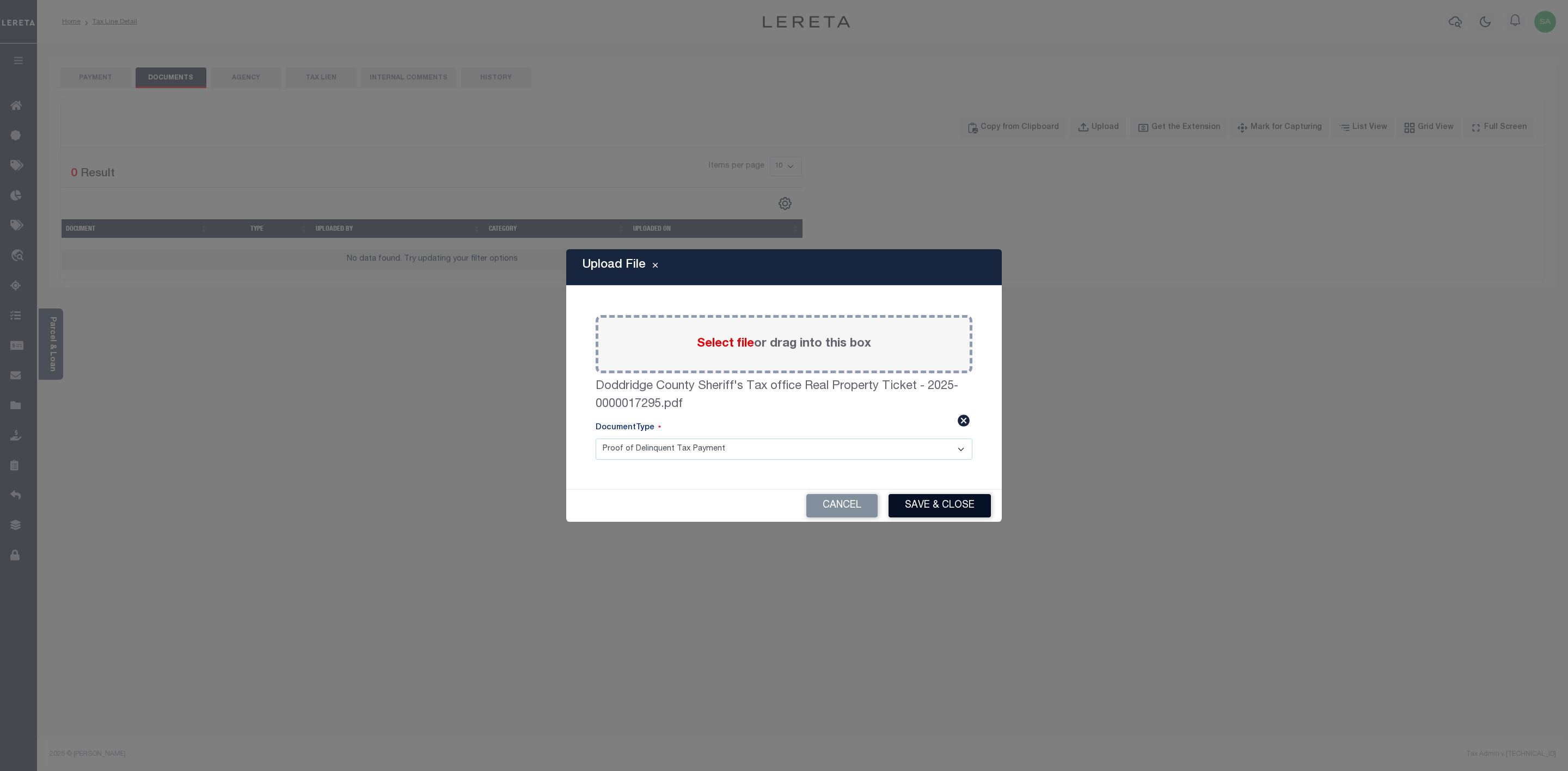
click at [962, 513] on button "Save & Close" at bounding box center [940, 506] width 102 height 23
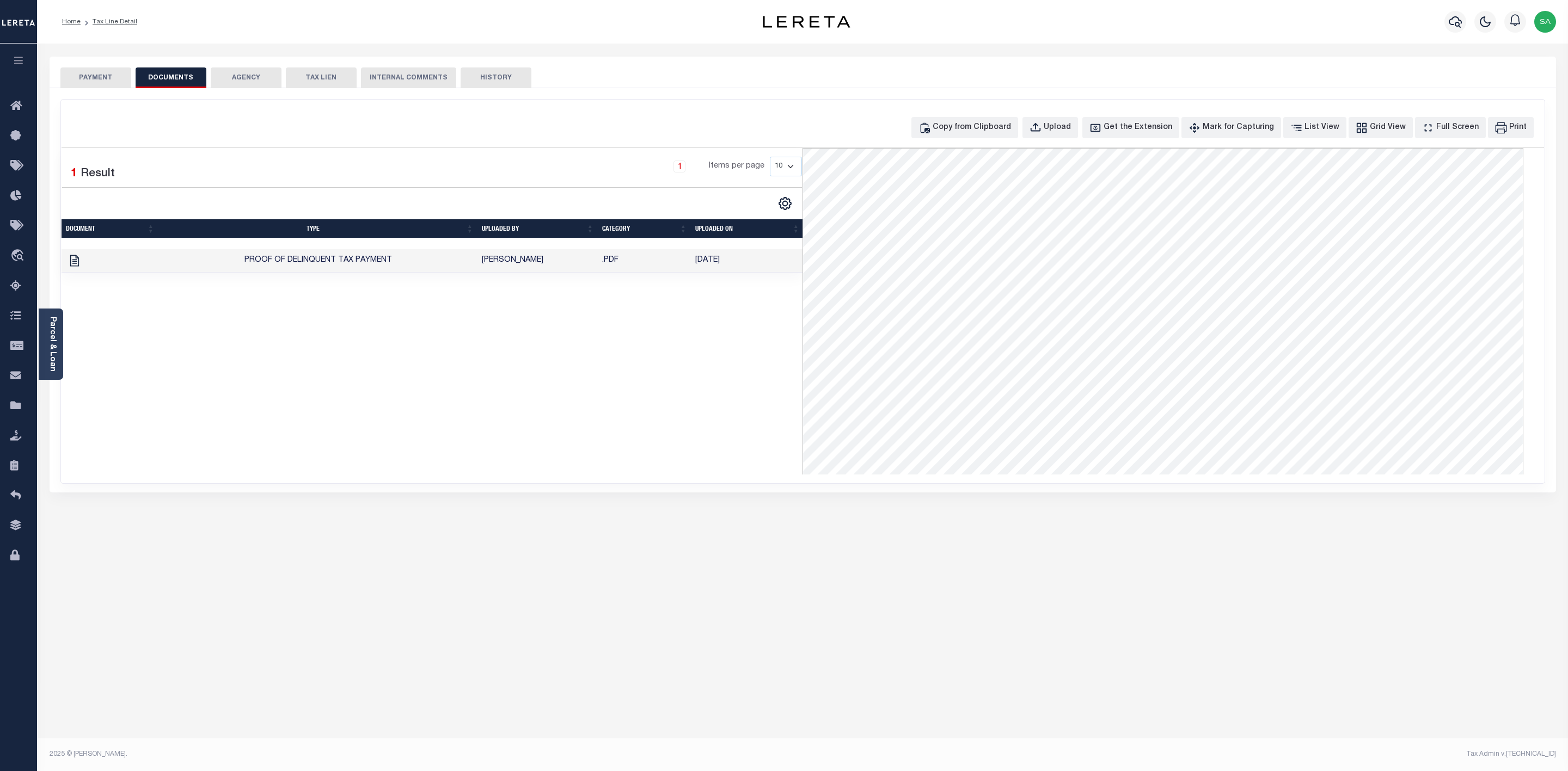
click at [93, 80] on button "PAYMENT" at bounding box center [96, 78] width 71 height 21
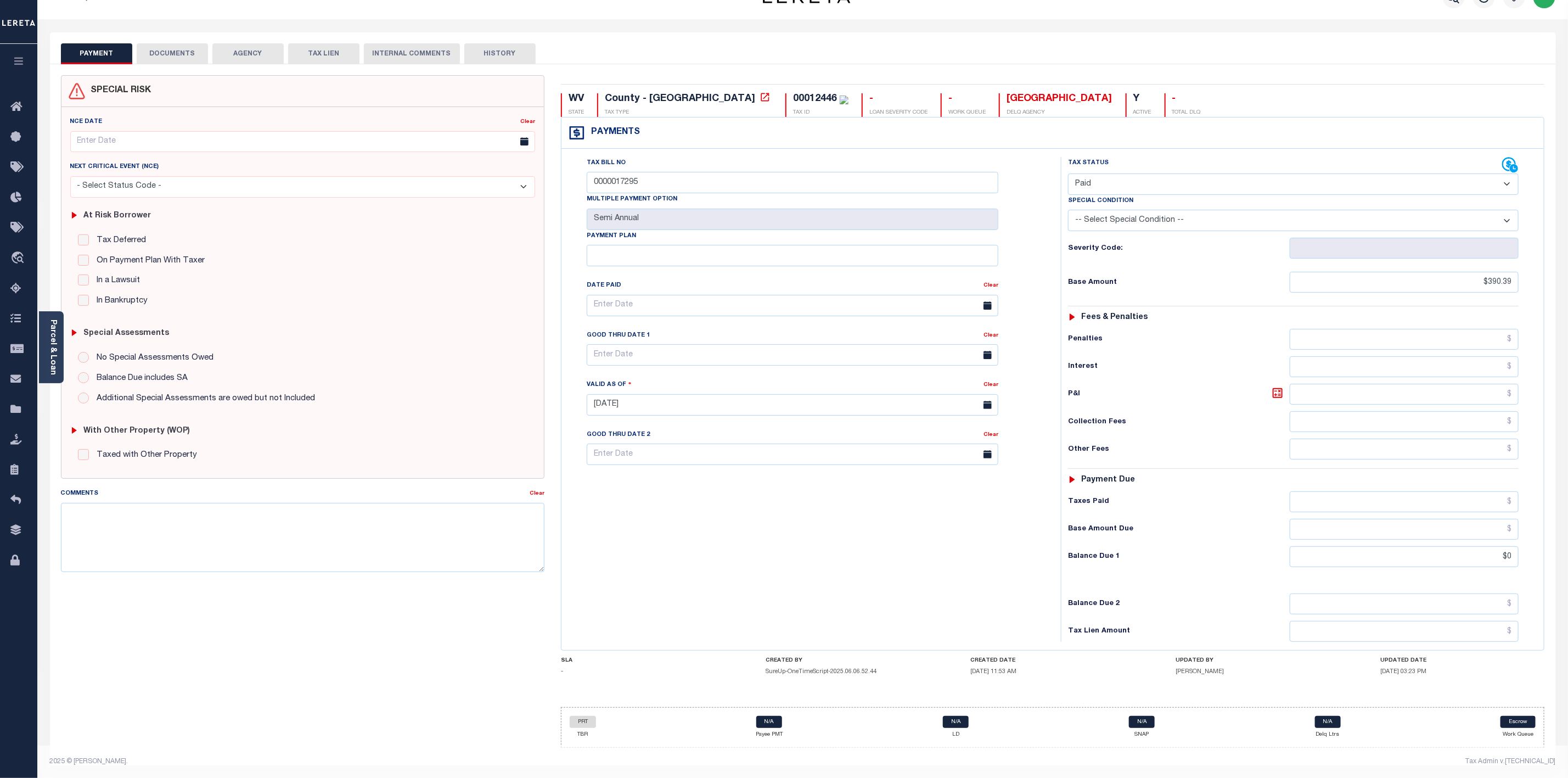
scroll to position [35, 0]
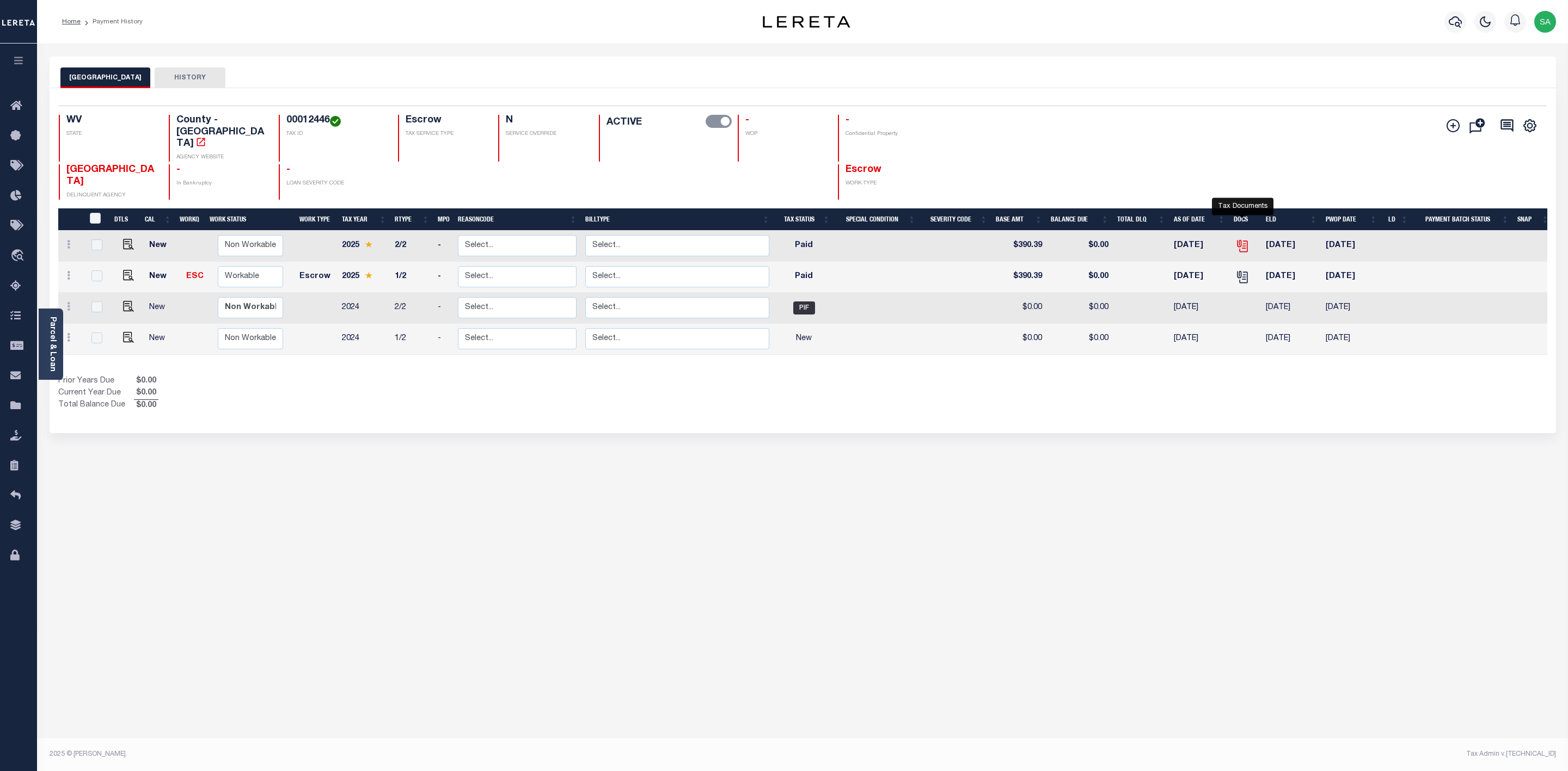
click at [1241, 240] on icon "" at bounding box center [1241, 244] width 9 height 9
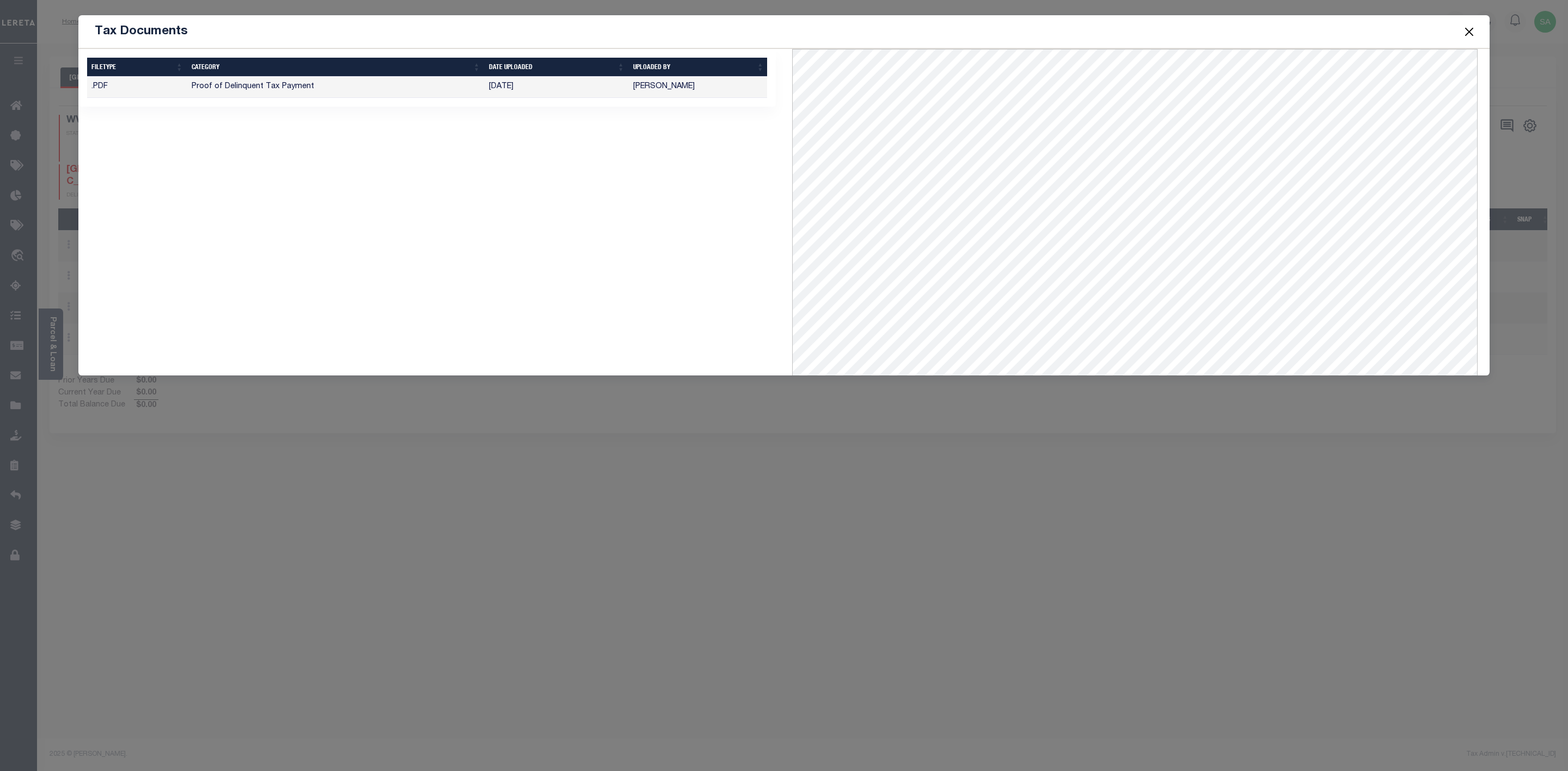
click at [1469, 29] on button "Close" at bounding box center [1469, 31] width 14 height 14
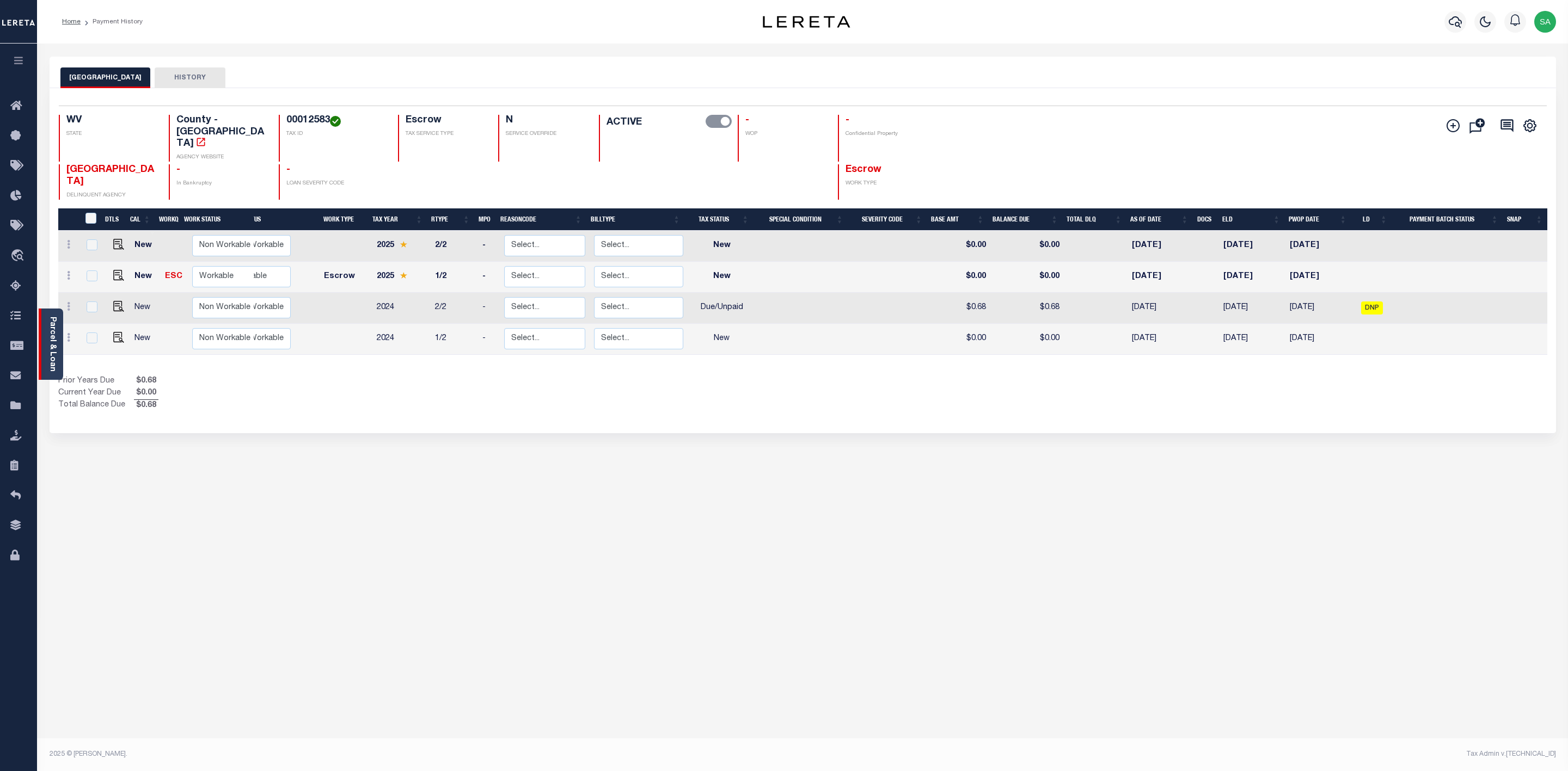
click at [49, 338] on link "Parcel & Loan" at bounding box center [52, 344] width 8 height 55
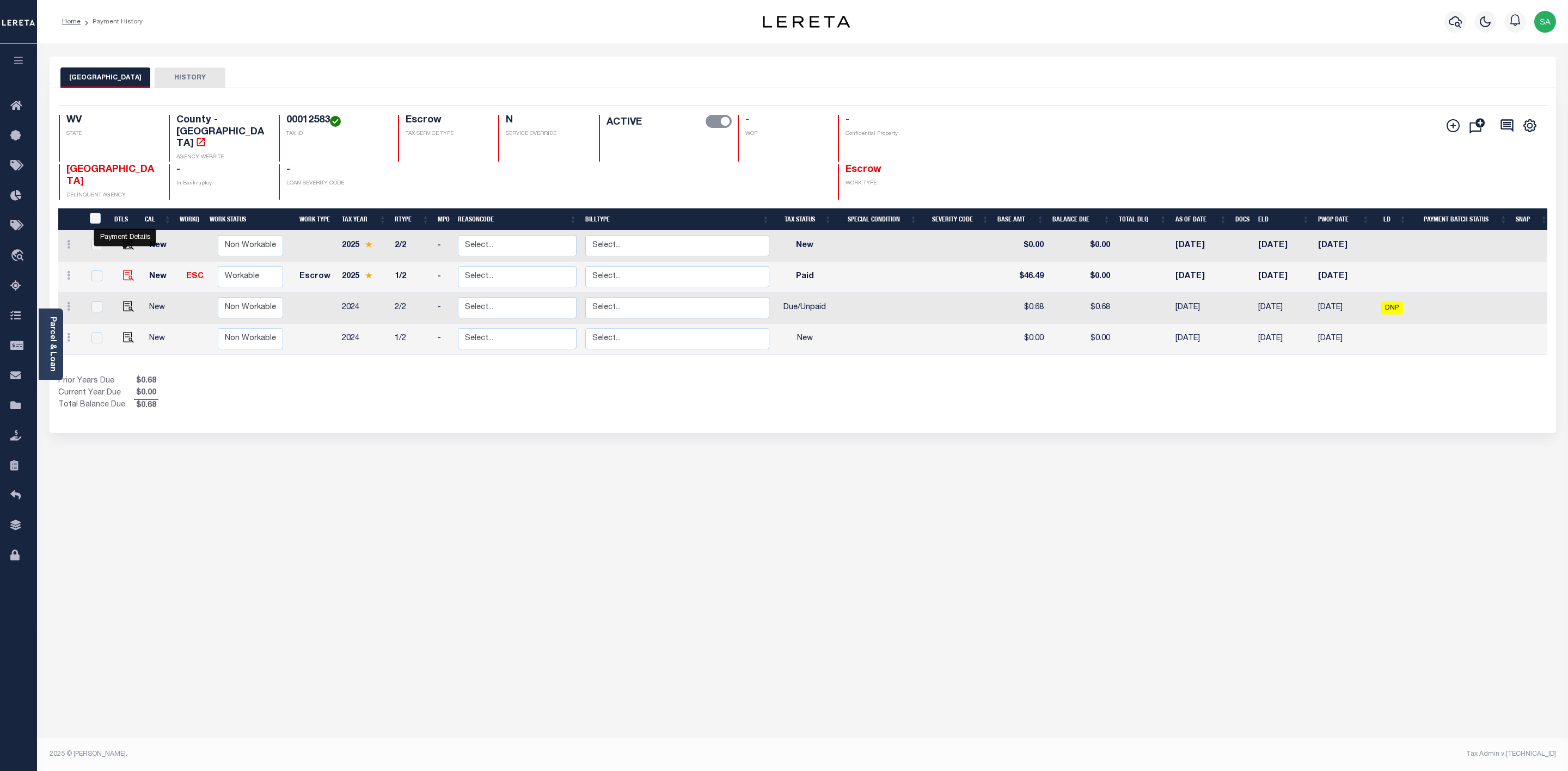
click at [128, 270] on img "" at bounding box center [128, 276] width 11 height 11
checkbox input "true"
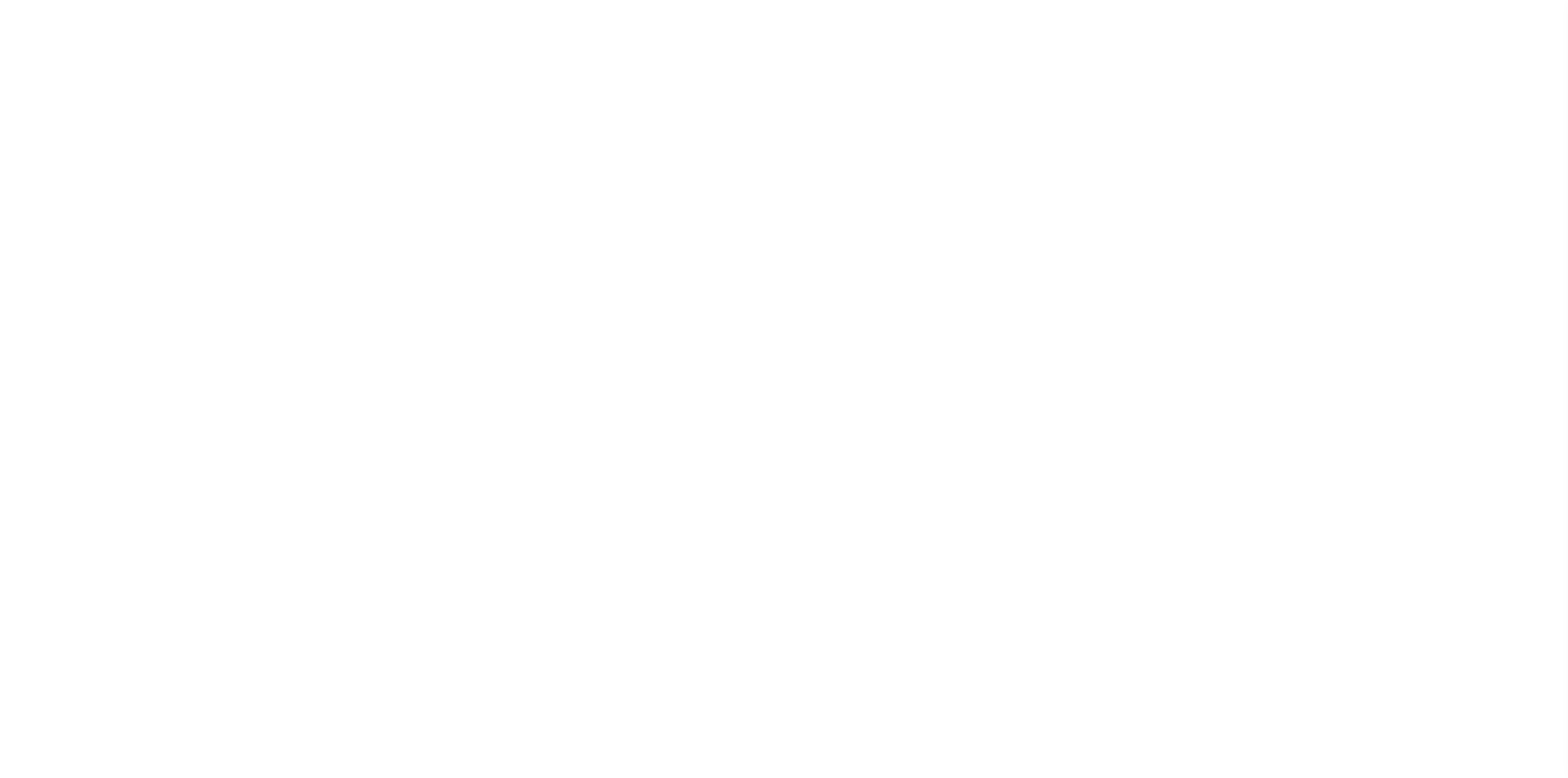
select select "NW2"
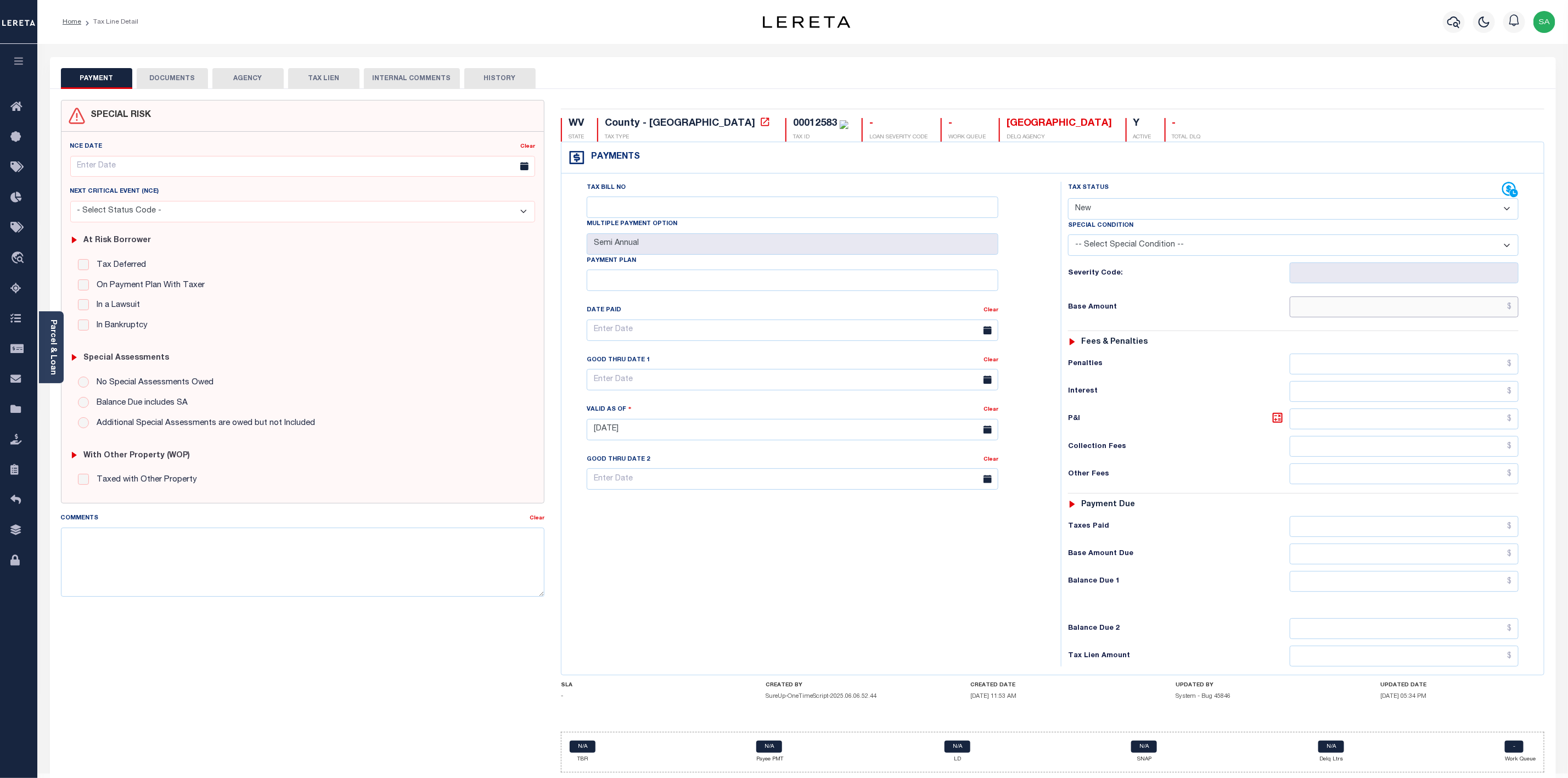
click at [1423, 309] on input "text" at bounding box center [1404, 307] width 229 height 21
paste input "$46.49"
type input "$46.49"
type input "[DATE]"
click at [1138, 205] on select "- Select Status Code - Open Due/Unpaid Paid Incomplete No Tax Due Internal Refu…" at bounding box center [1294, 209] width 450 height 21
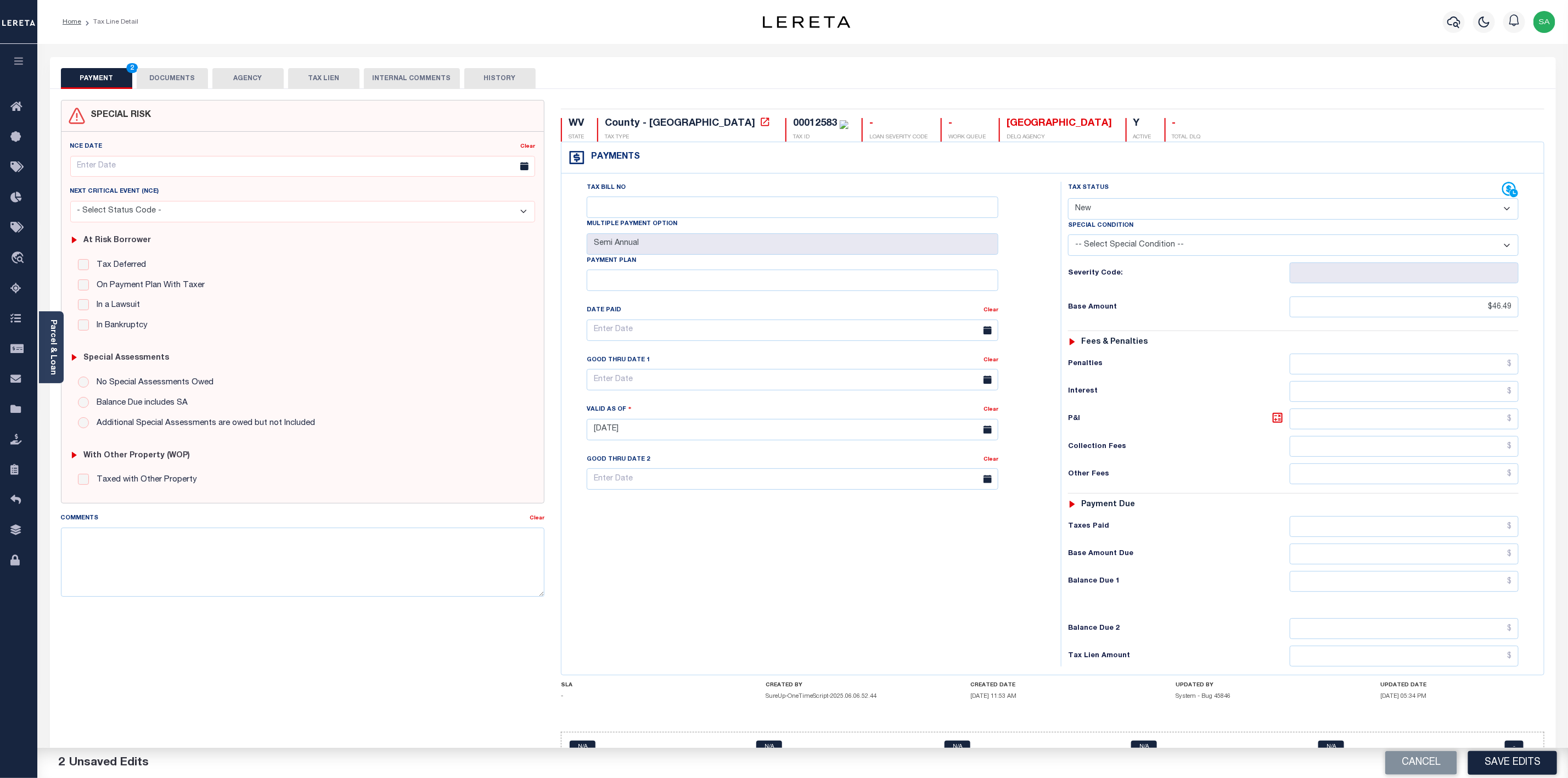
select select "PYD"
click at [1068, 200] on select "- Select Status Code - Open Due/Unpaid Paid Incomplete No Tax Due Internal Refu…" at bounding box center [1294, 209] width 450 height 21
click at [1451, 592] on input "text" at bounding box center [1404, 582] width 229 height 21
type input "$0.00"
click at [675, 200] on input "Tax Bill No" at bounding box center [792, 207] width 412 height 21
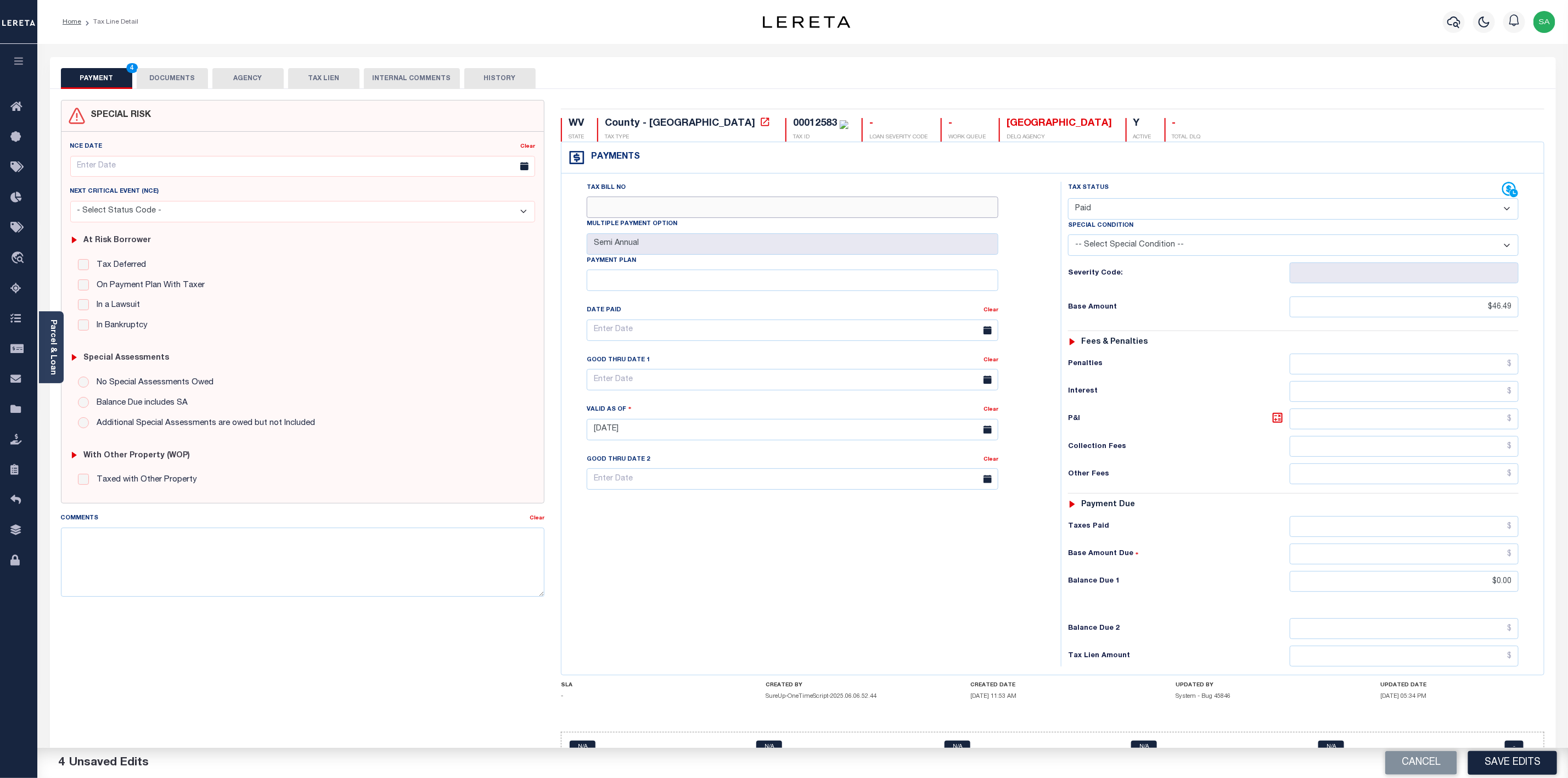
paste input "0000017296"
type input "0000017296"
click at [858, 615] on div "Tax Bill No 0000017296 Multiple Payment Option Semi Annual Payment Plan Clear C…" at bounding box center [808, 424] width 489 height 485
click at [166, 72] on button "DOCUMENTS" at bounding box center [172, 79] width 71 height 21
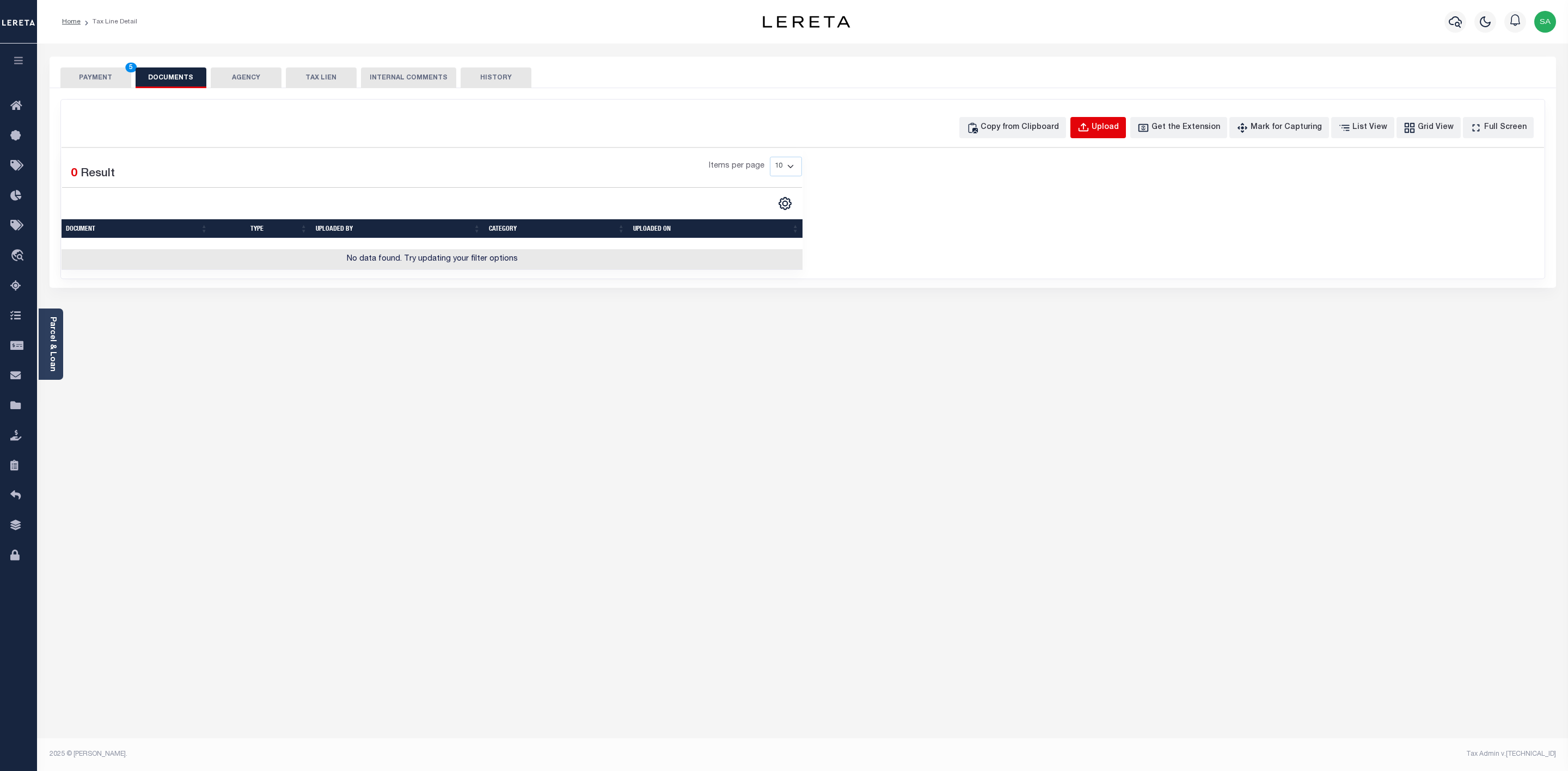
click at [1119, 130] on div "Upload" at bounding box center [1105, 128] width 27 height 12
select select "POP"
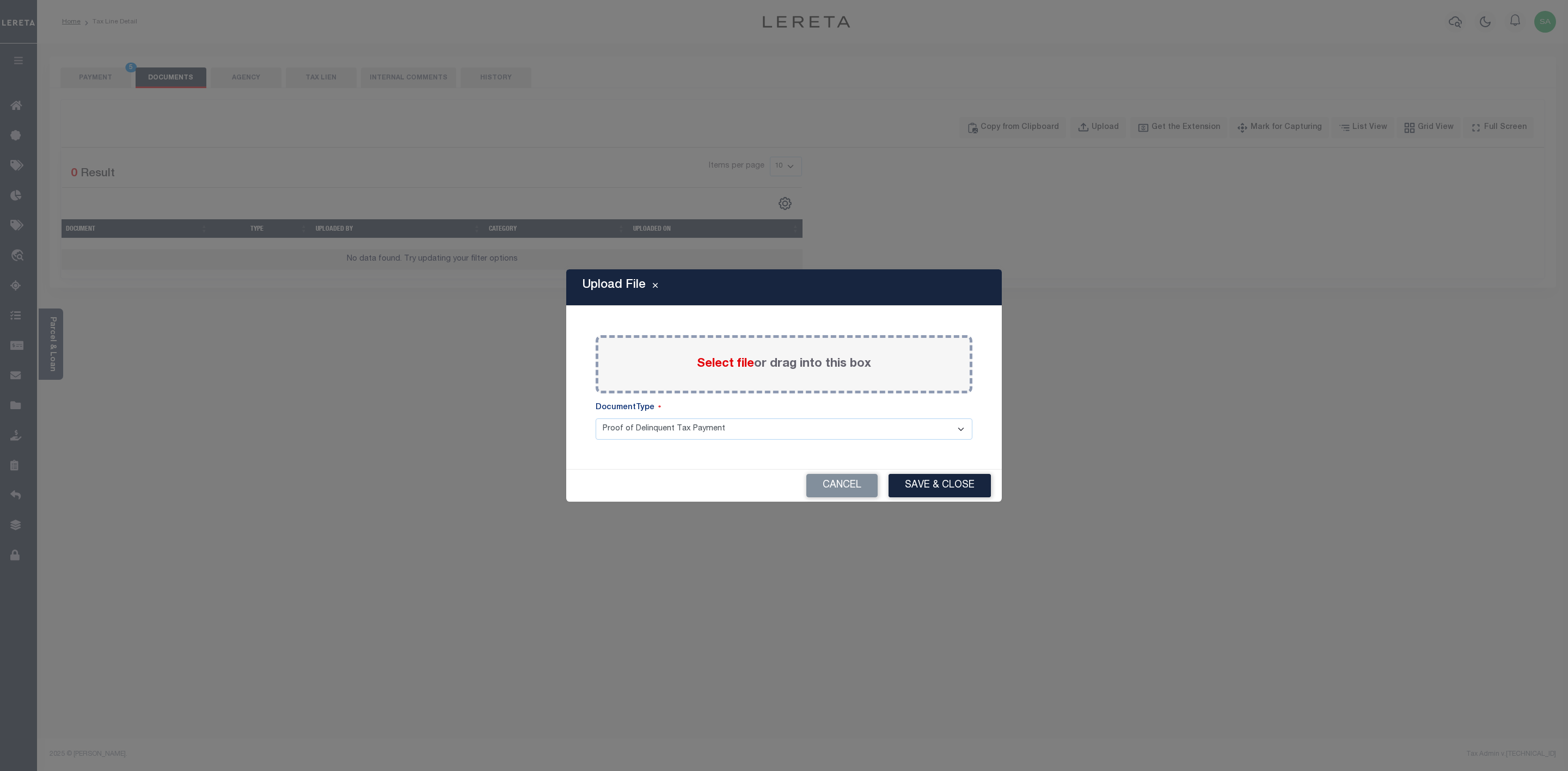
click at [849, 364] on label "Select file or drag into this box" at bounding box center [784, 365] width 174 height 18
click at [0, 0] on input "Select file or drag into this box" at bounding box center [0, 0] width 0 height 0
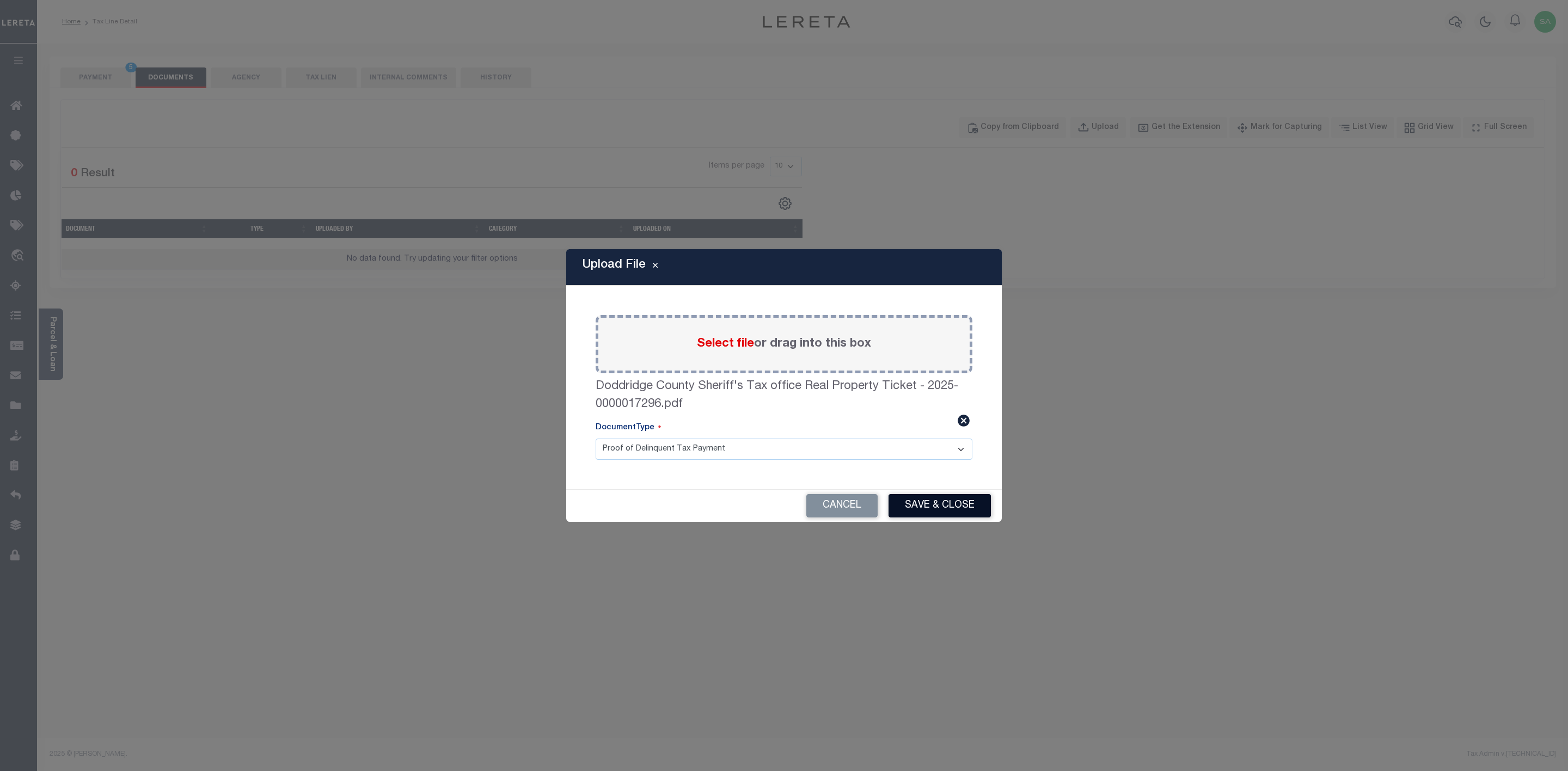
click at [973, 514] on button "Save & Close" at bounding box center [940, 506] width 102 height 23
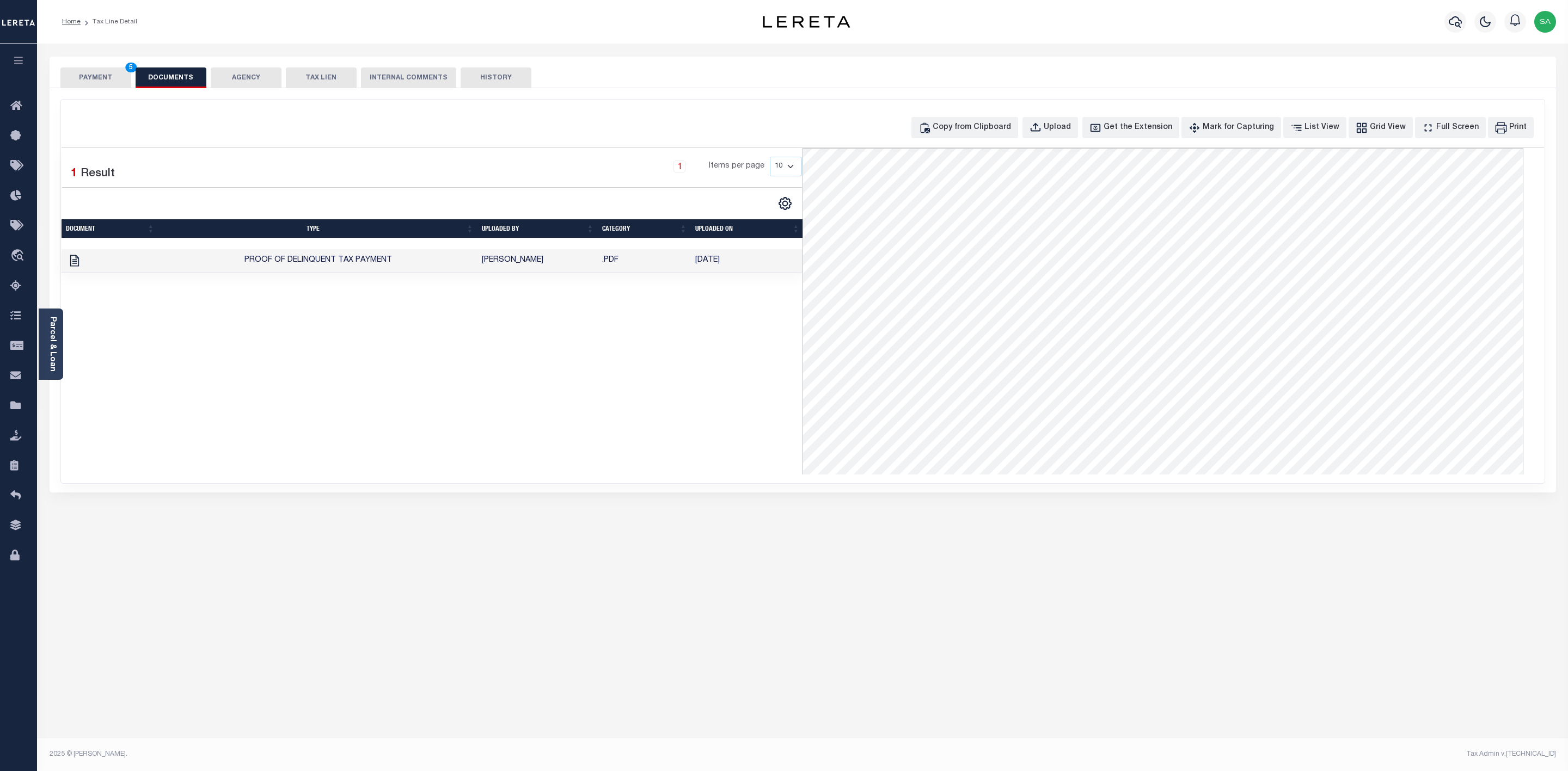
click at [103, 77] on button "PAYMENT 5" at bounding box center [96, 78] width 71 height 21
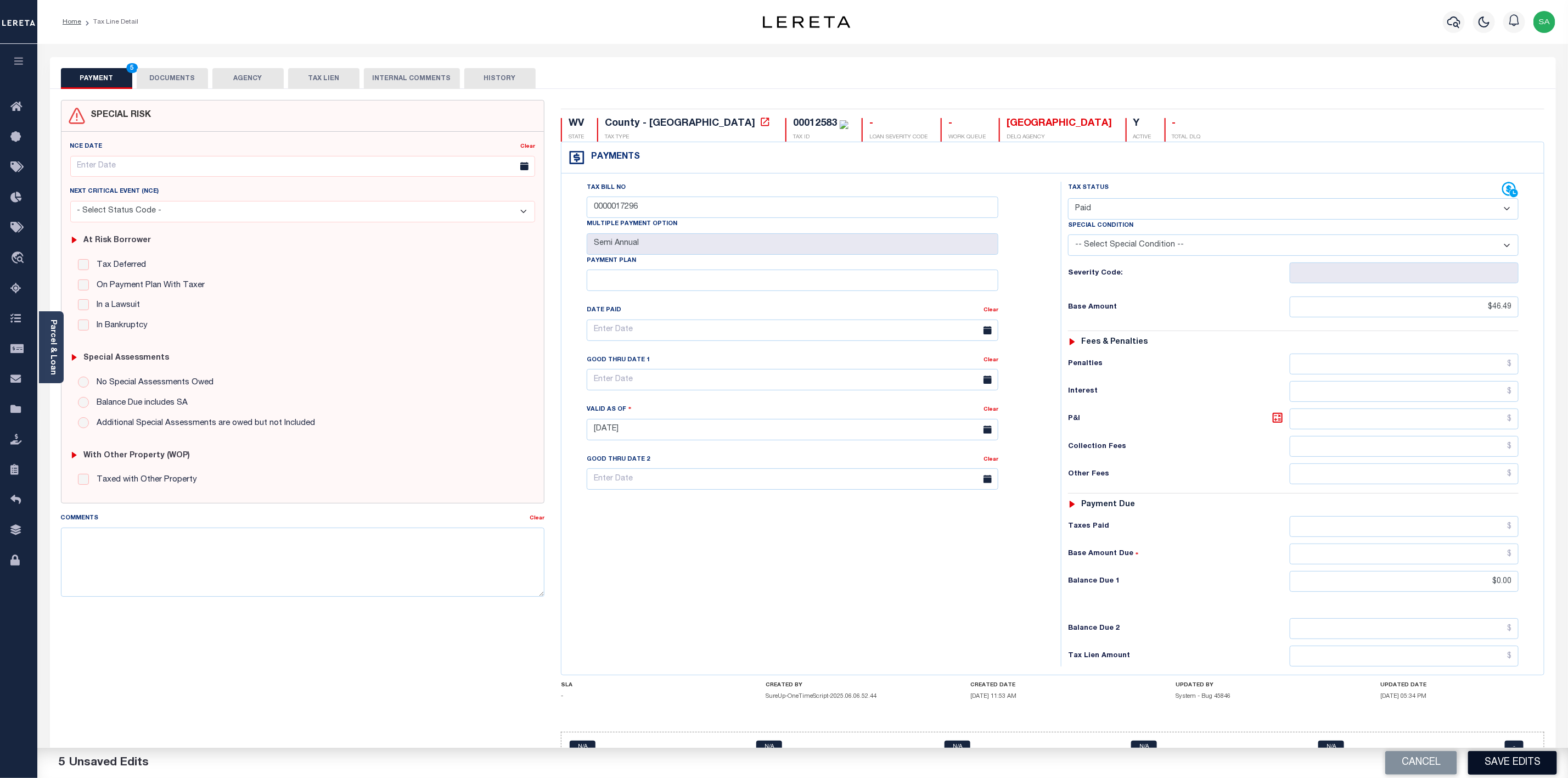
click at [1526, 764] on button "Save Edits" at bounding box center [1513, 763] width 89 height 23
checkbox input "false"
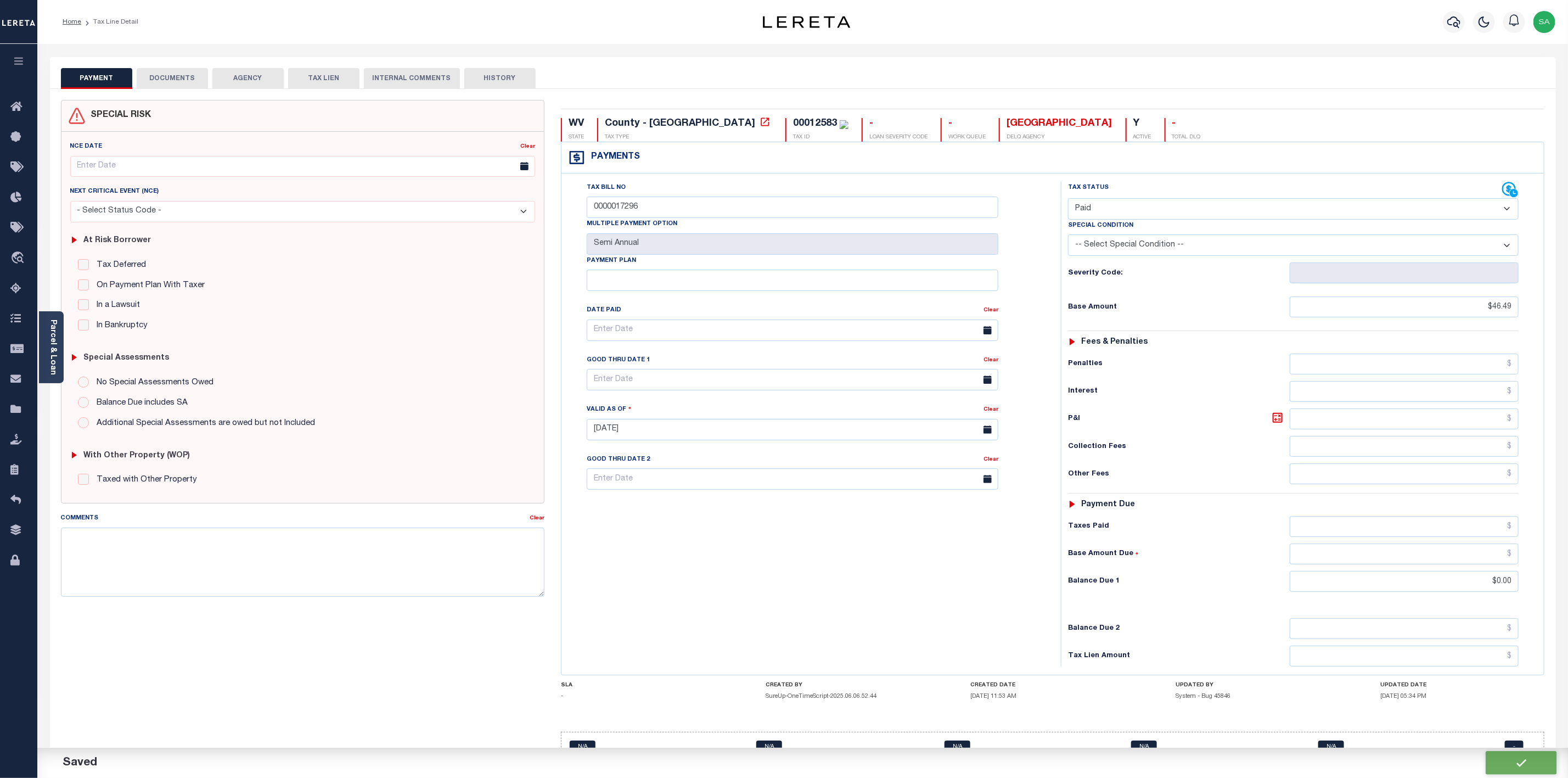
type input "$46.49"
type input "$0"
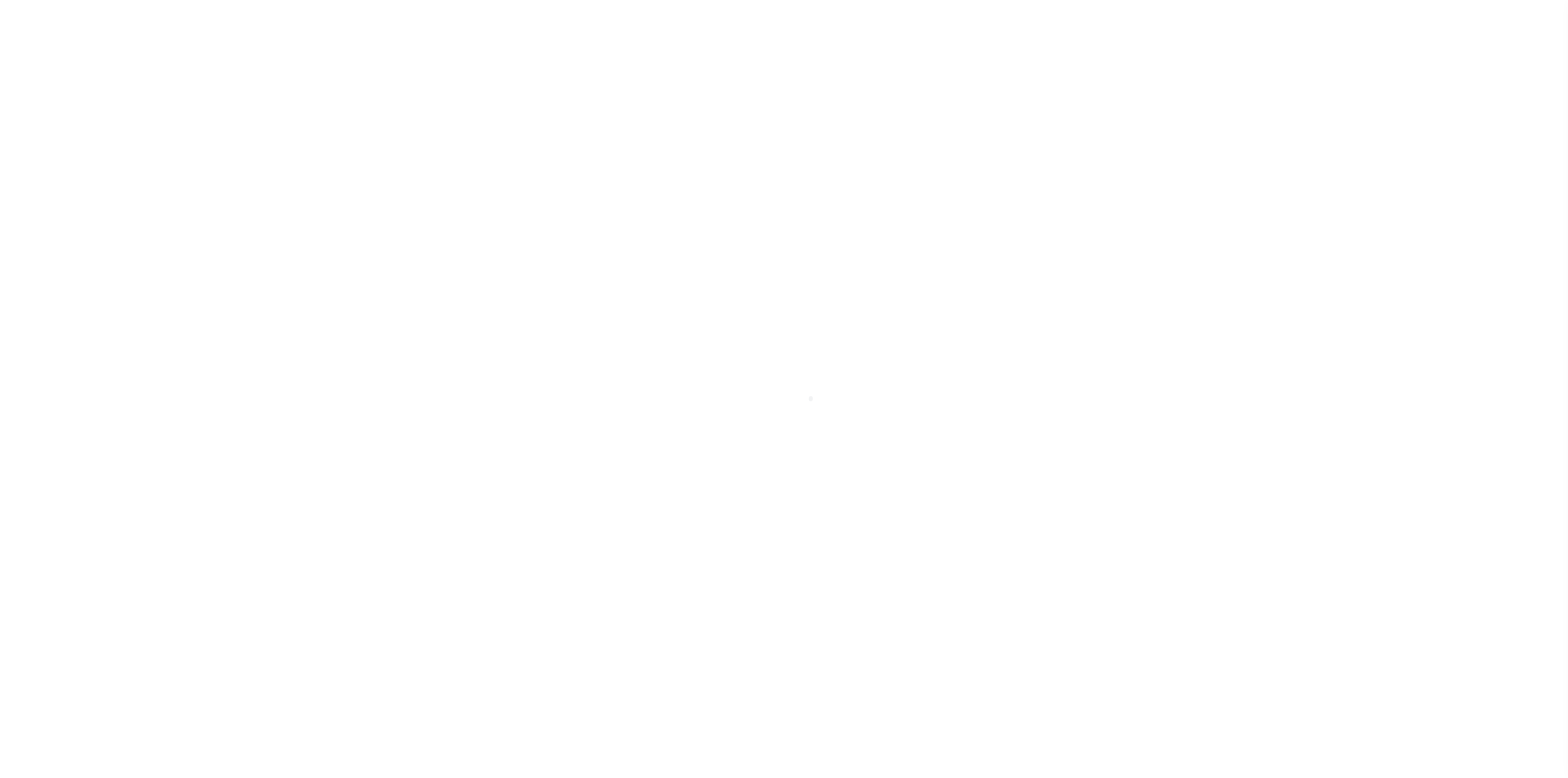
select select "PYD"
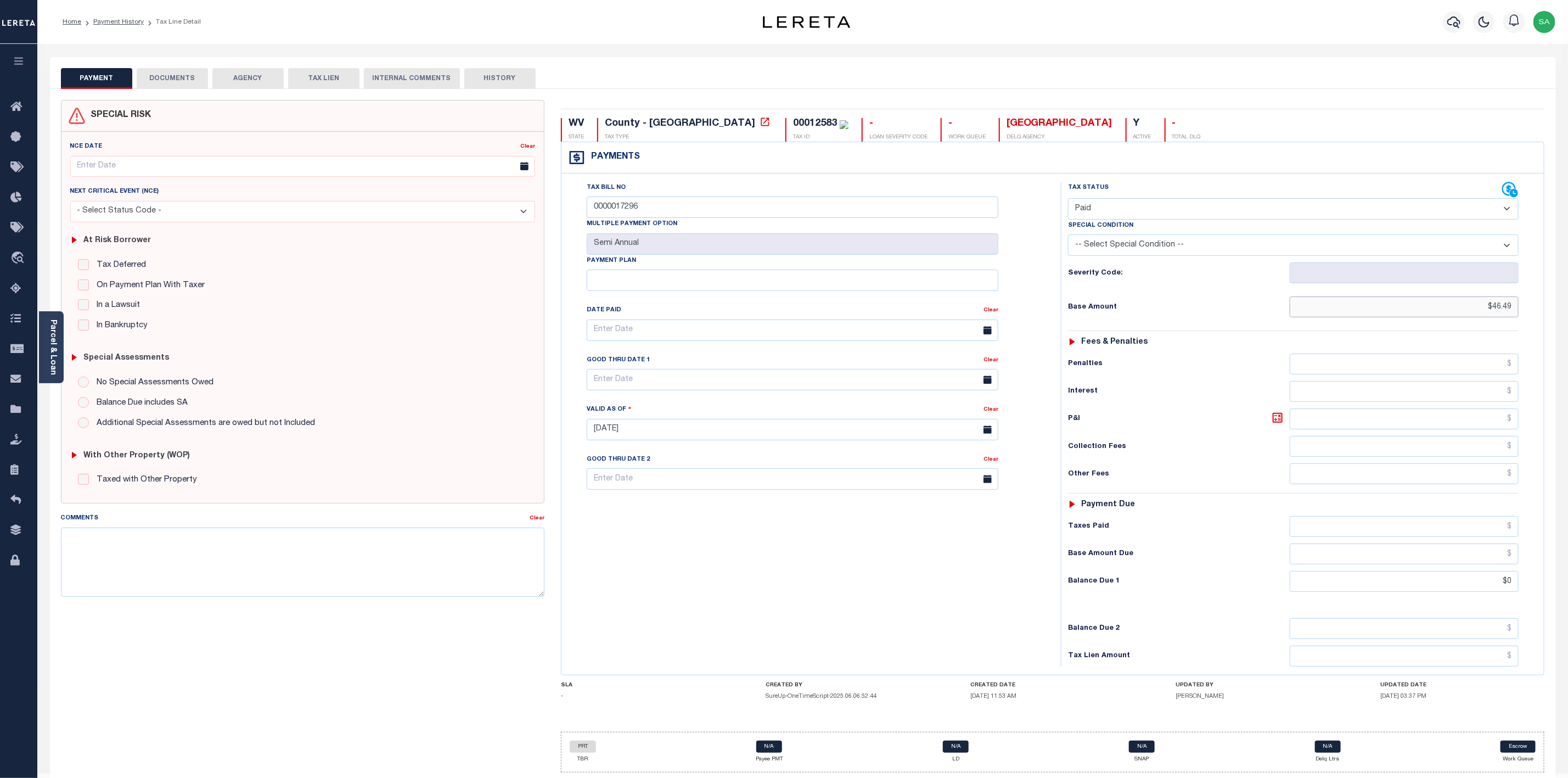
drag, startPoint x: 1477, startPoint y: 313, endPoint x: 1532, endPoint y: 313, distance: 55.0
click at [1532, 313] on div "Tax Status Status - Select Status Code -" at bounding box center [1297, 424] width 472 height 485
drag, startPoint x: 651, startPoint y: 208, endPoint x: 415, endPoint y: 181, distance: 237.5
click at [334, 181] on div "SPECIAL RISK NCE Date Clear" at bounding box center [803, 441] width 1500 height 682
click at [181, 73] on button "DOCUMENTS" at bounding box center [172, 79] width 71 height 21
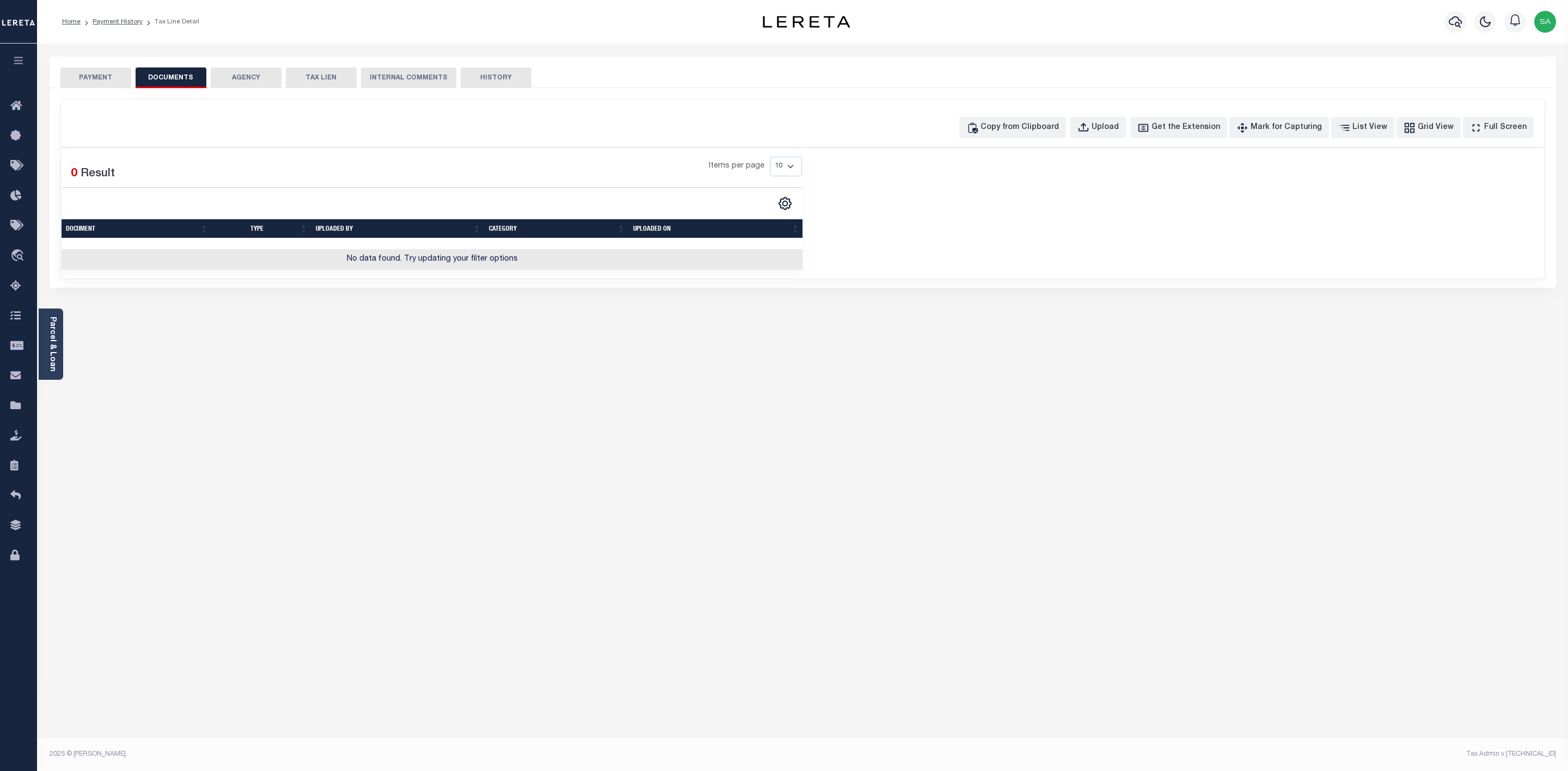
click at [87, 78] on button "PAYMENT" at bounding box center [96, 78] width 71 height 21
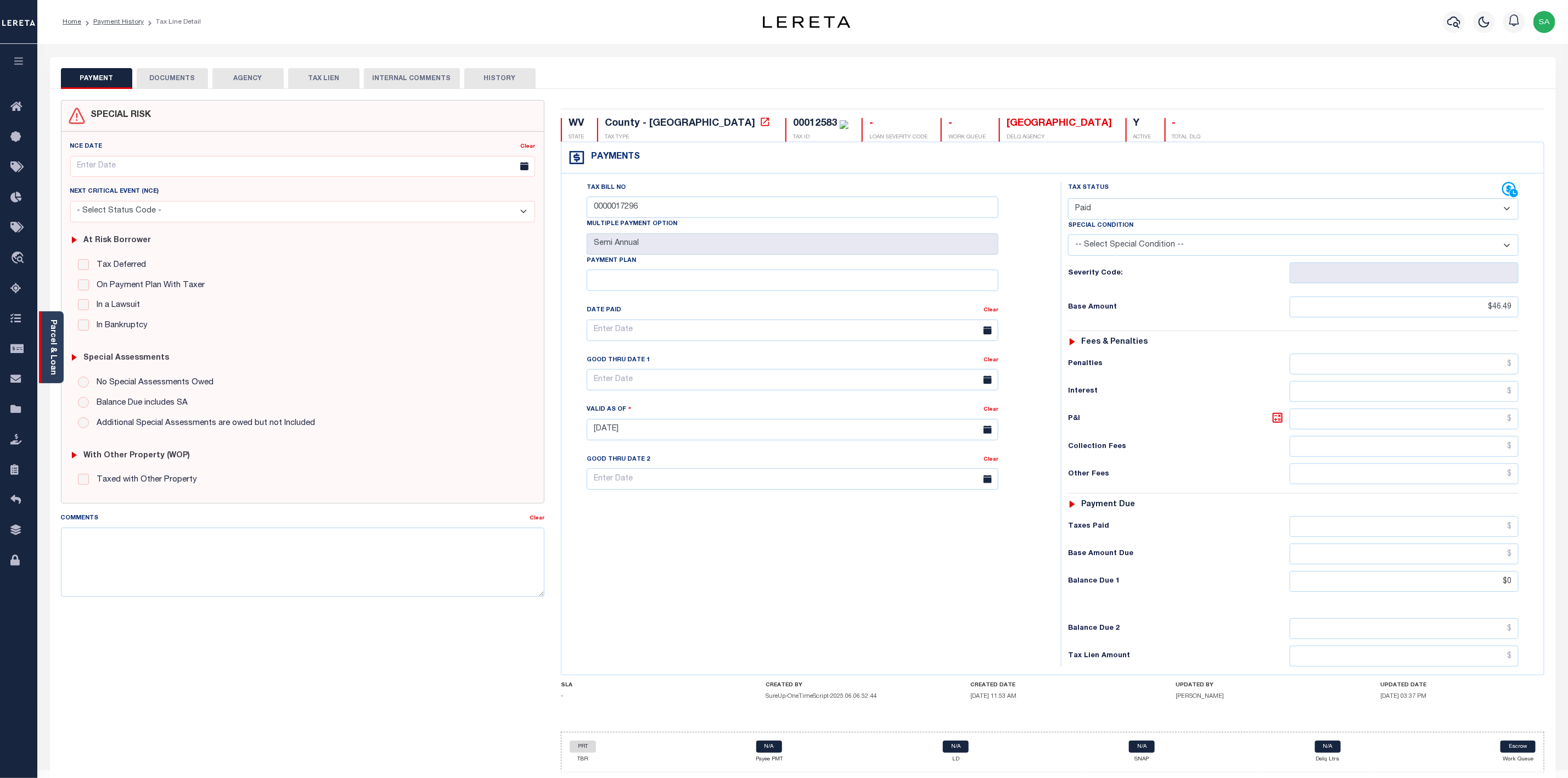
click at [53, 343] on link "Parcel & Loan" at bounding box center [53, 348] width 8 height 55
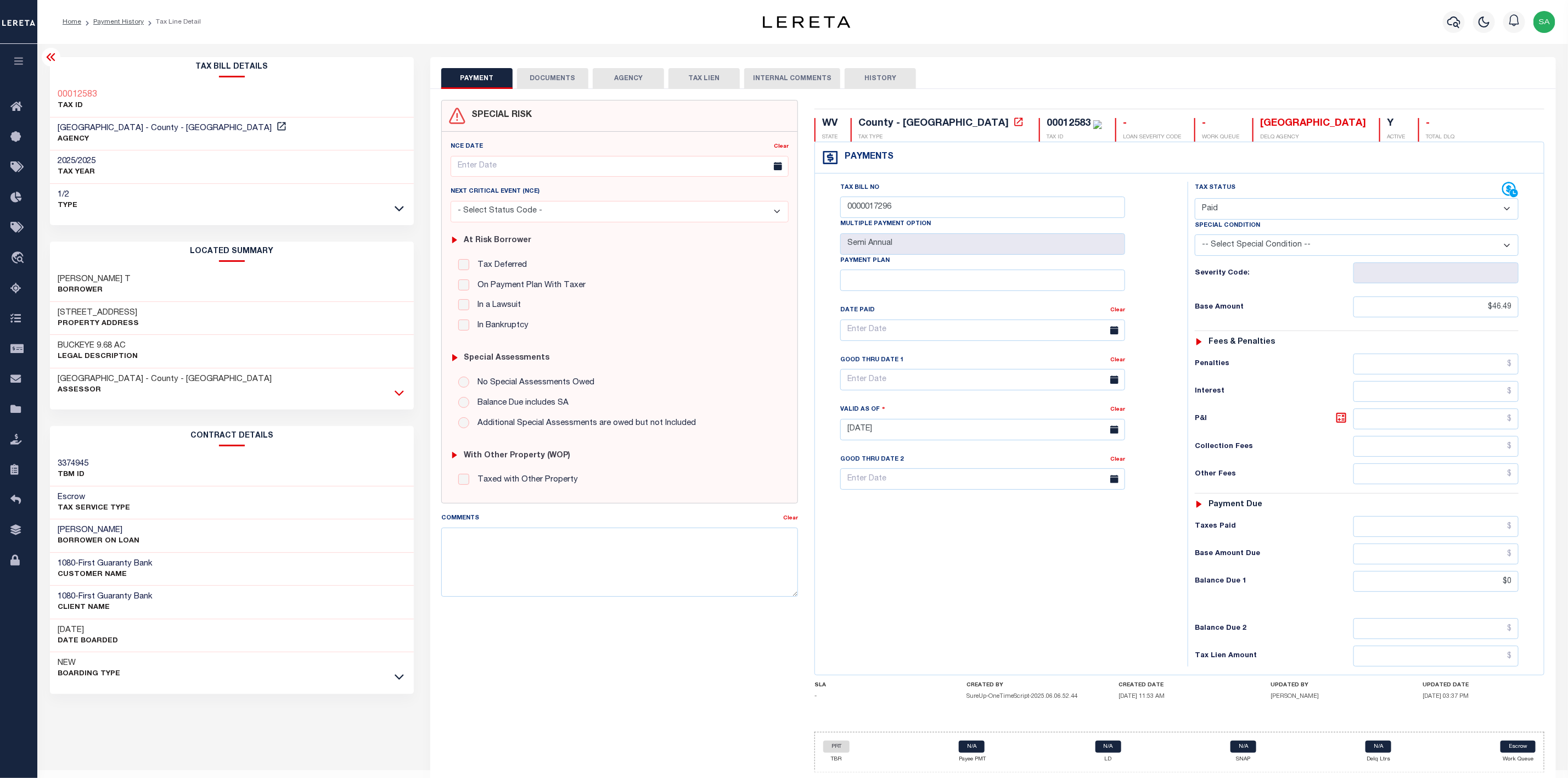
click at [397, 396] on icon at bounding box center [399, 393] width 9 height 12
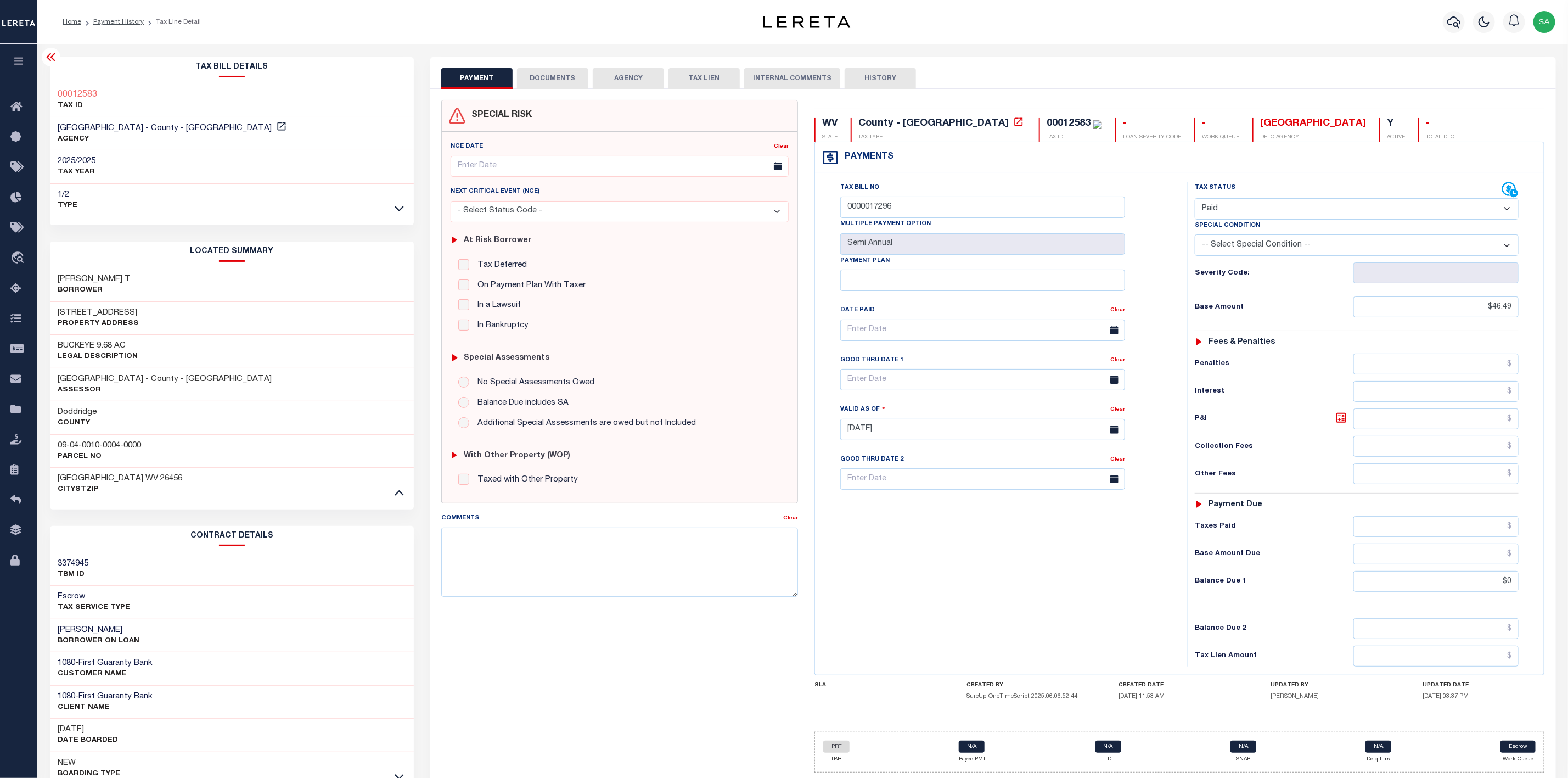
click at [543, 77] on button "DOCUMENTS" at bounding box center [553, 79] width 71 height 21
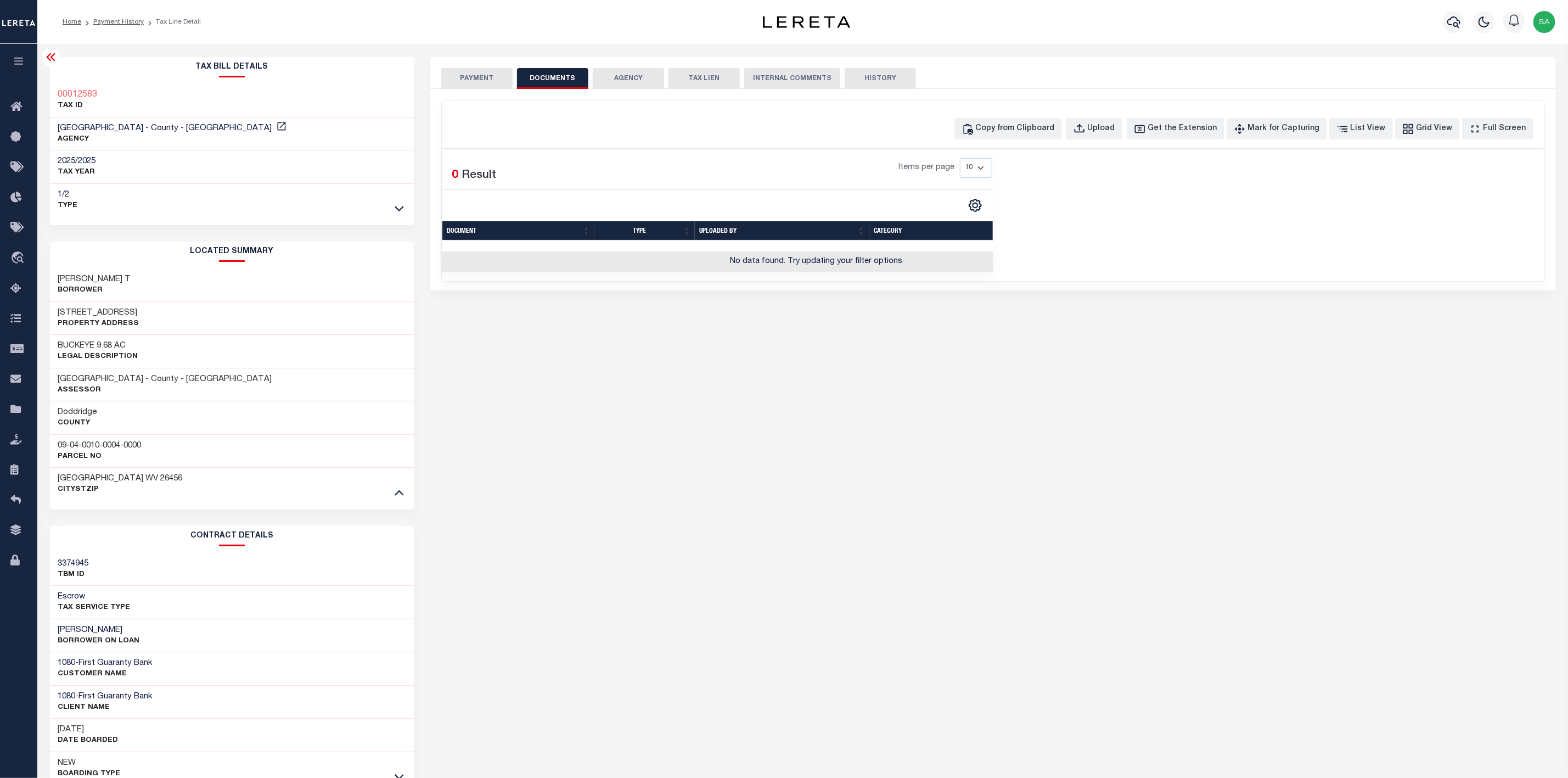
click at [465, 71] on button "PAYMENT" at bounding box center [477, 79] width 71 height 21
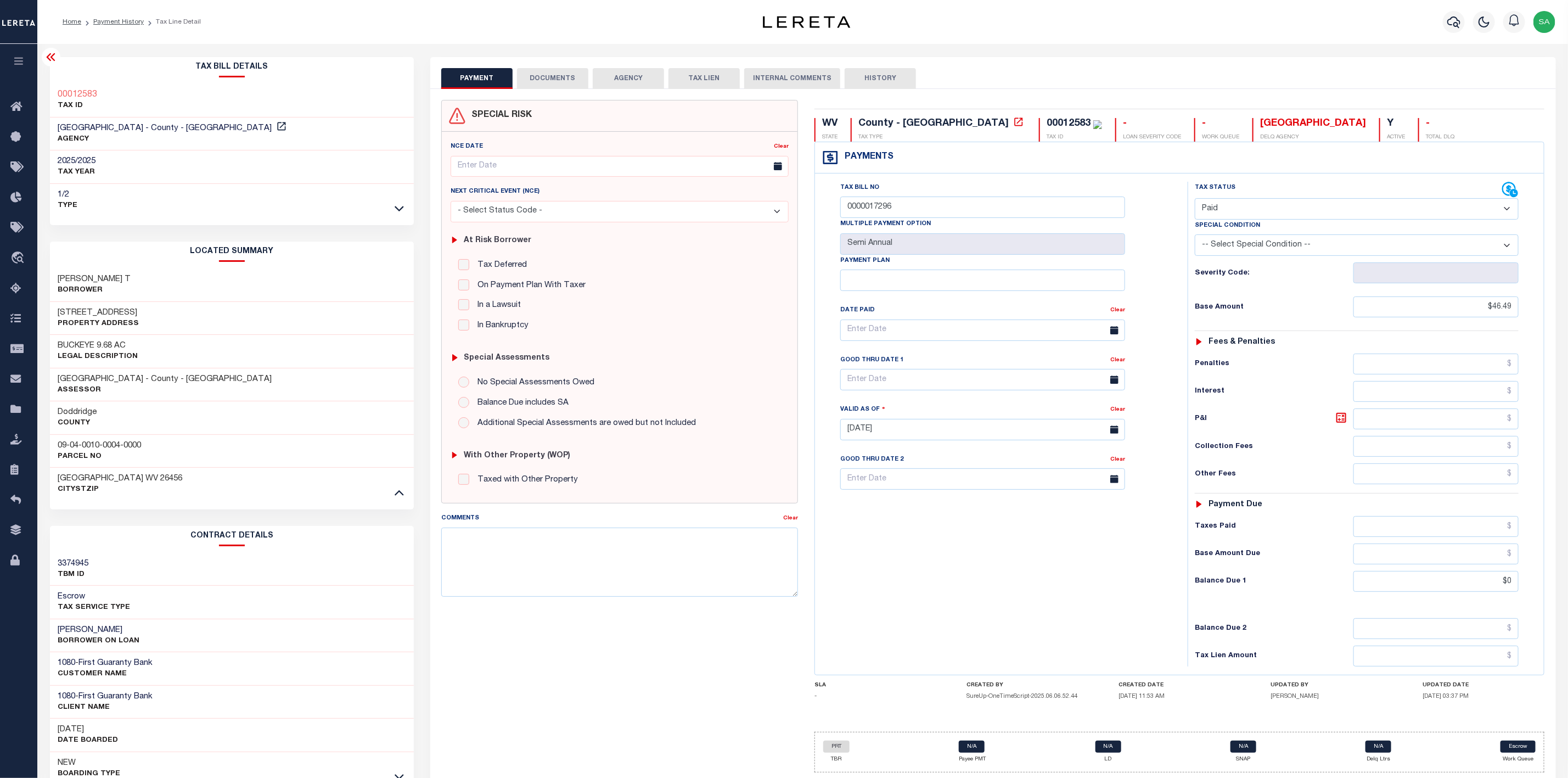
click at [554, 73] on button "DOCUMENTS" at bounding box center [553, 79] width 71 height 21
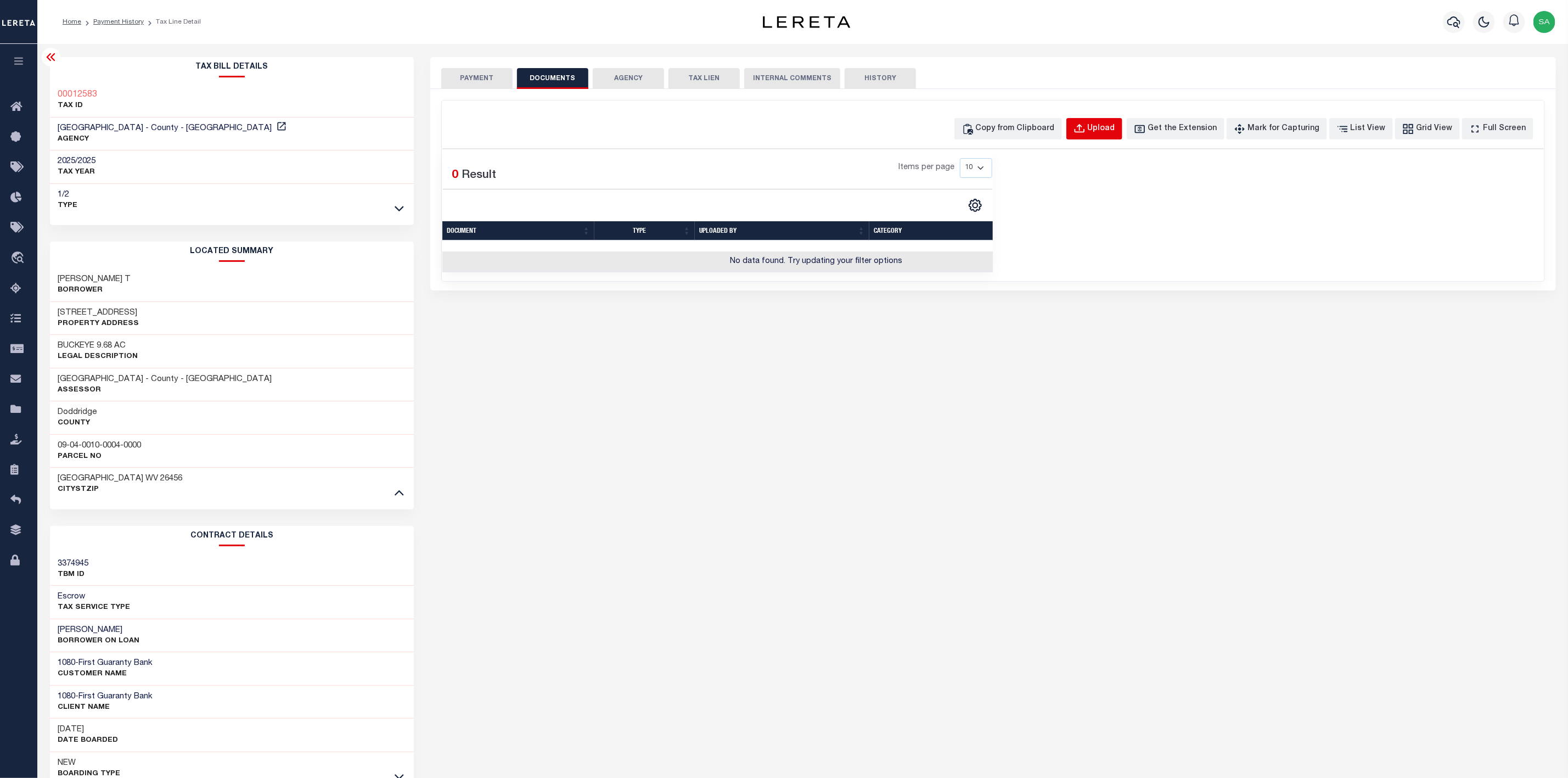
click at [1116, 128] on div "Upload" at bounding box center [1102, 129] width 28 height 12
select select "POP"
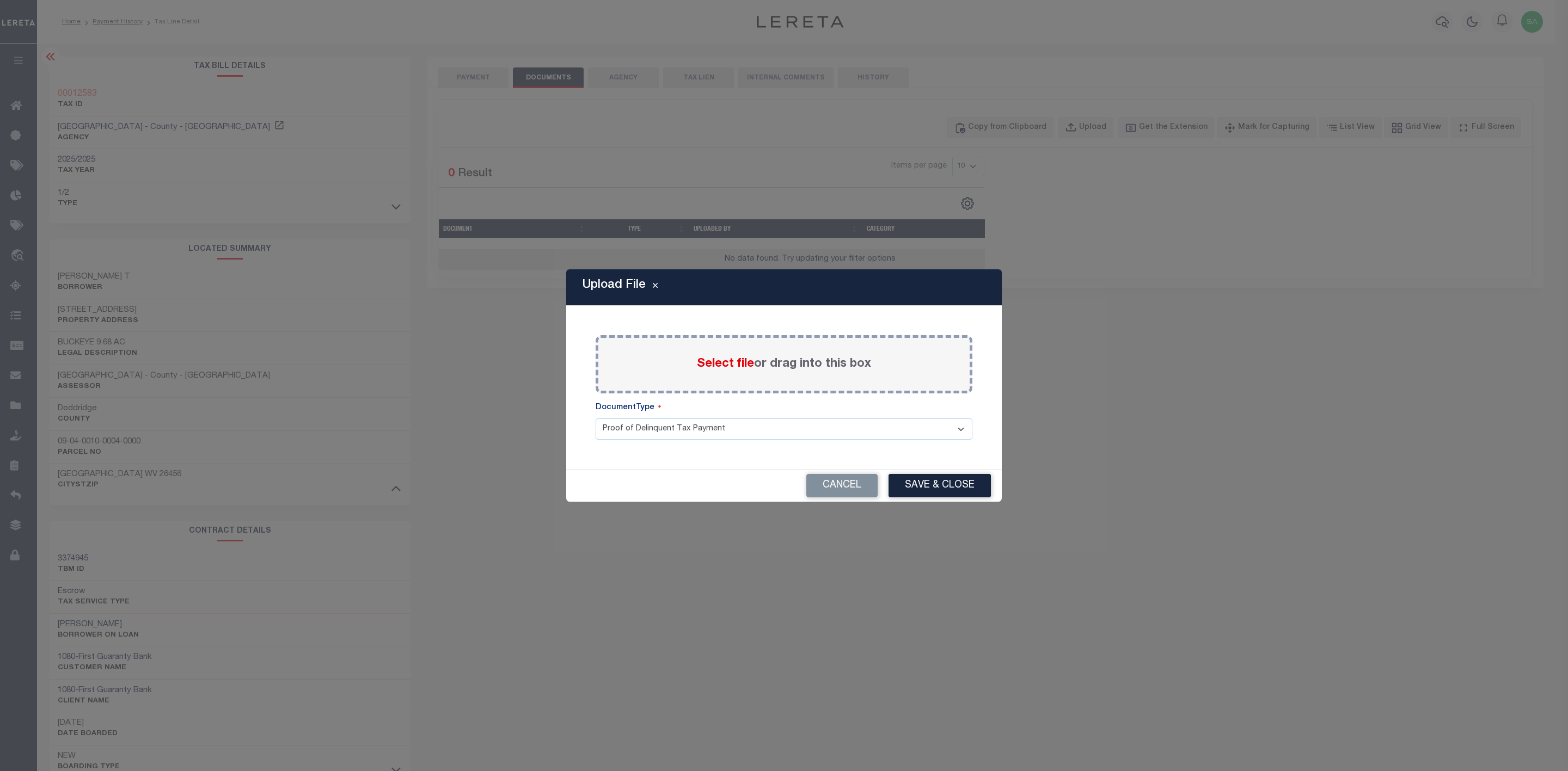
click at [742, 368] on span "Select file" at bounding box center [726, 365] width 57 height 12
click at [0, 0] on input "Select file or drag into this box" at bounding box center [0, 0] width 0 height 0
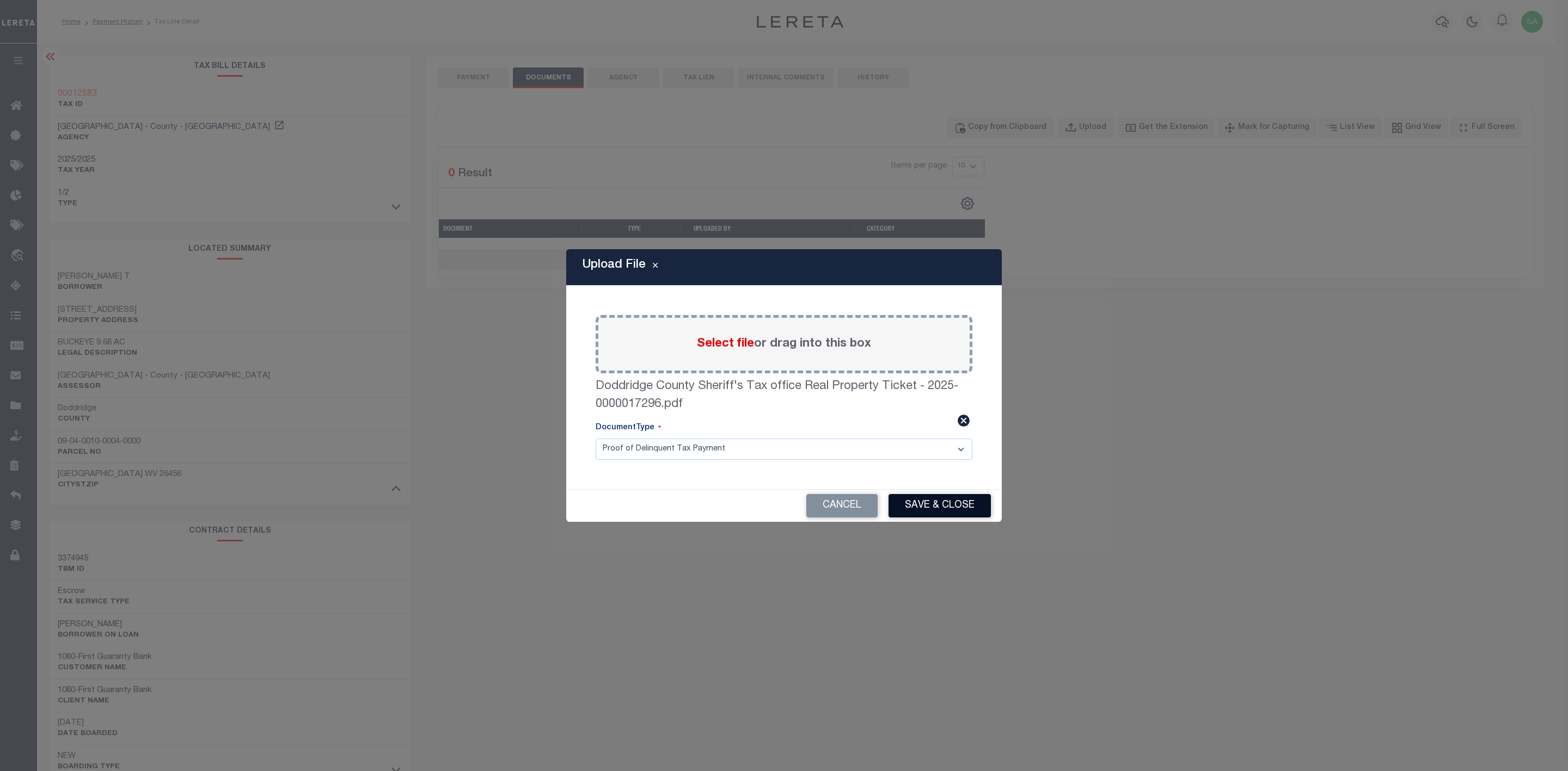
click at [941, 512] on button "Save & Close" at bounding box center [940, 506] width 102 height 23
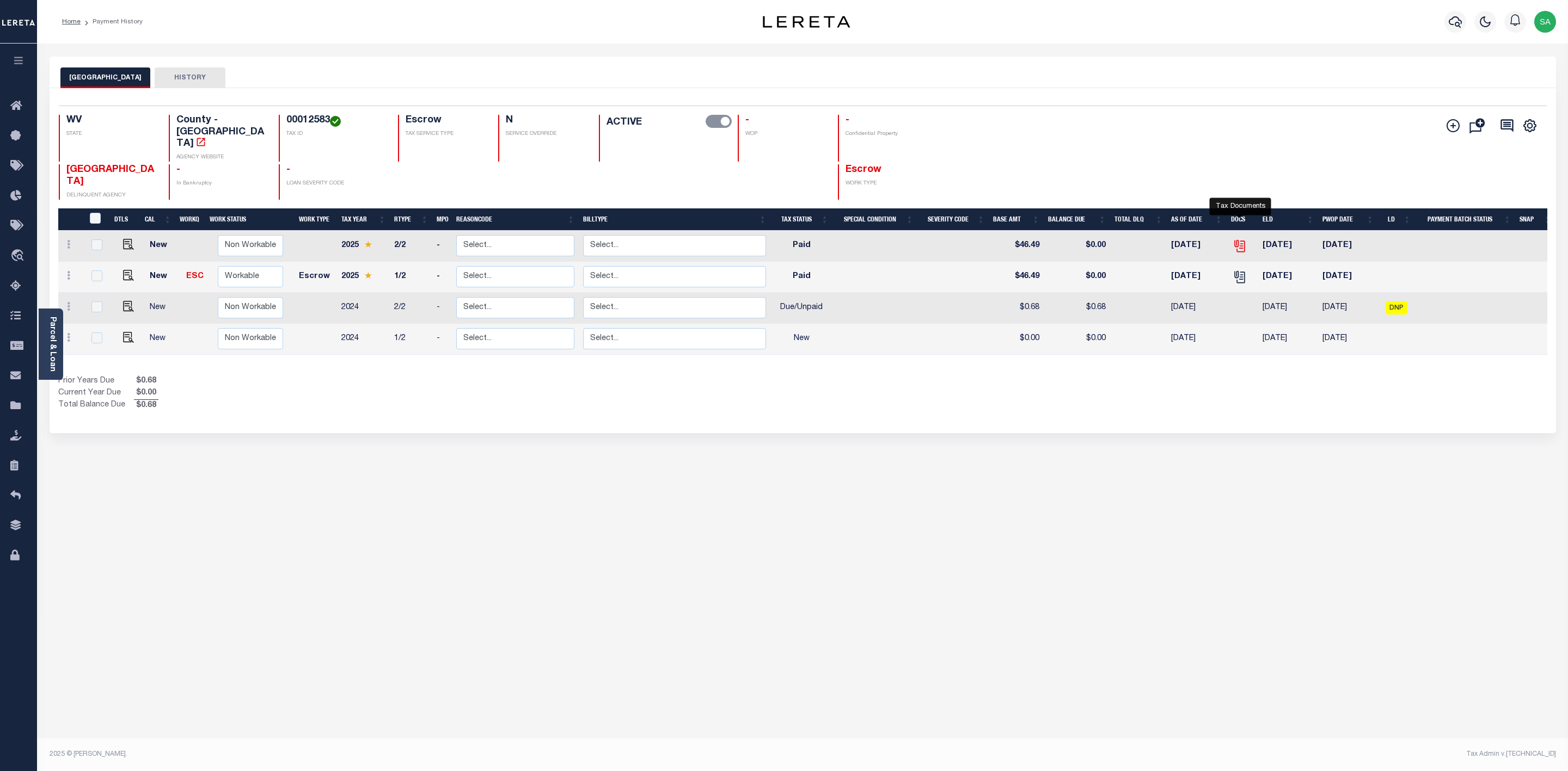
click at [1241, 239] on icon "" at bounding box center [1239, 246] width 14 height 14
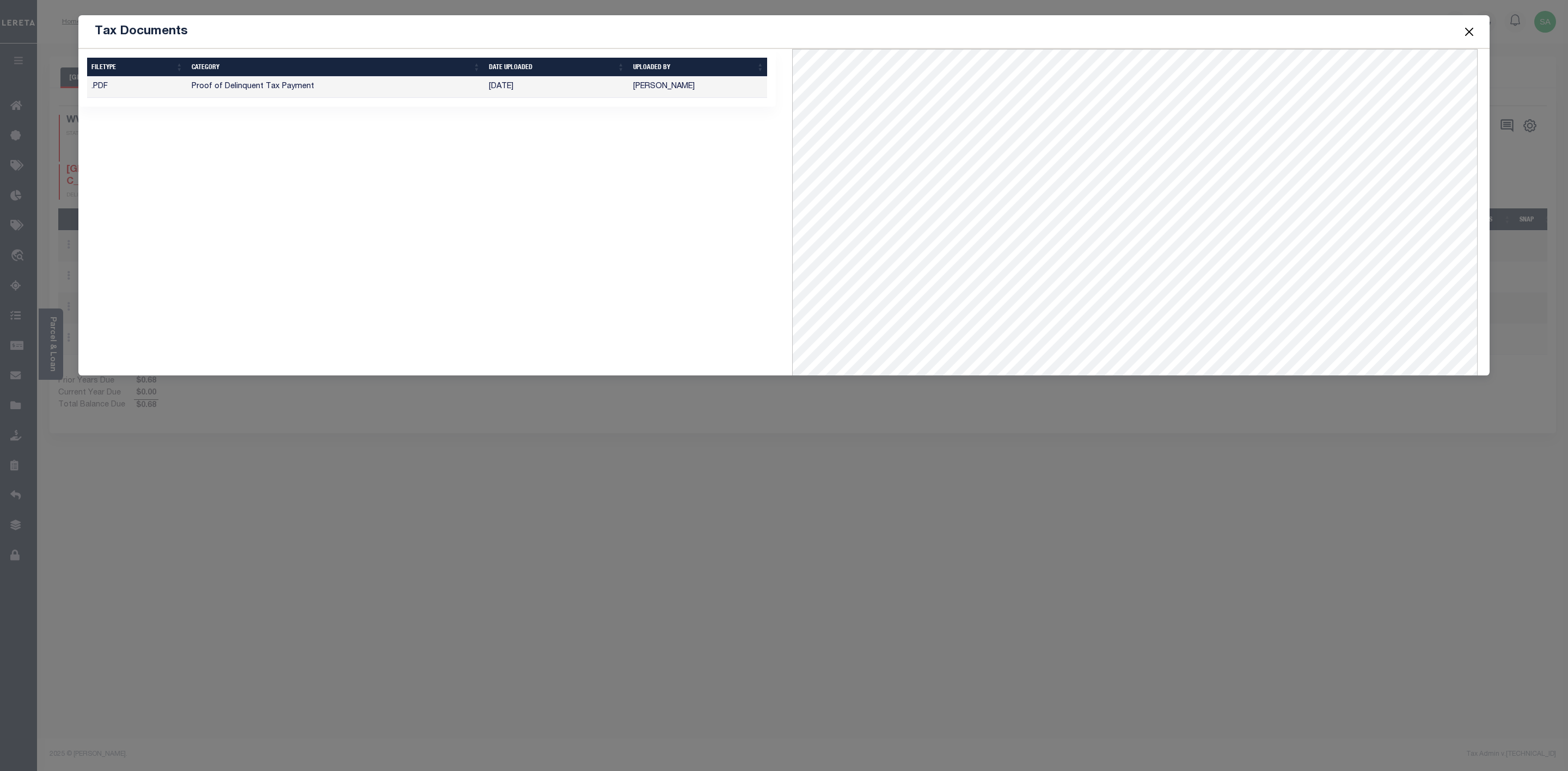
scroll to position [245, 0]
click at [1346, 440] on div "Tax Documents 1 Selected 1 Result" at bounding box center [784, 385] width 1568 height 771
click at [1462, 32] on button "Close" at bounding box center [1469, 31] width 14 height 14
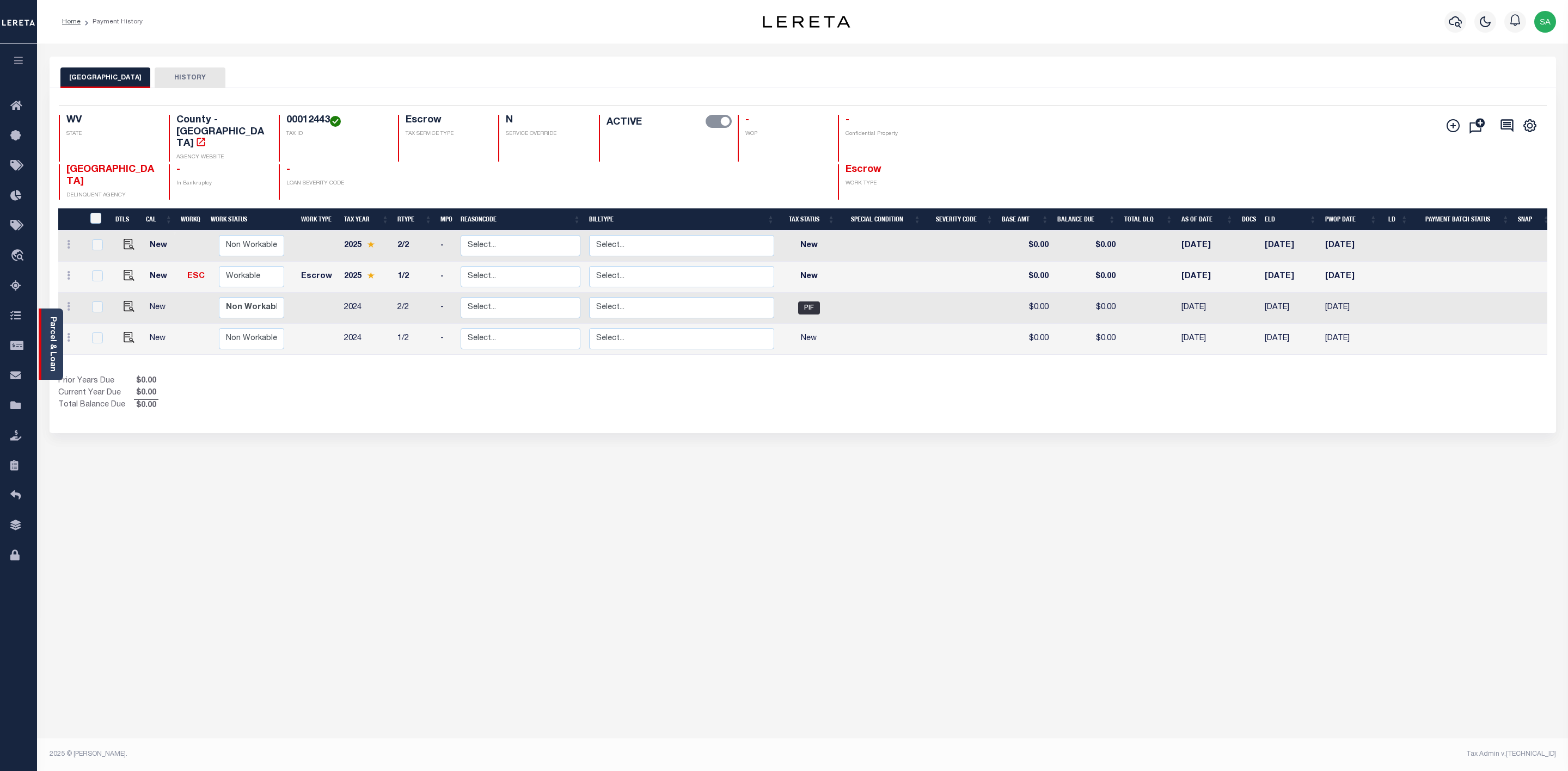
click at [51, 344] on link "Parcel & Loan" at bounding box center [52, 344] width 8 height 55
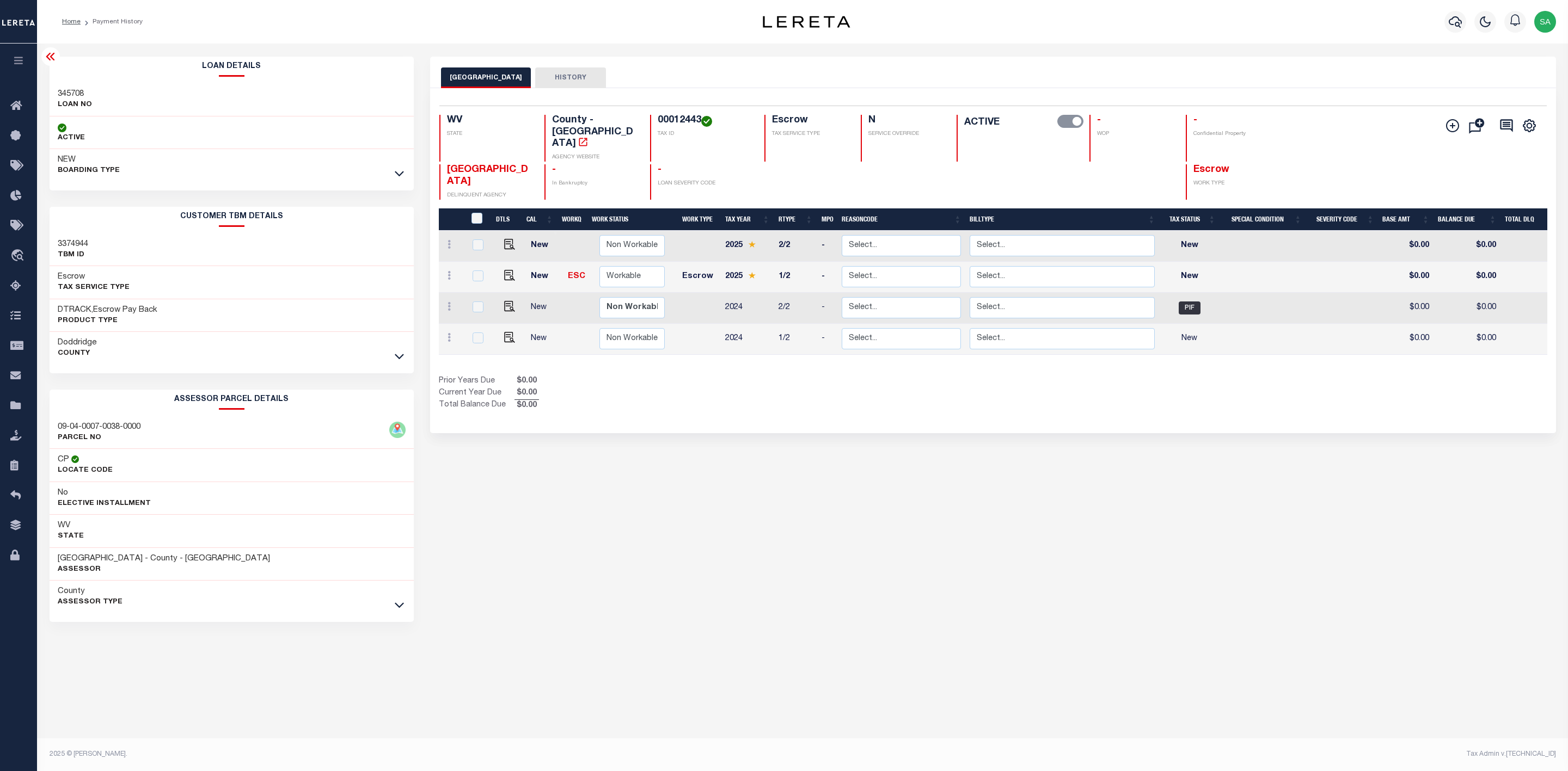
click at [577, 604] on div "DODDRIDGE COUNTY HISTORY Selected 4 Results" at bounding box center [993, 364] width 1143 height 615
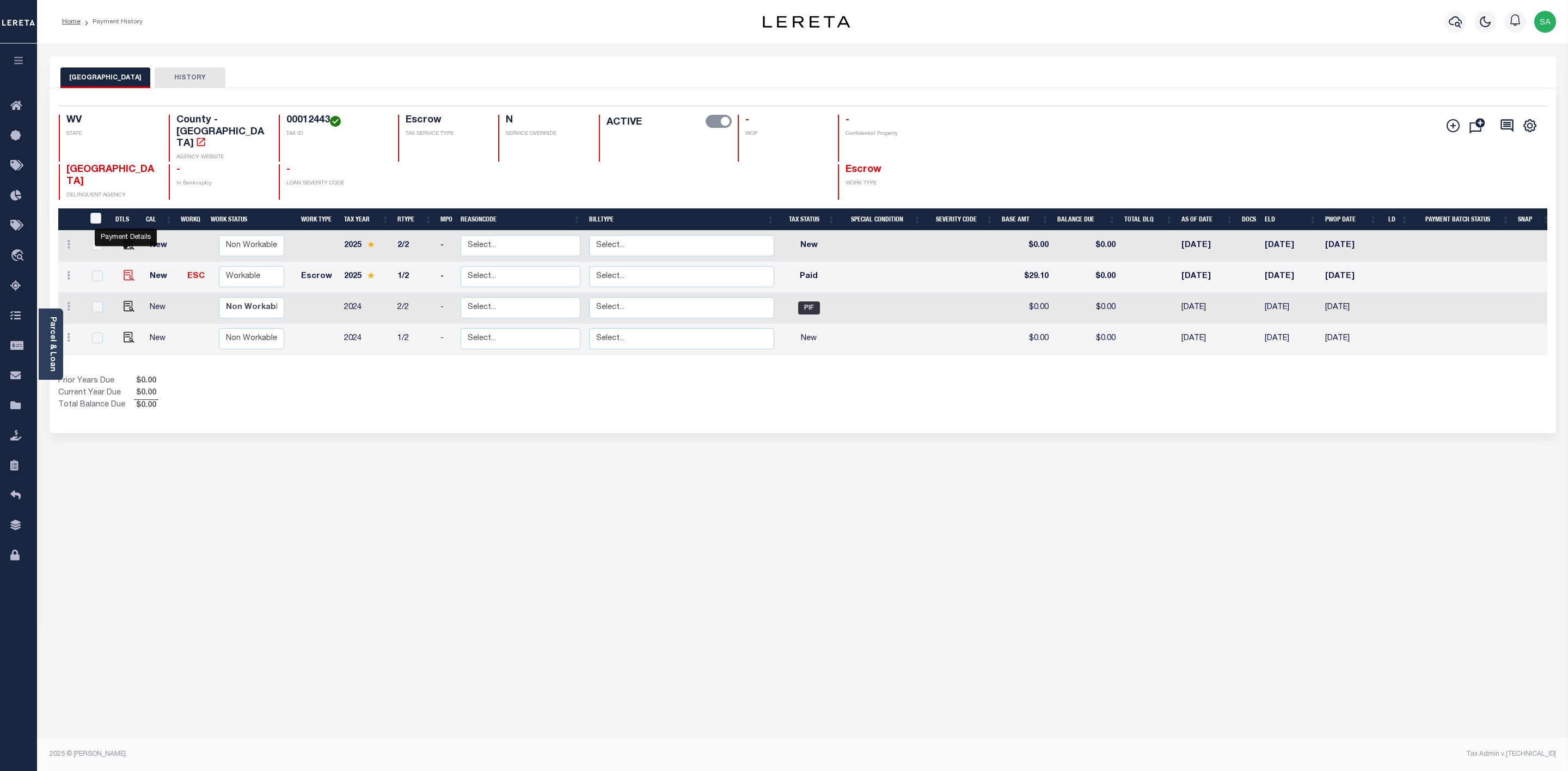
click at [124, 270] on img "" at bounding box center [129, 276] width 11 height 11
checkbox input "true"
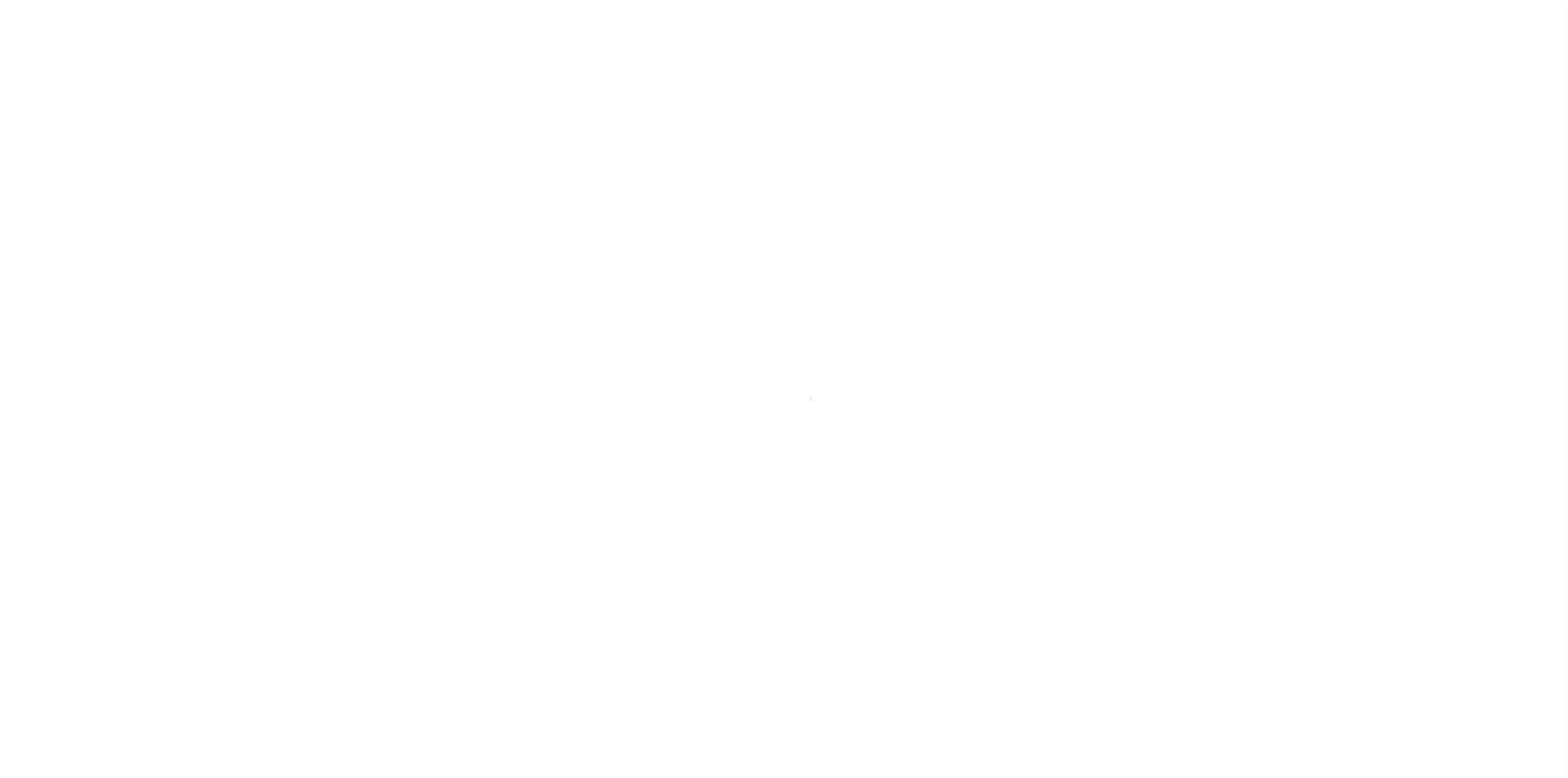
select select "PYD"
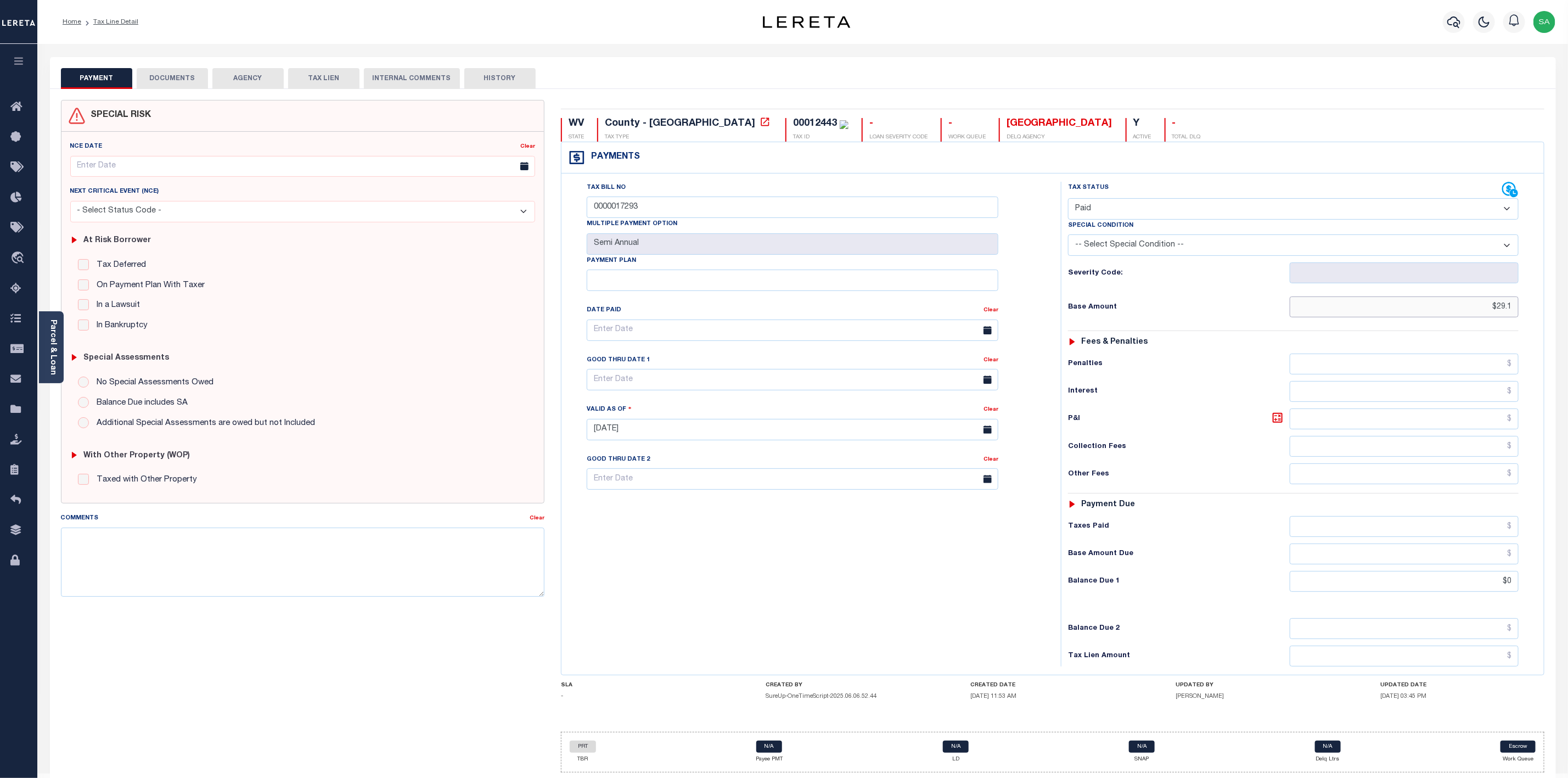
drag, startPoint x: 1489, startPoint y: 312, endPoint x: 1521, endPoint y: 311, distance: 32.0
click at [1521, 311] on div "Tax Status Status - Select Status Code -" at bounding box center [1297, 424] width 472 height 485
type input "$29.10"
drag, startPoint x: 664, startPoint y: 210, endPoint x: 415, endPoint y: 203, distance: 249.1
click at [415, 204] on div "SPECIAL RISK NCE Date Clear" at bounding box center [803, 441] width 1500 height 682
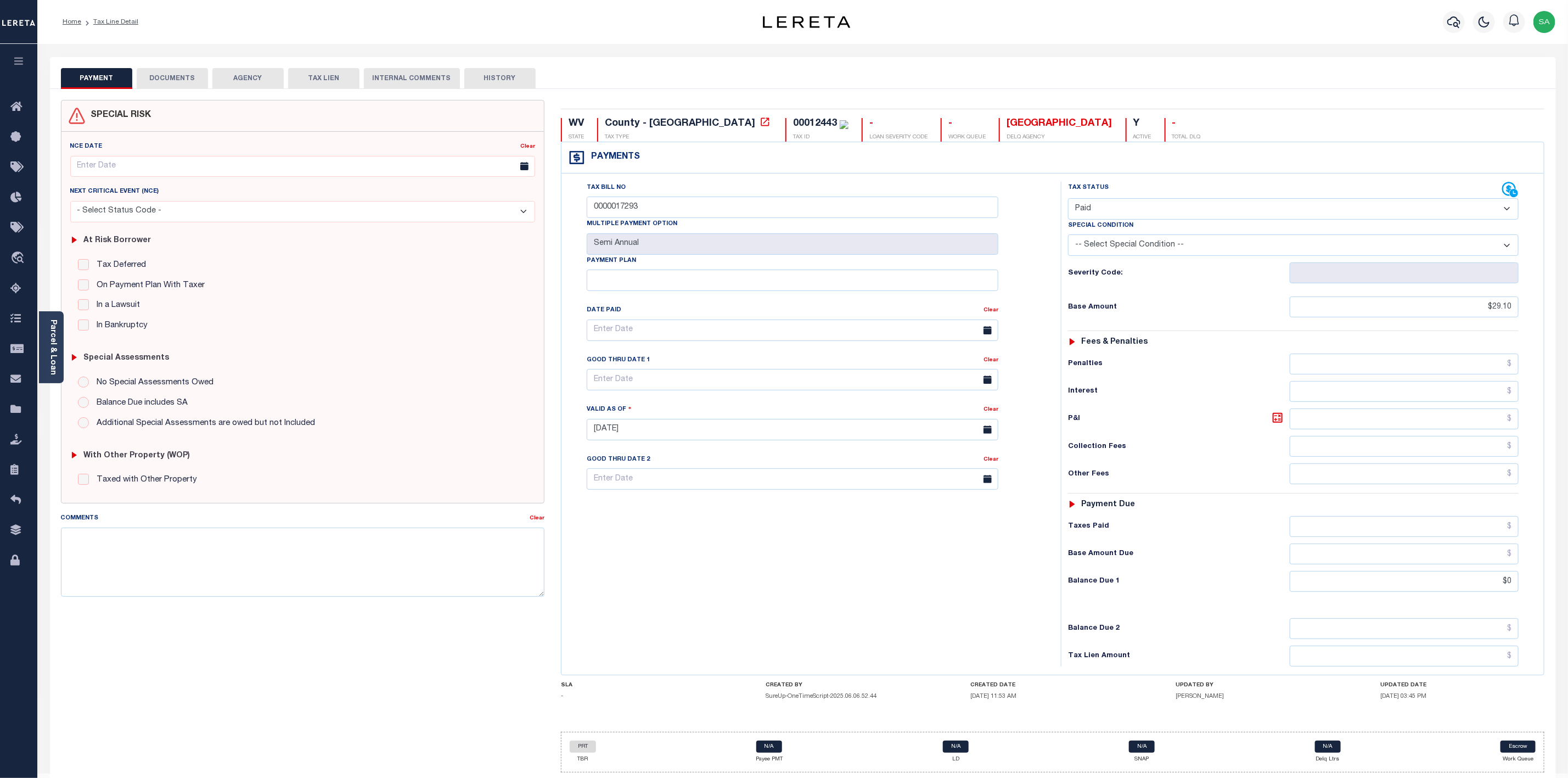
click at [167, 80] on button "DOCUMENTS" at bounding box center [172, 79] width 71 height 21
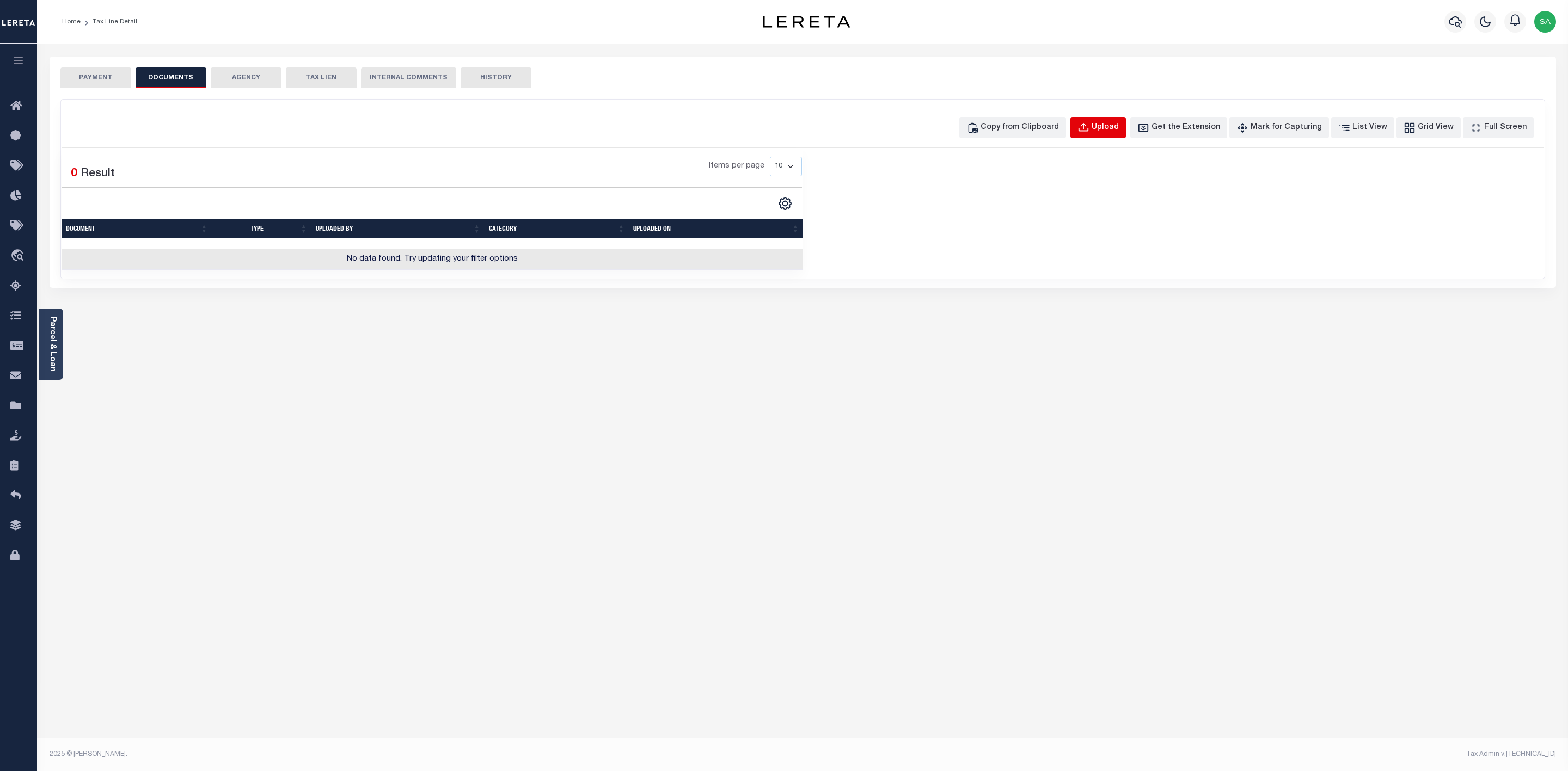
click at [1119, 125] on div "Upload" at bounding box center [1105, 128] width 27 height 12
select select "POP"
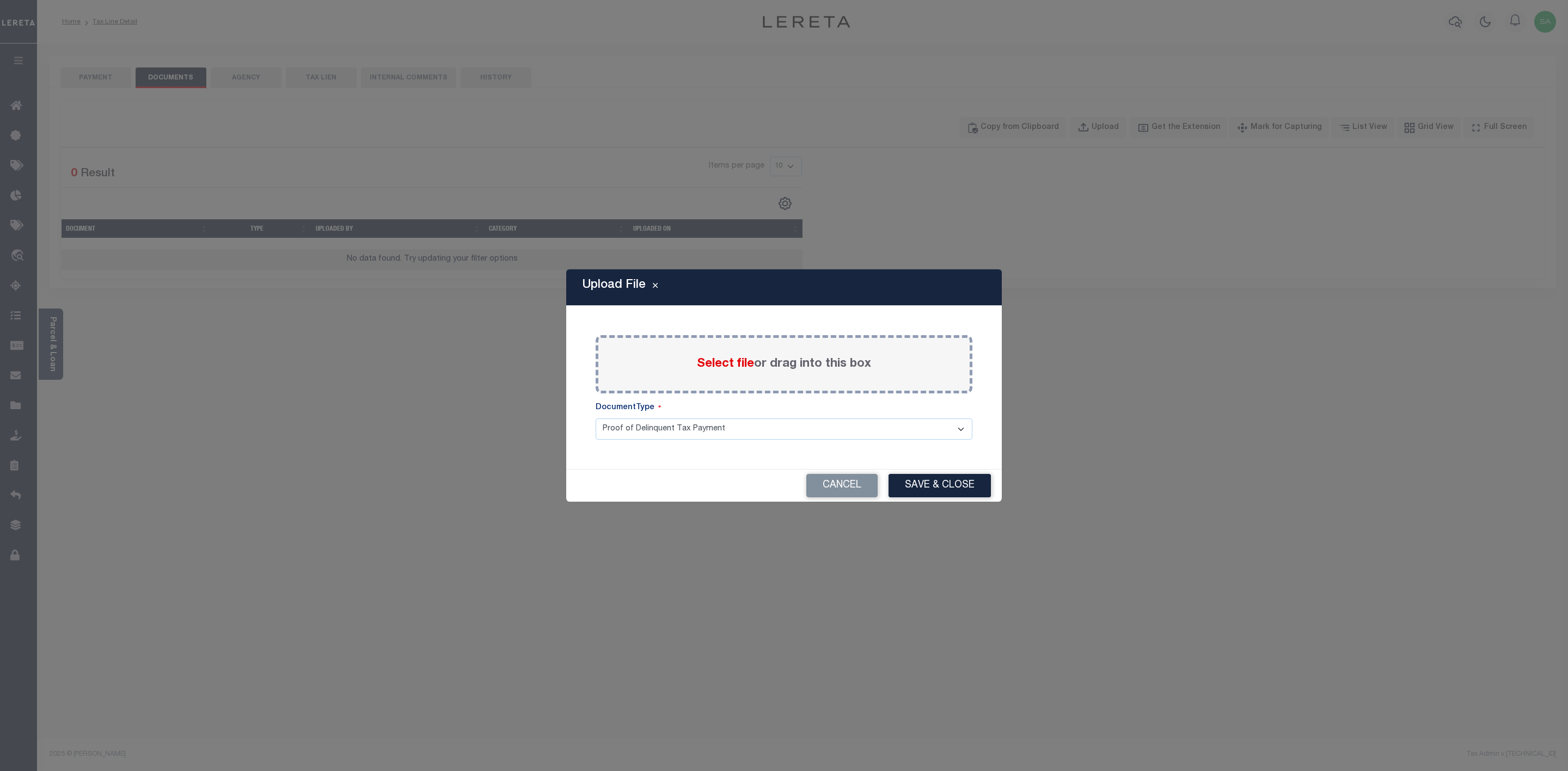
click at [821, 376] on div "Select file or drag into this box" at bounding box center [784, 365] width 377 height 58
click at [755, 368] on label "Select file or drag into this box" at bounding box center [784, 365] width 174 height 18
click at [0, 0] on input "Select file or drag into this box" at bounding box center [0, 0] width 0 height 0
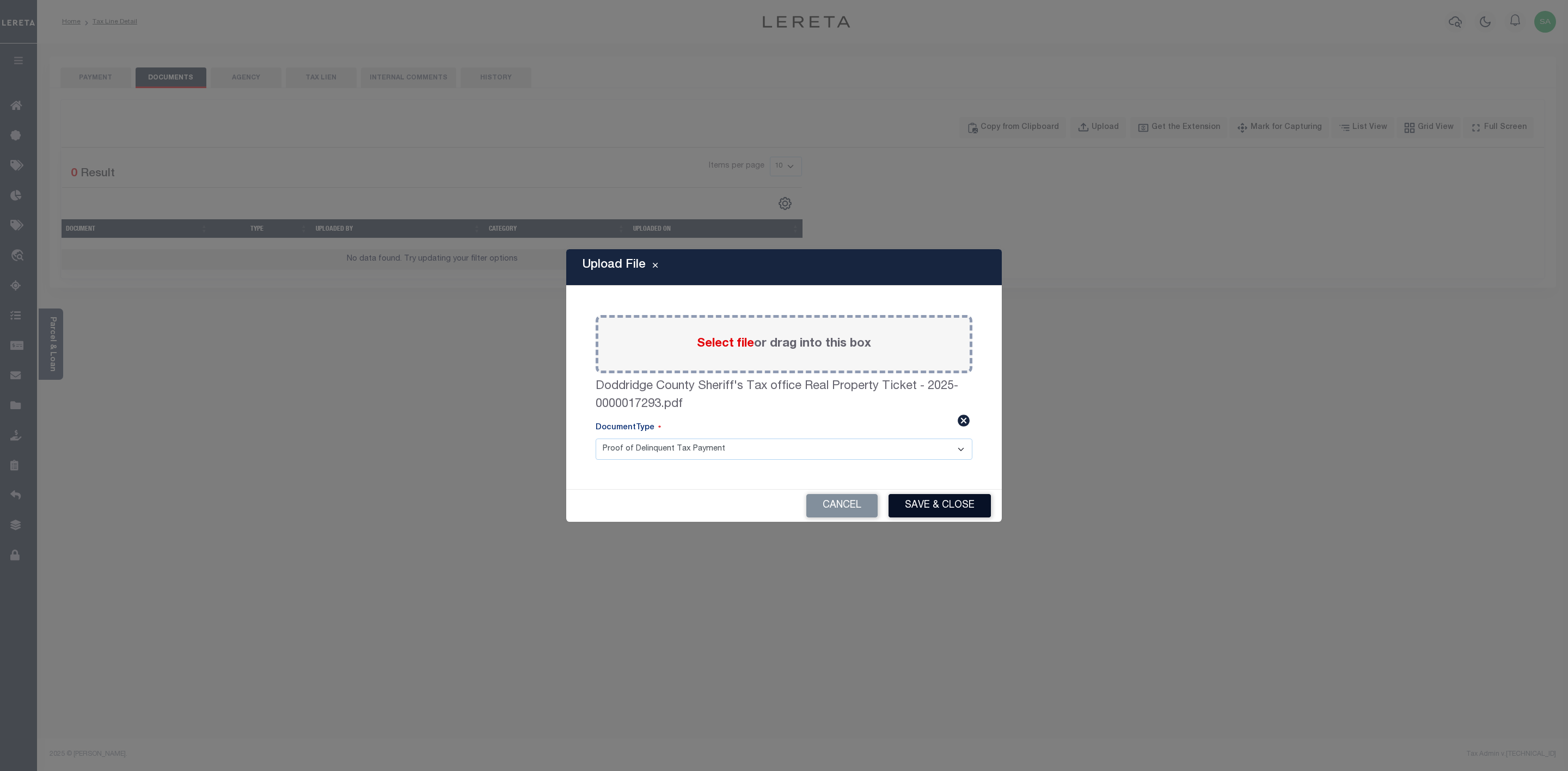
click at [975, 511] on button "Save & Close" at bounding box center [940, 506] width 102 height 23
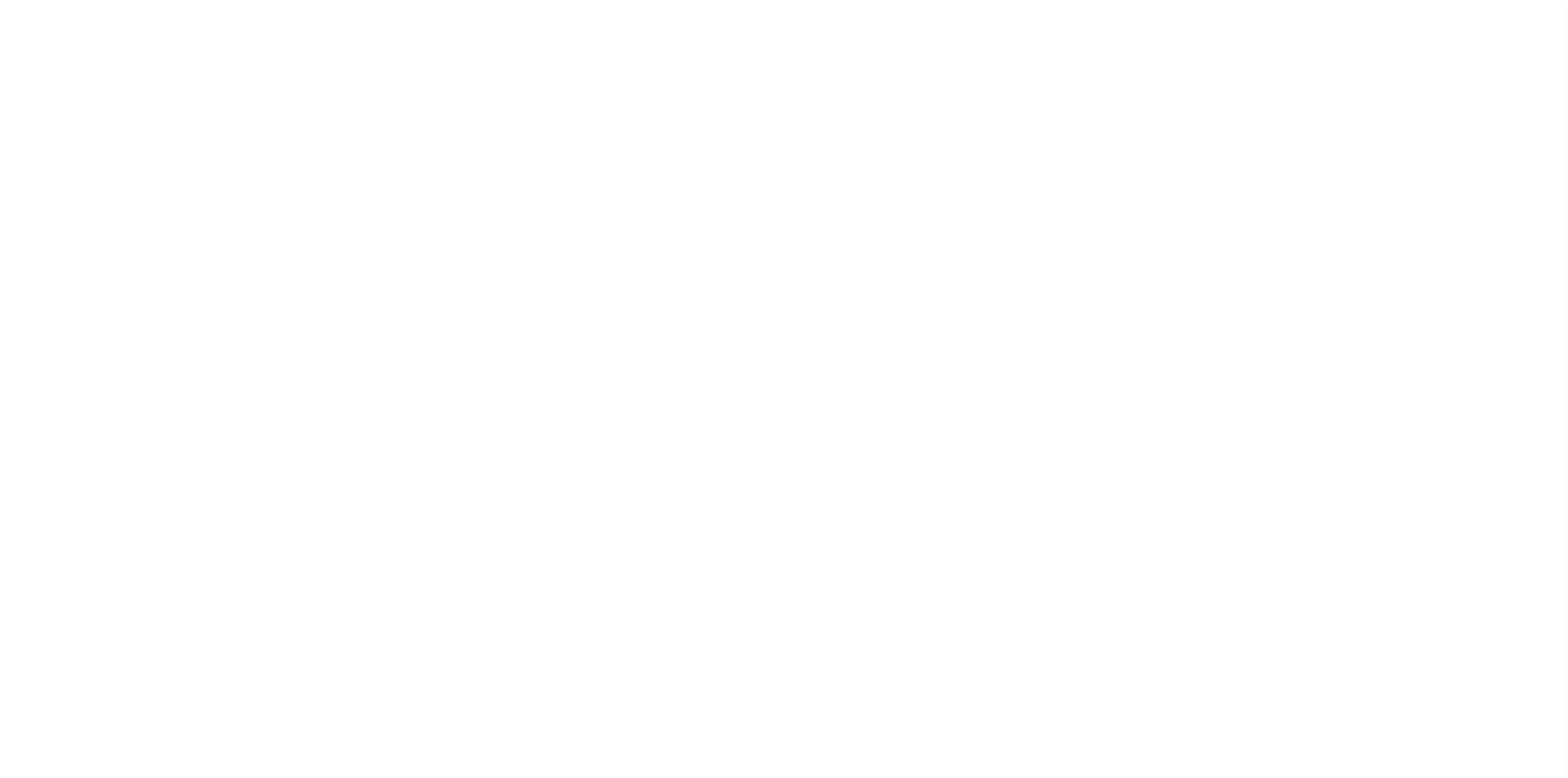
select select "NW2"
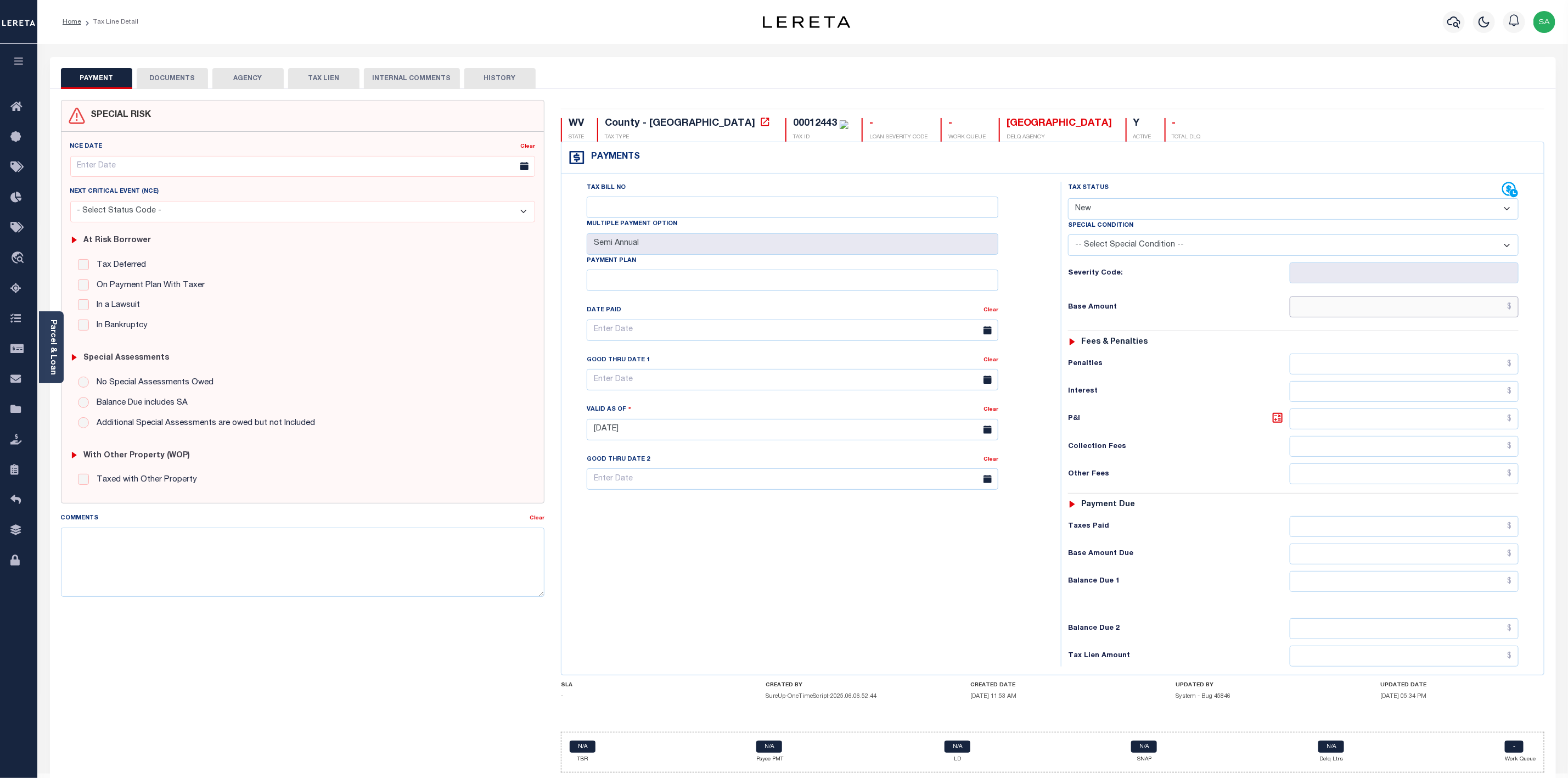
click at [1474, 312] on input "text" at bounding box center [1404, 307] width 229 height 21
paste input "$29.1"
type input "$29.1"
type input "[DATE]"
type input "$29.10"
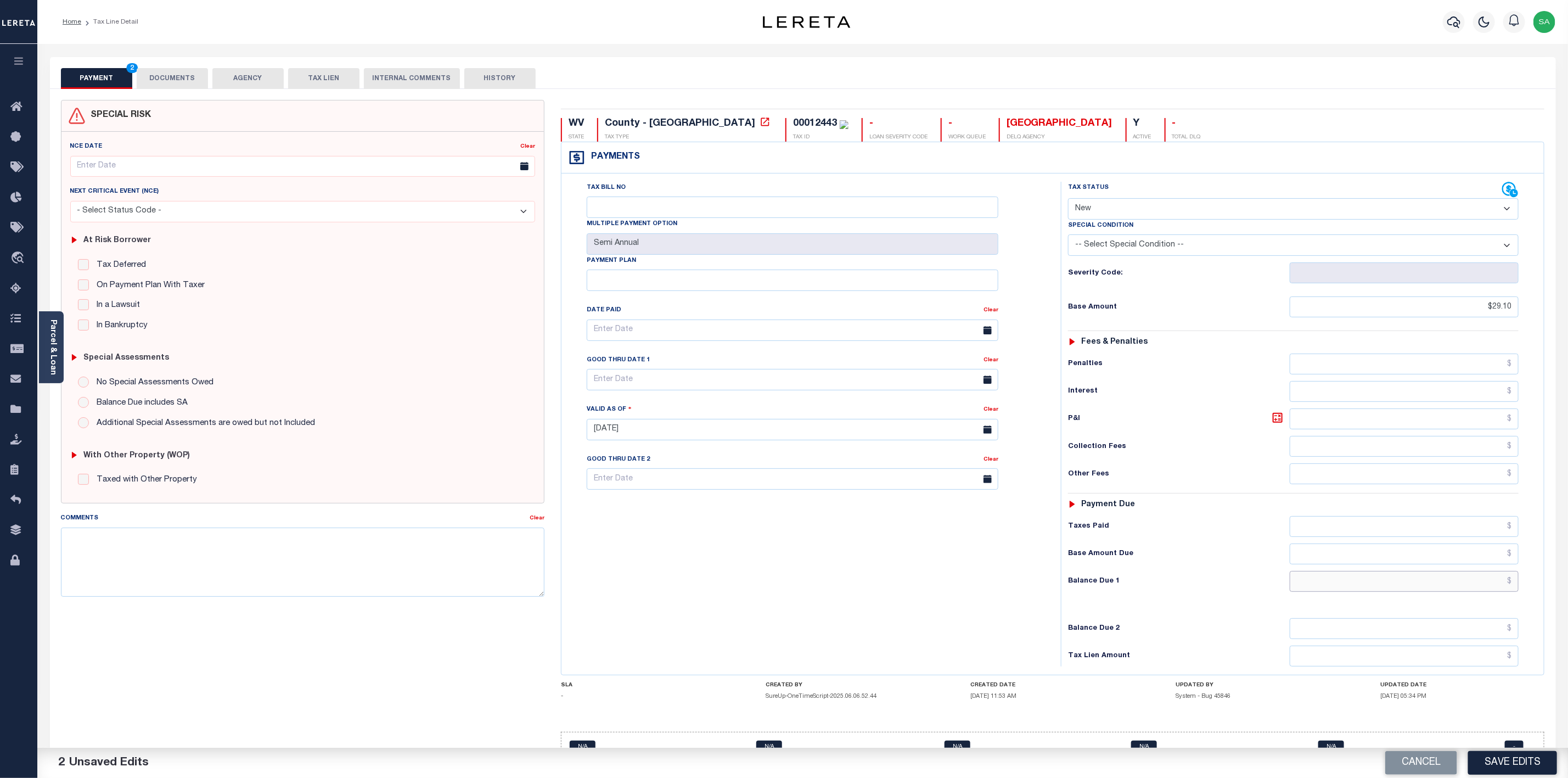
click at [1476, 590] on input "text" at bounding box center [1404, 582] width 229 height 21
type input "$0.00"
click at [684, 206] on input "Tax Bill No" at bounding box center [792, 207] width 412 height 21
paste input "0000017293"
type input "0000017293"
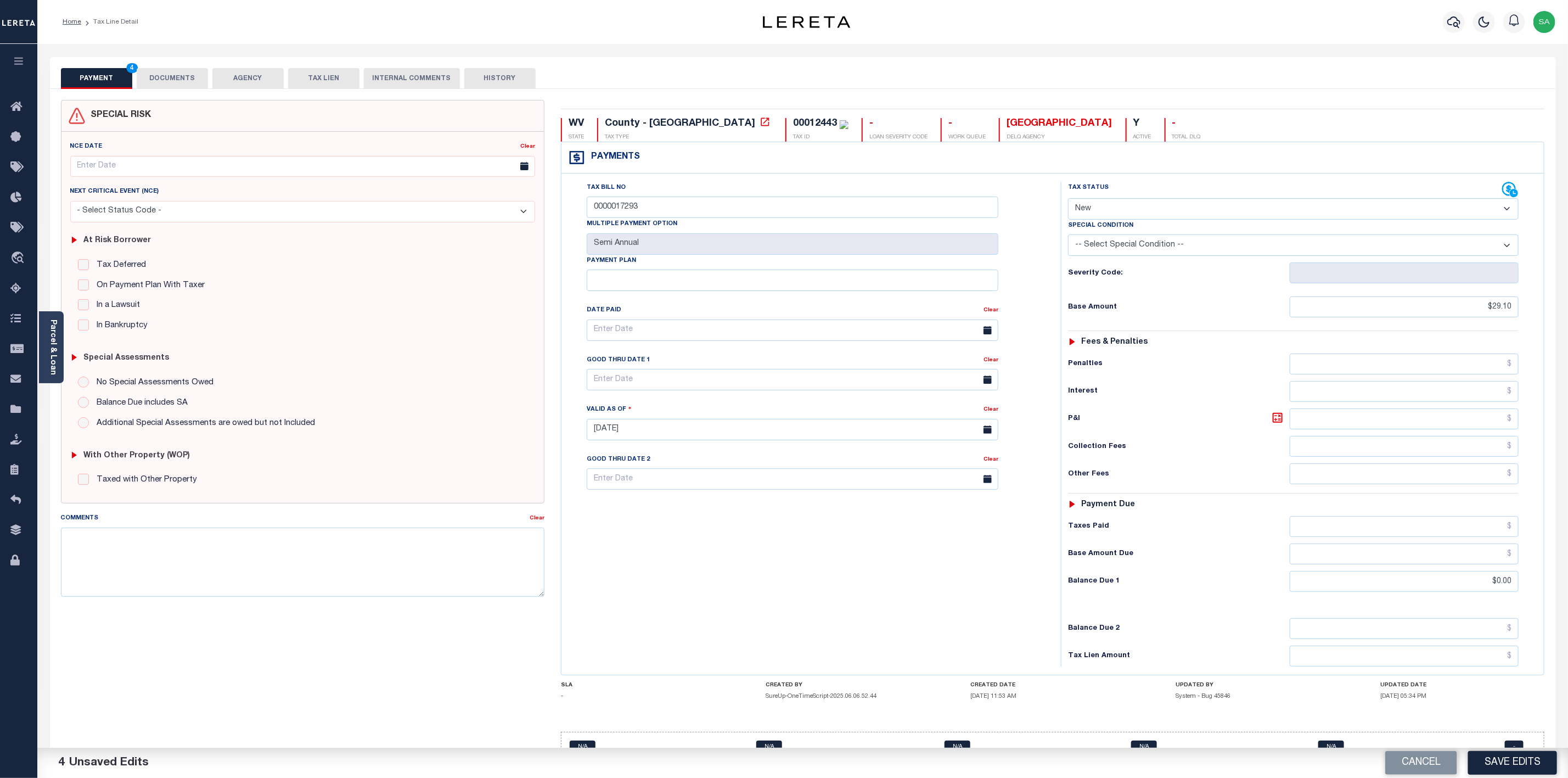
click at [700, 604] on div "Tax Bill No 0000017293 Multiple Payment Option Semi Annual Payment Plan Clear C…" at bounding box center [808, 424] width 489 height 485
click at [167, 77] on button "DOCUMENTS" at bounding box center [172, 79] width 71 height 21
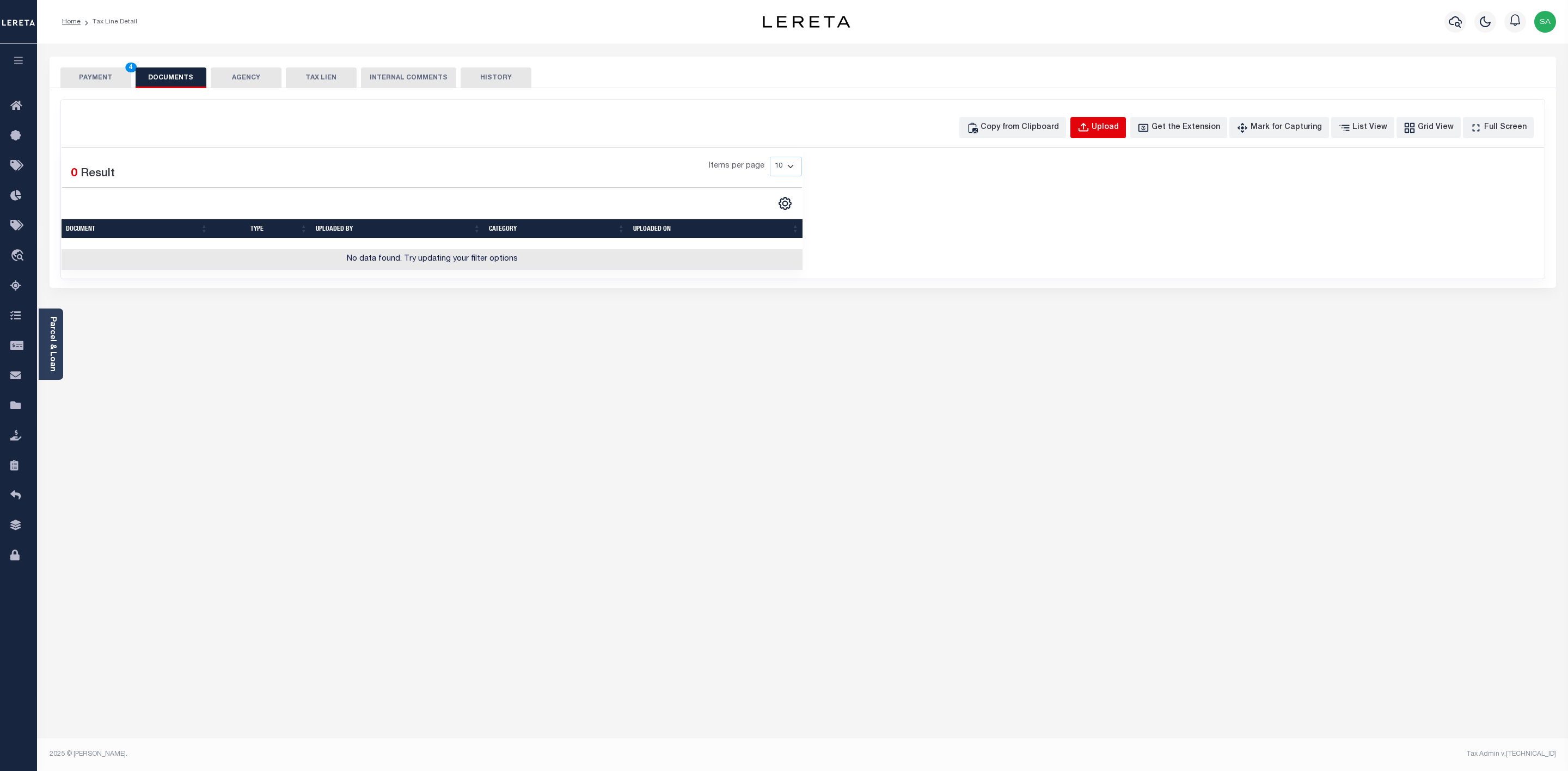
click at [1116, 127] on div "Upload" at bounding box center [1105, 128] width 27 height 12
select select "POP"
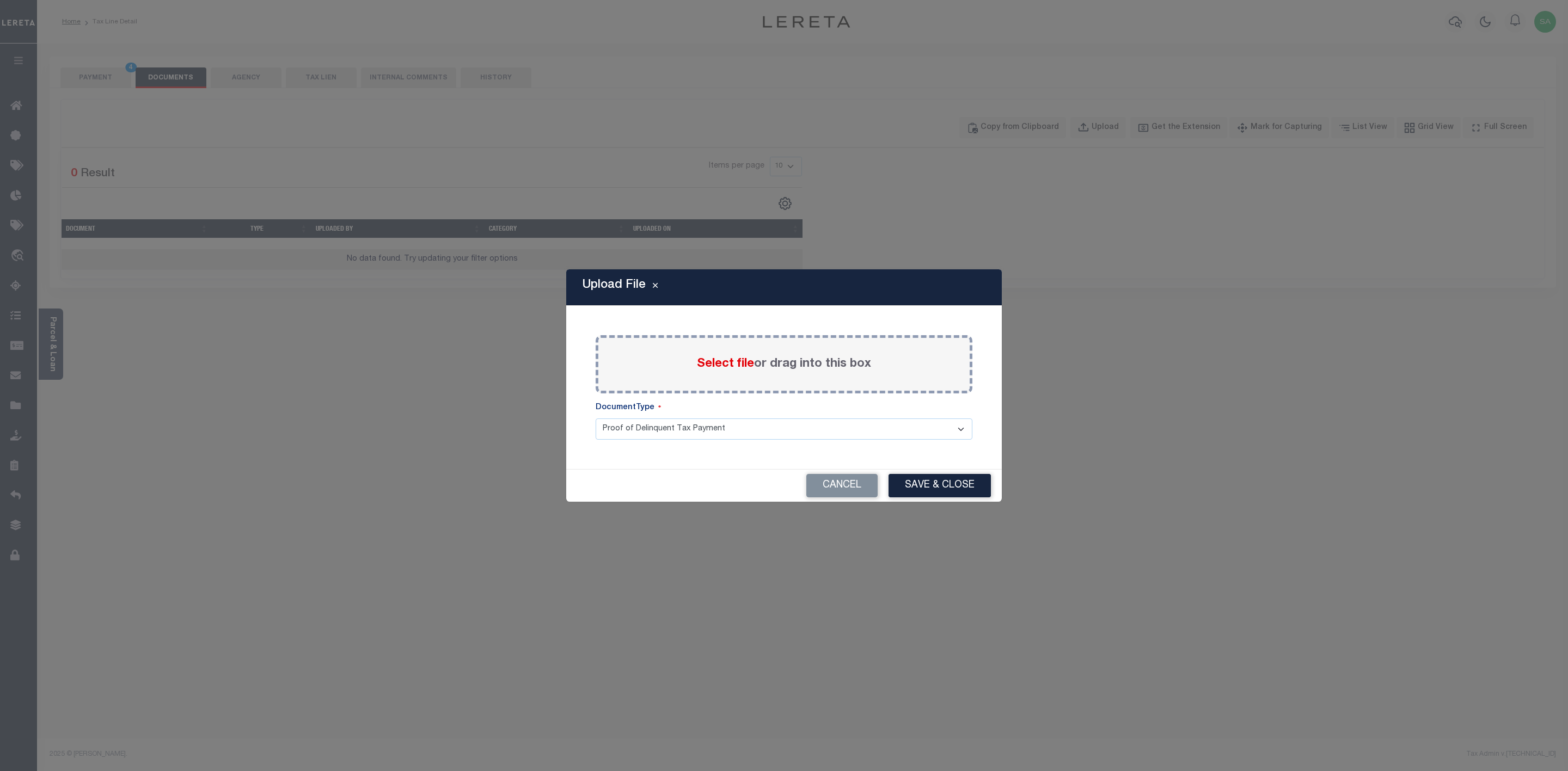
click at [705, 356] on label "Select file or drag into this box" at bounding box center [784, 365] width 174 height 18
click at [0, 0] on input "Select file or drag into this box" at bounding box center [0, 0] width 0 height 0
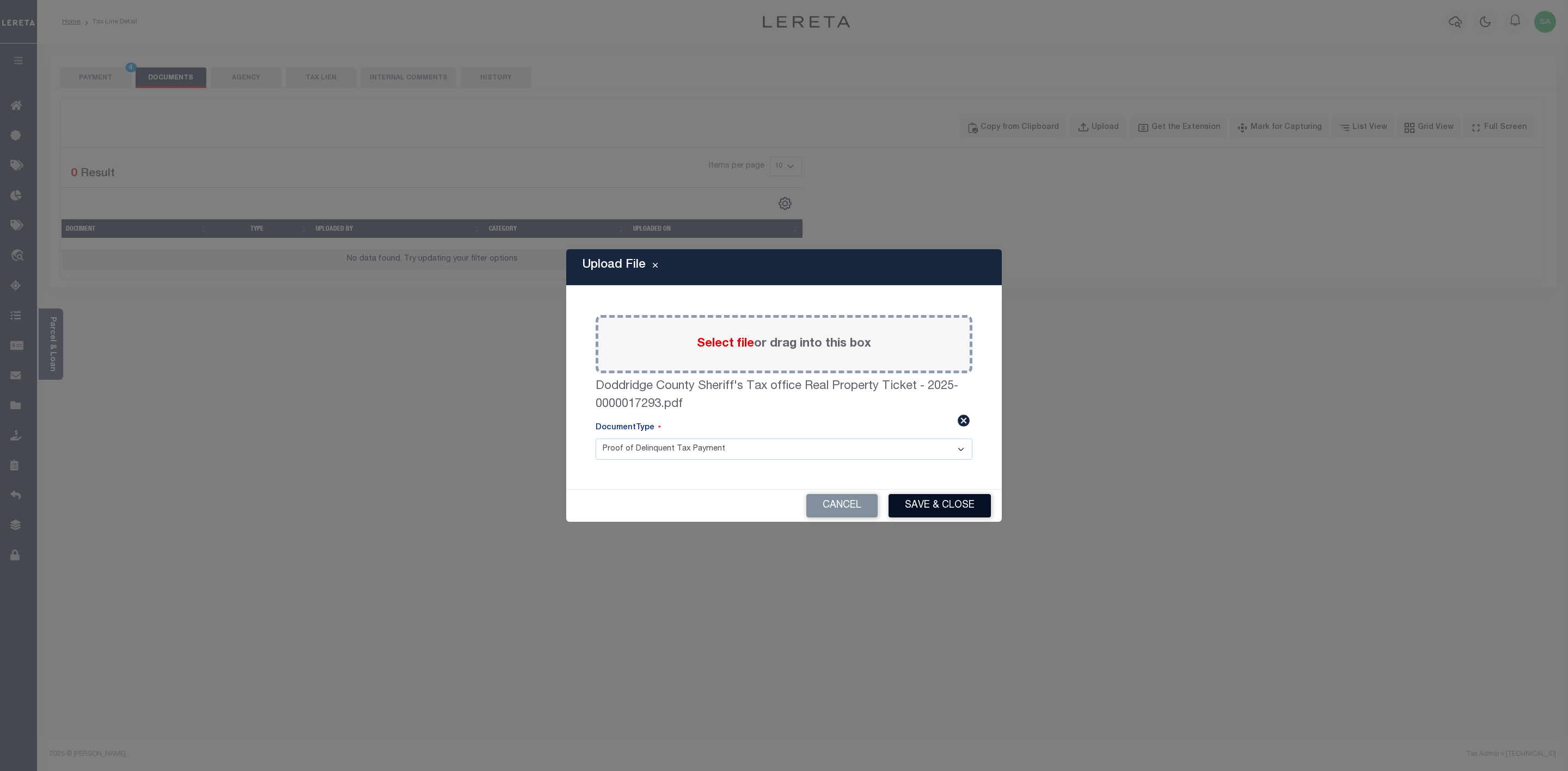
click at [950, 512] on button "Save & Close" at bounding box center [940, 506] width 102 height 23
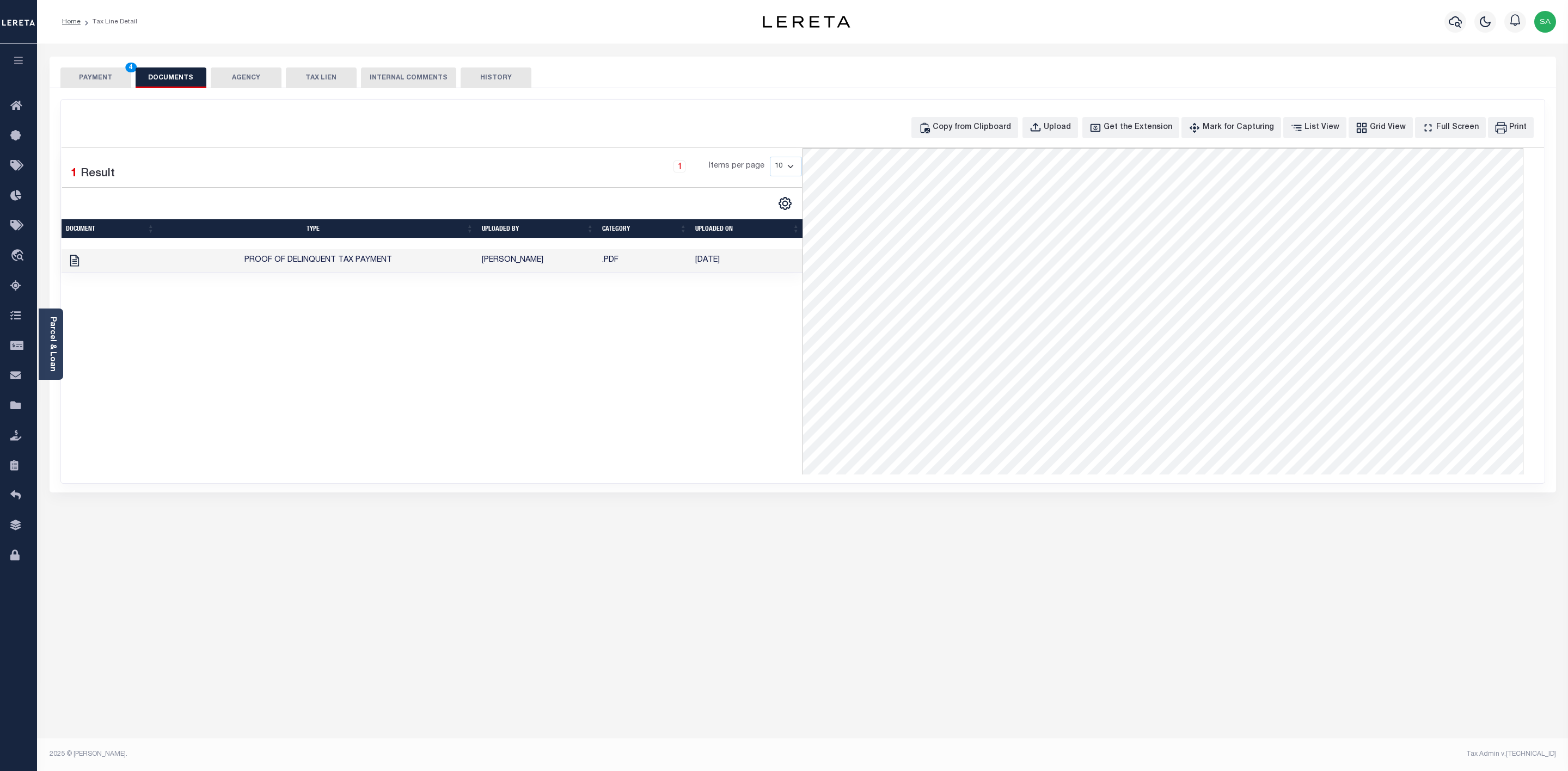
click at [84, 77] on button "PAYMENT 4" at bounding box center [96, 78] width 71 height 21
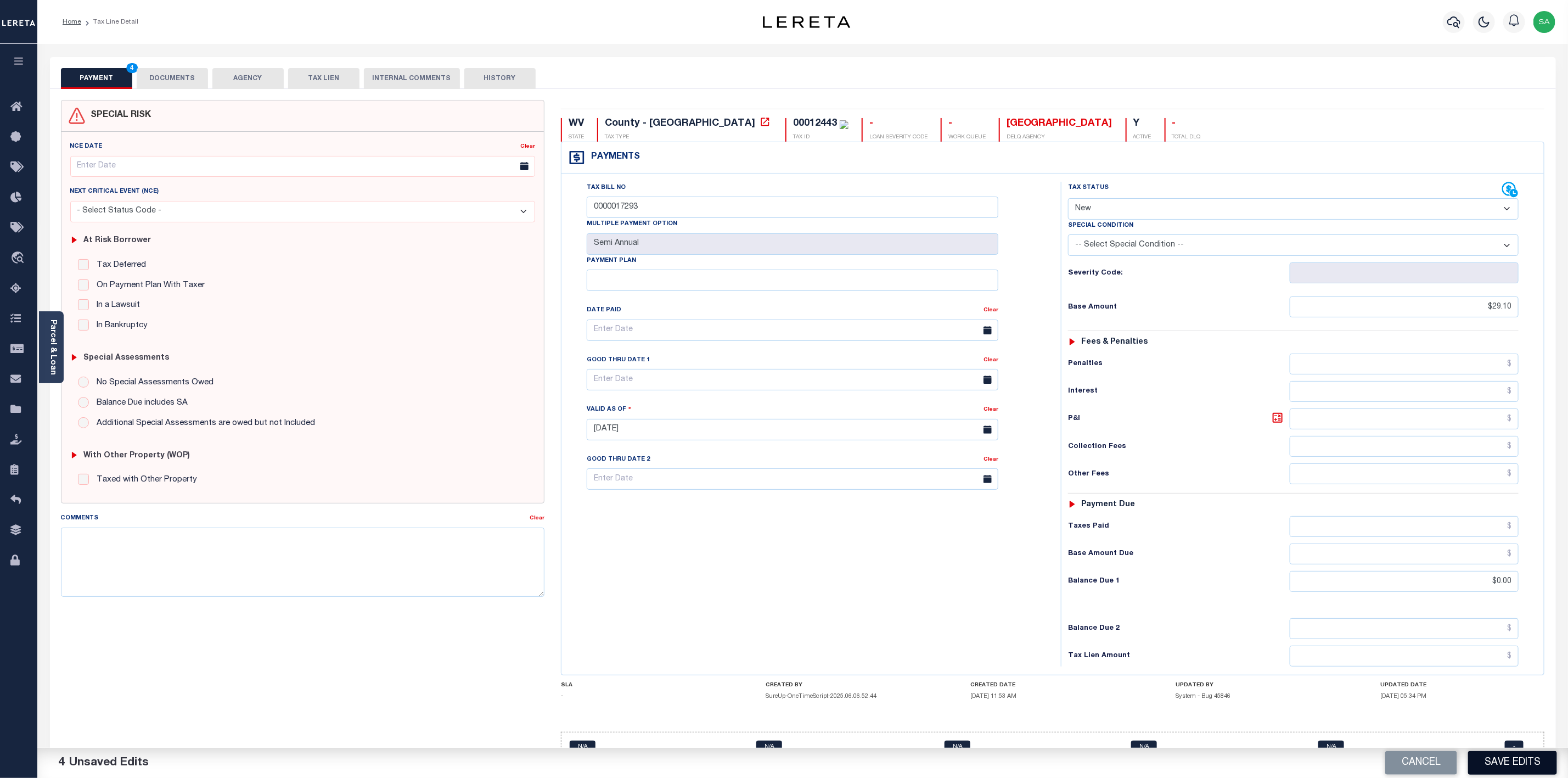
click at [1535, 760] on button "Save Edits" at bounding box center [1513, 763] width 89 height 23
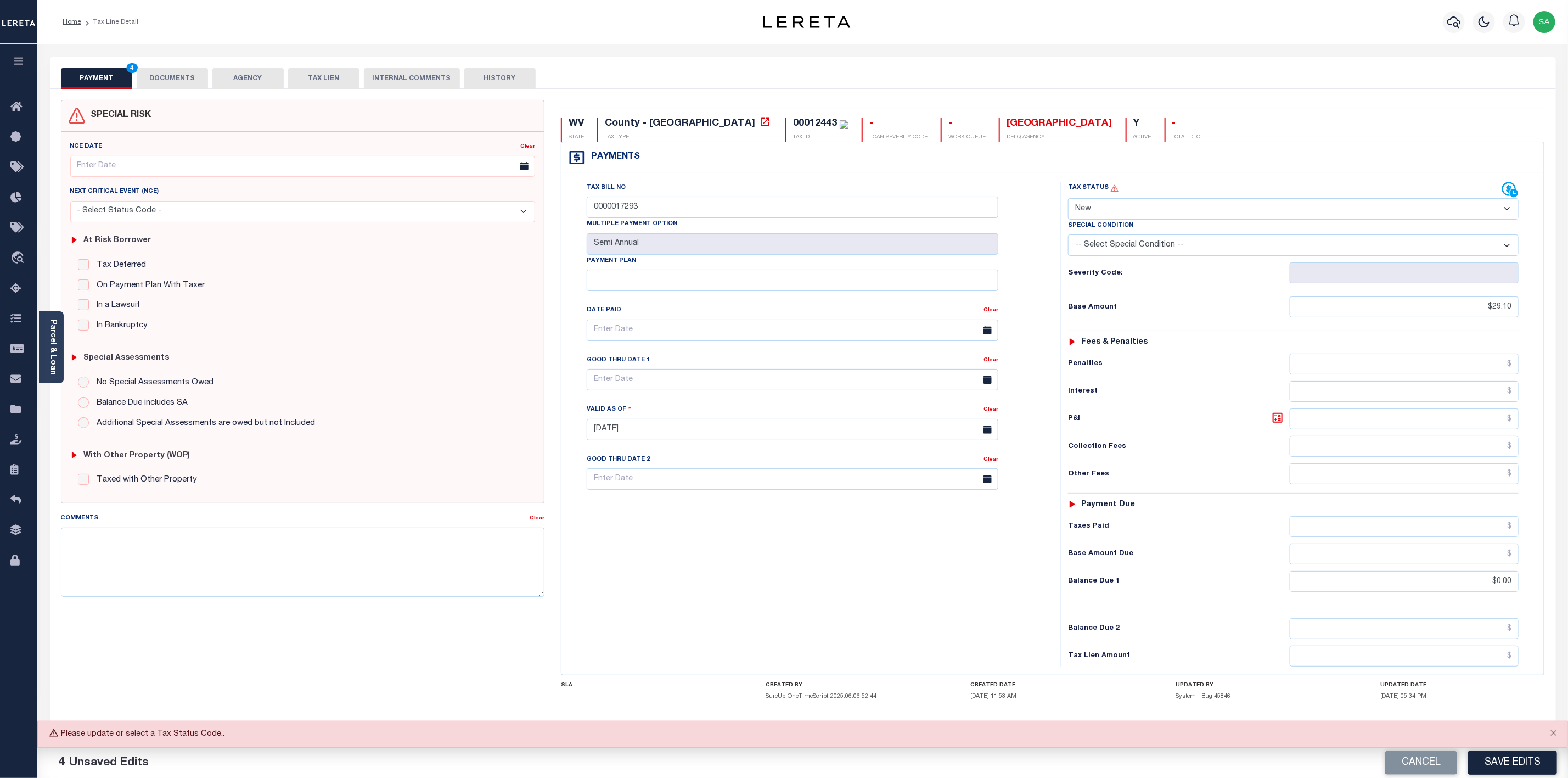
click at [1254, 209] on select "- Select Status Code - Open Due/Unpaid Paid Incomplete No Tax Due Internal Refu…" at bounding box center [1294, 209] width 450 height 21
select select "PYD"
click at [1068, 200] on select "- Select Status Code - Open Due/Unpaid Paid Incomplete No Tax Due Internal Refu…" at bounding box center [1294, 209] width 450 height 21
click at [1511, 763] on button "Save Edits" at bounding box center [1513, 763] width 89 height 23
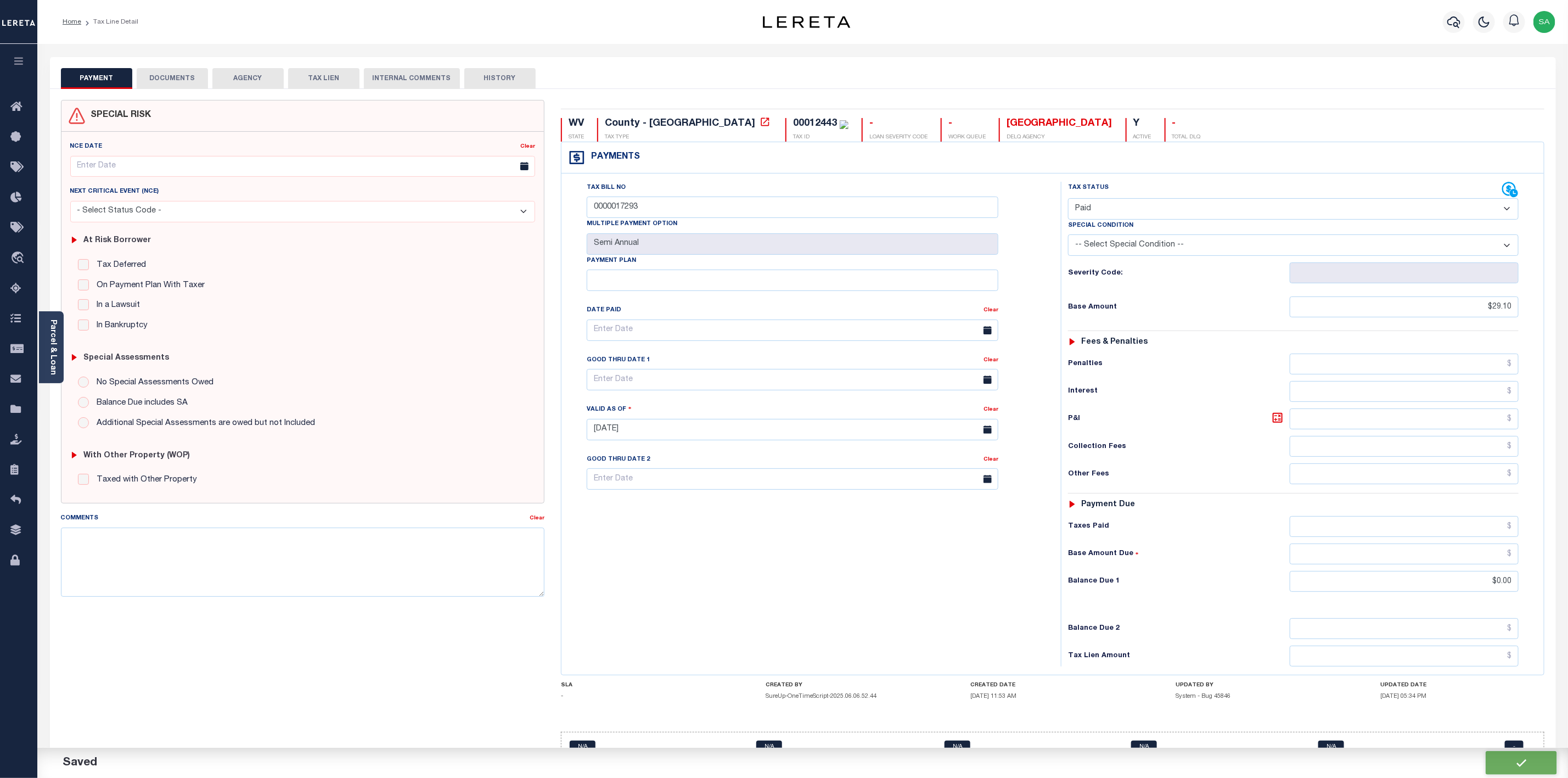
checkbox input "false"
type input "$29.1"
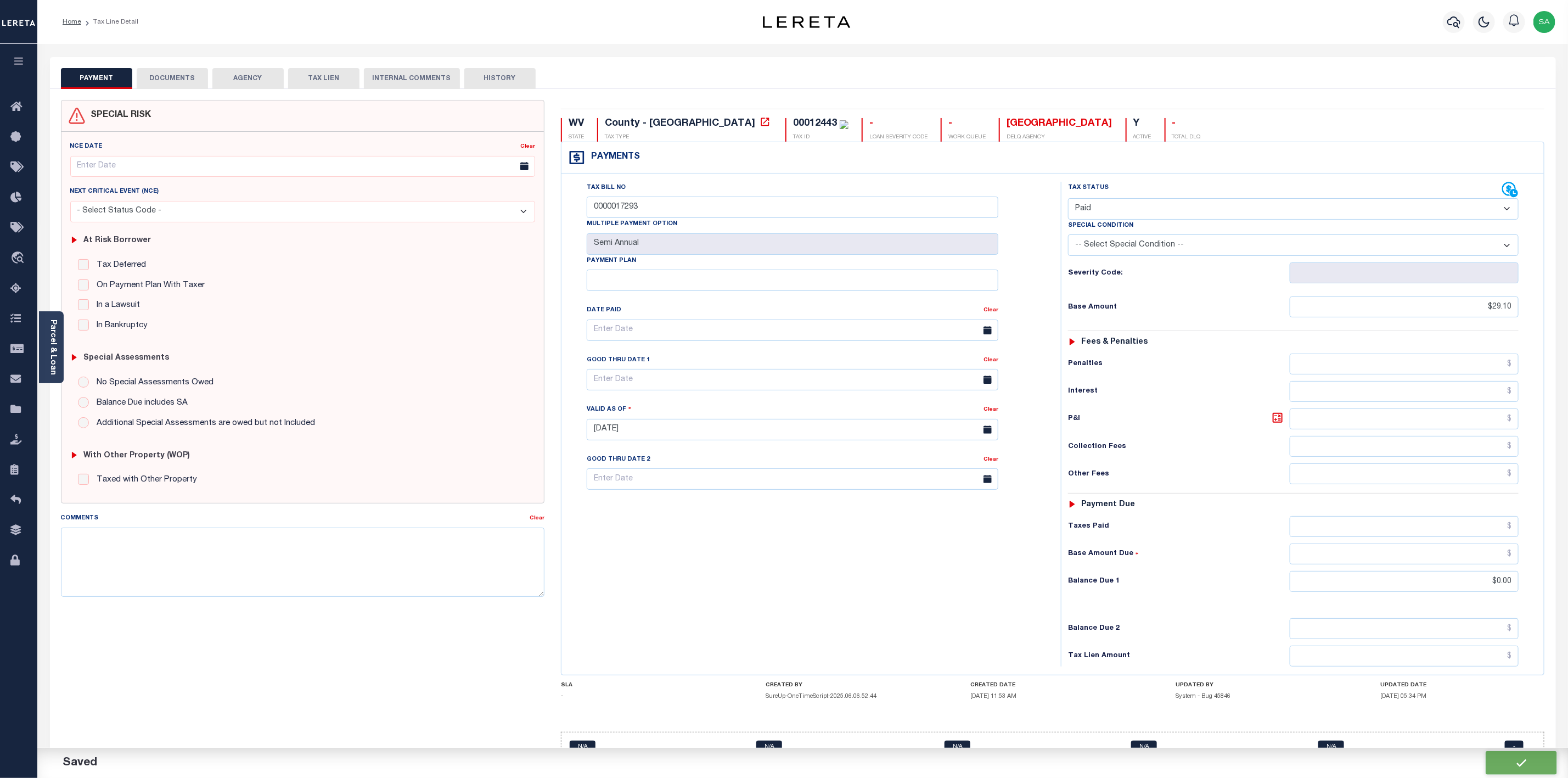
type input "$0"
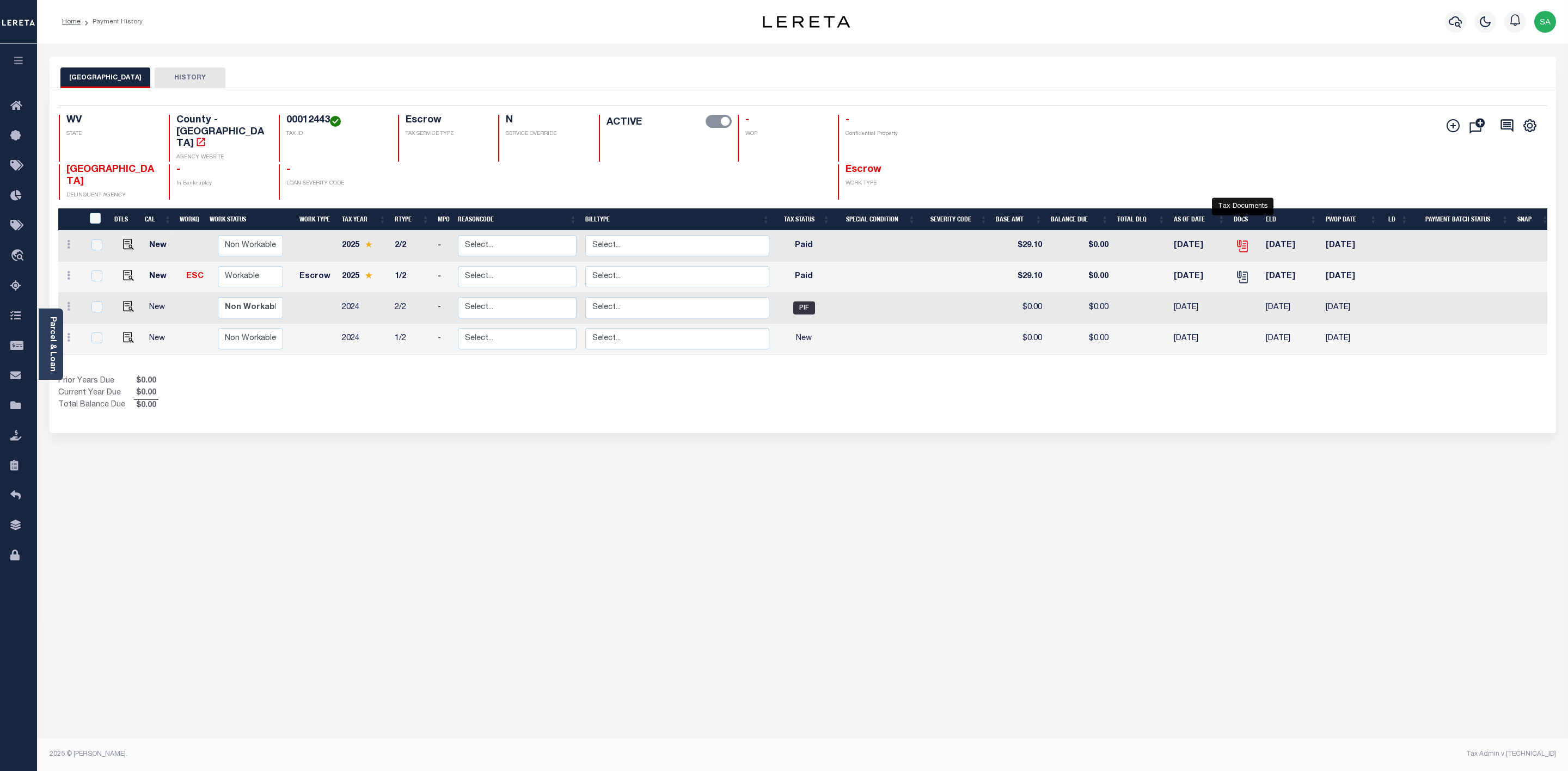
click at [1244, 240] on icon "" at bounding box center [1241, 244] width 9 height 9
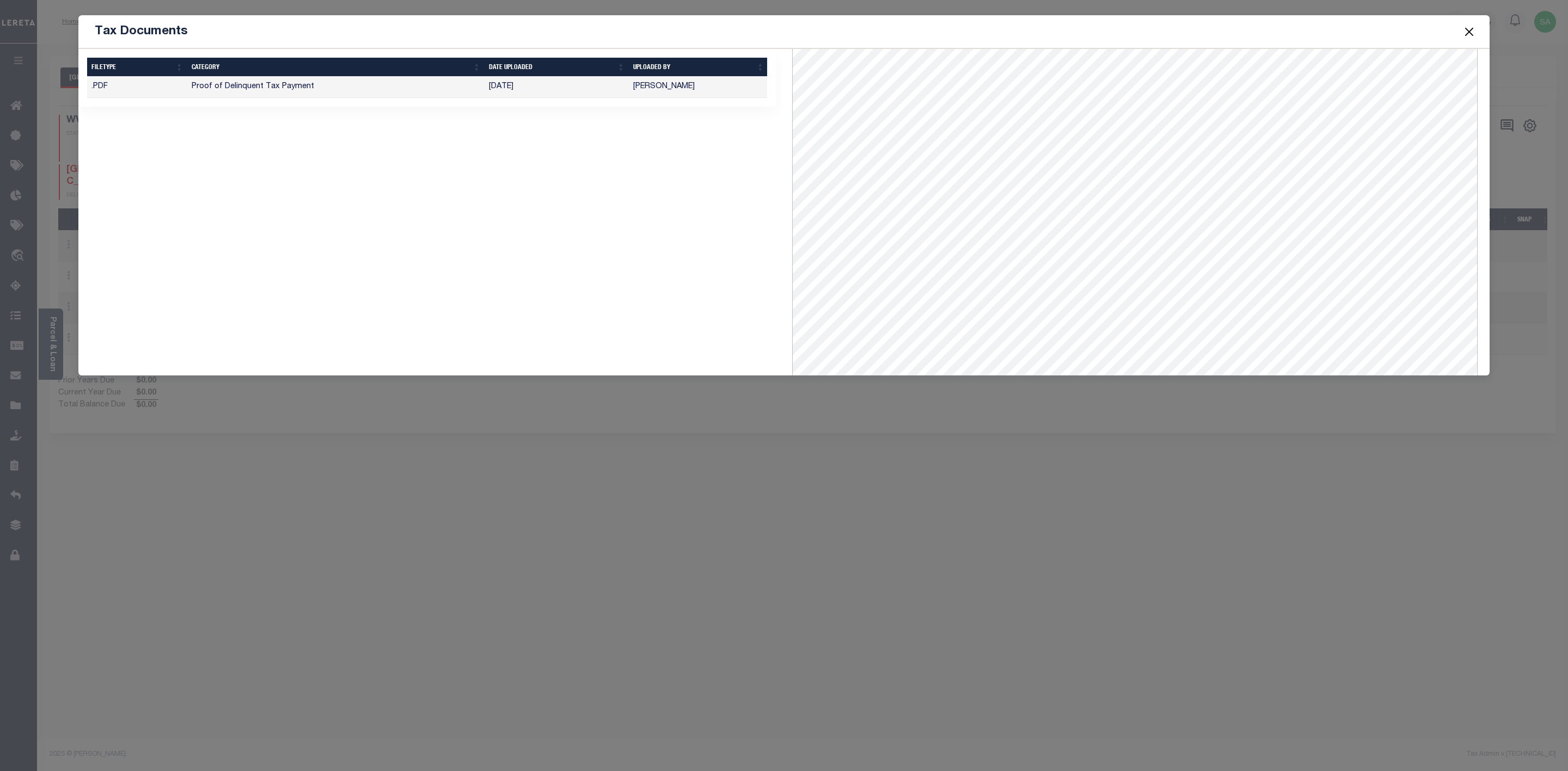
scroll to position [163, 0]
click at [1322, 424] on div "Tax Documents 1 Selected 1 Result" at bounding box center [784, 385] width 1568 height 771
click at [1471, 35] on button "Close" at bounding box center [1469, 31] width 14 height 14
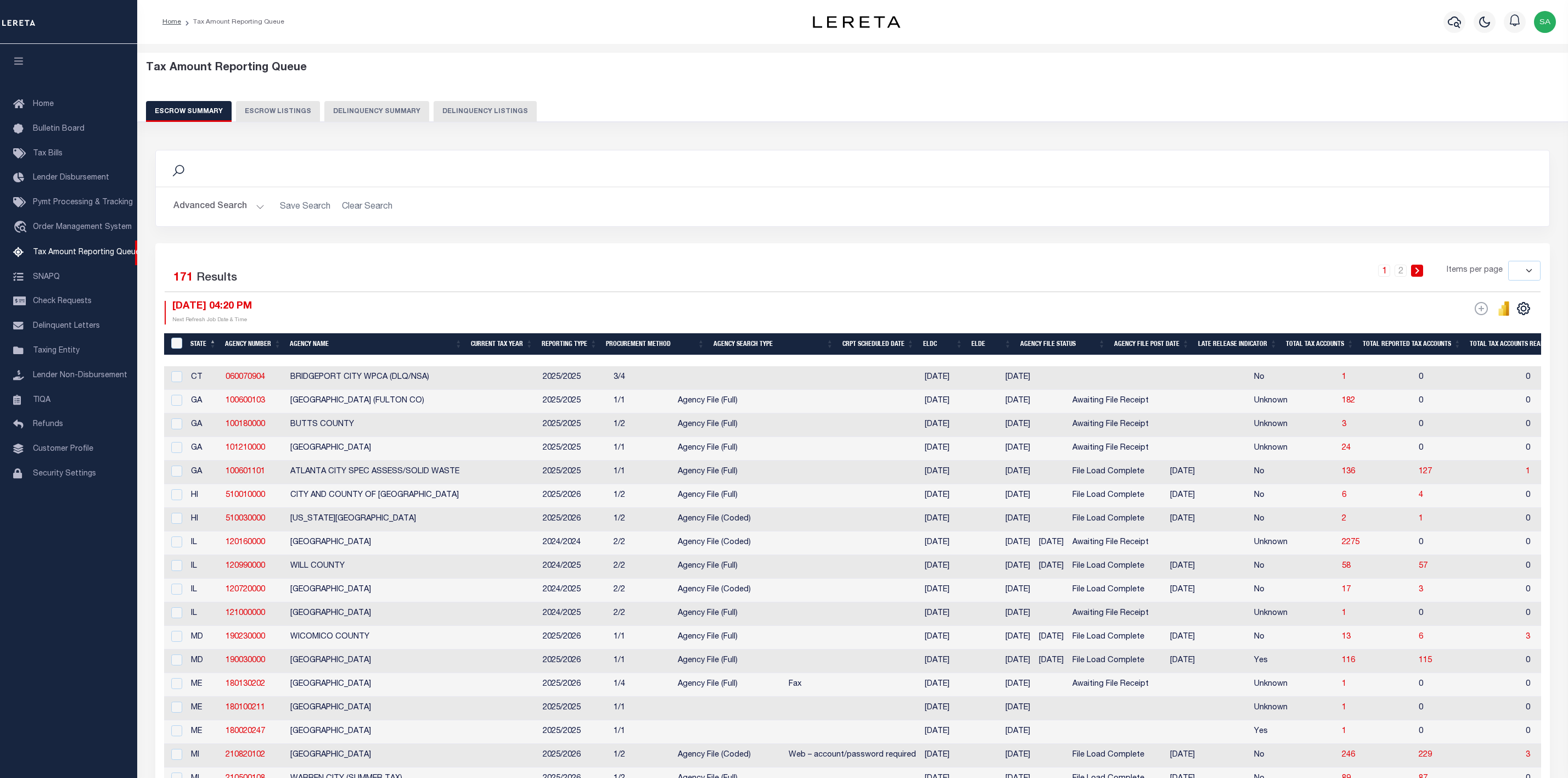
select select
click at [261, 210] on button "Advanced Search" at bounding box center [219, 206] width 91 height 21
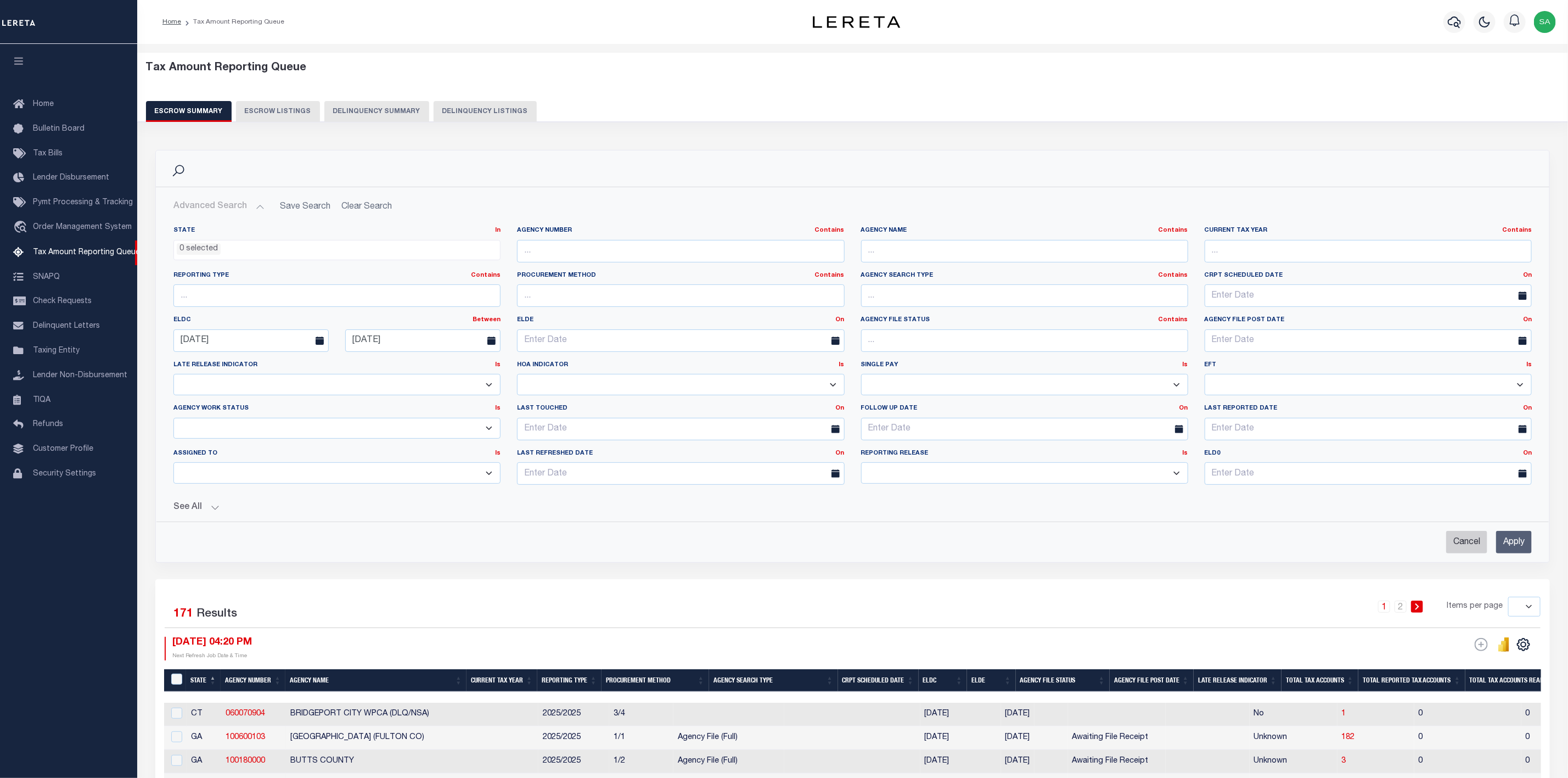
click at [1469, 547] on input "Cancel" at bounding box center [1467, 542] width 41 height 23
checkbox input "true"
select select
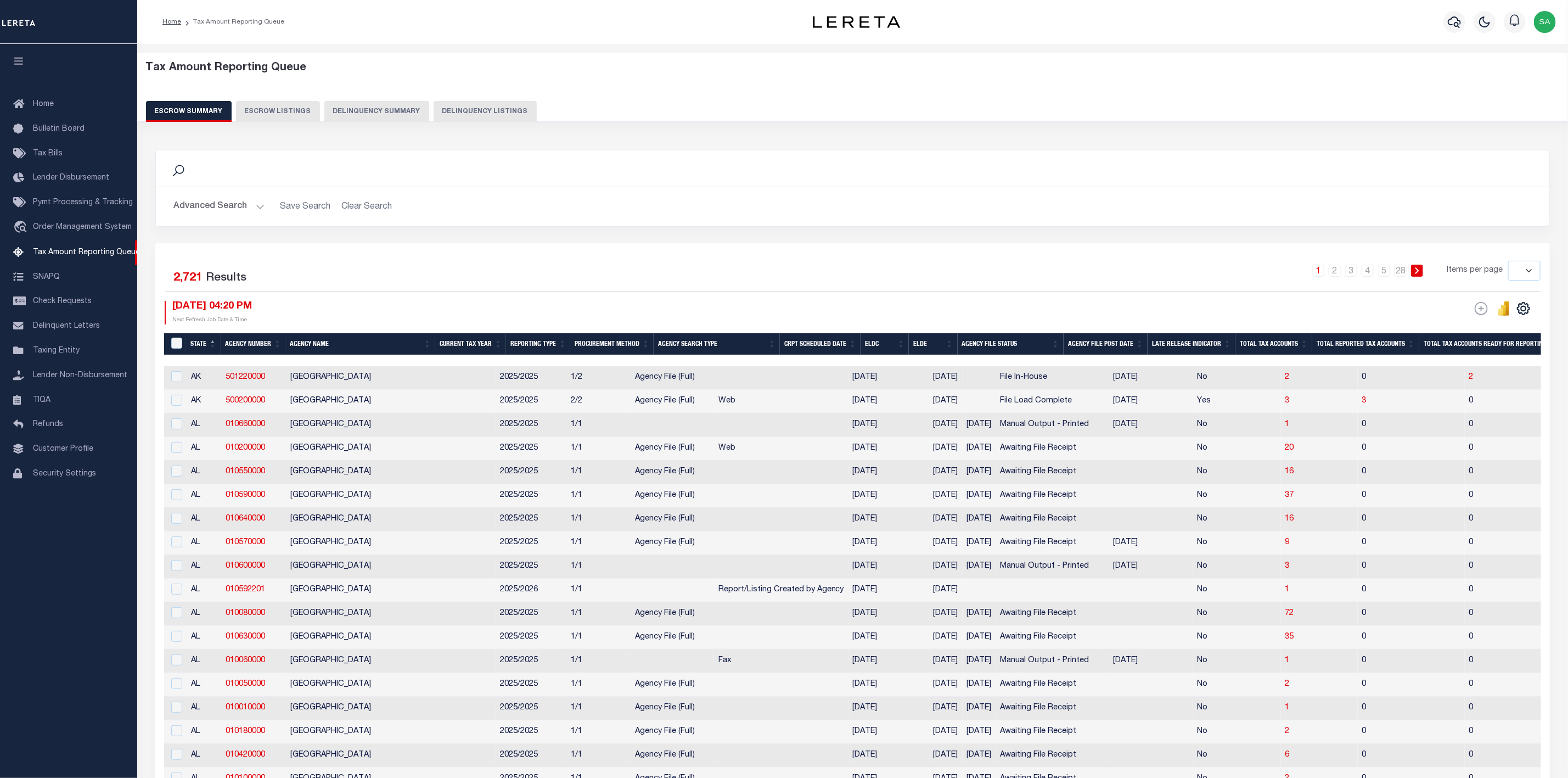
click at [260, 209] on button "Advanced Search" at bounding box center [219, 206] width 91 height 21
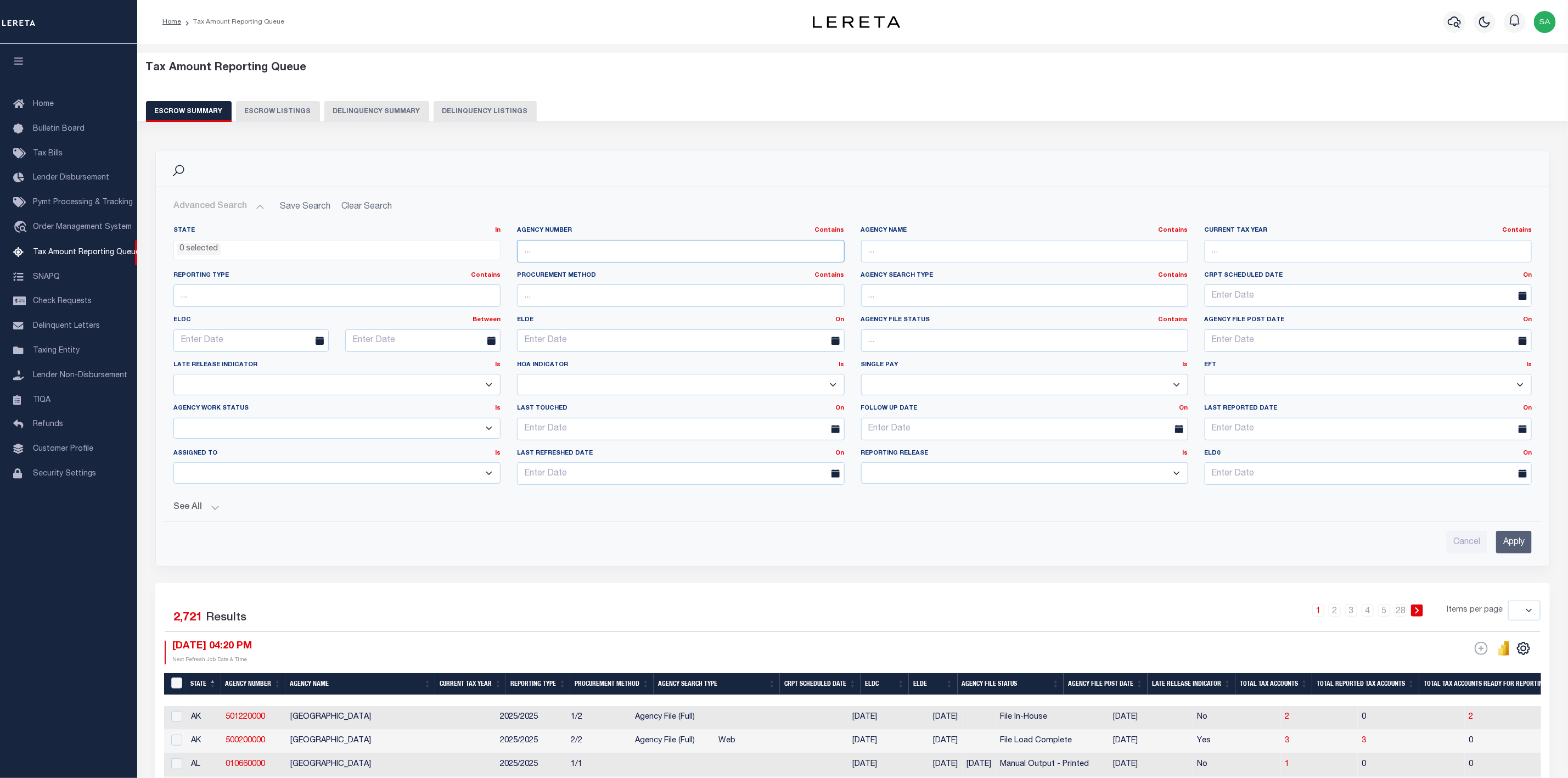
click at [693, 247] on input "text" at bounding box center [681, 251] width 327 height 23
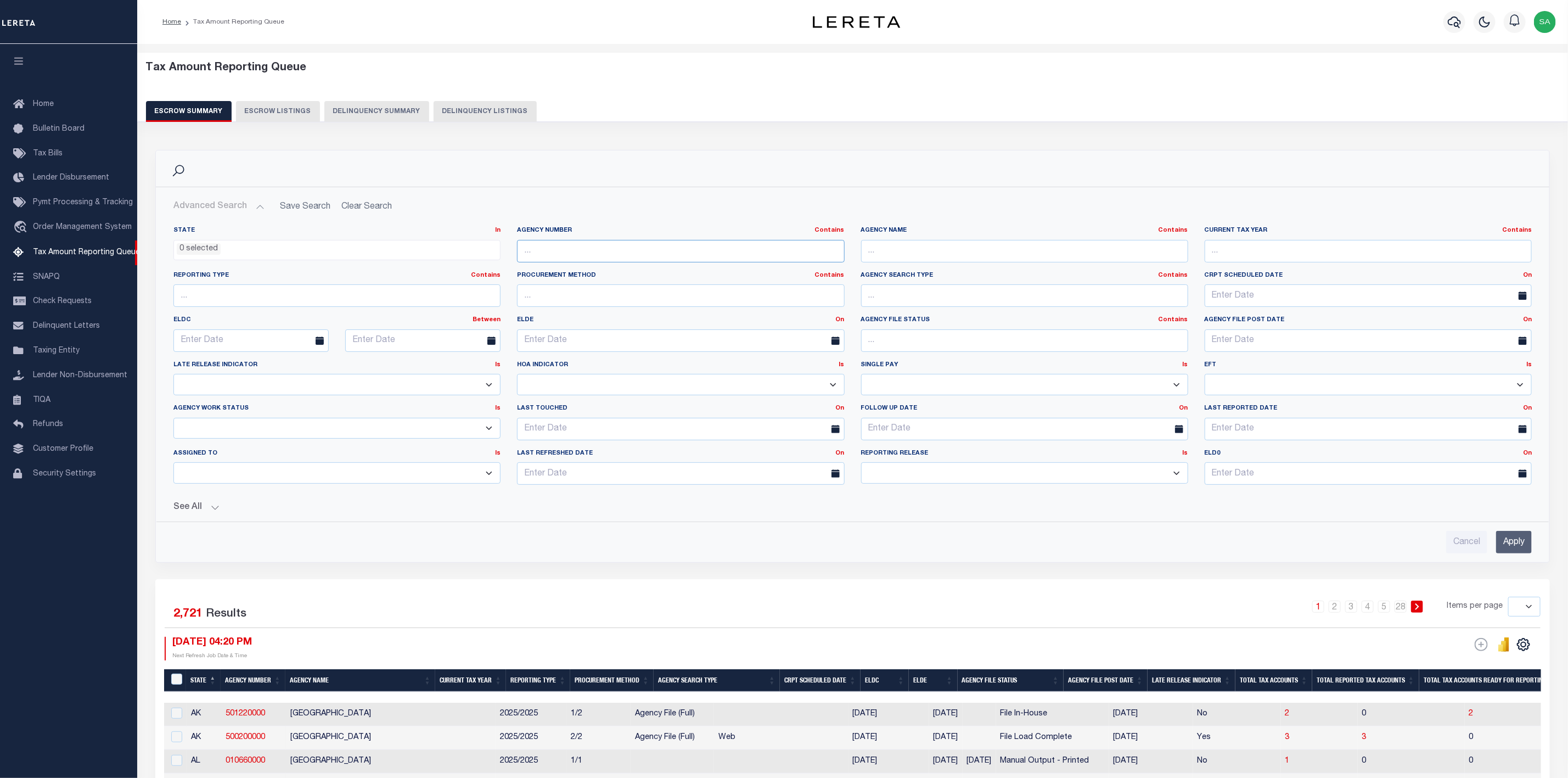
paste input "470090000"
type input "470090000"
click at [1523, 541] on input "Apply" at bounding box center [1514, 542] width 36 height 23
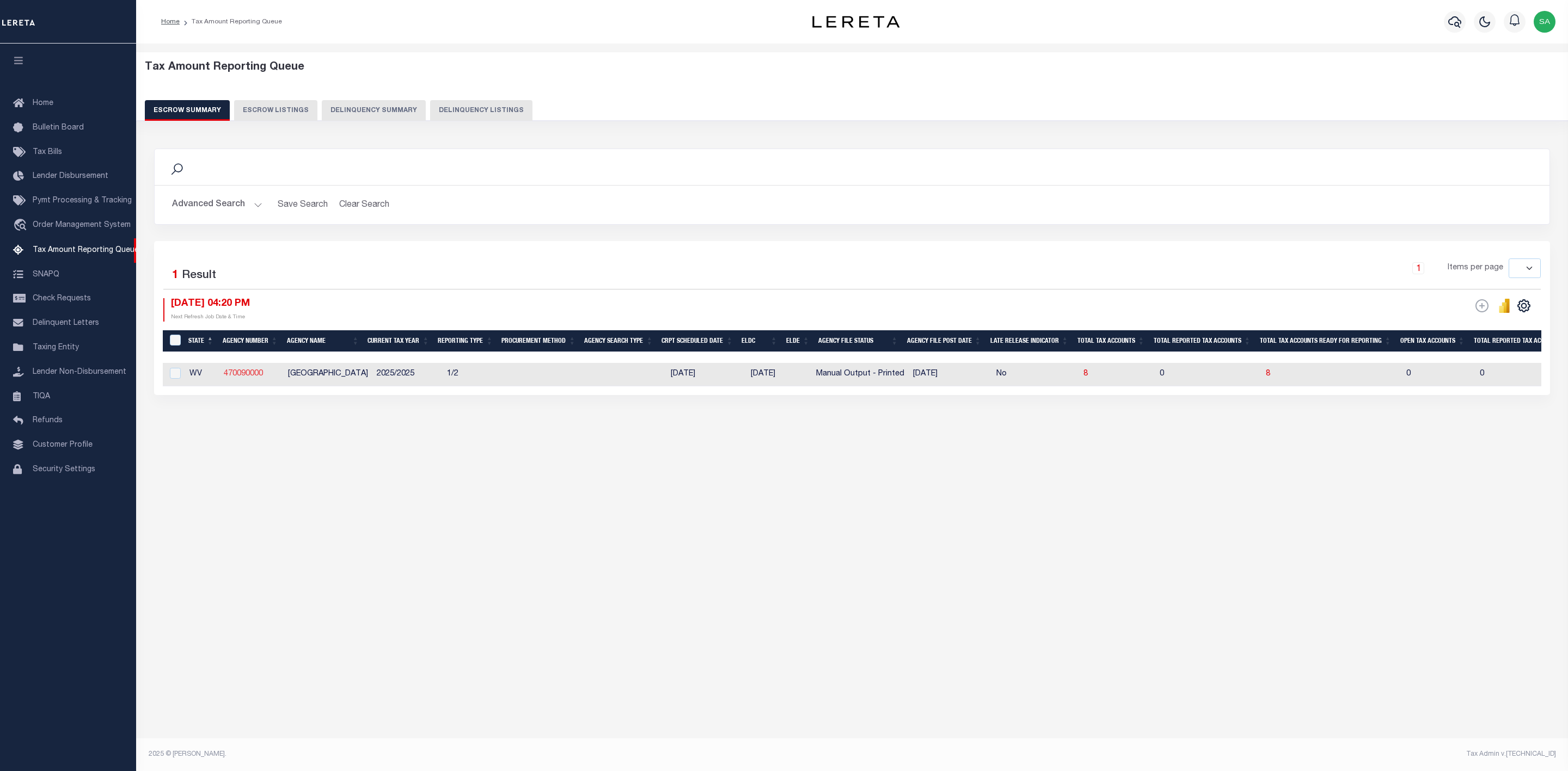
click at [249, 378] on link "470090000" at bounding box center [243, 374] width 39 height 8
checkbox input "true"
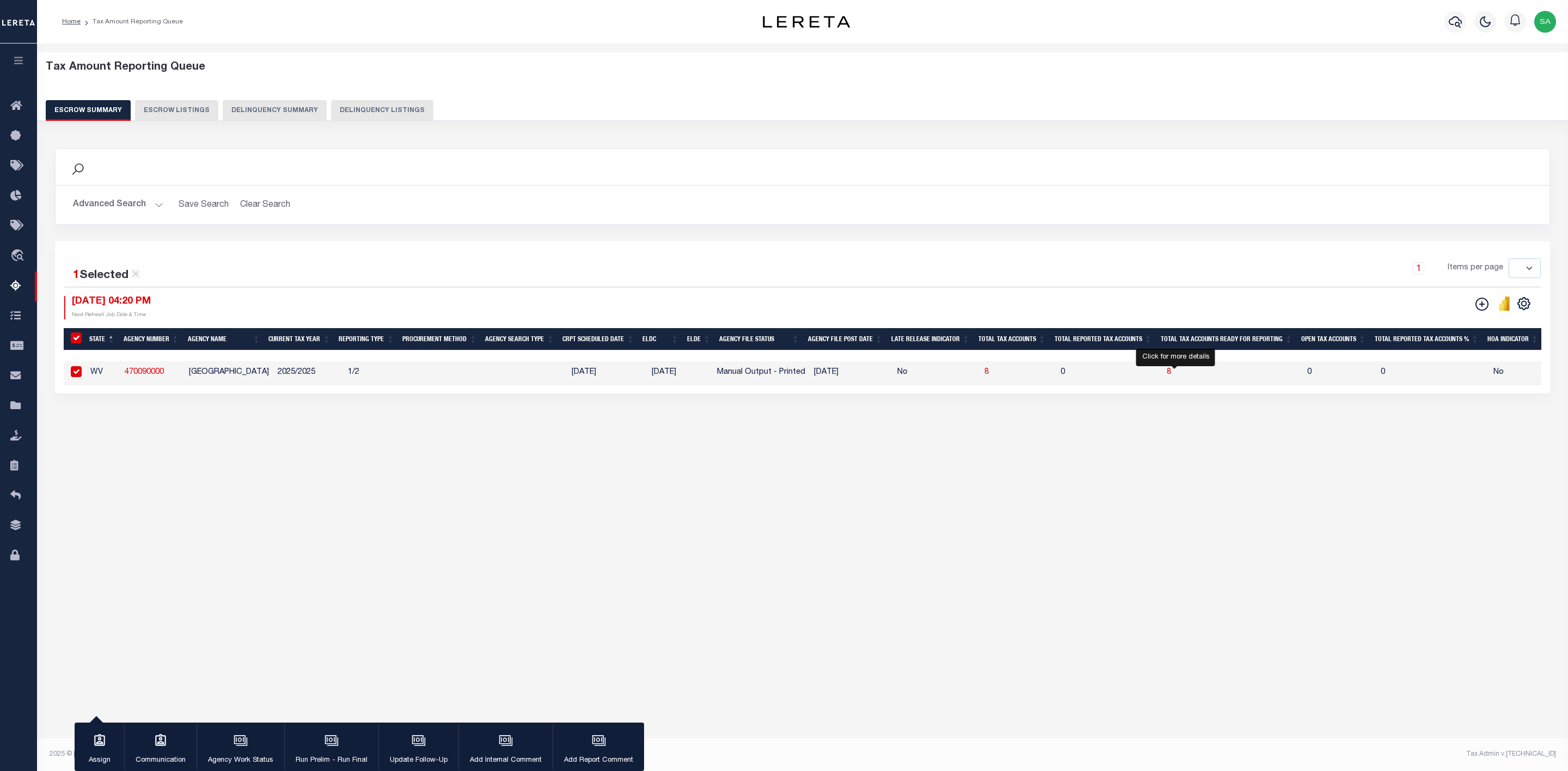
click at [1171, 372] on span "8" at bounding box center [1169, 372] width 4 height 8
select select "100"
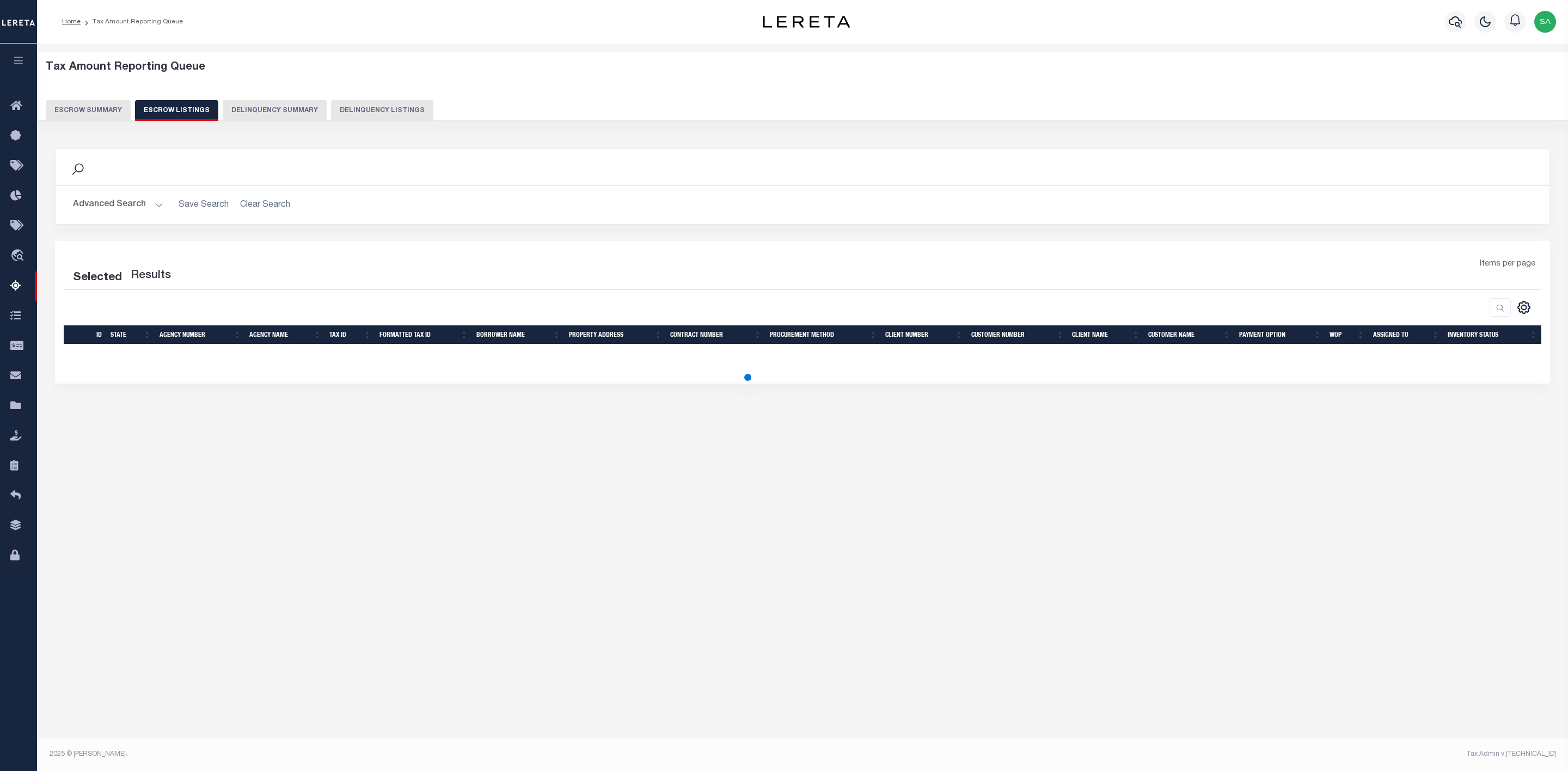
select select "100"
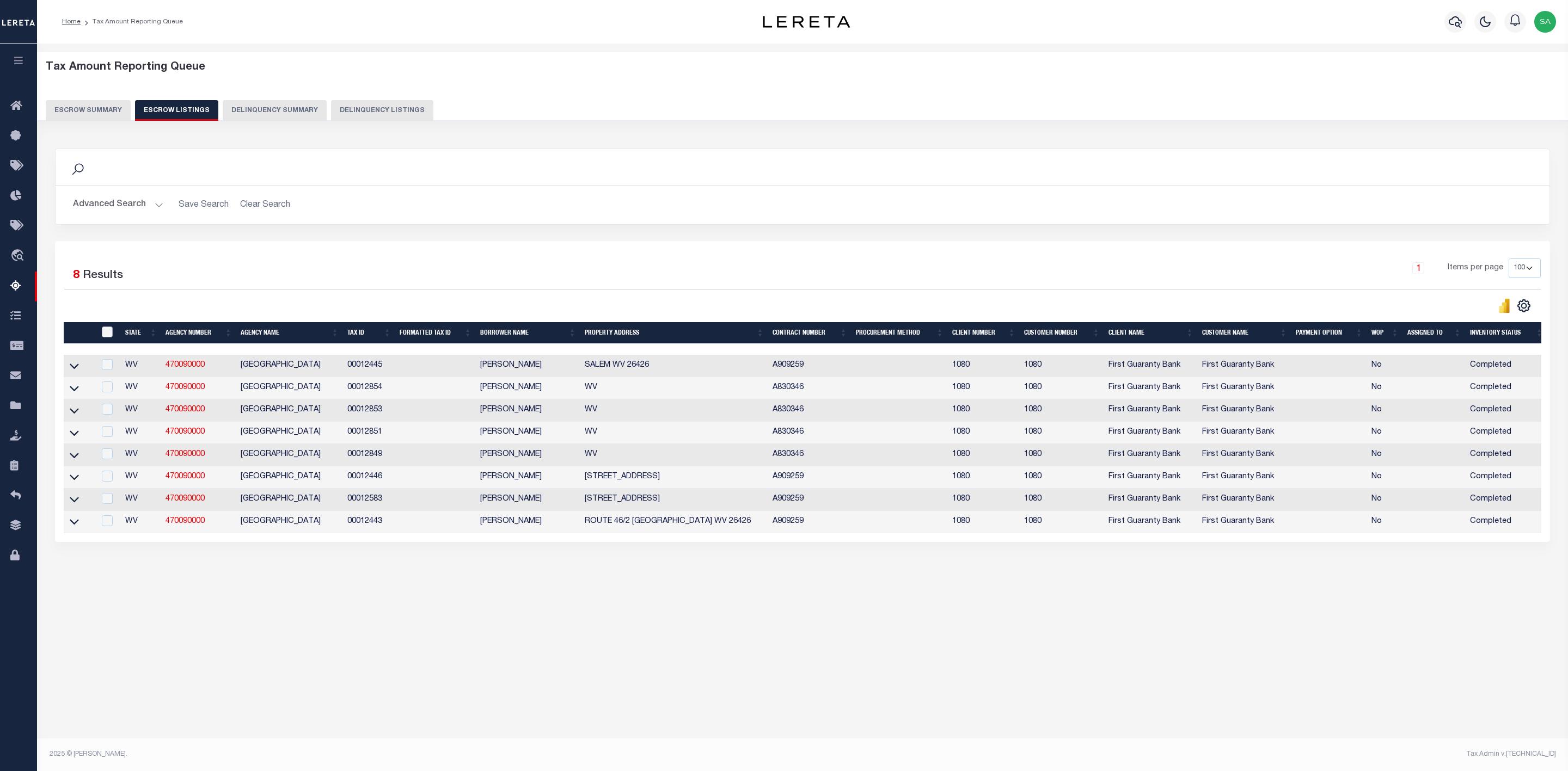
click at [108, 335] on input "ID" at bounding box center [107, 332] width 11 height 11
checkbox input "true"
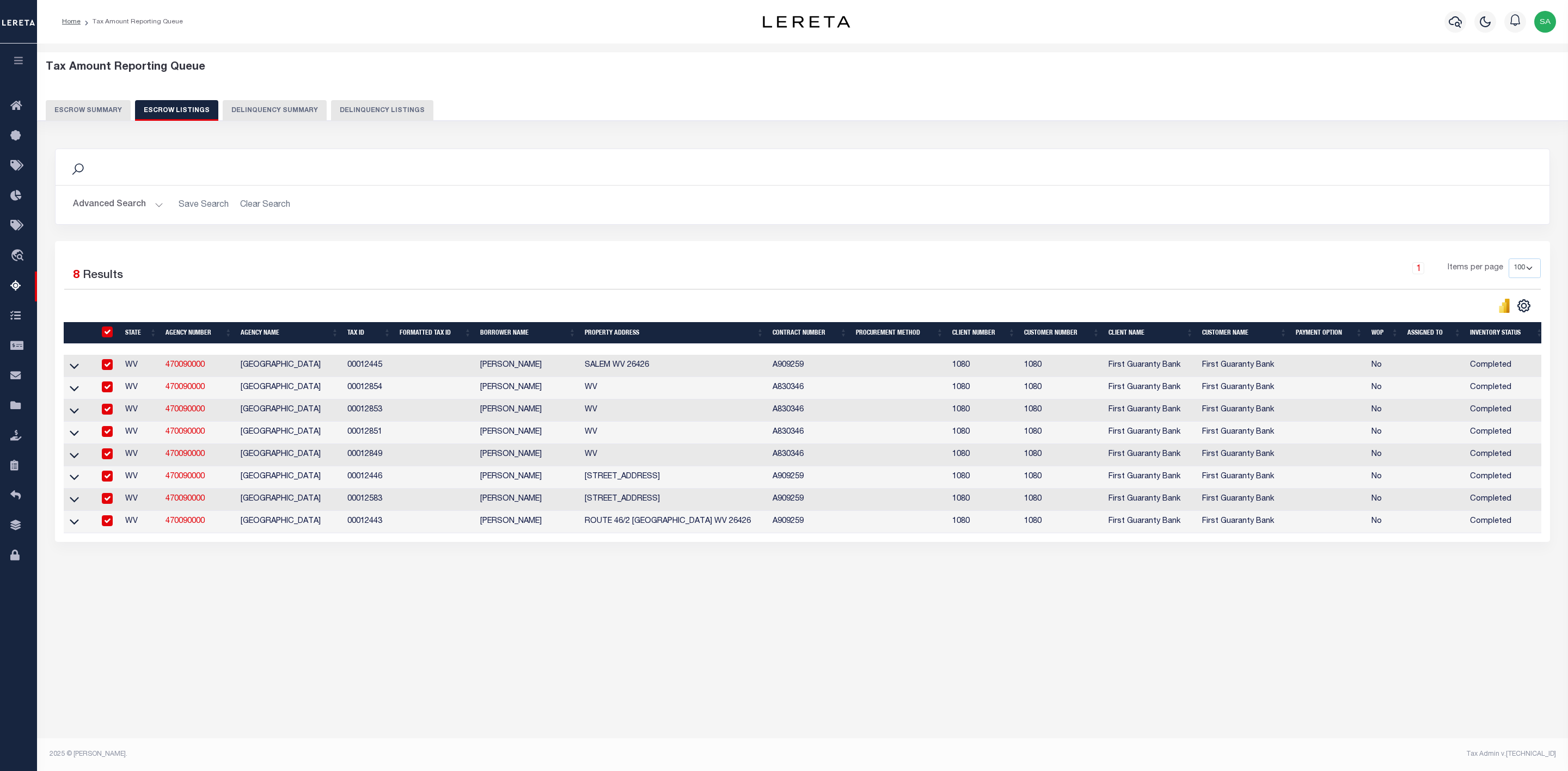
checkbox input "true"
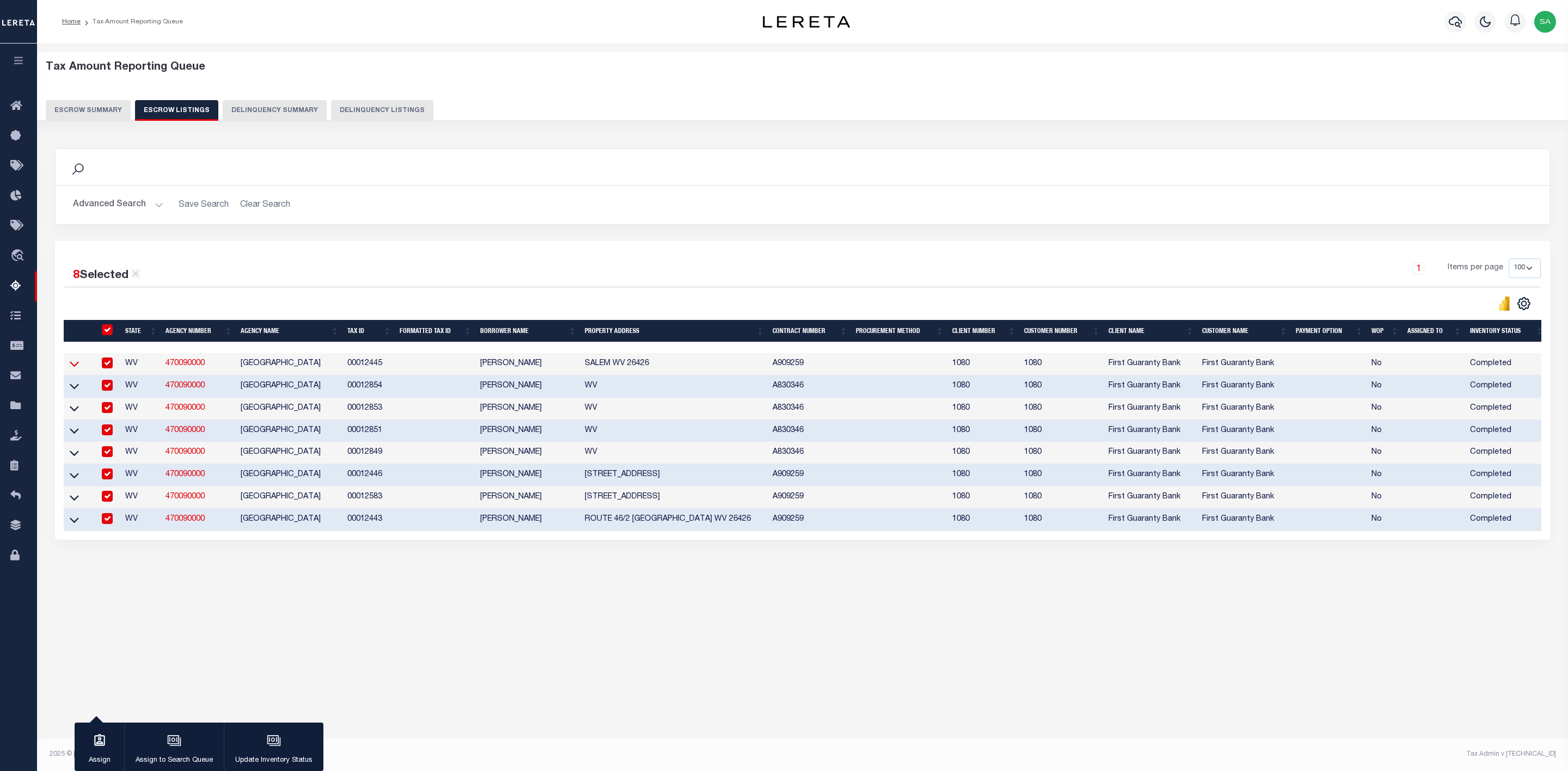
click at [75, 368] on icon at bounding box center [74, 364] width 9 height 12
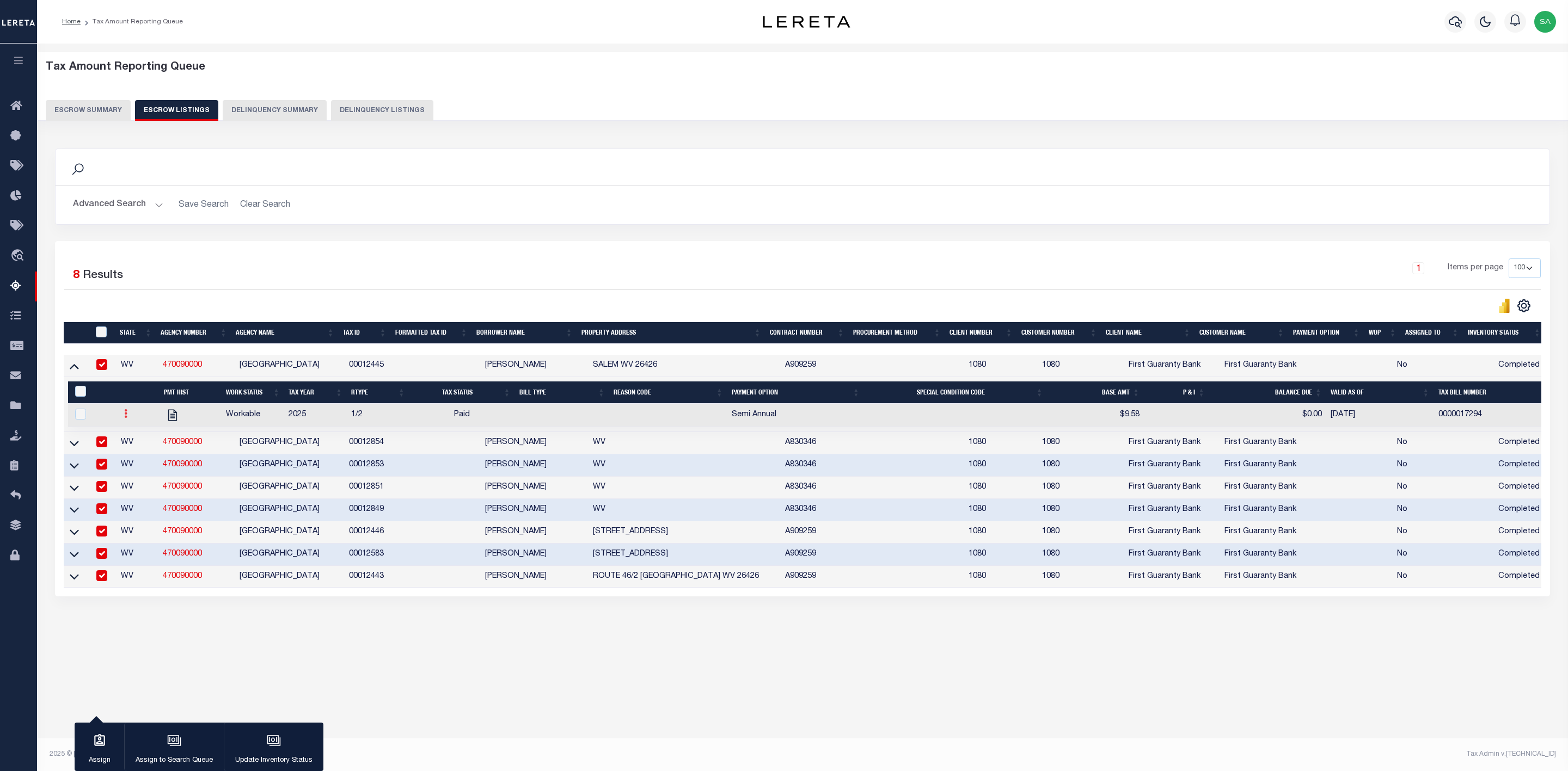
click at [126, 418] on icon at bounding box center [125, 414] width 3 height 9
click at [141, 436] on img "" at bounding box center [139, 431] width 11 height 11
checkbox input "true"
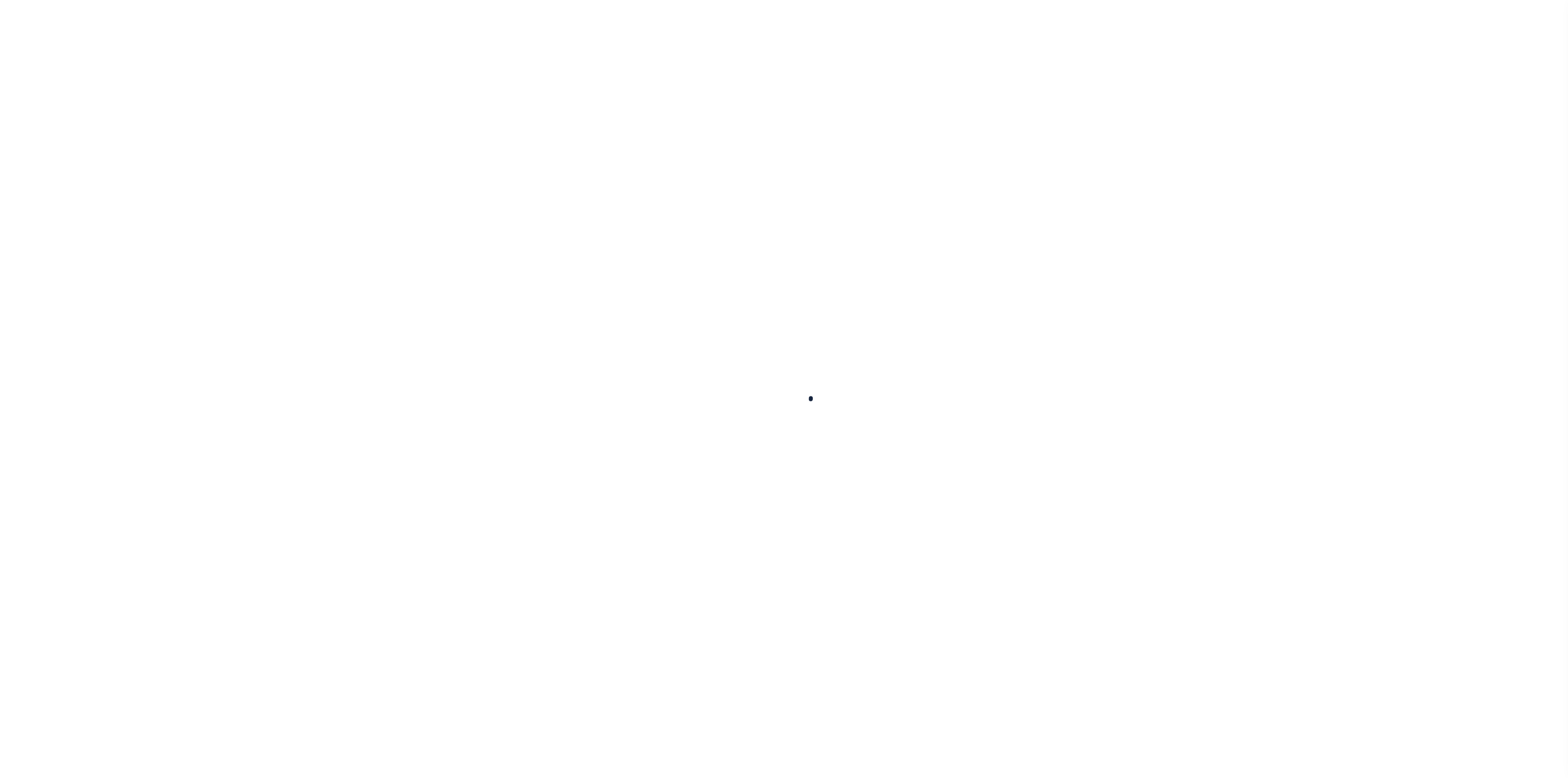
select select "PYD"
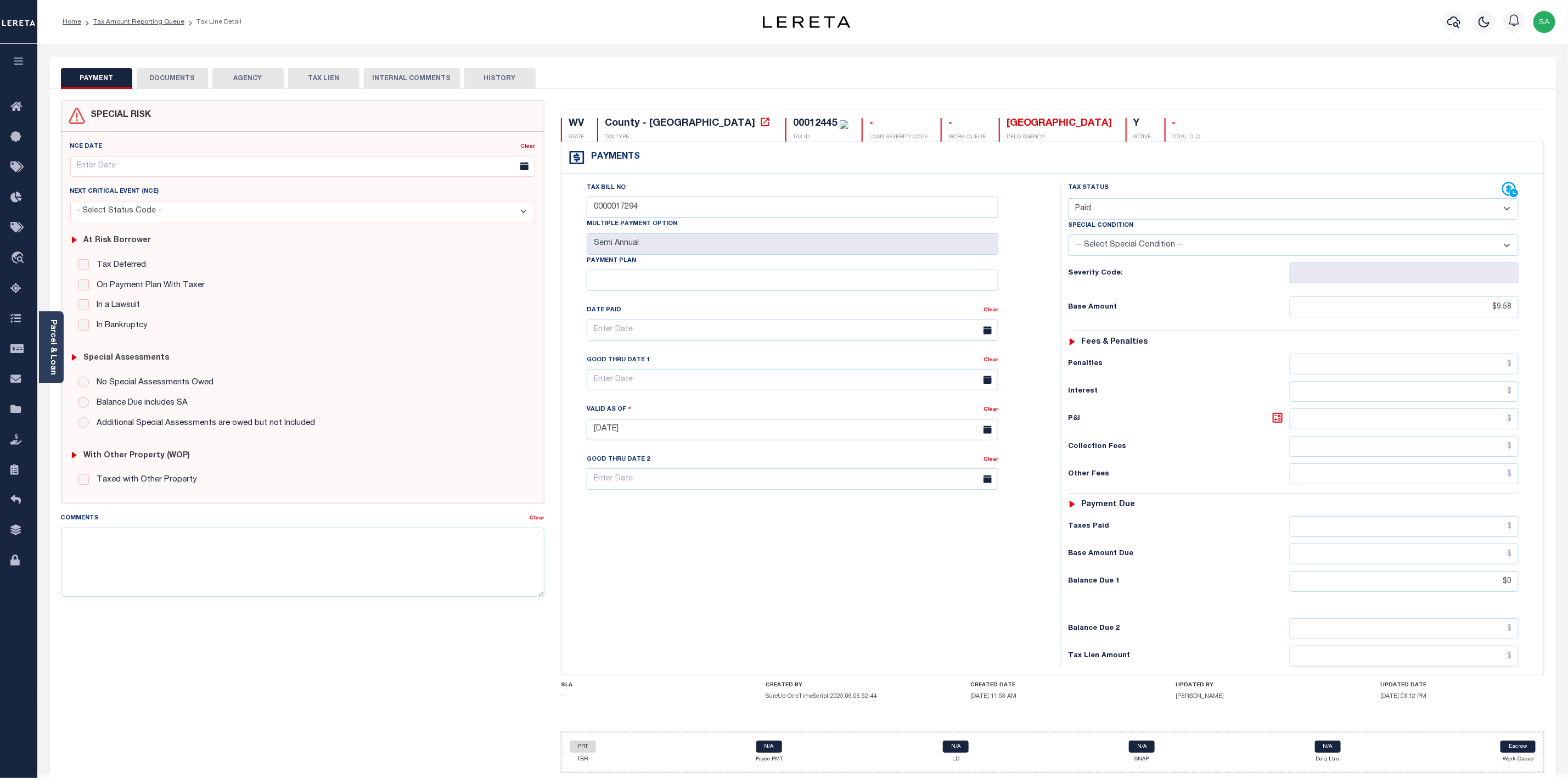
click at [183, 80] on button "DOCUMENTS" at bounding box center [172, 79] width 71 height 21
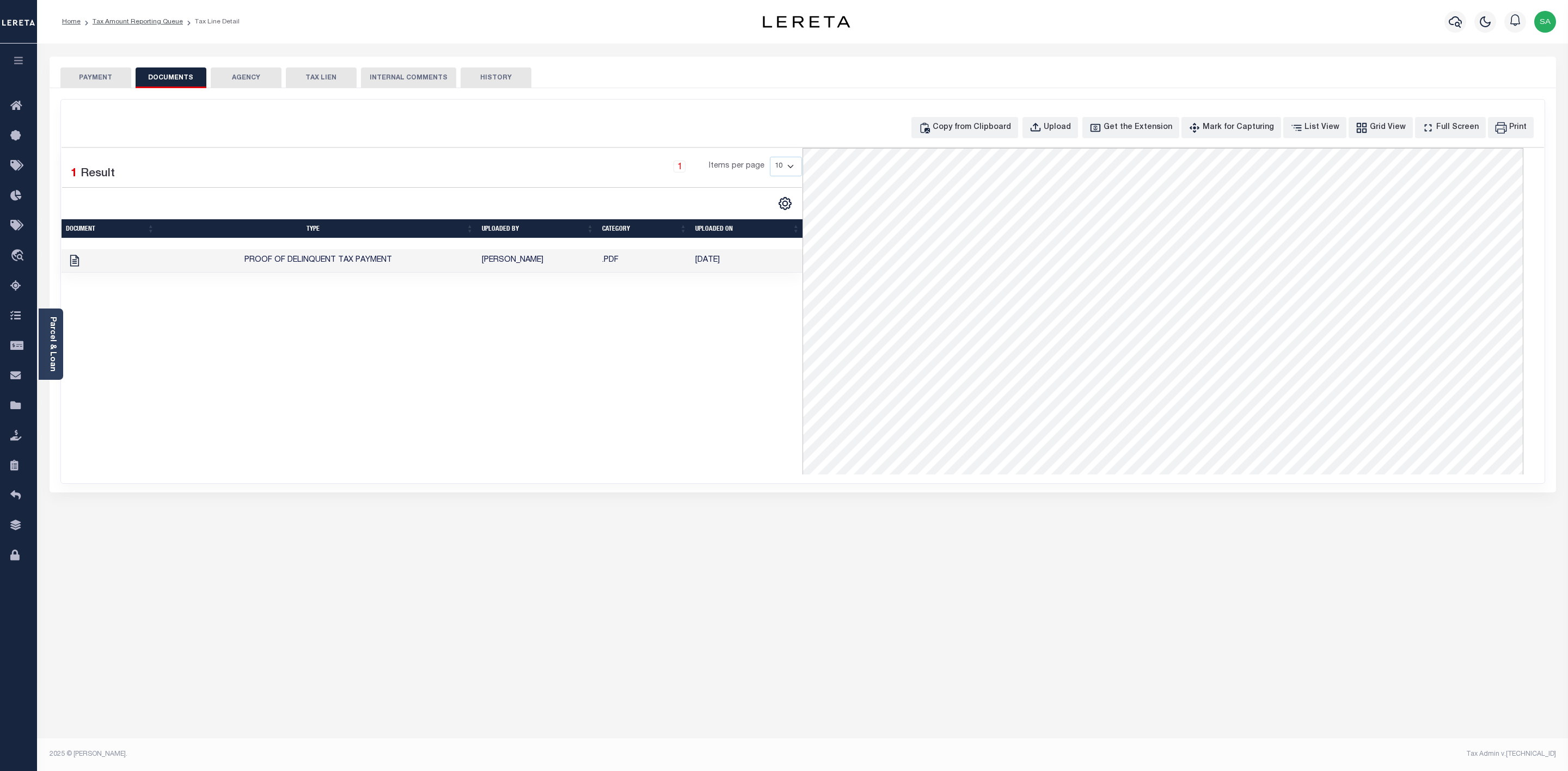
click at [253, 77] on button "AGENCY" at bounding box center [246, 78] width 71 height 21
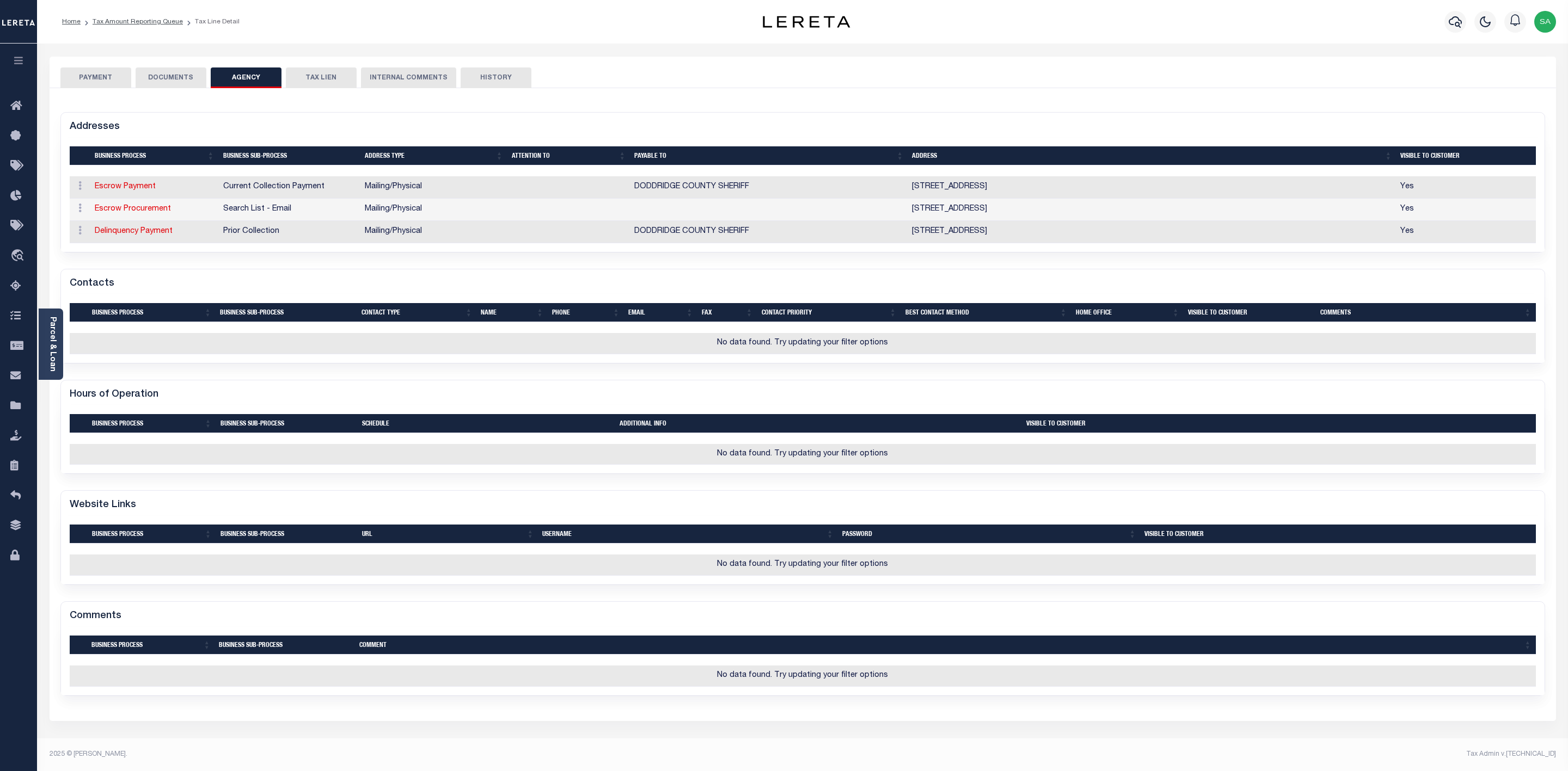
click at [328, 77] on button "TAX LIEN" at bounding box center [321, 78] width 71 height 21
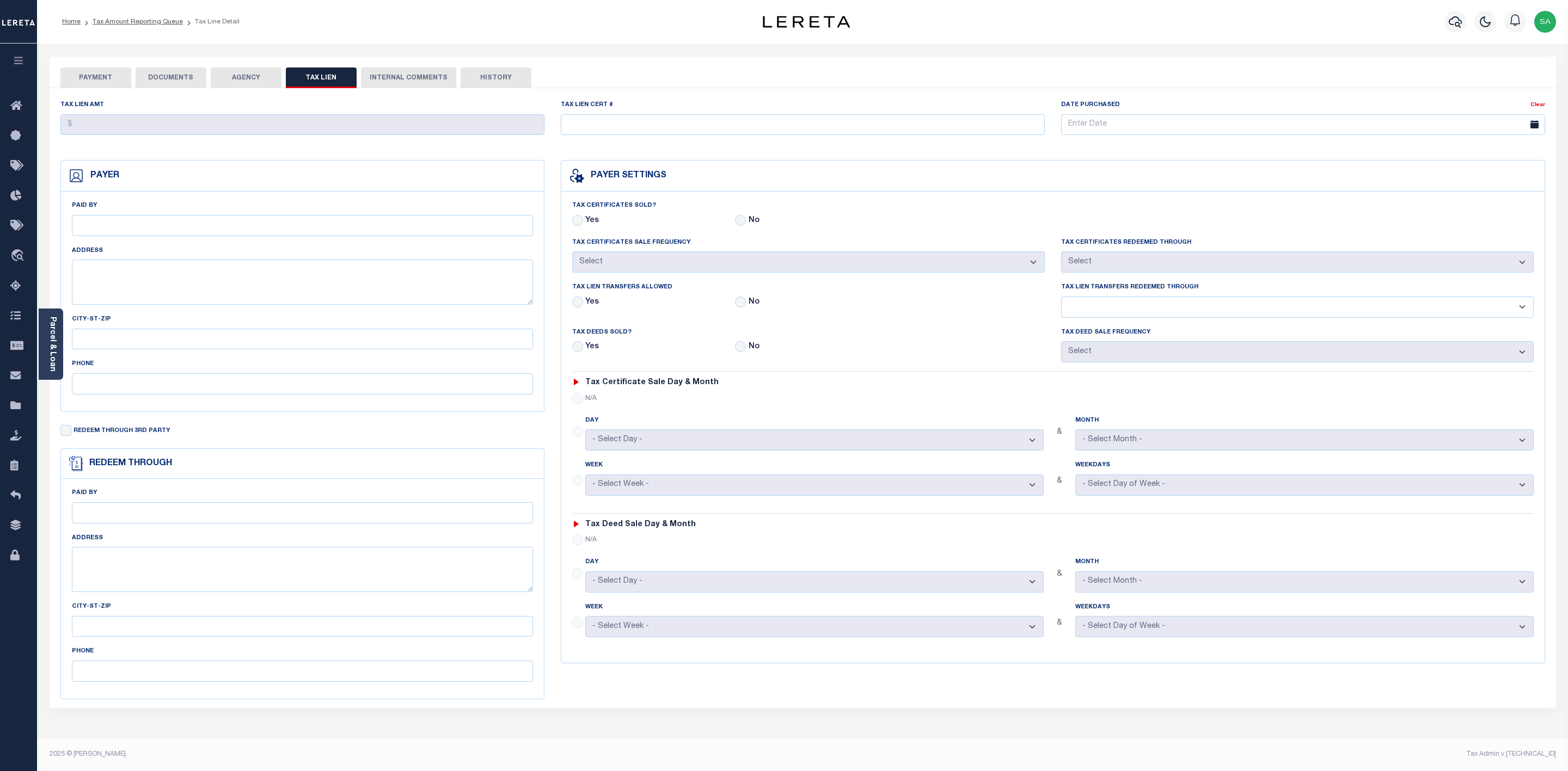
checkbox input "false"
radio input "true"
click at [415, 82] on button "INTERNAL COMMENTS" at bounding box center [408, 78] width 96 height 21
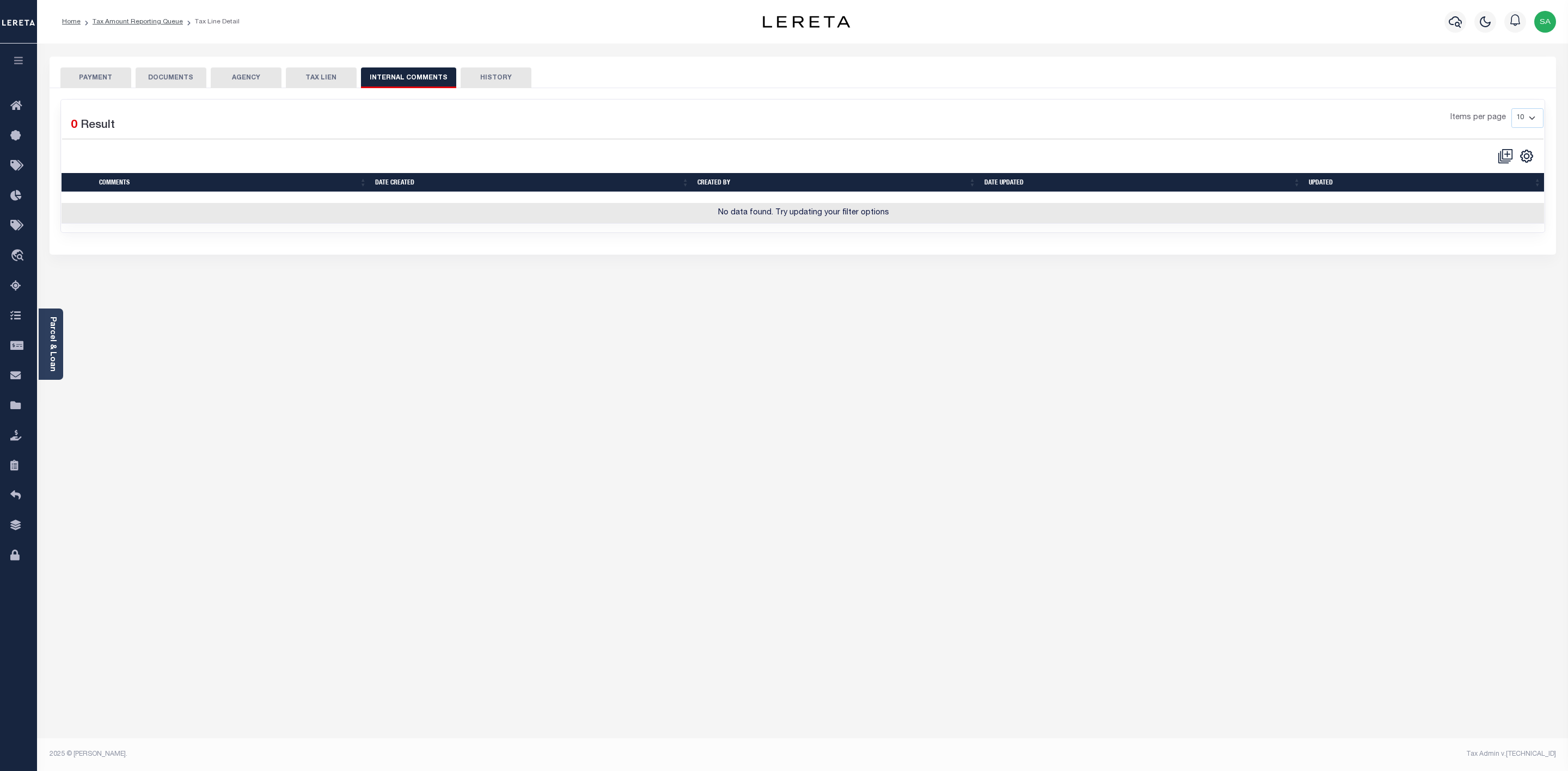
click at [502, 82] on button "HISTORY" at bounding box center [496, 78] width 71 height 21
select select "50"
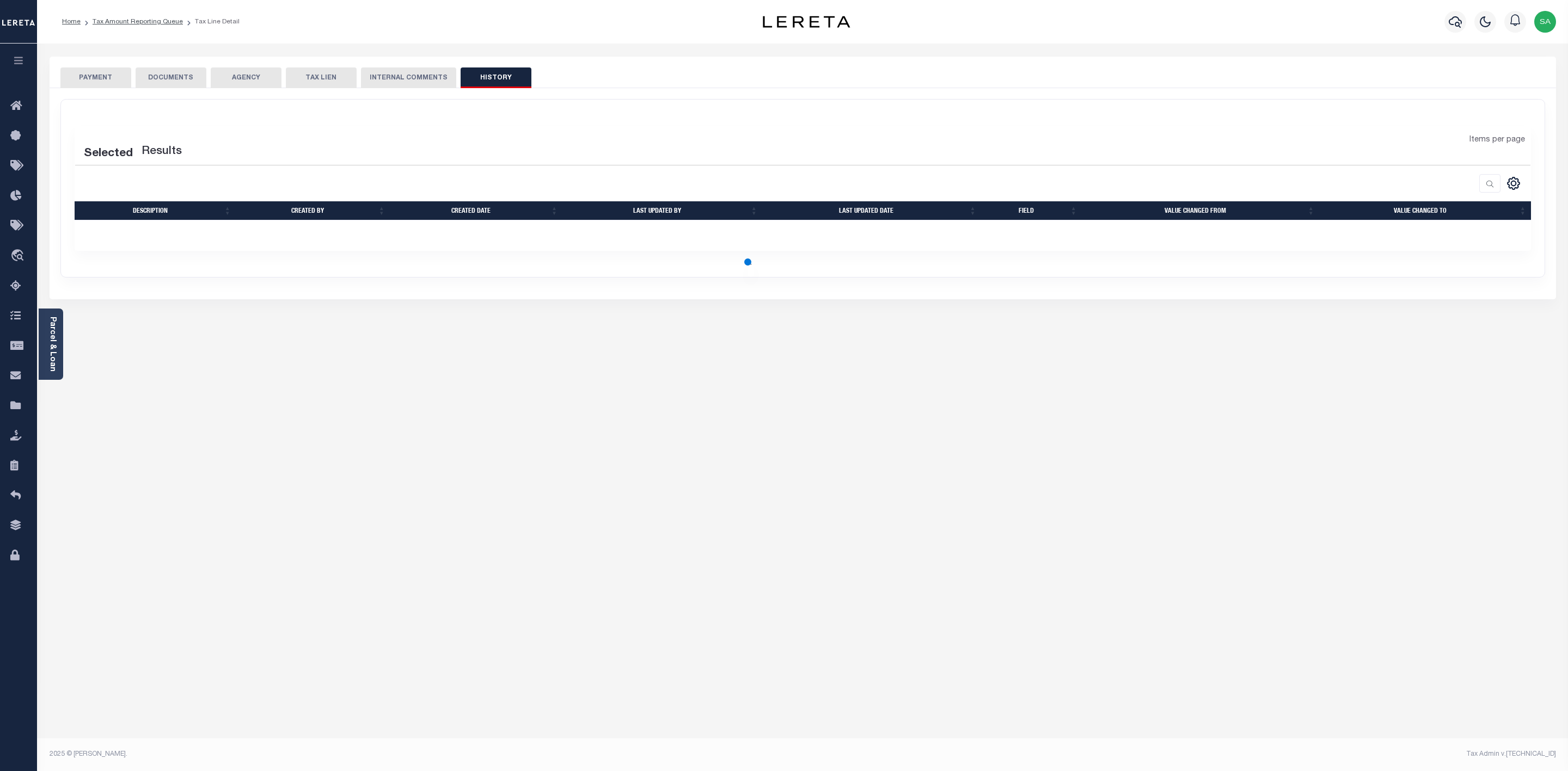
select select "50"
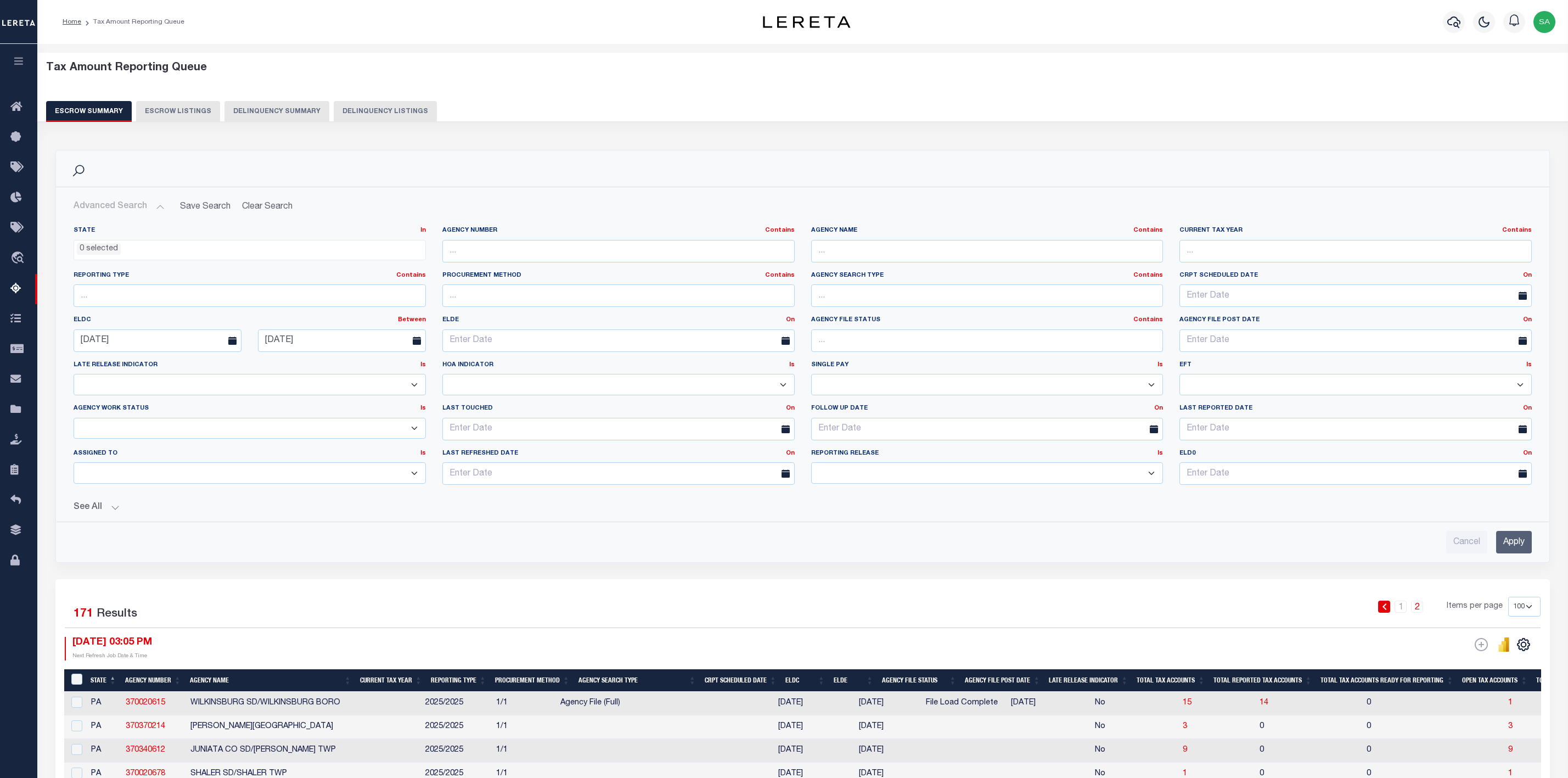
select select
select select "100"
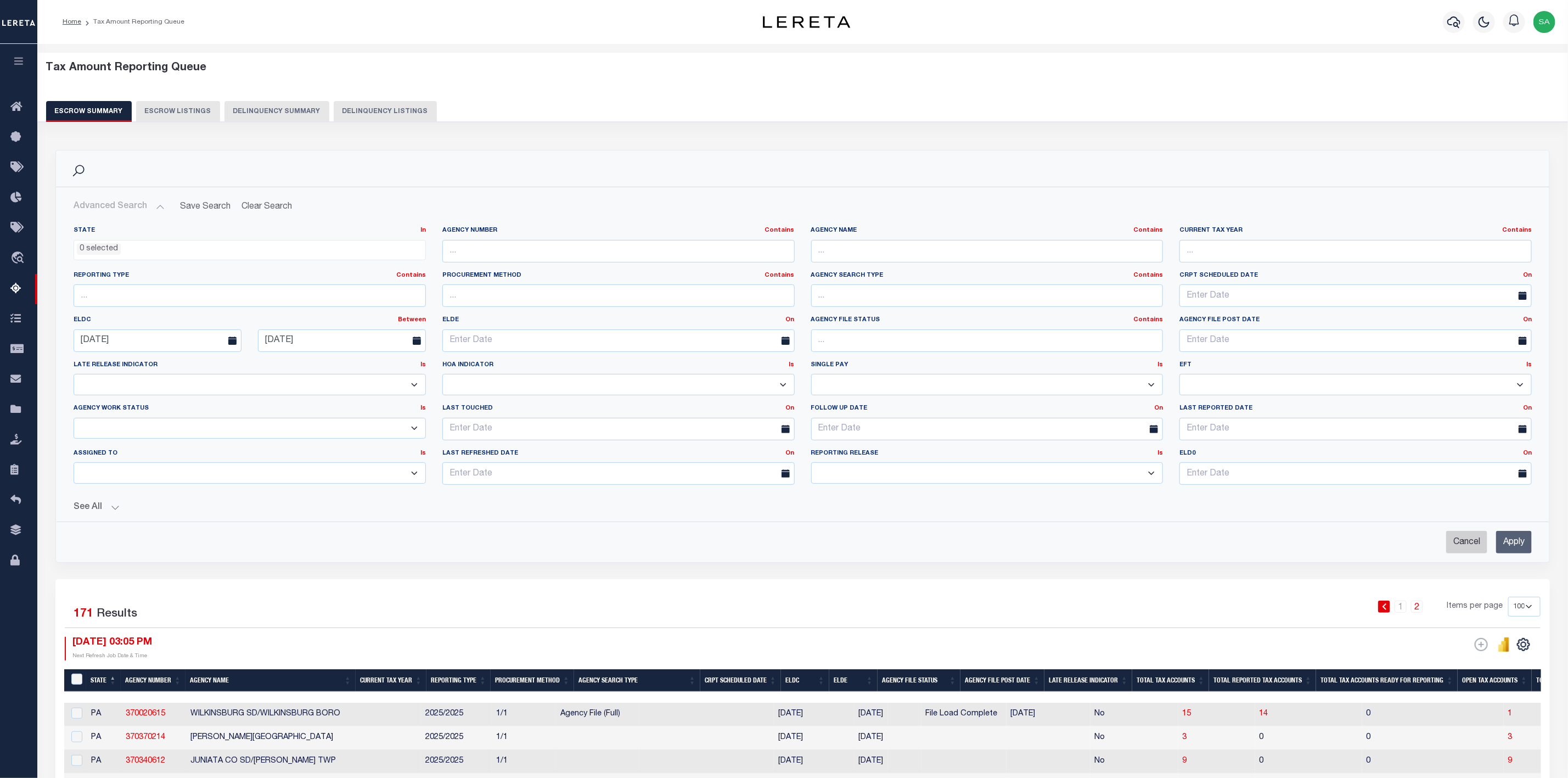
click at [1469, 550] on input "Cancel" at bounding box center [1467, 542] width 41 height 23
checkbox input "true"
select select
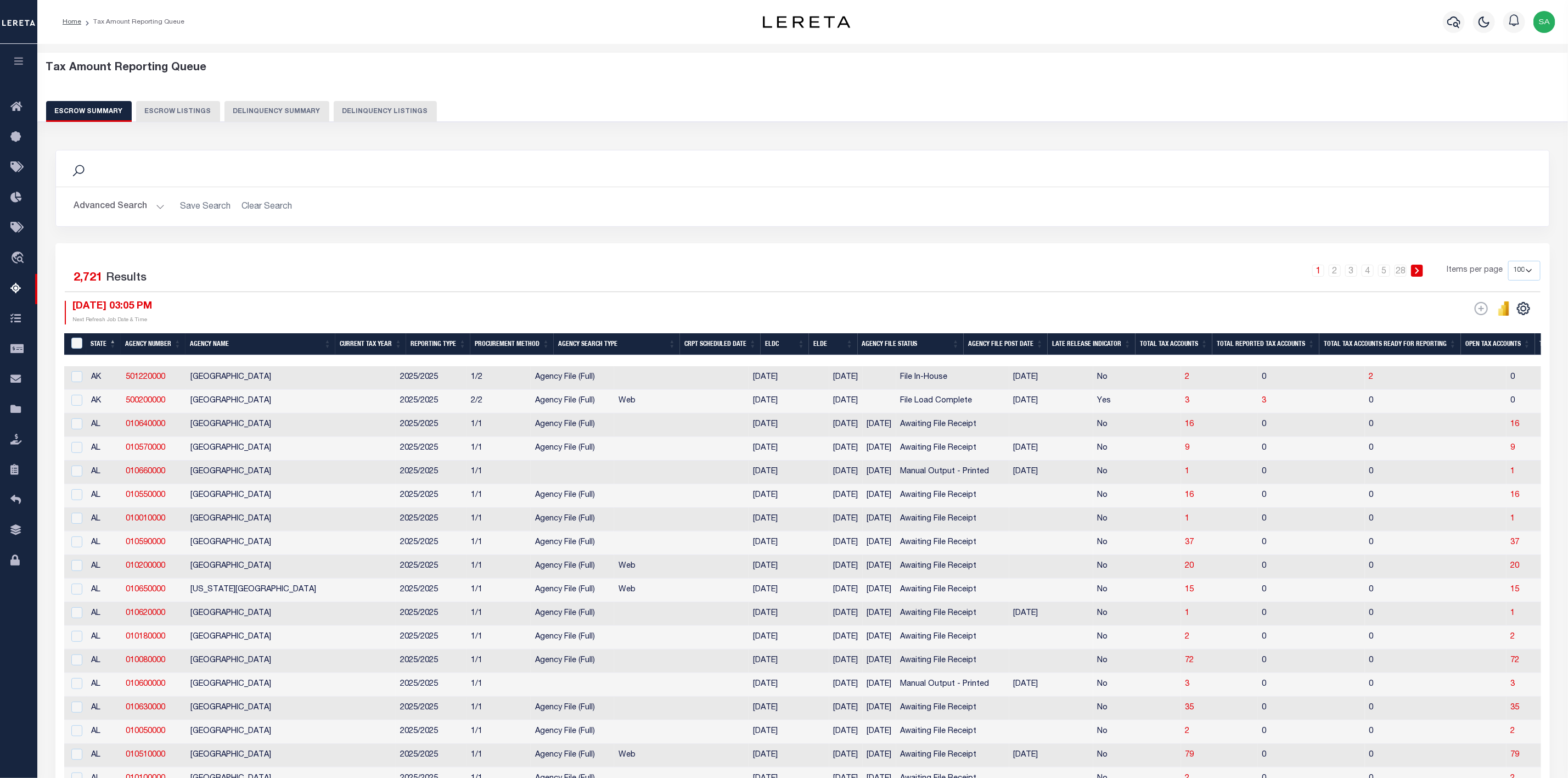
click at [142, 206] on button "Advanced Search" at bounding box center [119, 206] width 91 height 21
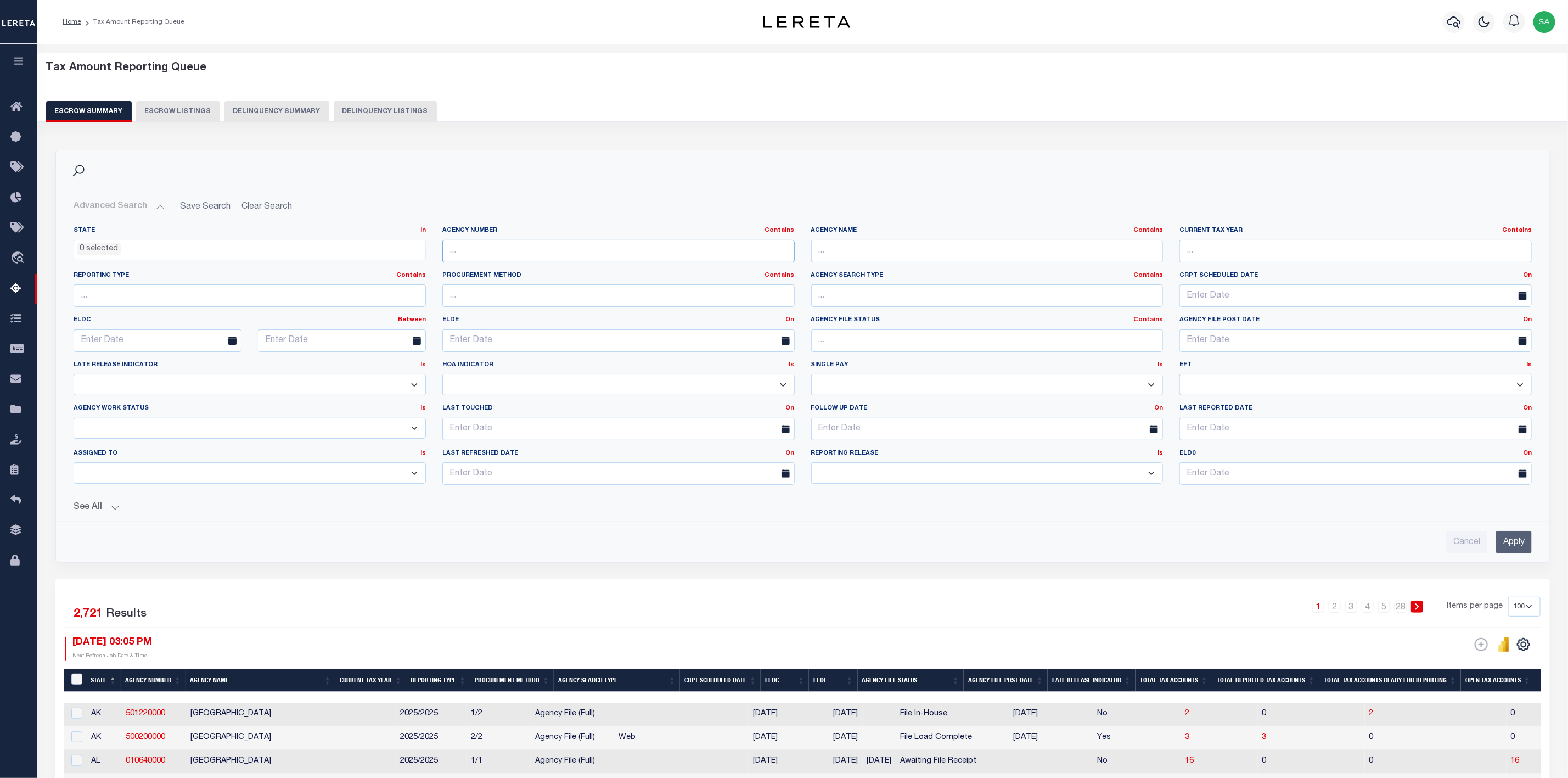
click at [564, 252] on input "text" at bounding box center [619, 251] width 352 height 23
click at [512, 247] on input "text" at bounding box center [619, 251] width 352 height 23
paste input "410010101"
type input "410010101"
click at [1525, 546] on input "Apply" at bounding box center [1514, 542] width 36 height 23
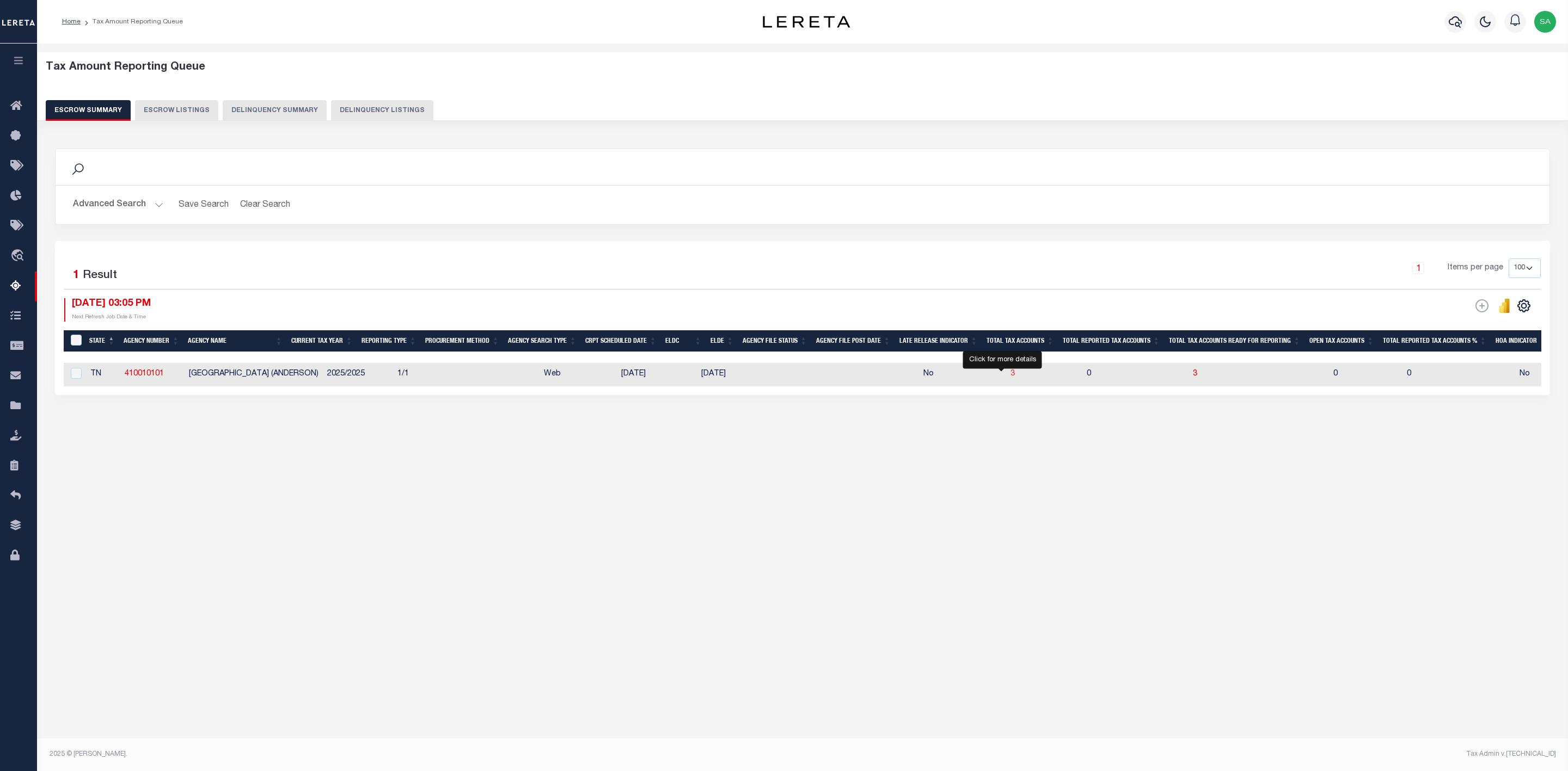
click at [1010, 376] on span "3" at bounding box center [1012, 374] width 4 height 8
select select "100"
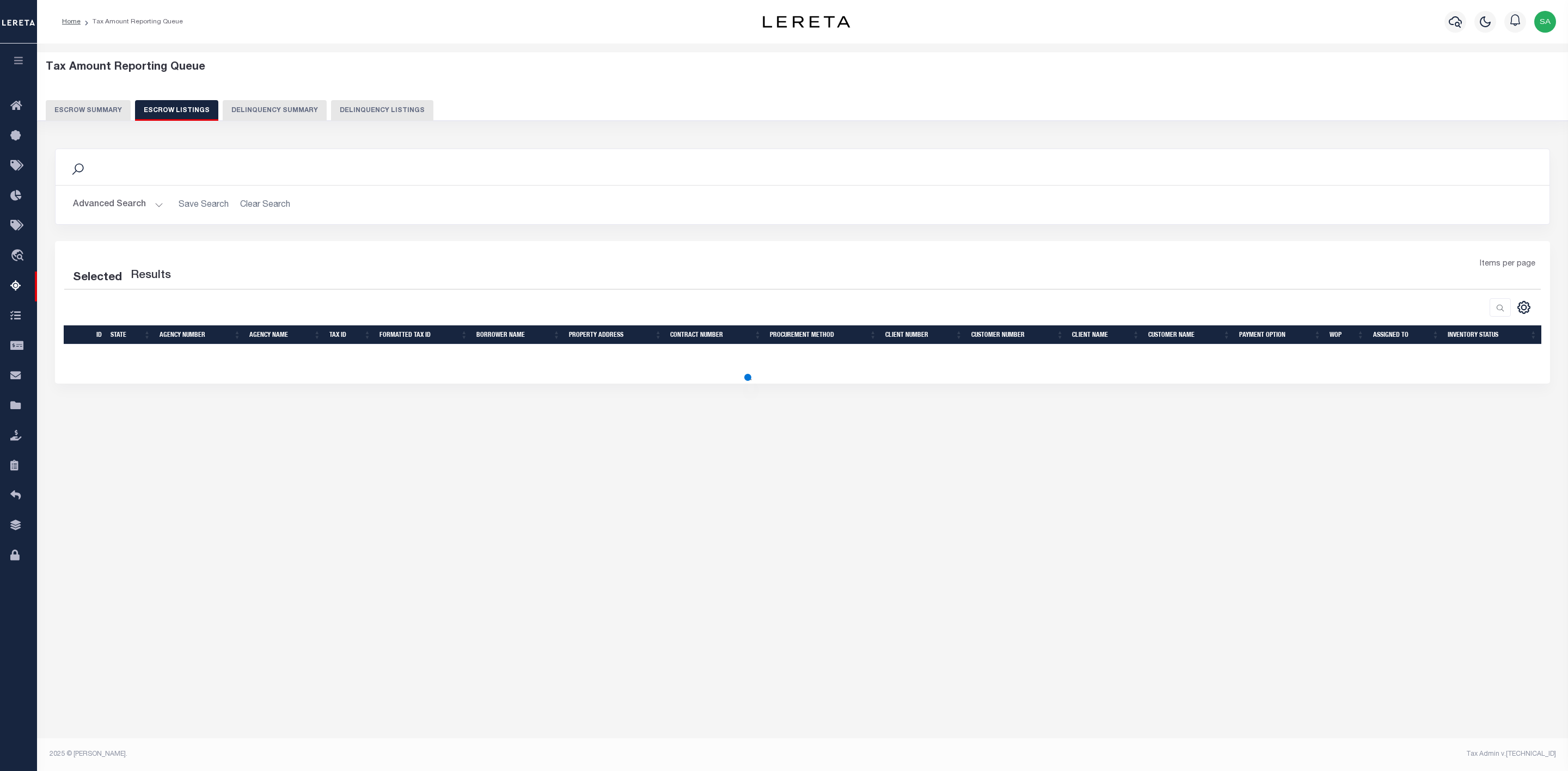
select select "100"
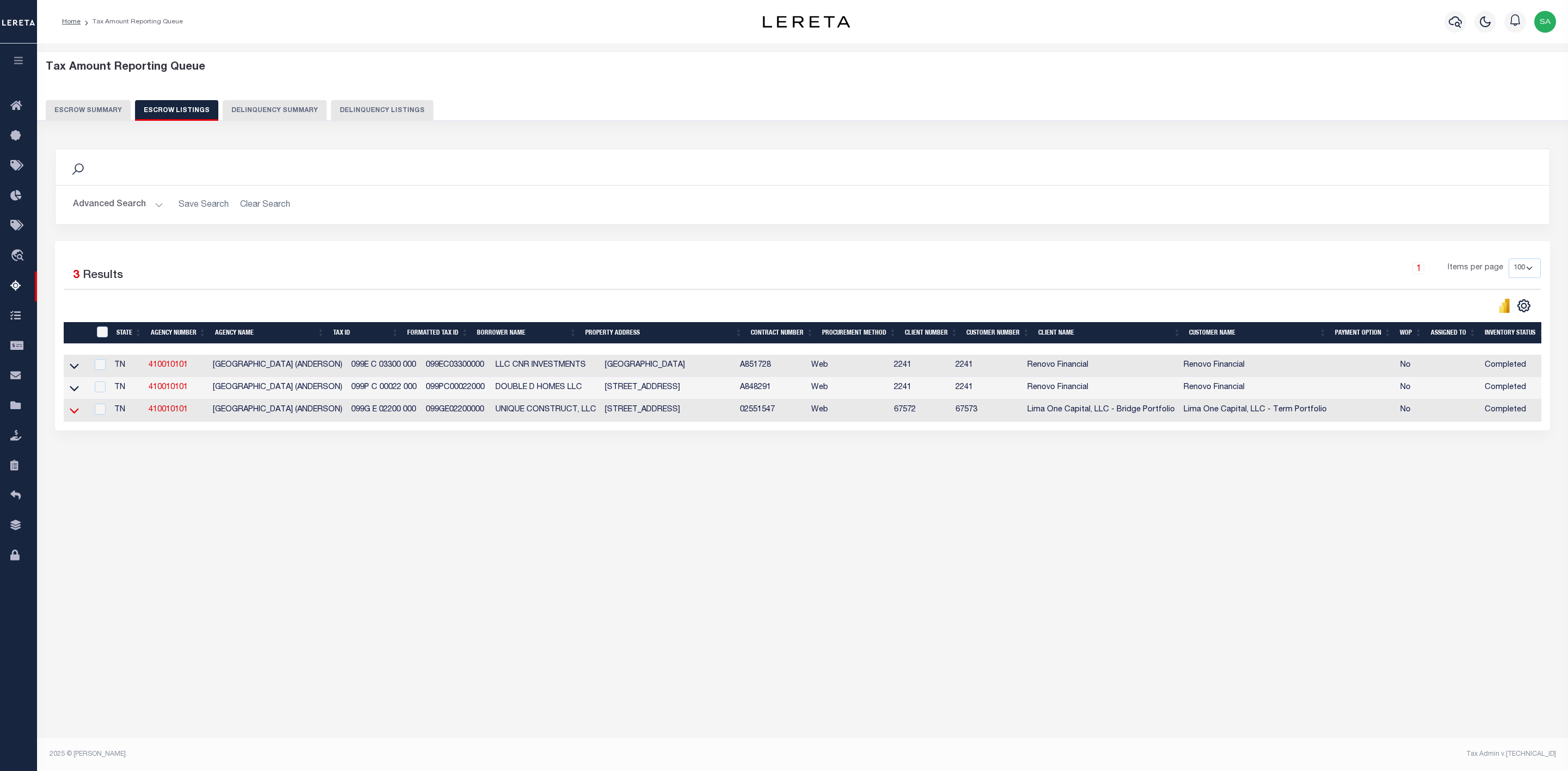
click at [75, 416] on icon at bounding box center [74, 410] width 9 height 12
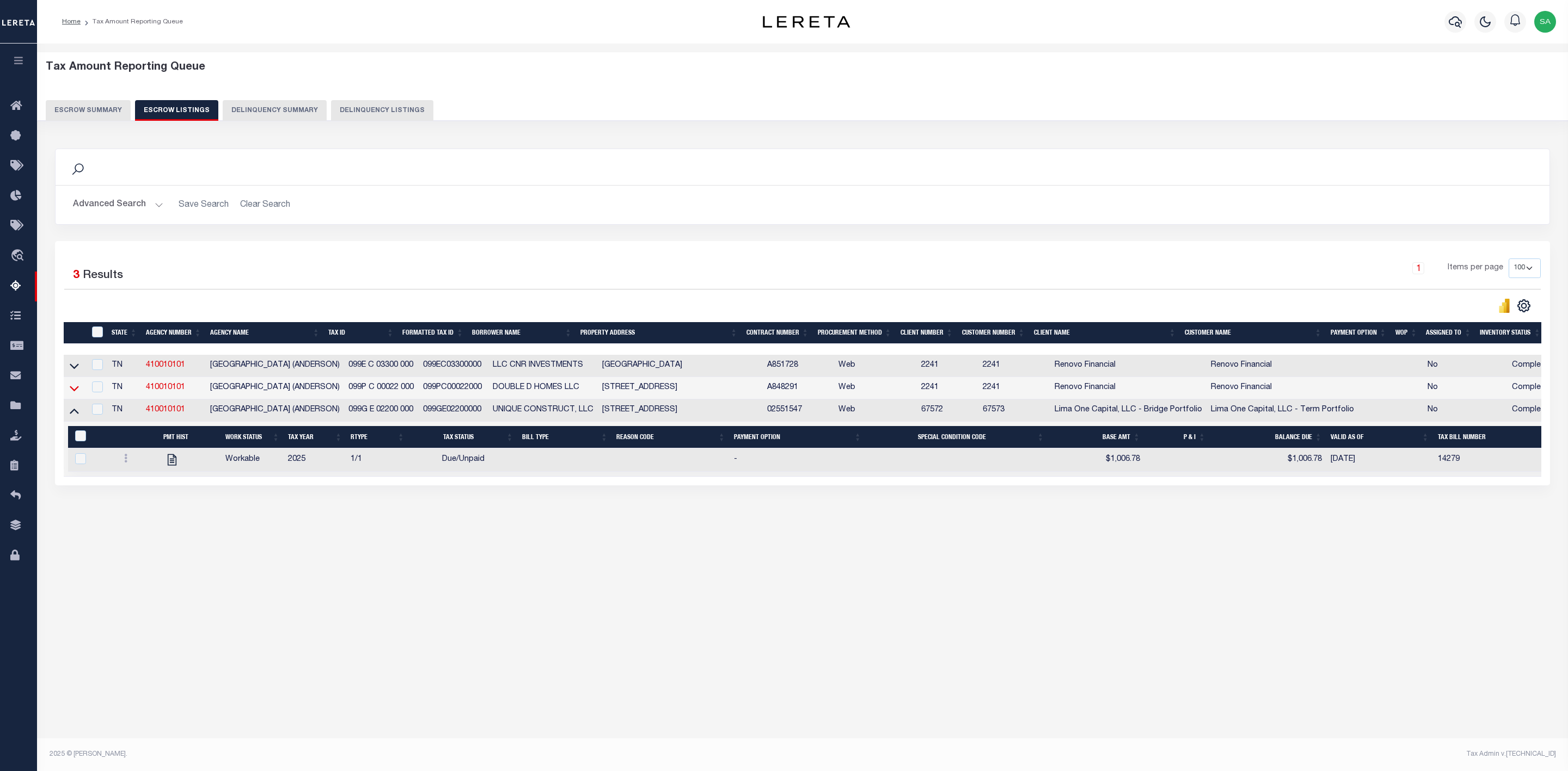
click at [75, 394] on icon at bounding box center [74, 388] width 9 height 12
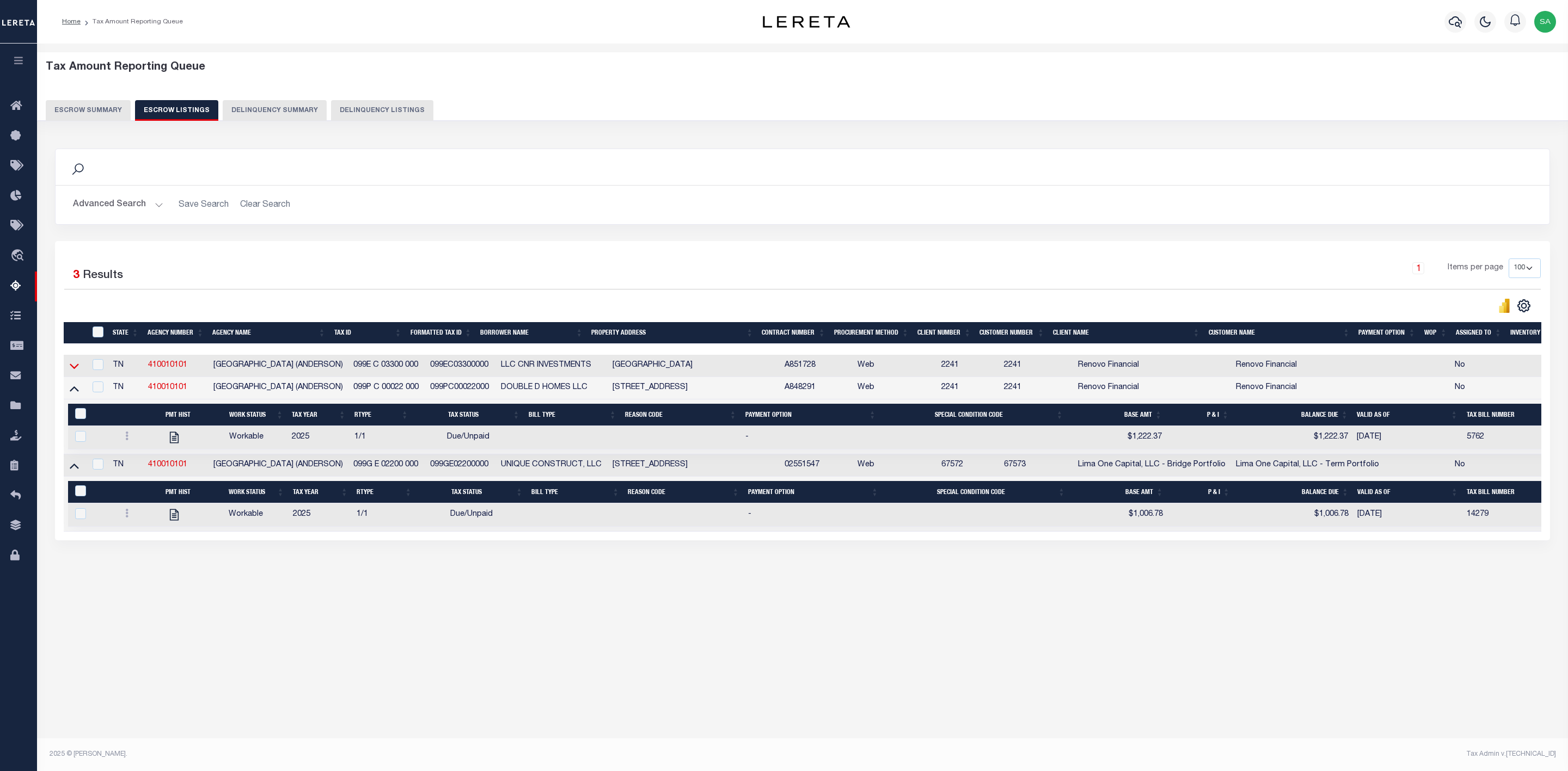
click at [72, 372] on icon at bounding box center [74, 366] width 9 height 12
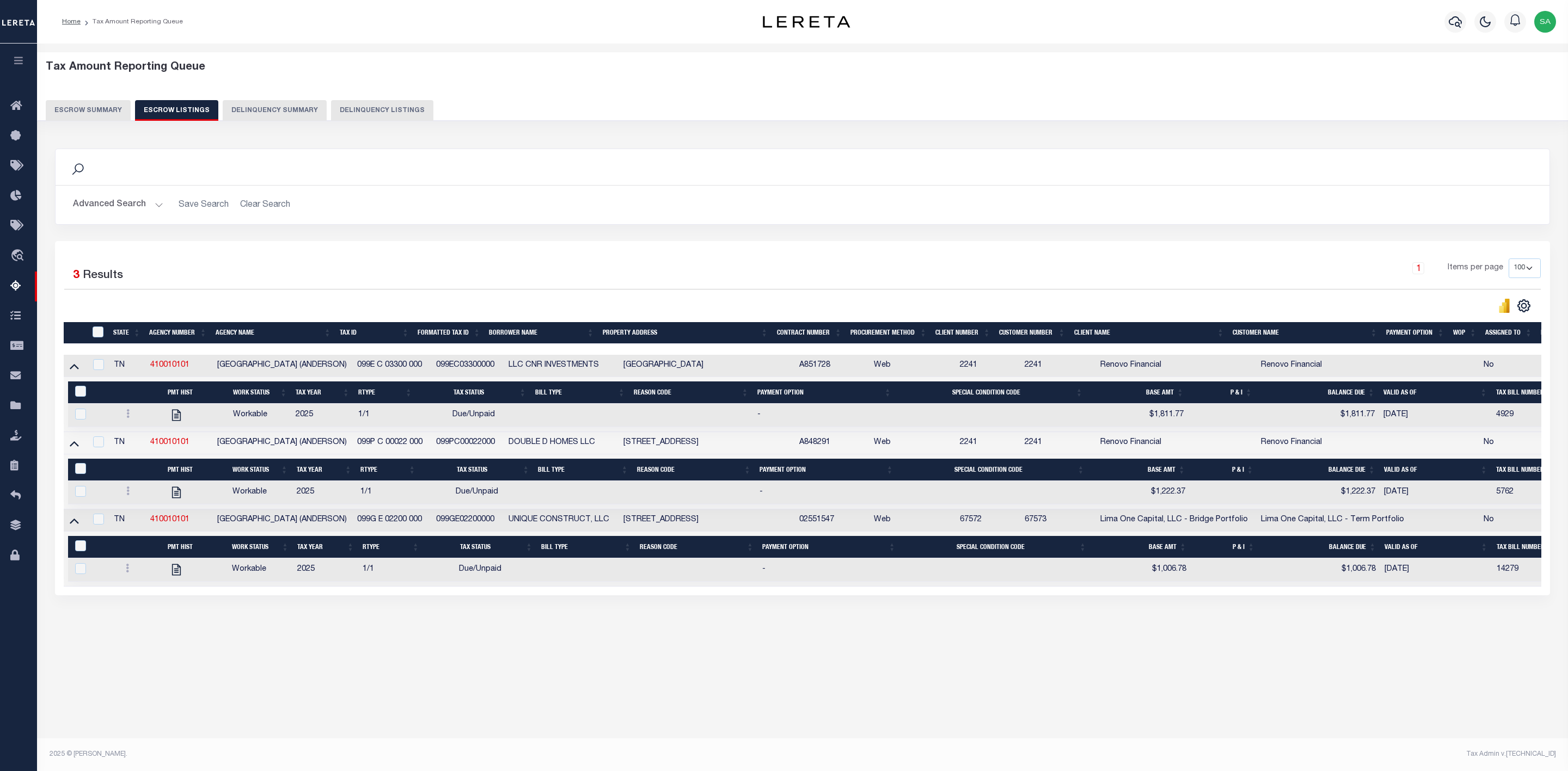
drag, startPoint x: 181, startPoint y: 497, endPoint x: 214, endPoint y: 504, distance: 33.7
click at [214, 504] on td at bounding box center [195, 493] width 65 height 23
checkbox input "true"
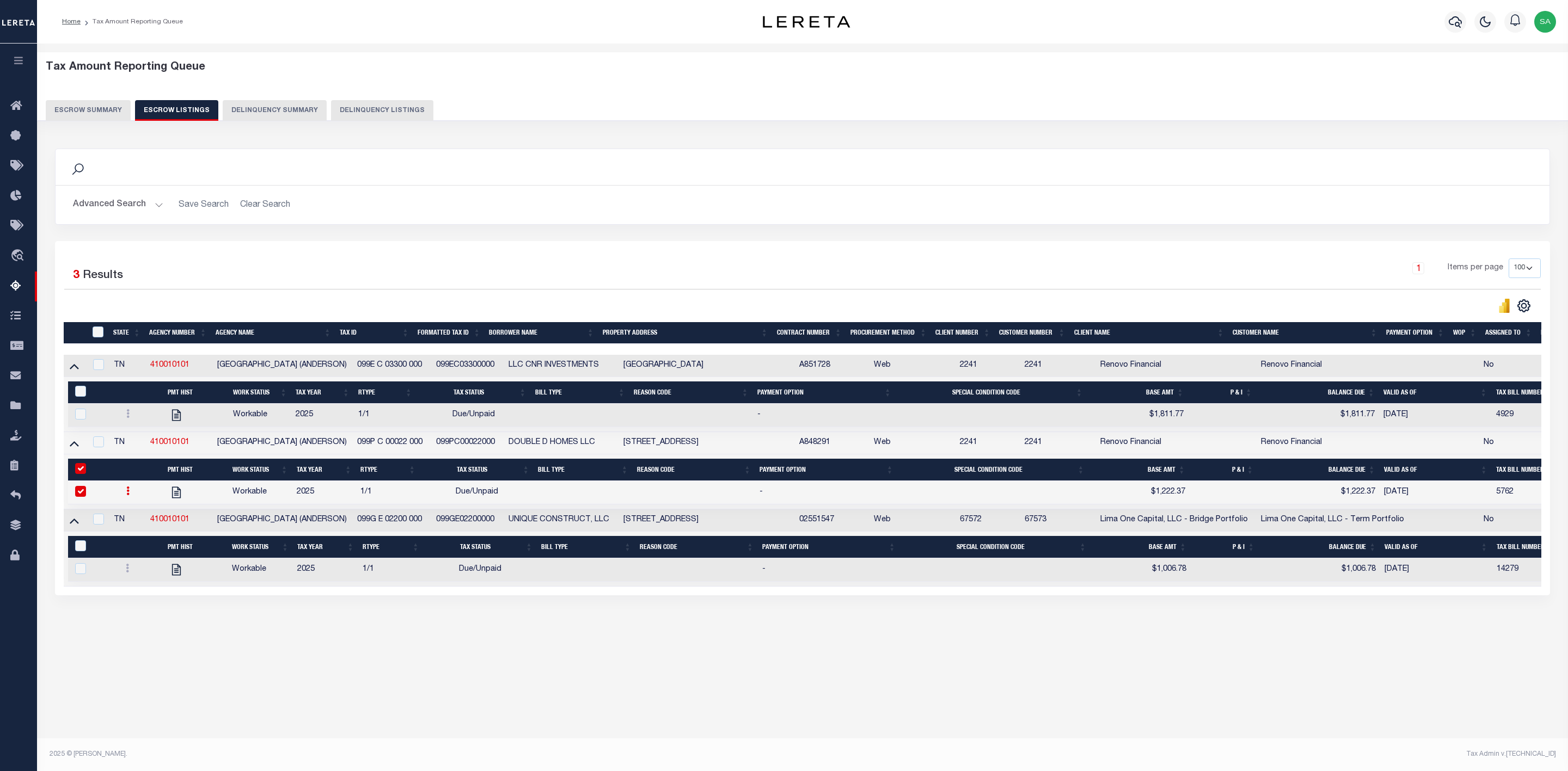
click at [79, 474] on input "&nbsp;" at bounding box center [80, 469] width 11 height 11
checkbox input "false"
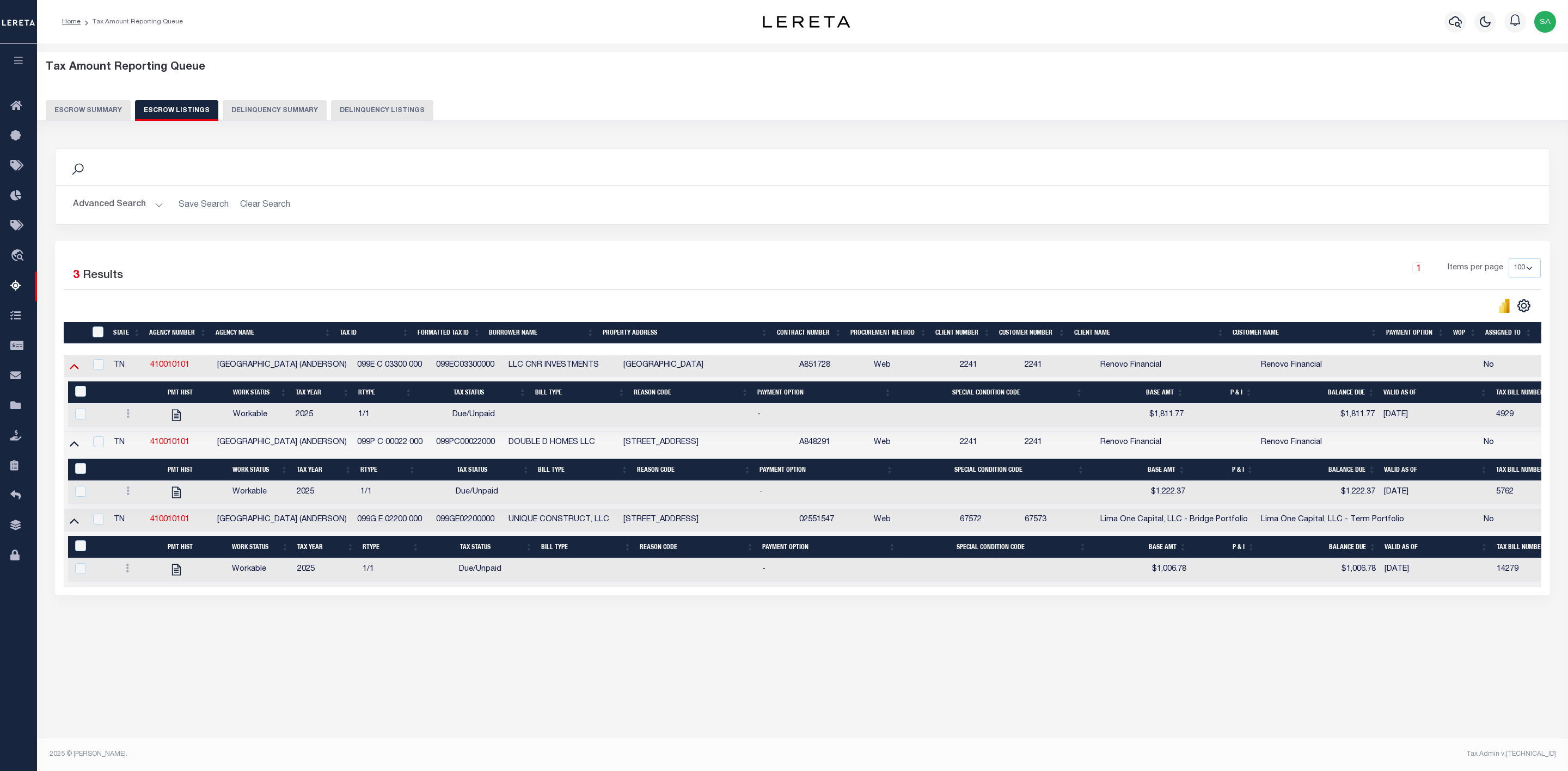
click at [71, 368] on icon at bounding box center [74, 366] width 9 height 12
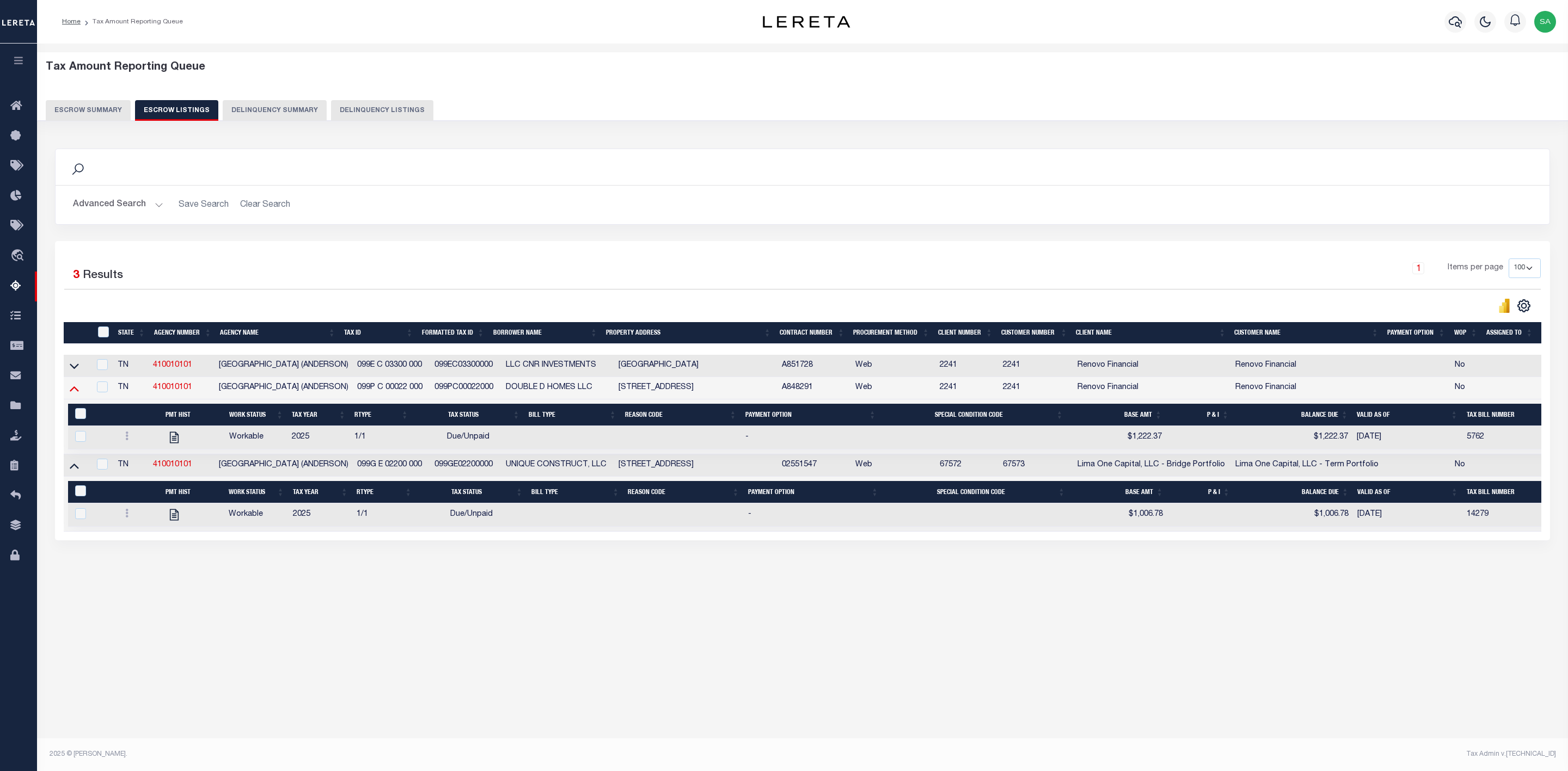
click at [72, 394] on icon at bounding box center [74, 388] width 9 height 12
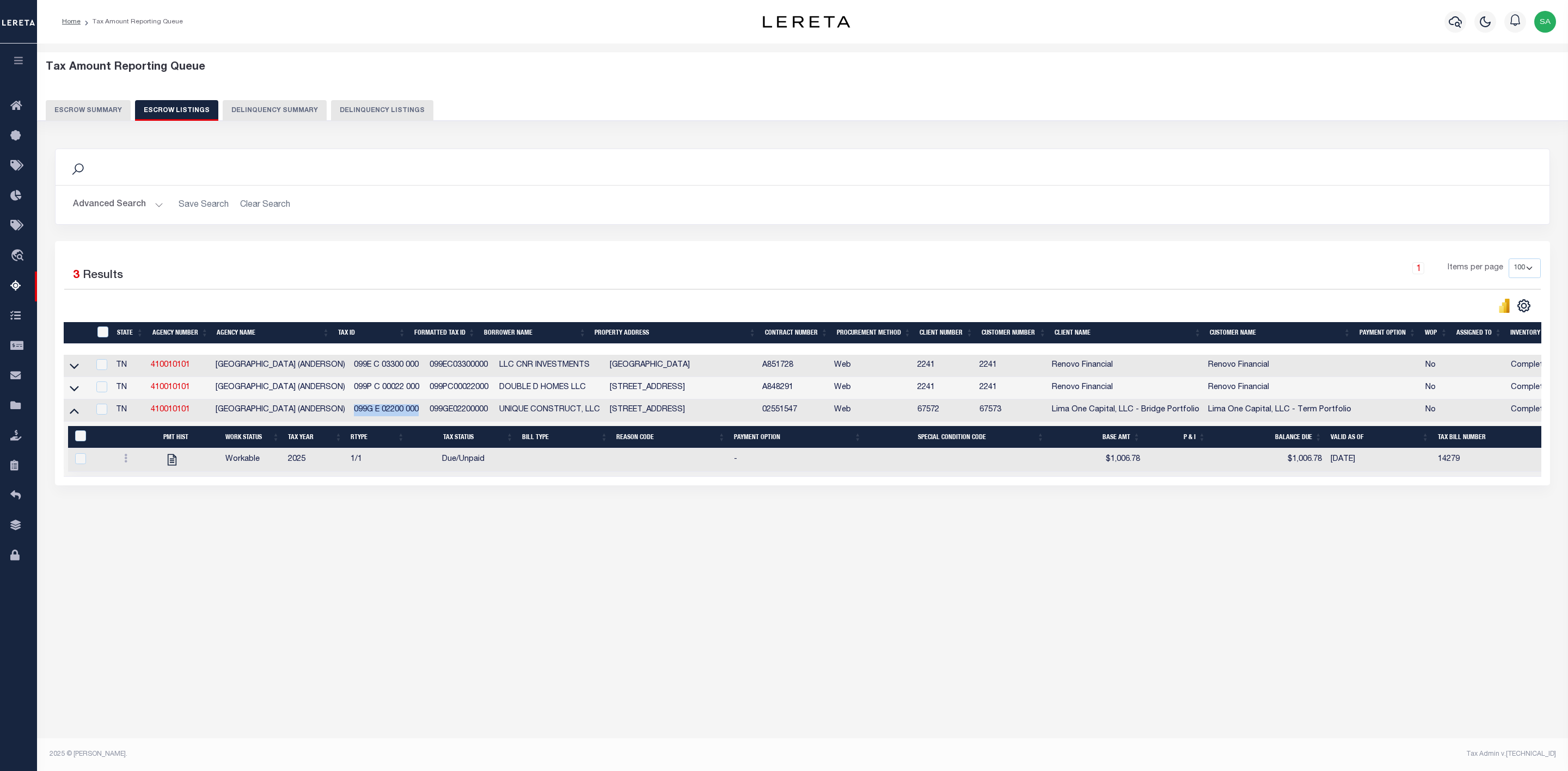
drag, startPoint x: 404, startPoint y: 415, endPoint x: 338, endPoint y: 413, distance: 66.0
click at [349, 413] on td "099G E 02200 000" at bounding box center [387, 411] width 75 height 23
checkbox input "false"
checkbox input "true"
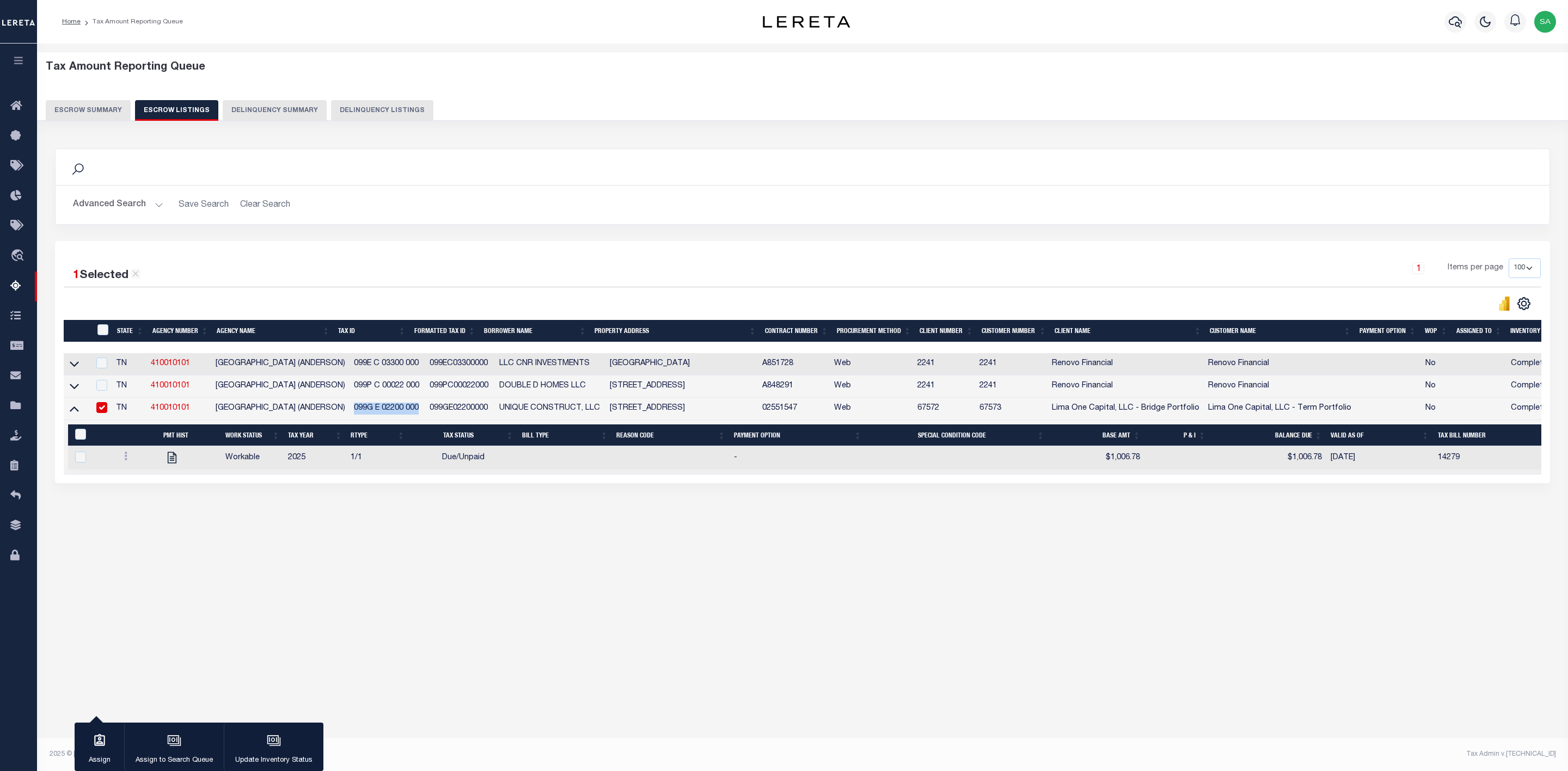
copy td "099G E 02200 000"
click at [154, 208] on button "Advanced Search" at bounding box center [118, 204] width 90 height 21
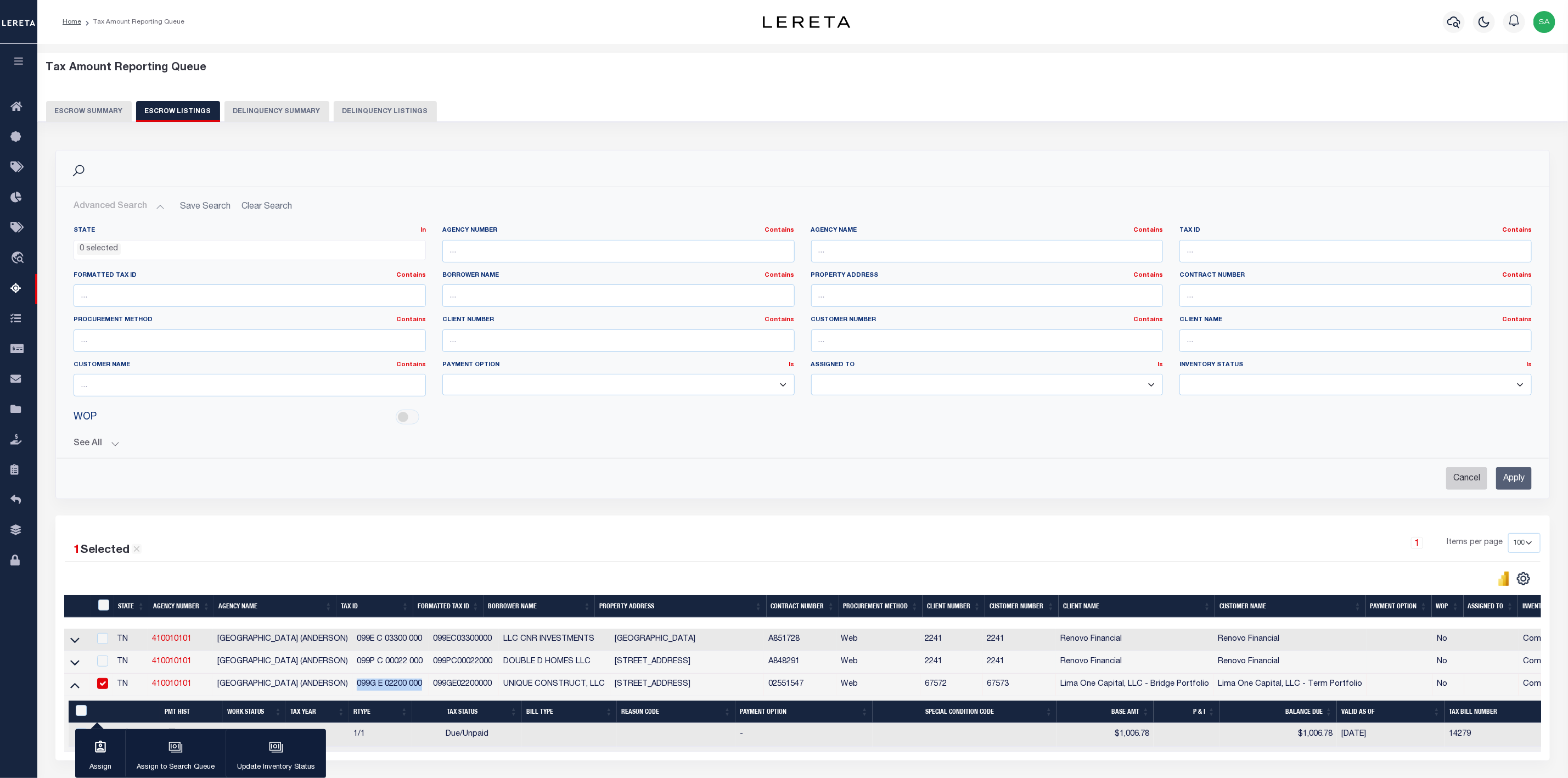
click at [1464, 484] on input "Cancel" at bounding box center [1467, 478] width 41 height 23
checkbox input "true"
select select
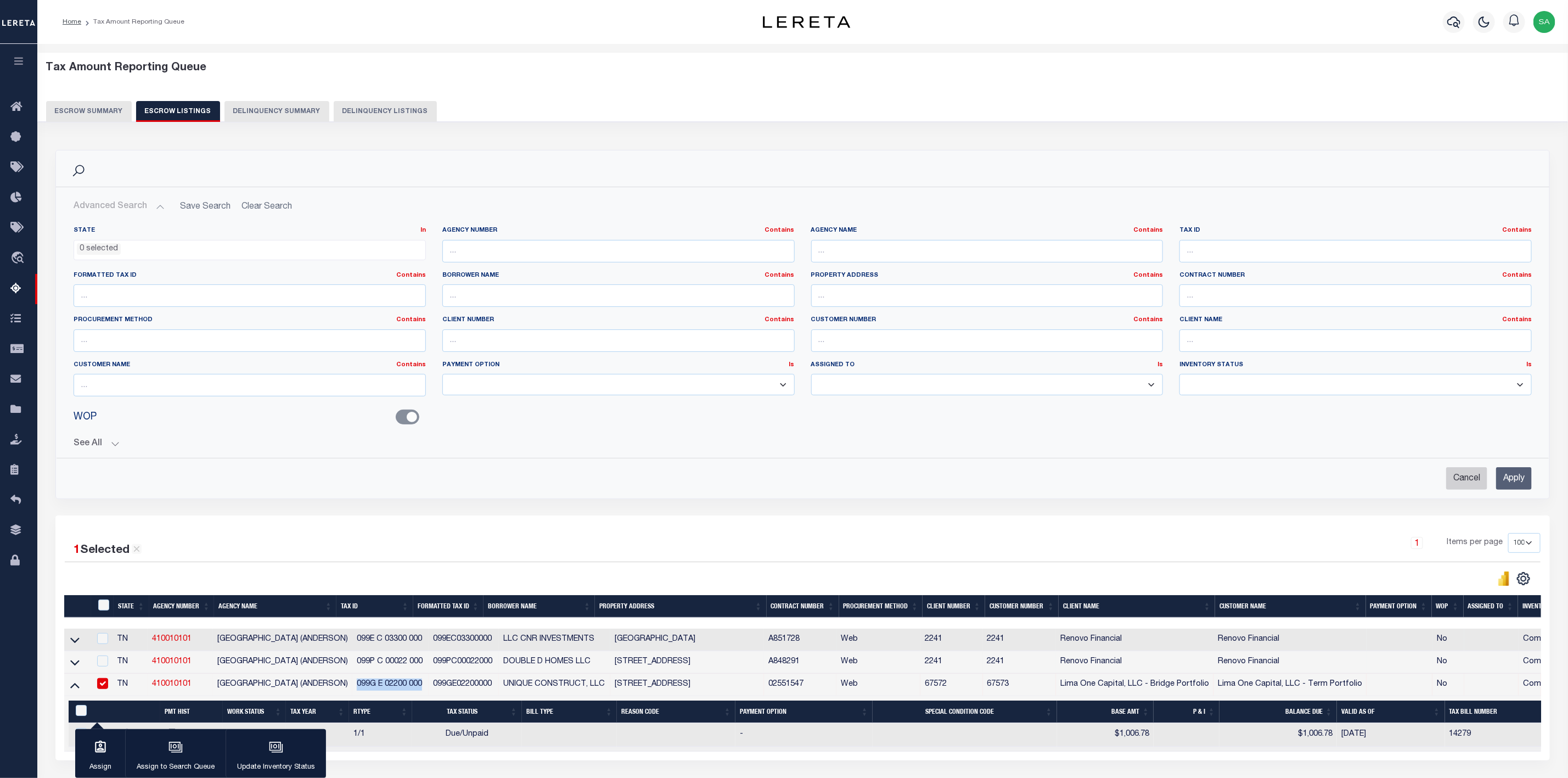
checkbox input "false"
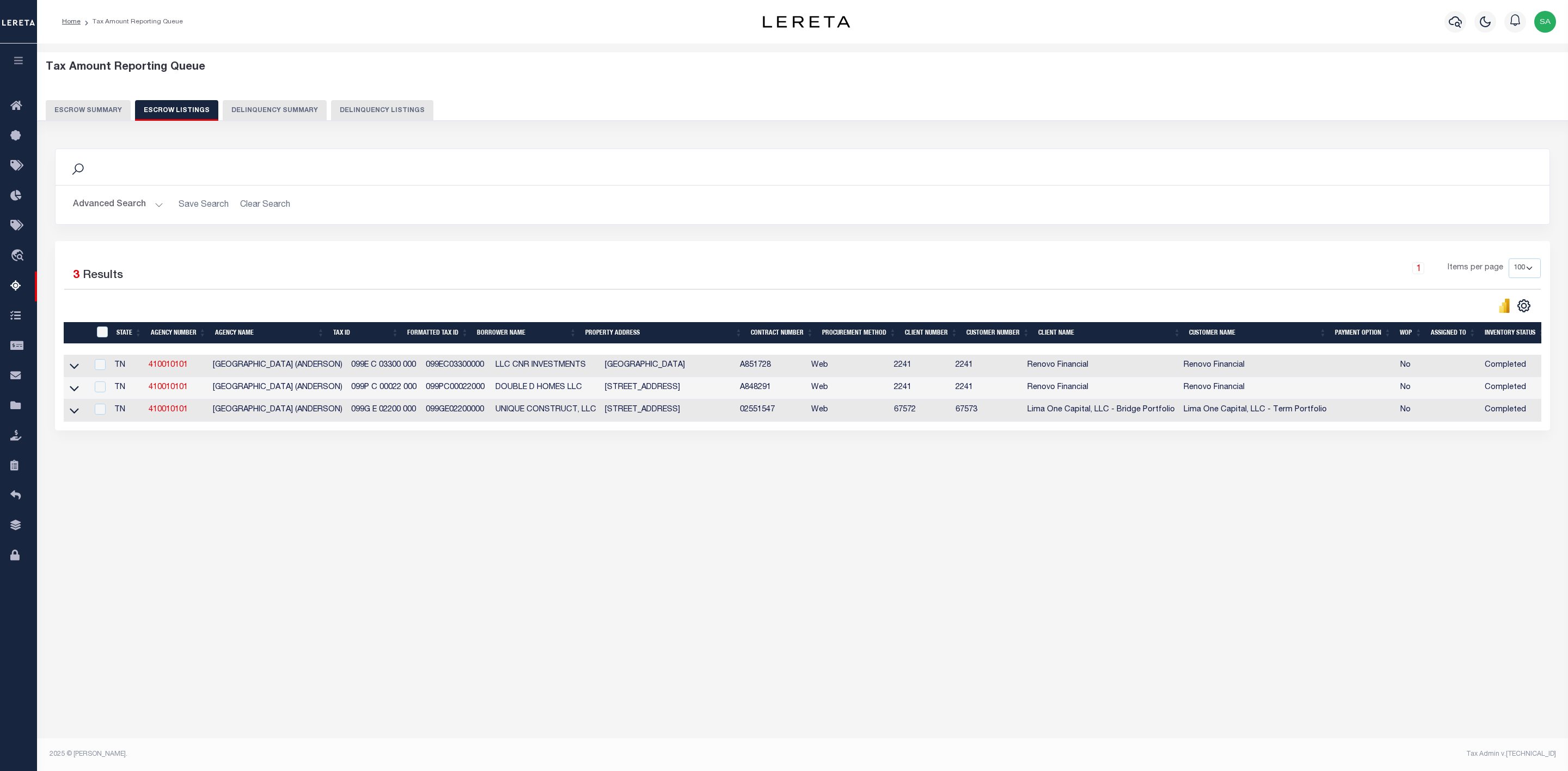
click at [147, 209] on button "Advanced Search" at bounding box center [118, 204] width 90 height 21
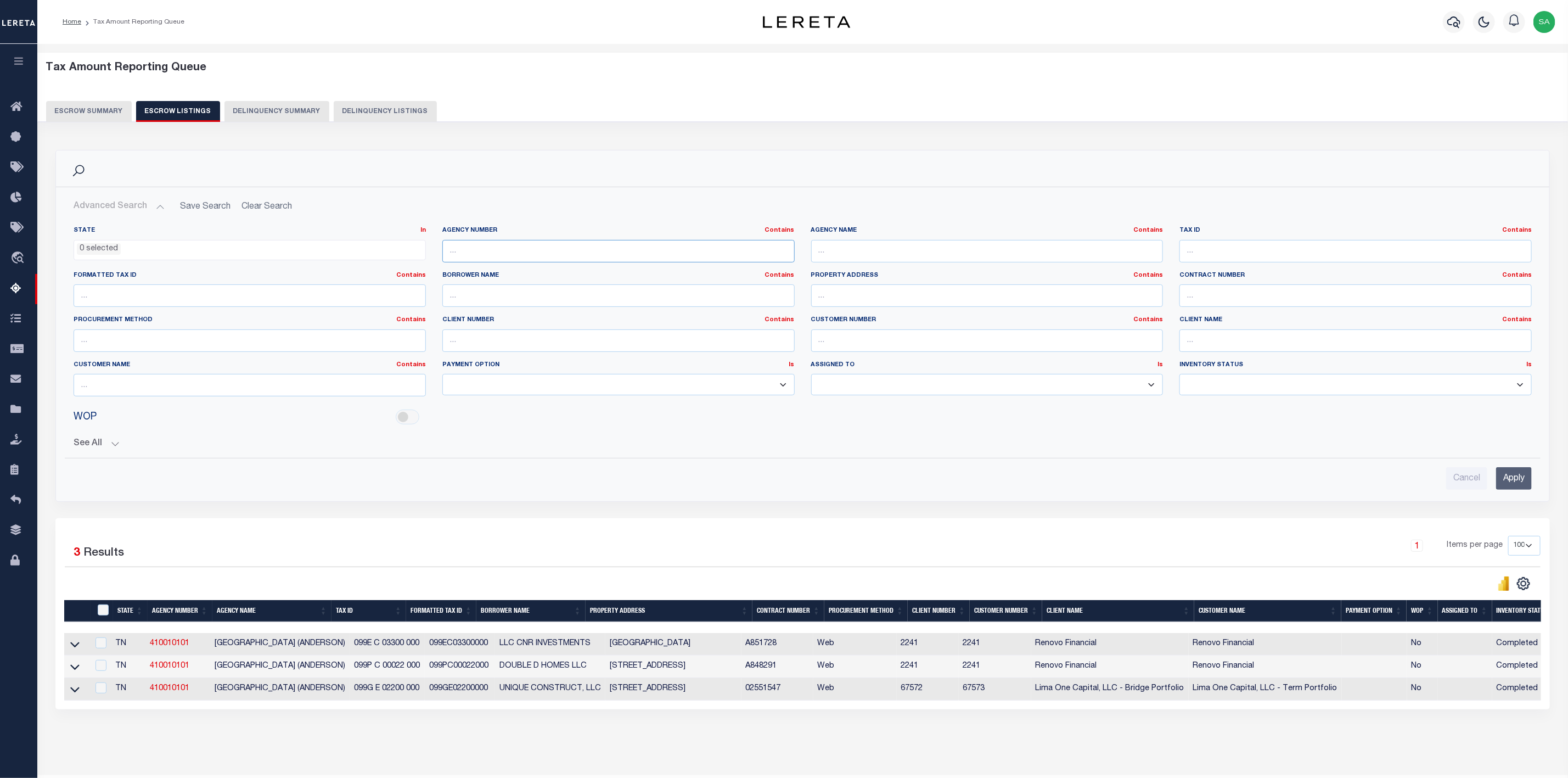
click at [629, 251] on input "text" at bounding box center [619, 251] width 352 height 23
paste input "470200000"
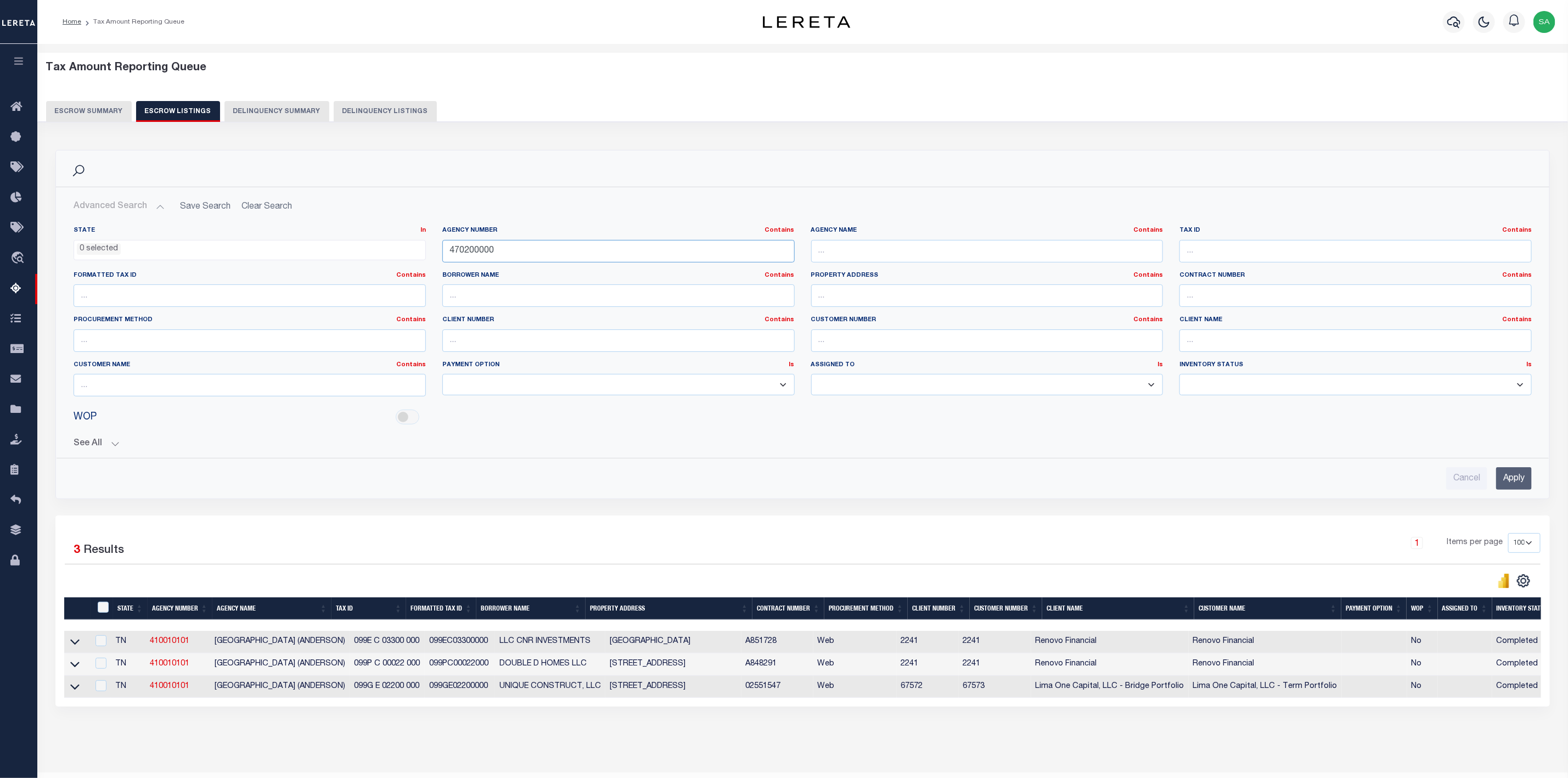
type input "470200000"
click at [1518, 475] on input "Apply" at bounding box center [1514, 478] width 36 height 23
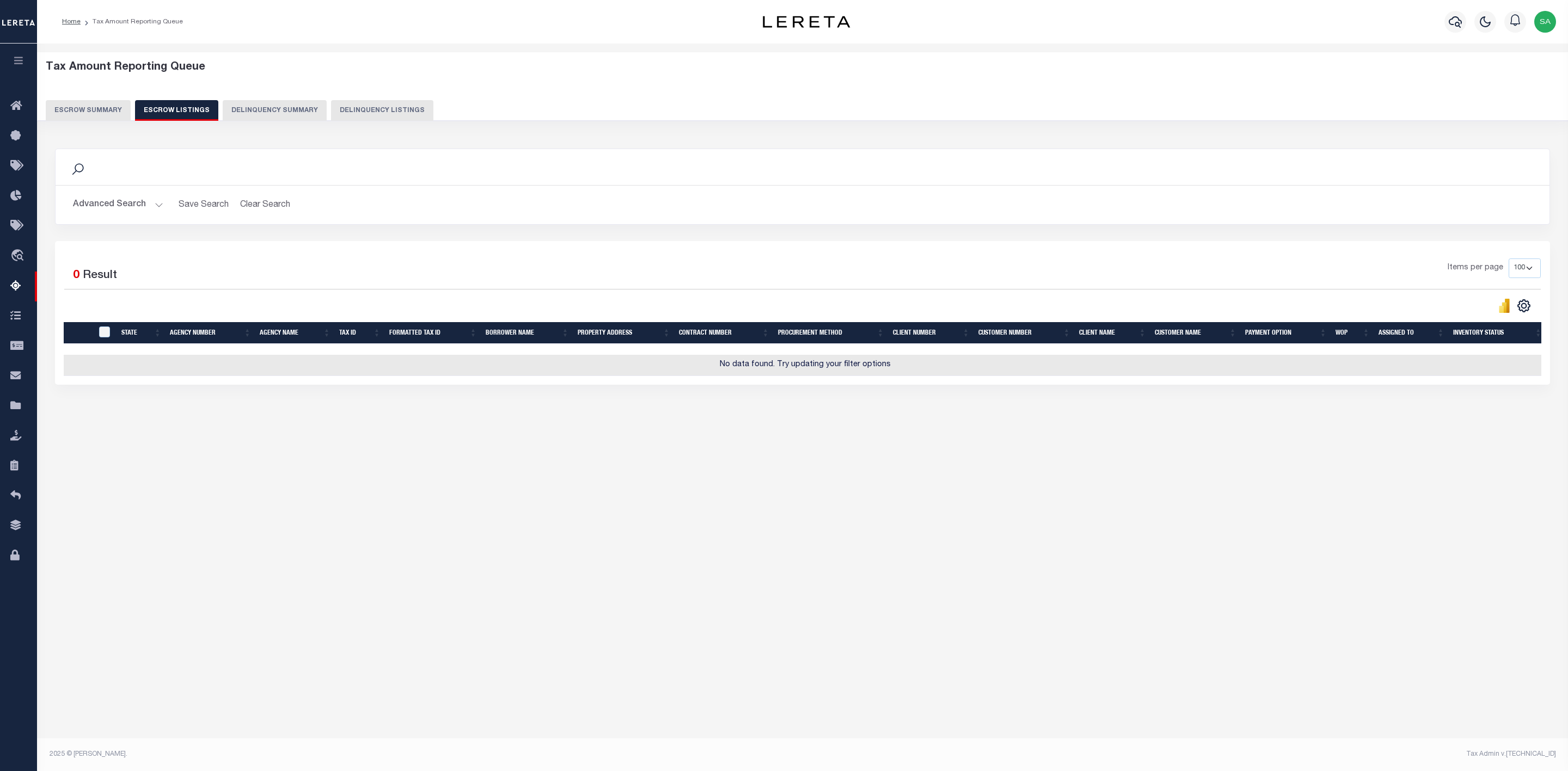
click at [91, 116] on button "Escrow Summary" at bounding box center [88, 111] width 85 height 21
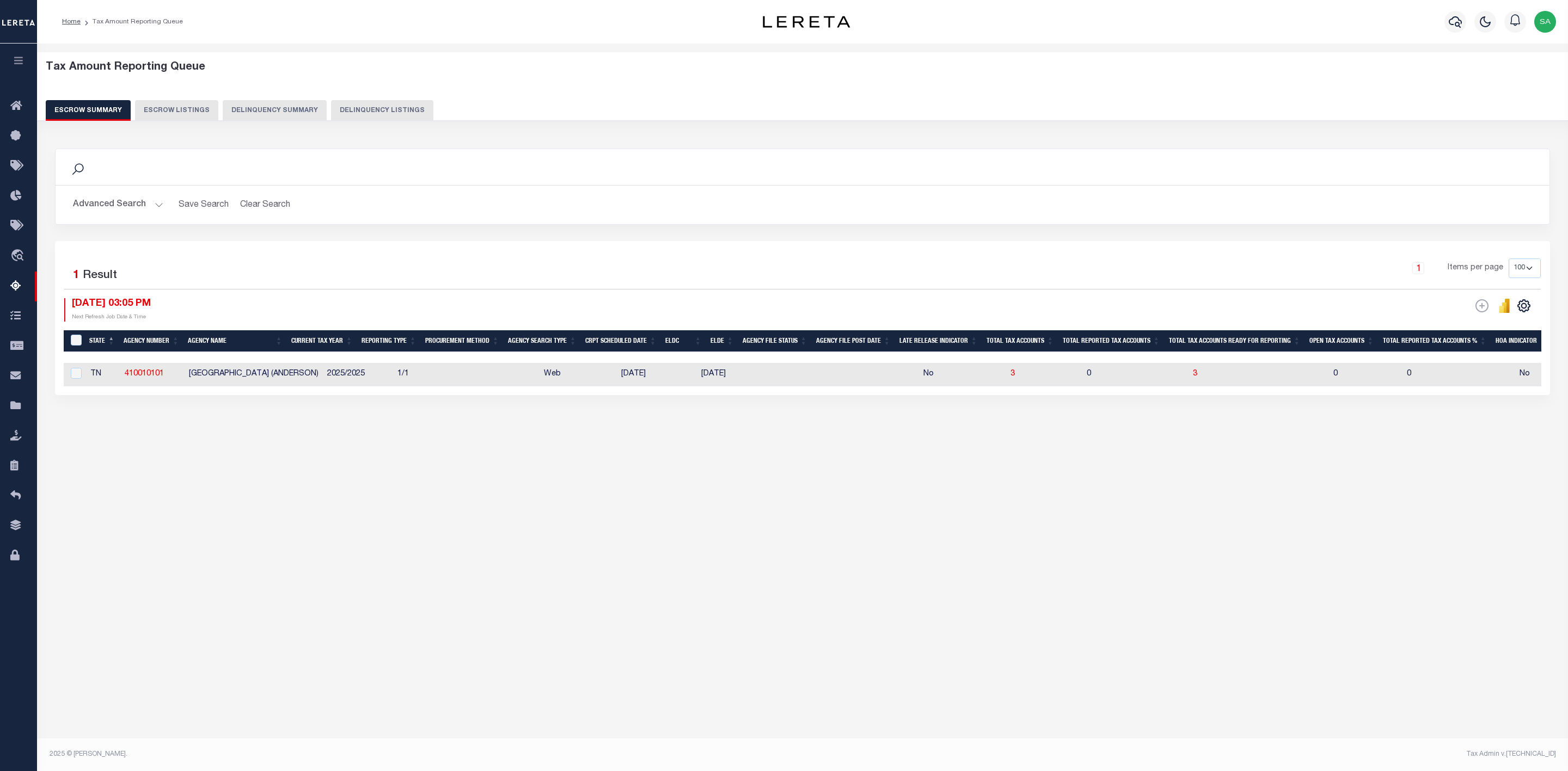
click at [149, 211] on button "Advanced Search" at bounding box center [118, 204] width 90 height 21
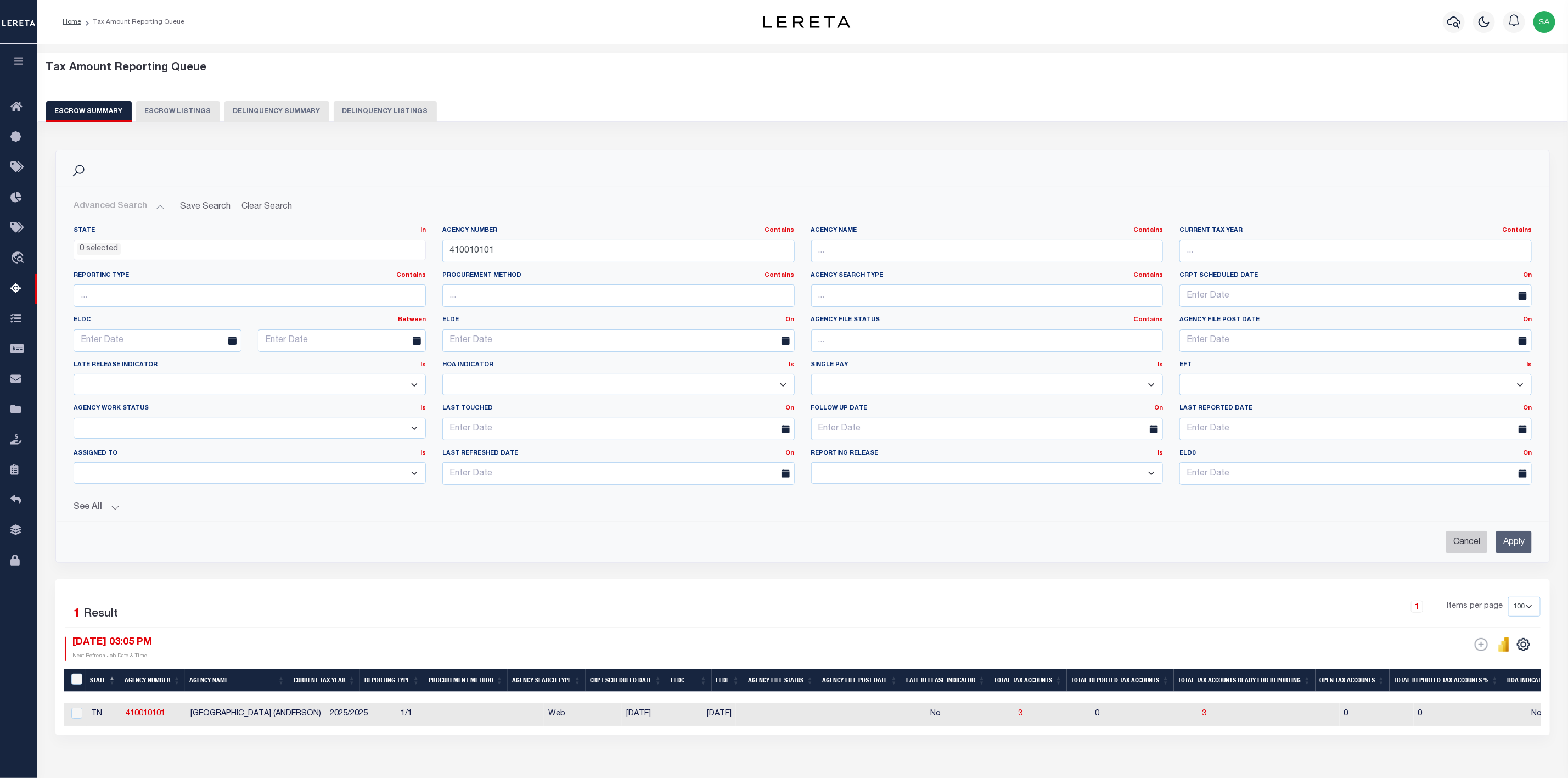
click at [1459, 549] on input "Cancel" at bounding box center [1467, 542] width 41 height 23
checkbox input "true"
select select
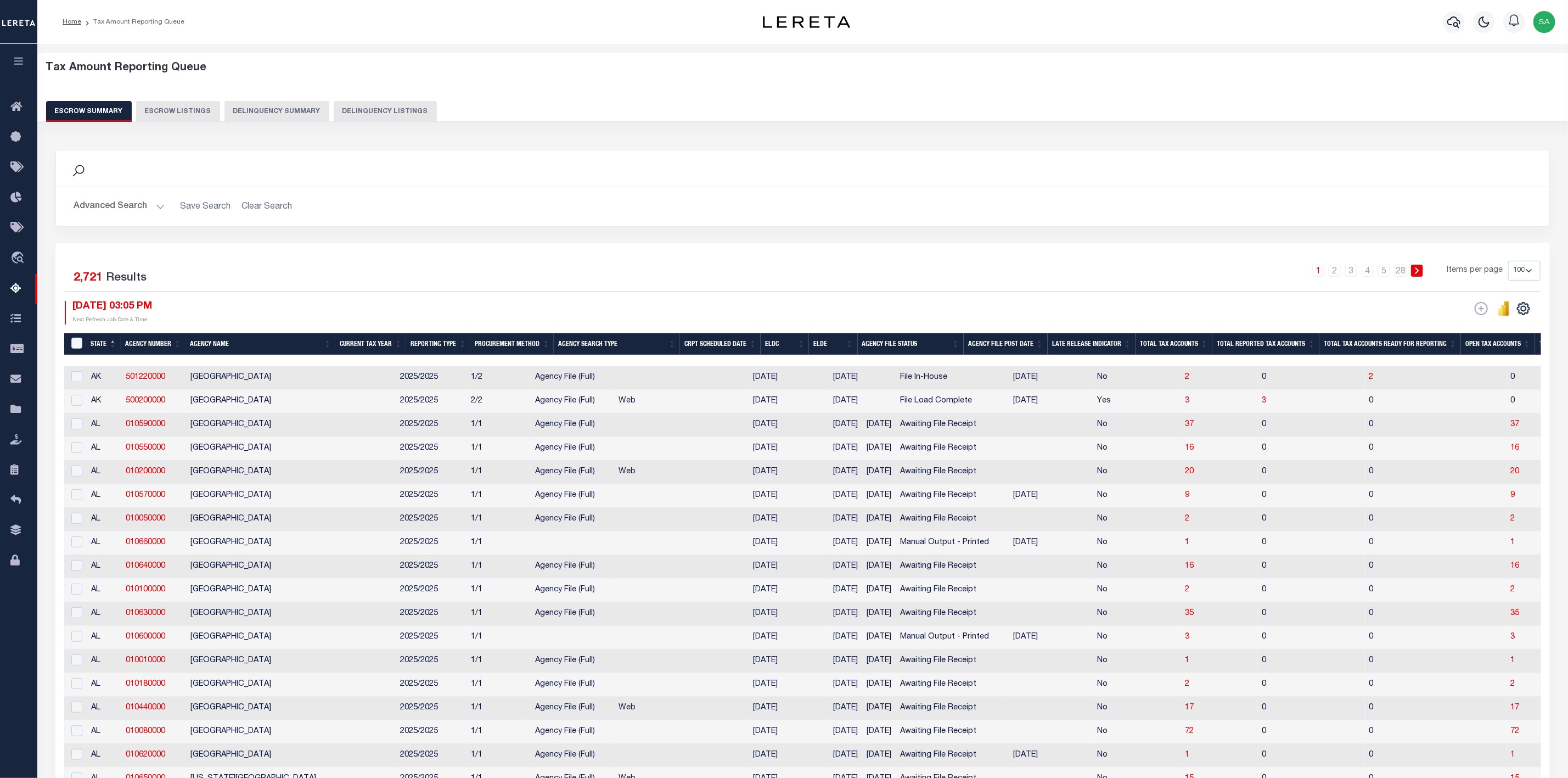
click at [153, 205] on button "Advanced Search" at bounding box center [119, 206] width 91 height 21
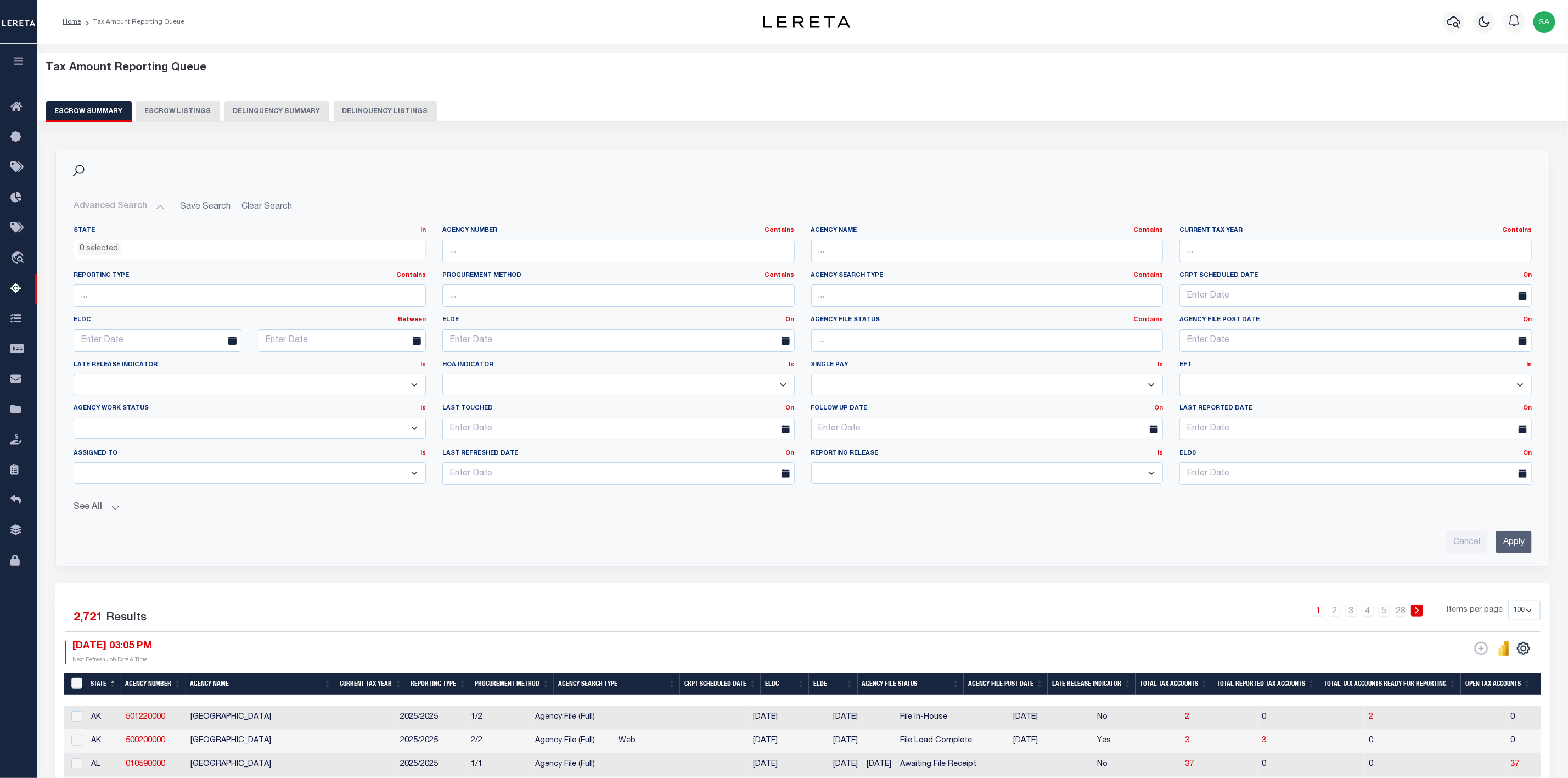
click at [665, 267] on div "Agency Number Contains Contains Is" at bounding box center [619, 249] width 369 height 45
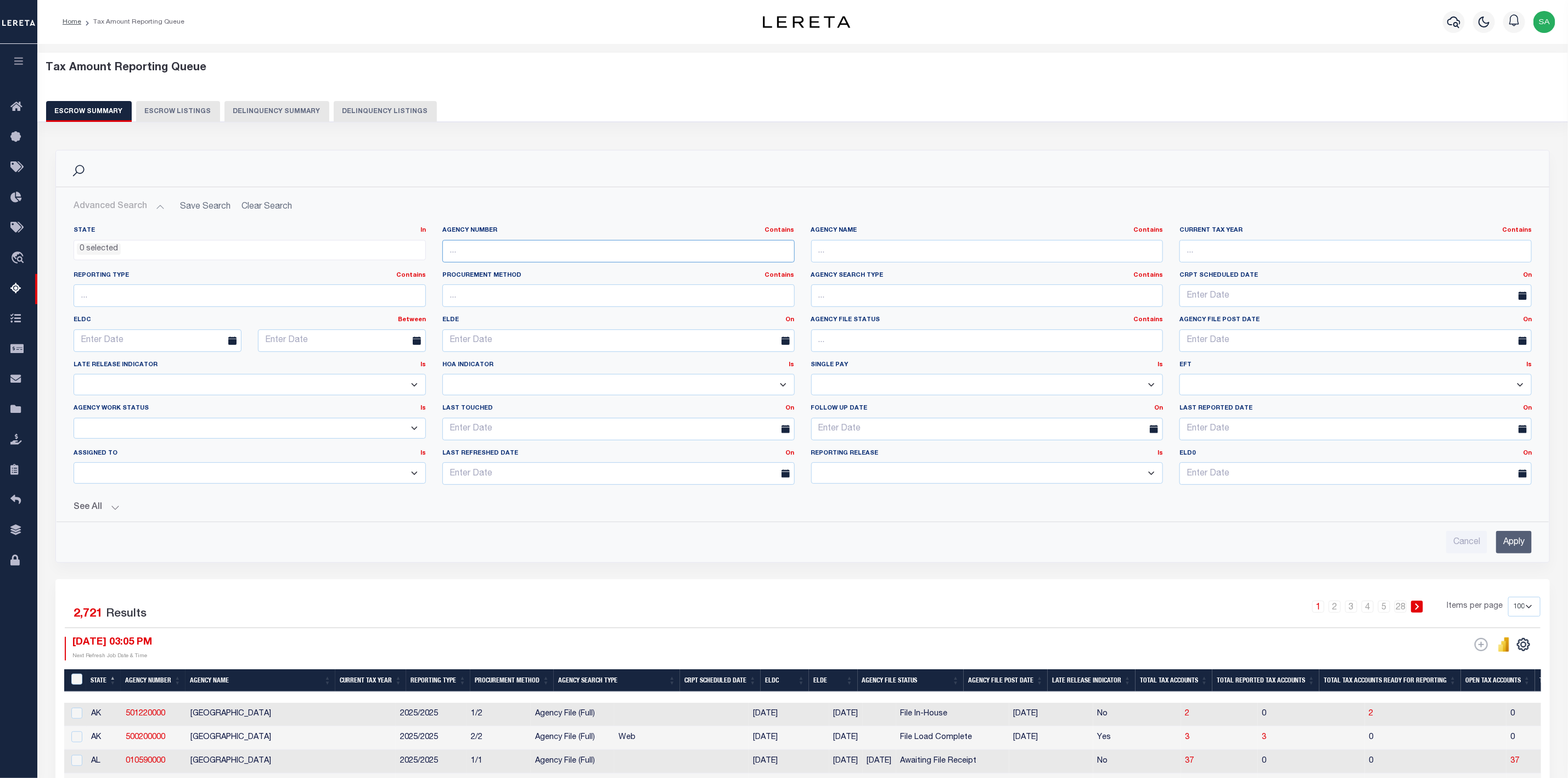
click at [674, 251] on input "text" at bounding box center [619, 251] width 352 height 23
paste input "470200000"
type input "470200000"
click at [1521, 539] on input "Apply" at bounding box center [1514, 542] width 36 height 23
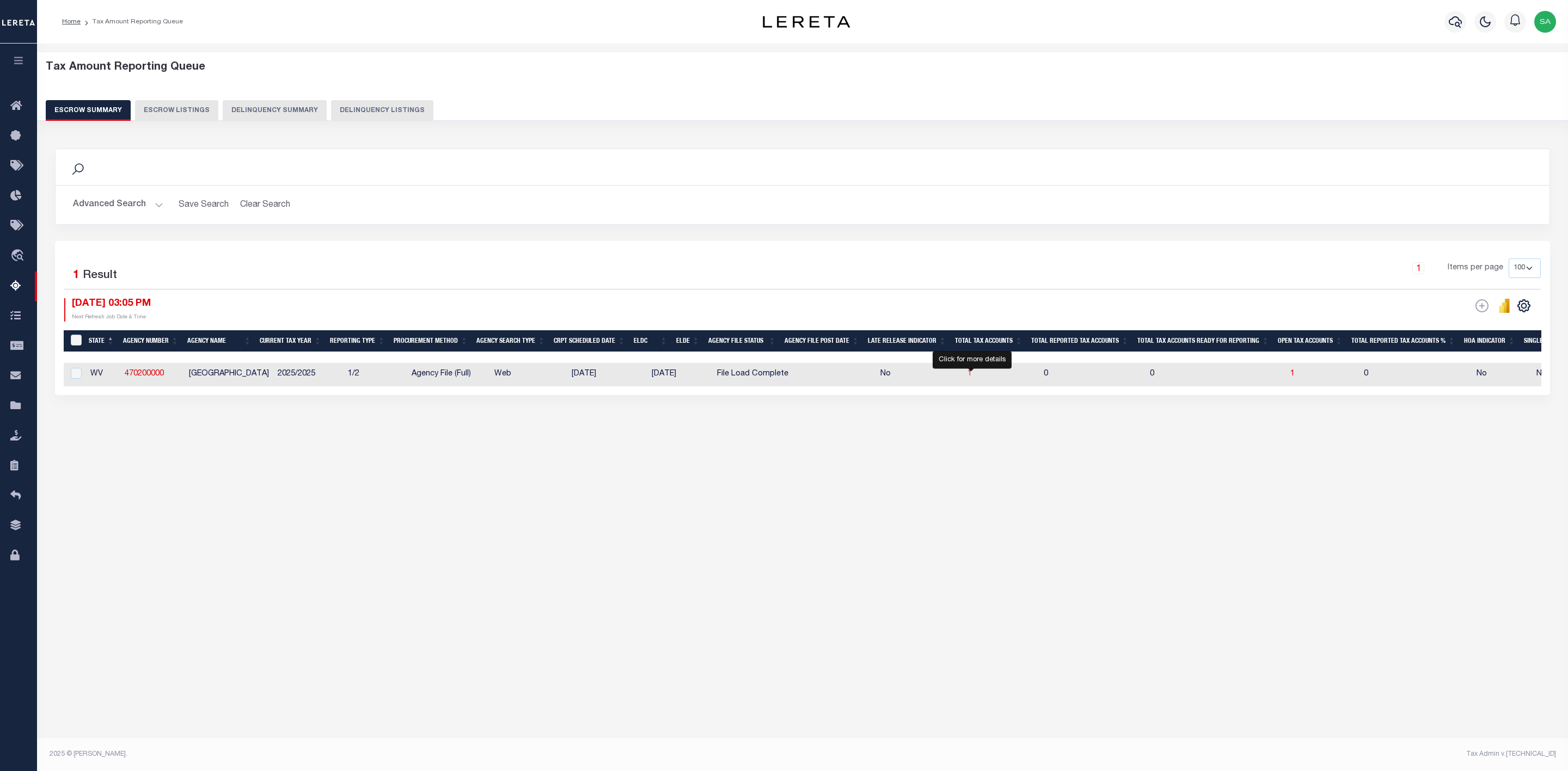
click at [971, 377] on span "1" at bounding box center [969, 374] width 4 height 8
select select "100"
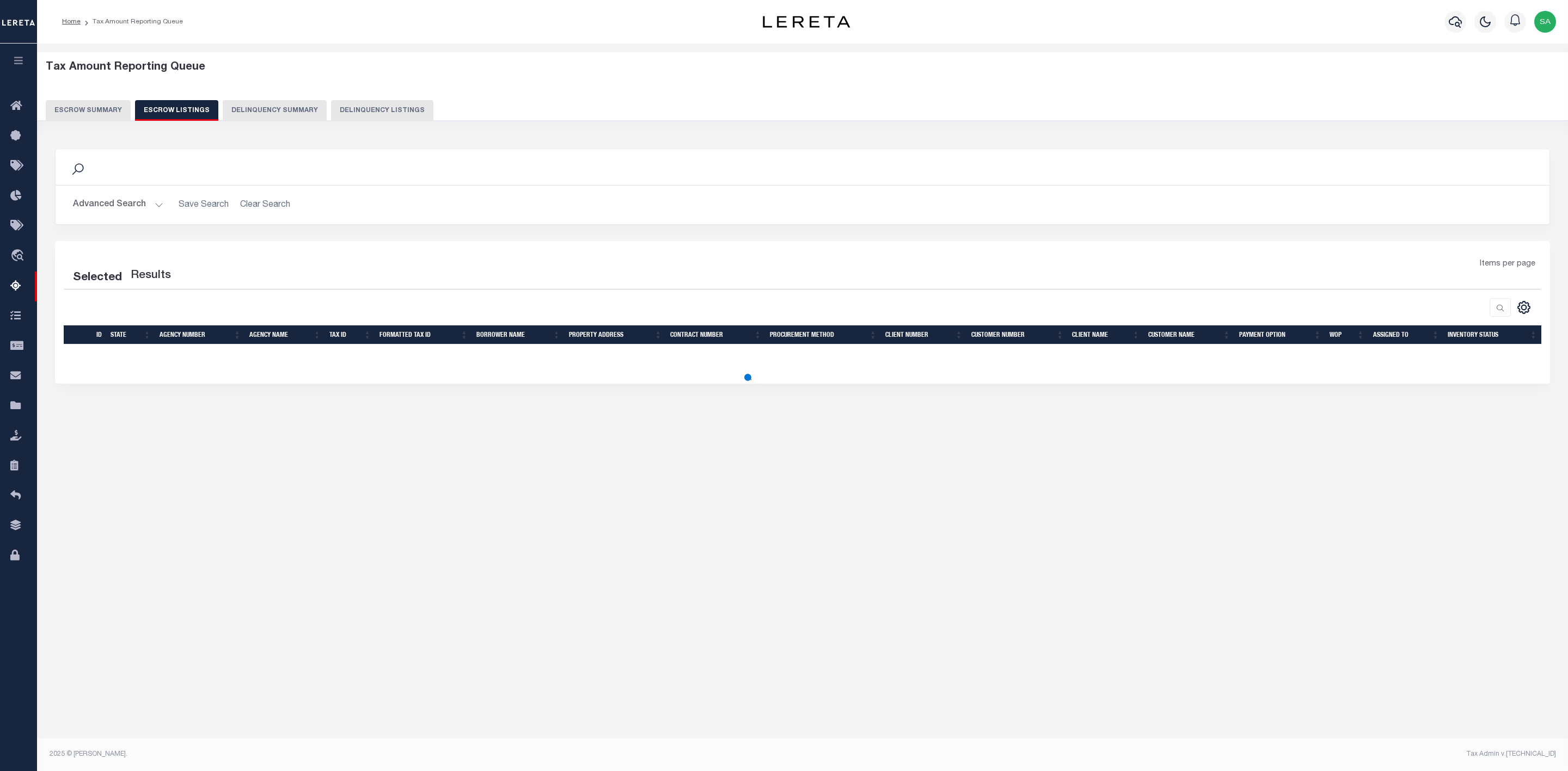
select select "100"
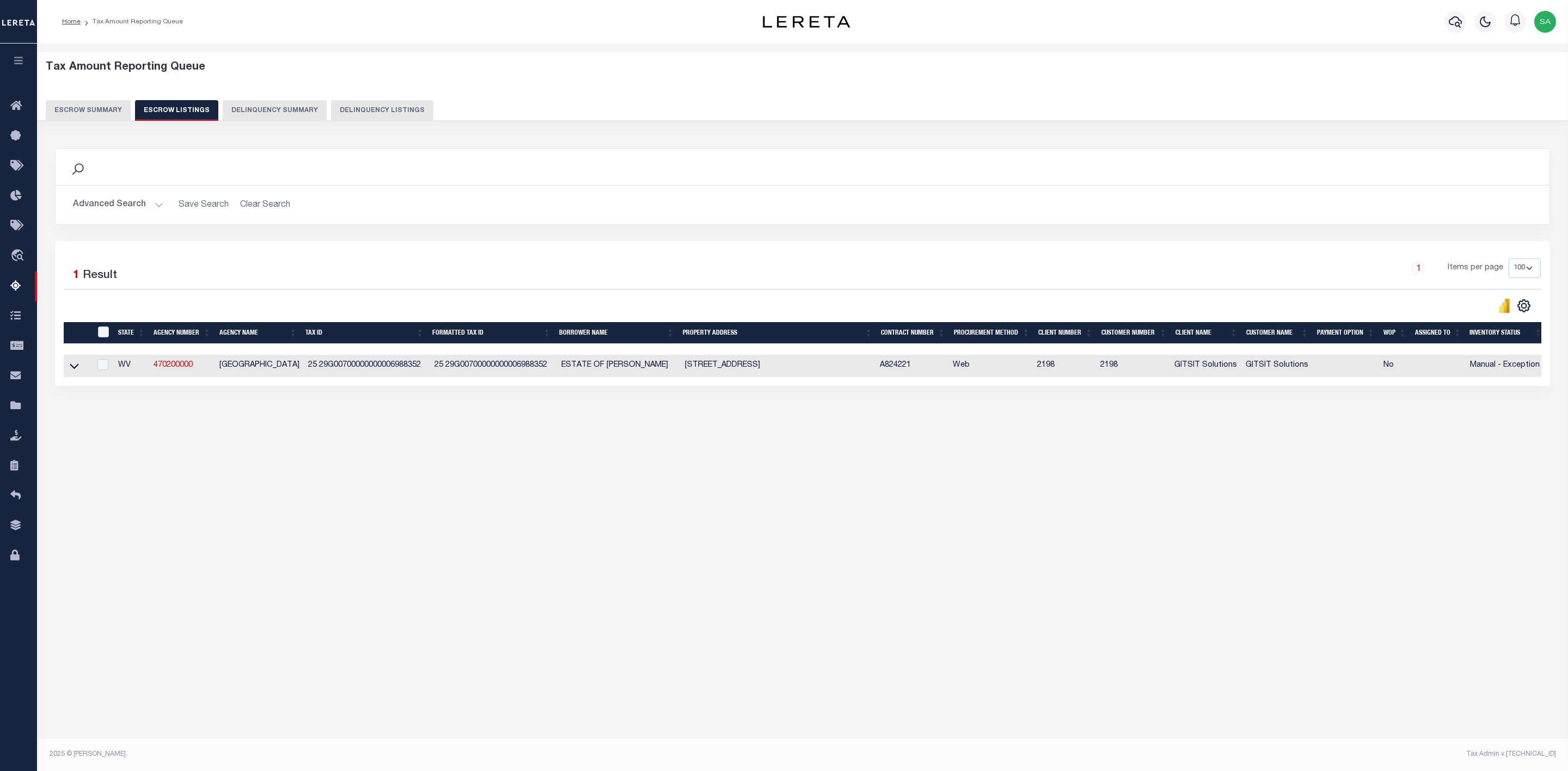
click at [390, 368] on td "25 29G00700000000006988352" at bounding box center [367, 366] width 127 height 23
checkbox input "true"
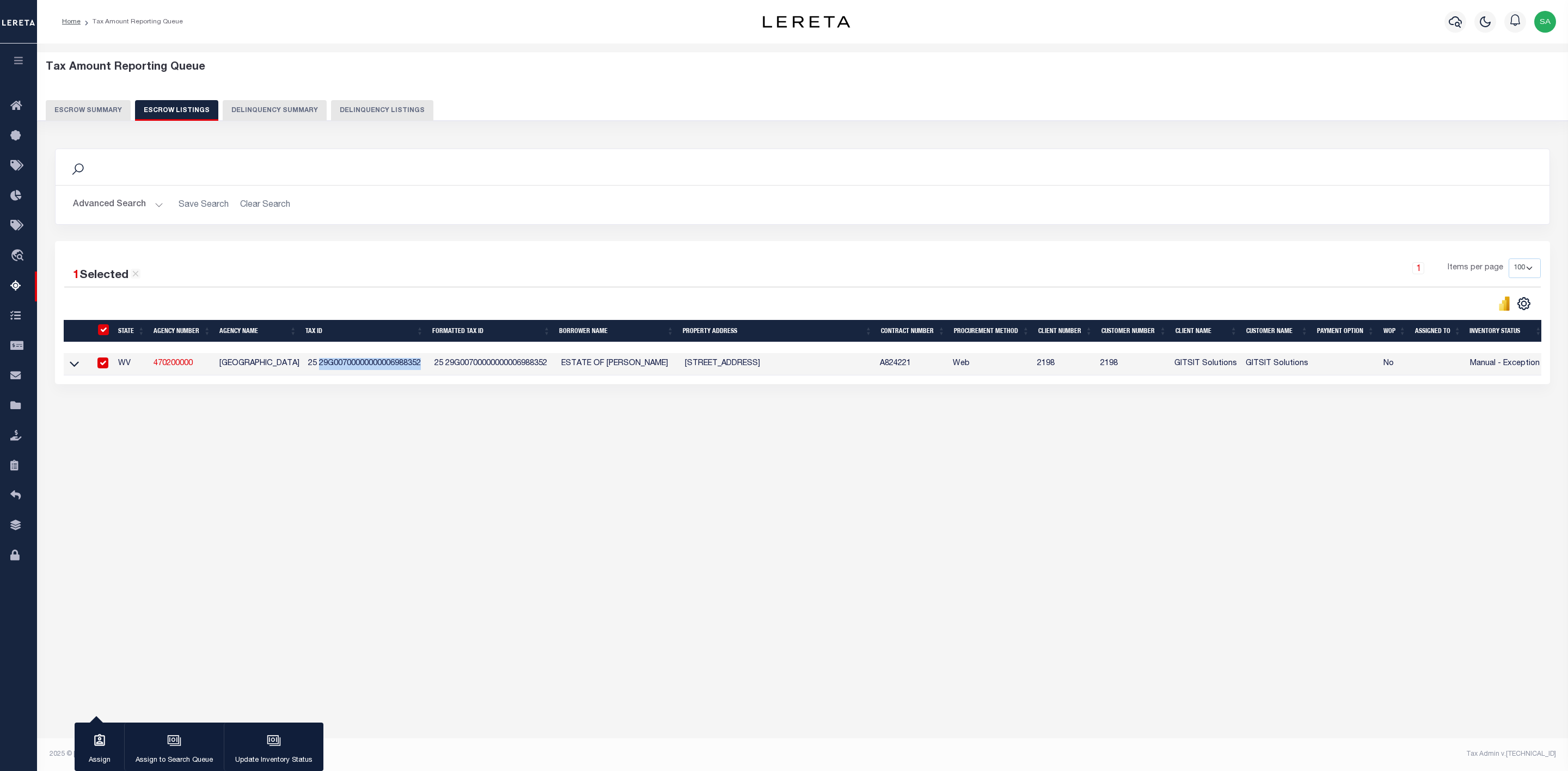
click at [390, 368] on td "25 29G00700000000006988352" at bounding box center [367, 364] width 127 height 23
checkbox input "false"
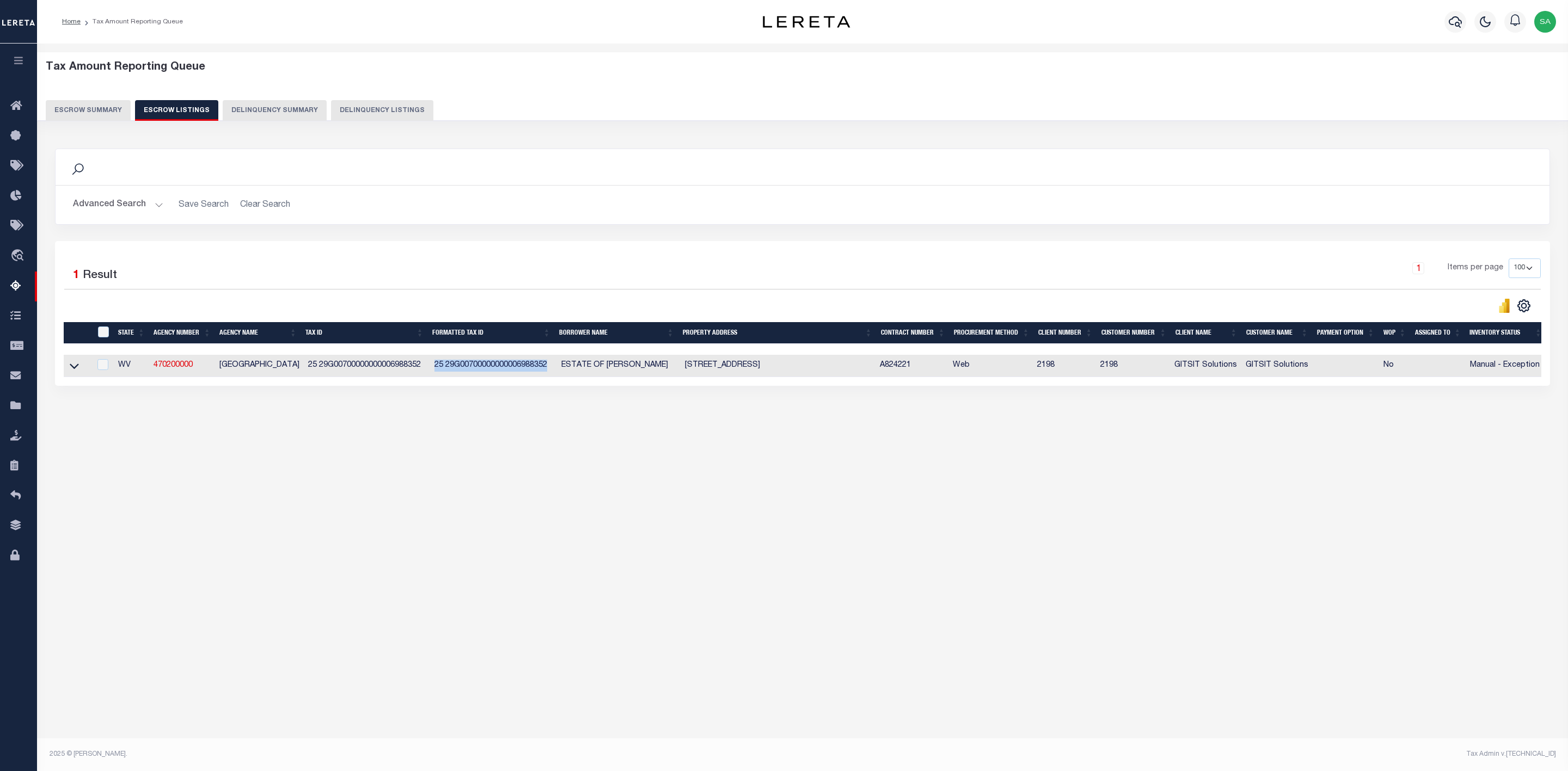
drag, startPoint x: 547, startPoint y: 368, endPoint x: 441, endPoint y: 408, distance: 113.3
click at [426, 371] on tr "WV 470200000 KANAWHA COUNTY 25 29G00700000000006988352 25 29G007000000000069883…" at bounding box center [805, 366] width 1483 height 23
copy tr "25 29G00700000000006988352"
click at [97, 110] on button "Escrow Summary" at bounding box center [88, 111] width 85 height 21
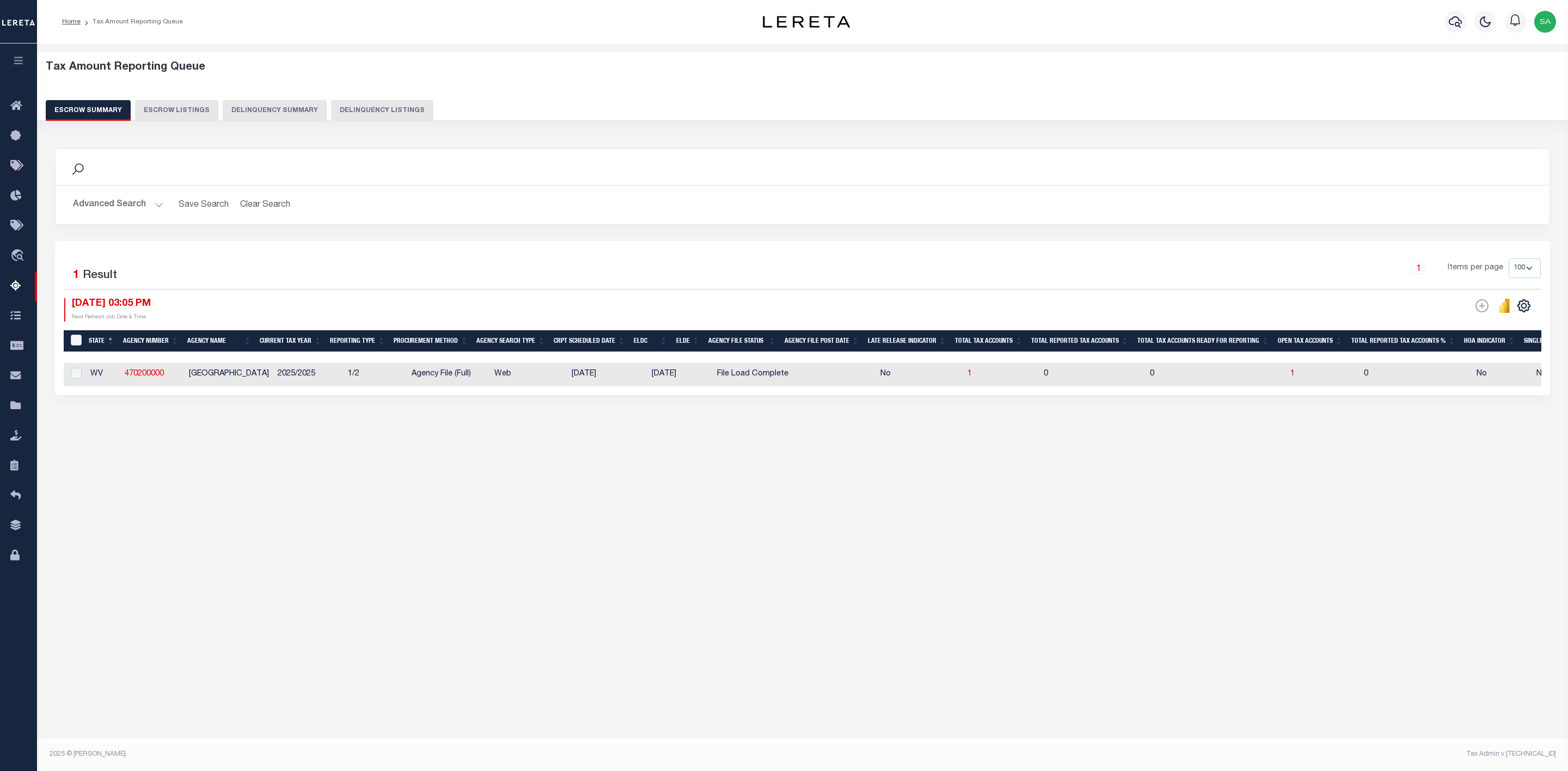
click at [147, 208] on button "Advanced Search" at bounding box center [118, 204] width 90 height 21
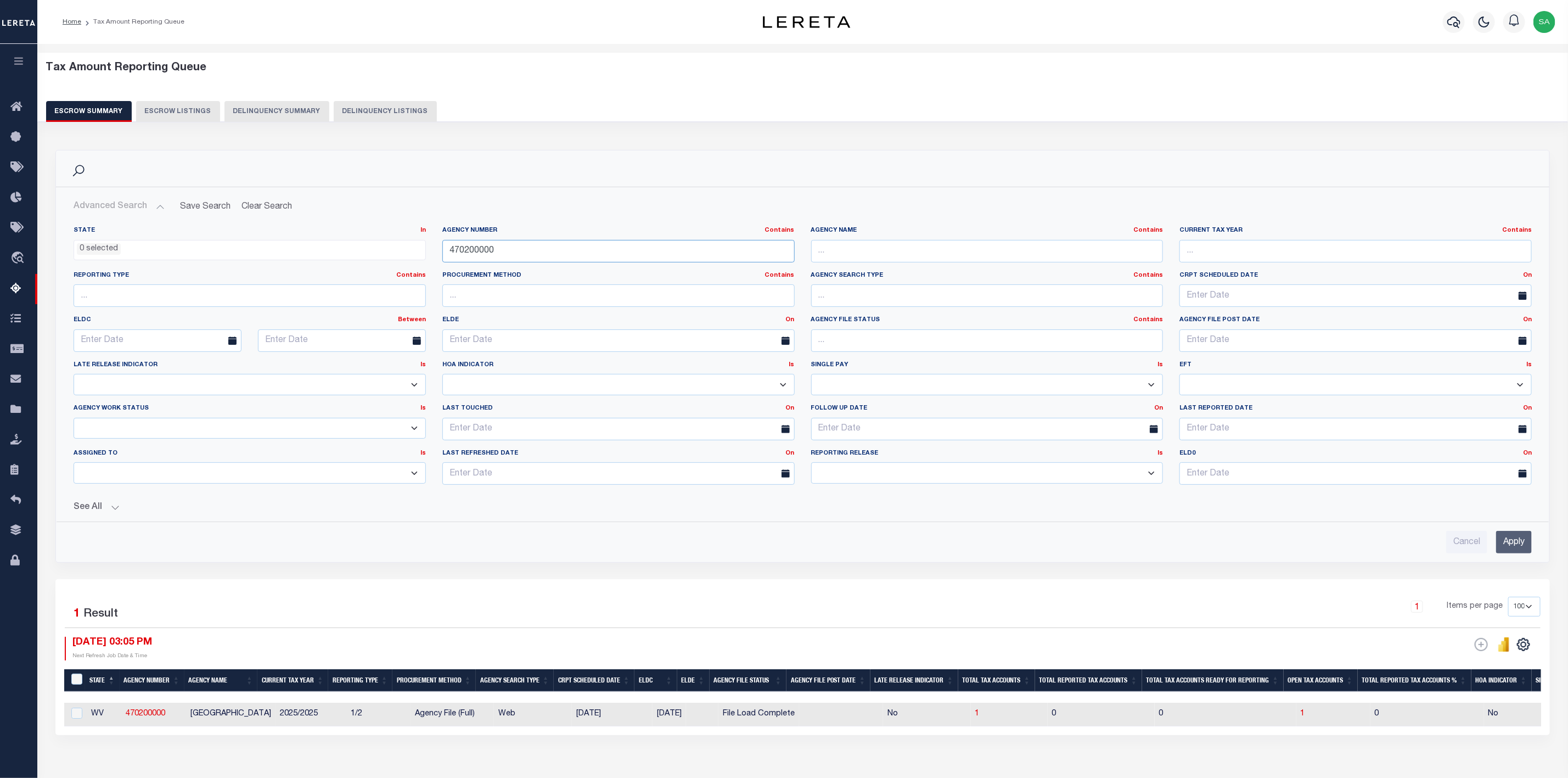
drag, startPoint x: 498, startPoint y: 255, endPoint x: 330, endPoint y: 244, distance: 168.4
click at [294, 233] on div "State In In AK AL AR AZ CA CO CT DC DE FL GA GU HI IA ID IL IN KS KY LA MA MD M…" at bounding box center [802, 360] width 1475 height 268
paste input "12098"
click at [447, 252] on input "120980000" at bounding box center [619, 251] width 352 height 23
type input "120980000"
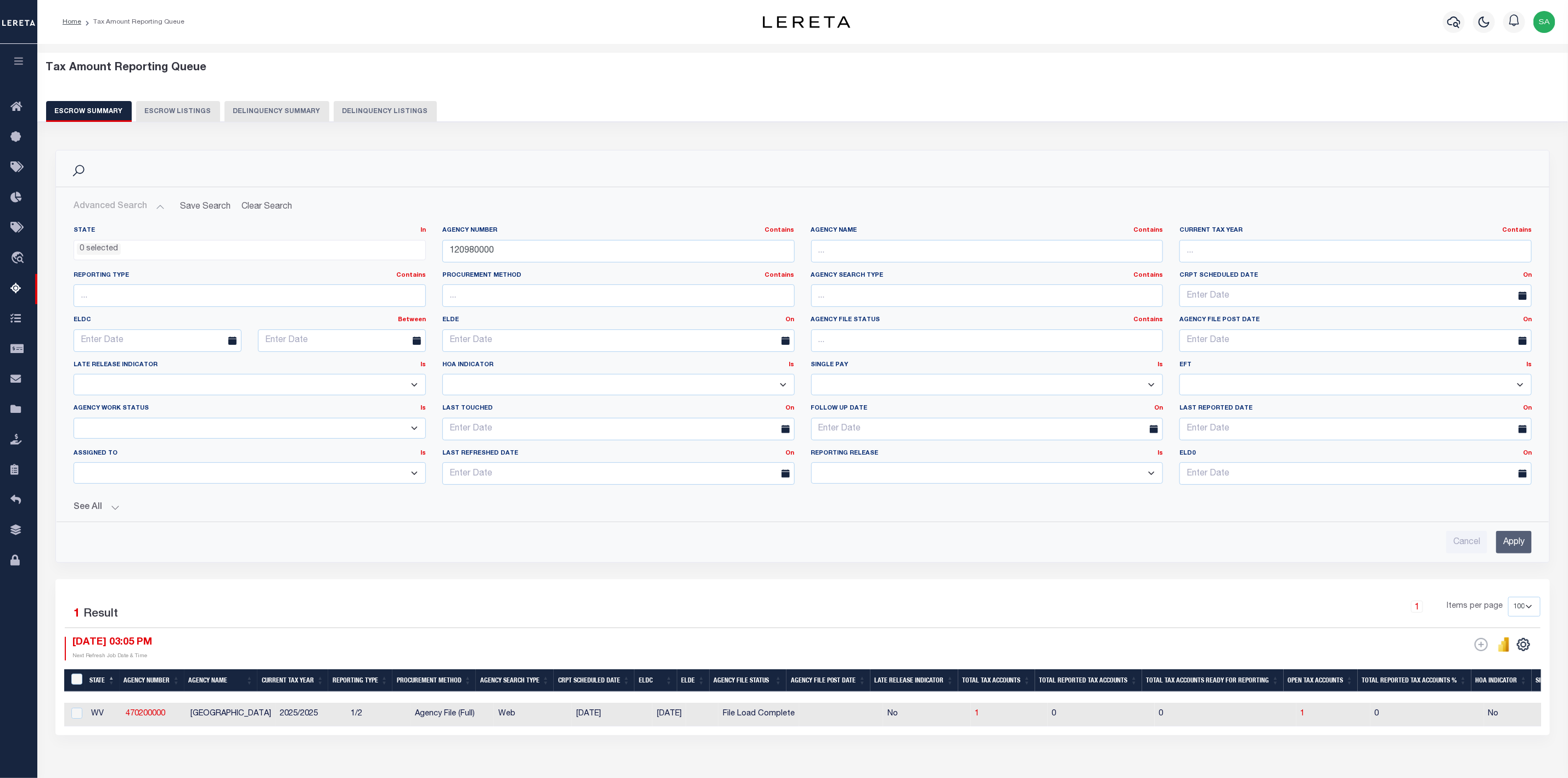
click at [1519, 548] on input "Apply" at bounding box center [1514, 542] width 36 height 23
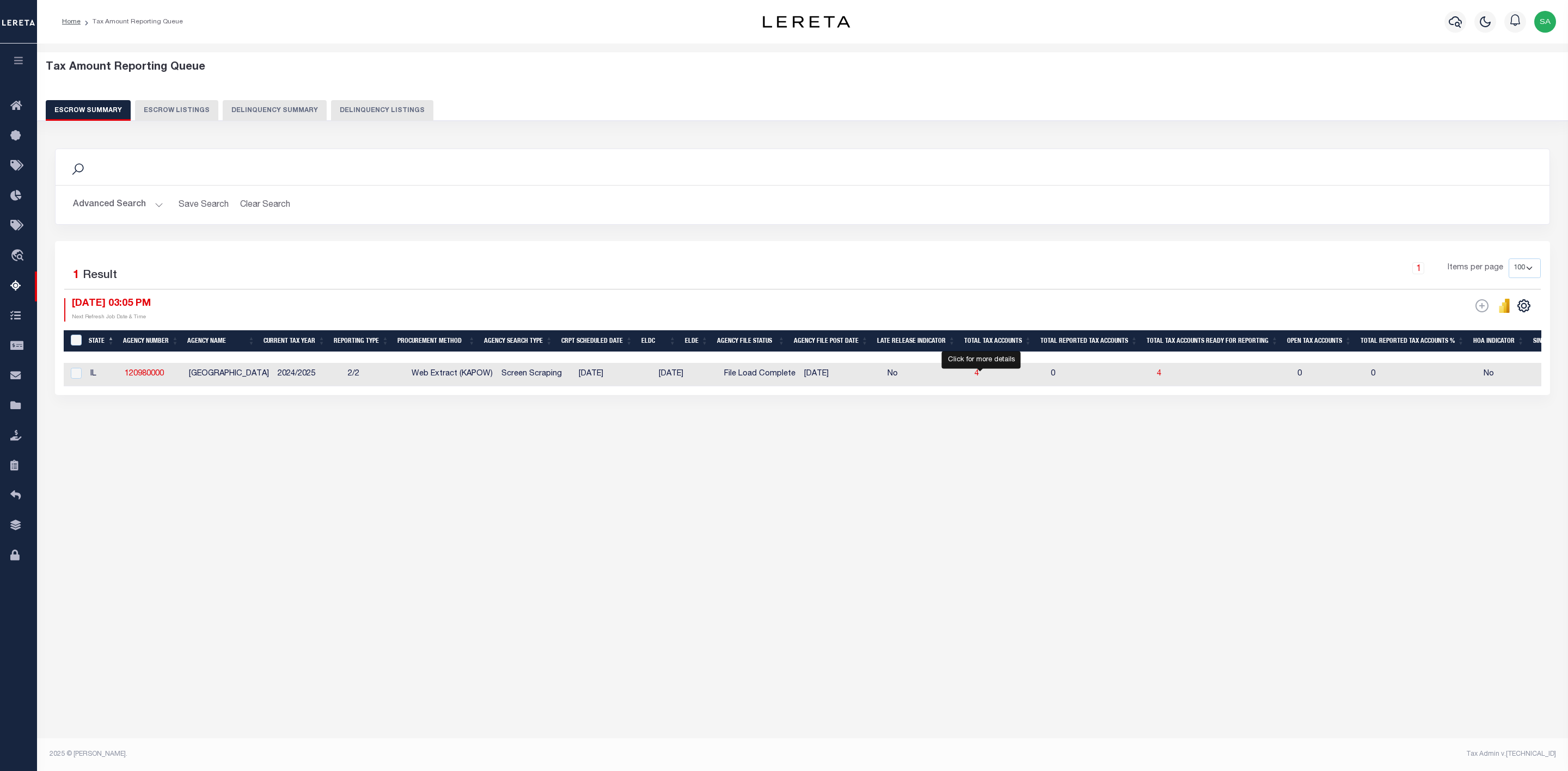
drag, startPoint x: 980, startPoint y: 378, endPoint x: 971, endPoint y: 405, distance: 28.5
click at [979, 378] on span "4" at bounding box center [976, 374] width 4 height 8
select select "100"
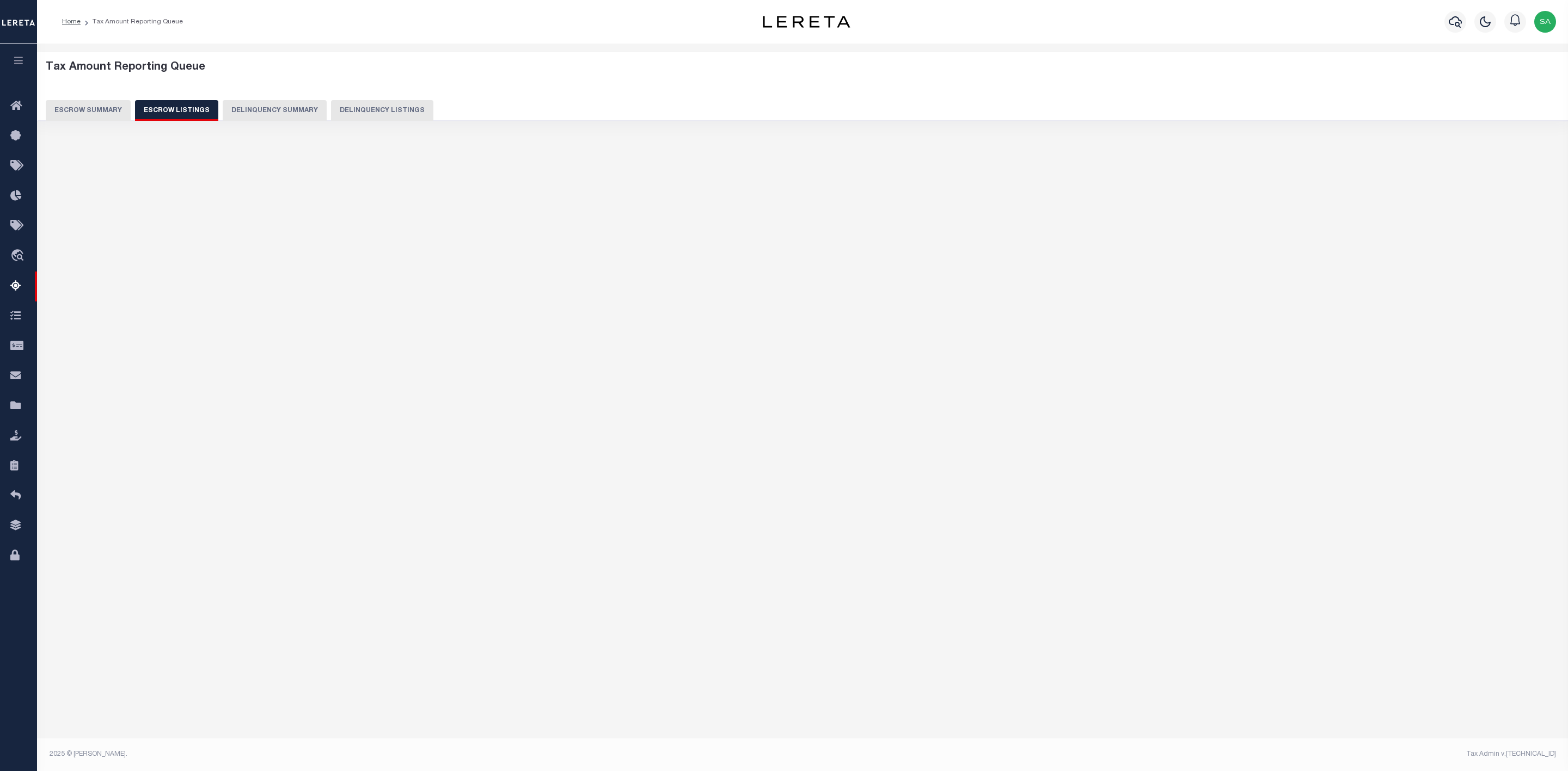
select select "100"
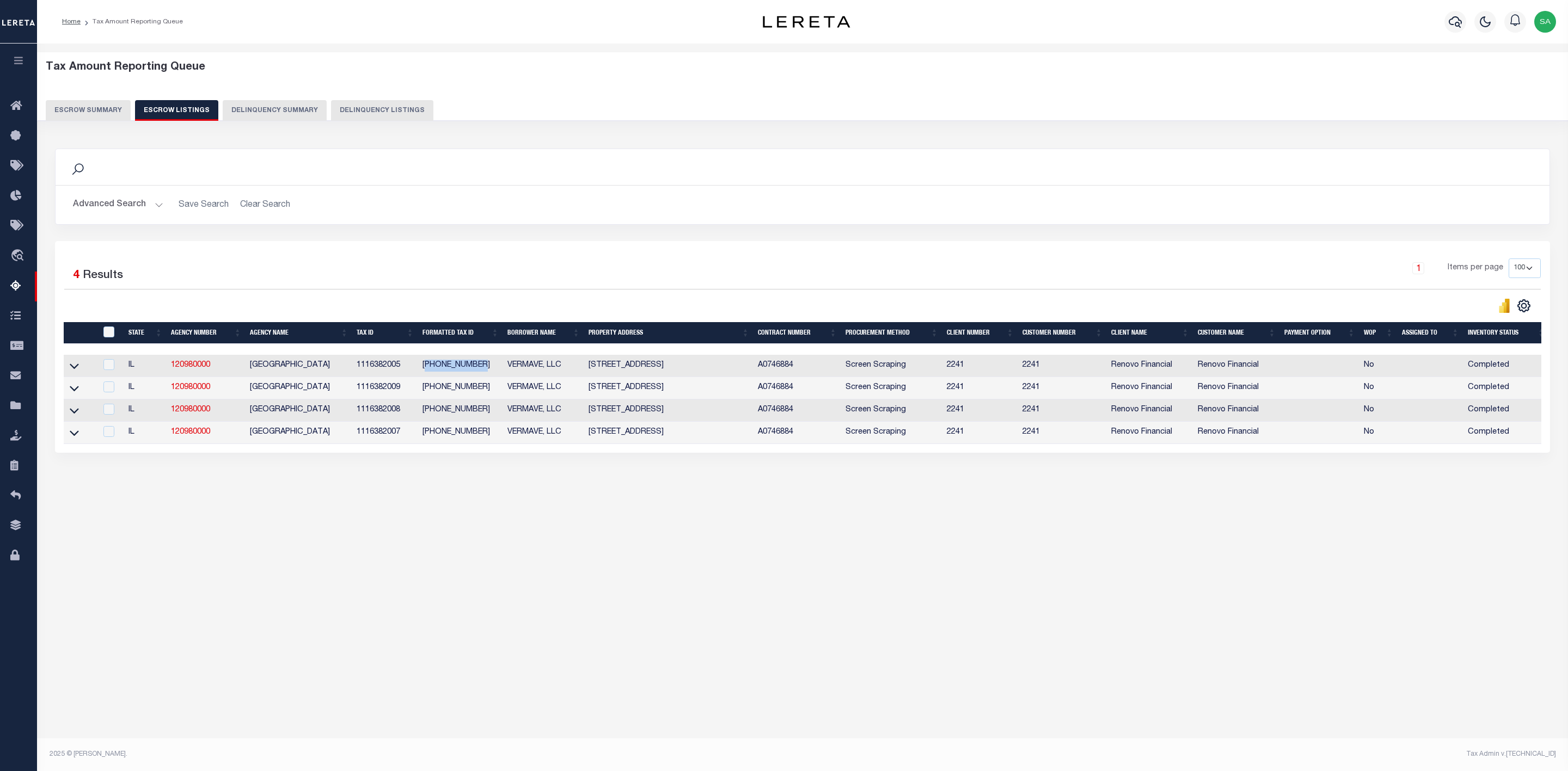
drag, startPoint x: 477, startPoint y: 369, endPoint x: 425, endPoint y: 374, distance: 52.2
click at [425, 374] on td "11-16-382-005" at bounding box center [461, 366] width 85 height 23
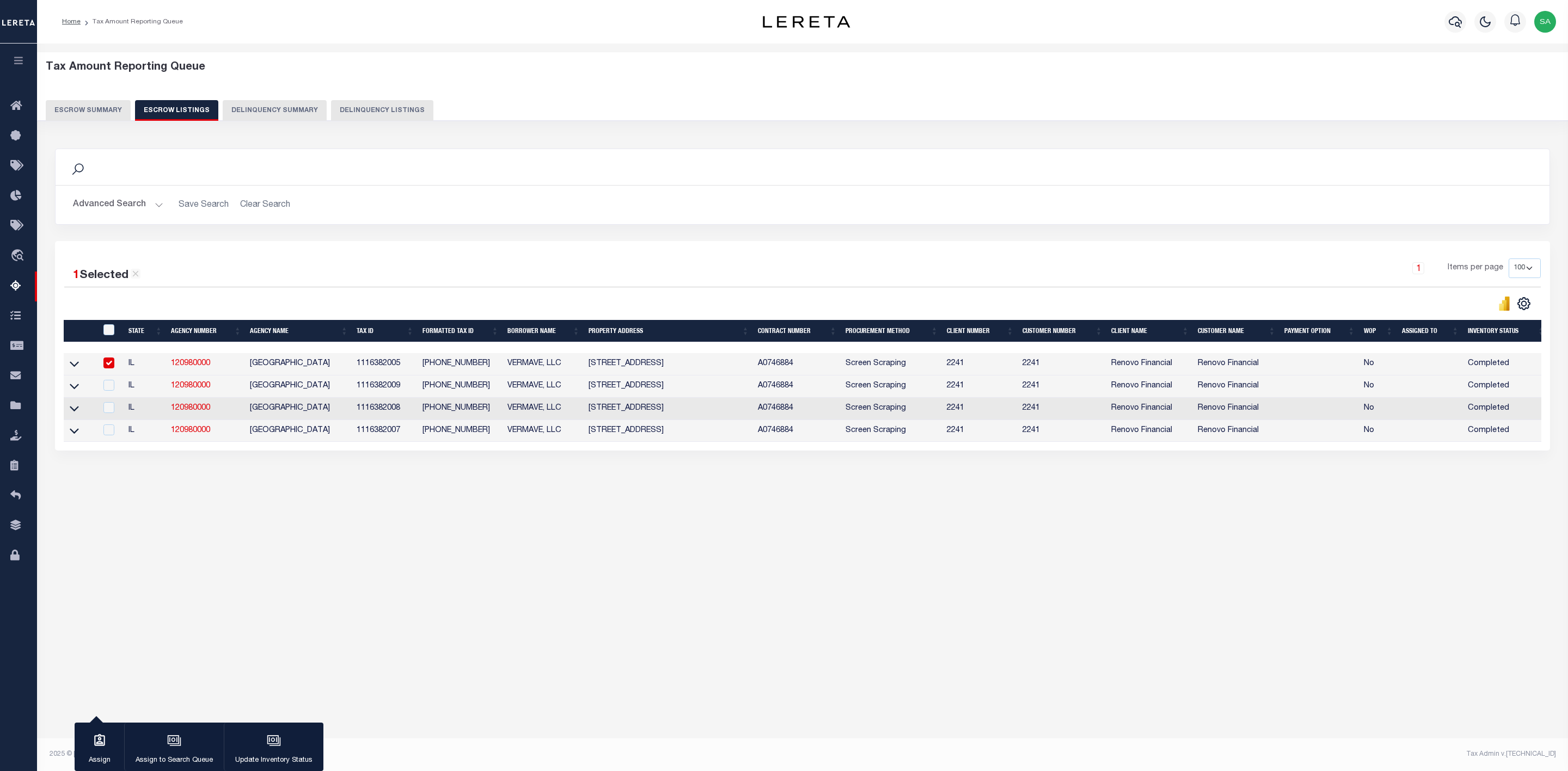
click at [477, 497] on div "Tax Amount Reporting Queue Escrow Summary Escrow Listings In" at bounding box center [802, 285] width 1524 height 461
drag, startPoint x: 419, startPoint y: 366, endPoint x: 479, endPoint y: 366, distance: 60.0
click at [479, 366] on td "11-16-382-005" at bounding box center [461, 364] width 85 height 23
checkbox input "false"
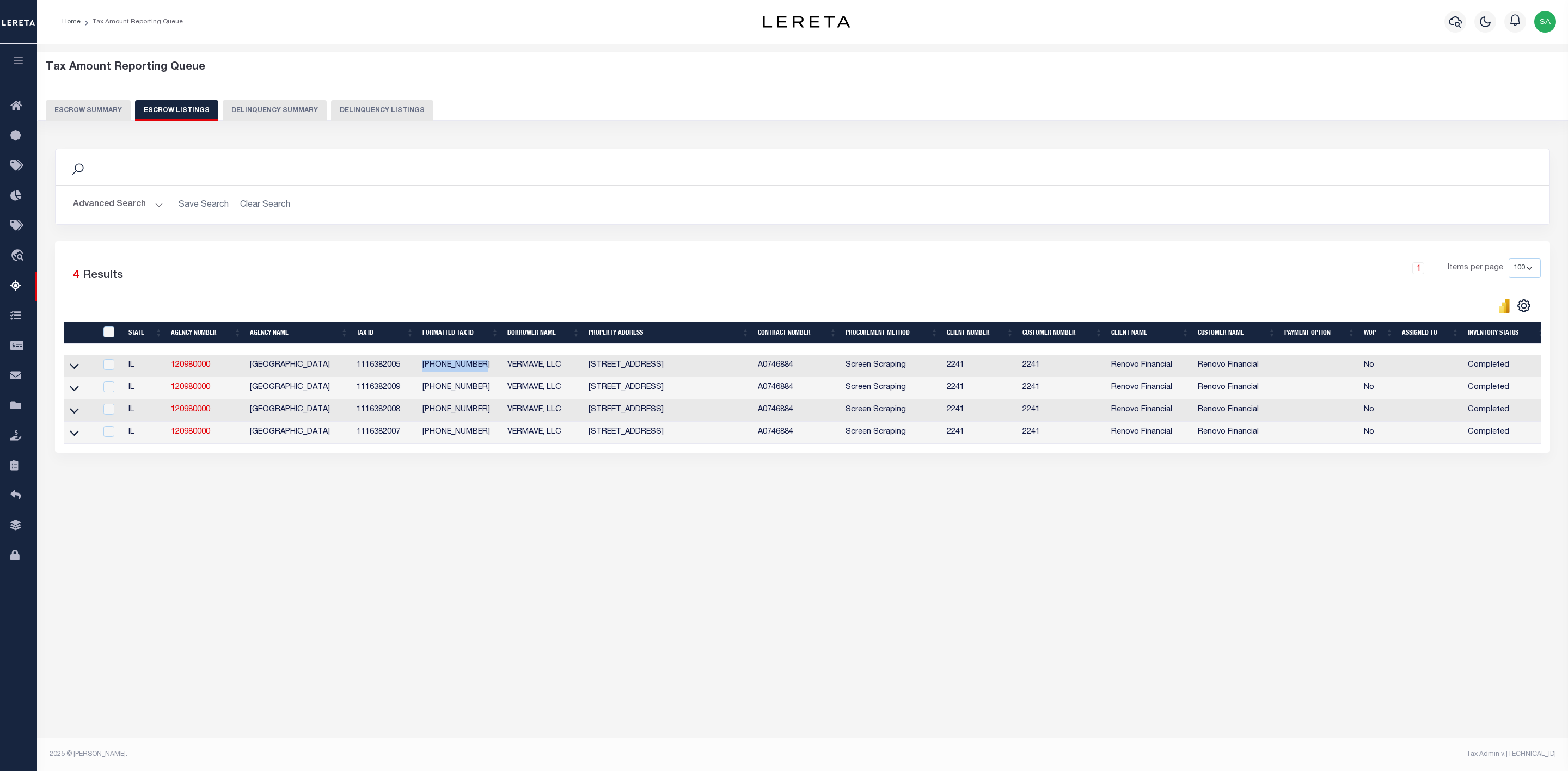
copy td "11-16-382-005"
drag, startPoint x: 420, startPoint y: 389, endPoint x: 482, endPoint y: 384, distance: 62.2
click at [482, 384] on td "11-16-382-009" at bounding box center [461, 388] width 85 height 23
checkbox input "true"
copy td "11-16-382-009"
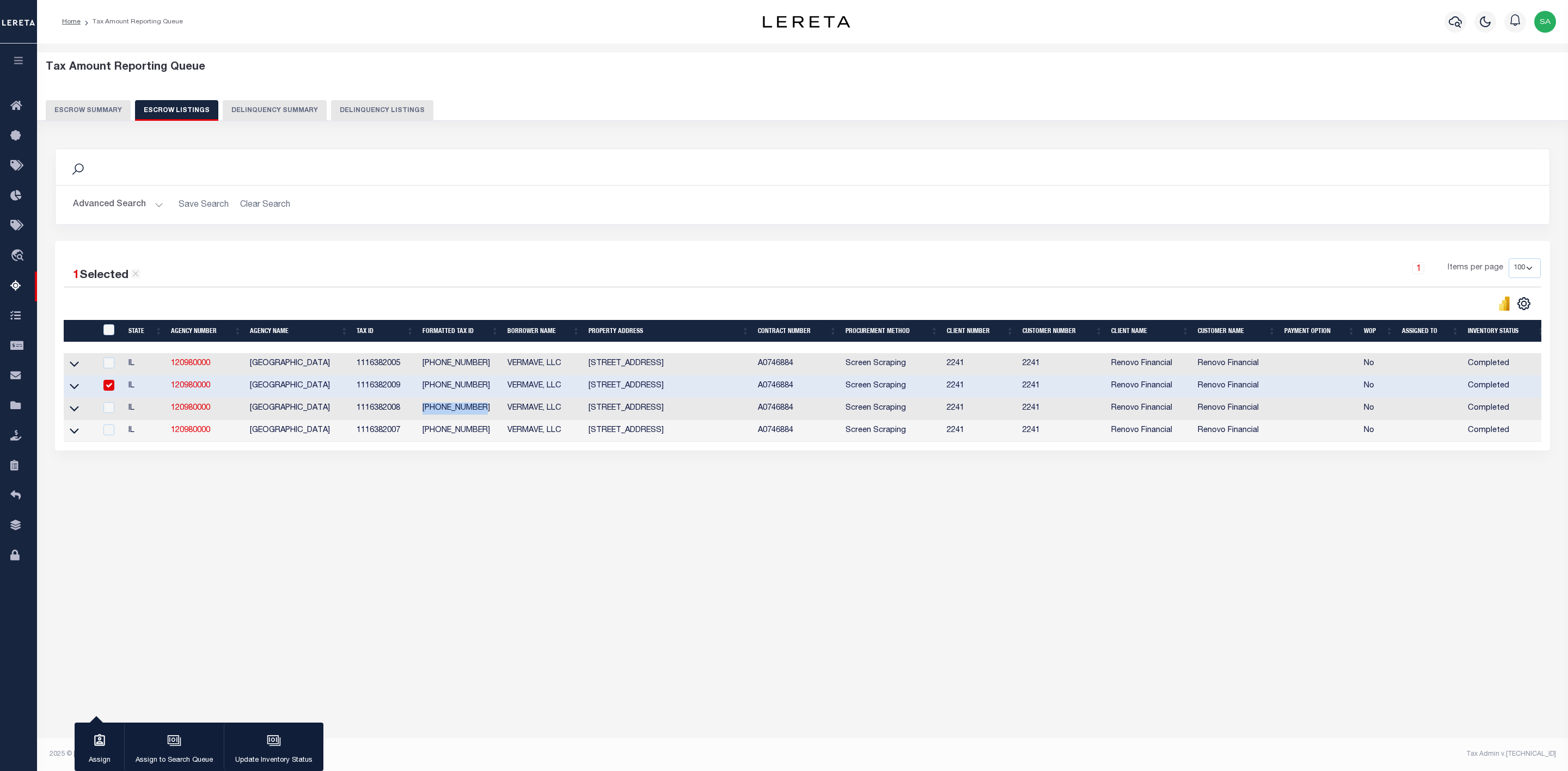
drag, startPoint x: 419, startPoint y: 413, endPoint x: 478, endPoint y: 411, distance: 59.0
click at [478, 411] on td "11-16-382-008" at bounding box center [461, 409] width 85 height 23
checkbox input "true"
copy td "11-16-382-008"
drag, startPoint x: 423, startPoint y: 435, endPoint x: 480, endPoint y: 434, distance: 57.0
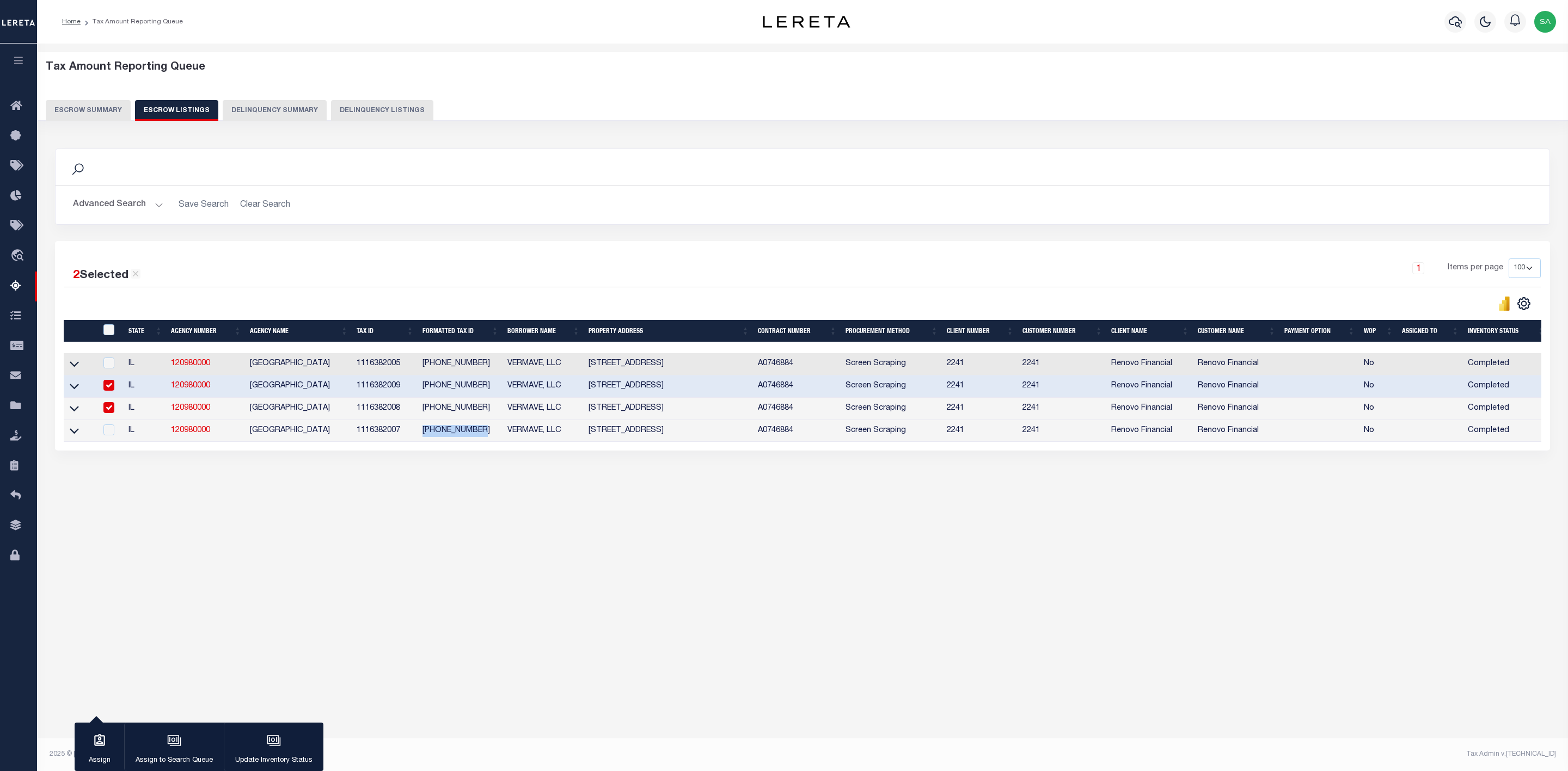
click at [480, 434] on td "11-16-382-007" at bounding box center [461, 431] width 85 height 23
checkbox input "true"
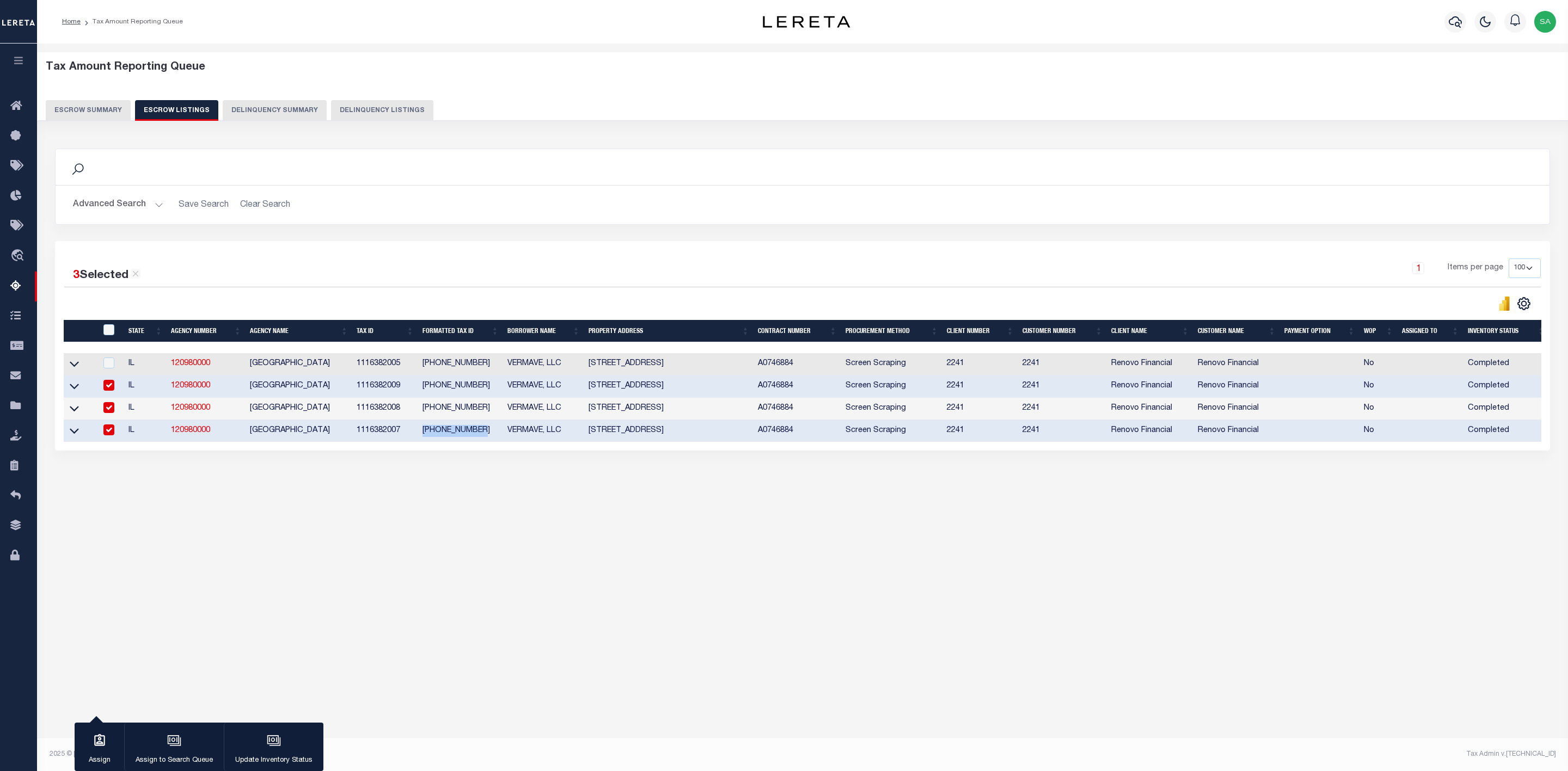
copy td "11-16-382-007"
click at [817, 615] on div "Tax Amount Reporting Queue Escrow Summary Escrow Listings In" at bounding box center [802, 391] width 1531 height 694
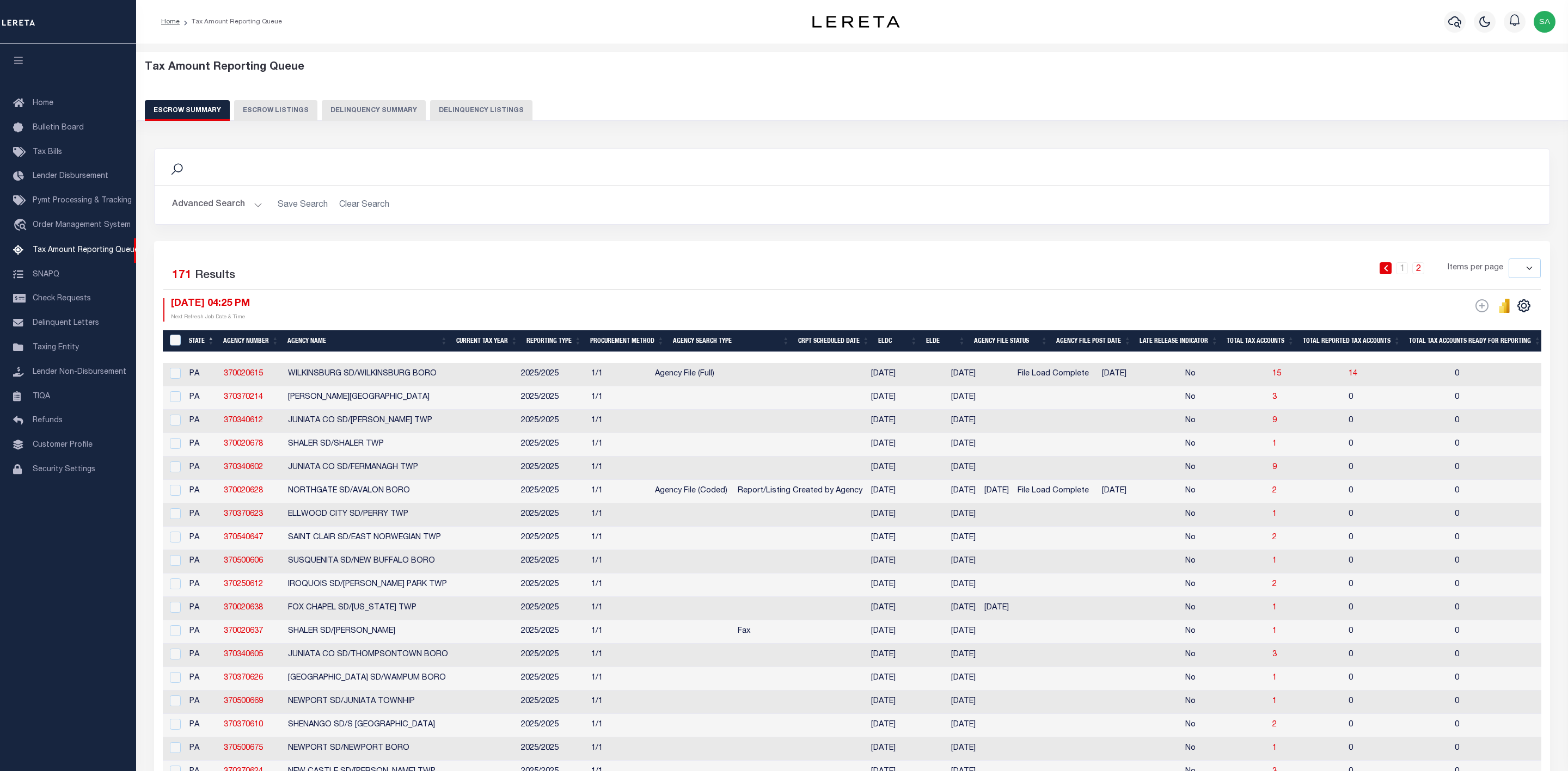
select select
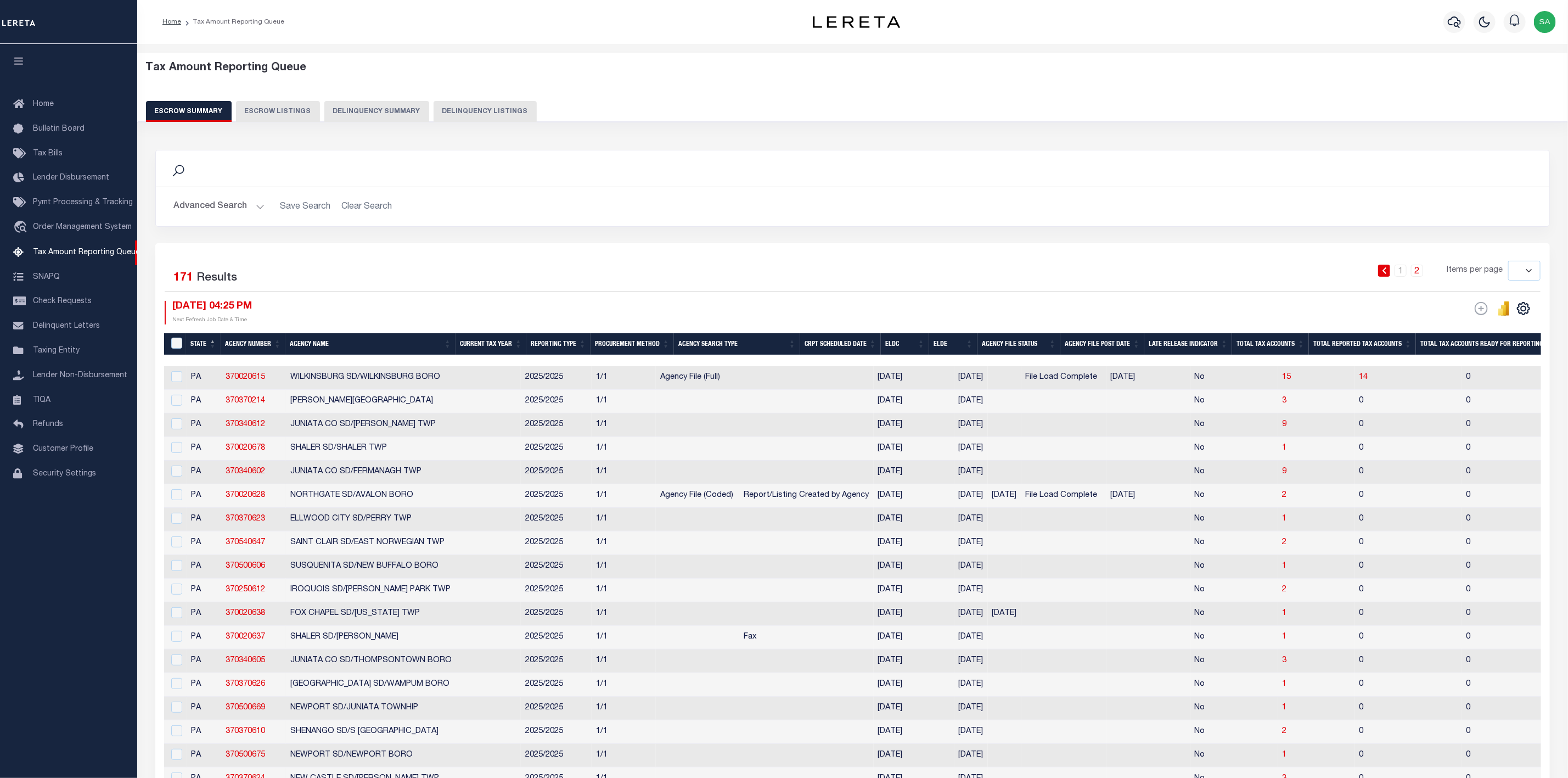
click at [247, 214] on button "Advanced Search" at bounding box center [219, 206] width 91 height 21
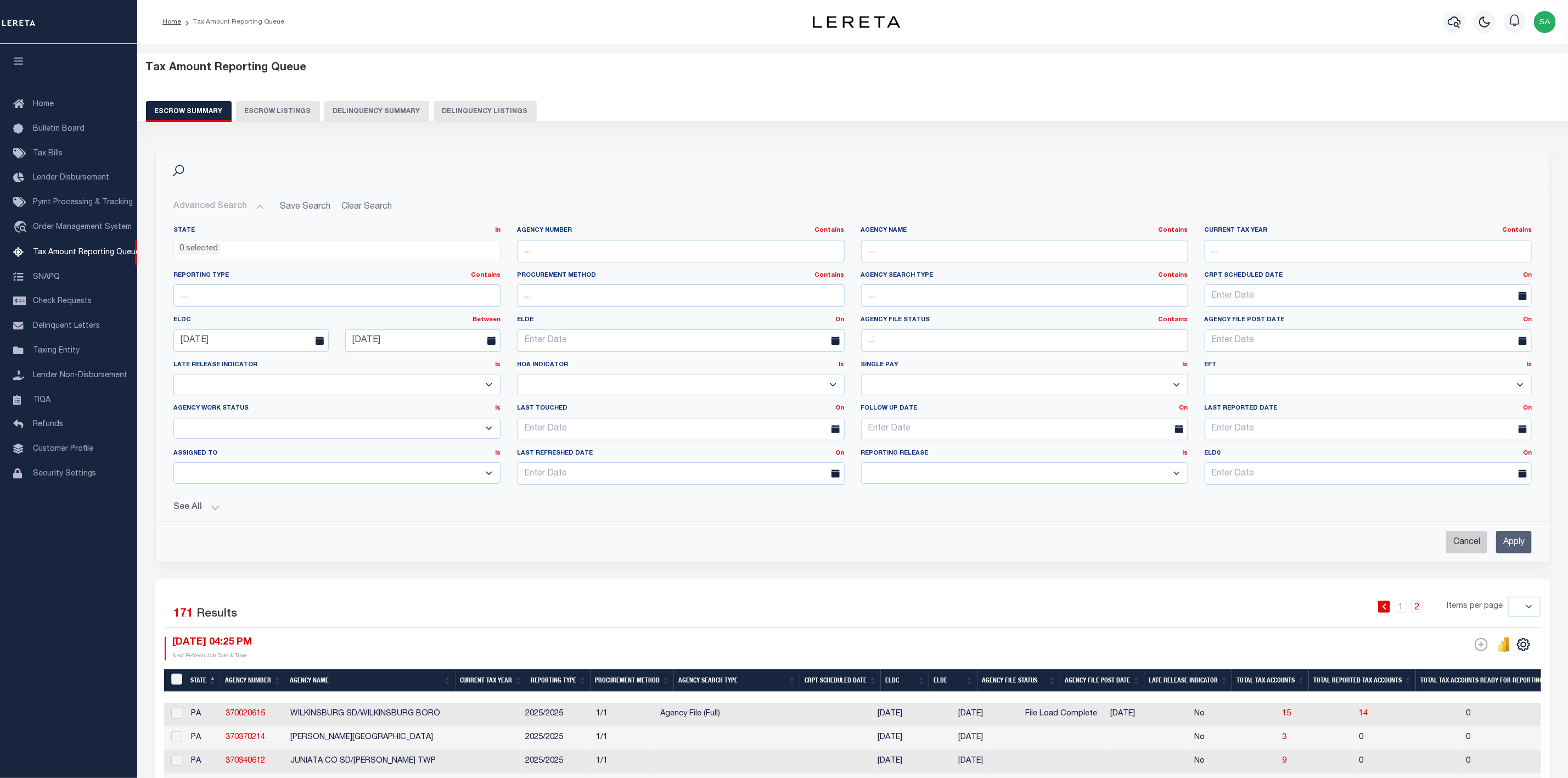
click at [1464, 553] on input "Cancel" at bounding box center [1467, 542] width 41 height 23
checkbox input "true"
select select
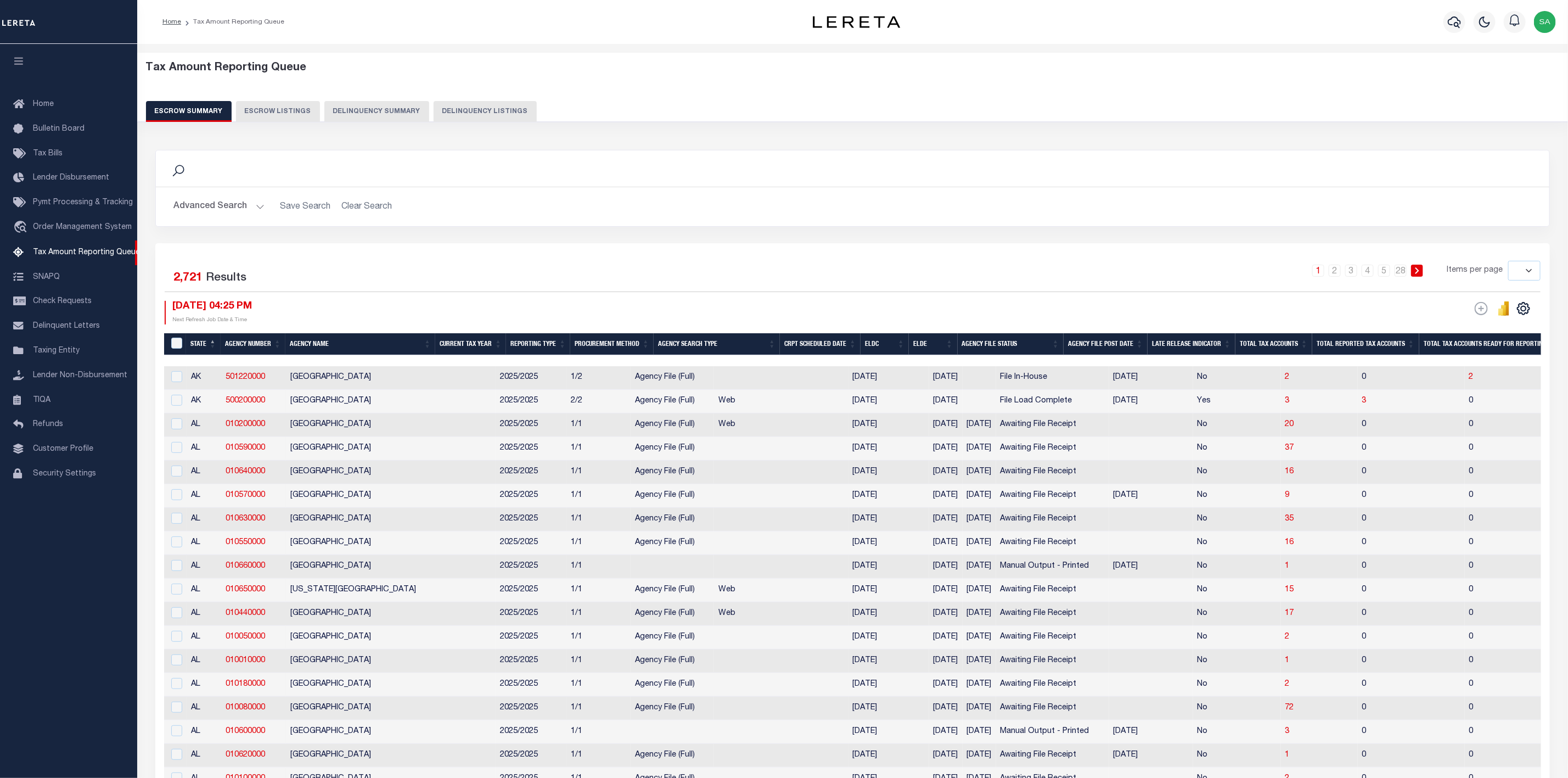
click at [257, 206] on button "Advanced Search" at bounding box center [219, 206] width 91 height 21
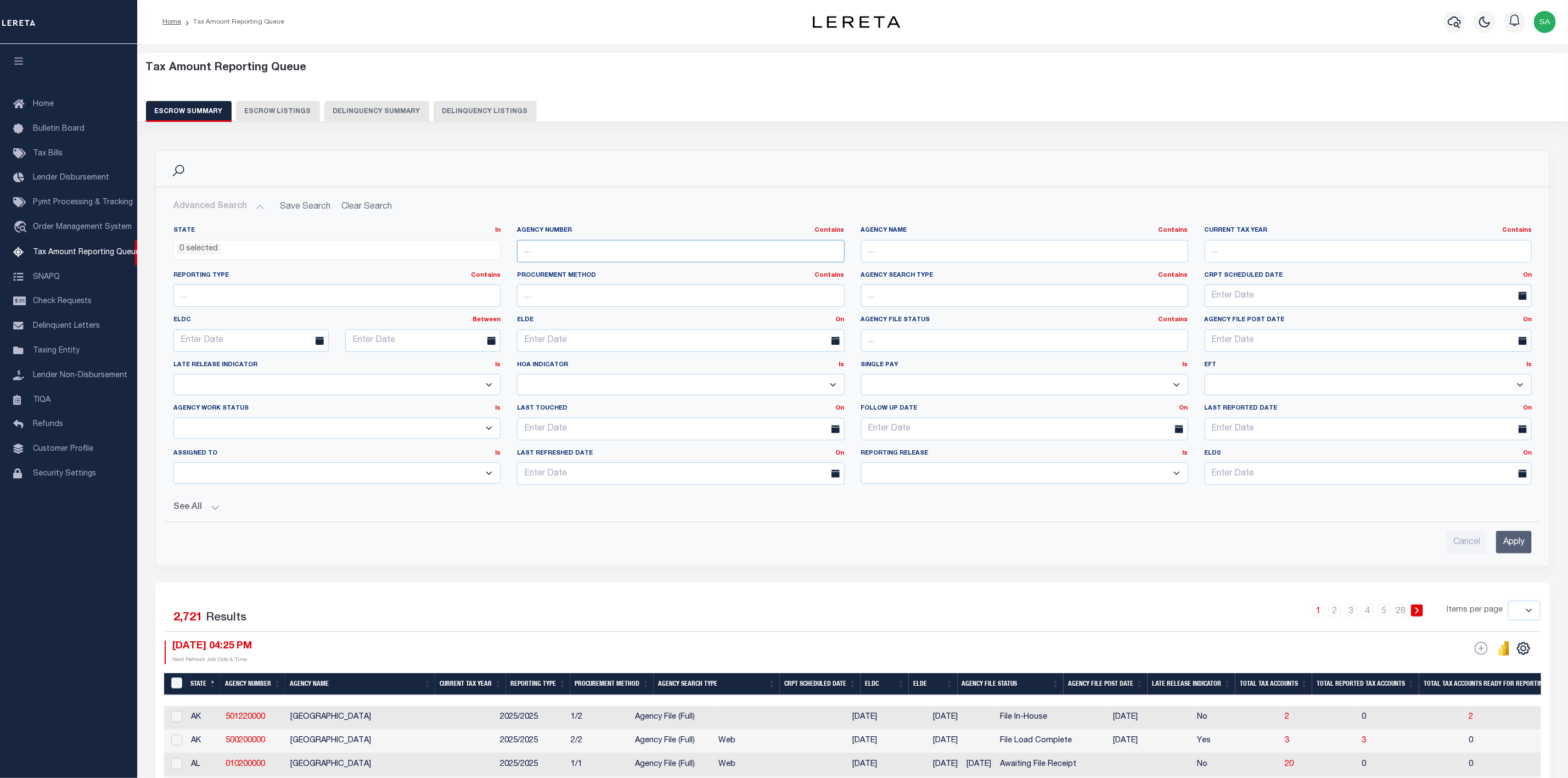
click at [643, 252] on input "text" at bounding box center [681, 251] width 327 height 23
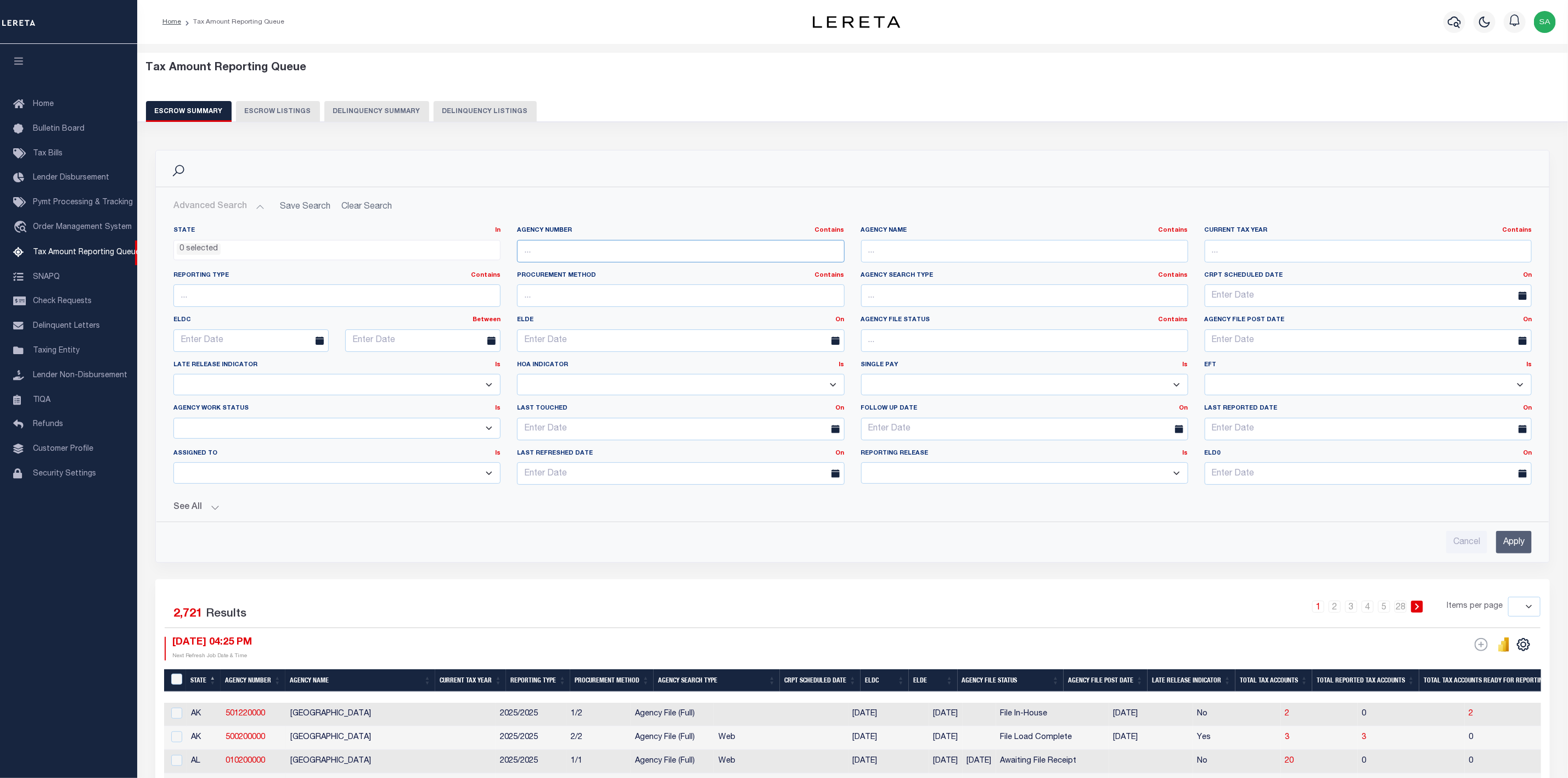
paste input "470090000"
type input "470090000"
click at [1517, 542] on input "Apply" at bounding box center [1514, 542] width 36 height 23
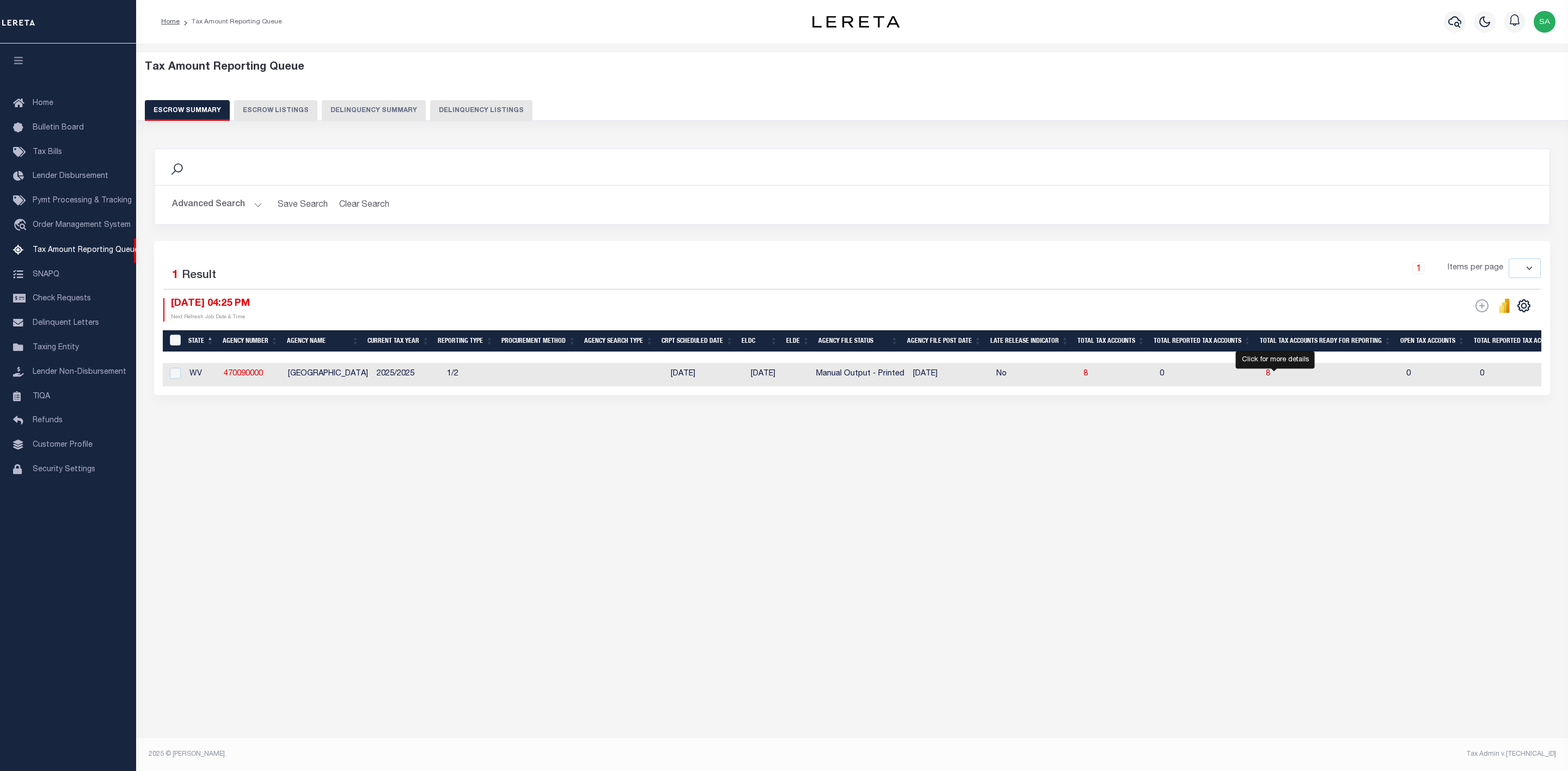
drag, startPoint x: 1276, startPoint y: 374, endPoint x: 1259, endPoint y: 406, distance: 36.2
click at [1270, 374] on span "8" at bounding box center [1268, 374] width 4 height 8
select select "100"
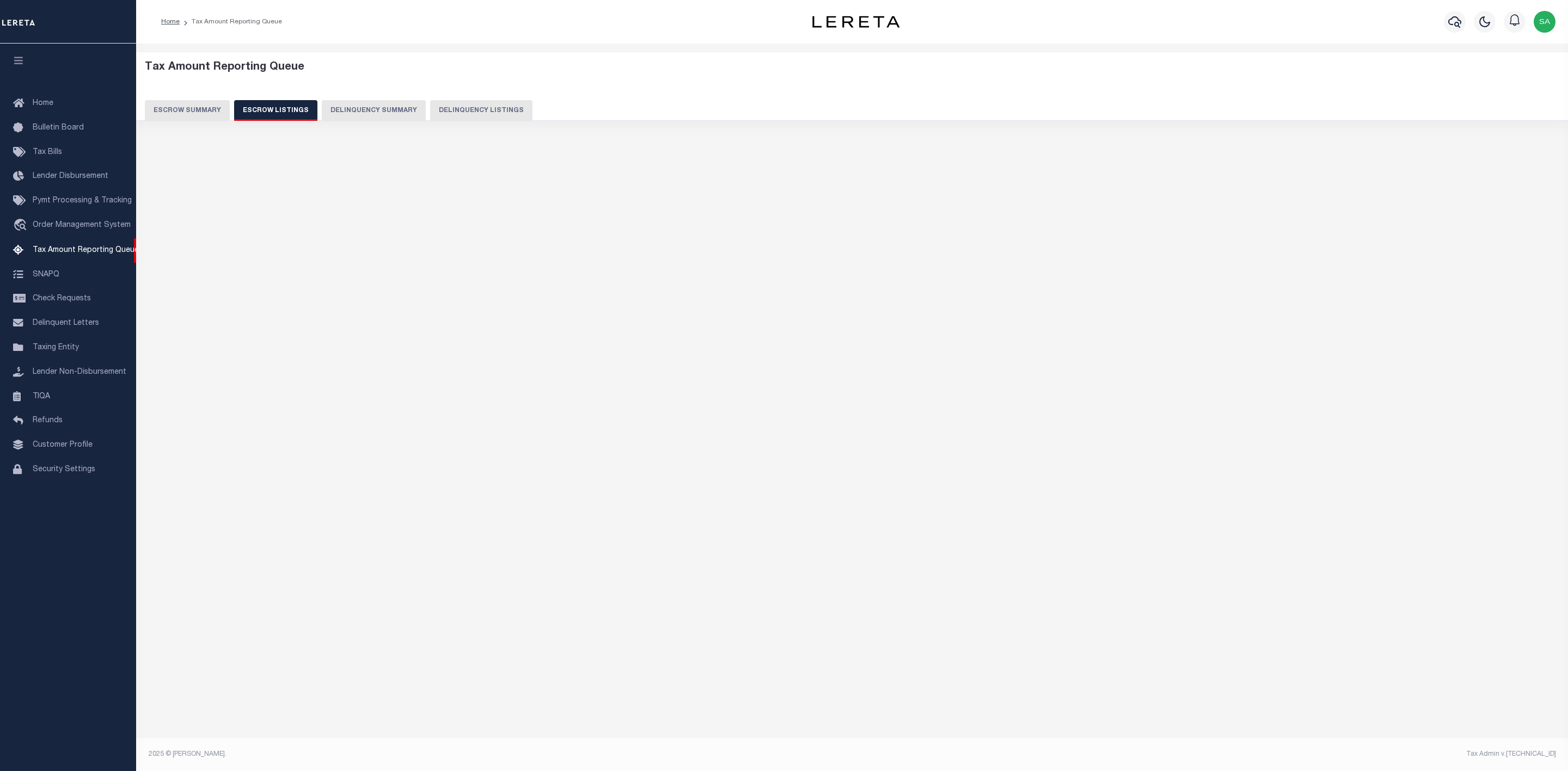
select select "100"
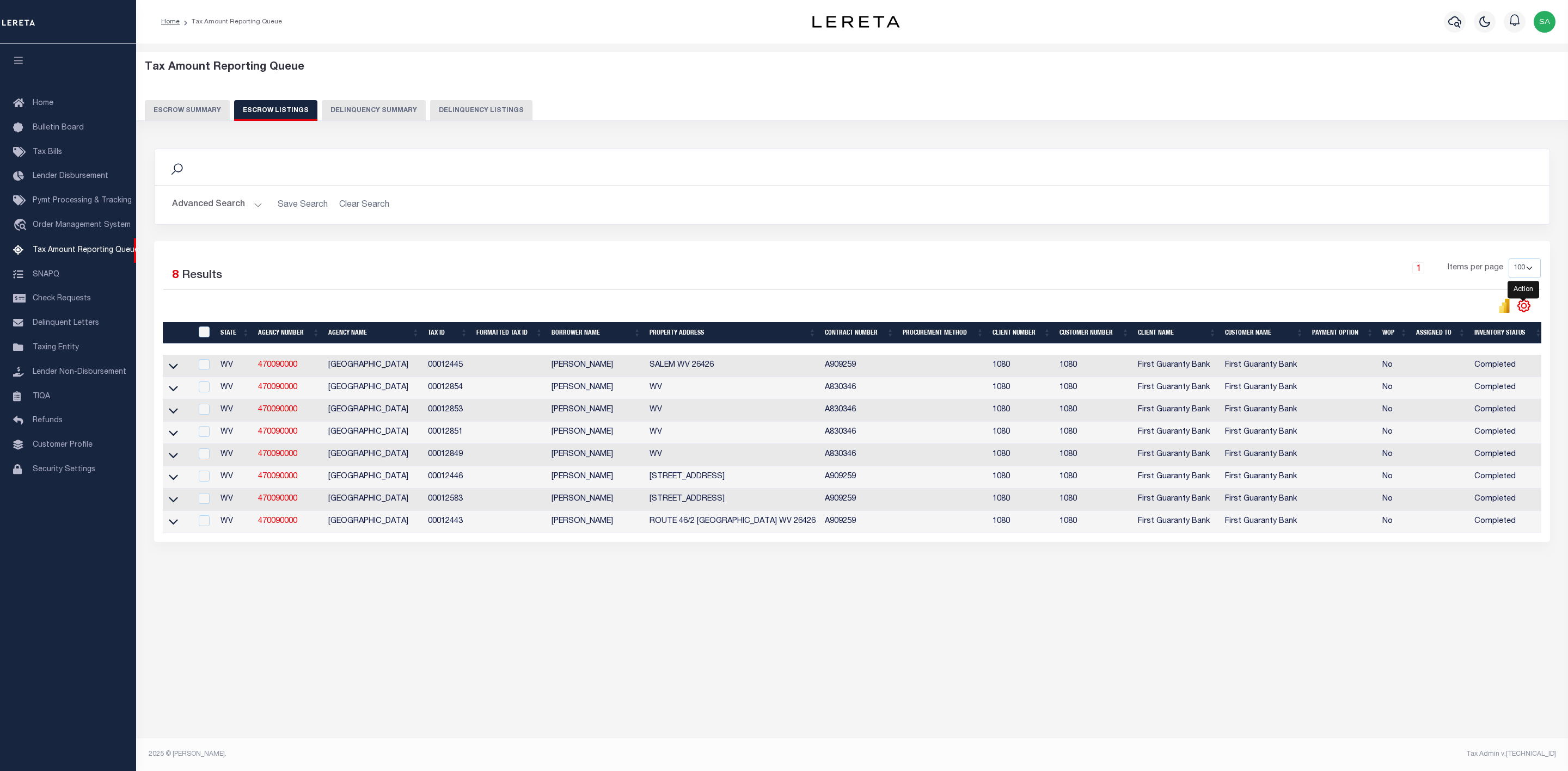
click at [1525, 308] on icon "" at bounding box center [1524, 305] width 5 height 5
click at [1480, 325] on link "CSV" at bounding box center [1479, 324] width 106 height 21
click at [242, 209] on button "Advanced Search" at bounding box center [217, 204] width 90 height 21
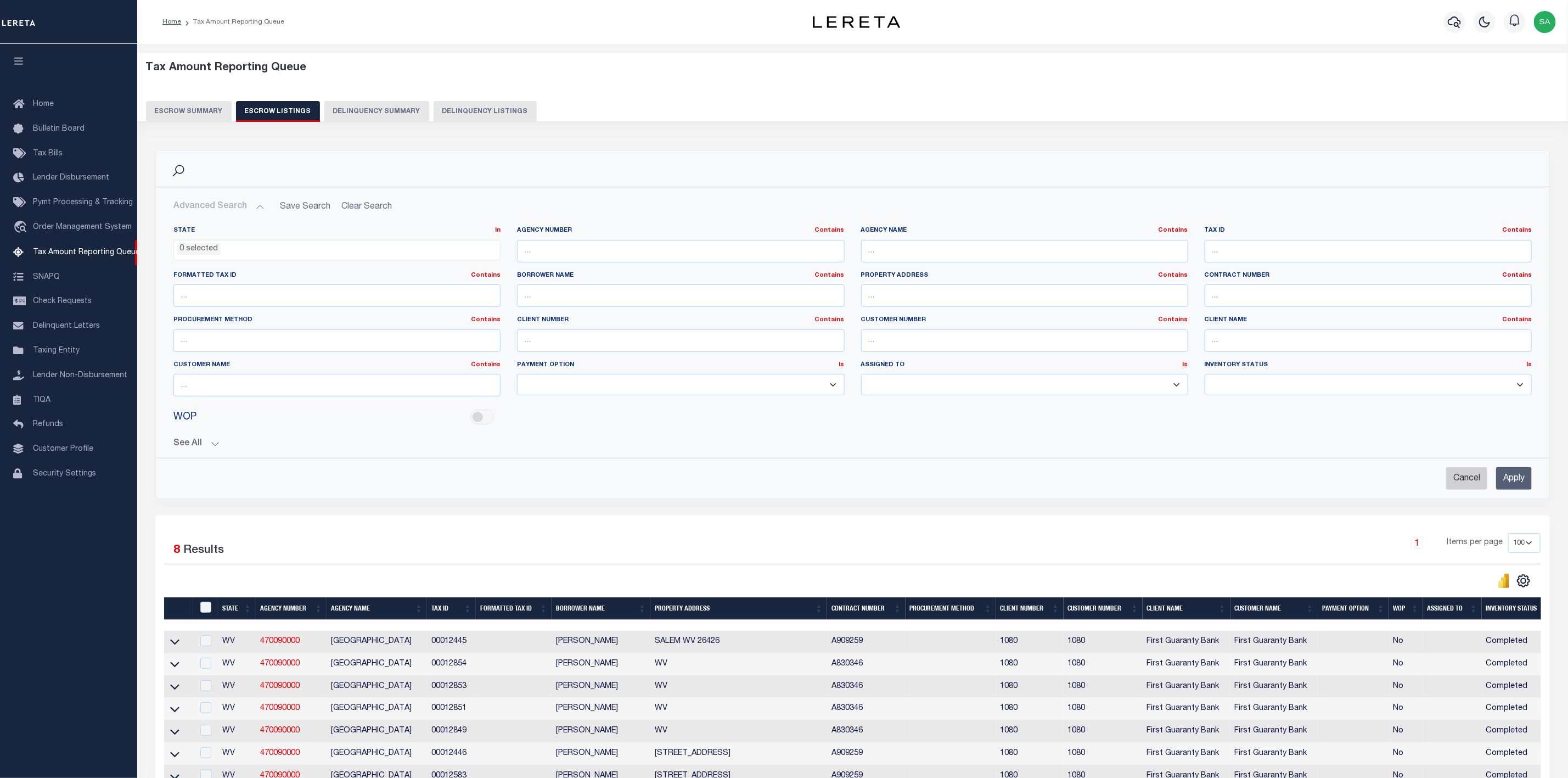
click at [1472, 481] on input "Cancel" at bounding box center [1467, 478] width 41 height 23
checkbox input "true"
select select
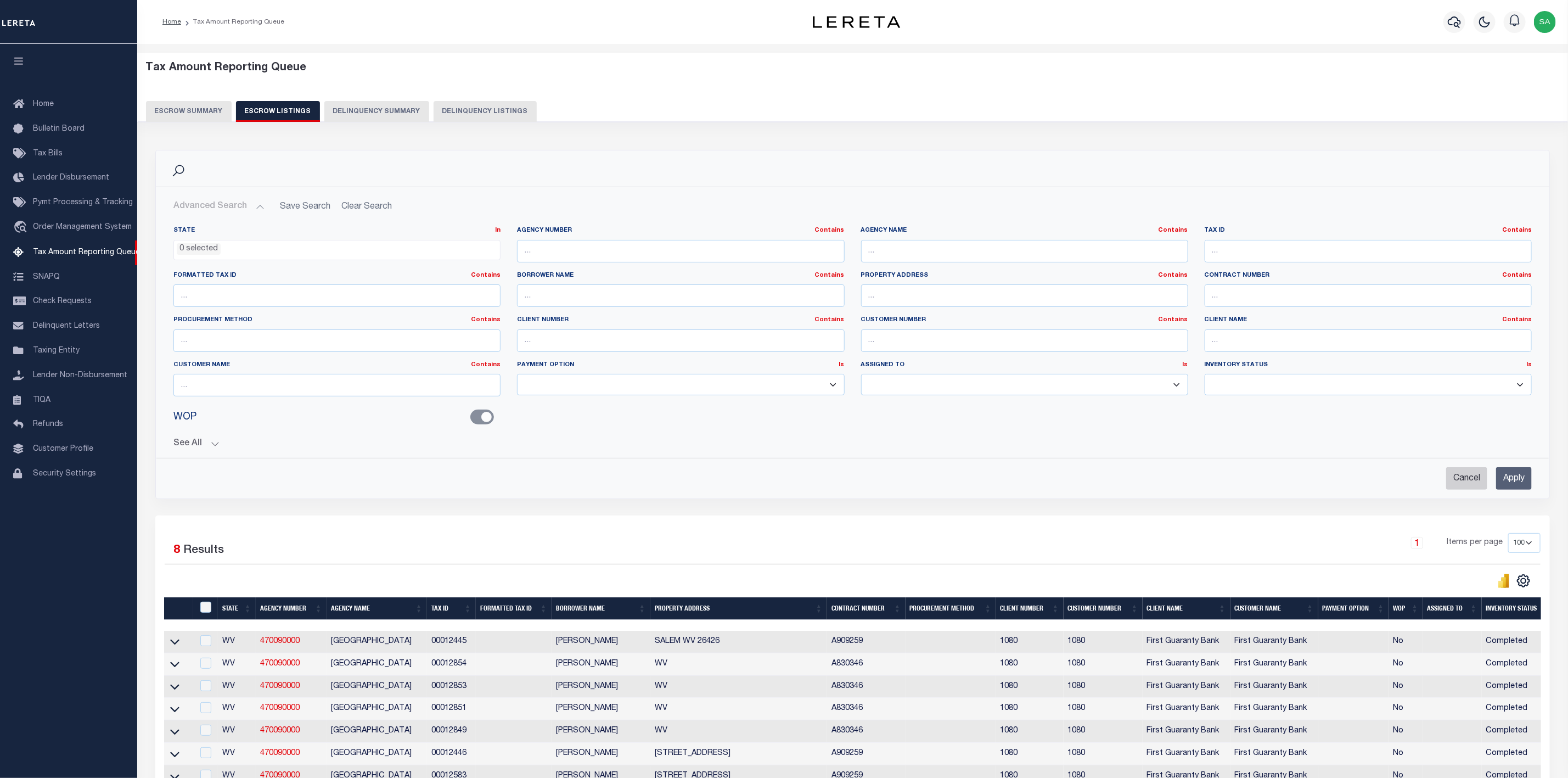
checkbox input "false"
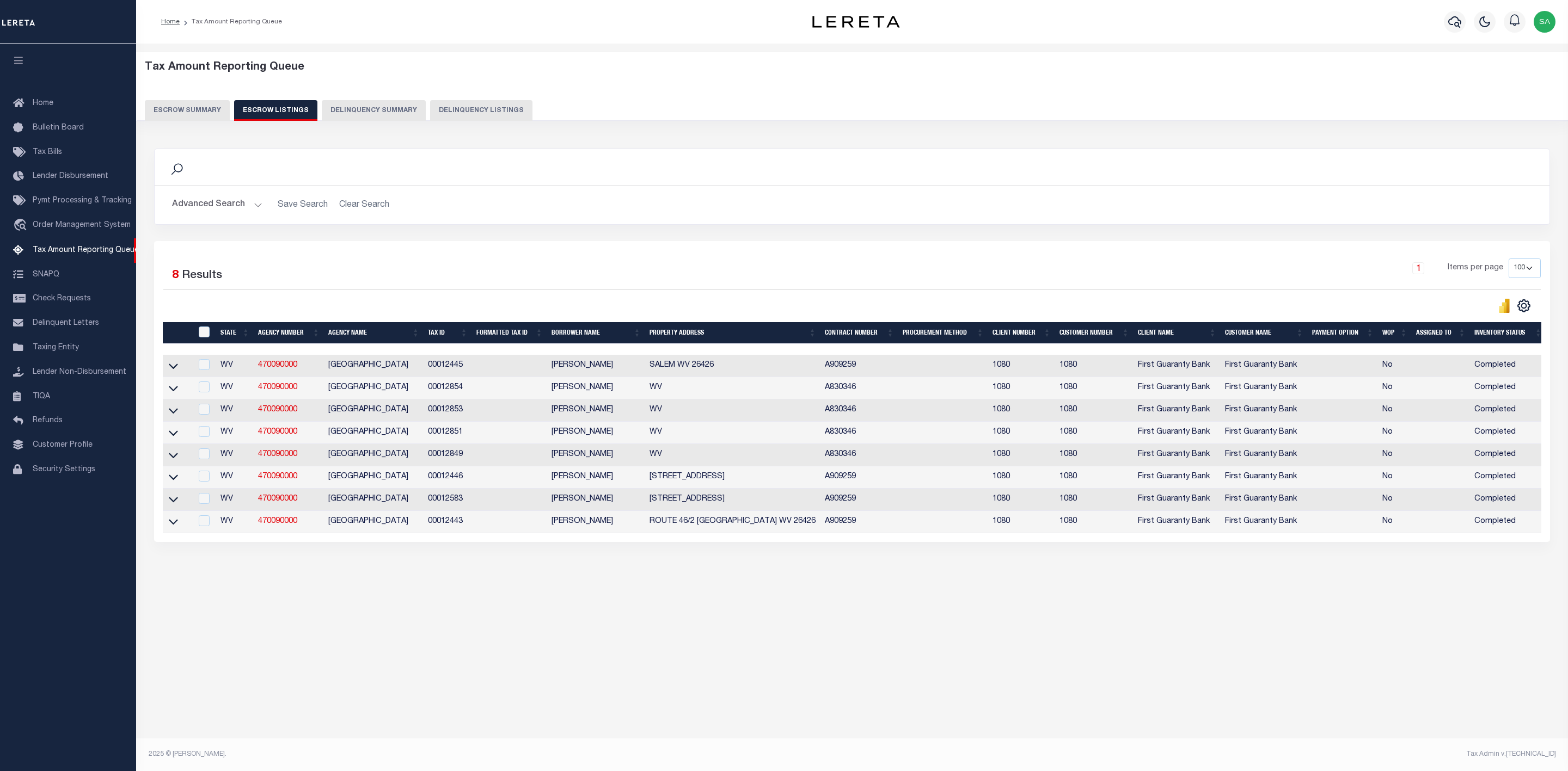
click at [240, 203] on button "Advanced Search" at bounding box center [217, 204] width 90 height 21
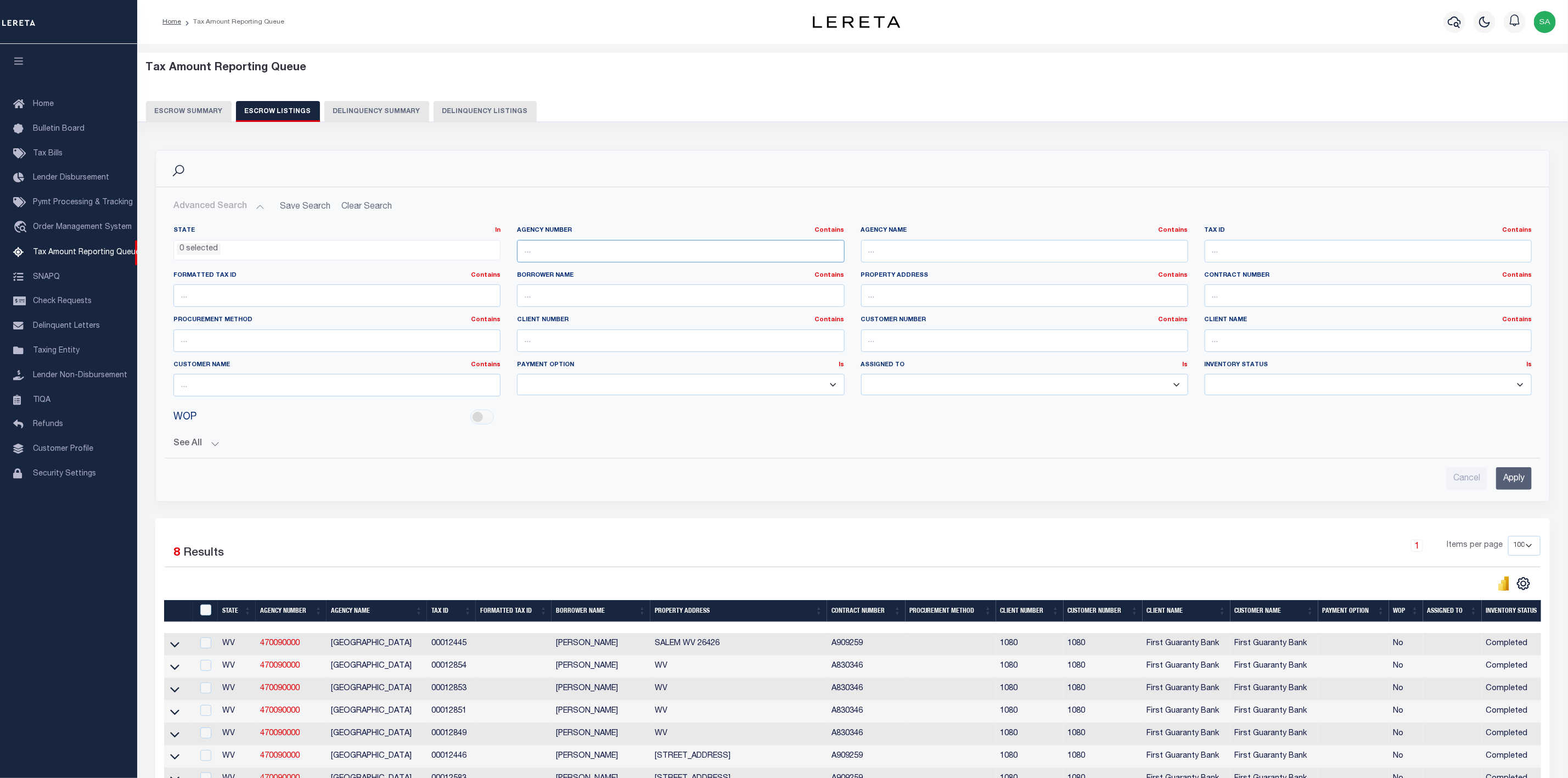
click at [712, 256] on input "text" at bounding box center [681, 251] width 327 height 23
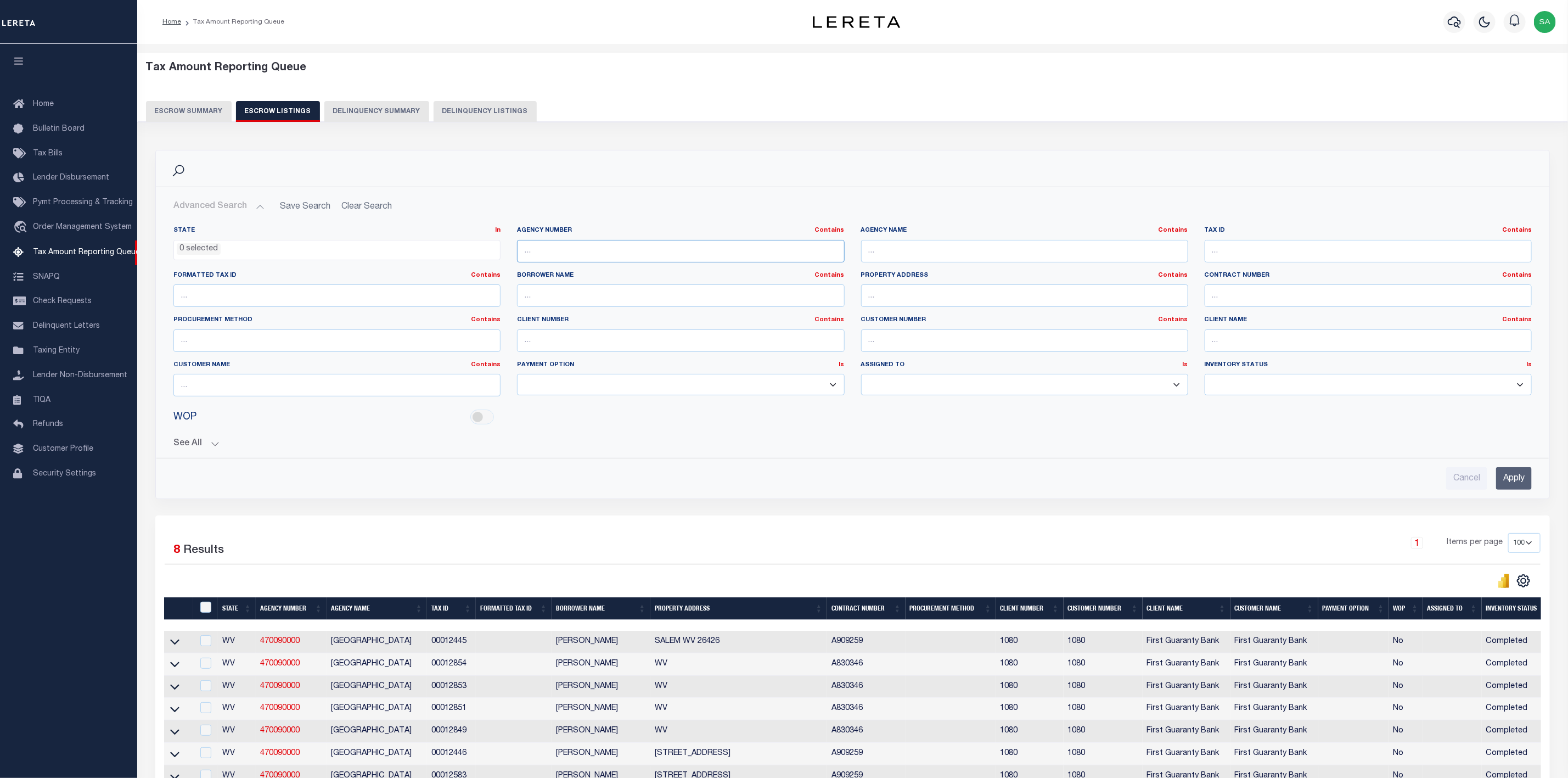
paste input "320760000"
type input "320760000"
click at [1517, 483] on input "Apply" at bounding box center [1514, 478] width 36 height 23
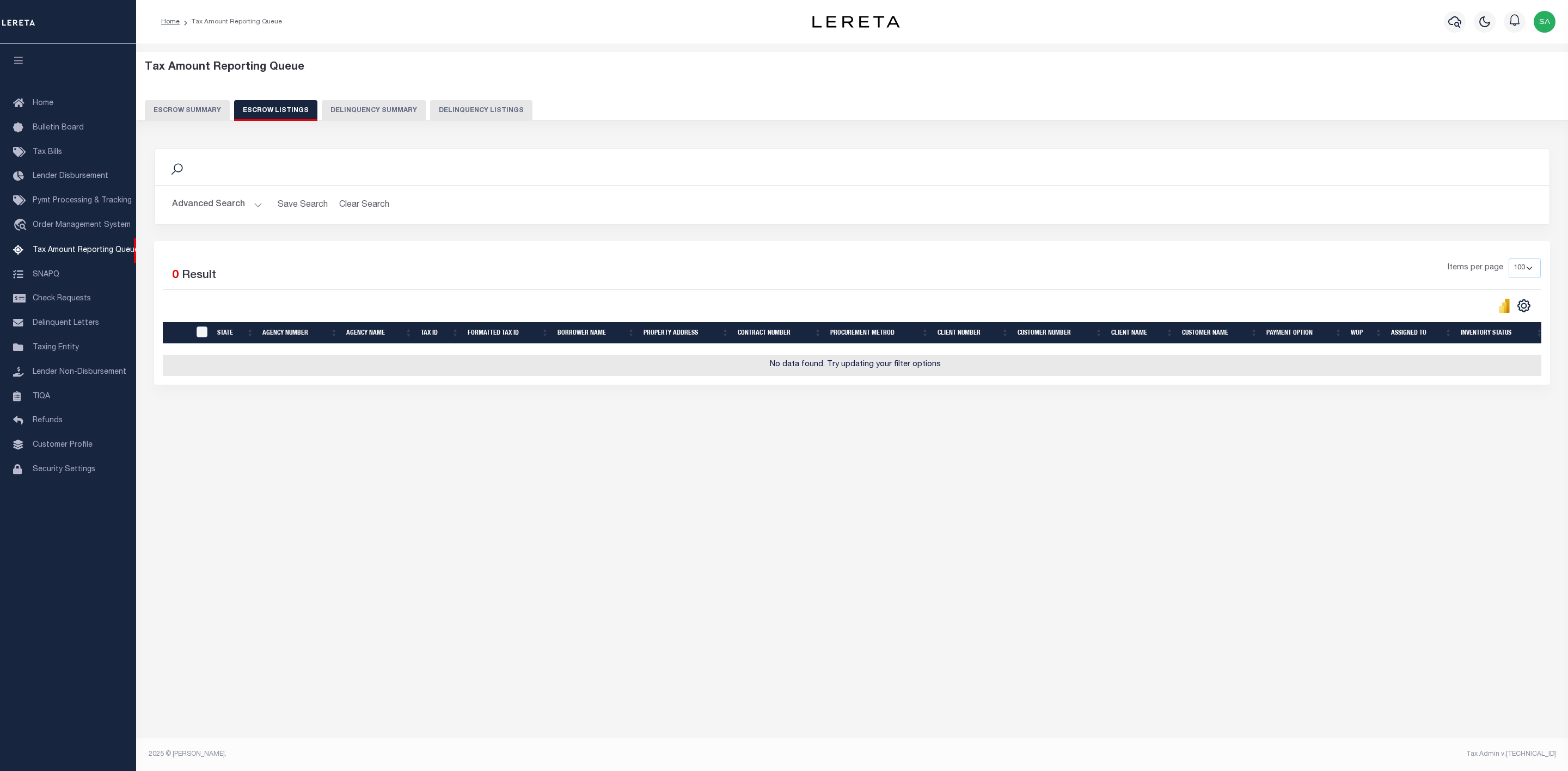
click at [198, 110] on button "Escrow Summary" at bounding box center [187, 111] width 85 height 21
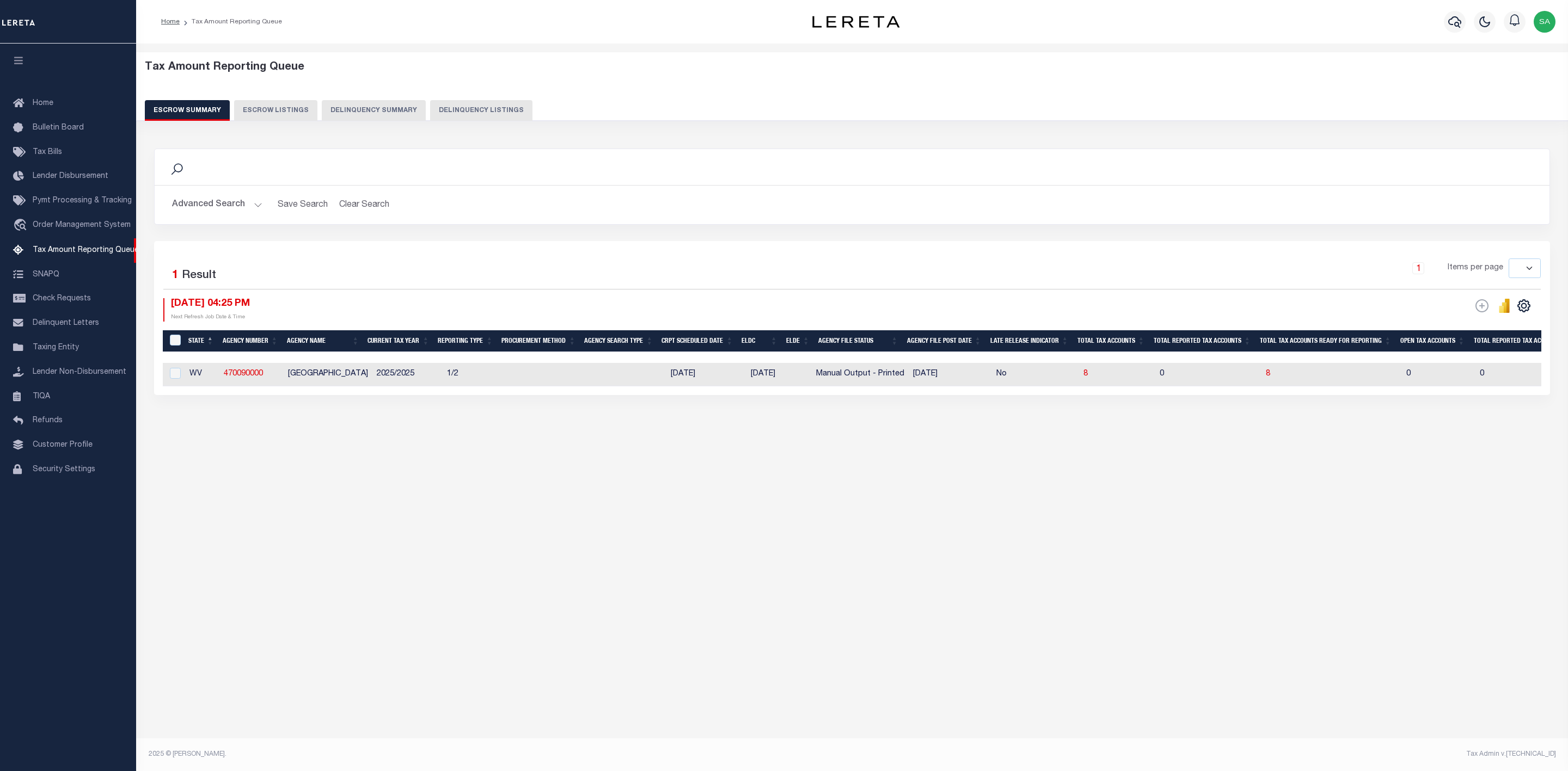
click at [237, 203] on button "Advanced Search" at bounding box center [217, 204] width 90 height 21
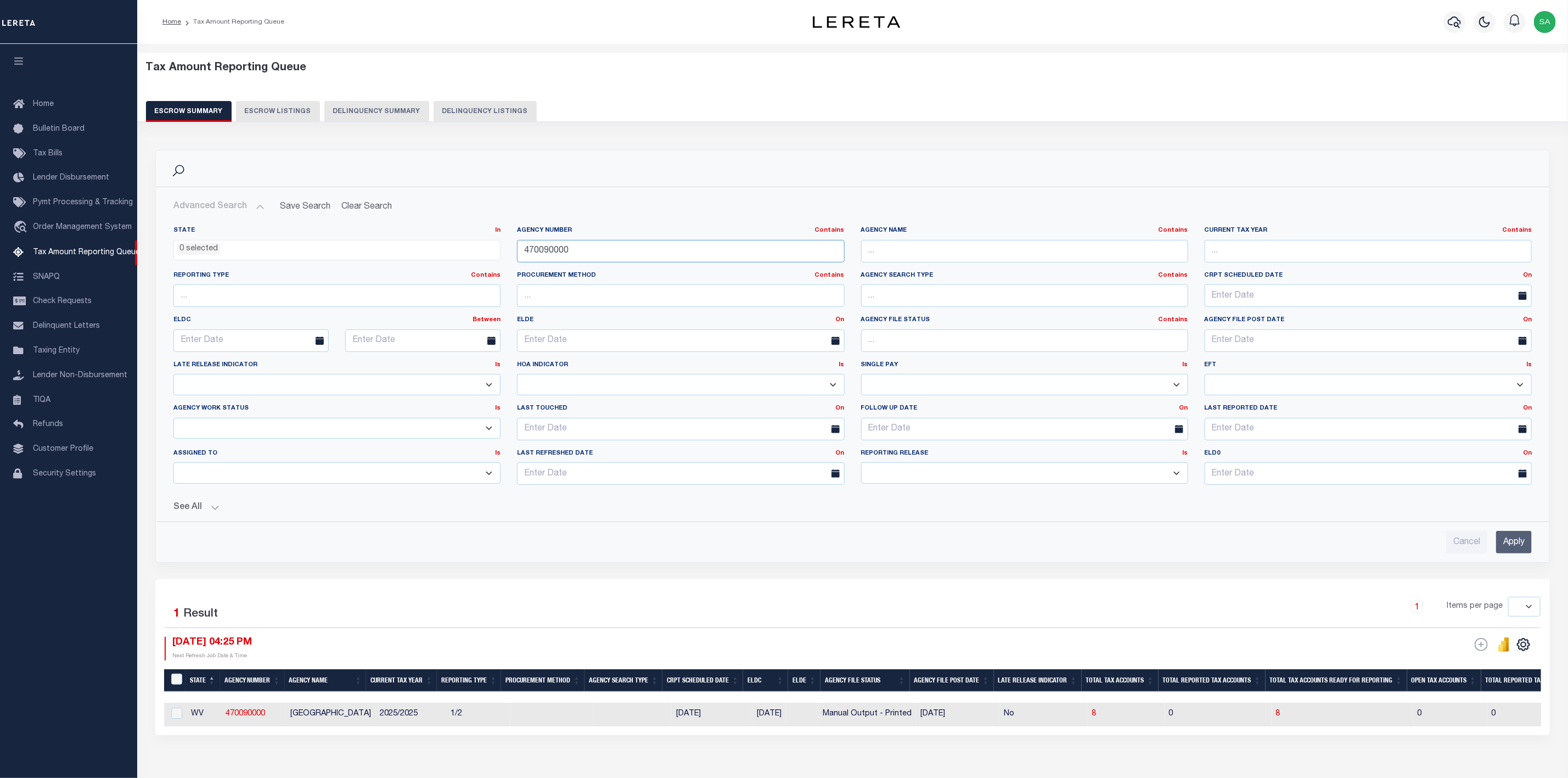
drag, startPoint x: 598, startPoint y: 249, endPoint x: 460, endPoint y: 257, distance: 138.2
click at [460, 257] on div "State In In AK AL AR AZ CA CO CT DC DE FL GA GU HI IA ID IL IN KS KY LA MA MD M…" at bounding box center [852, 360] width 1375 height 268
paste input "32076"
type input "320760000"
click at [1522, 546] on input "Apply" at bounding box center [1514, 542] width 36 height 23
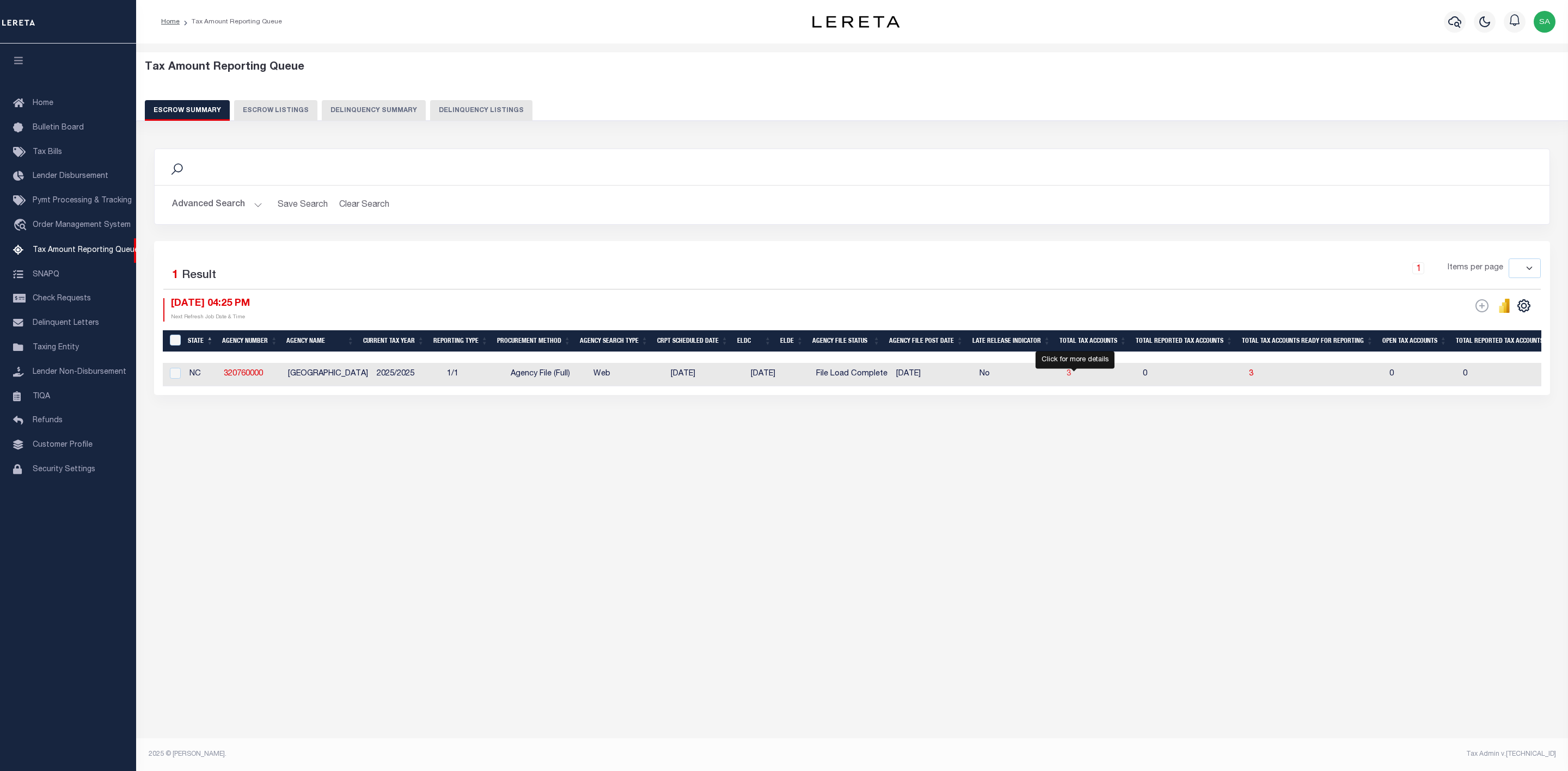
click at [1071, 378] on span "3" at bounding box center [1068, 374] width 4 height 8
select select "100"
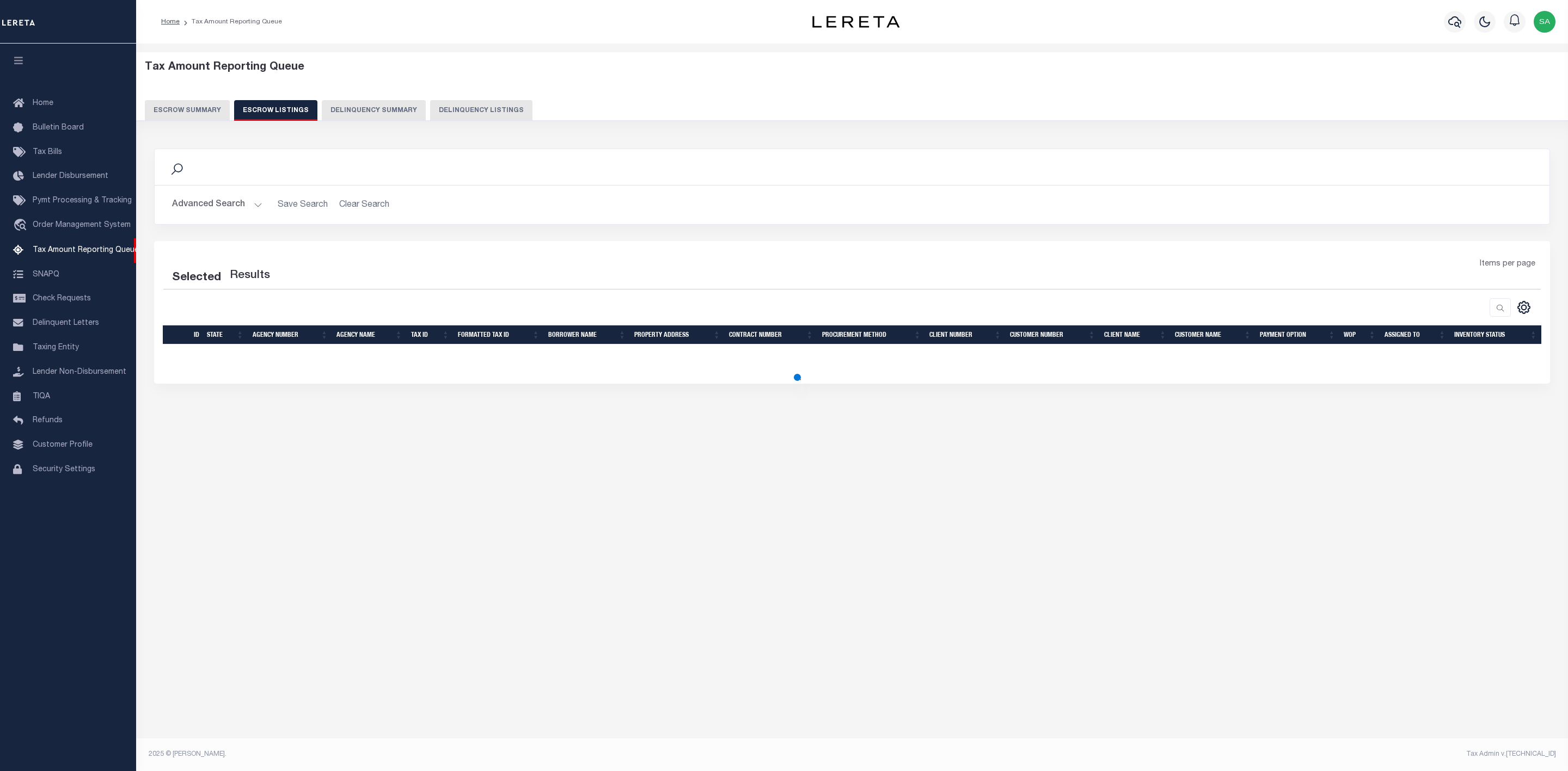
select select "100"
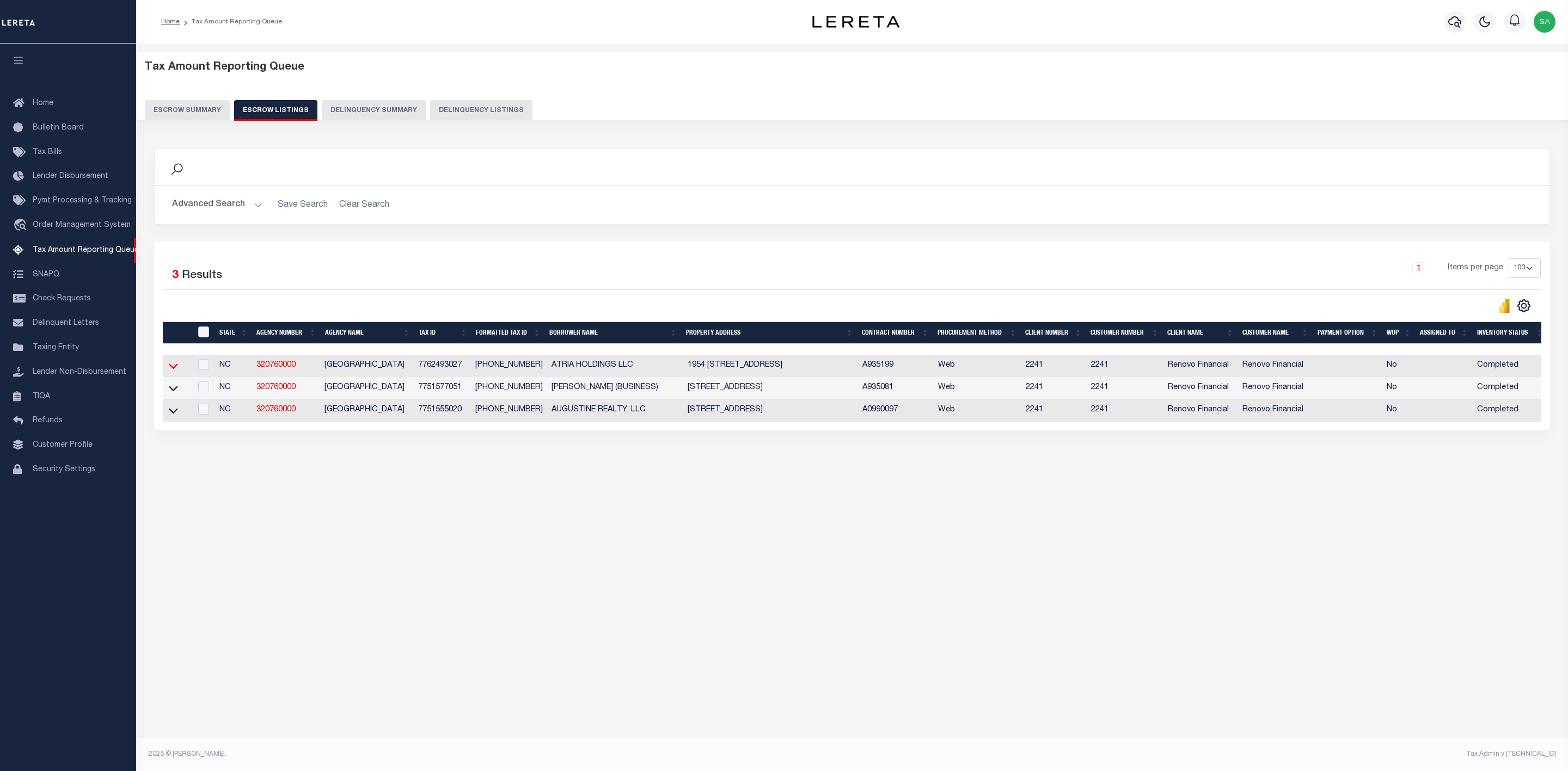
click at [177, 366] on icon at bounding box center [173, 366] width 9 height 12
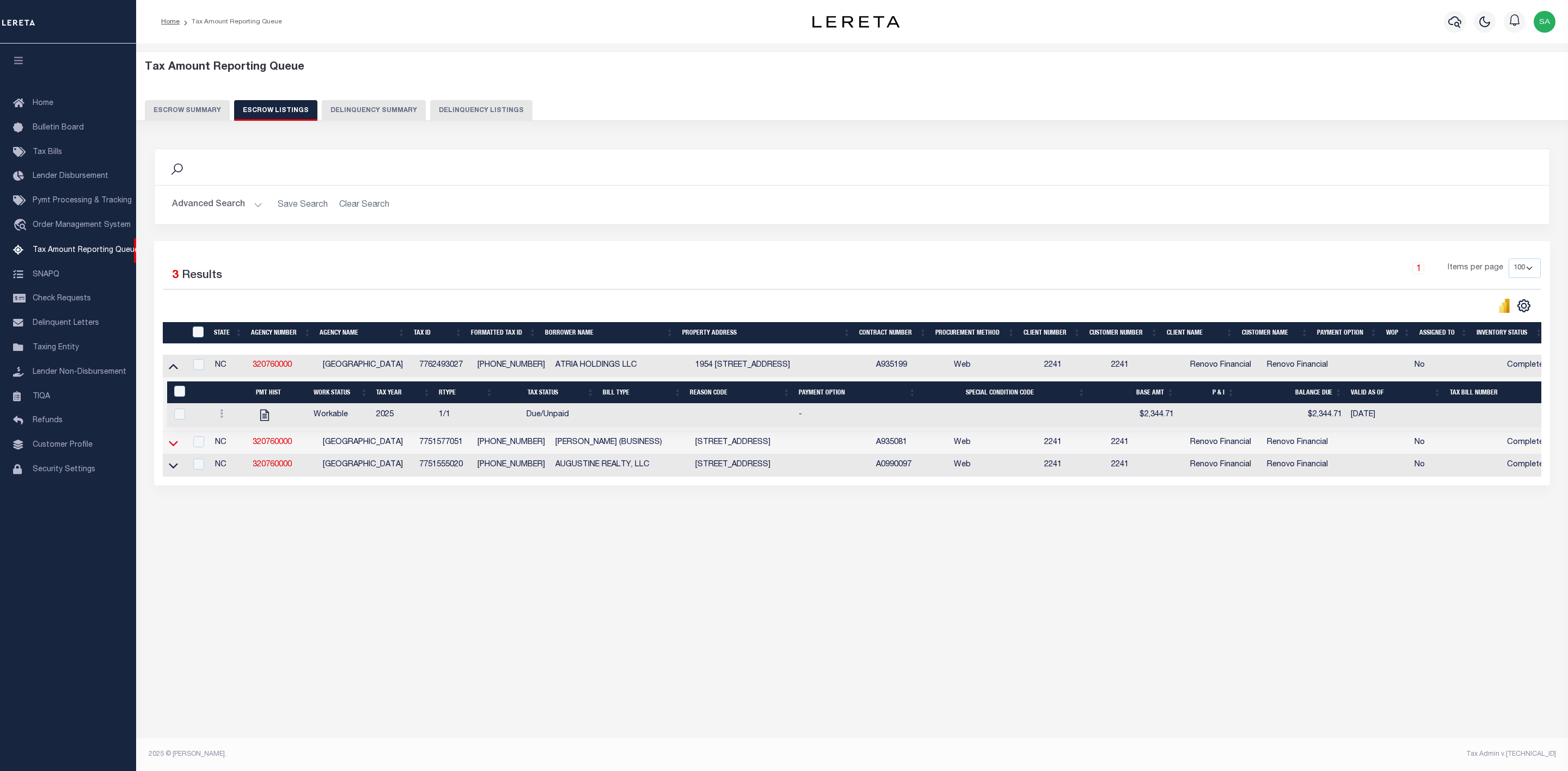
click at [173, 449] on icon at bounding box center [173, 443] width 9 height 12
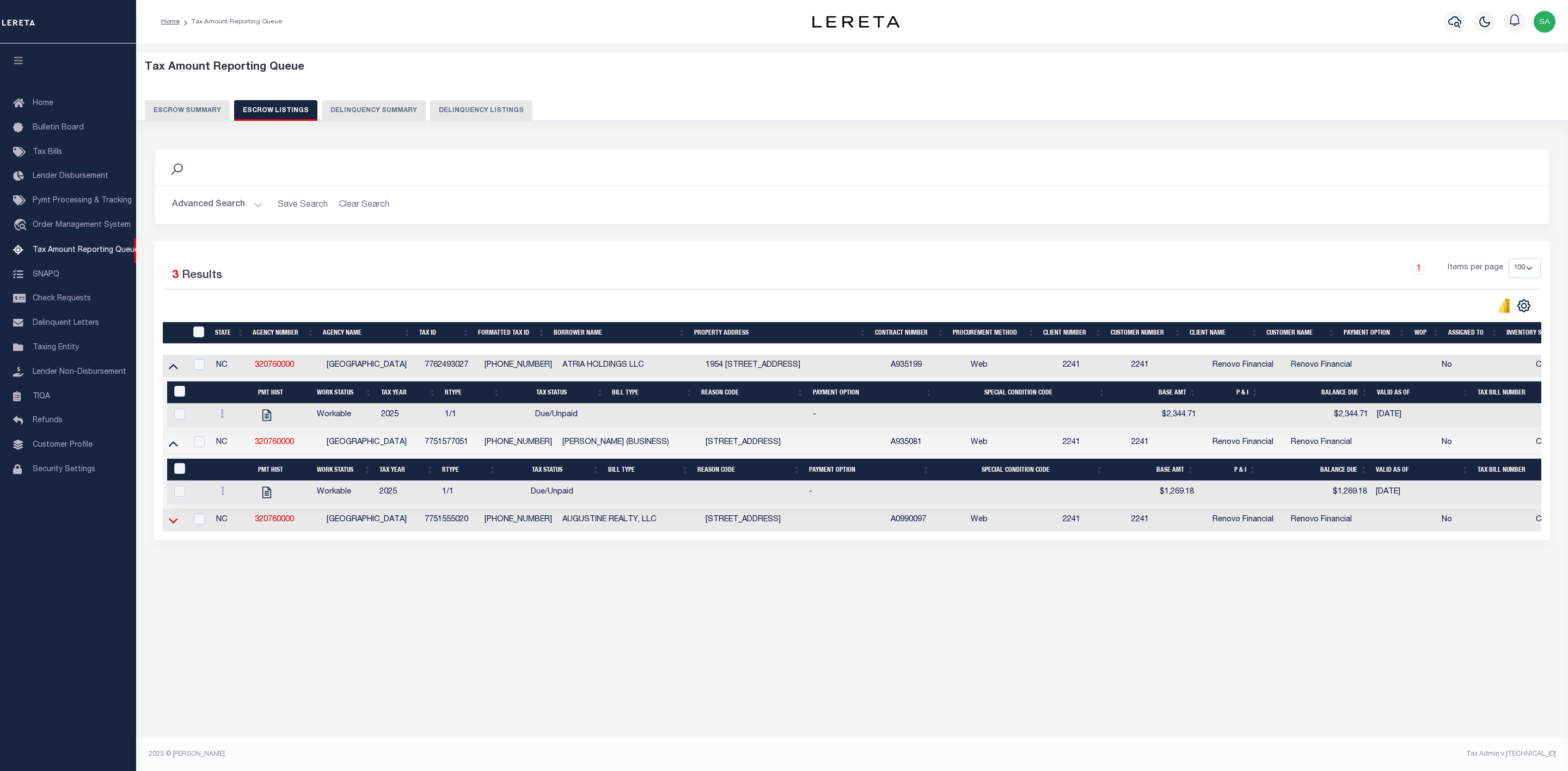
click at [172, 523] on icon at bounding box center [173, 521] width 9 height 5
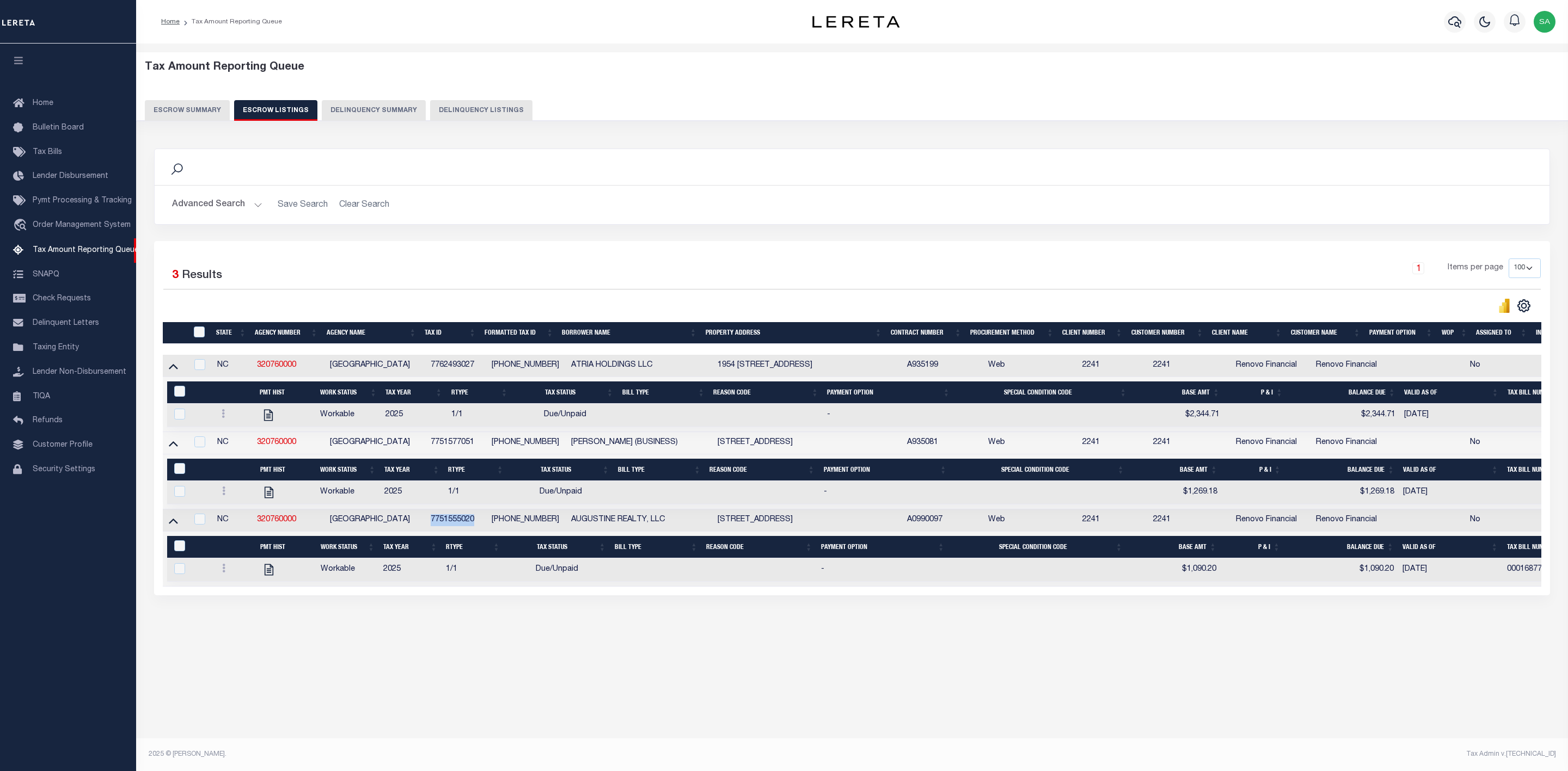
drag, startPoint x: 476, startPoint y: 526, endPoint x: 429, endPoint y: 528, distance: 47.0
click at [429, 528] on td "7751555020" at bounding box center [457, 520] width 61 height 23
checkbox input "true"
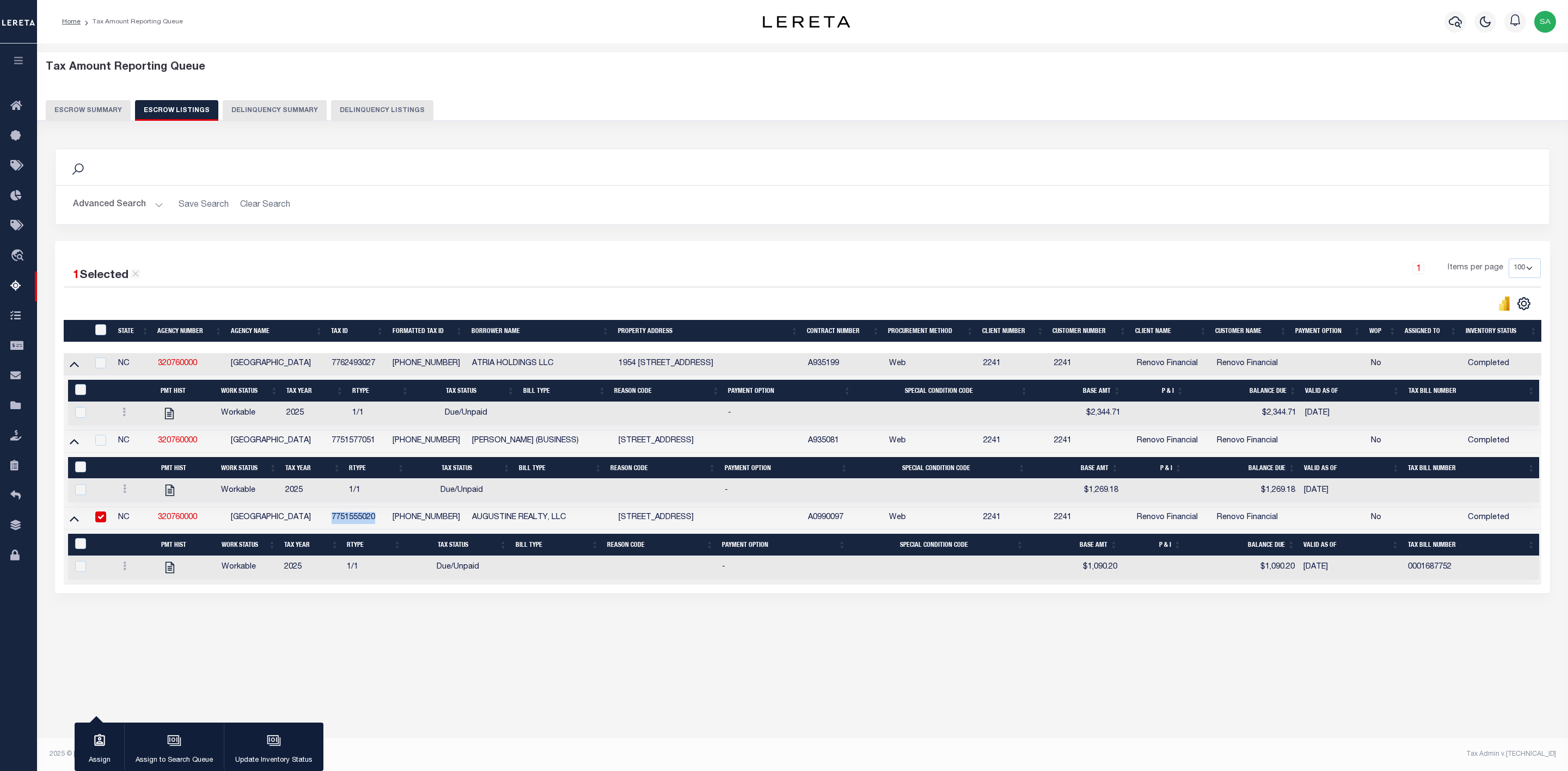
copy td "7751555020"
click at [167, 575] on icon "" at bounding box center [169, 567] width 14 height 14
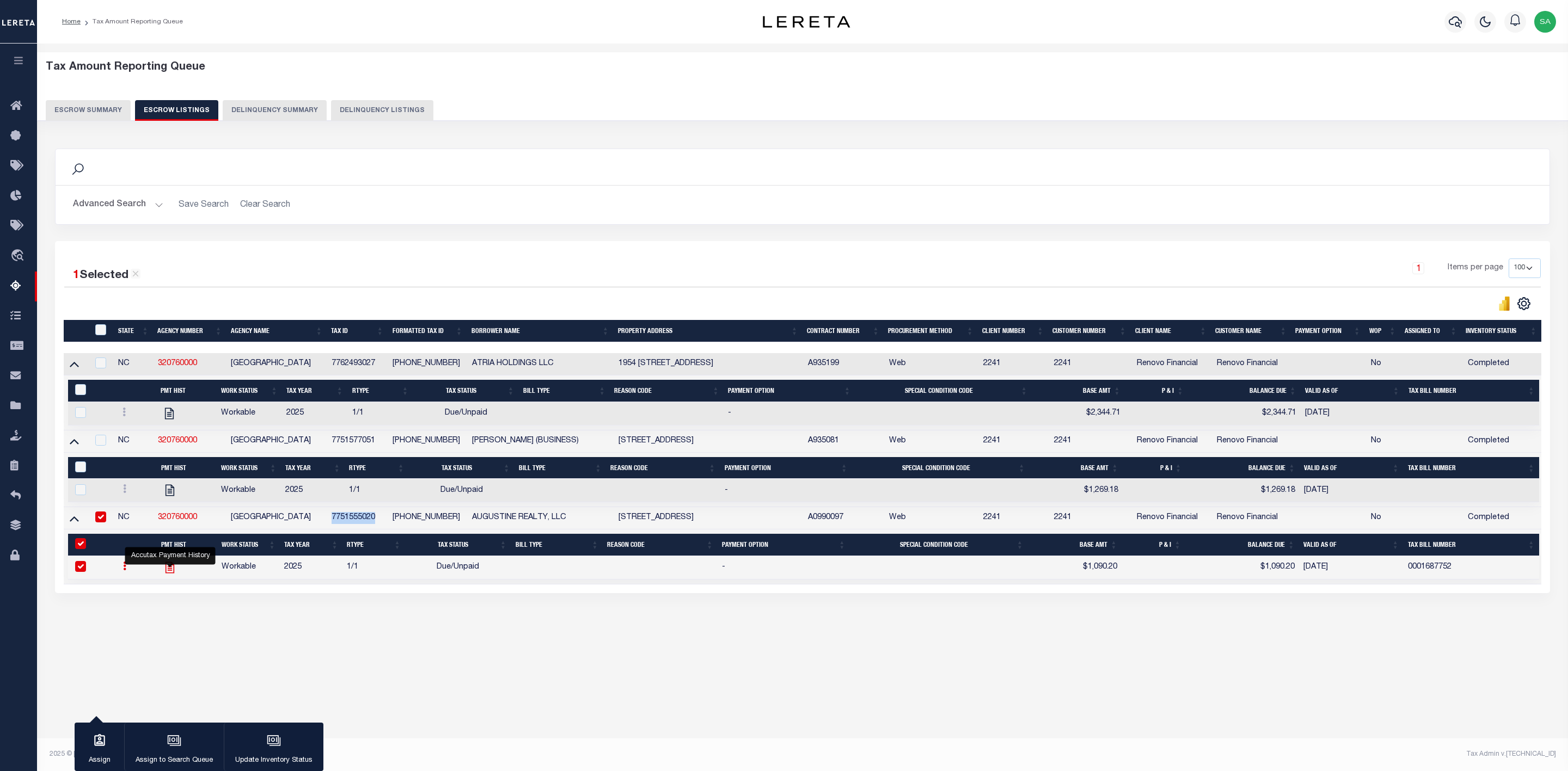
checkbox input "true"
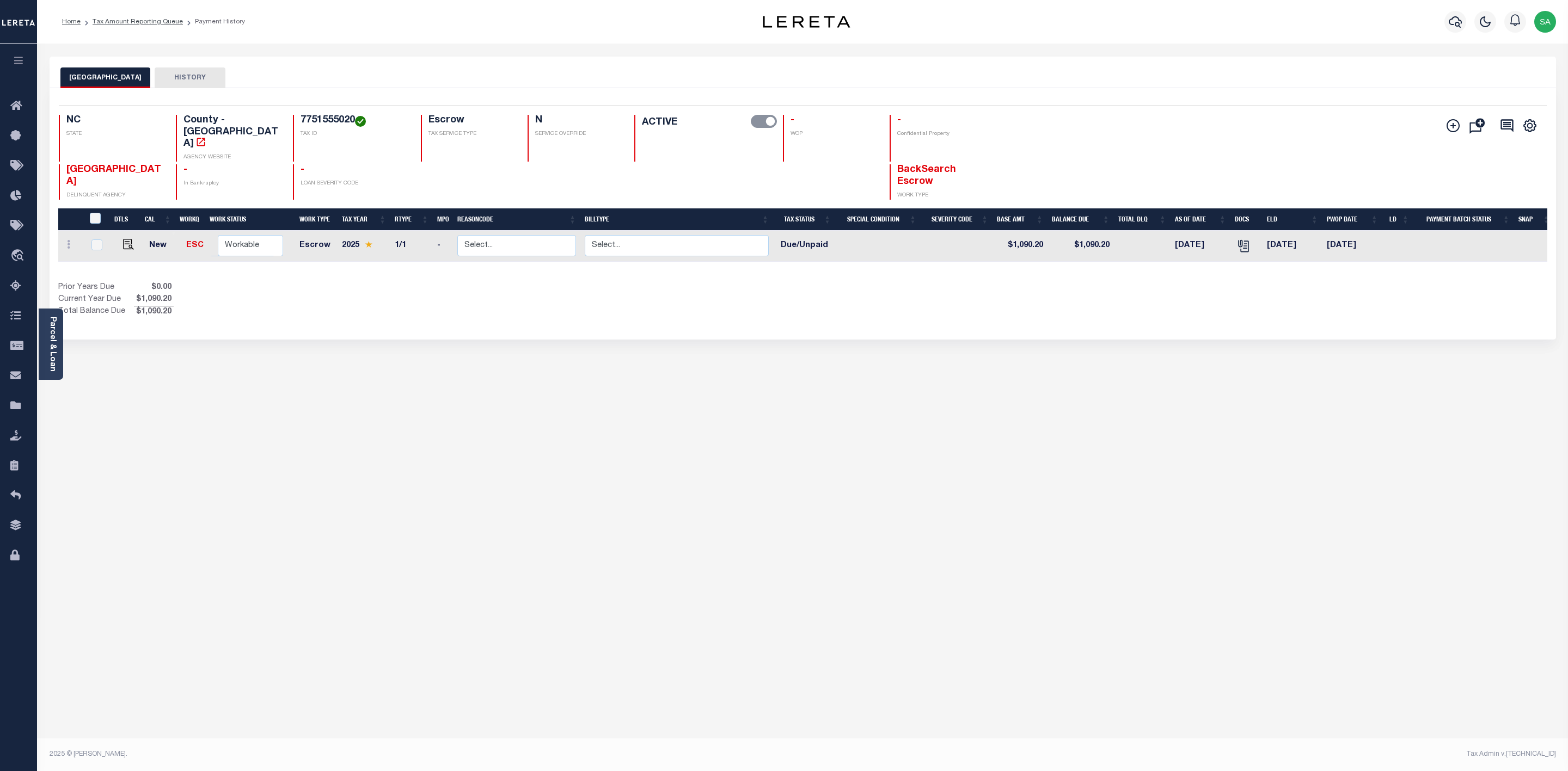
click at [183, 72] on button "HISTORY" at bounding box center [190, 78] width 71 height 21
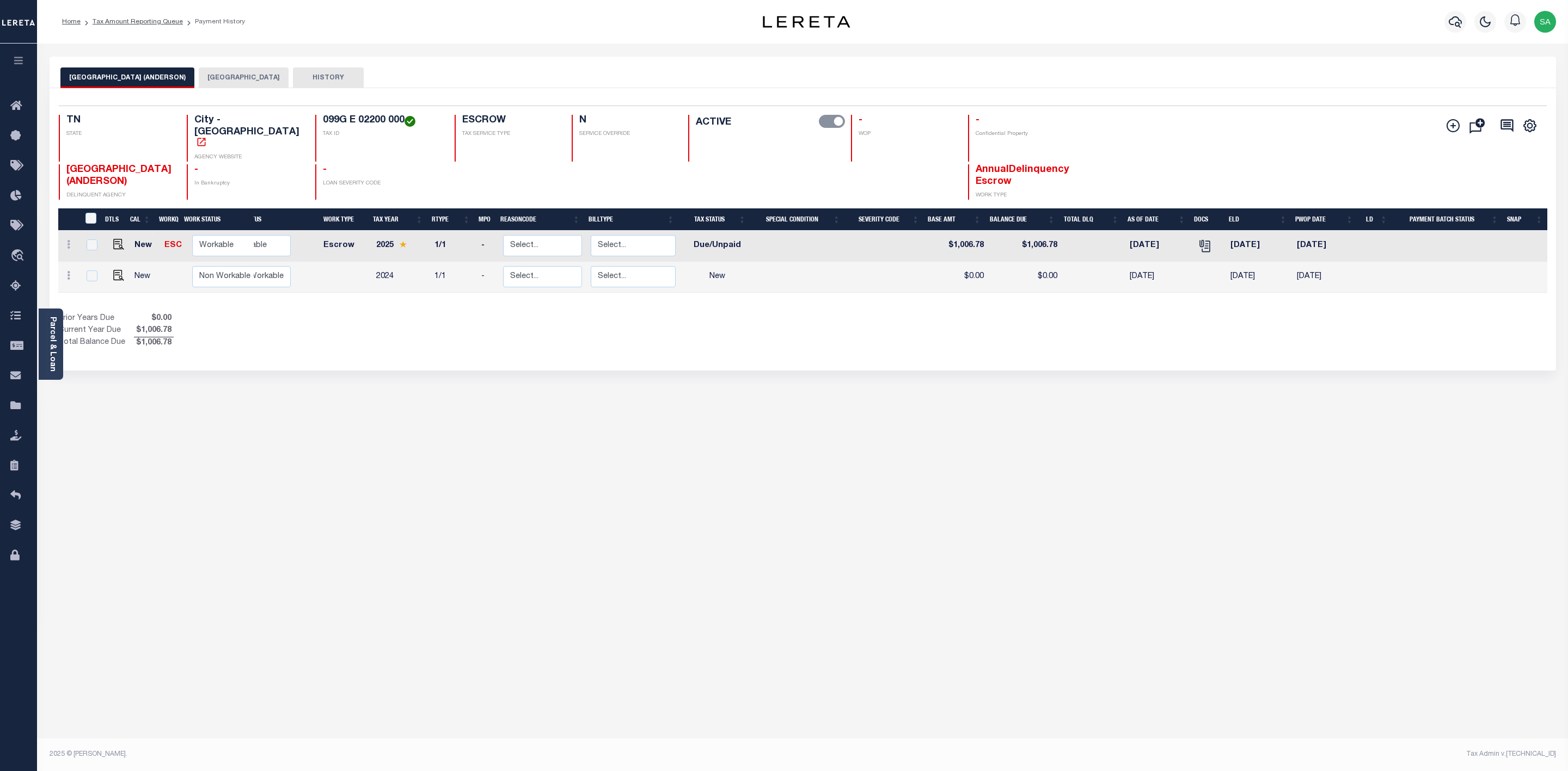
click at [309, 74] on button "HISTORY" at bounding box center [328, 78] width 71 height 21
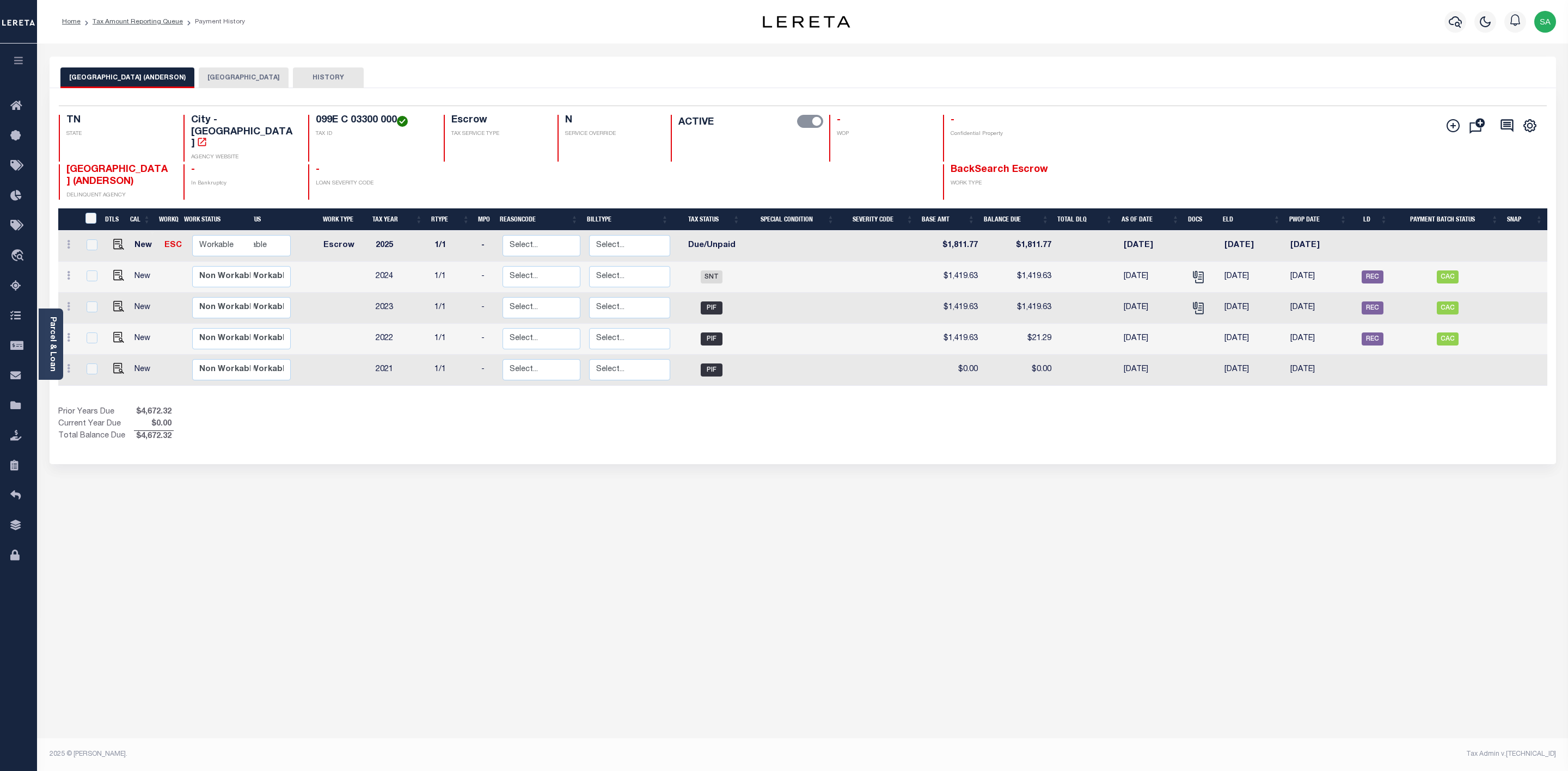
click at [301, 66] on div "OAKRIDGE CITY (ANDERSON) ANDERSON COUNTY HISTORY" at bounding box center [802, 72] width 1507 height 32
click at [301, 74] on button "HISTORY" at bounding box center [328, 78] width 71 height 21
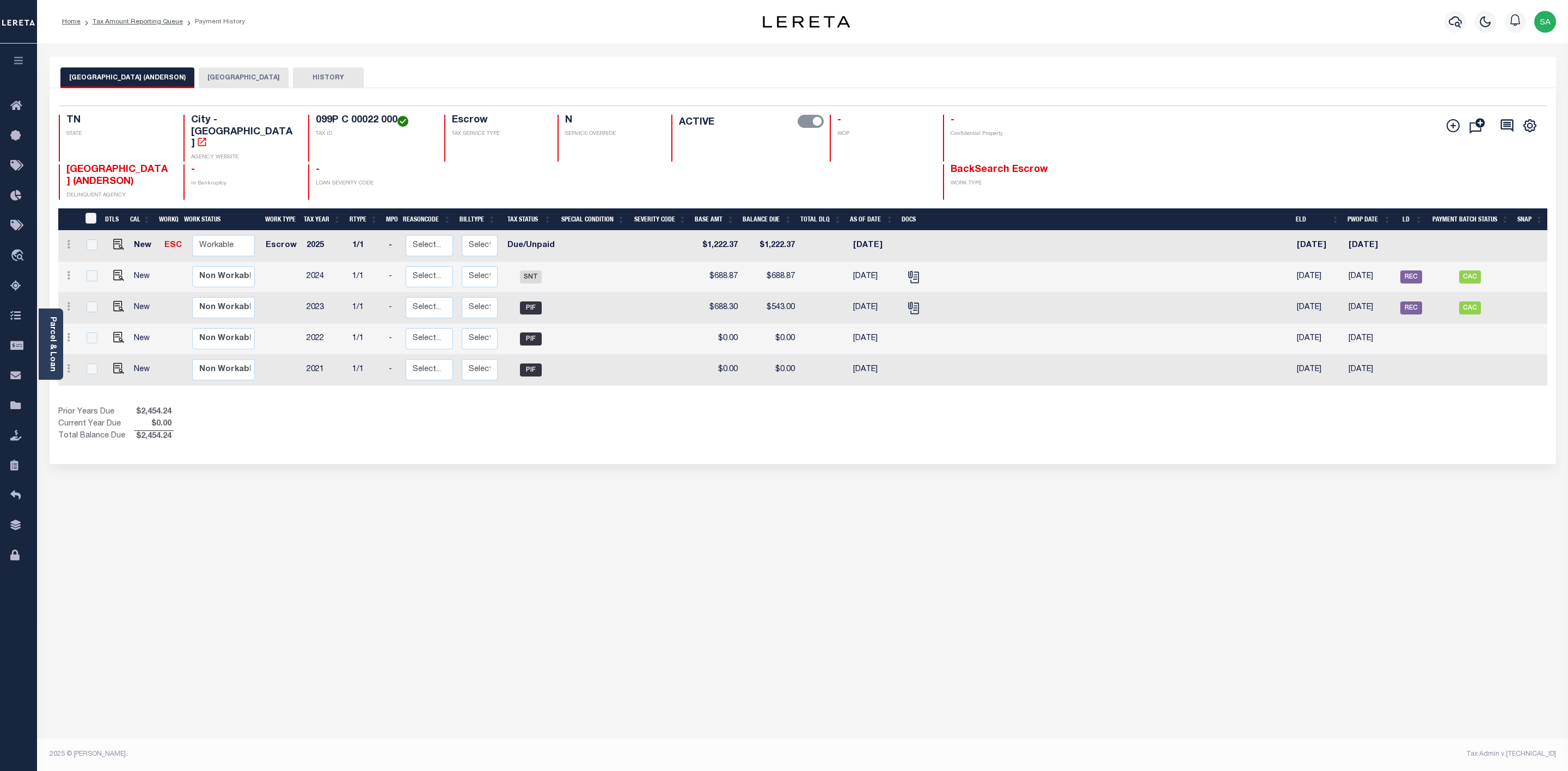
click at [303, 74] on button "HISTORY" at bounding box center [328, 78] width 71 height 21
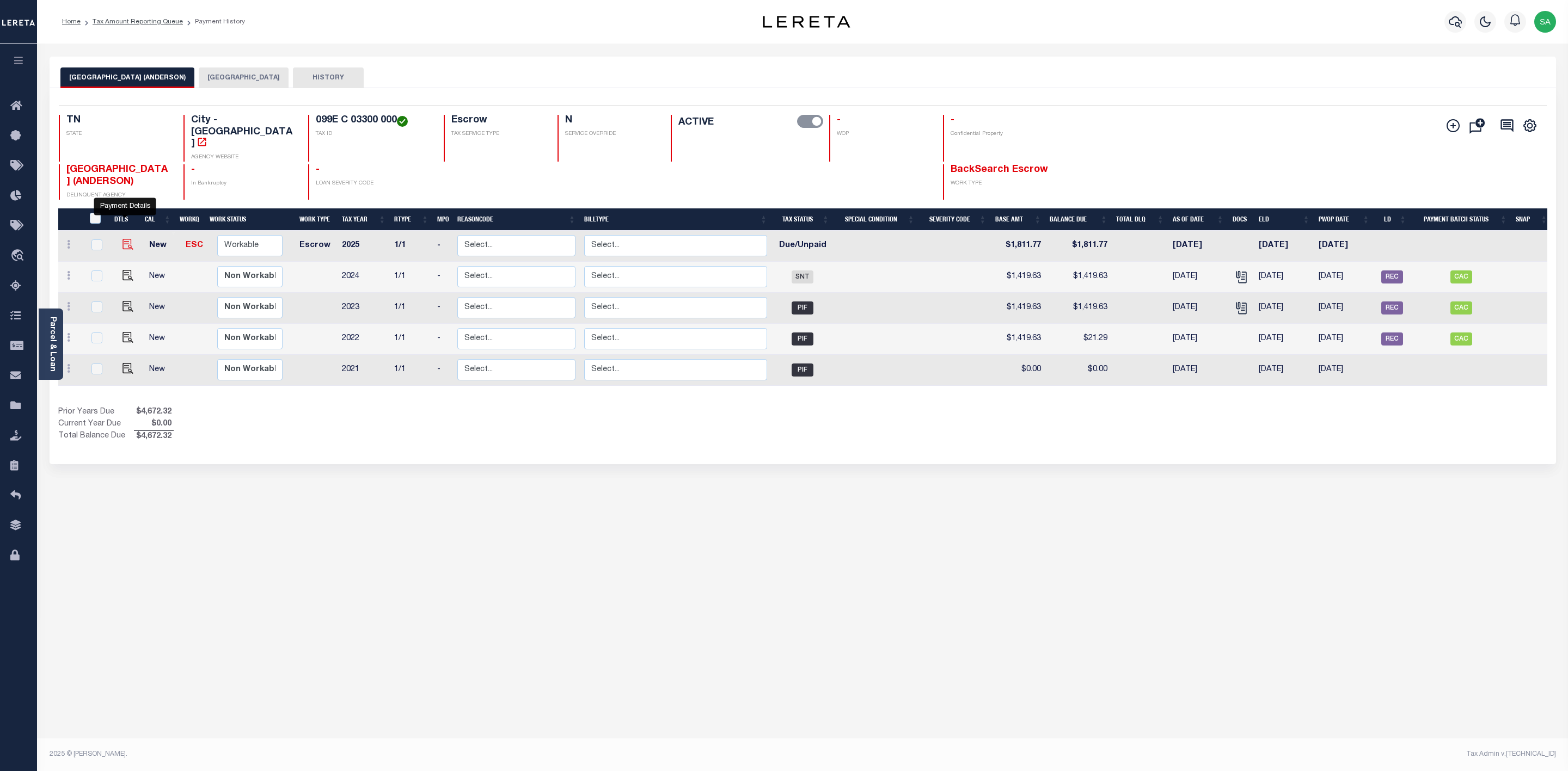
click at [122, 239] on img "" at bounding box center [128, 245] width 11 height 11
checkbox input "true"
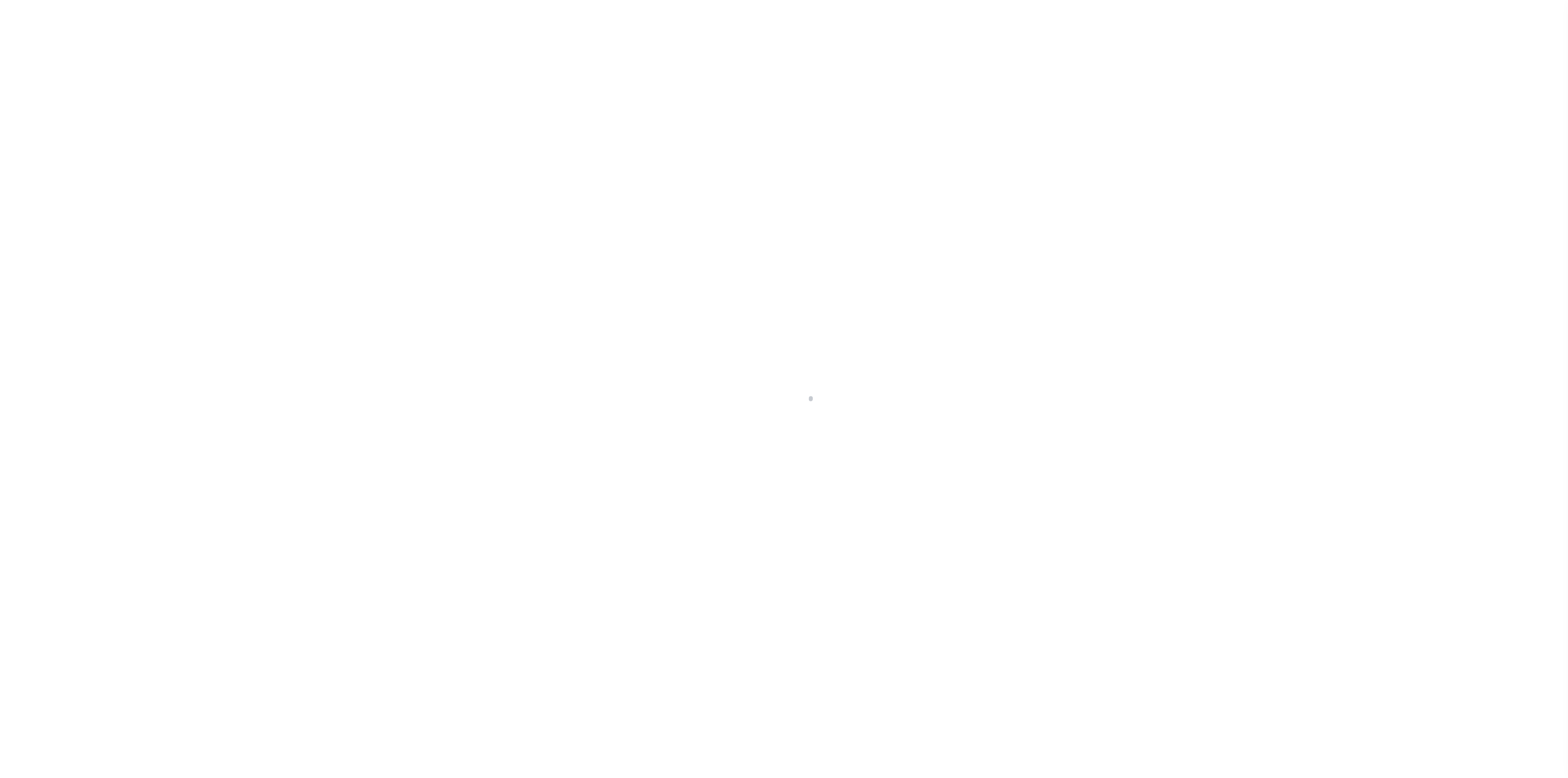
checkbox input "false"
type input "4929"
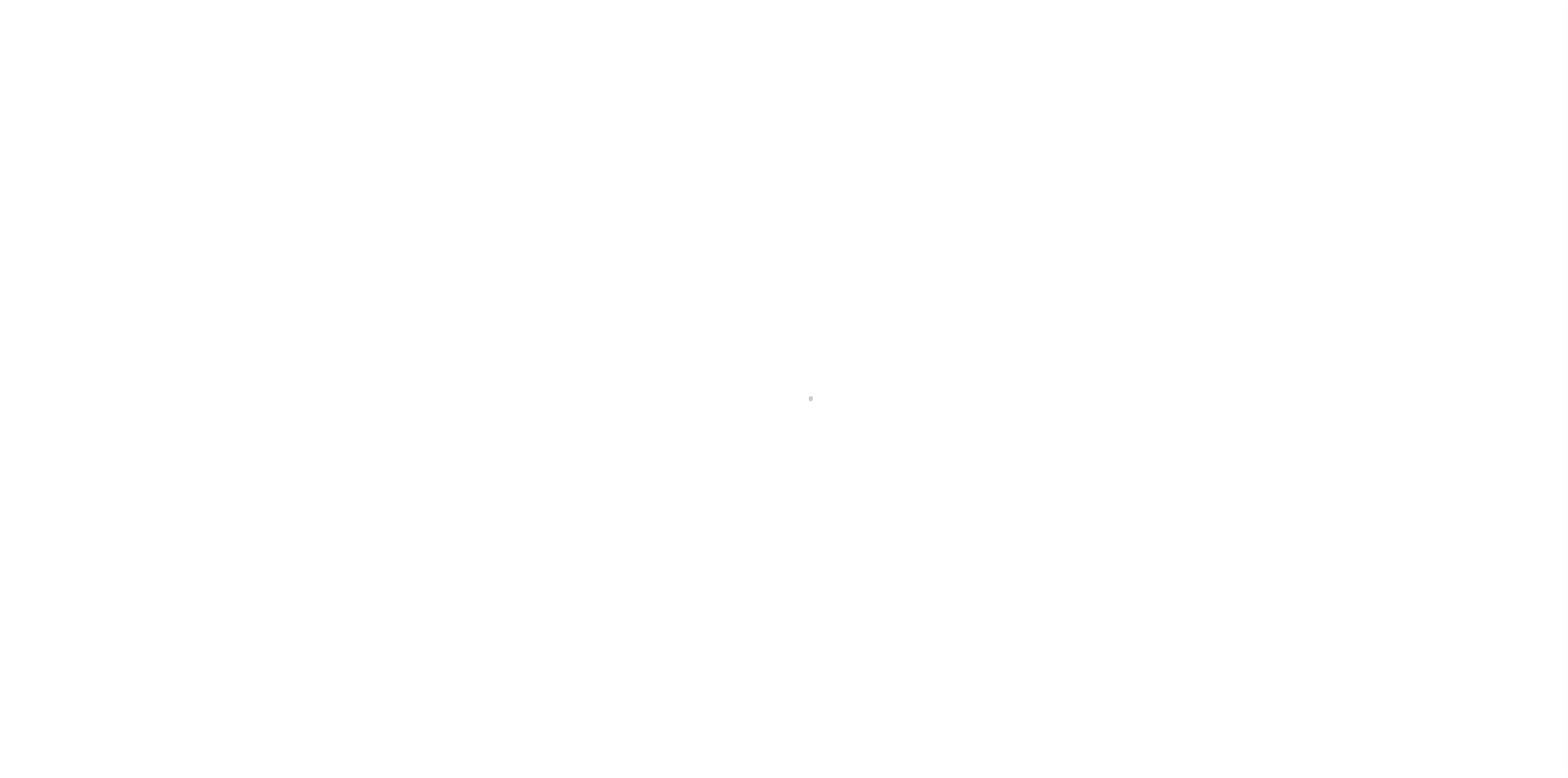
type input "08/12/2025"
select select "DUE"
type input "$1,811.77"
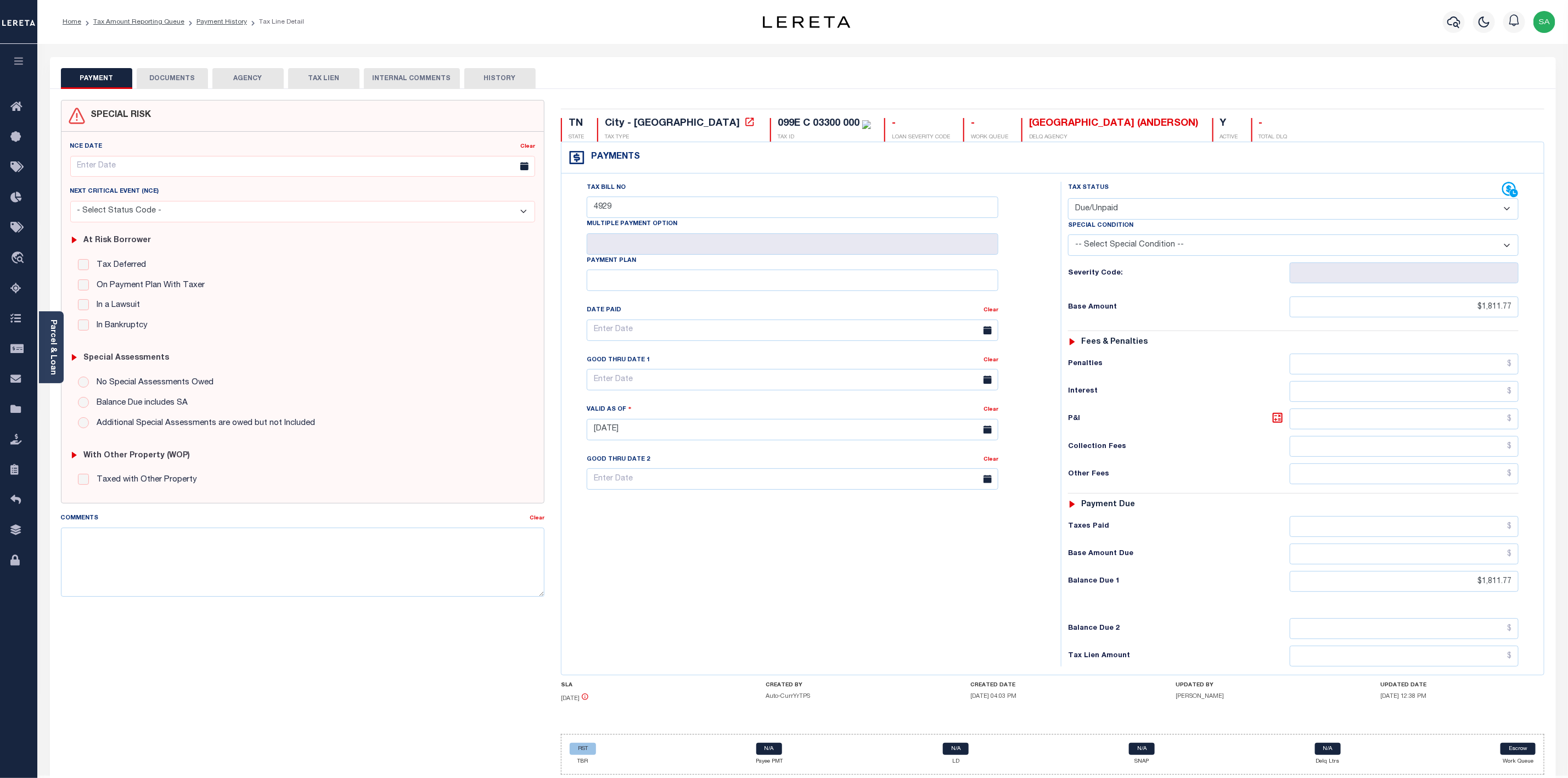
click at [183, 78] on button "DOCUMENTS" at bounding box center [172, 79] width 71 height 21
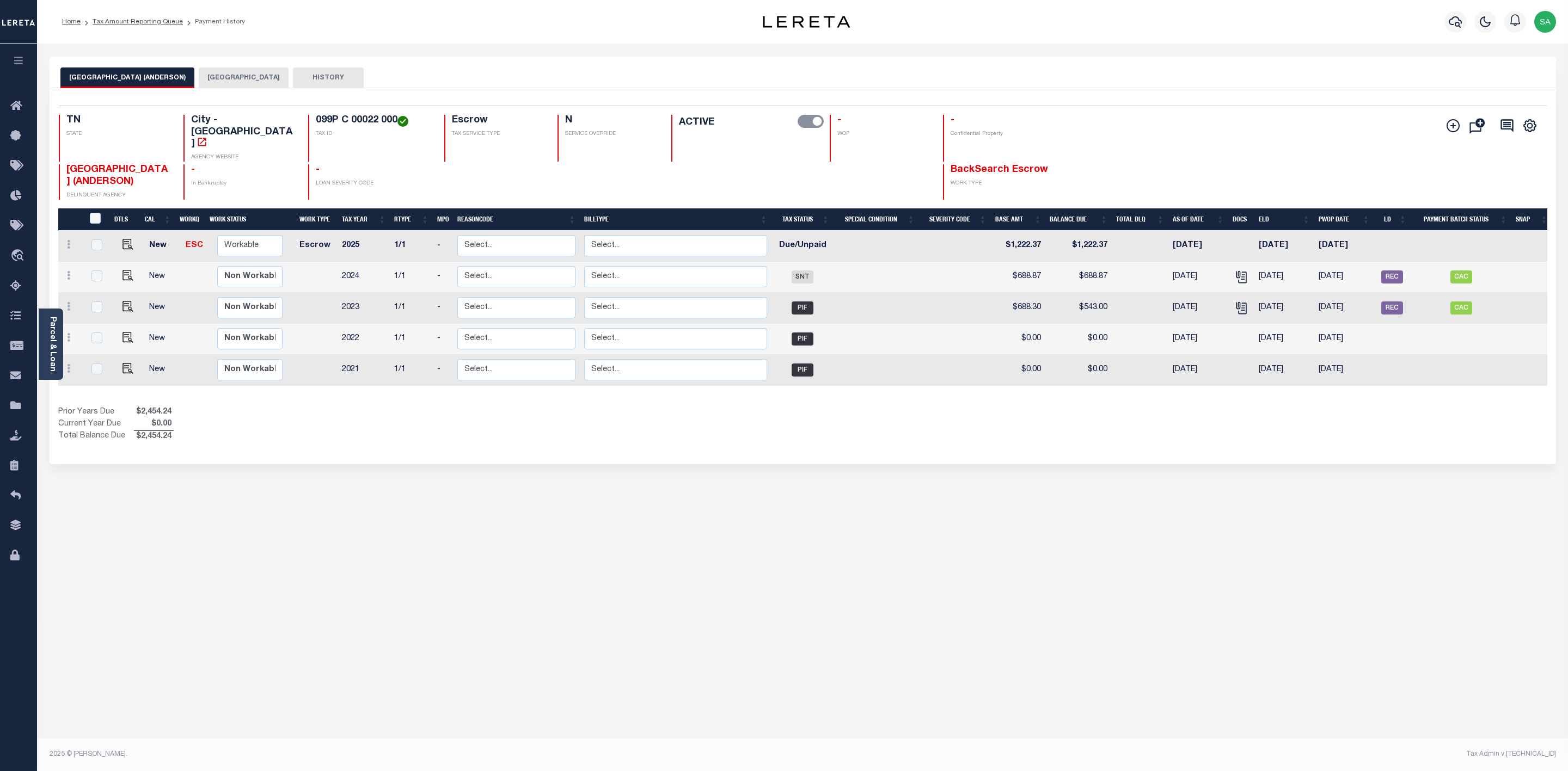
click at [205, 69] on button "[GEOGRAPHIC_DATA]" at bounding box center [243, 78] width 90 height 21
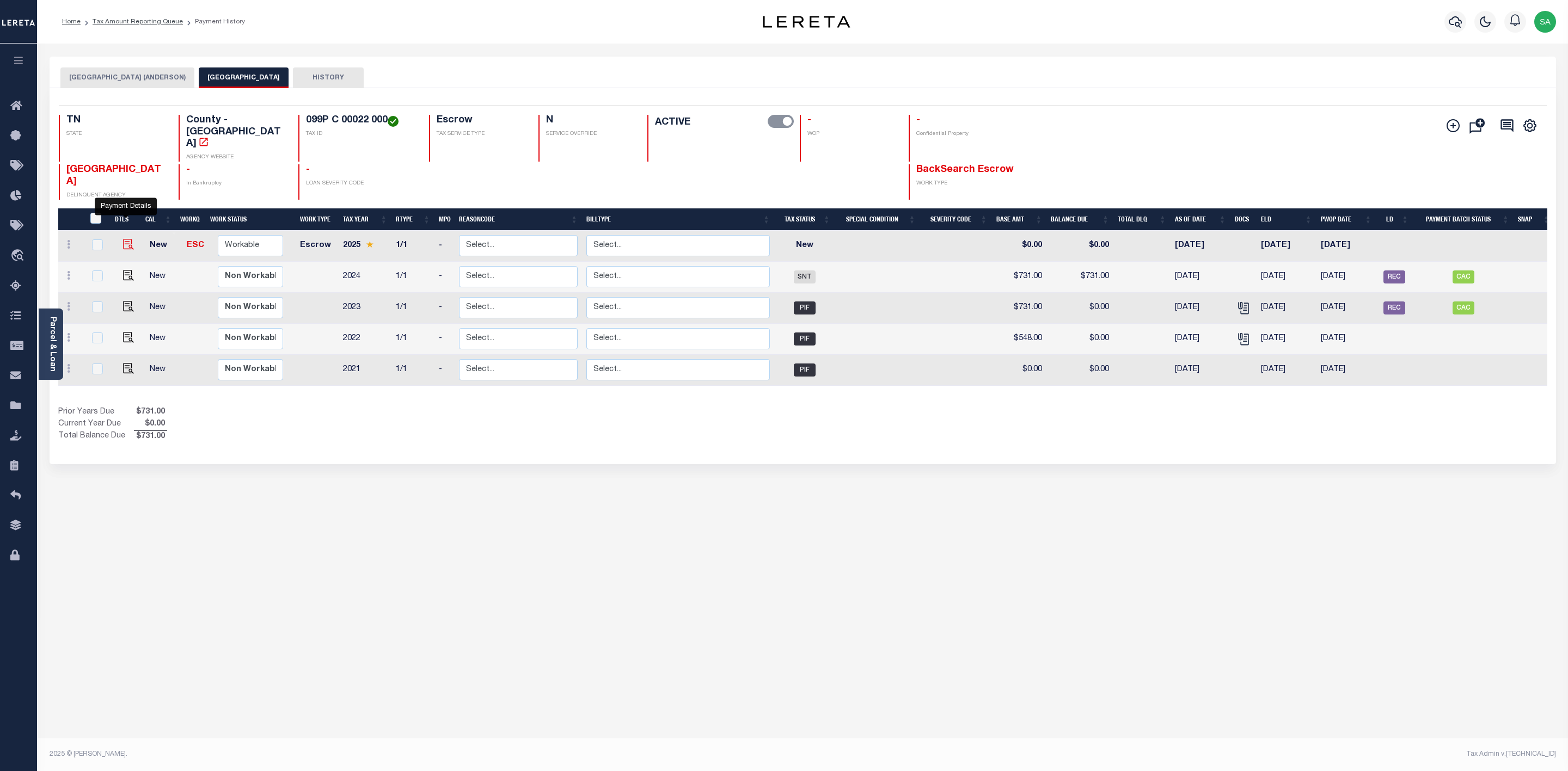
click at [124, 239] on img "" at bounding box center [128, 245] width 11 height 11
checkbox input "true"
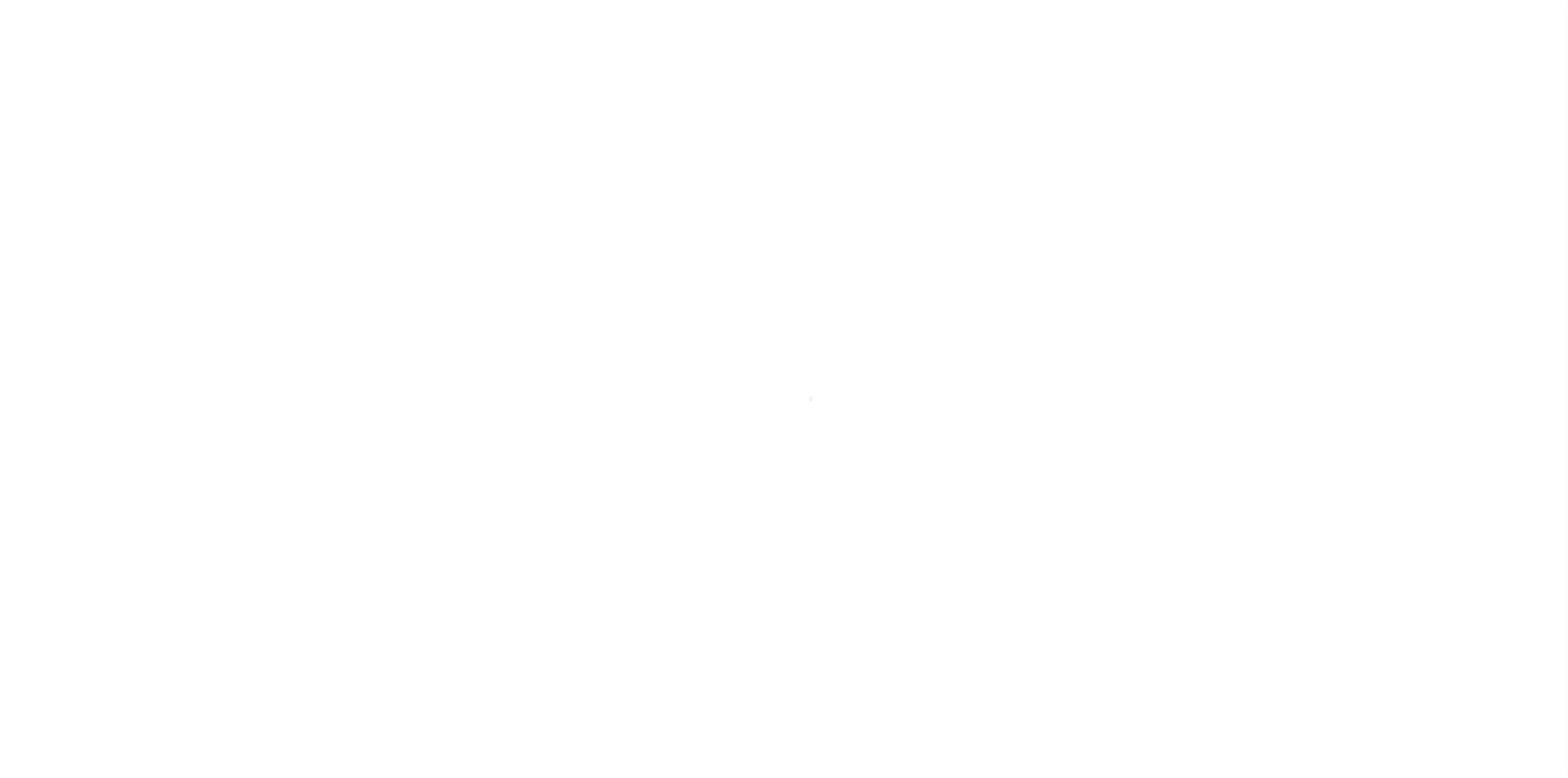
select select "NW2"
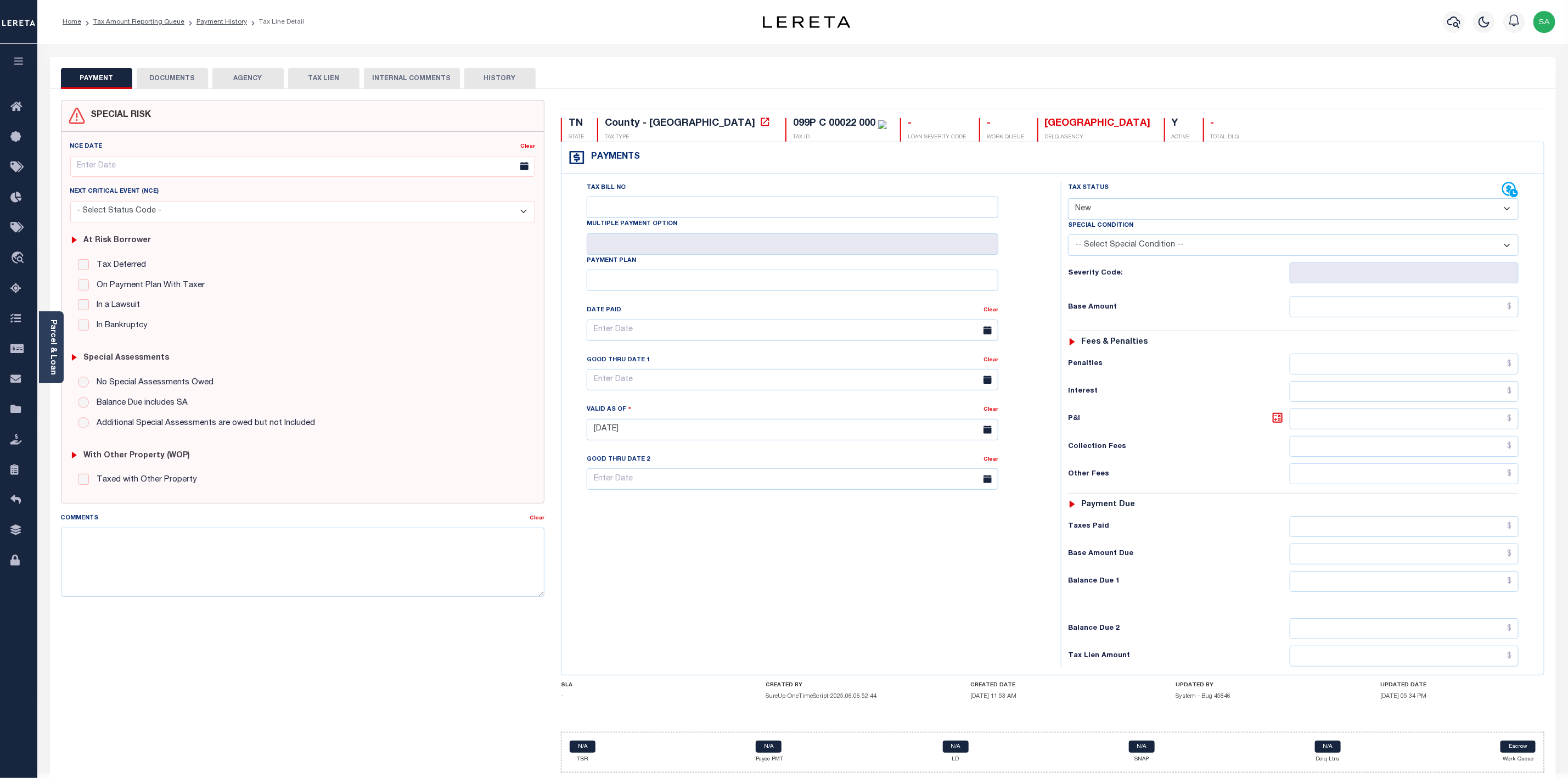
click at [164, 79] on button "DOCUMENTS" at bounding box center [172, 79] width 71 height 21
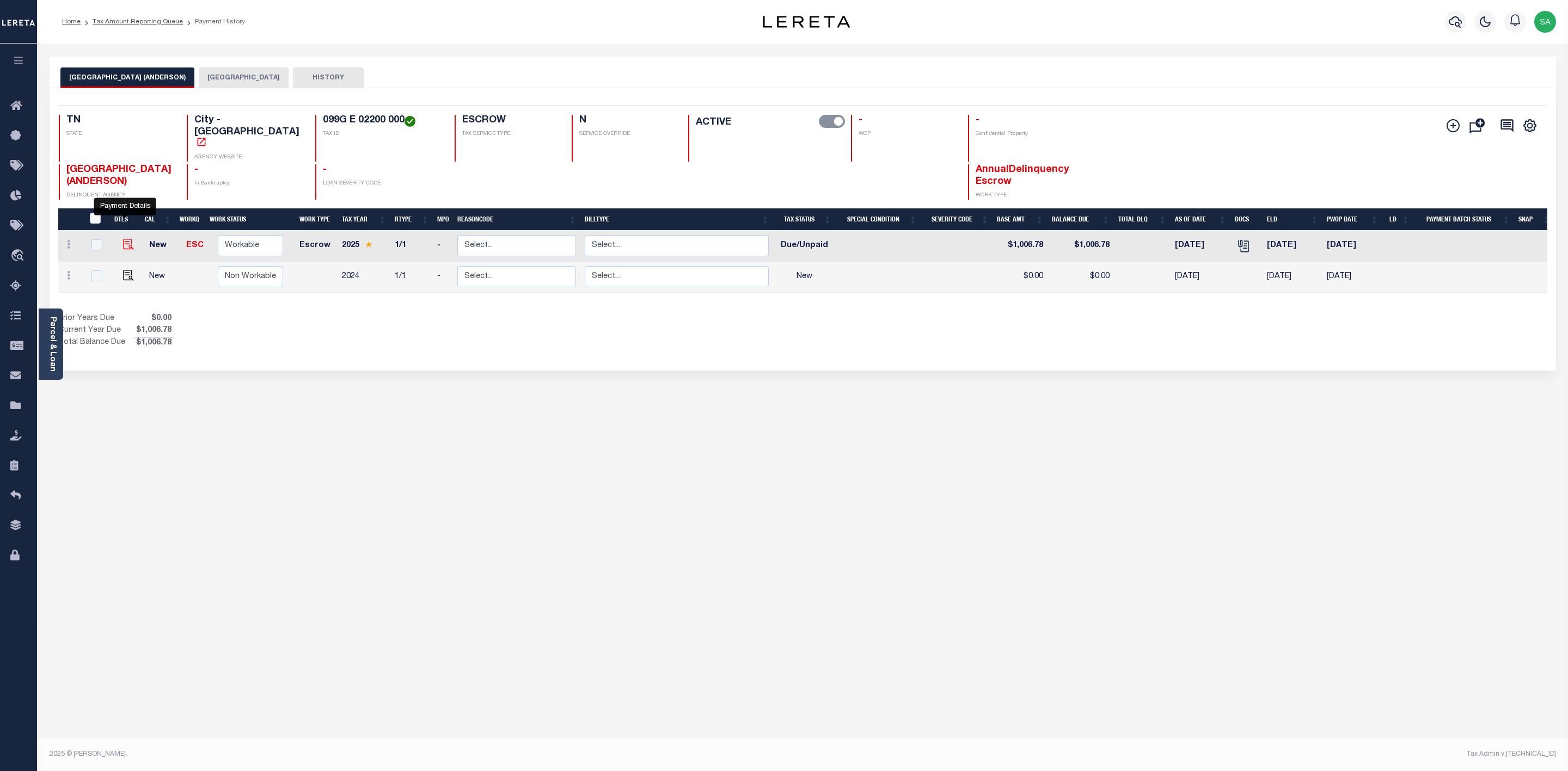
click at [127, 239] on img "" at bounding box center [128, 245] width 11 height 11
checkbox input "true"
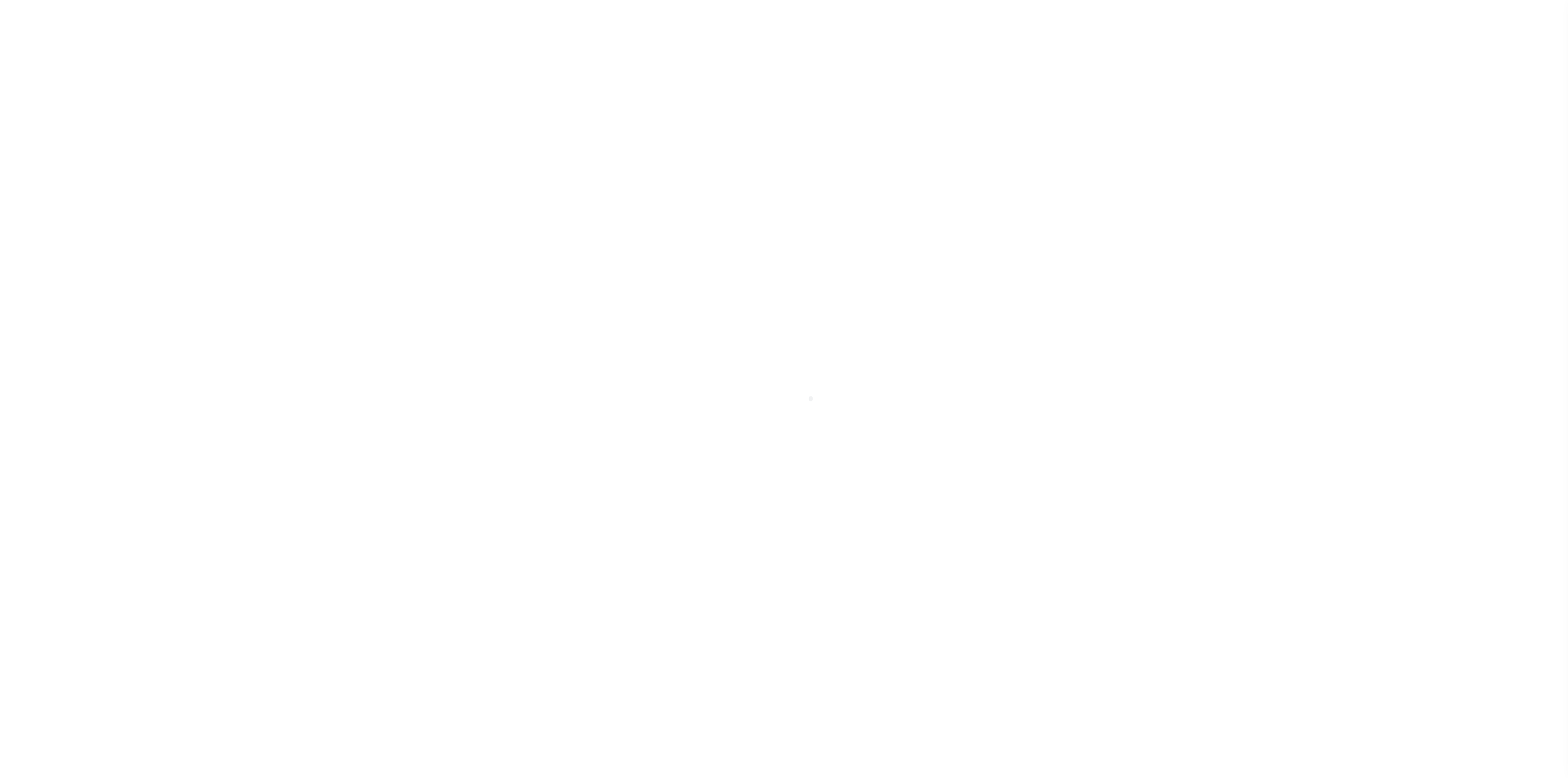
select select "DUE"
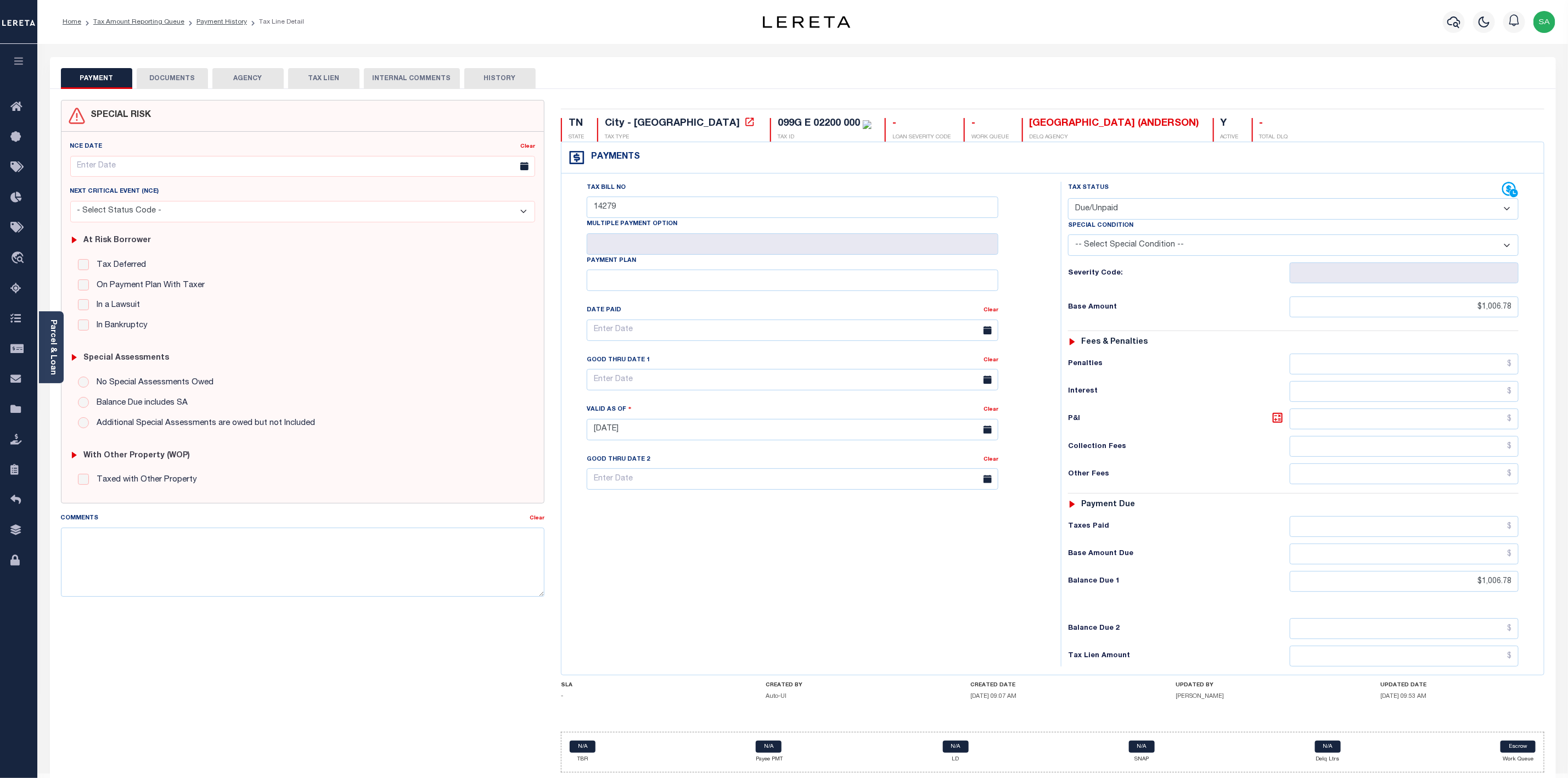
click at [179, 73] on button "DOCUMENTS" at bounding box center [172, 79] width 71 height 21
